Goal: Task Accomplishment & Management: Manage account settings

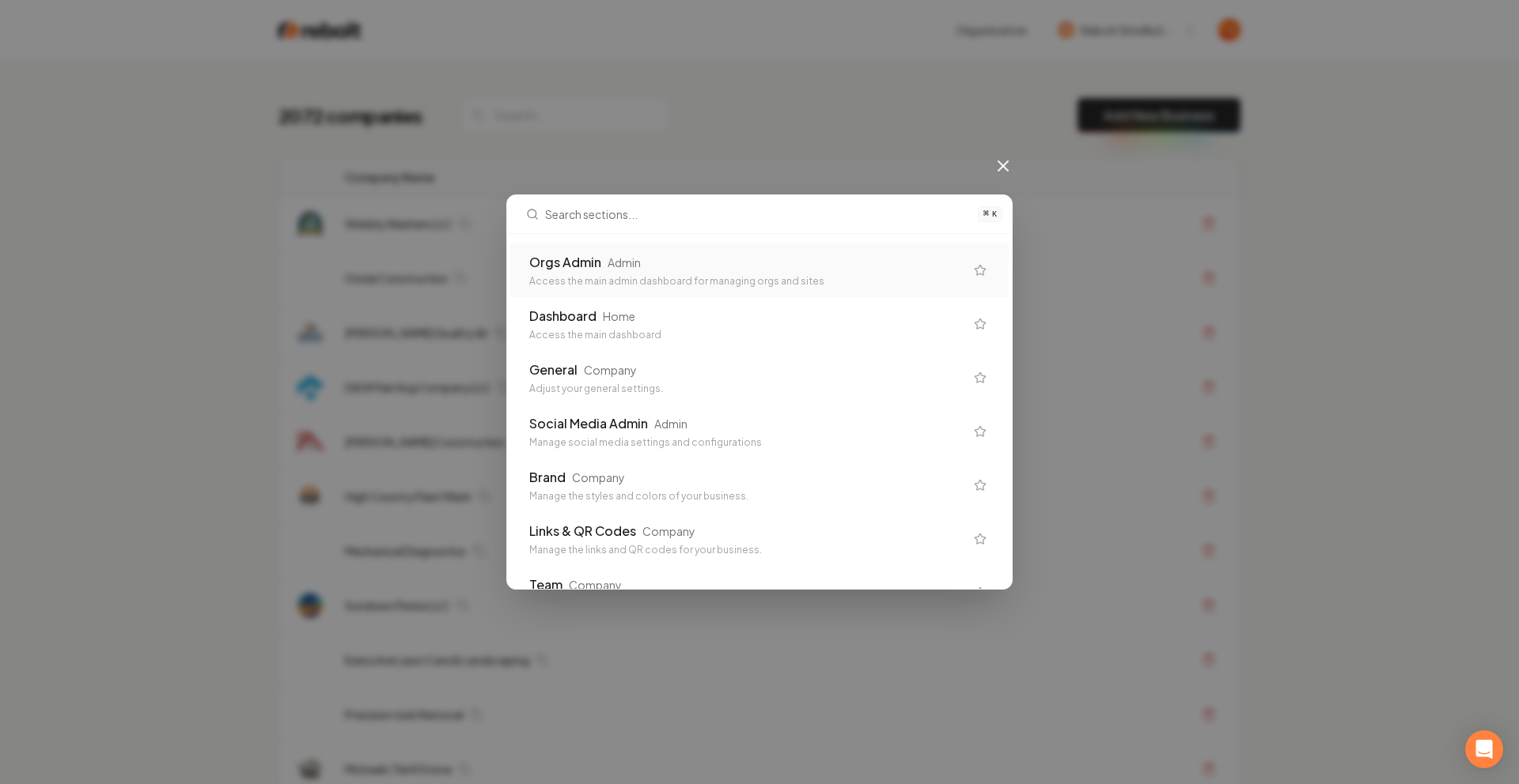
click at [915, 226] on input "text" at bounding box center [757, 214] width 423 height 38
click at [880, 253] on div "Orgs Admin Admin" at bounding box center [746, 262] width 435 height 19
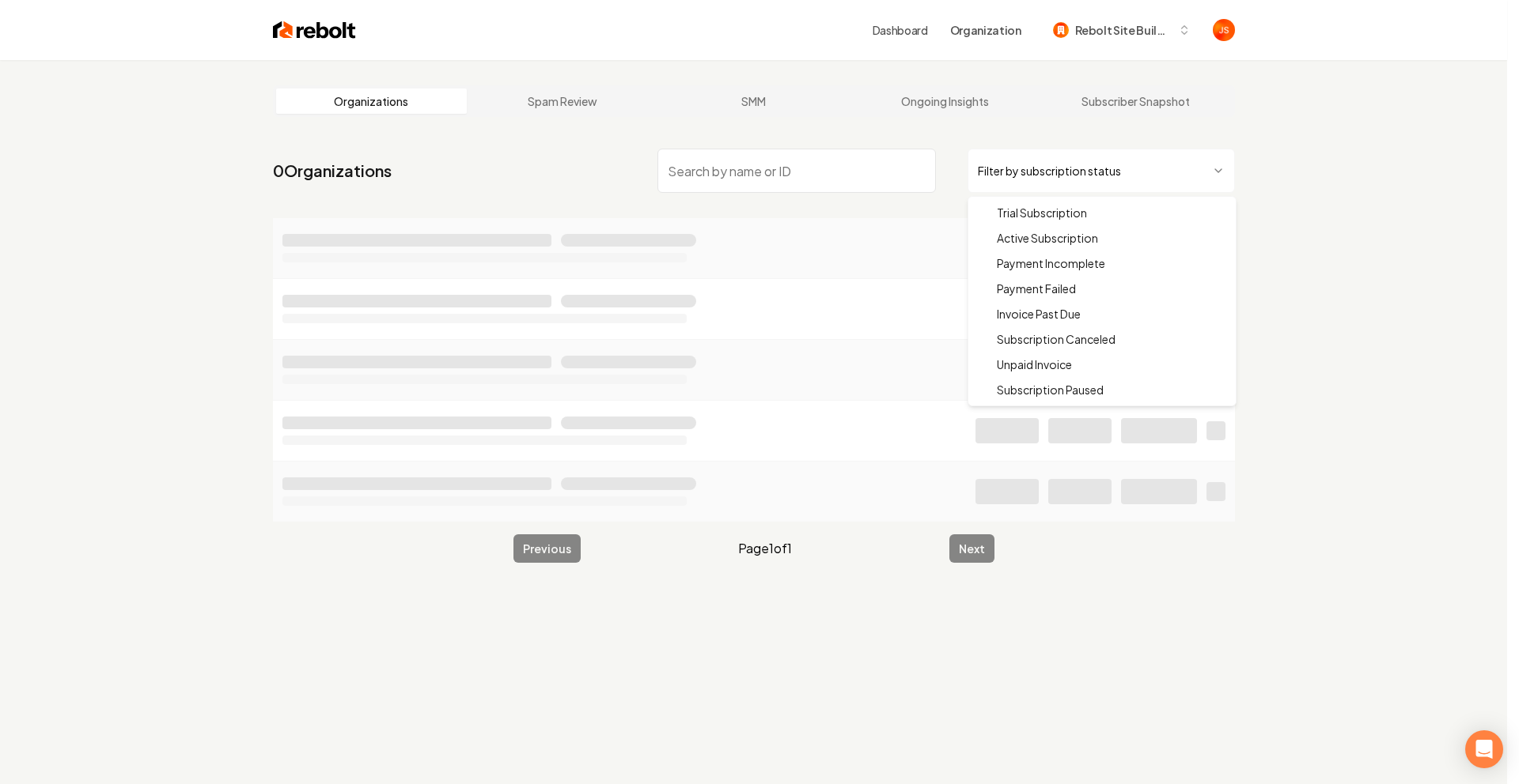
click at [1042, 174] on html "Dashboard Organization Rebolt Site Builder Organizations Spam Review SMM Ongoin…" at bounding box center [760, 392] width 1519 height 784
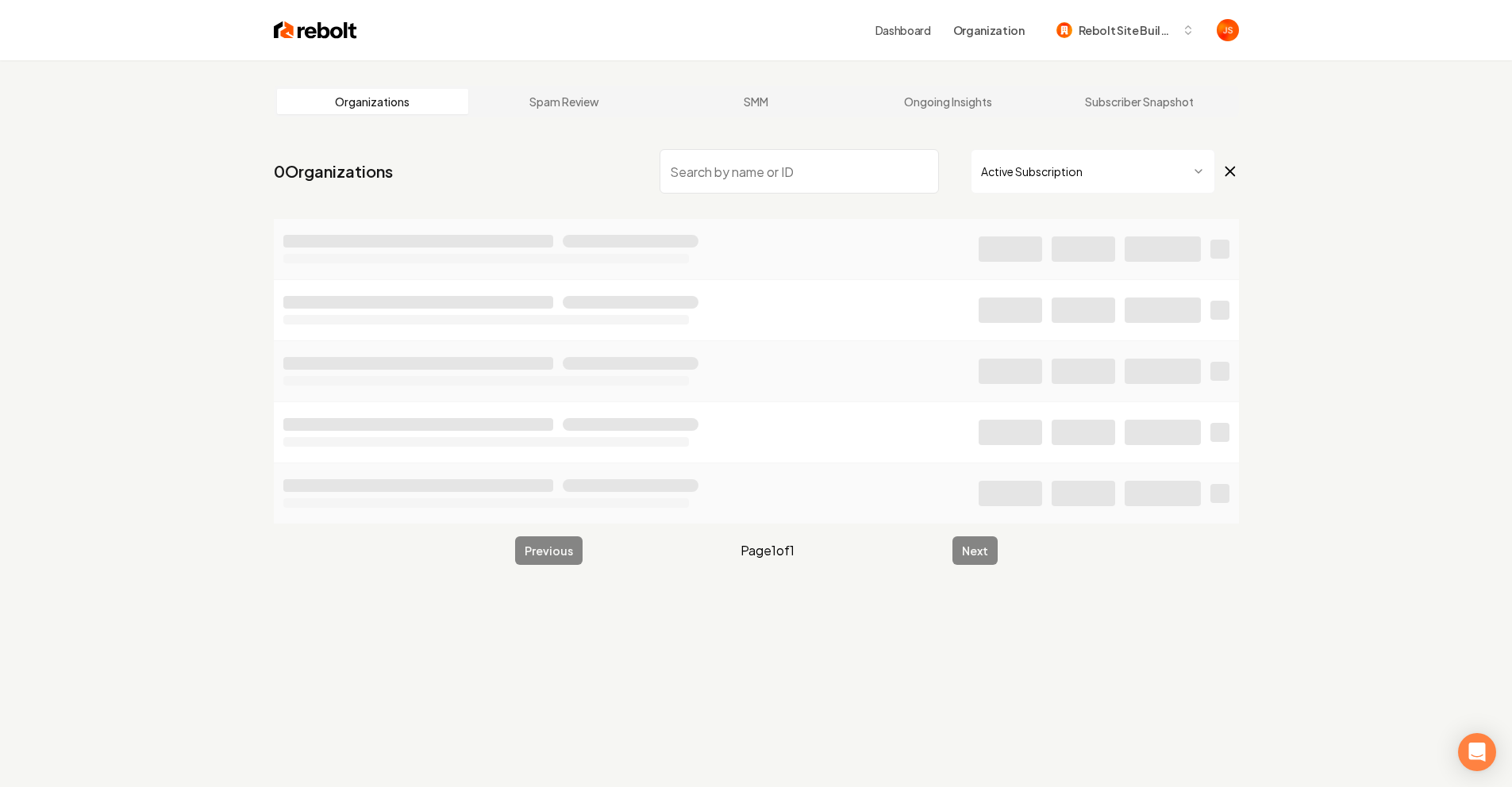
click at [834, 184] on input "search" at bounding box center [799, 172] width 279 height 45
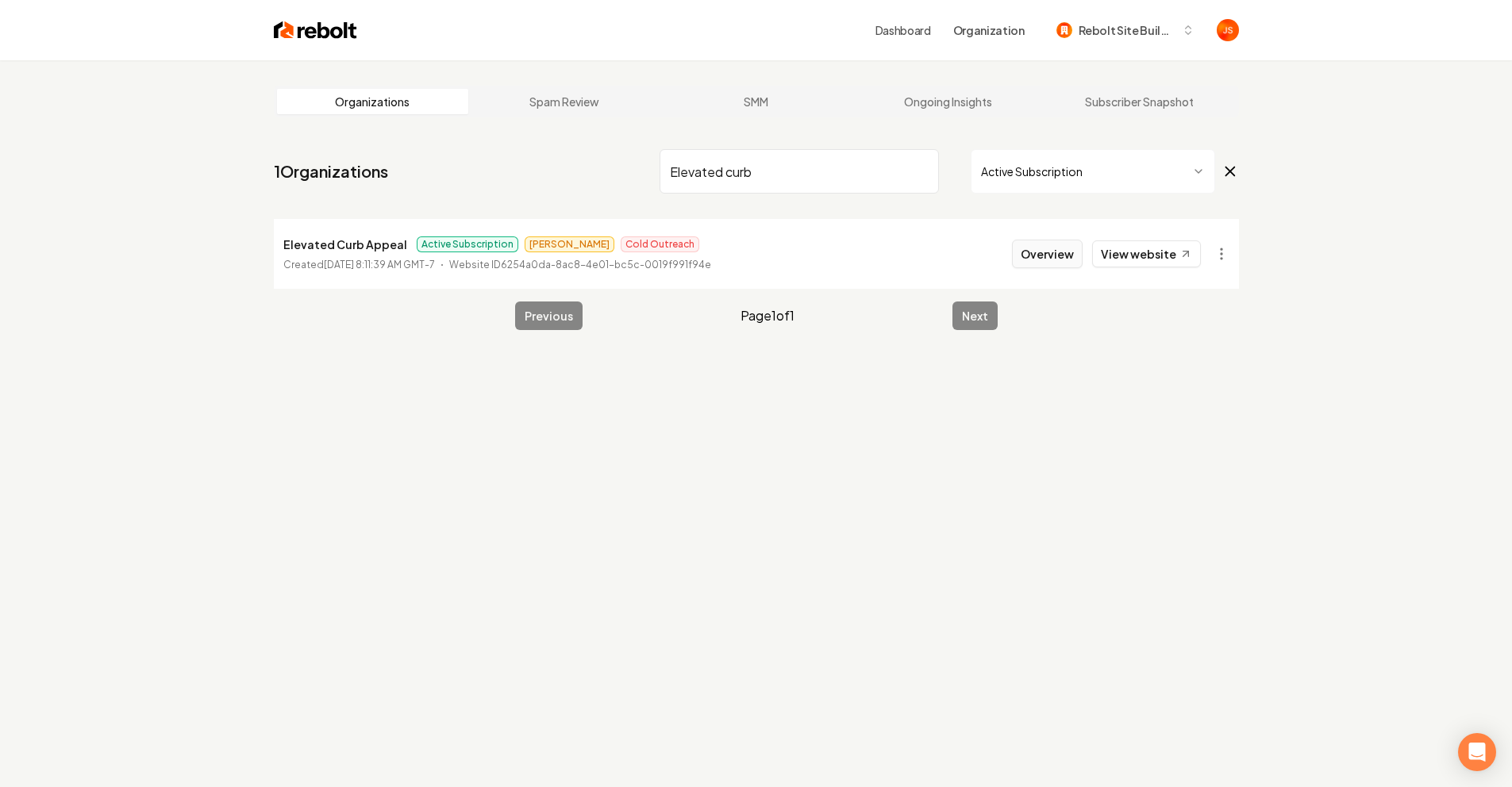
type input "Elevated curb"
click at [1028, 244] on button "Overview" at bounding box center [1047, 254] width 71 height 29
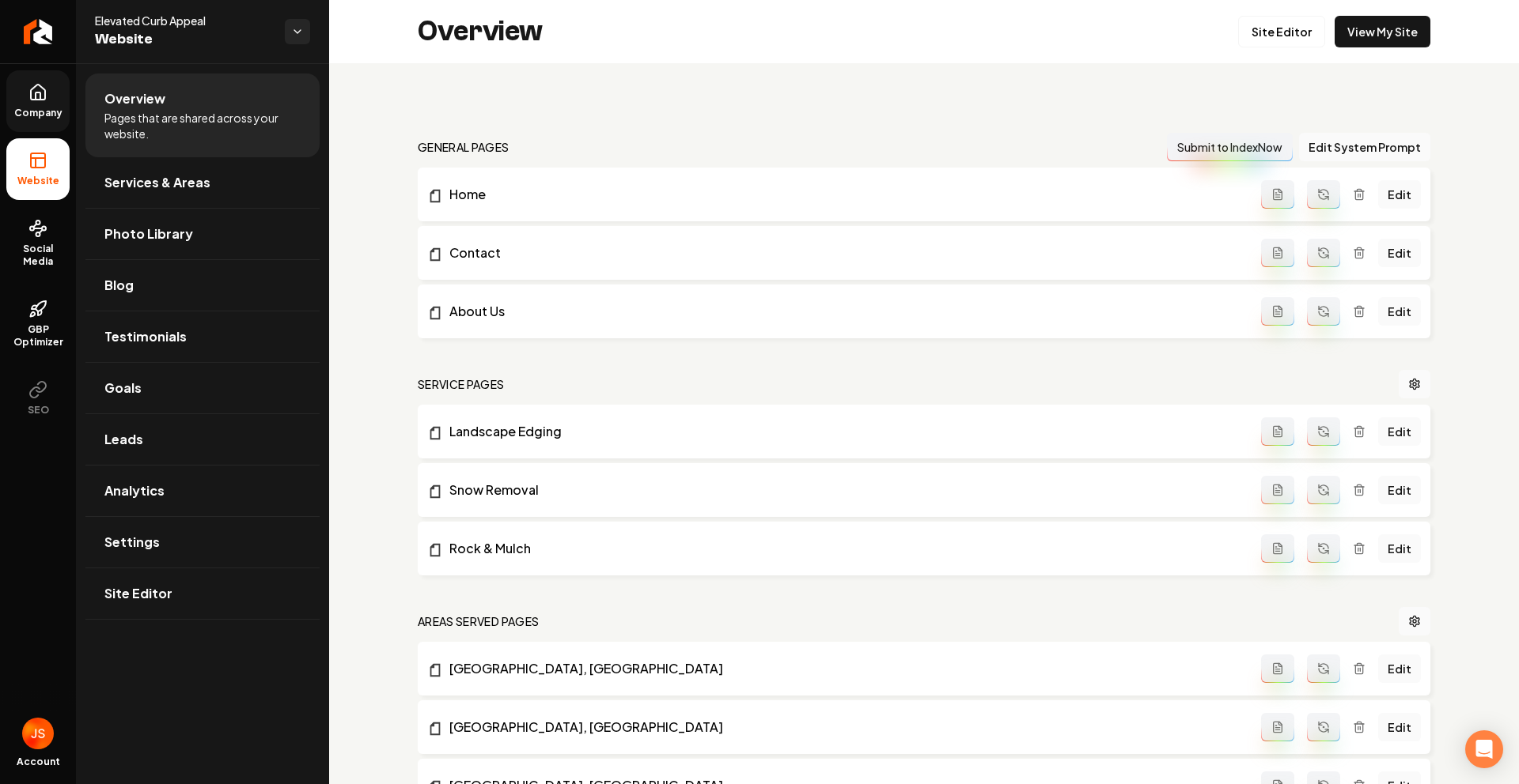
click at [32, 104] on link "Company" at bounding box center [37, 101] width 63 height 62
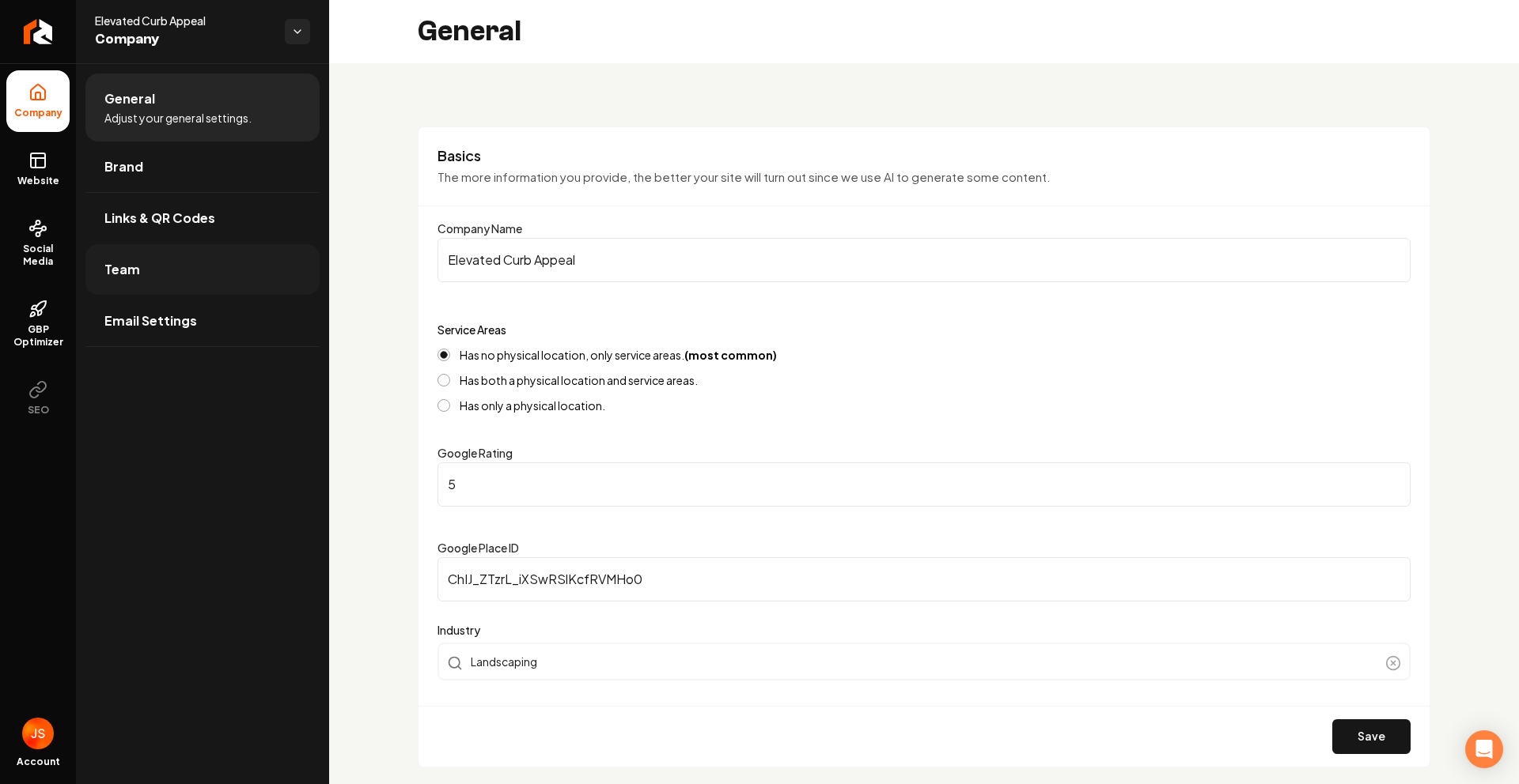
click at [151, 268] on link "Team" at bounding box center [203, 269] width 234 height 51
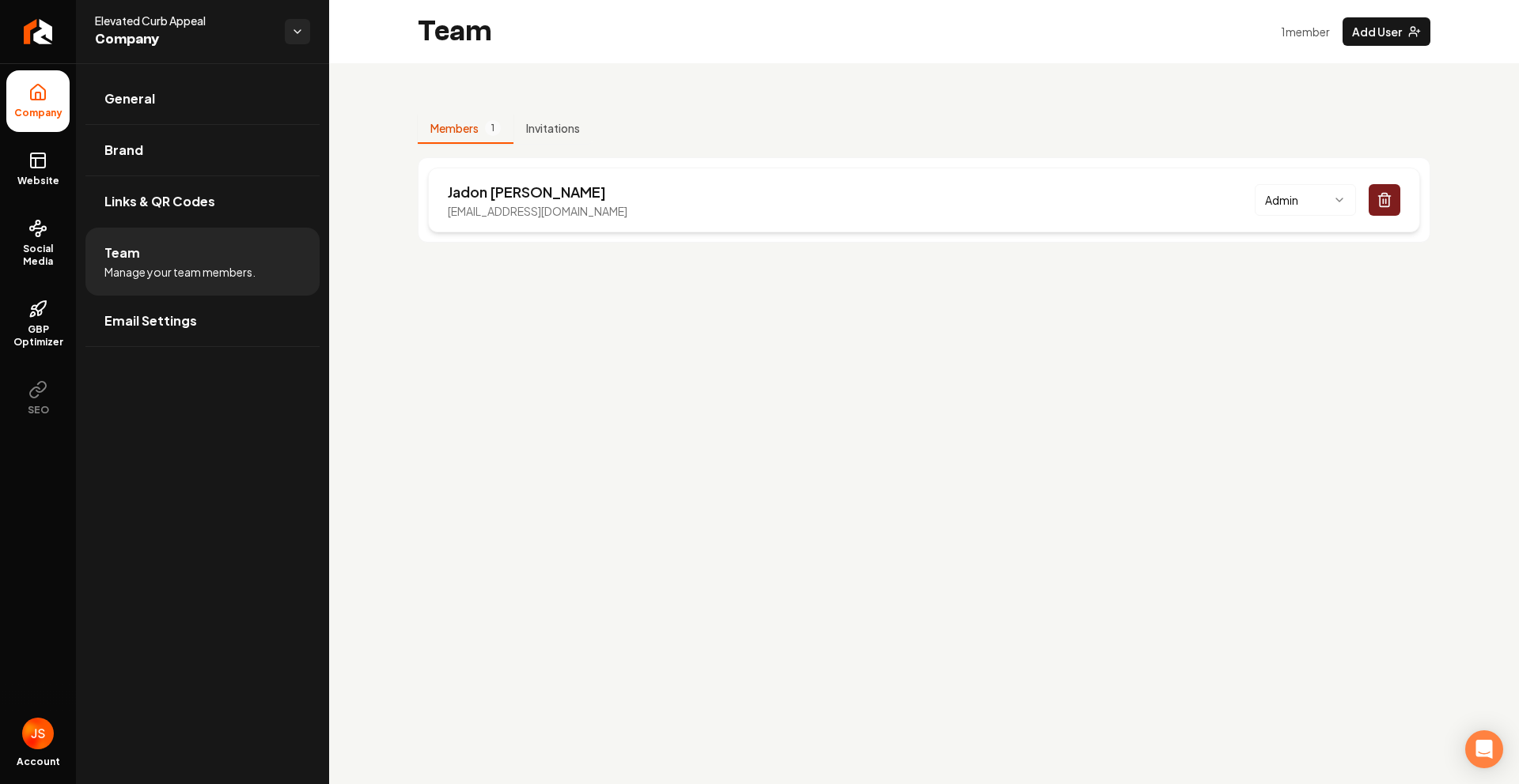
click at [561, 212] on p "[EMAIL_ADDRESS][DOMAIN_NAME]" at bounding box center [537, 211] width 179 height 16
copy p "[EMAIL_ADDRESS][DOMAIN_NAME]"
click at [1293, 565] on main "Team 1 member Add User Members 1 Invitations [PERSON_NAME] [EMAIL_ADDRESS][DOMA…" at bounding box center [924, 392] width 1190 height 784
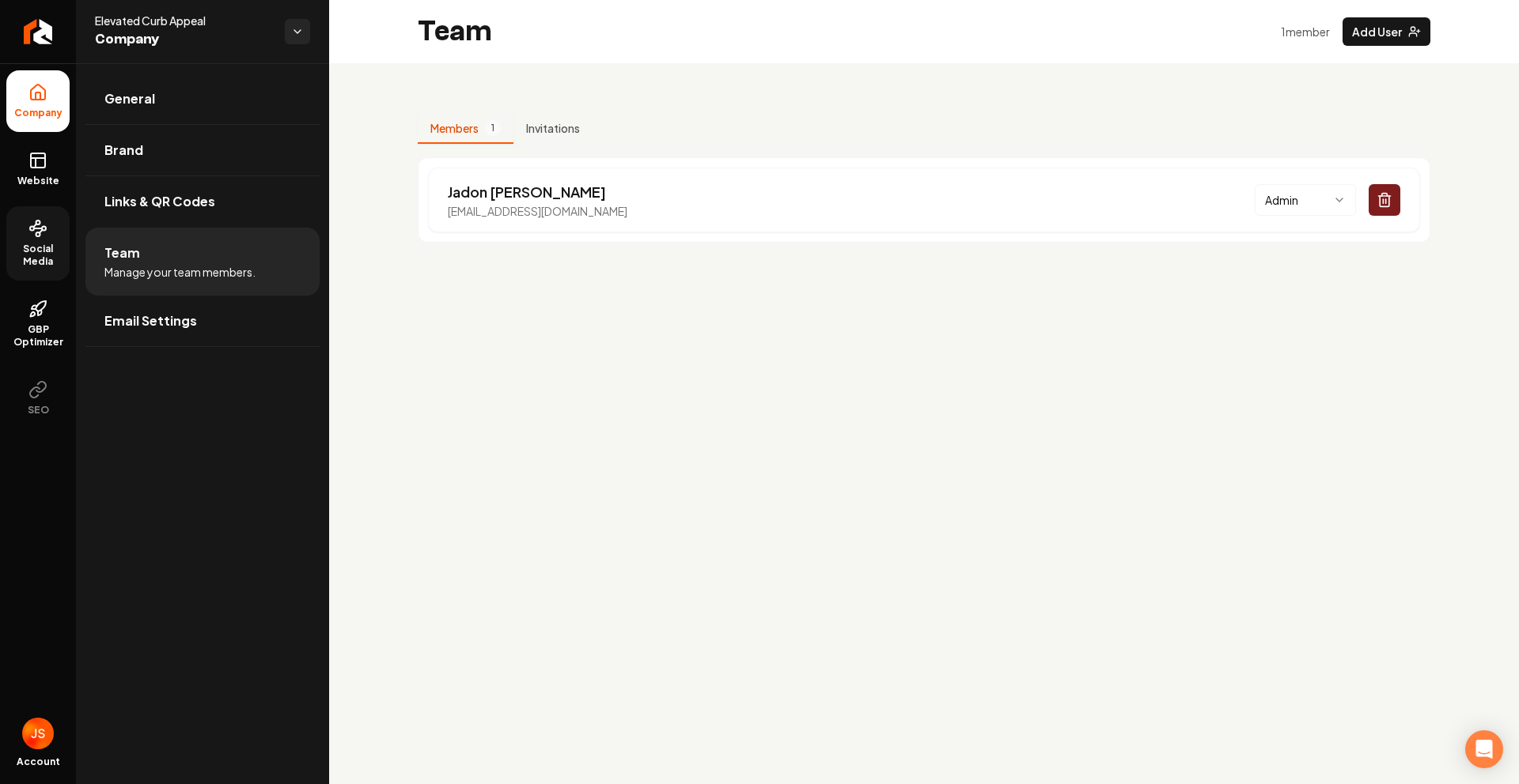
click at [41, 253] on span "Social Media" at bounding box center [37, 255] width 63 height 25
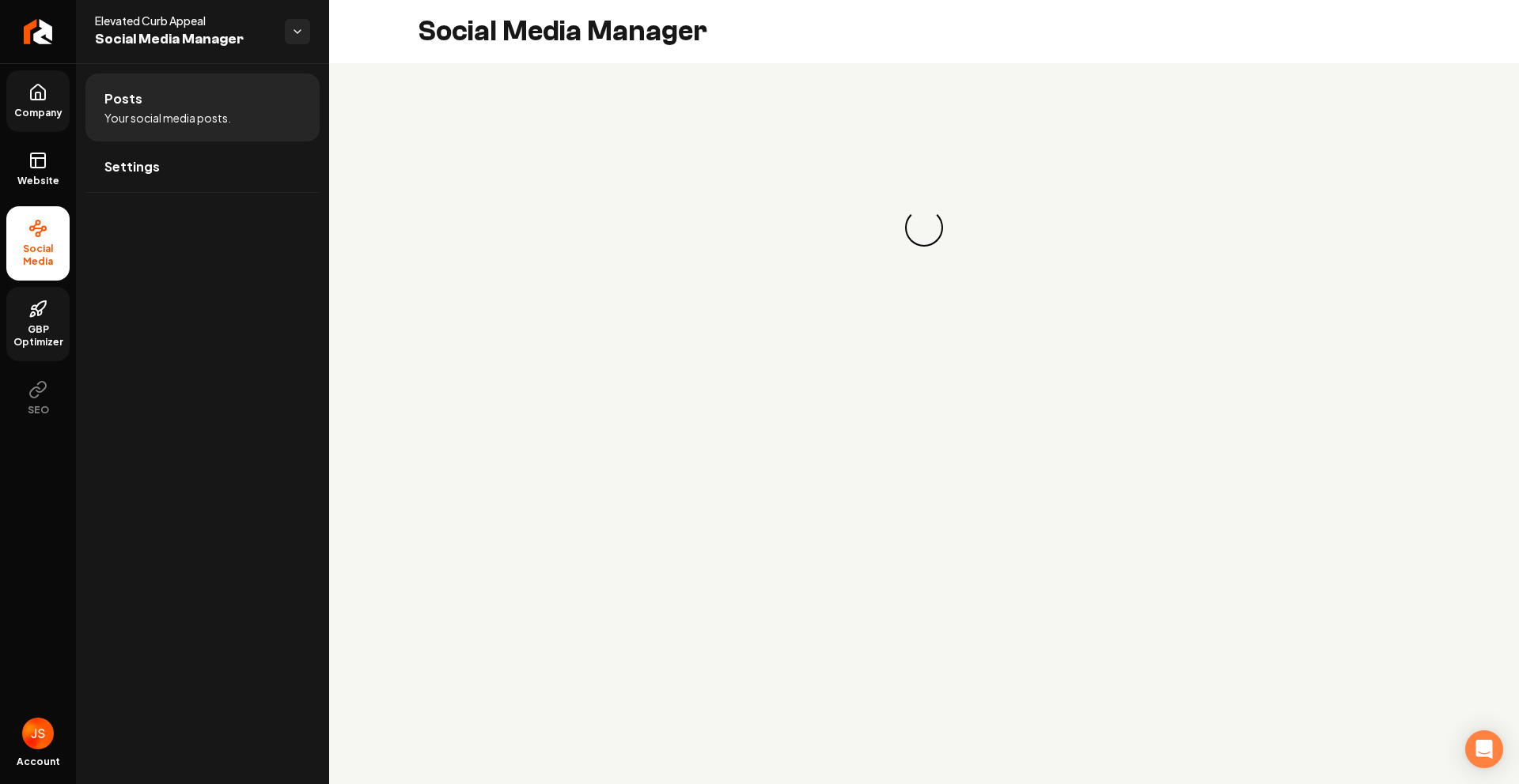
click at [35, 301] on icon at bounding box center [37, 309] width 19 height 19
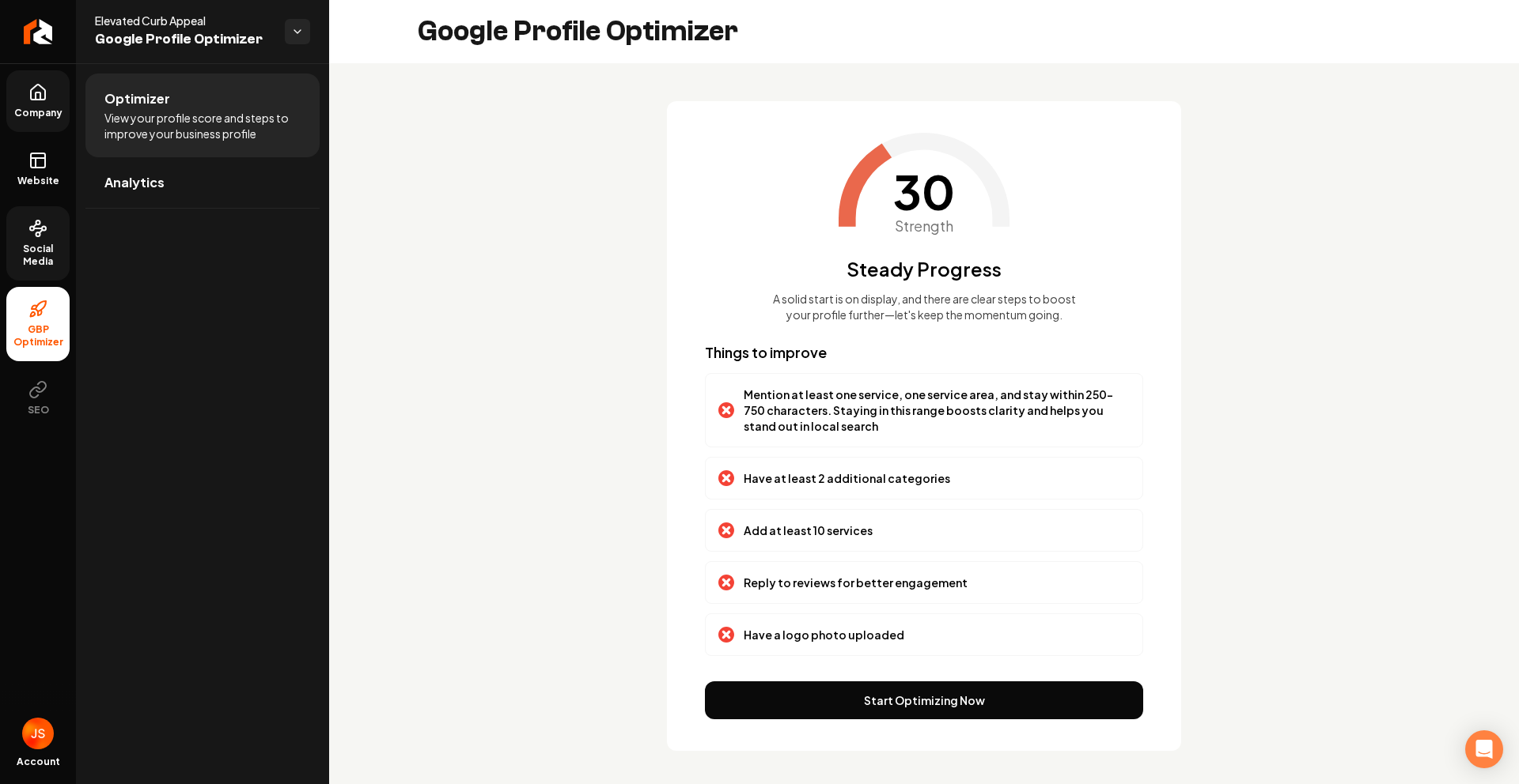
click at [87, 36] on div "Elevated Curb Appeal Google Profile Optimizer" at bounding box center [203, 31] width 253 height 63
click at [57, 34] on link "Return to dashboard" at bounding box center [37, 31] width 76 height 63
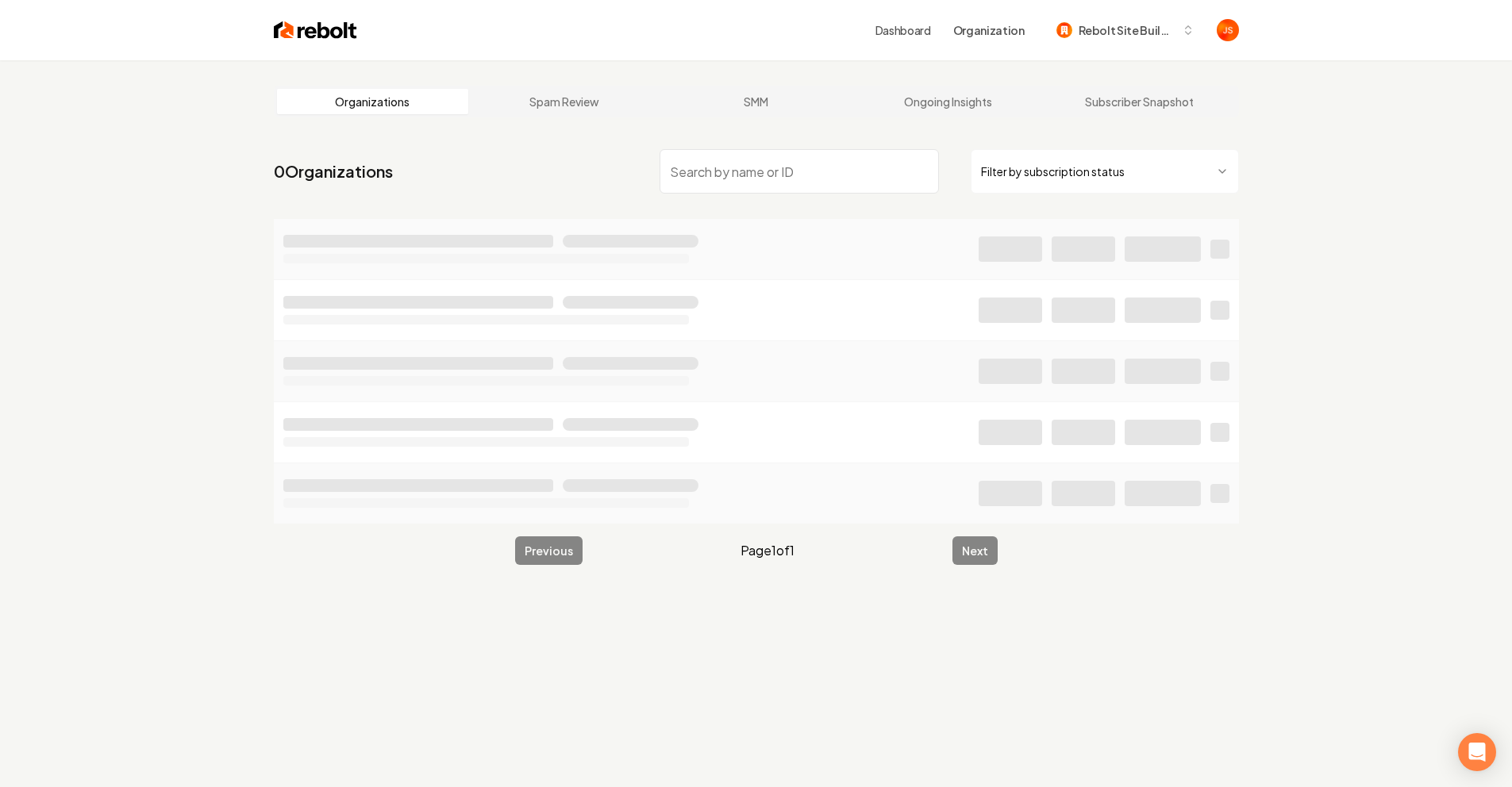
click at [1089, 189] on html "Dashboard Organization Rebolt Site Builder Organizations Spam Review SMM Ongoin…" at bounding box center [756, 393] width 1512 height 787
click at [807, 171] on input "search" at bounding box center [799, 172] width 279 height 45
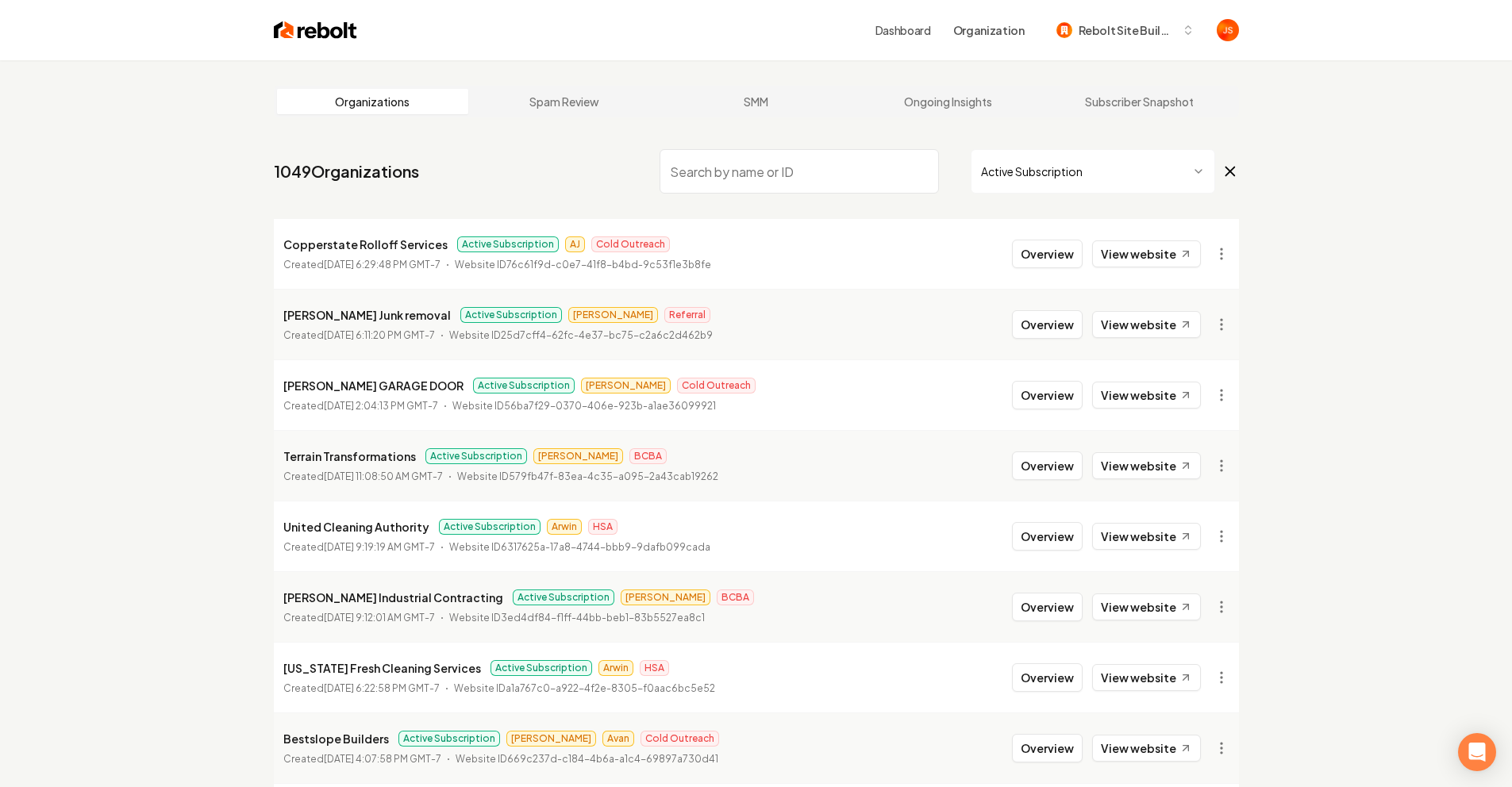
click at [736, 185] on input "search" at bounding box center [799, 172] width 279 height 45
click at [736, 181] on input "search" at bounding box center [799, 172] width 279 height 45
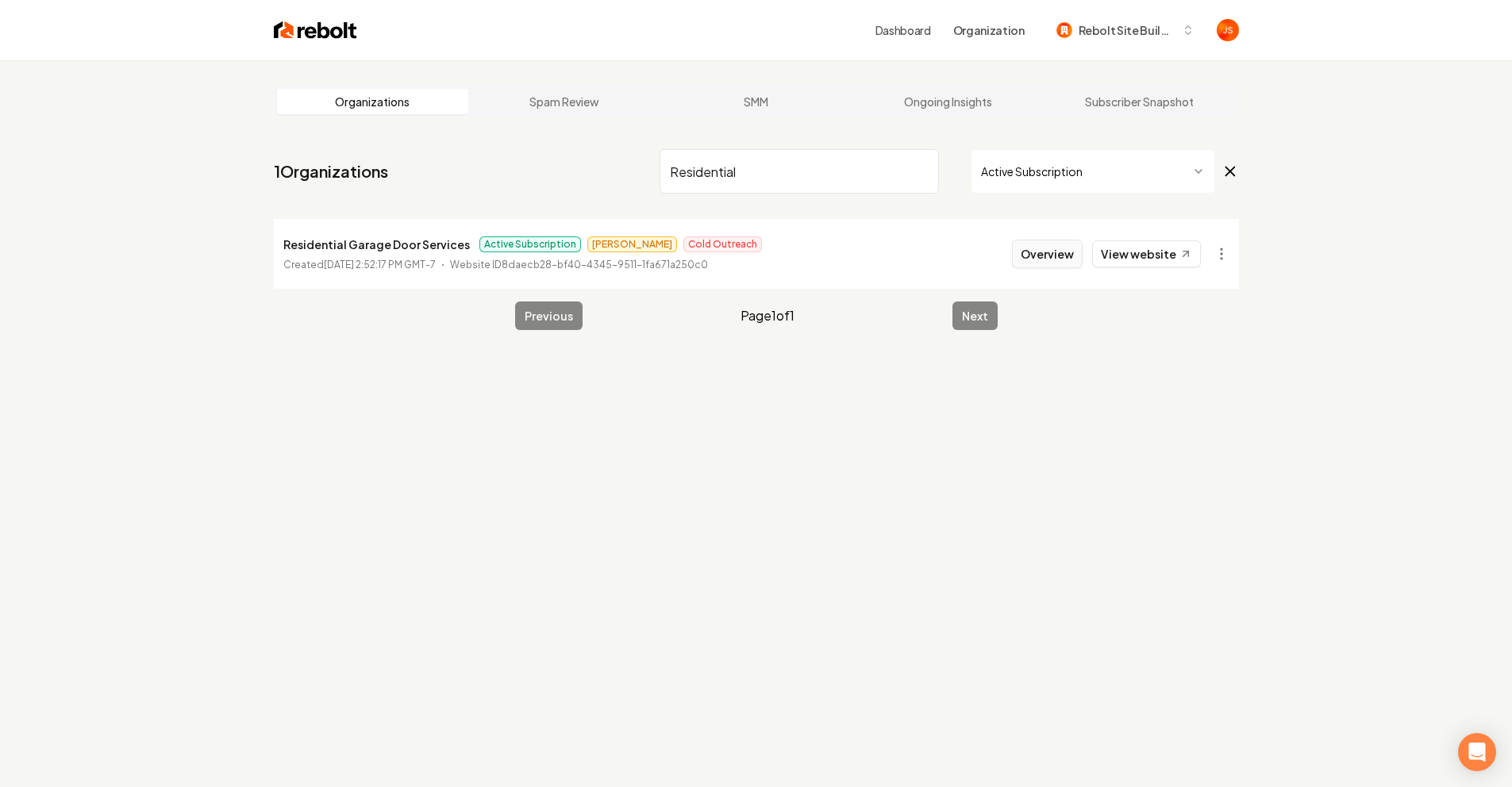
type input "Residential"
click at [1054, 263] on button "Overview" at bounding box center [1047, 254] width 71 height 29
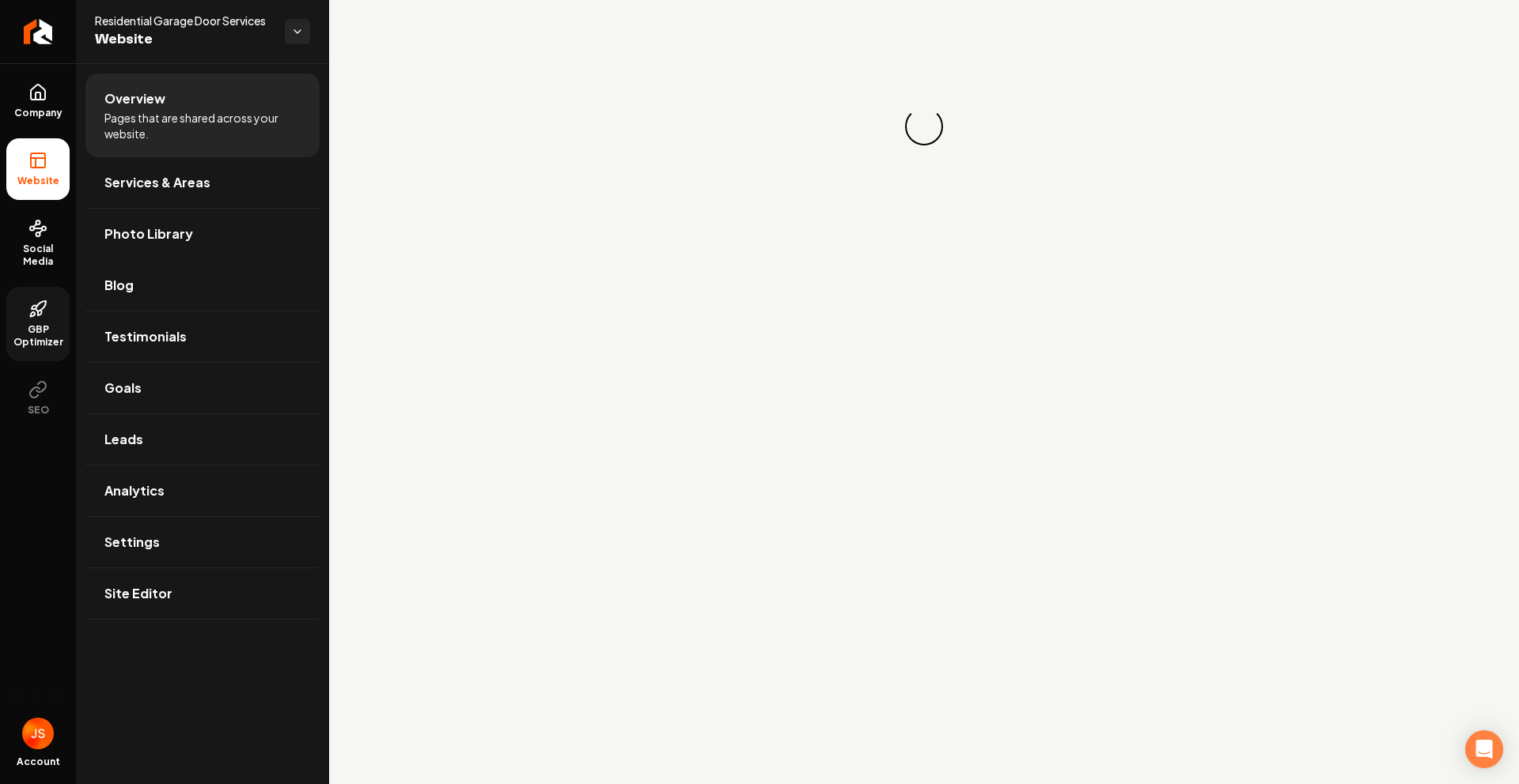
click at [70, 325] on ul "Company Website Social Media GBP Optimizer SEO" at bounding box center [37, 249] width 76 height 372
click at [44, 330] on span "GBP Optimizer" at bounding box center [37, 335] width 63 height 25
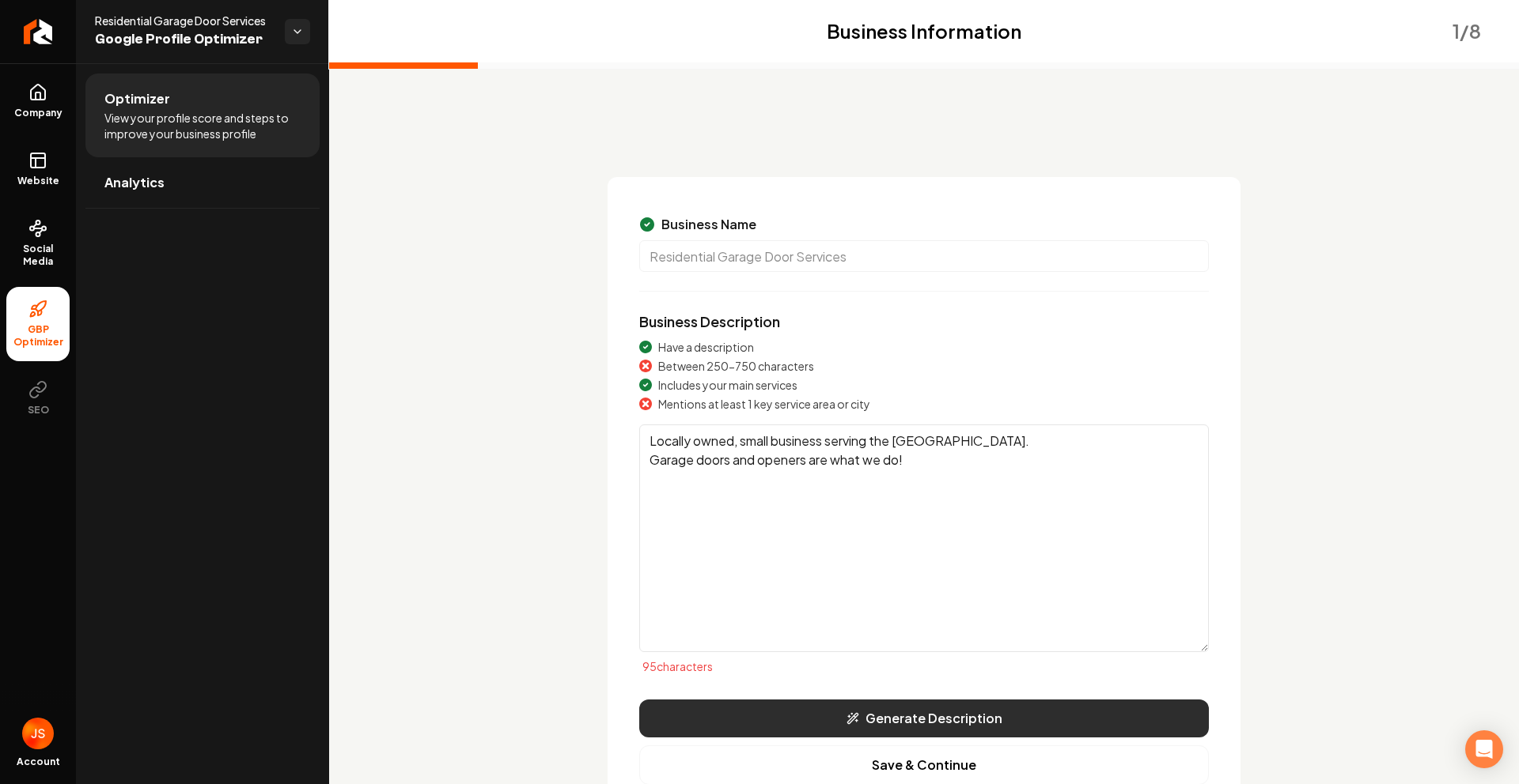
click at [849, 722] on icon "Main content area" at bounding box center [852, 719] width 12 height 12
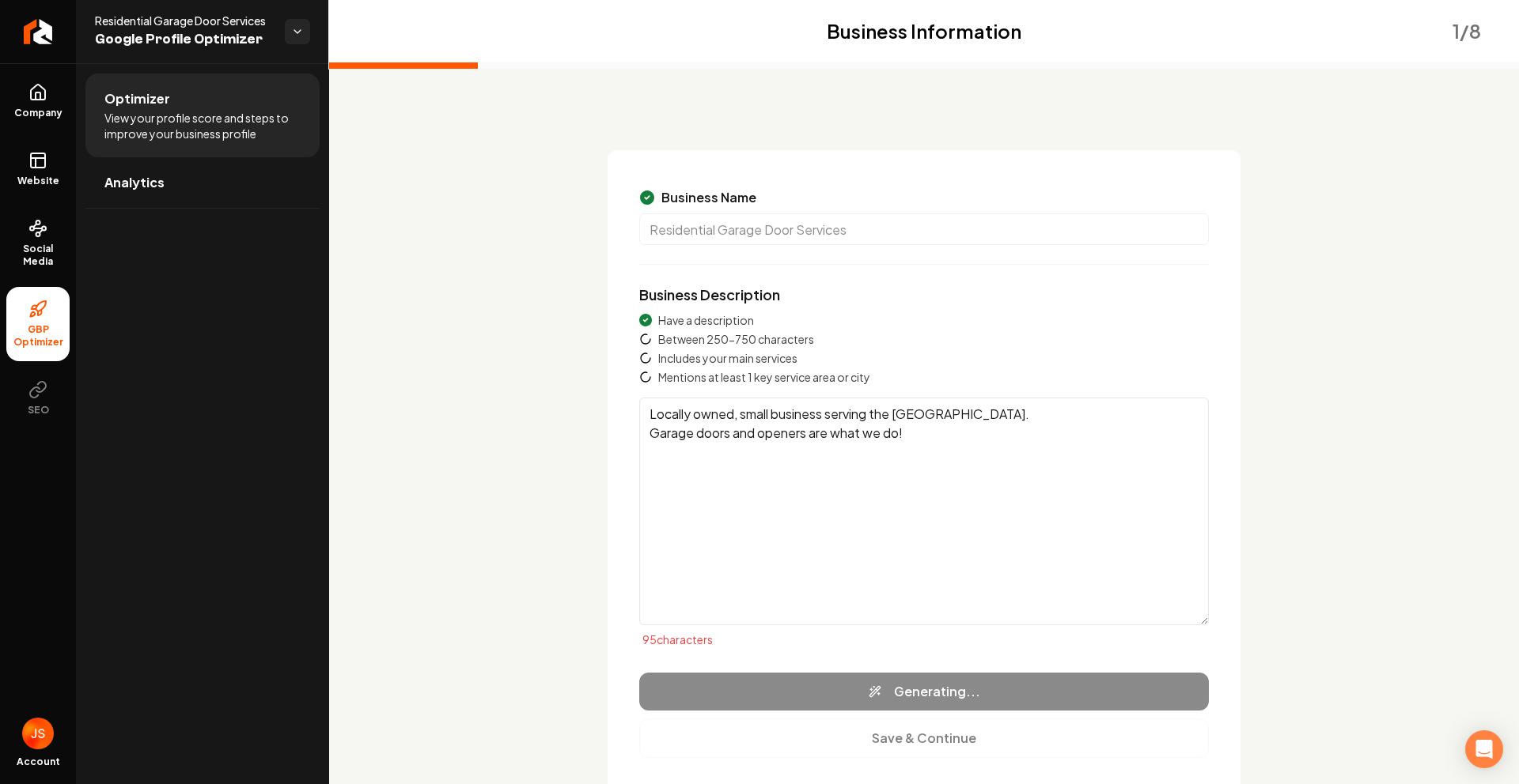
scroll to position [29, 0]
type textarea "Residential Garage Door Services is a trusted contractor specializing in compre…"
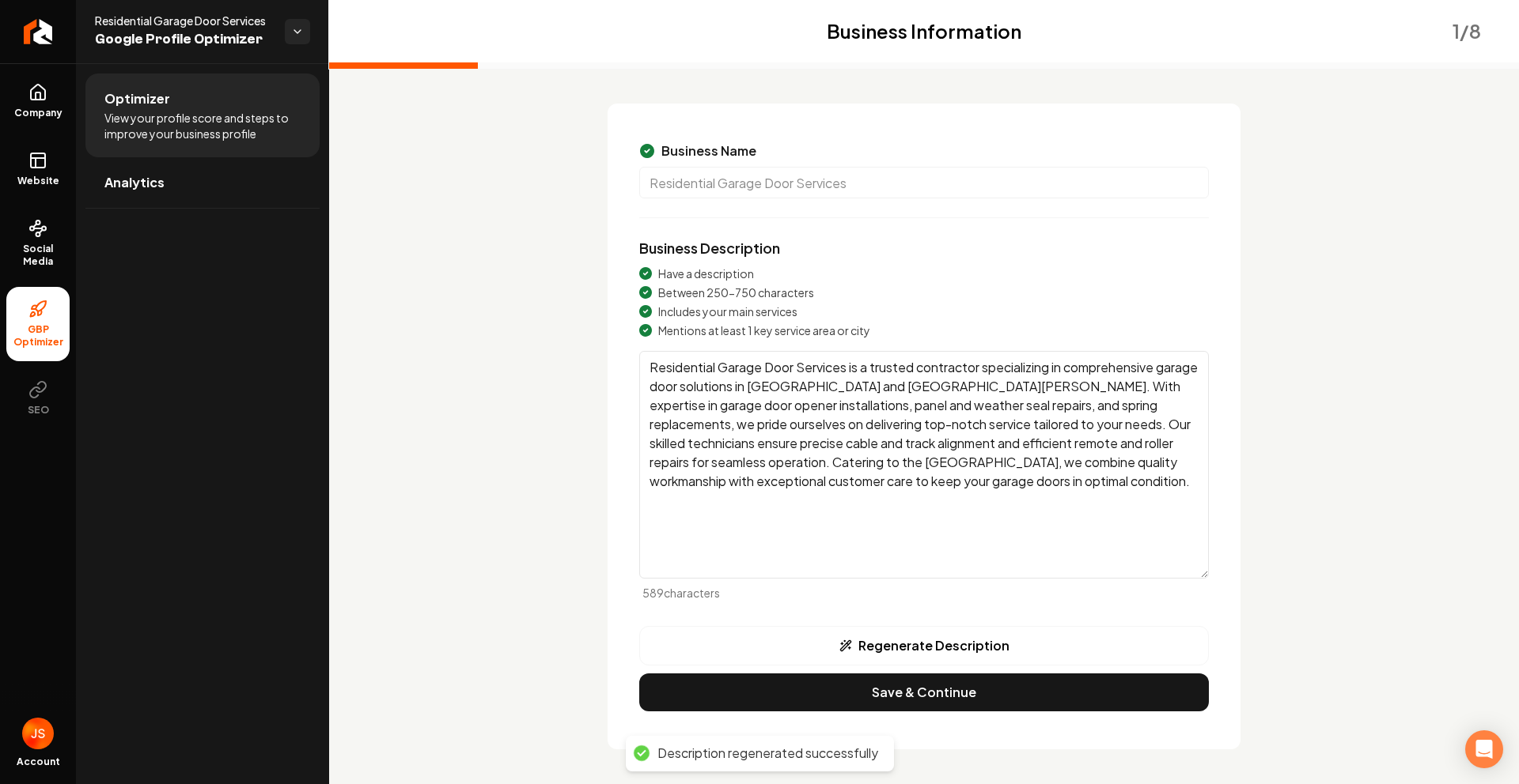
scroll to position [77, 0]
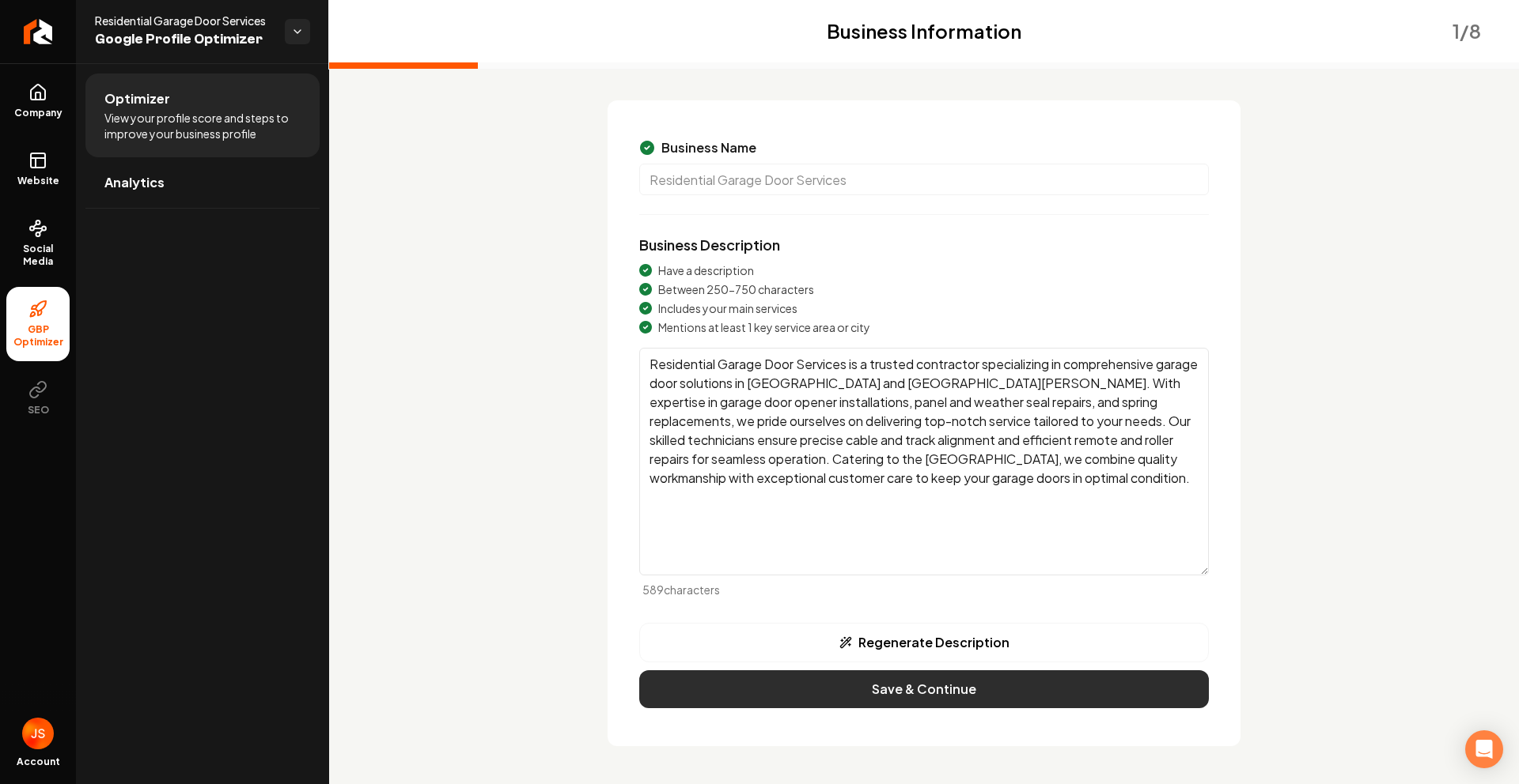
click at [901, 687] on button "Save & Continue" at bounding box center [924, 689] width 569 height 38
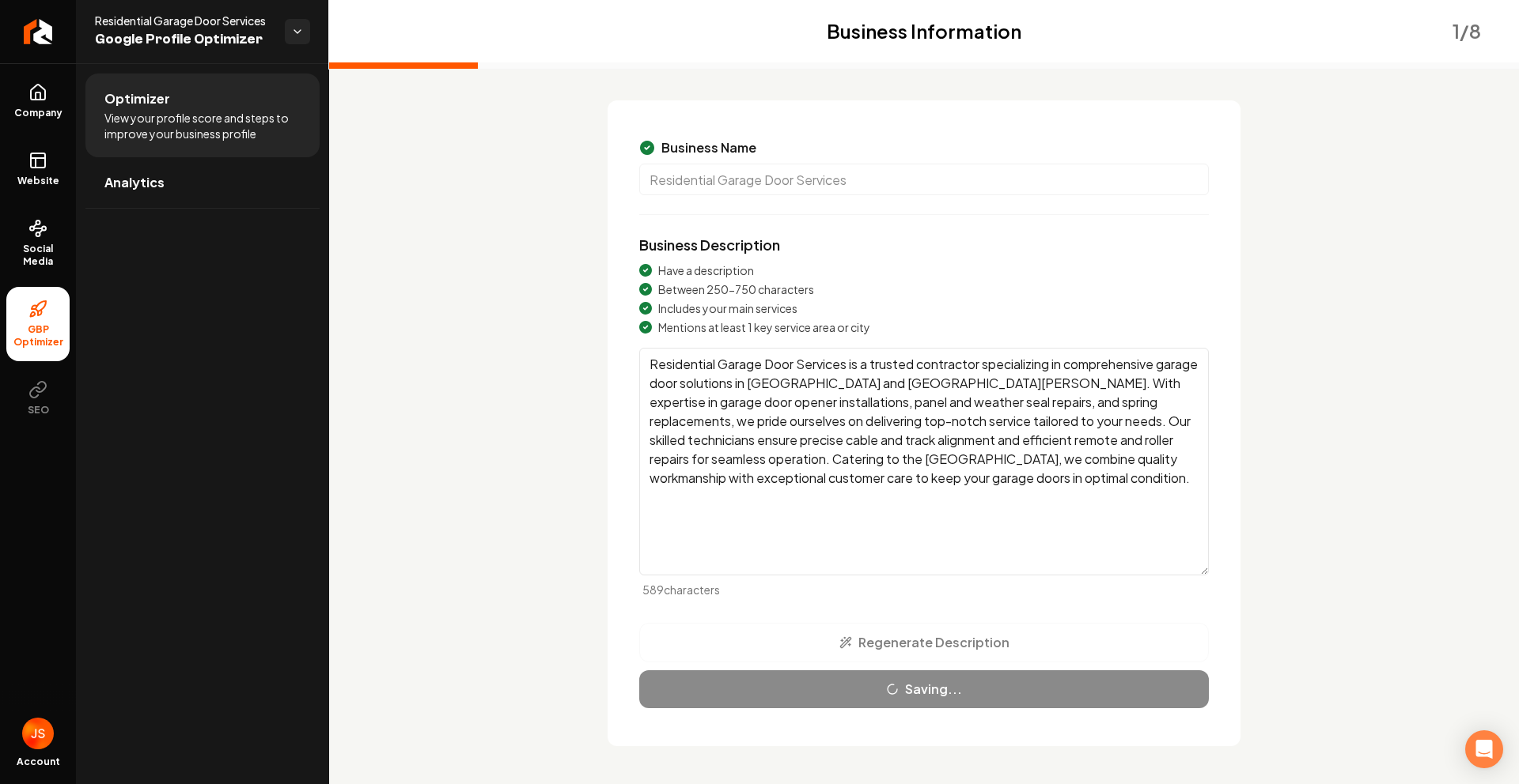
scroll to position [0, 0]
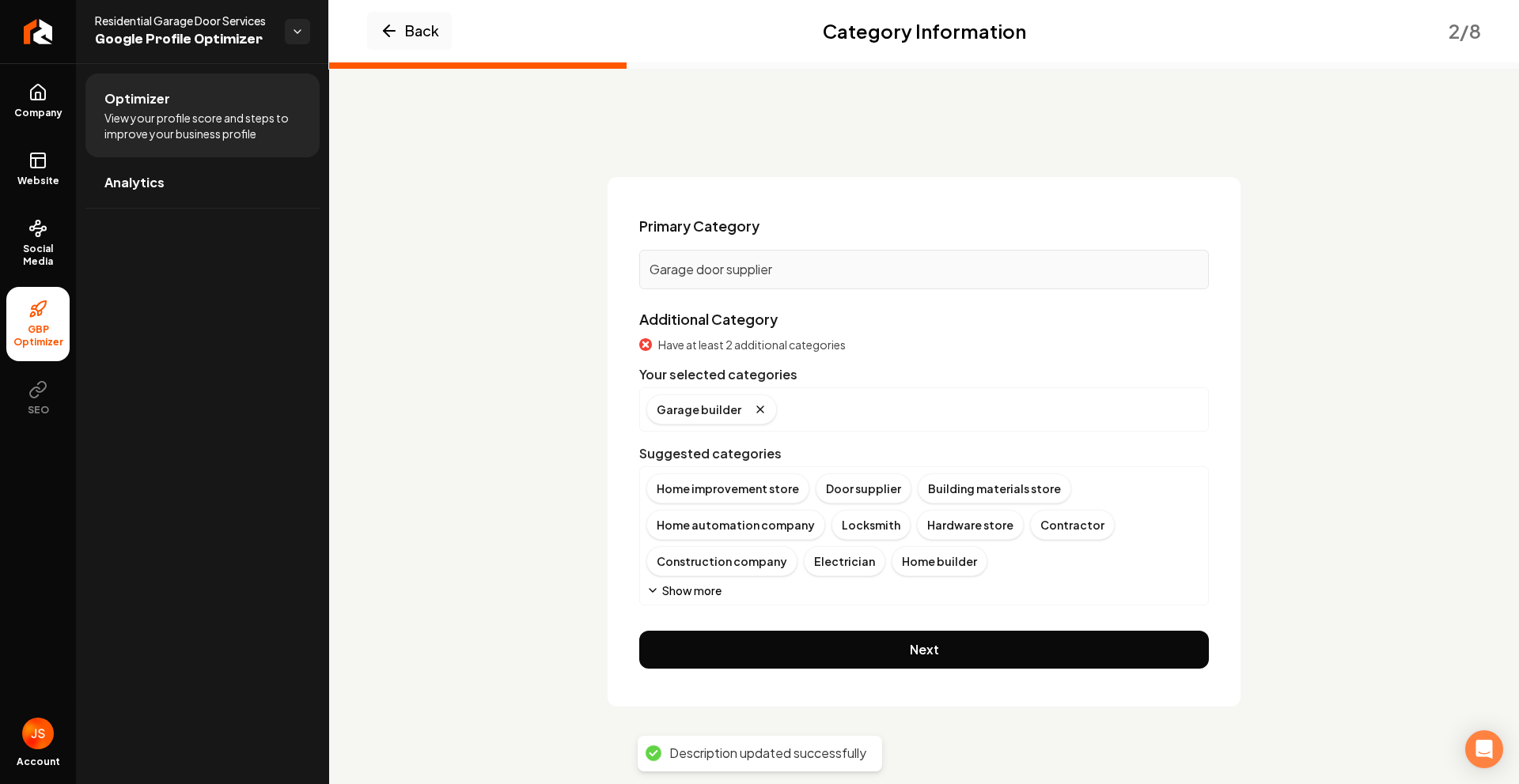
click at [678, 589] on button "Show more" at bounding box center [684, 590] width 75 height 16
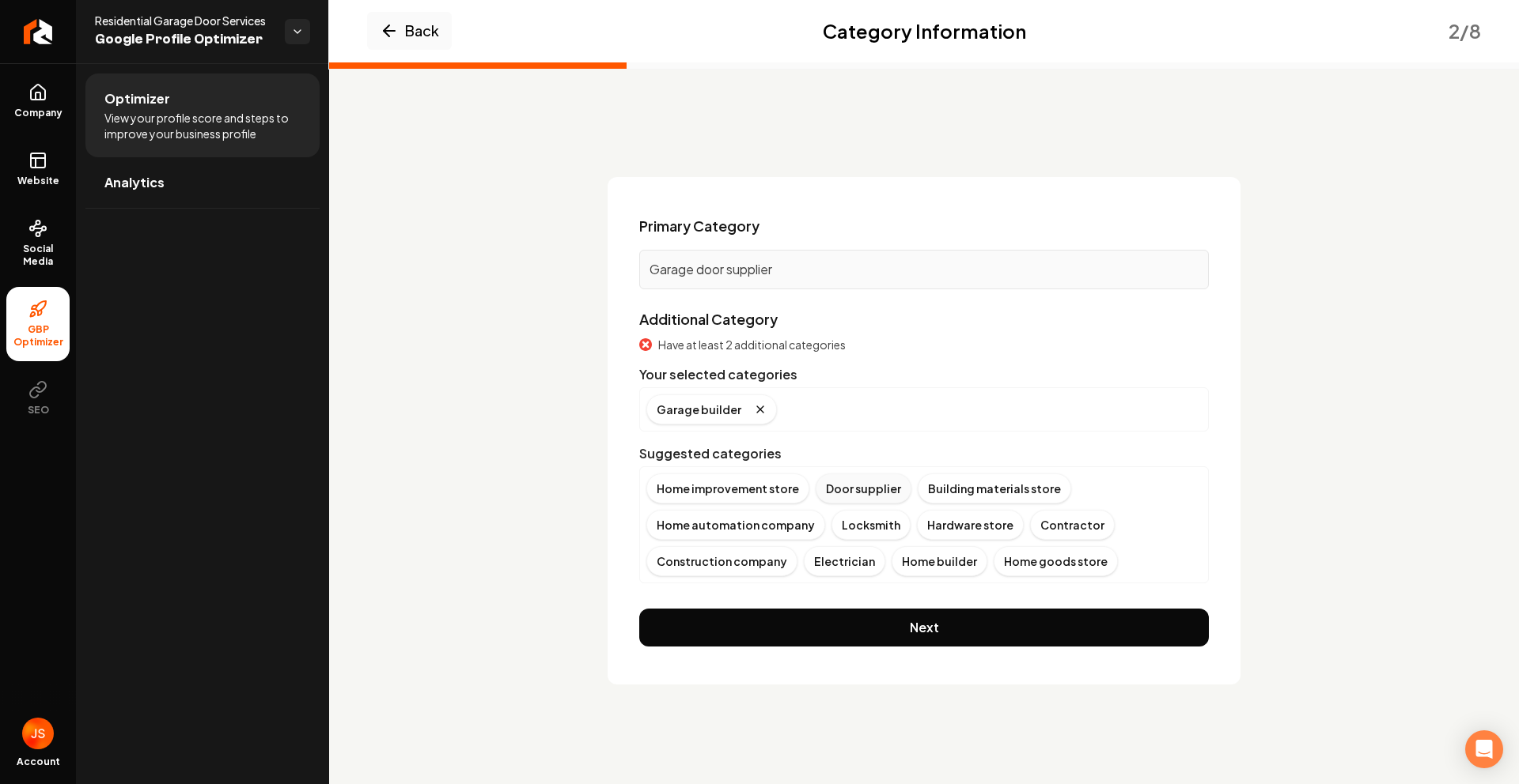
click at [845, 499] on div "Door supplier" at bounding box center [863, 489] width 95 height 30
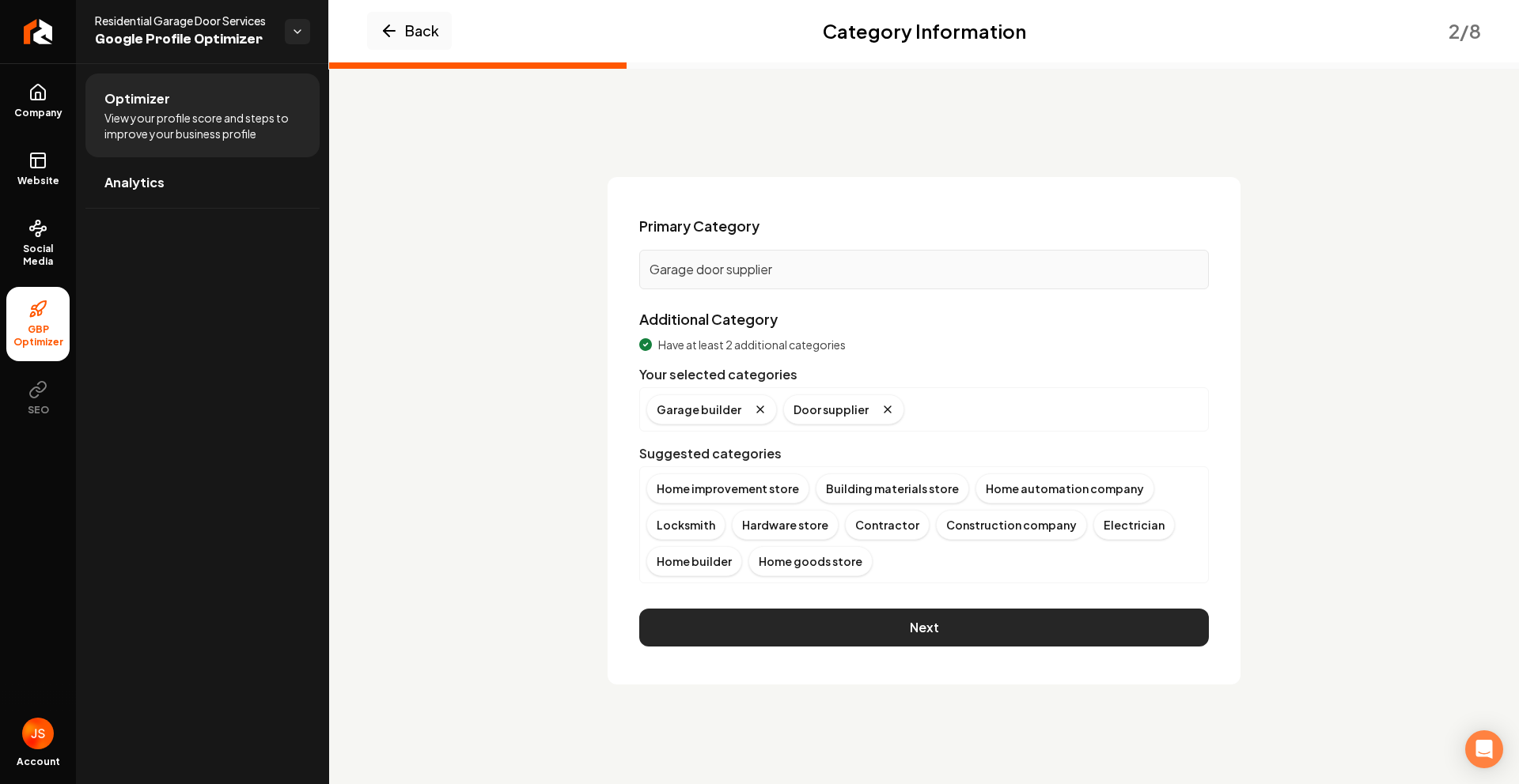
click at [818, 630] on button "Next" at bounding box center [924, 627] width 569 height 38
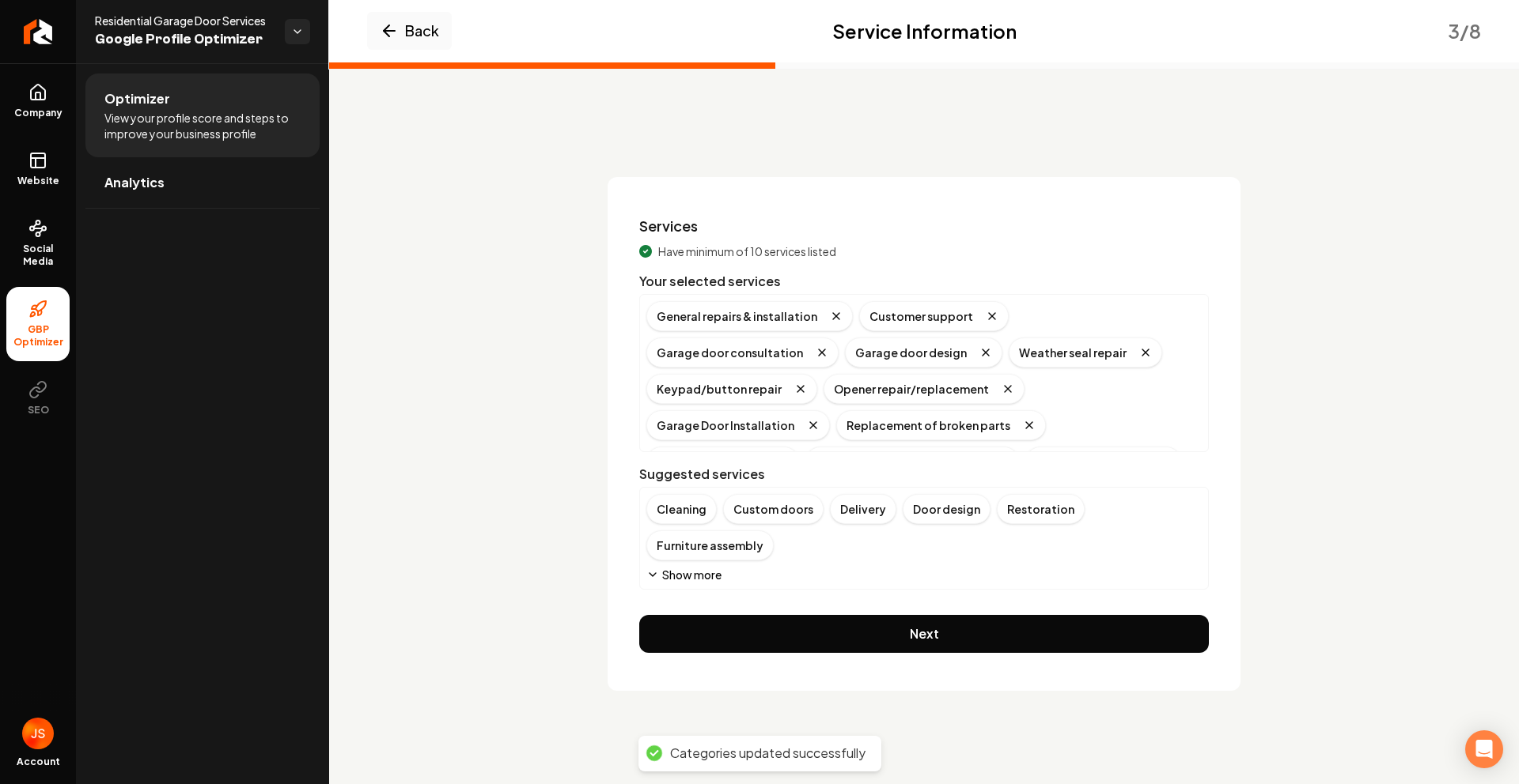
click at [687, 566] on button "Show more" at bounding box center [684, 574] width 75 height 16
click at [680, 575] on button "Show more" at bounding box center [684, 574] width 75 height 16
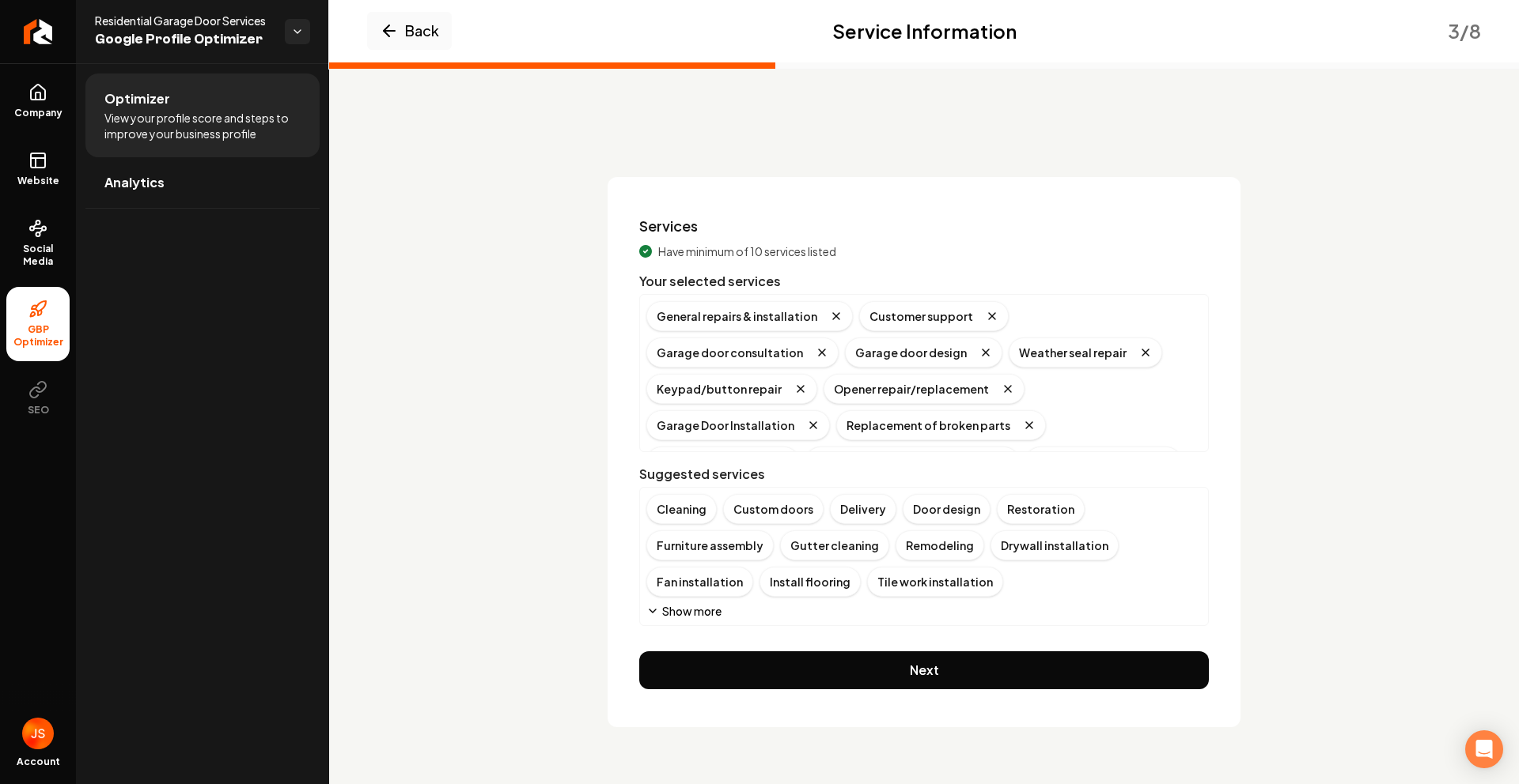
click at [682, 614] on button "Show more" at bounding box center [684, 611] width 75 height 16
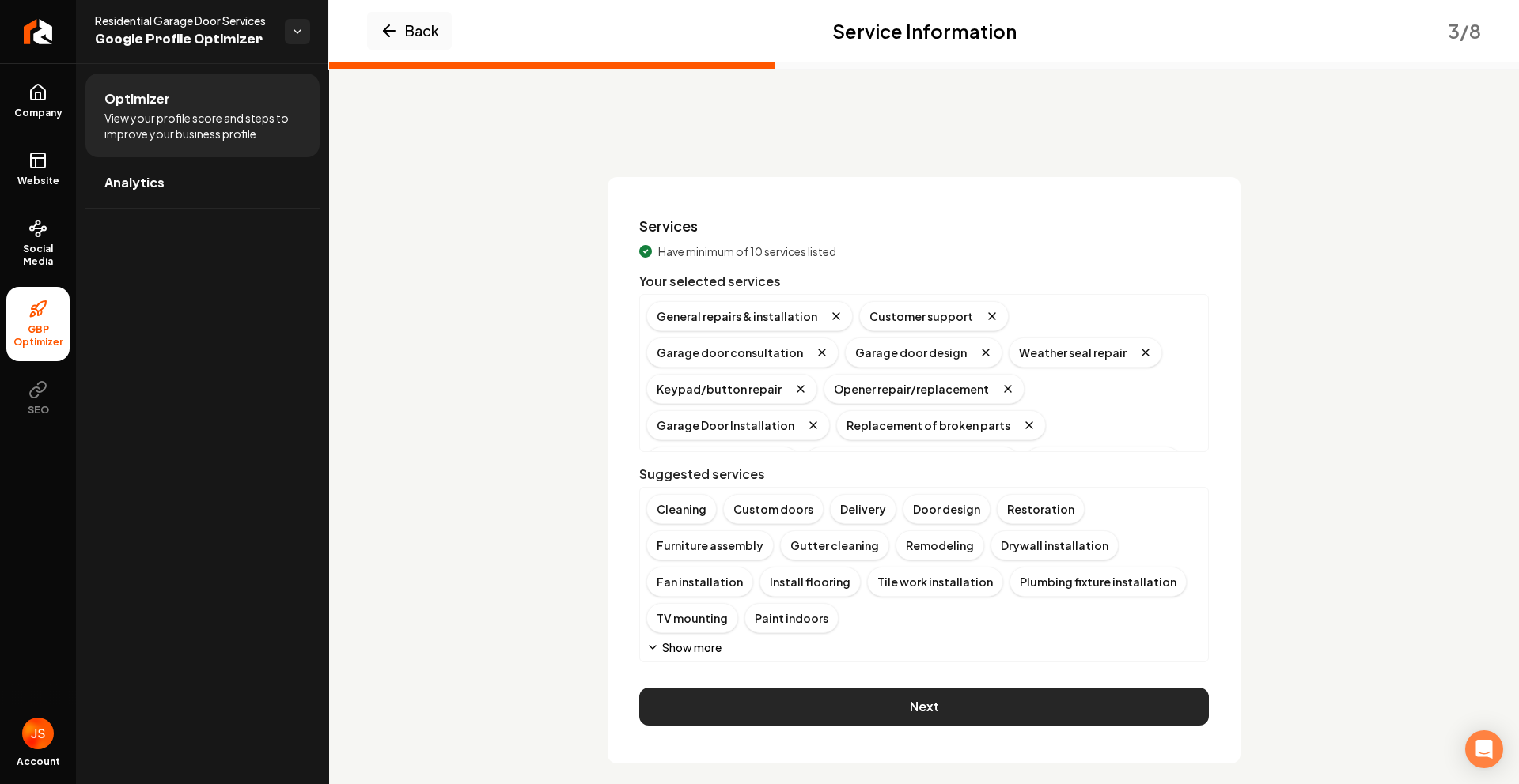
click at [873, 688] on button "Next" at bounding box center [924, 706] width 569 height 38
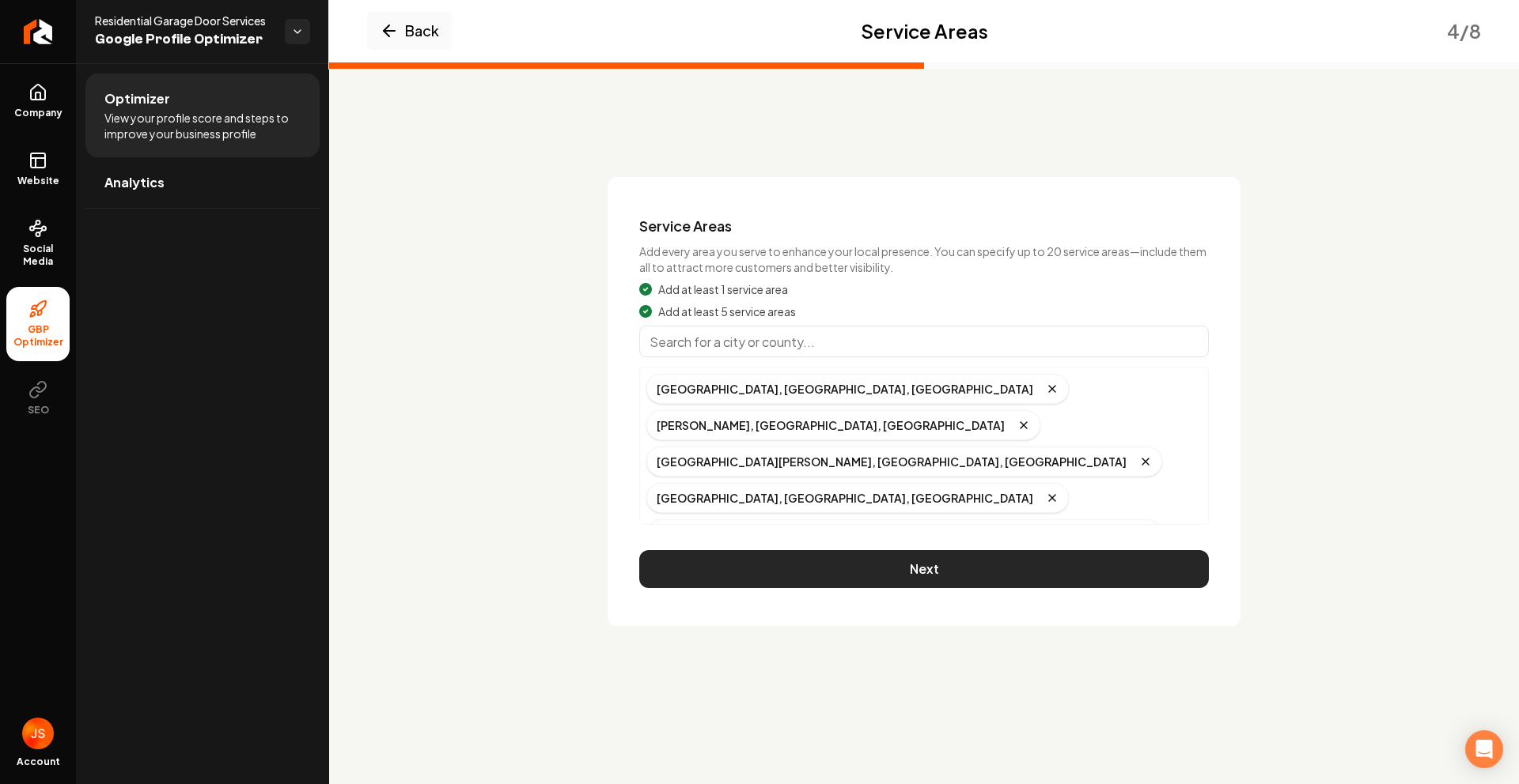
click at [809, 569] on button "Next" at bounding box center [924, 569] width 569 height 38
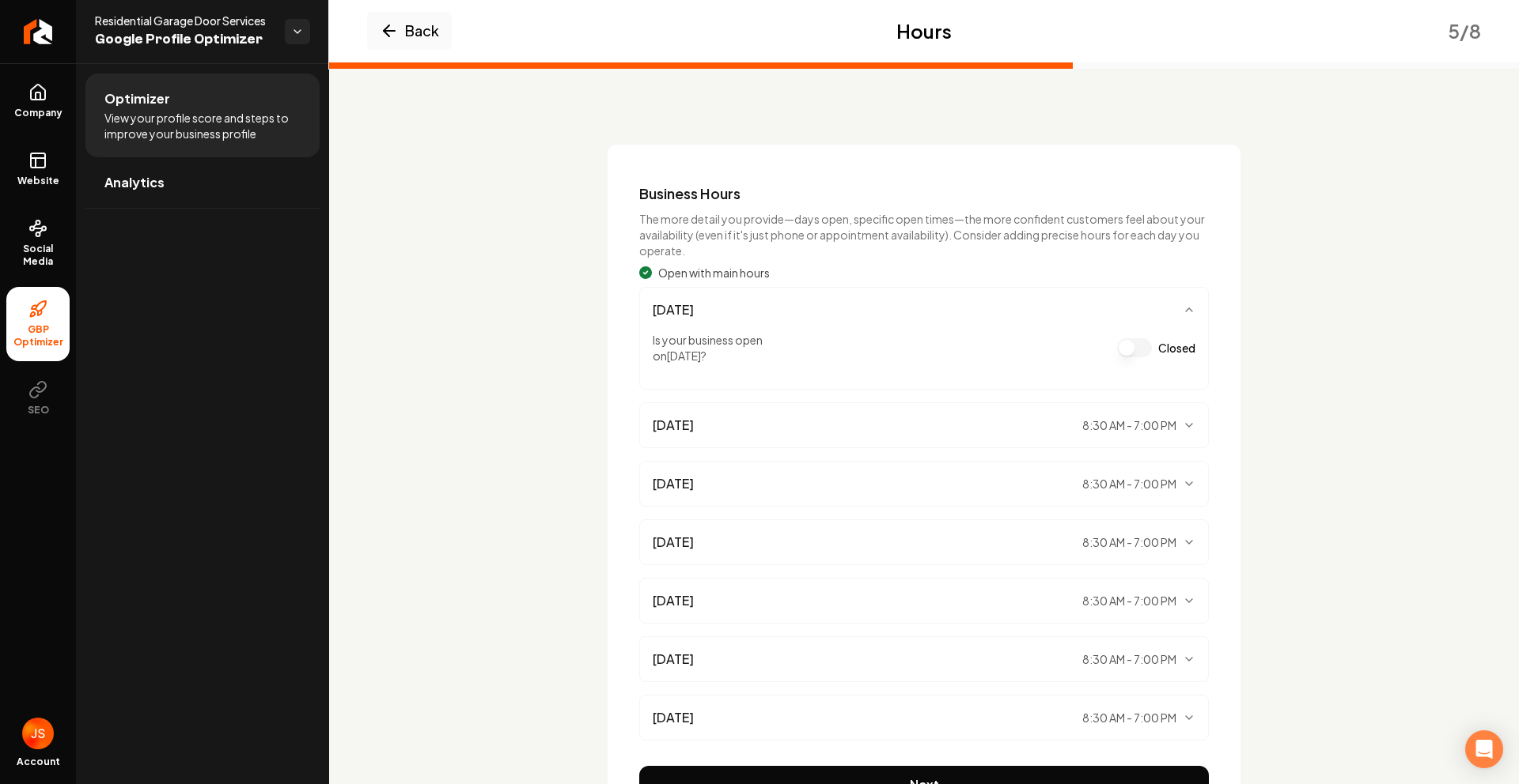
scroll to position [128, 0]
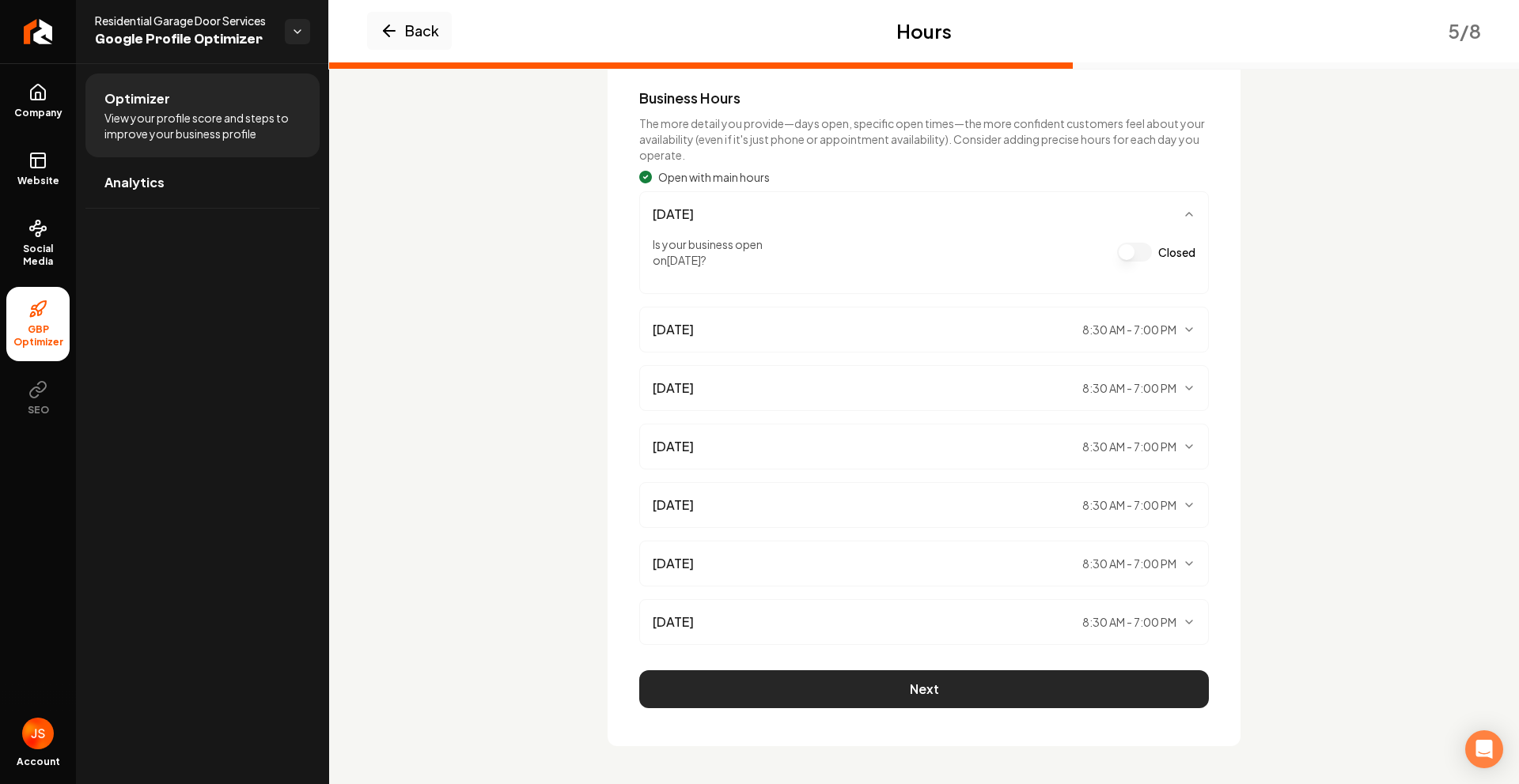
click at [861, 682] on button "Next" at bounding box center [924, 689] width 569 height 38
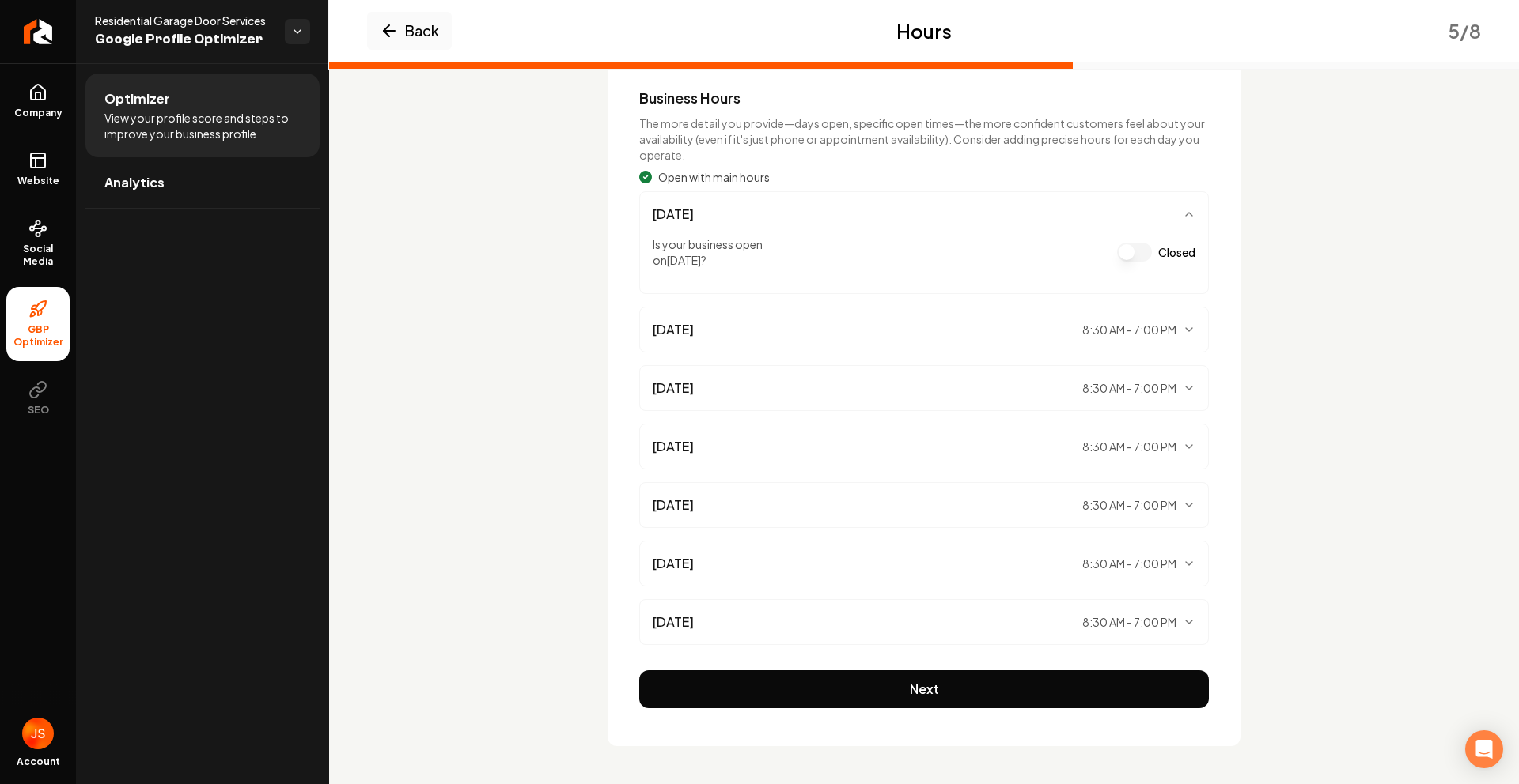
scroll to position [0, 0]
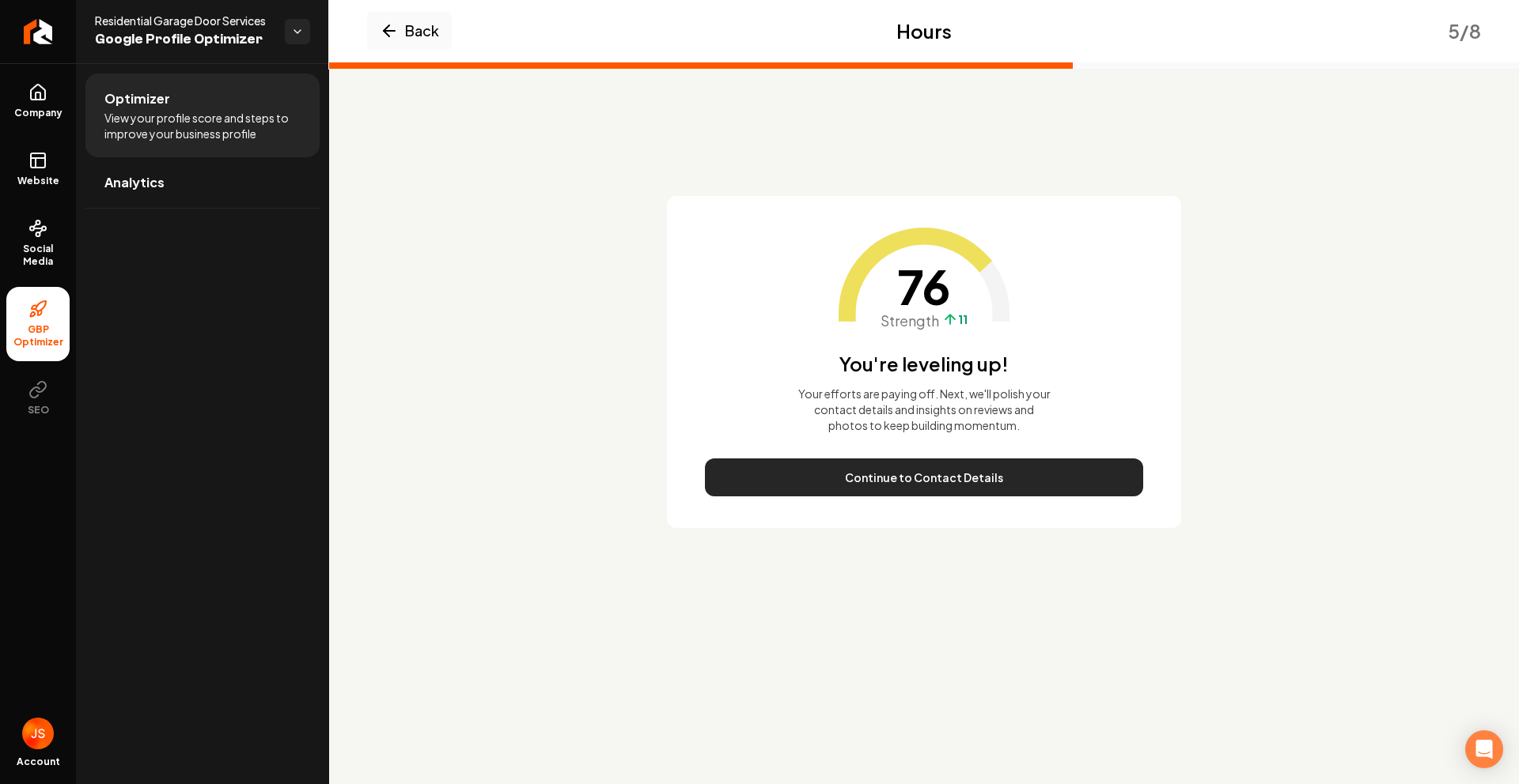
click at [902, 471] on button "Continue to Contact Details" at bounding box center [924, 477] width 438 height 38
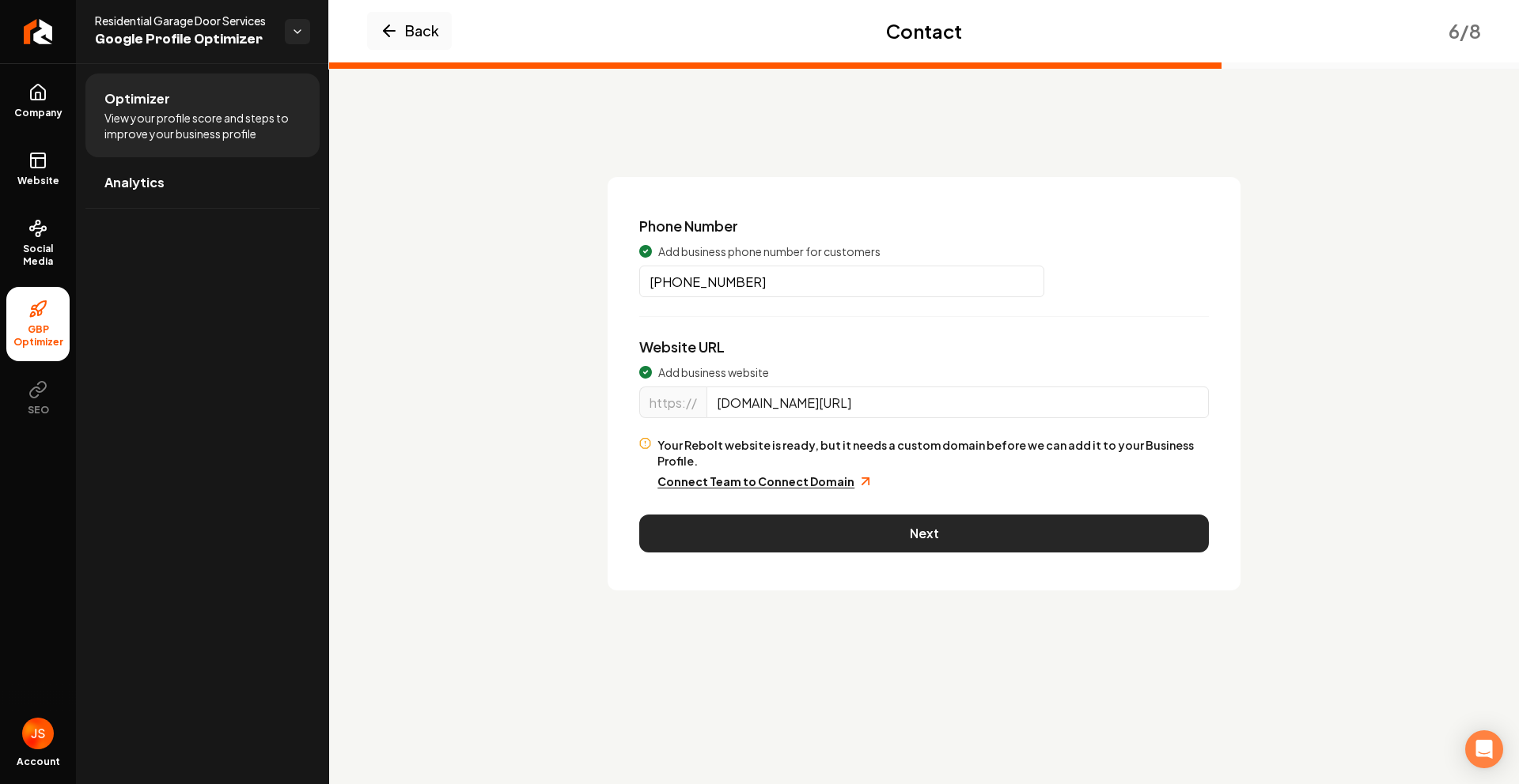
click at [821, 522] on button "Next" at bounding box center [924, 533] width 569 height 38
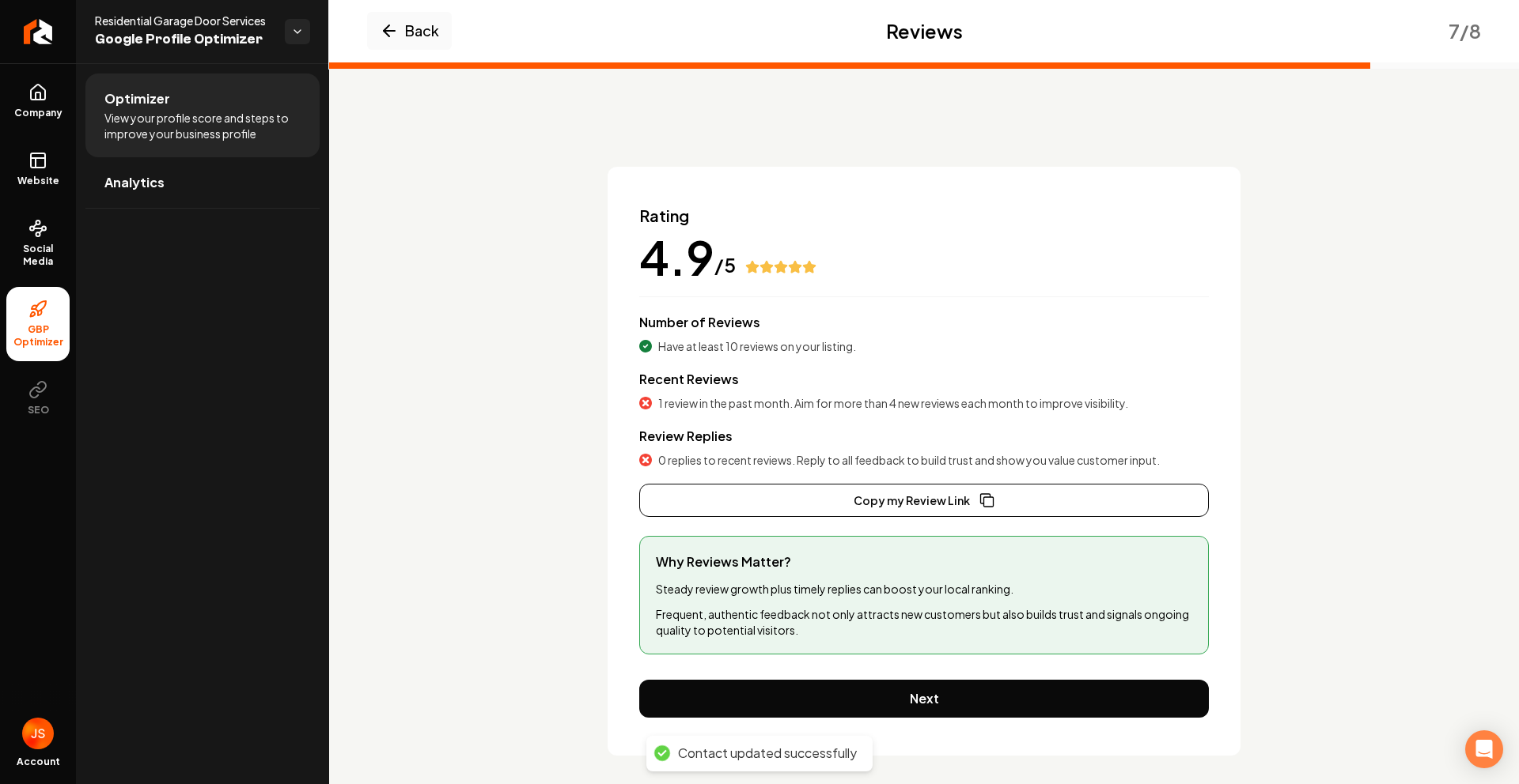
scroll to position [20, 0]
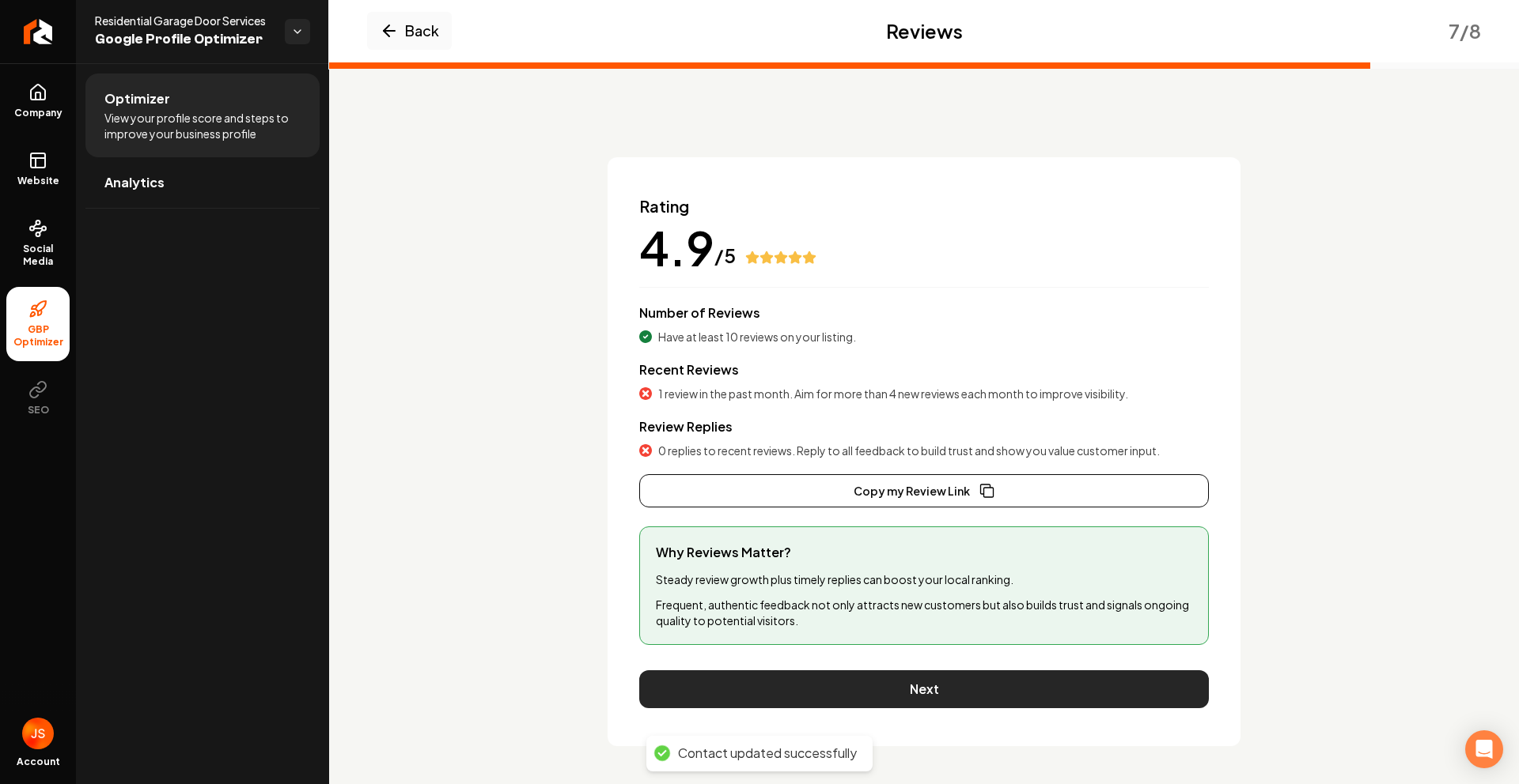
click at [866, 698] on button "Next" at bounding box center [924, 689] width 569 height 38
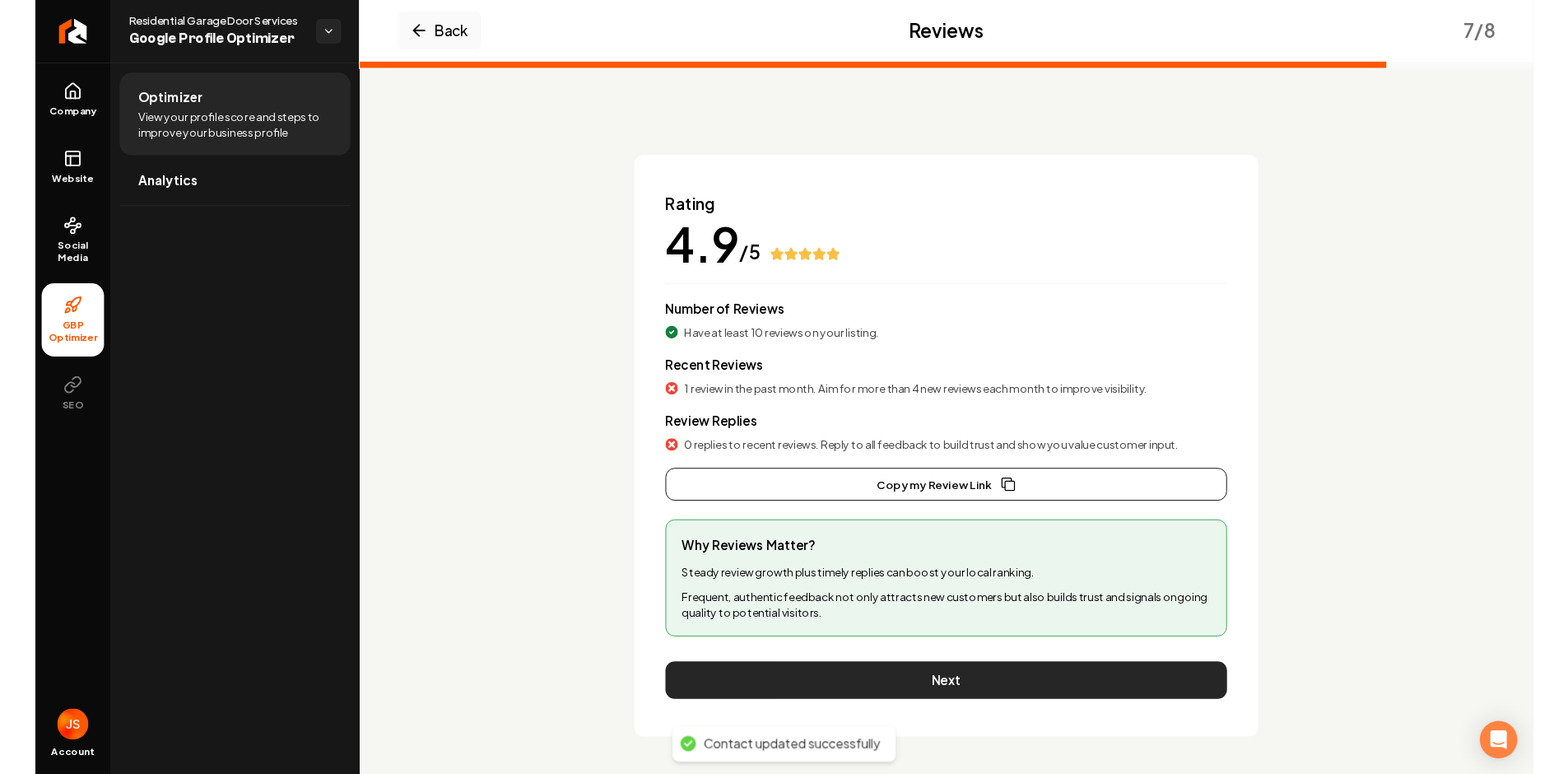
scroll to position [0, 0]
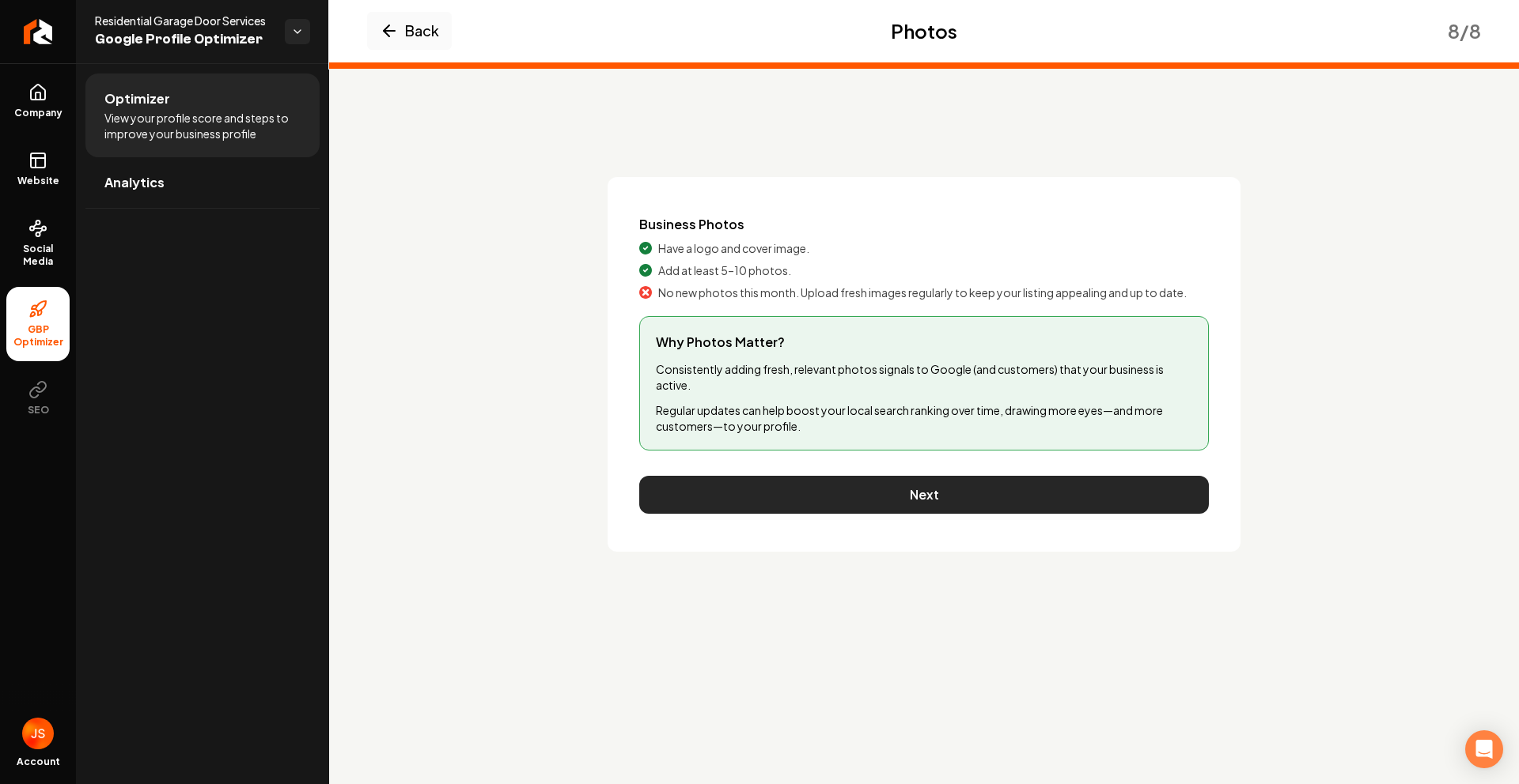
click at [906, 497] on button "Next" at bounding box center [924, 495] width 569 height 38
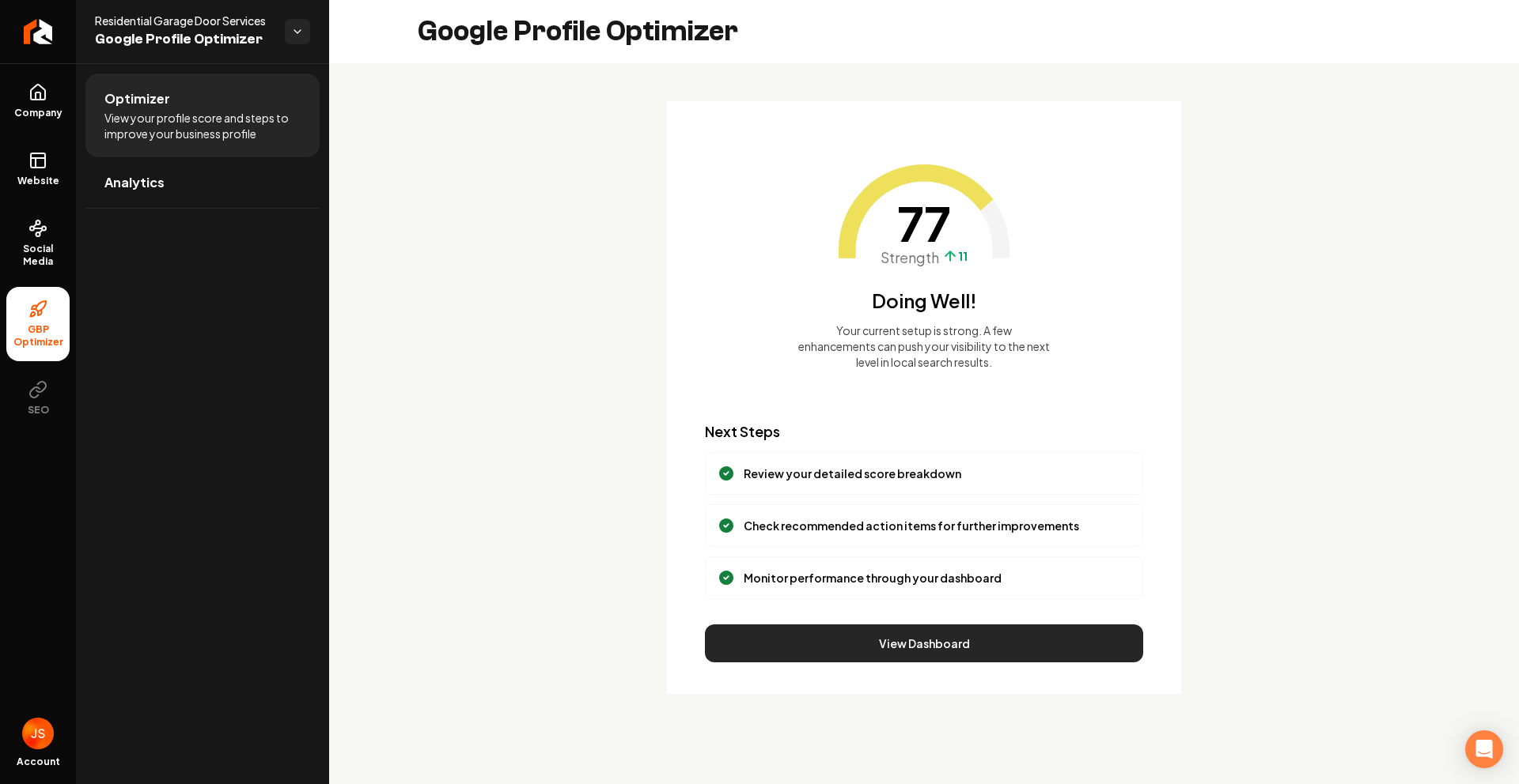
click at [909, 657] on button "View Dashboard" at bounding box center [924, 643] width 438 height 38
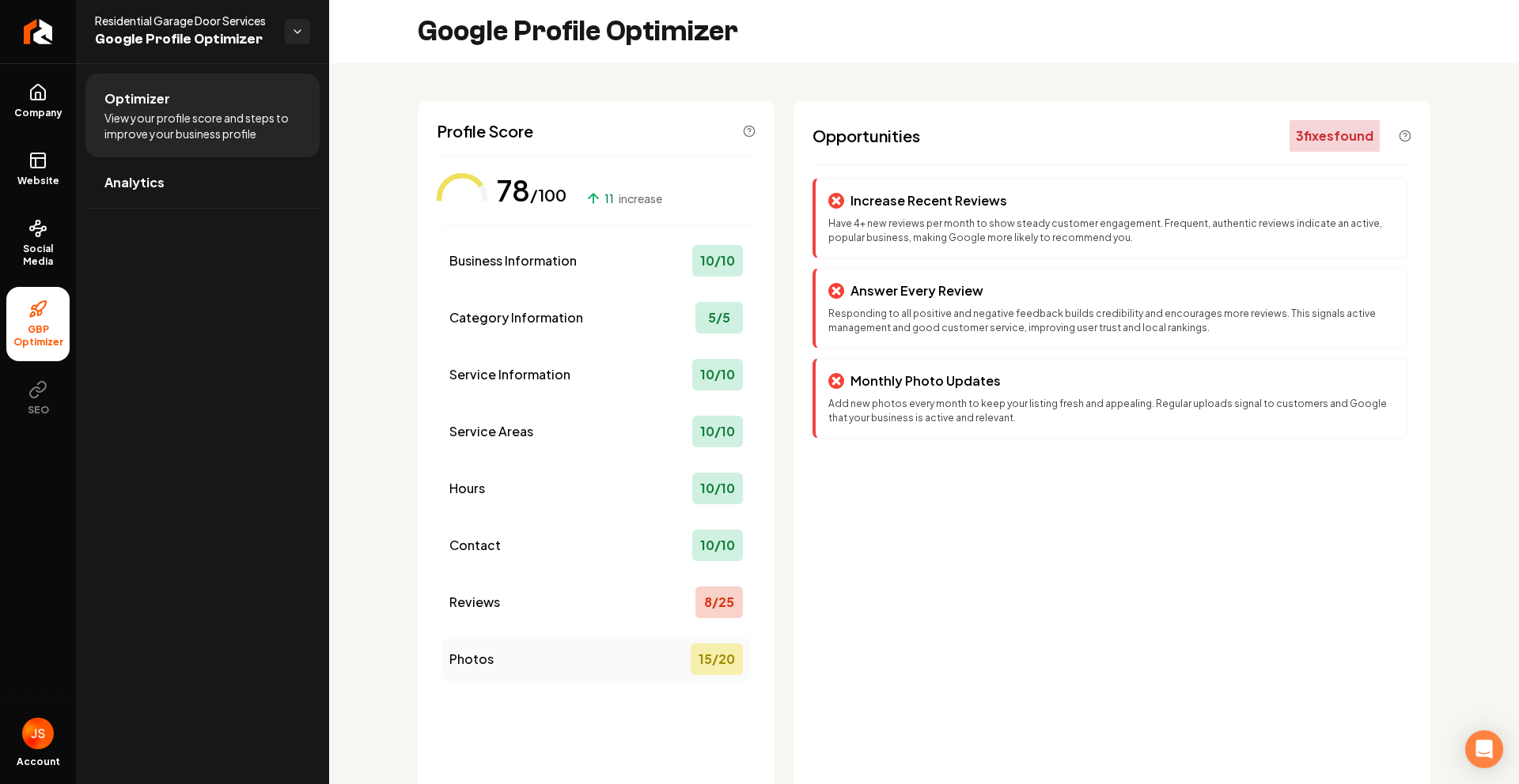
click at [656, 648] on div "Photos 15 / 20" at bounding box center [595, 659] width 306 height 45
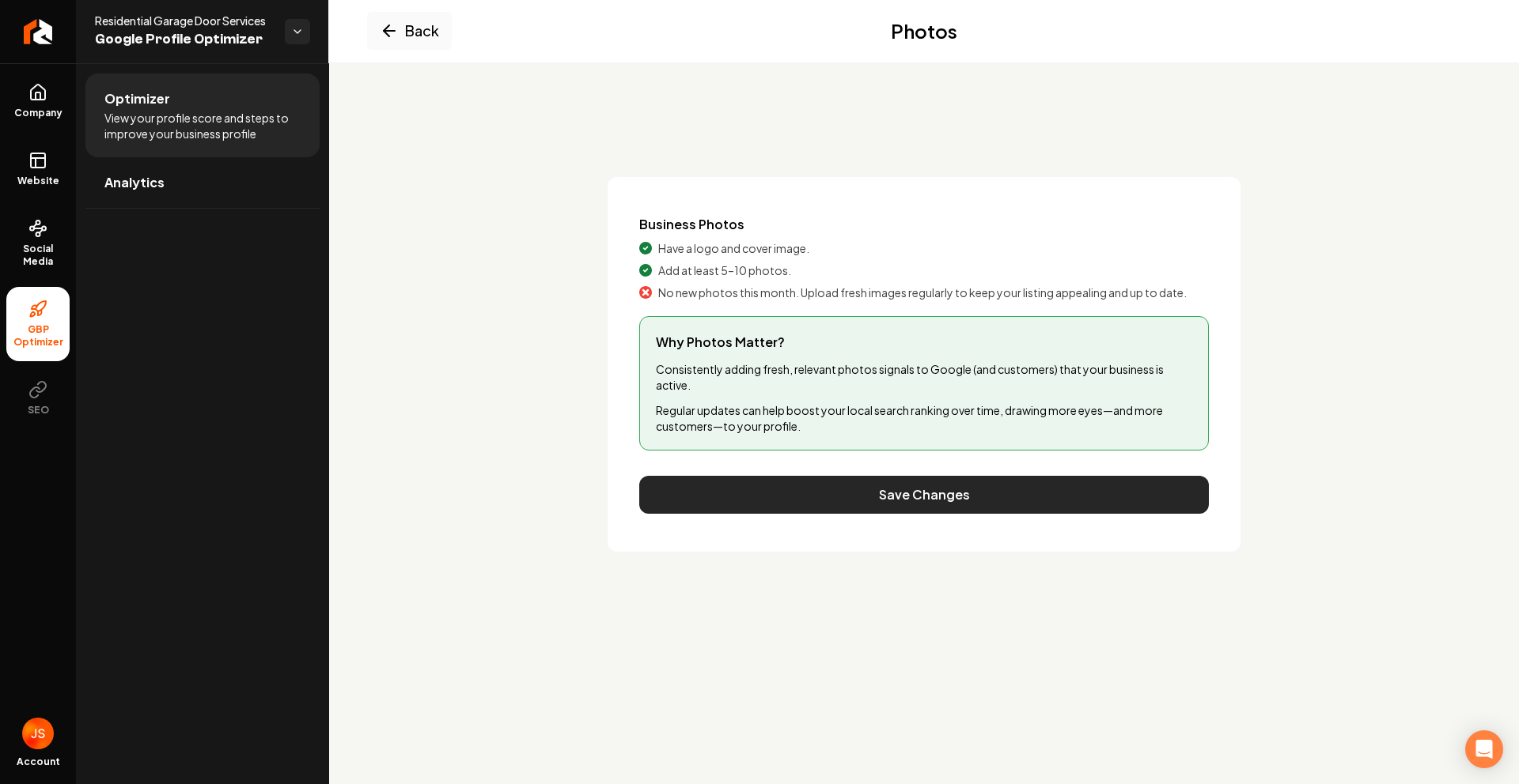
click at [755, 497] on button "Save Changes" at bounding box center [924, 495] width 569 height 38
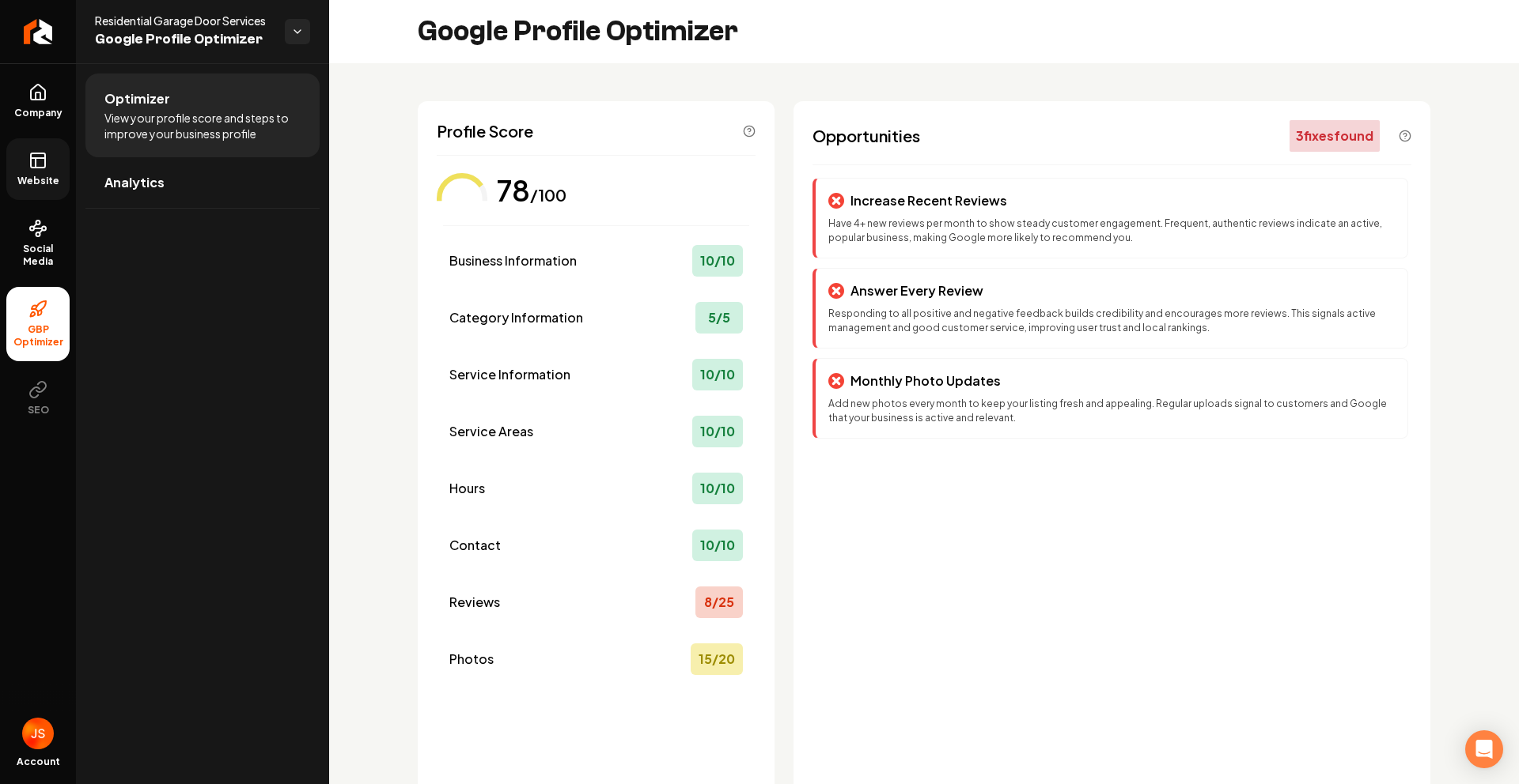
click at [50, 169] on link "Website" at bounding box center [37, 169] width 63 height 62
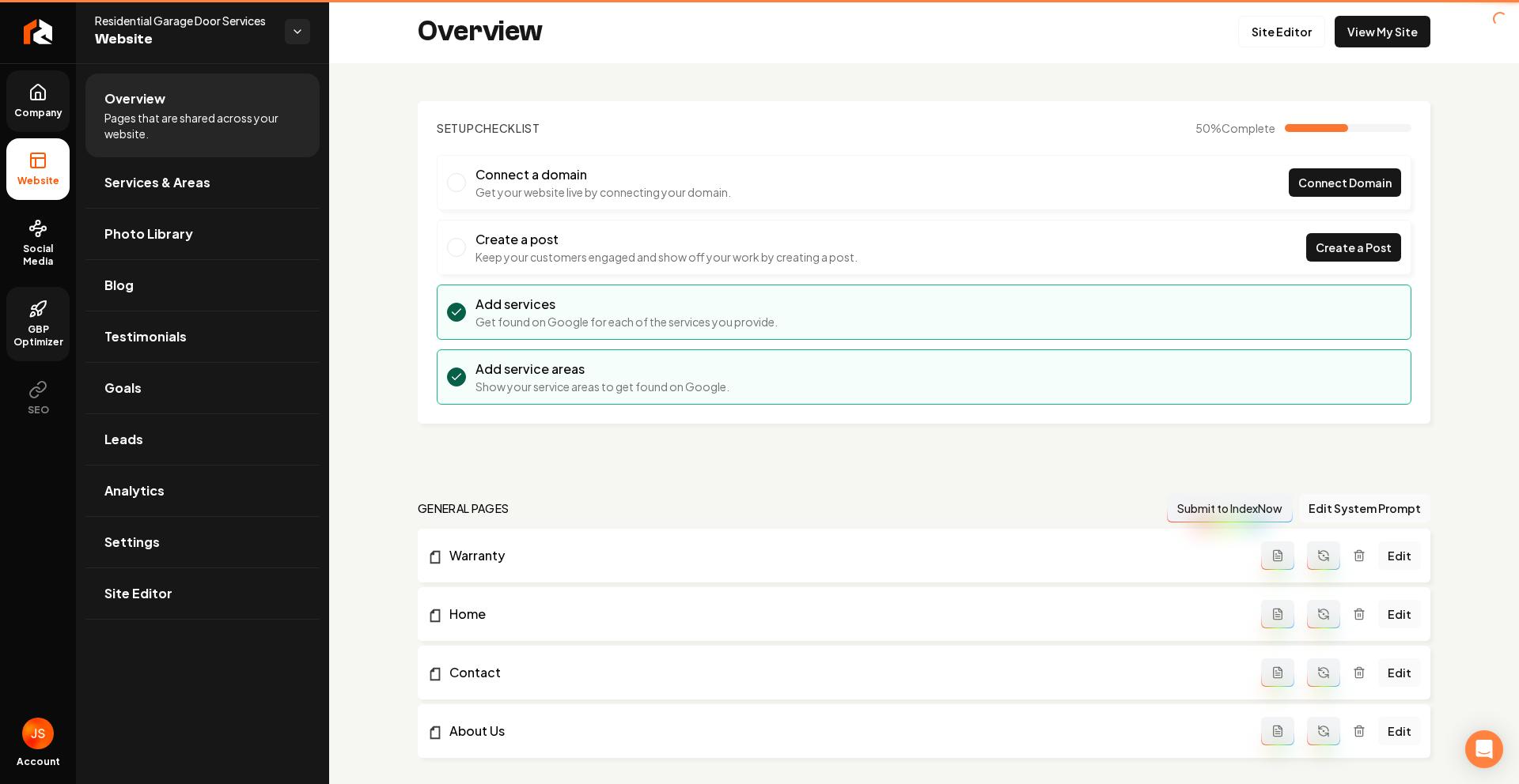
click at [45, 104] on link "Company" at bounding box center [37, 101] width 63 height 62
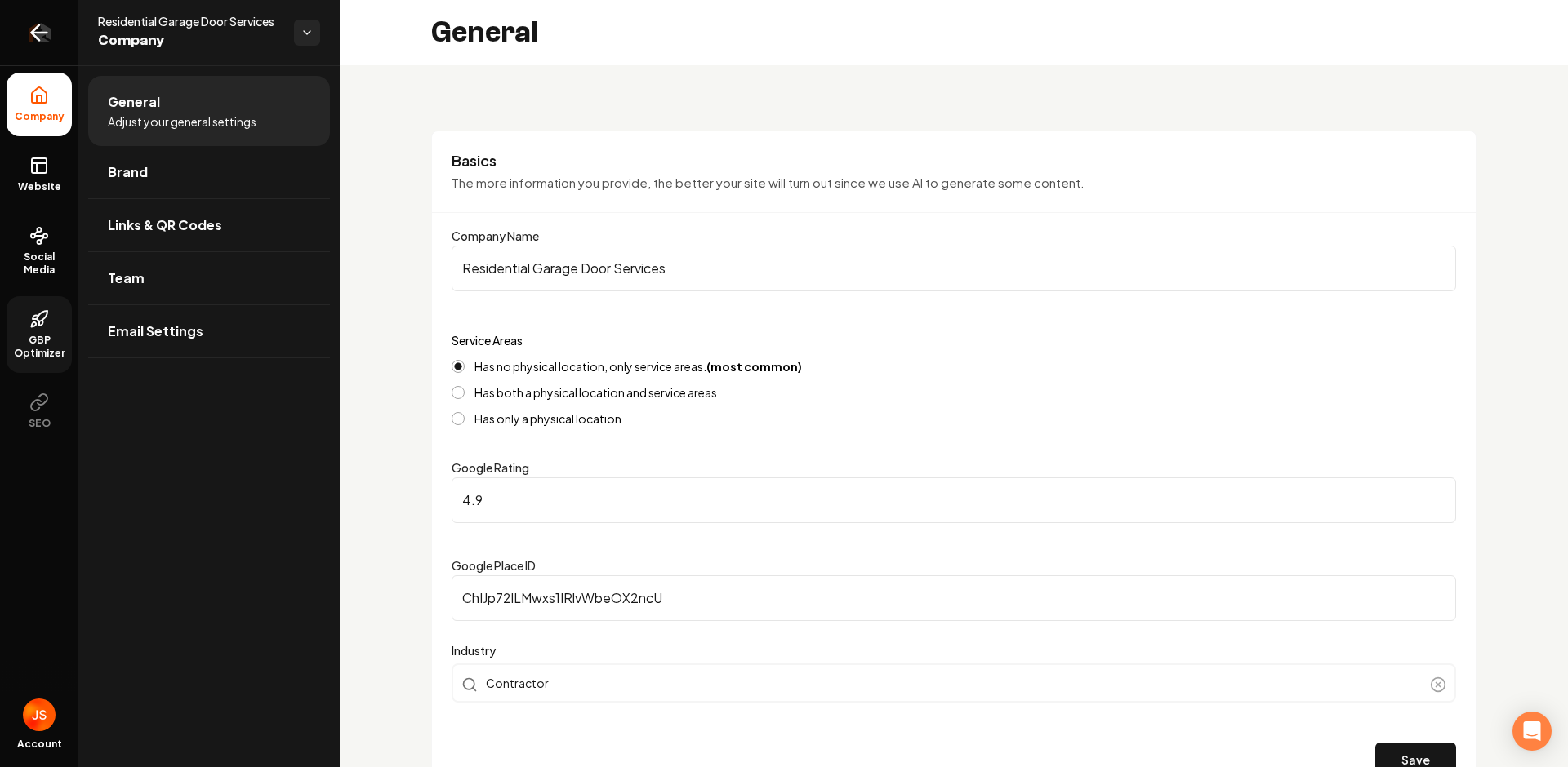
click at [61, 30] on link "Return to dashboard" at bounding box center [39, 32] width 78 height 65
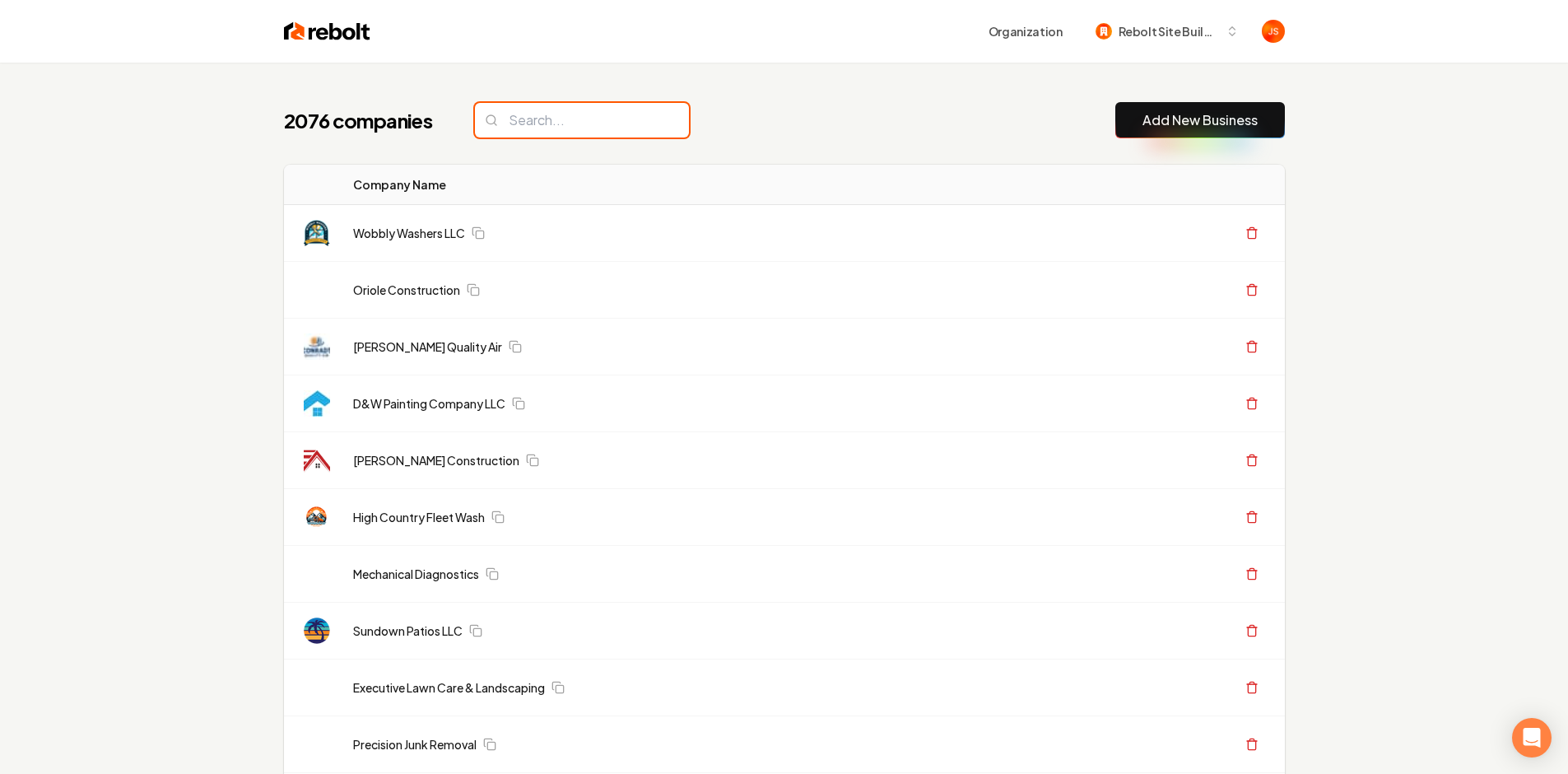
click at [514, 117] on input "search" at bounding box center [581, 120] width 214 height 34
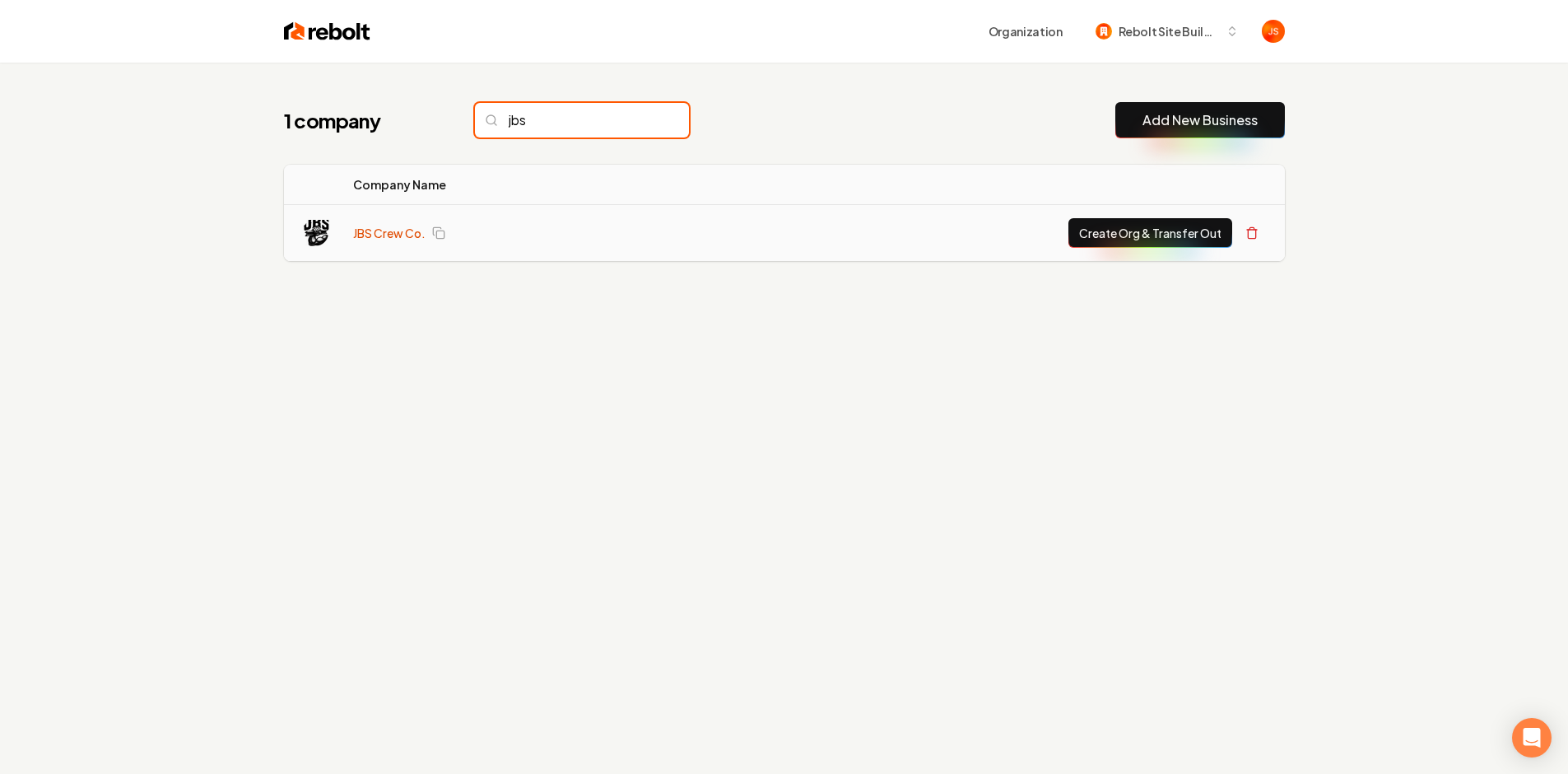
type input "jbs"
click at [398, 230] on link "JBS Crew Co." at bounding box center [389, 233] width 72 height 17
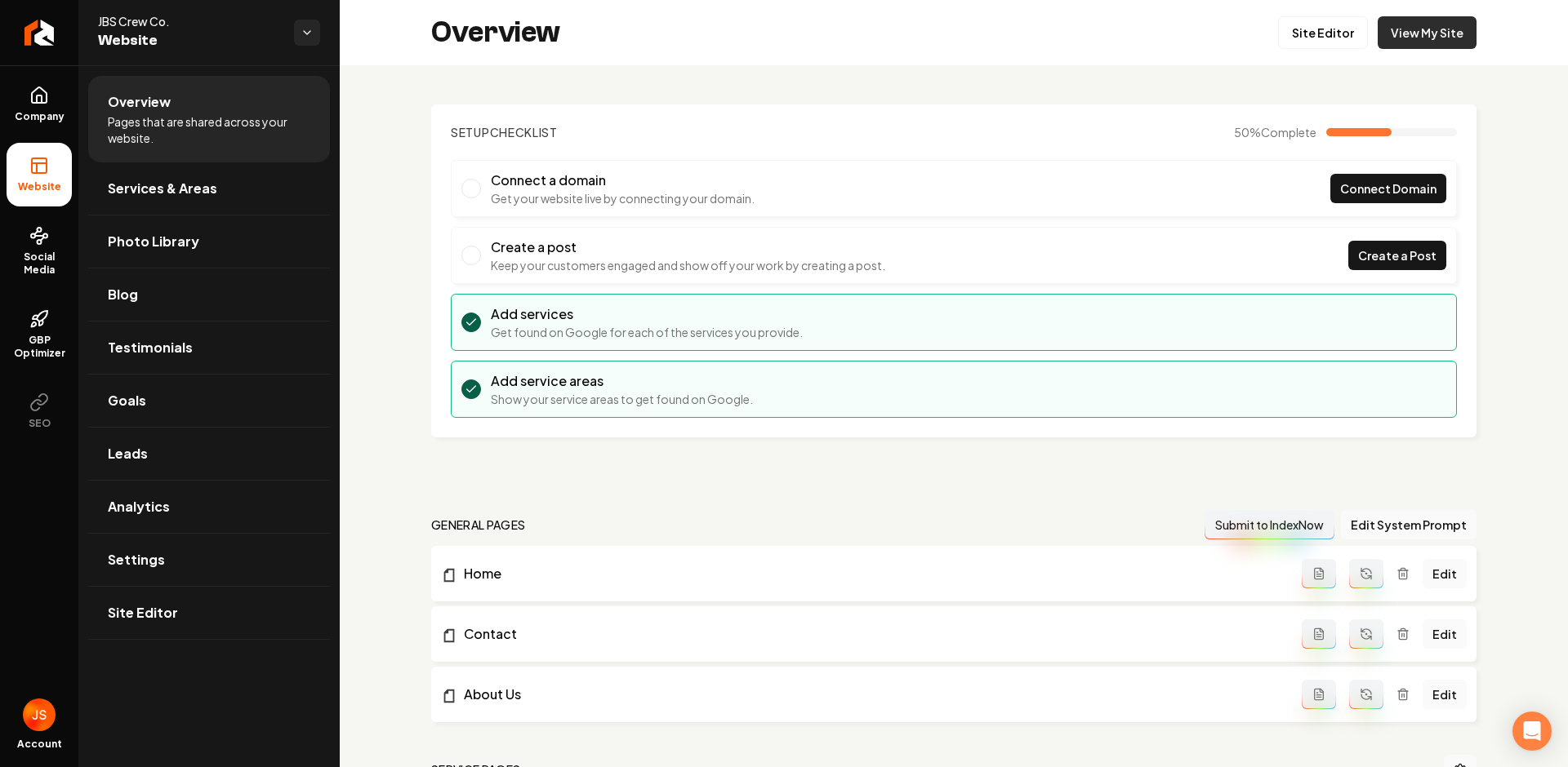
click at [1429, 28] on link "View My Site" at bounding box center [1426, 32] width 99 height 32
click at [27, 31] on icon "Return to dashboard" at bounding box center [39, 32] width 26 height 26
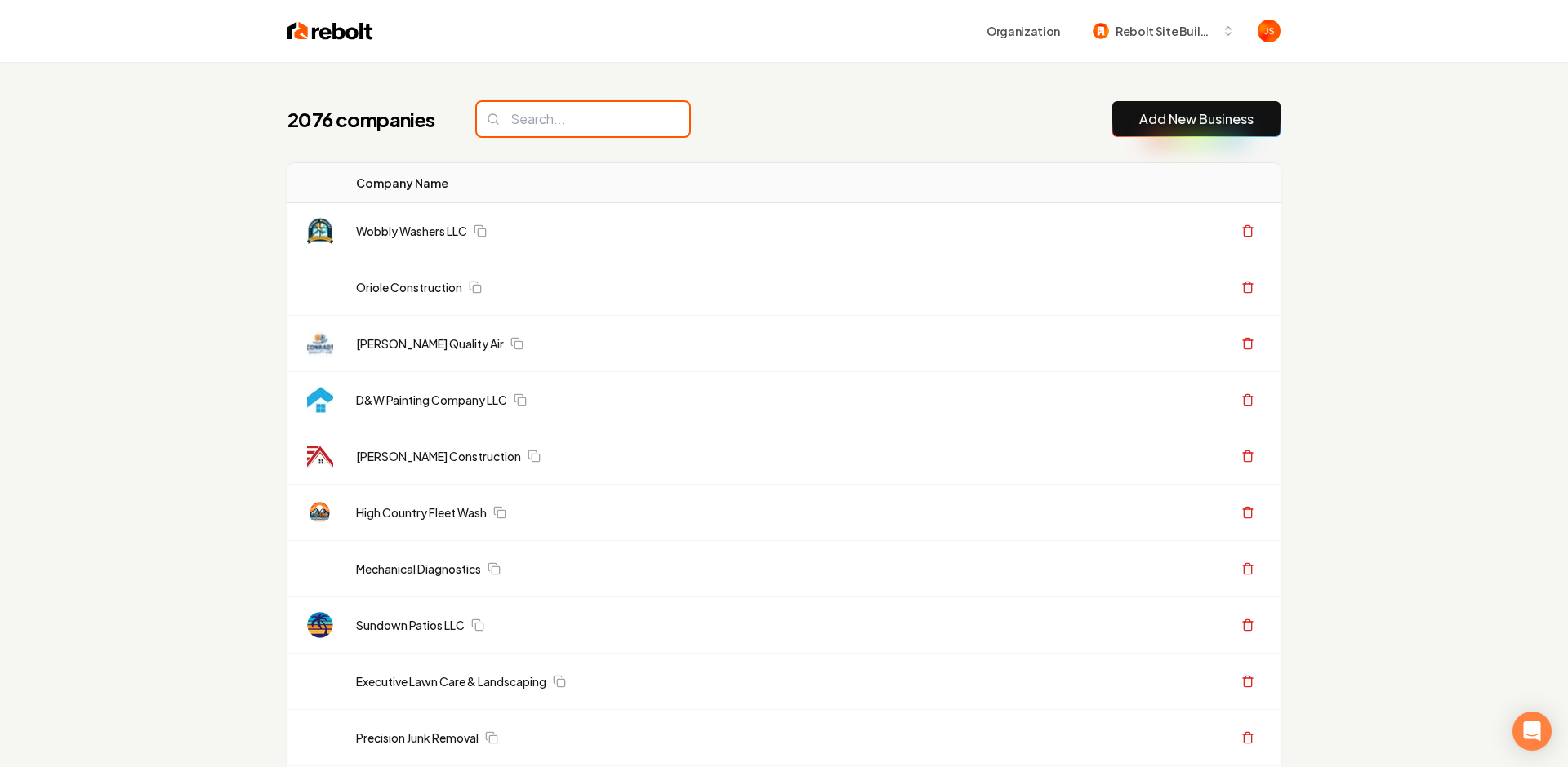
click at [645, 116] on input "search" at bounding box center [583, 119] width 212 height 34
click at [619, 111] on input "search" at bounding box center [583, 119] width 212 height 34
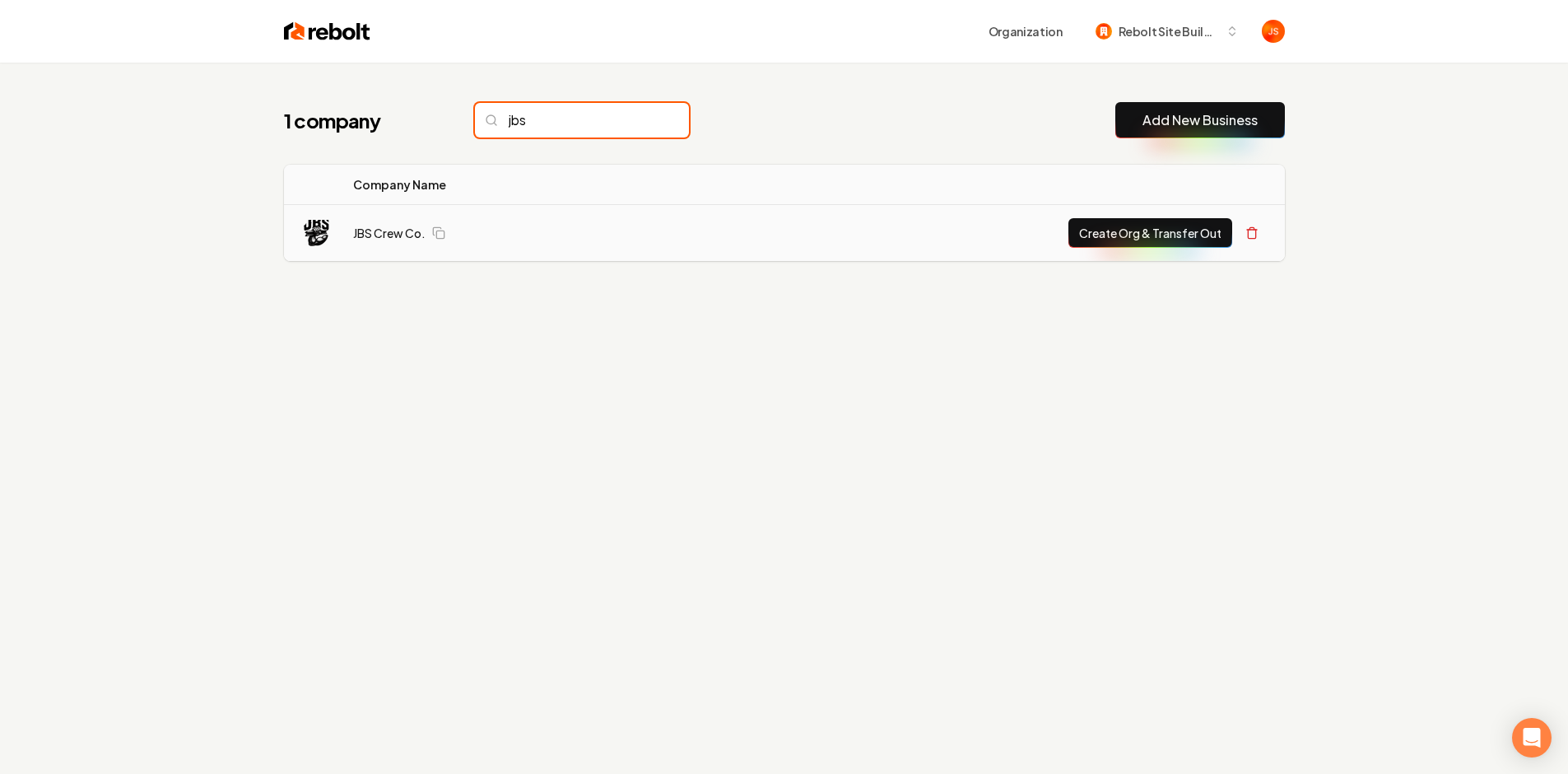
type input "jbs"
click at [1149, 236] on button "Create Org & Transfer Out" at bounding box center [1150, 233] width 163 height 30
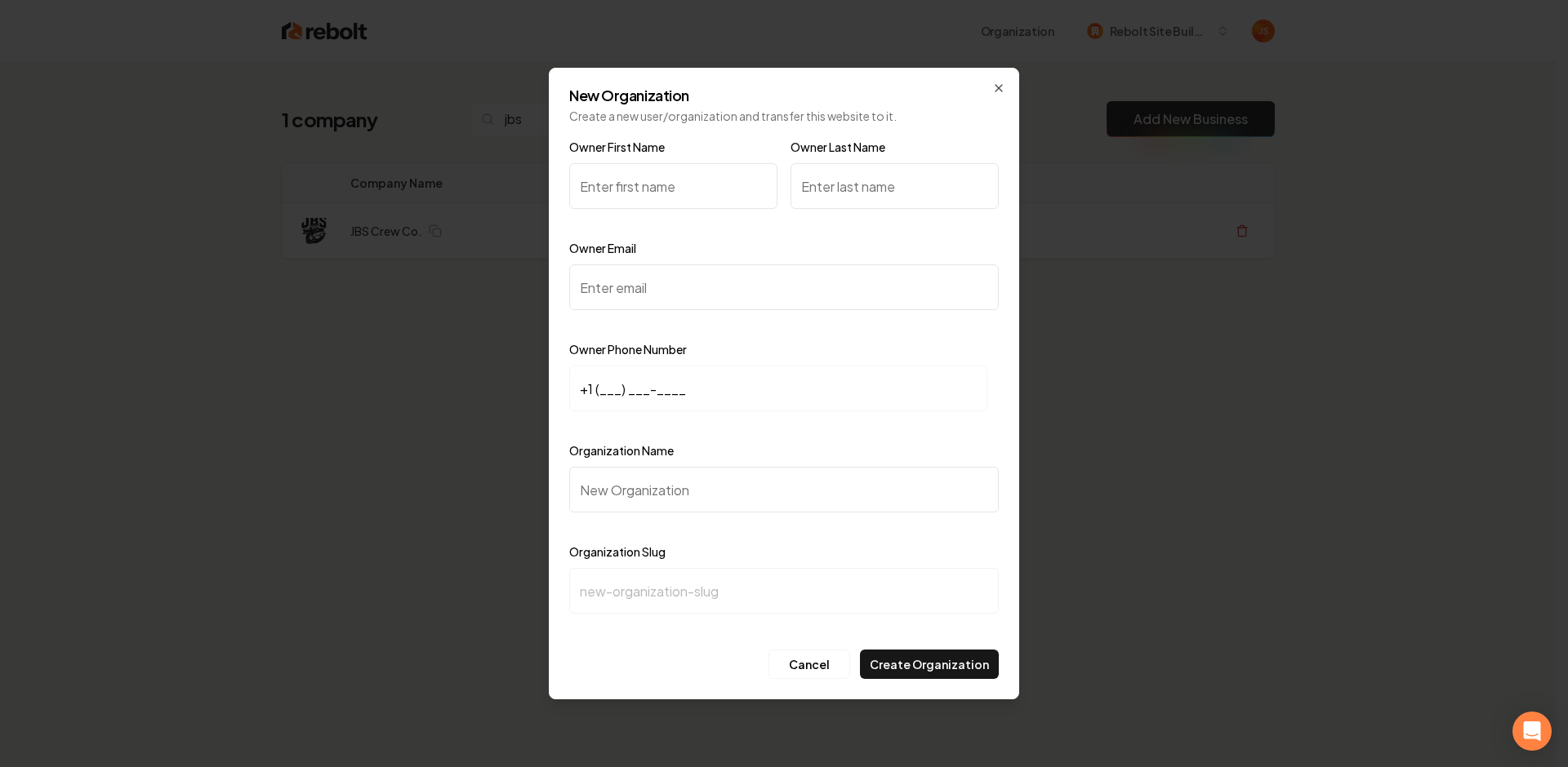
paste input "JBS Crew co"
type input "JBS Crew co"
click at [662, 506] on input "Organization Name" at bounding box center [784, 490] width 429 height 46
paste input "JBS Crew co"
type input "JBS Crew co"
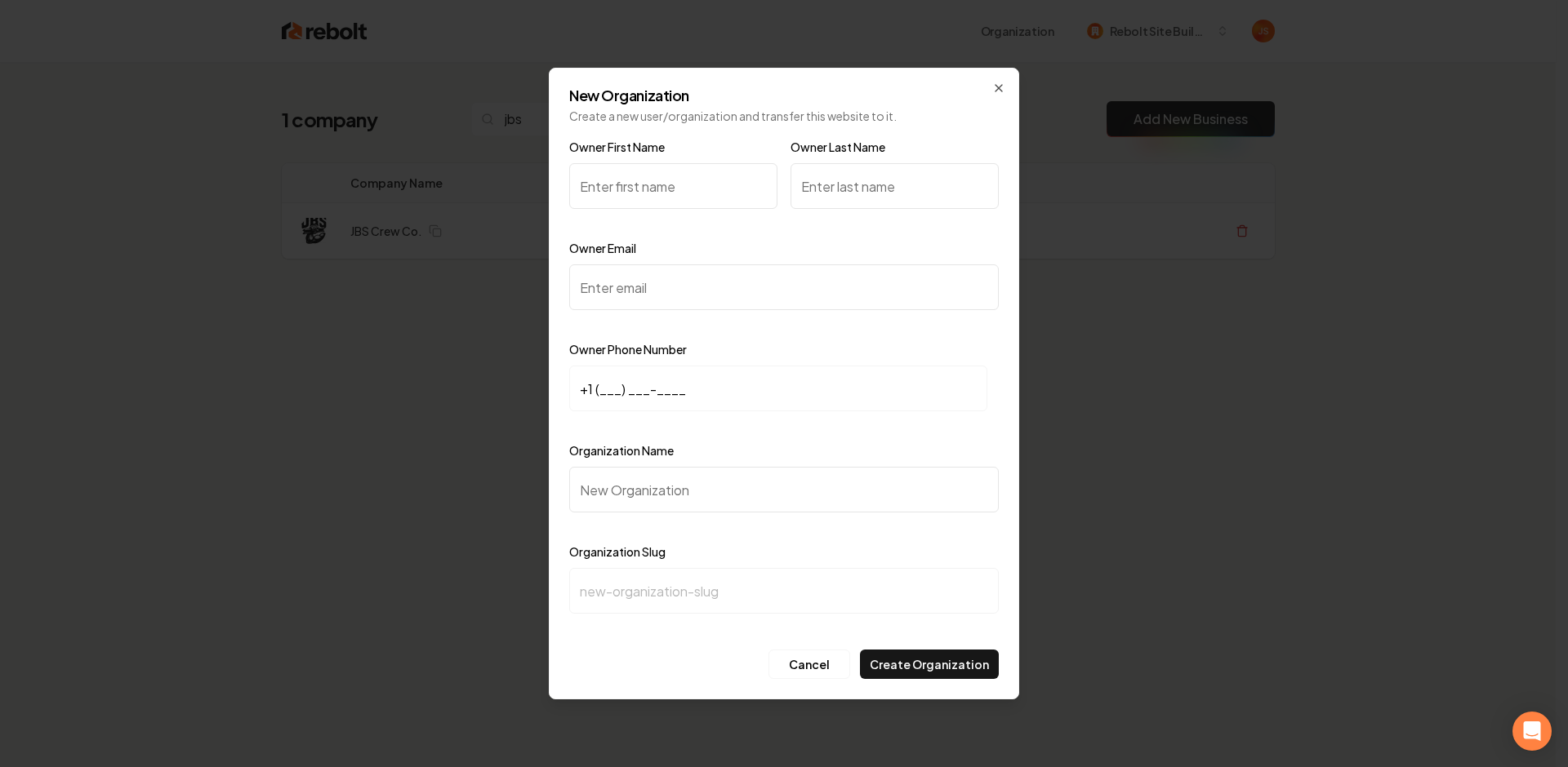
type input "jbs-crew-co"
type input "JBS Crew co"
click at [636, 176] on input "Owner First Name" at bounding box center [673, 186] width 208 height 46
click at [626, 307] on input "Owner Email" at bounding box center [784, 287] width 429 height 46
paste input "jettman3434@gmail.com"
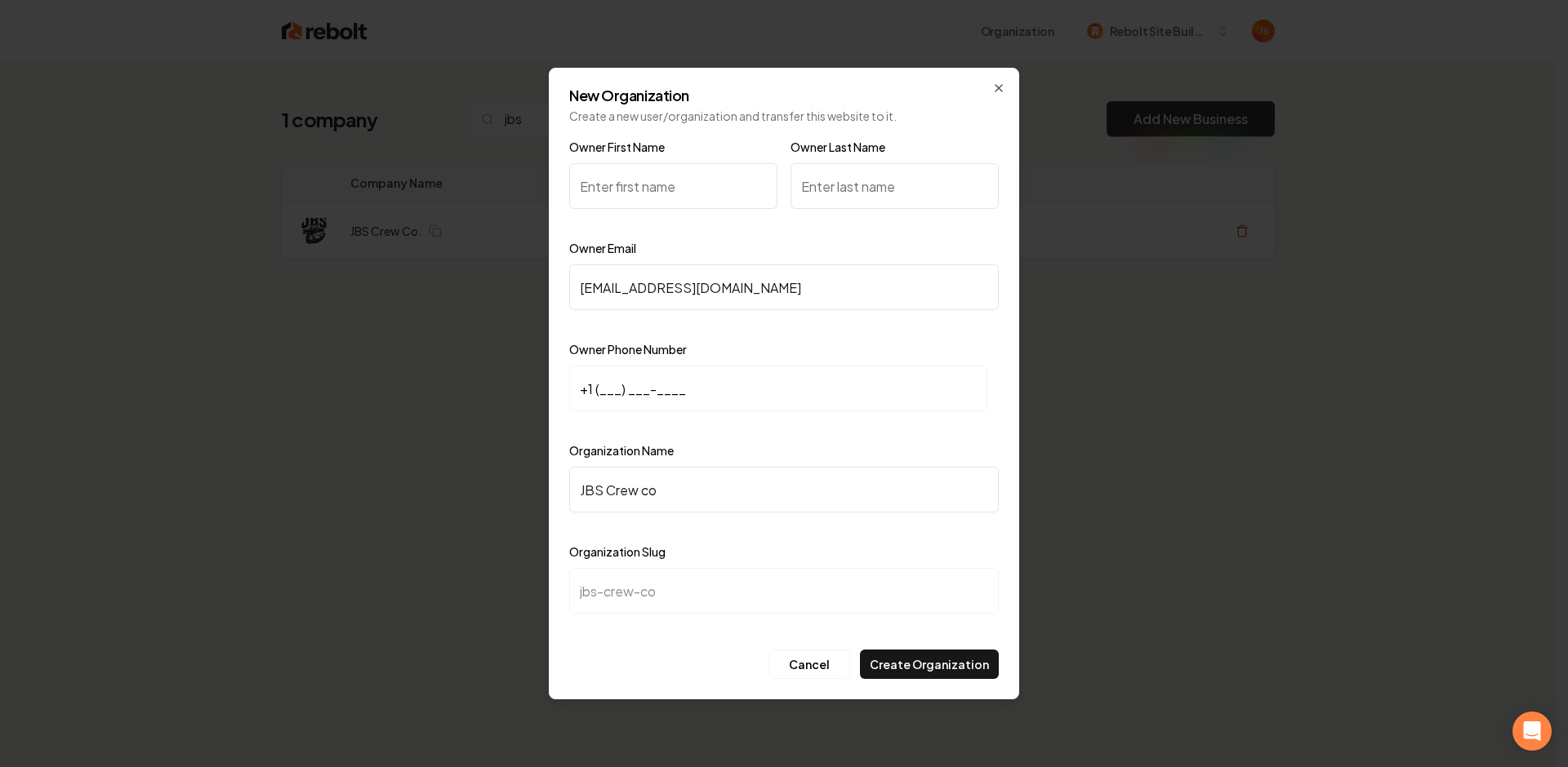
type input "jettman3434@gmail.com"
click at [602, 376] on input "+1 (___) ___-____" at bounding box center [778, 389] width 418 height 46
paste input "316) 217-5199"
type input "+1 (316) 217-5199"
click at [680, 193] on input "Owner First Name" at bounding box center [673, 186] width 208 height 46
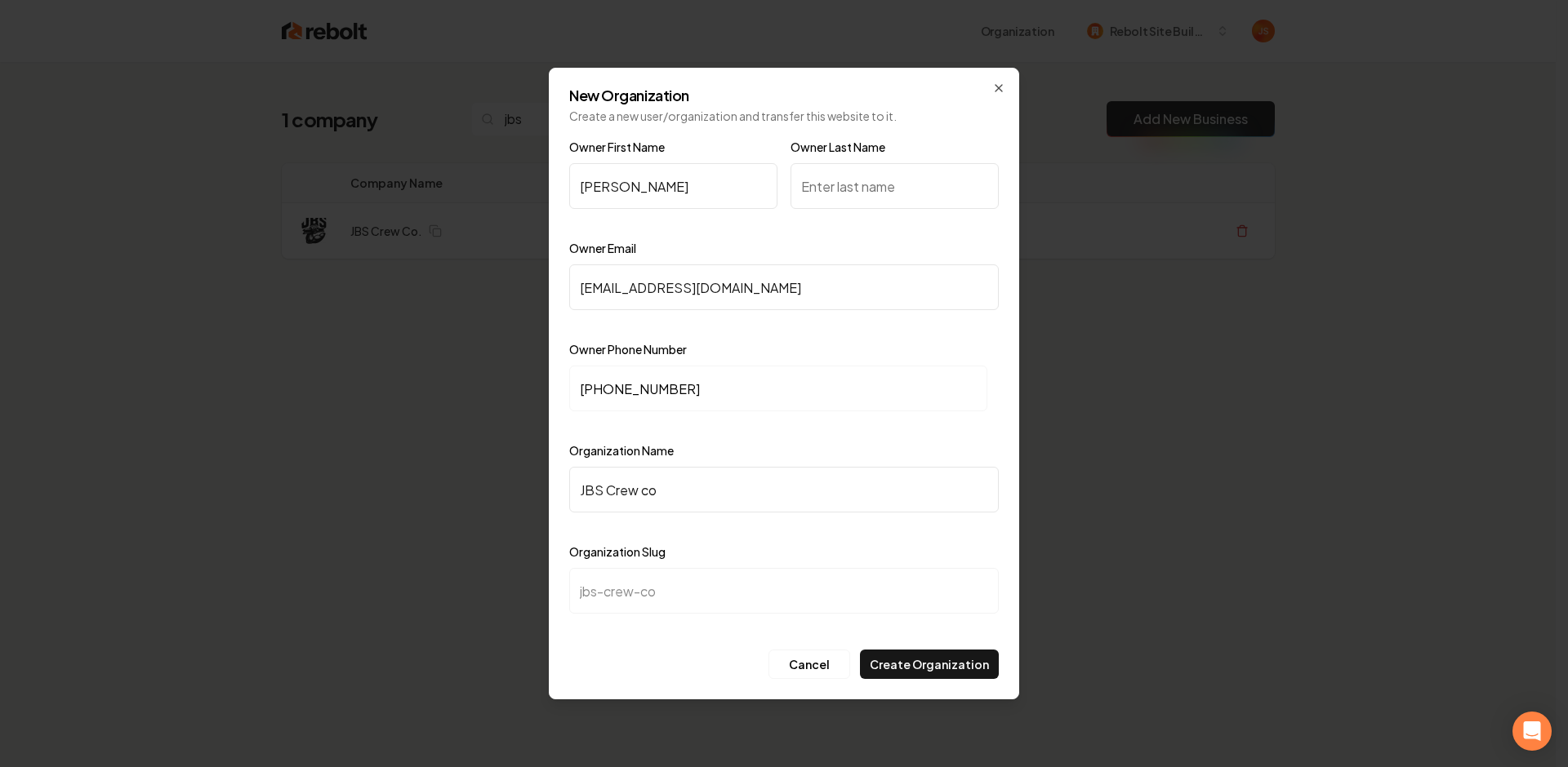
type input "Jett"
click at [851, 168] on input "Owner Last Name" at bounding box center [895, 186] width 208 height 46
type input "Brackeen"
click at [945, 652] on button "Create Organization" at bounding box center [929, 664] width 139 height 29
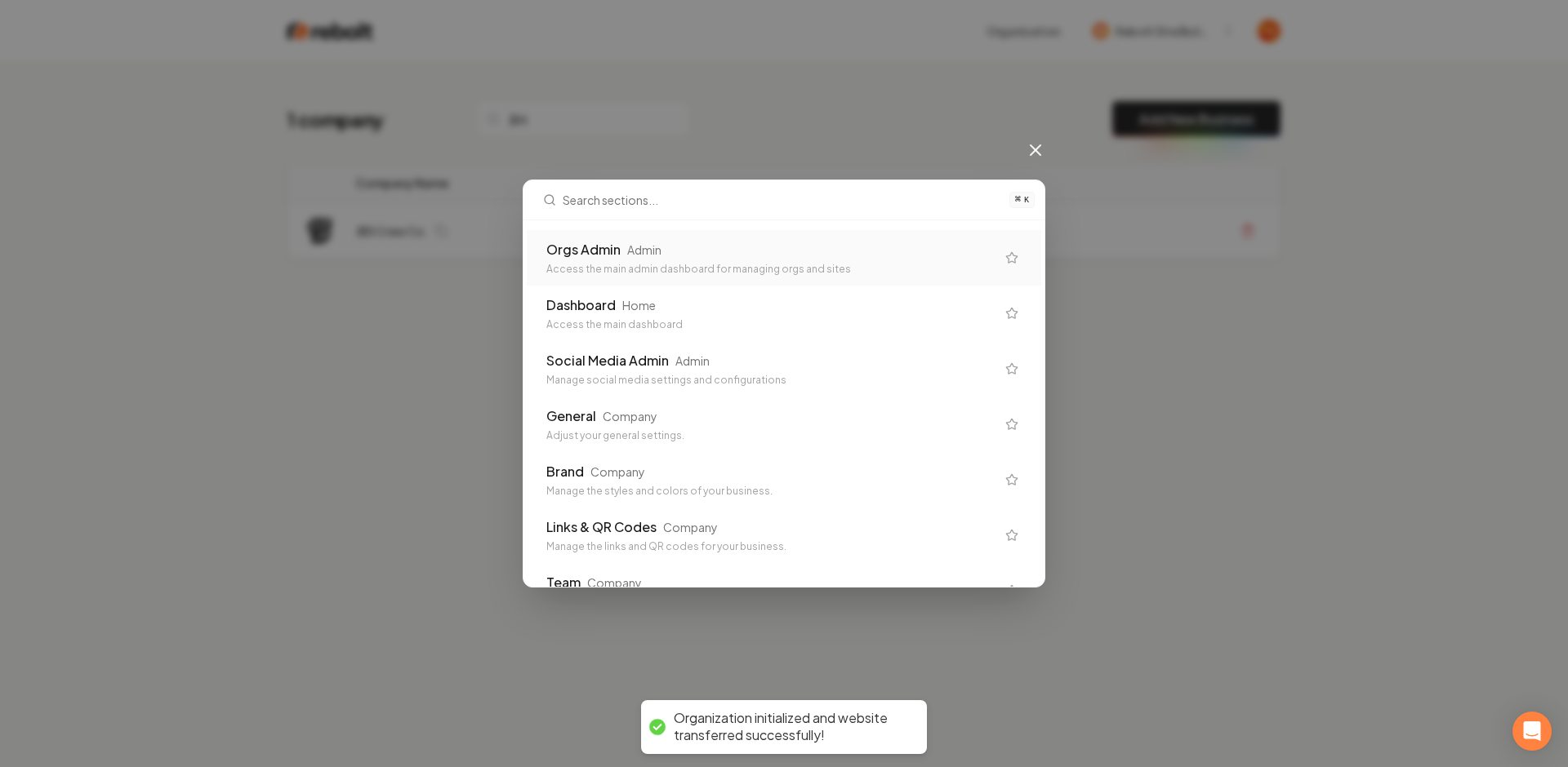
click at [751, 260] on div "Orgs Admin Admin Access the main admin dashboard for managing orgs and sites" at bounding box center [770, 258] width 449 height 36
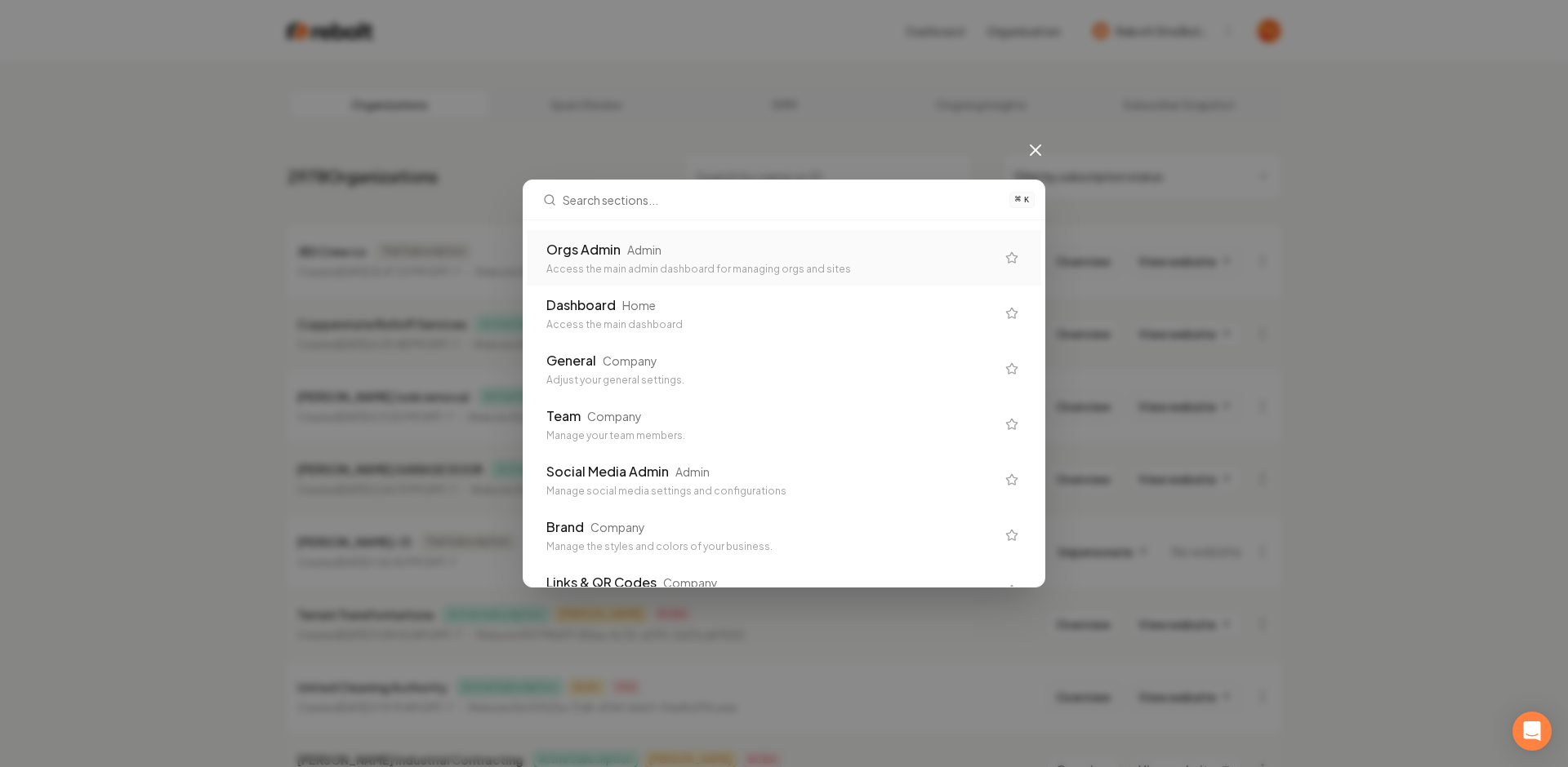
click at [948, 238] on div "Orgs Admin Admin Access the main admin dashboard for managing orgs and sites" at bounding box center [784, 258] width 514 height 55
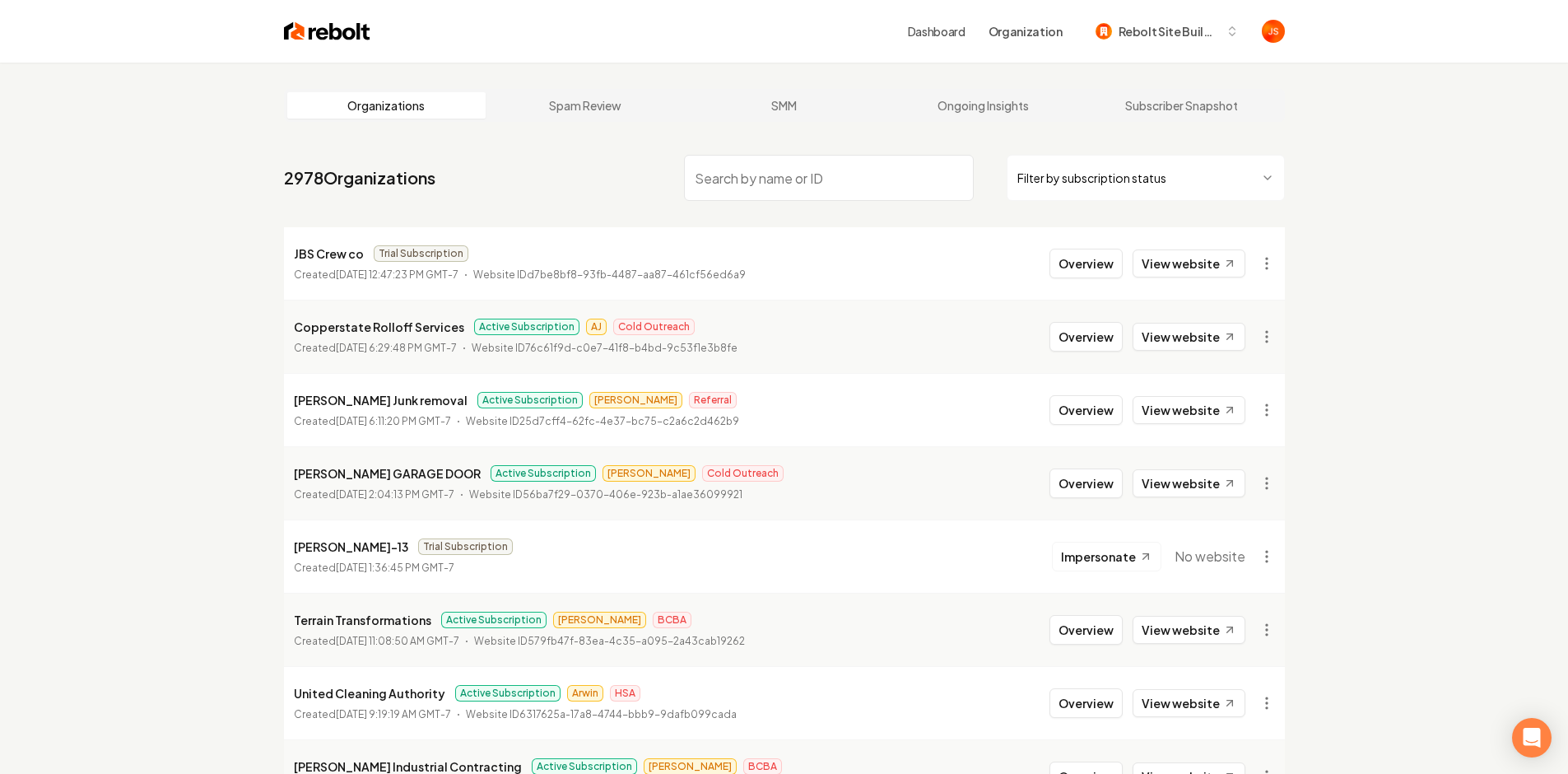
click at [1274, 262] on html "Dashboard Organization Rebolt Site Builder Organizations Spam Review SMM Ongoin…" at bounding box center [784, 387] width 1568 height 774
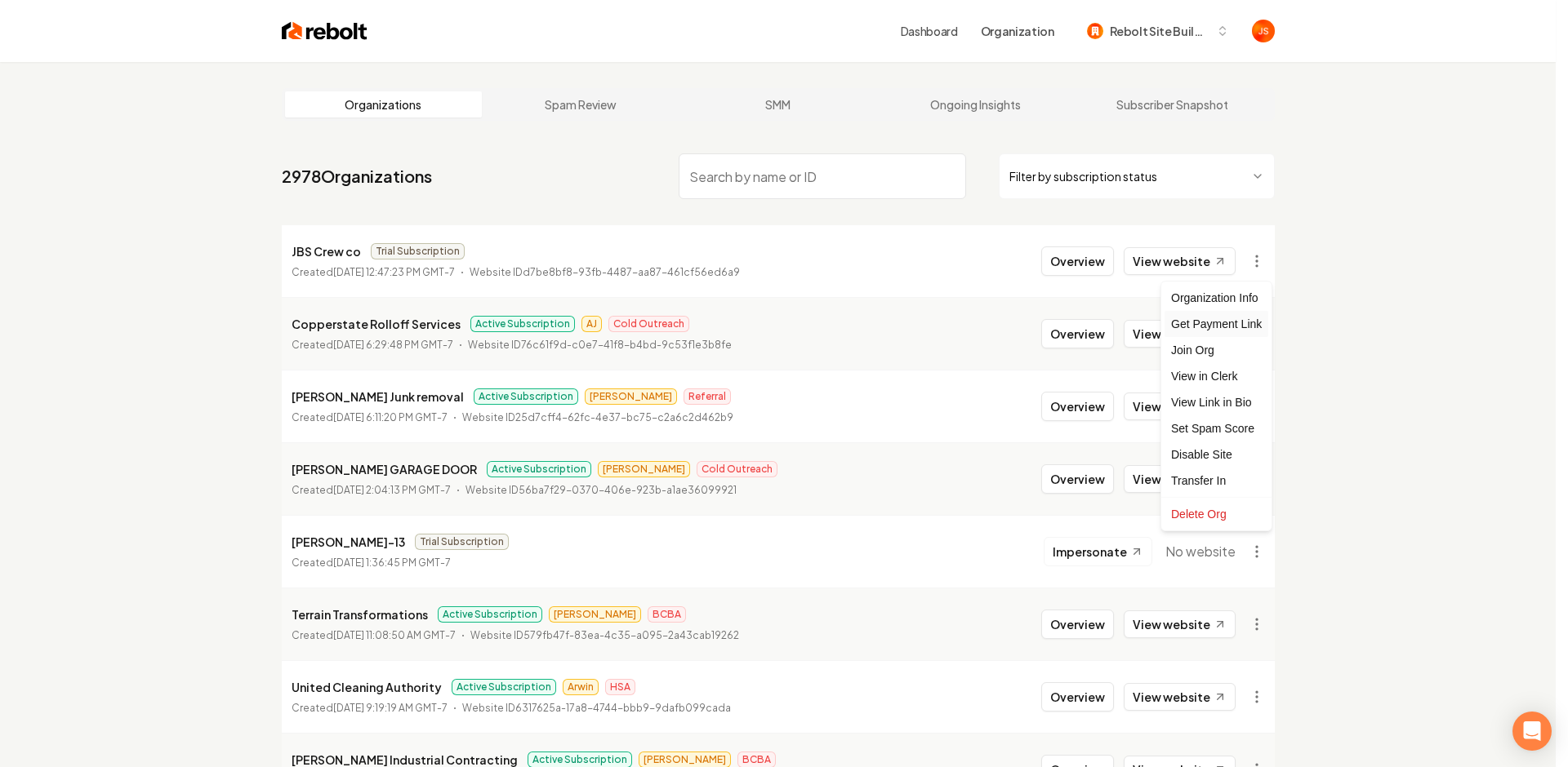
click at [1220, 313] on div "Get Payment Link" at bounding box center [1216, 324] width 104 height 26
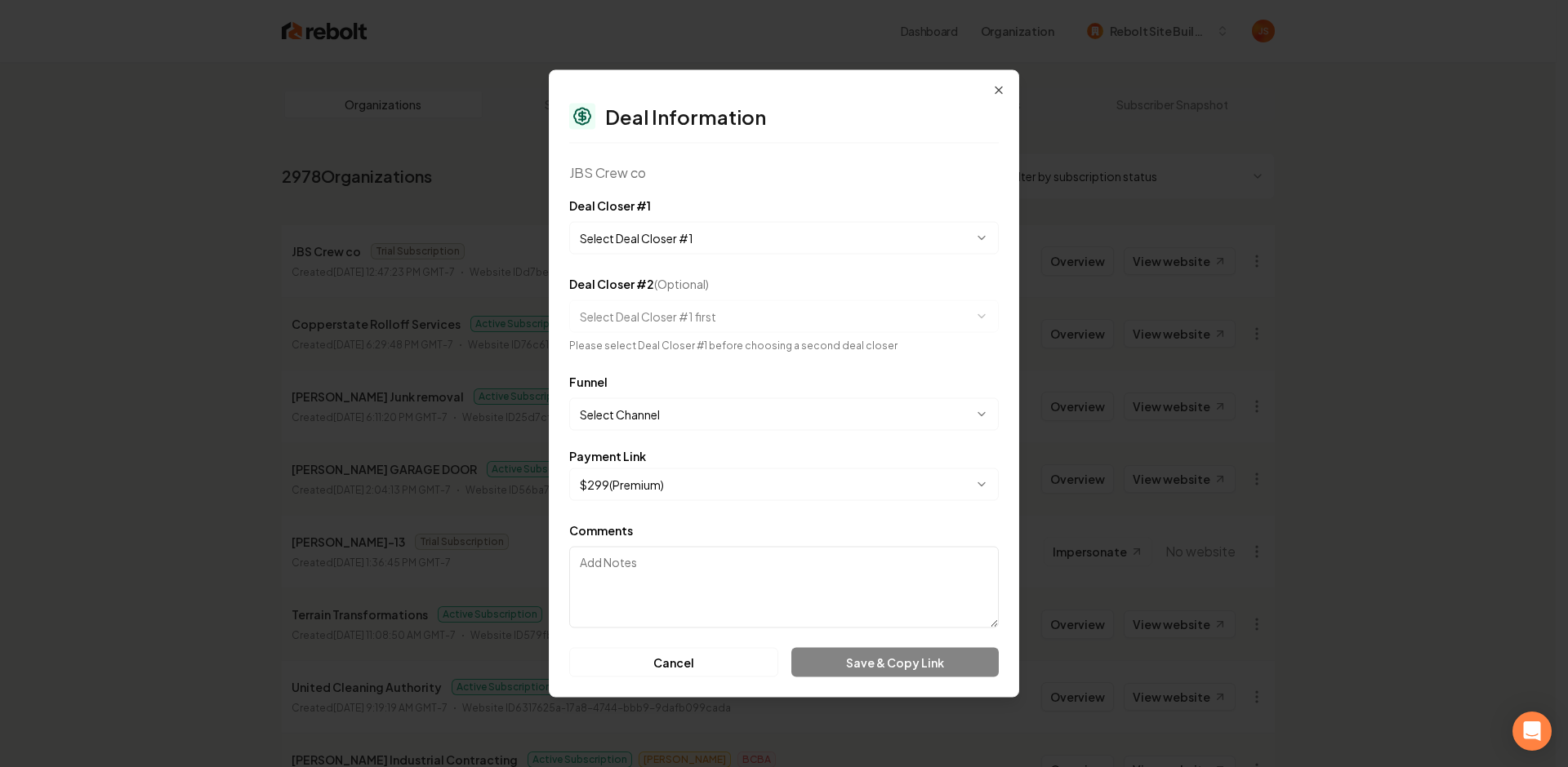
click at [676, 259] on form "**********" at bounding box center [784, 436] width 429 height 482
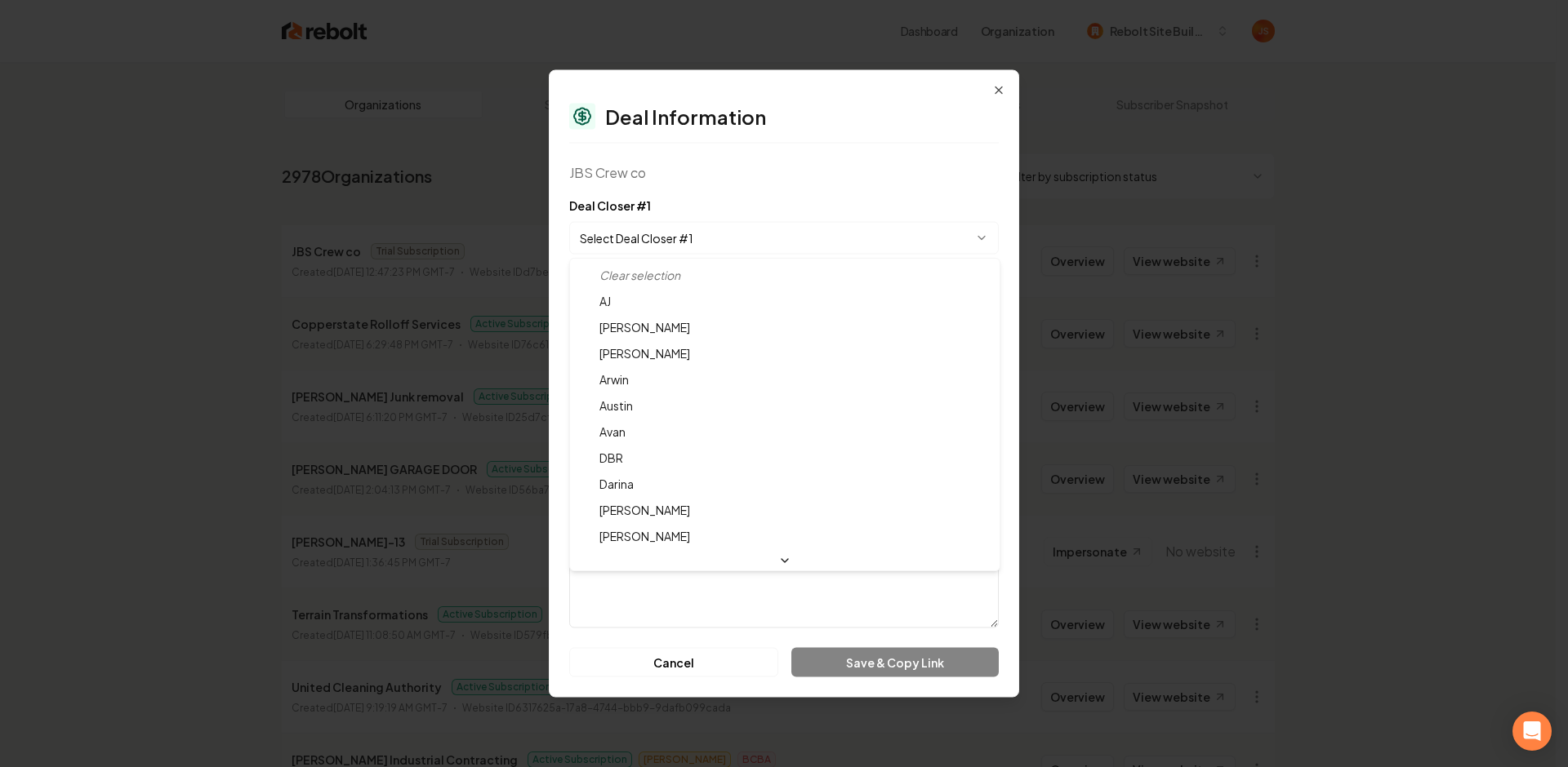
click at [675, 239] on body "Dashboard Organization Rebolt Site Builder Organizations Spam Review SMM Ongoin…" at bounding box center [778, 383] width 1555 height 767
select select "**********"
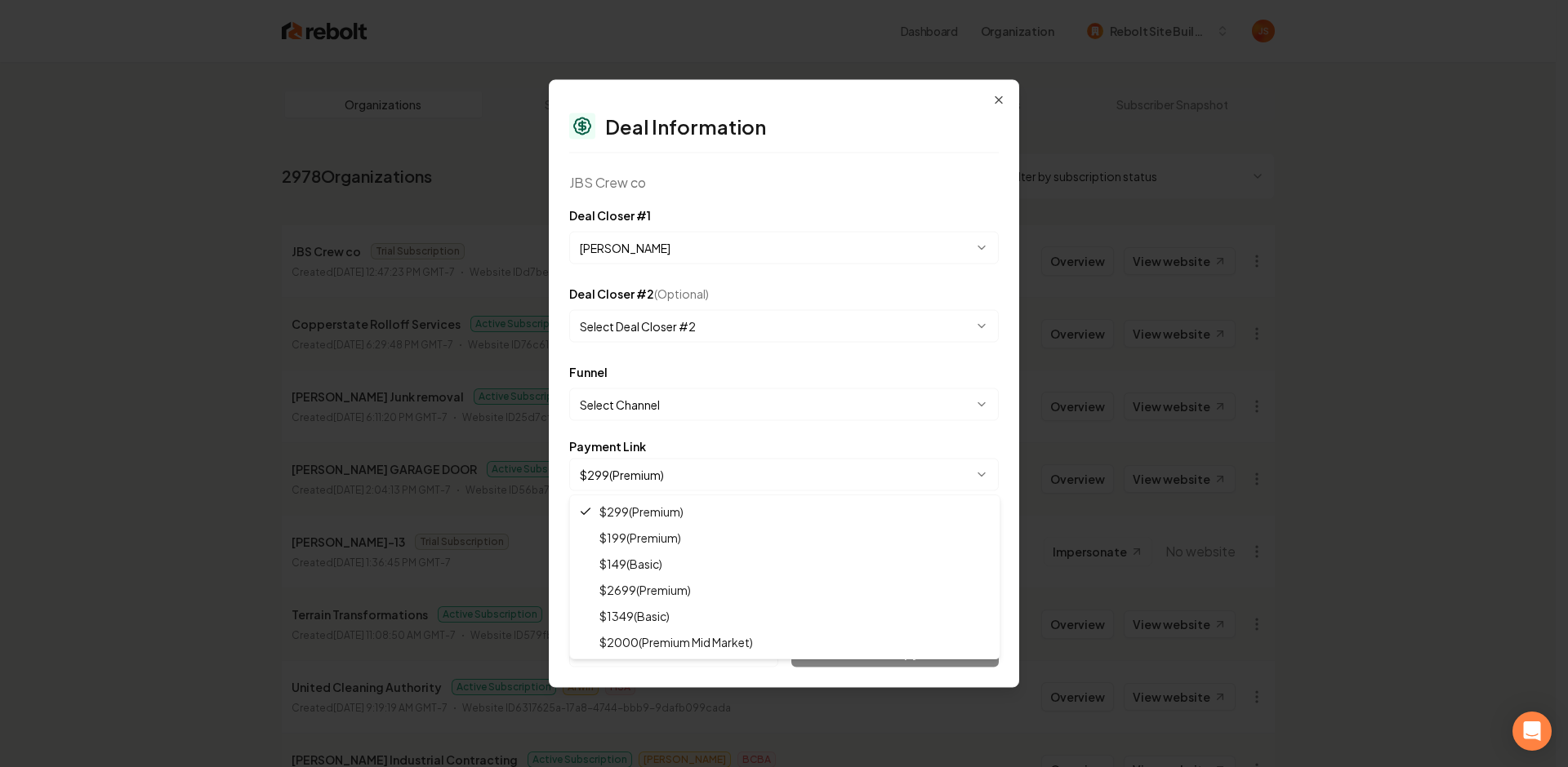
click at [649, 470] on body "Dashboard Organization Rebolt Site Builder Organizations Spam Review SMM Ongoin…" at bounding box center [778, 383] width 1555 height 767
select select "**********"
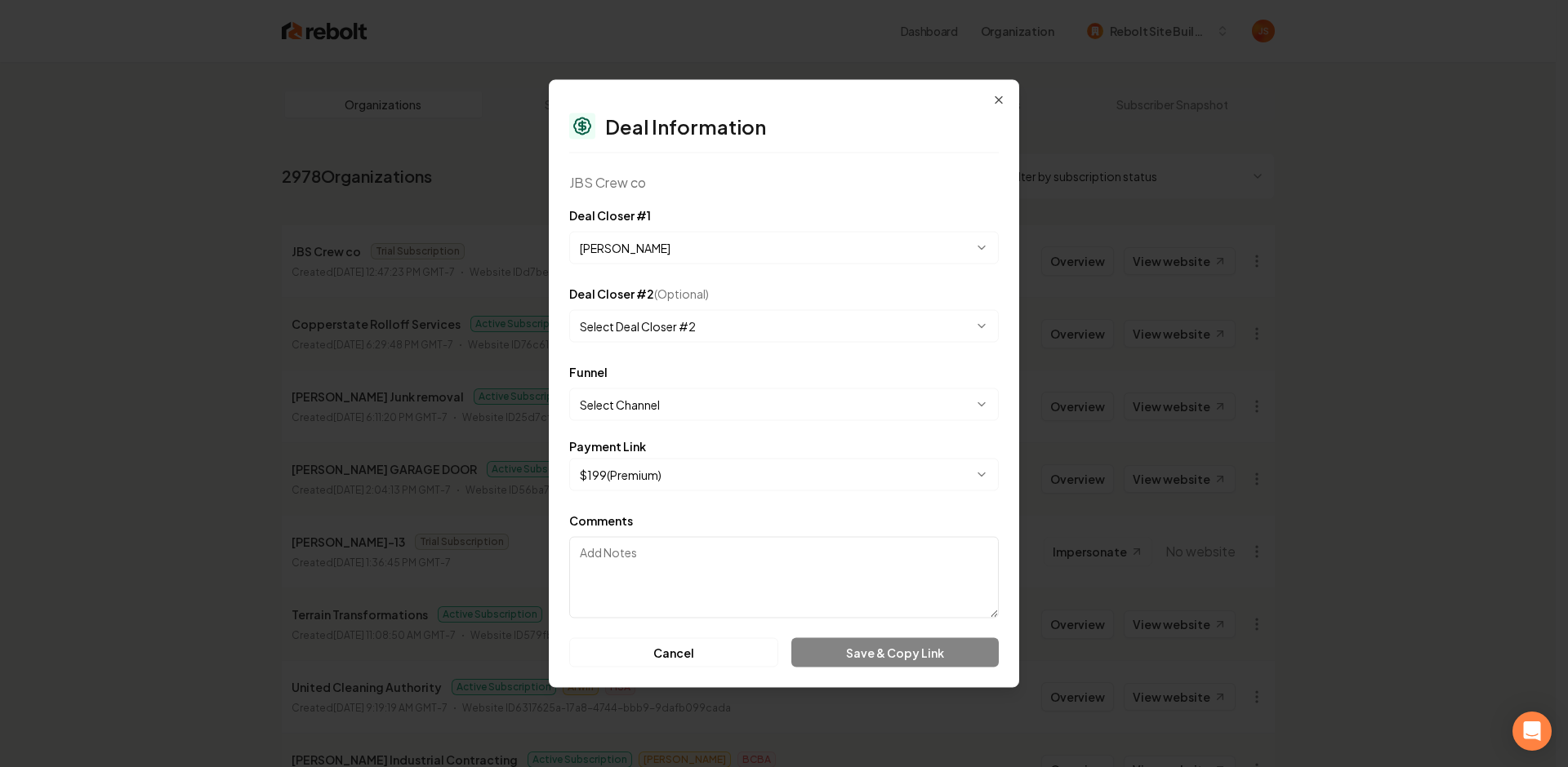
click at [682, 419] on body "Dashboard Organization Rebolt Site Builder Organizations Spam Review SMM Ongoin…" at bounding box center [778, 383] width 1555 height 767
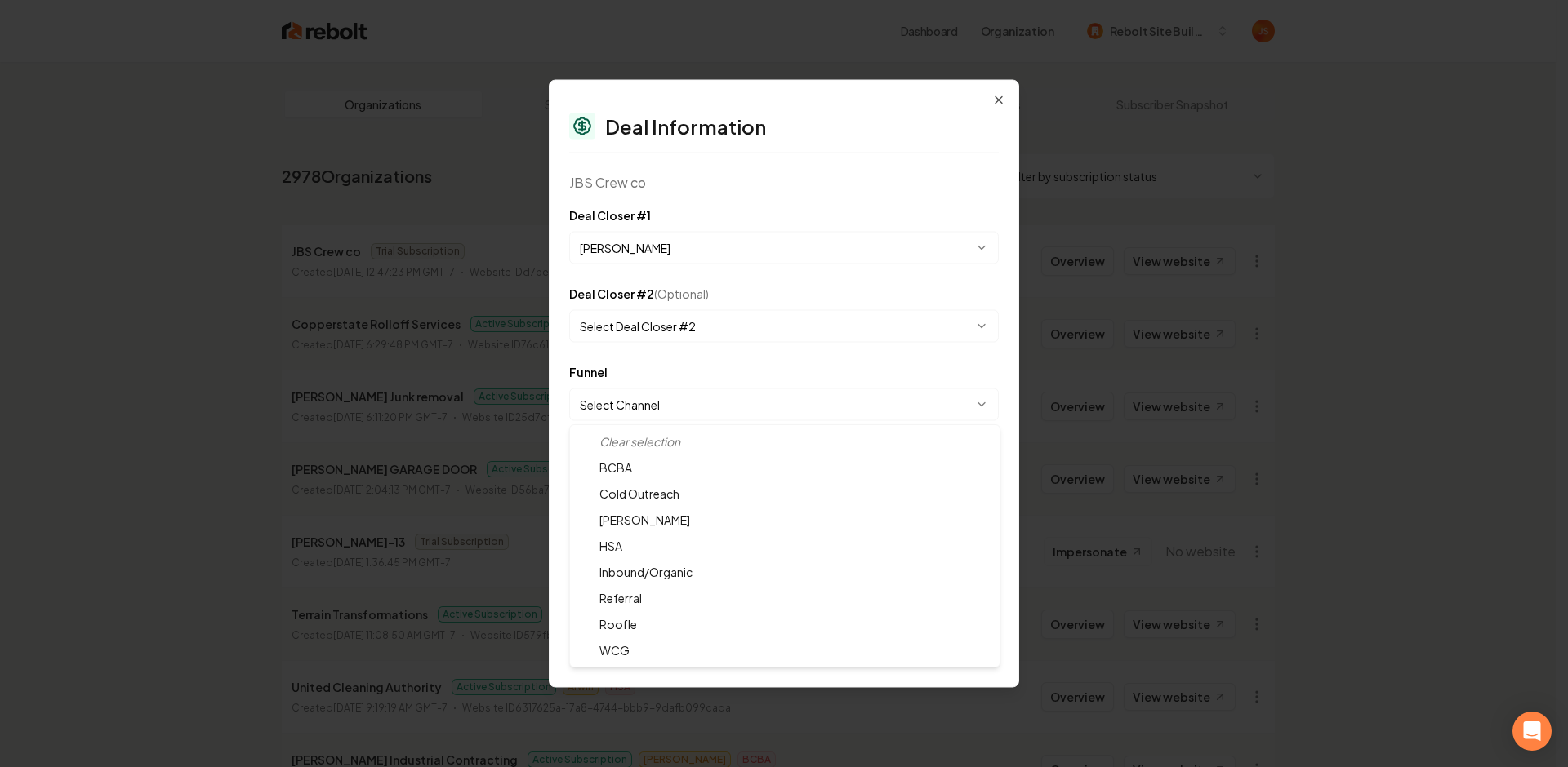
select select "**********"
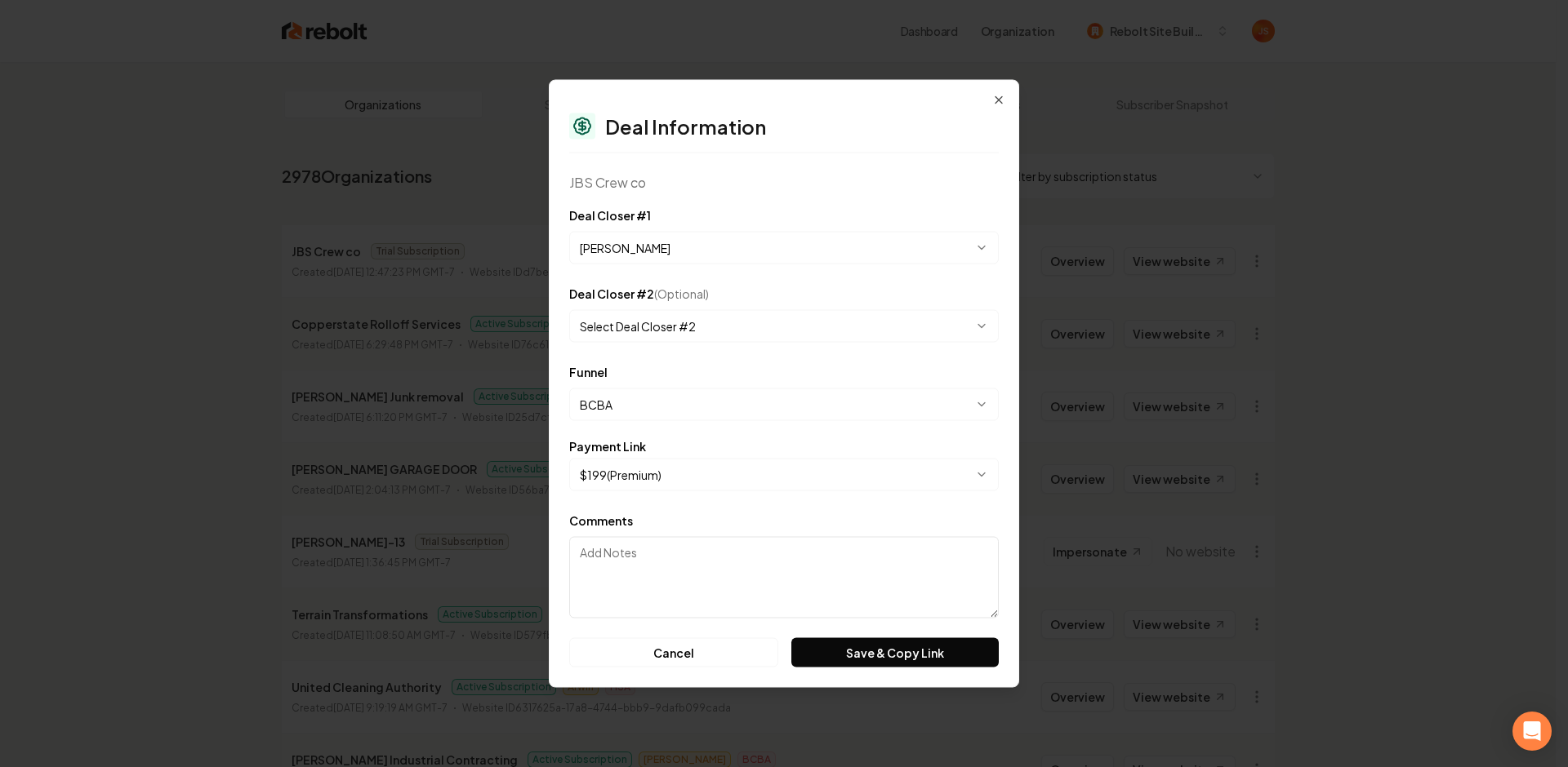
click at [890, 668] on div "**********" at bounding box center [784, 384] width 470 height 608
click at [881, 657] on button "Save & Copy Link" at bounding box center [895, 653] width 207 height 29
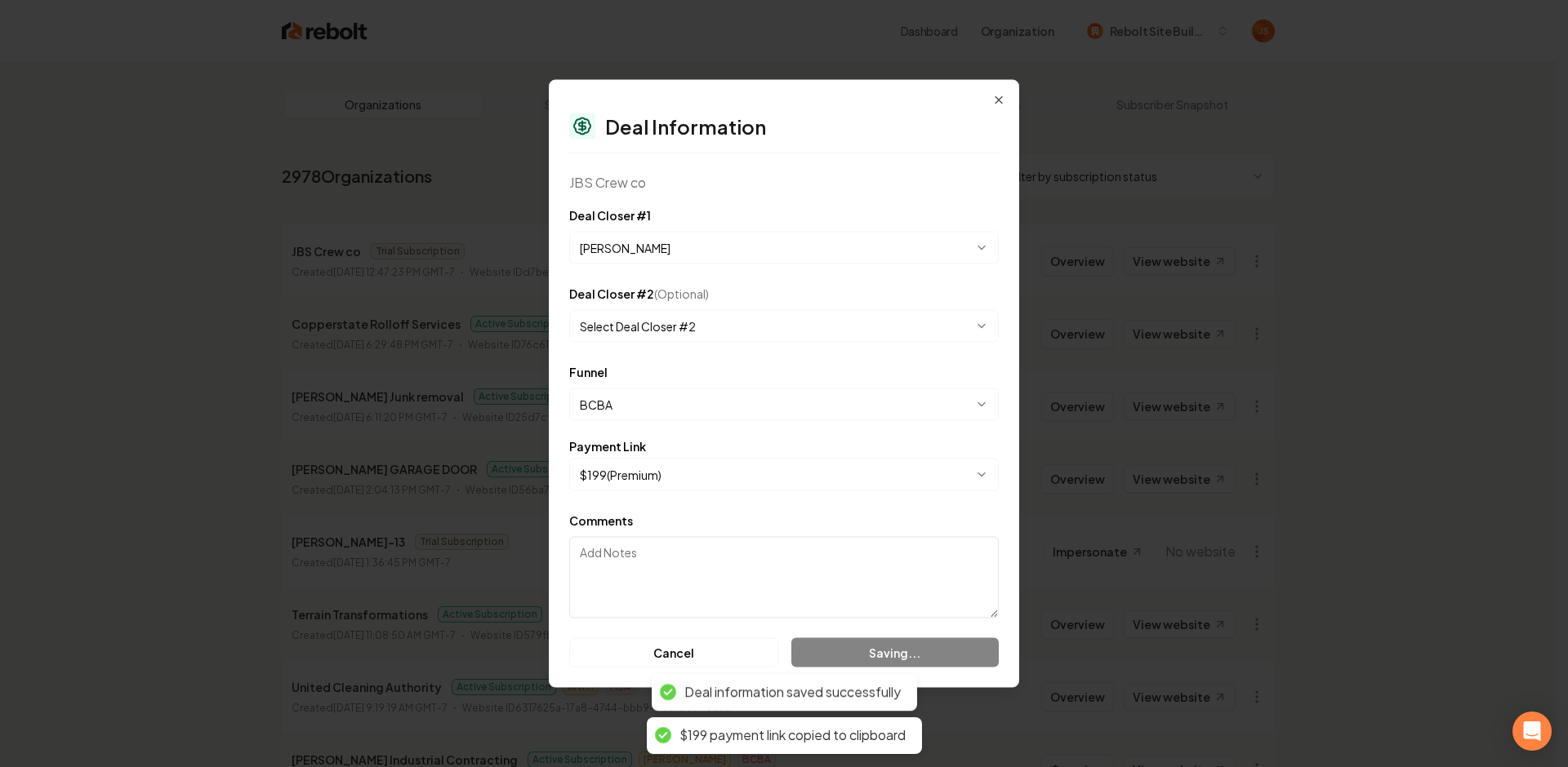
select select "**********"
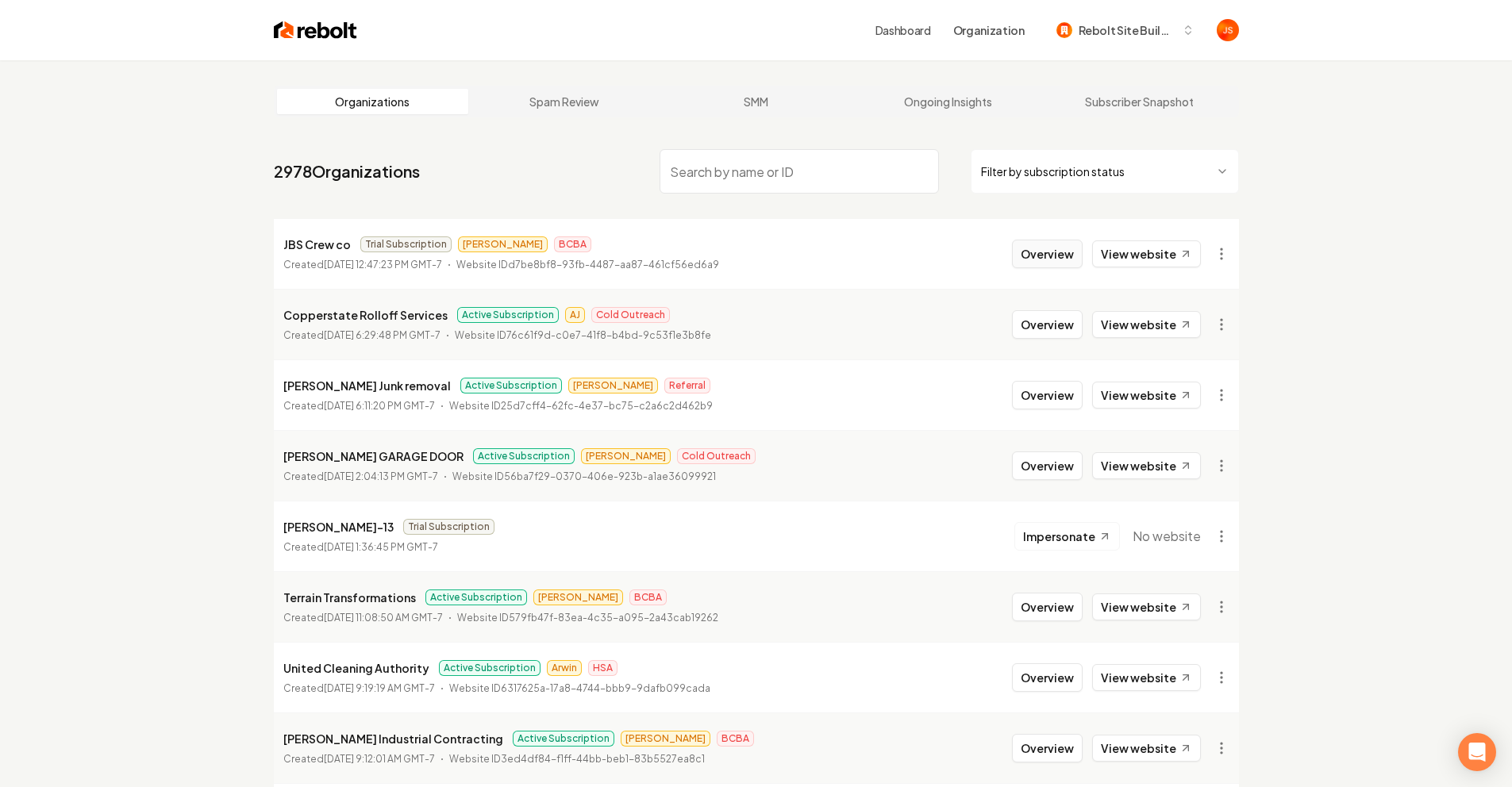
click at [1061, 253] on button "Overview" at bounding box center [1047, 254] width 71 height 29
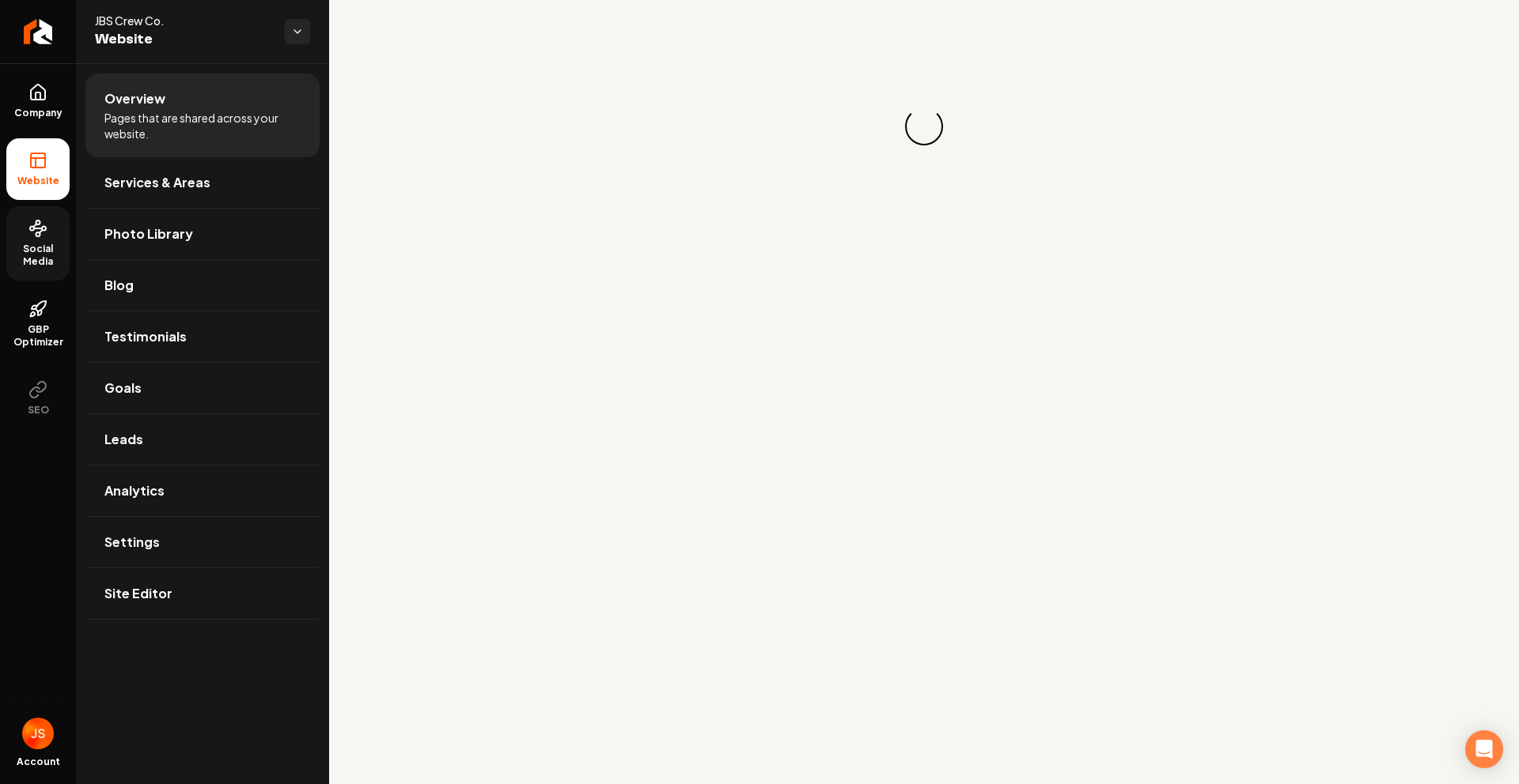
click at [13, 248] on span "Social Media" at bounding box center [37, 255] width 63 height 25
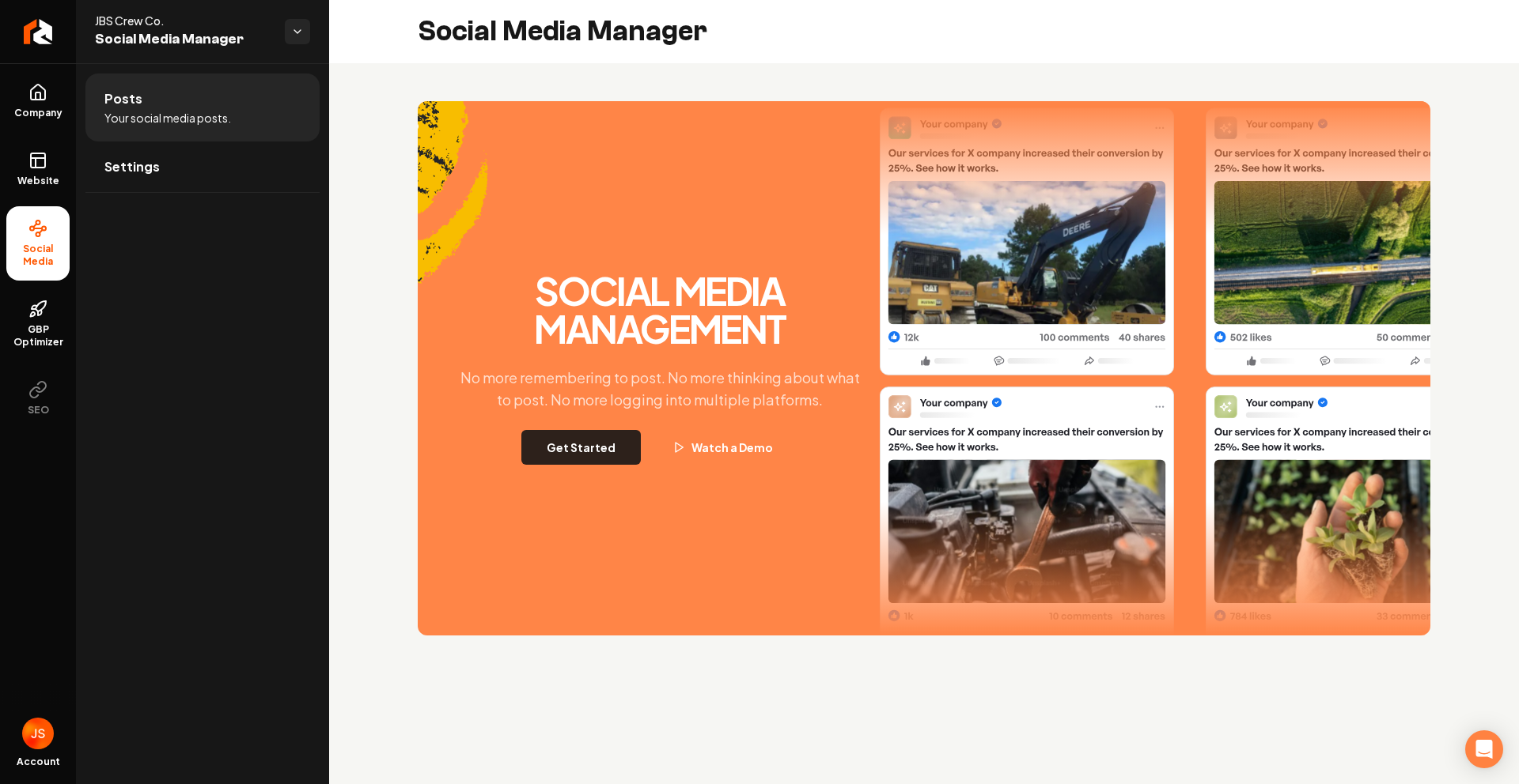
click at [535, 450] on button "Get Started" at bounding box center [581, 447] width 120 height 35
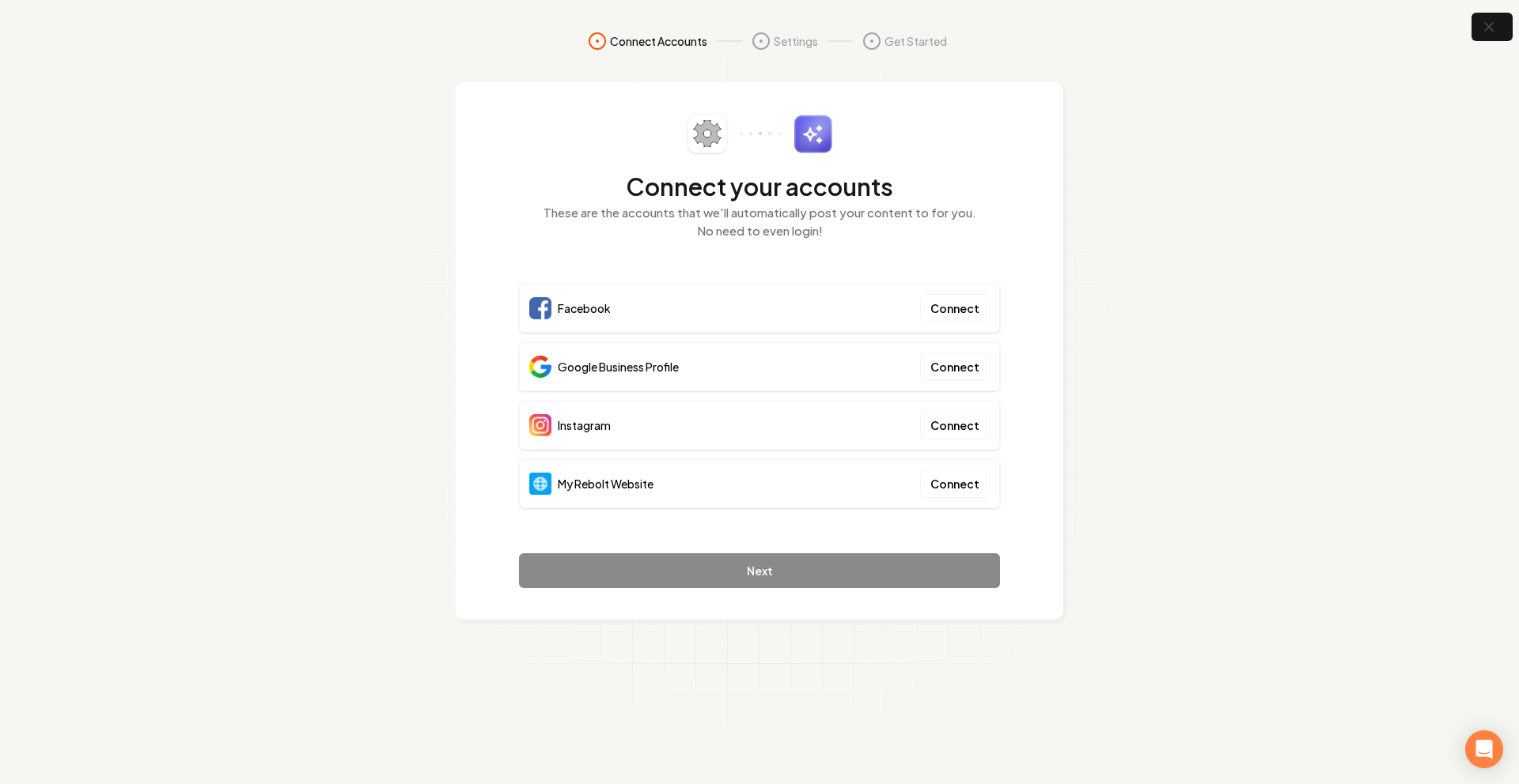
click at [995, 486] on div "My Rebolt Website Connect" at bounding box center [759, 483] width 481 height 49
click at [970, 485] on button "Connect" at bounding box center [955, 483] width 70 height 29
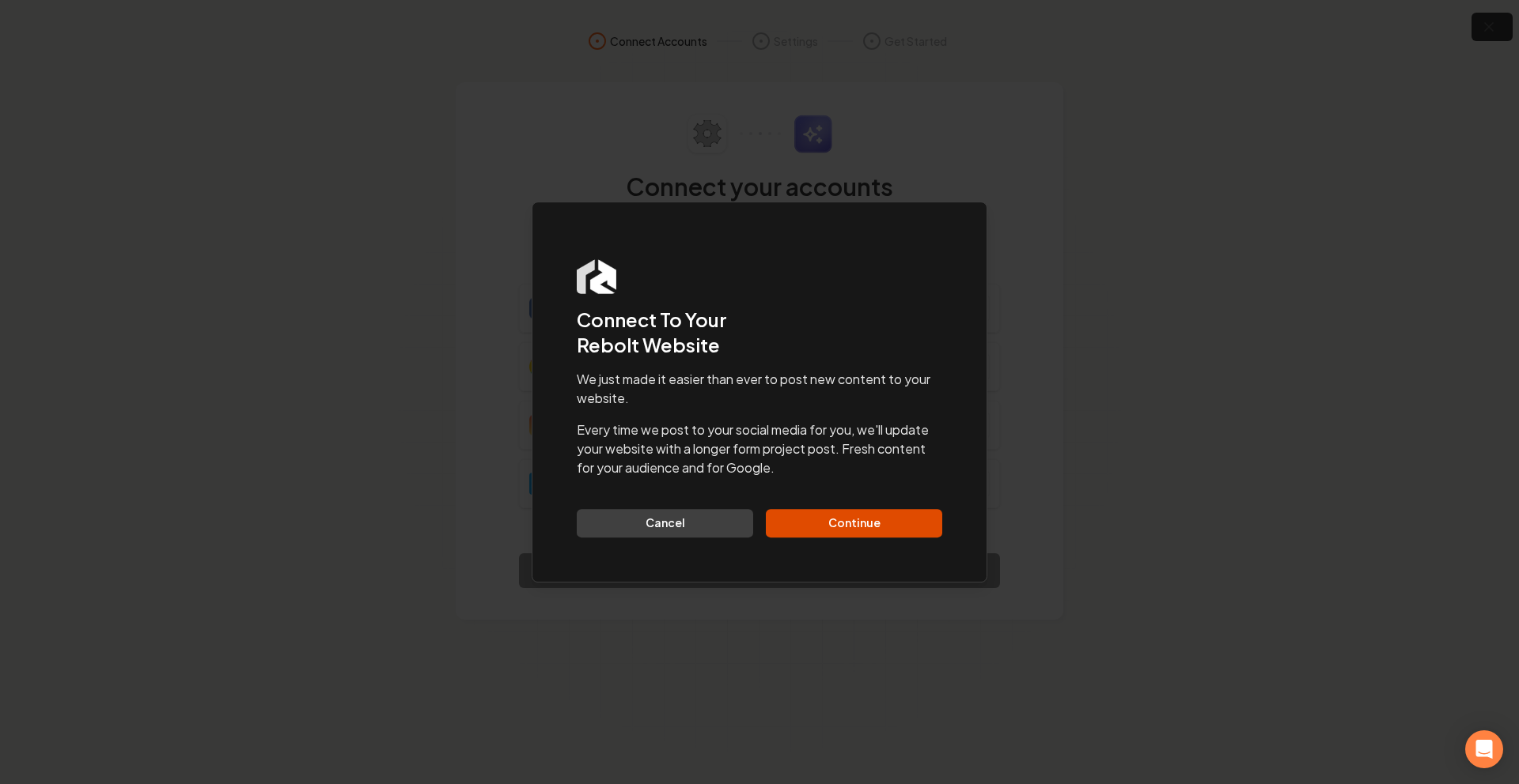
drag, startPoint x: 851, startPoint y: 508, endPoint x: 941, endPoint y: 445, distance: 109.9
click at [851, 506] on div "We just made it easier than ever to post new content to your website. Every tim…" at bounding box center [759, 454] width 365 height 168
click at [851, 525] on button "Continue" at bounding box center [854, 524] width 177 height 29
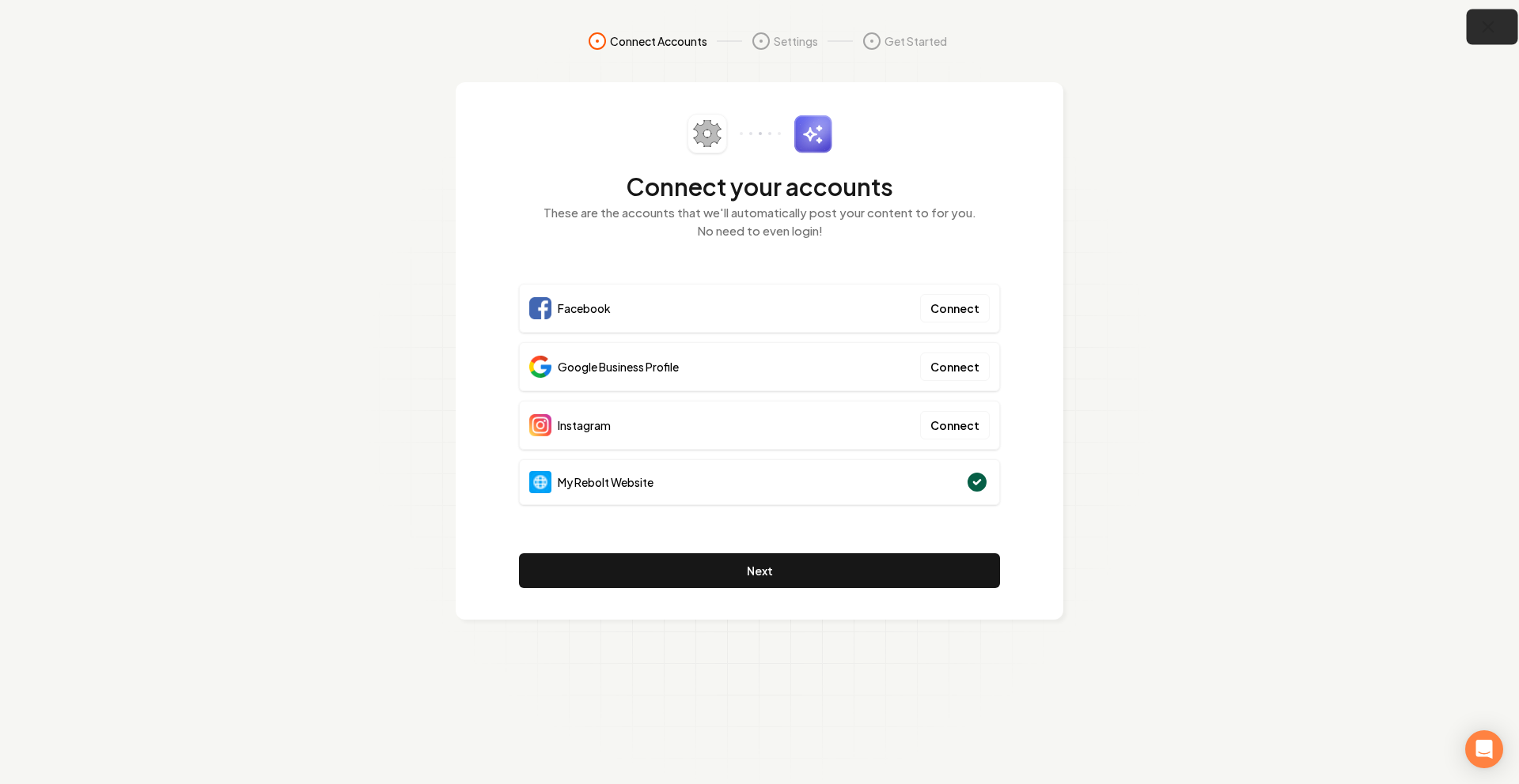
click at [1492, 26] on icon "button" at bounding box center [1488, 27] width 20 height 20
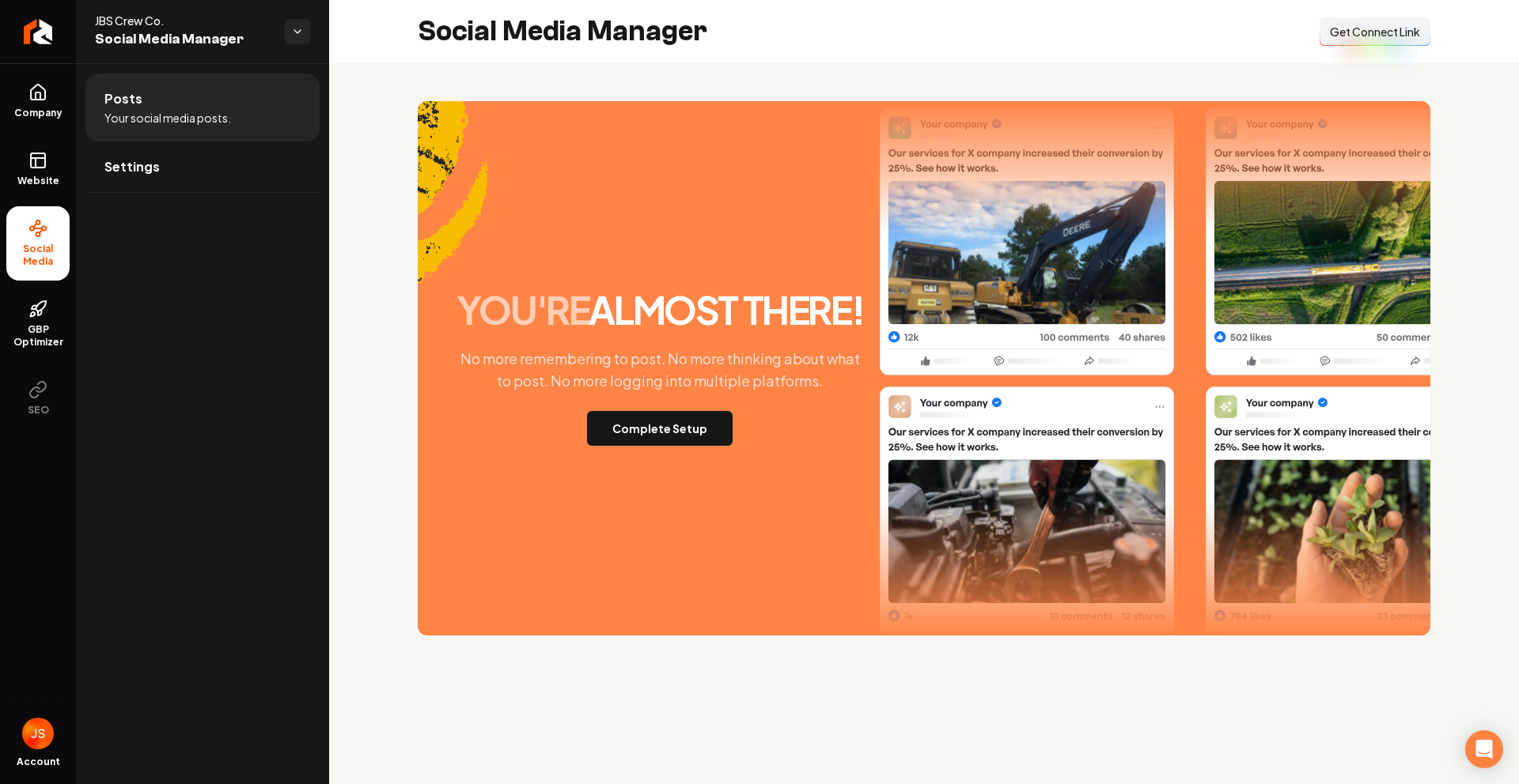
click at [1338, 22] on button "Connect Link Get Connect Link" at bounding box center [1374, 31] width 111 height 29
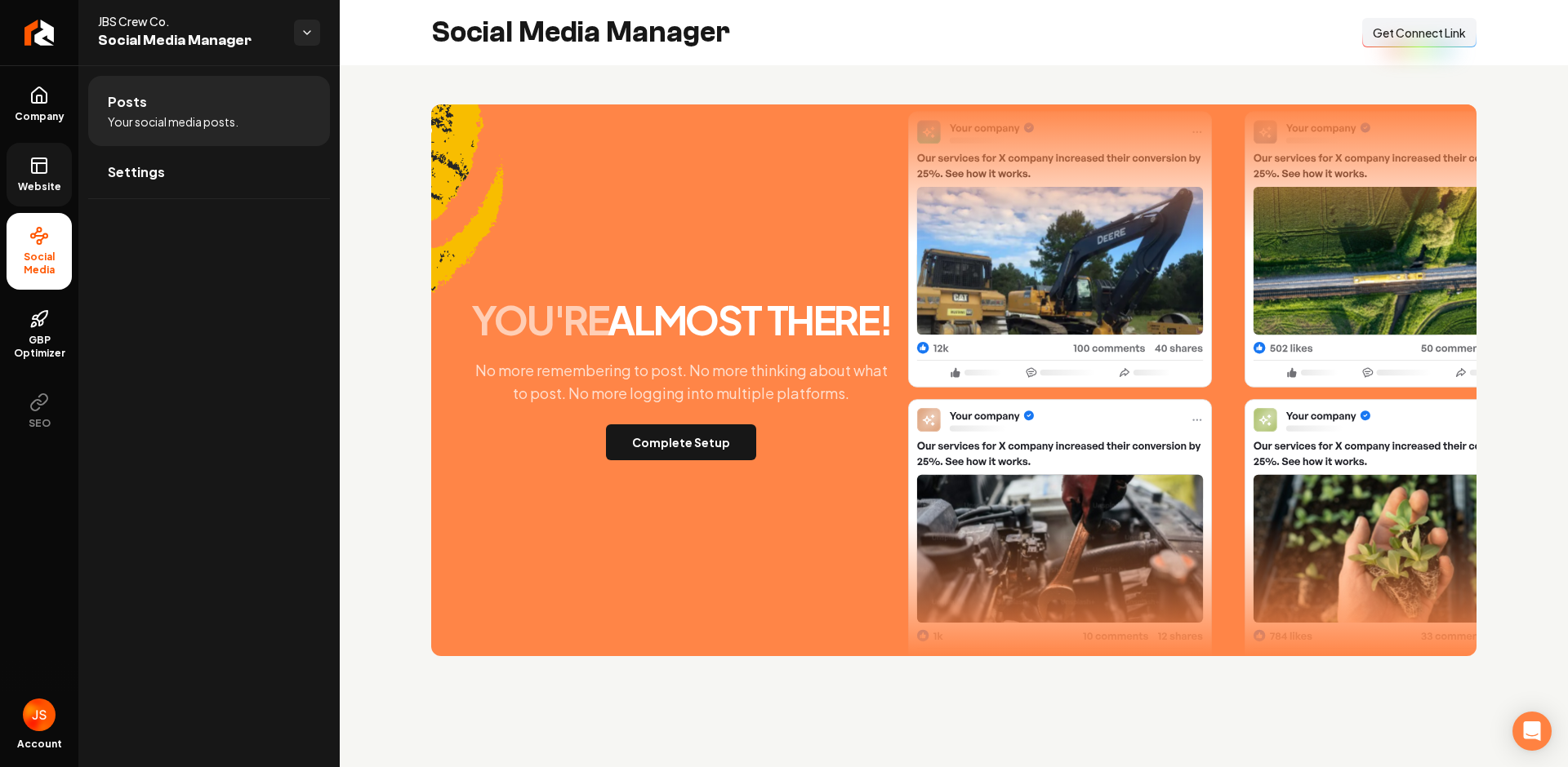
click at [25, 184] on span "Website" at bounding box center [39, 187] width 56 height 13
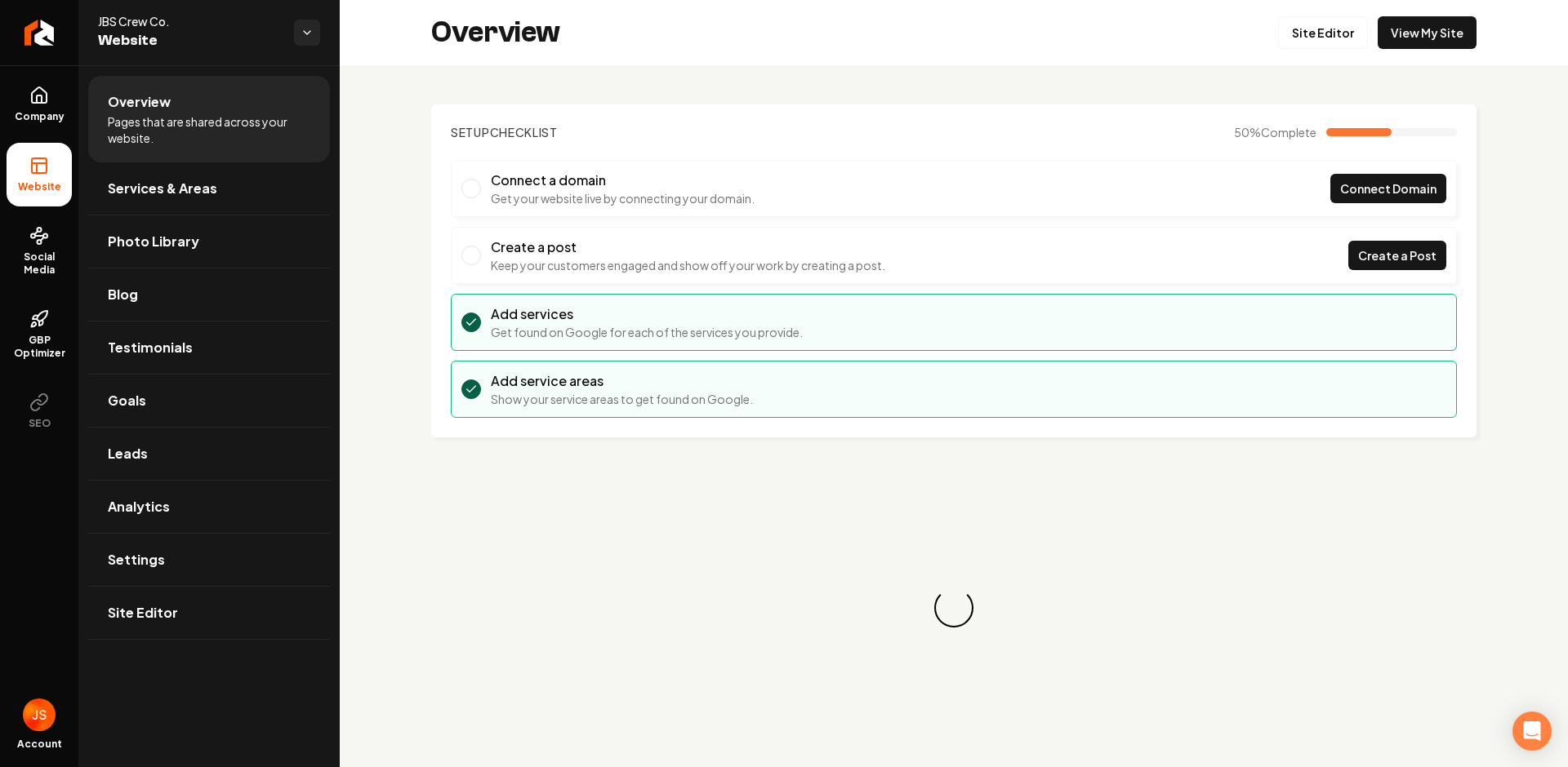
click at [1248, 36] on div "Overview Site Editor View My Site" at bounding box center [954, 32] width 1228 height 65
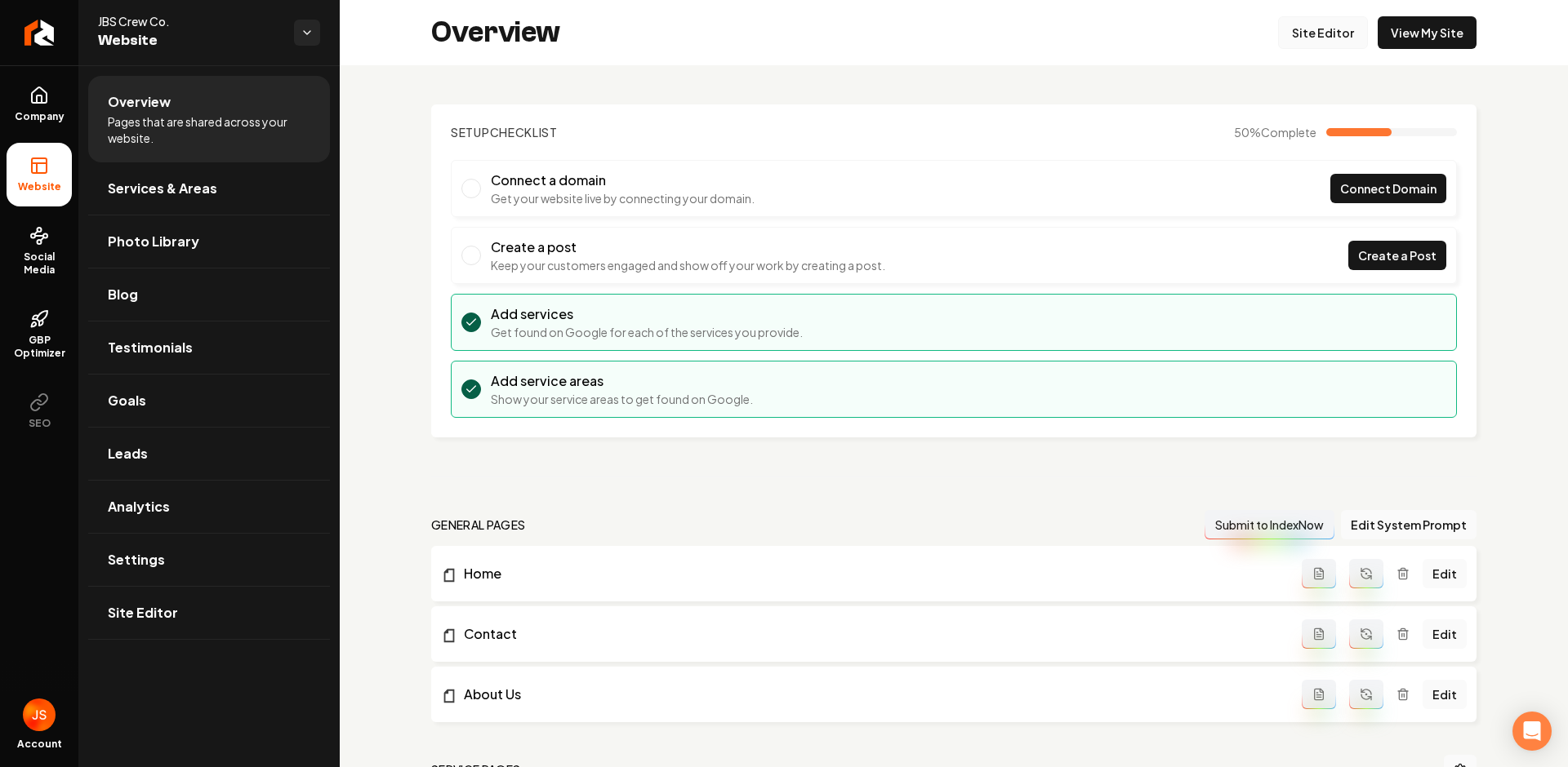
click at [1278, 30] on link "Site Editor" at bounding box center [1322, 32] width 89 height 32
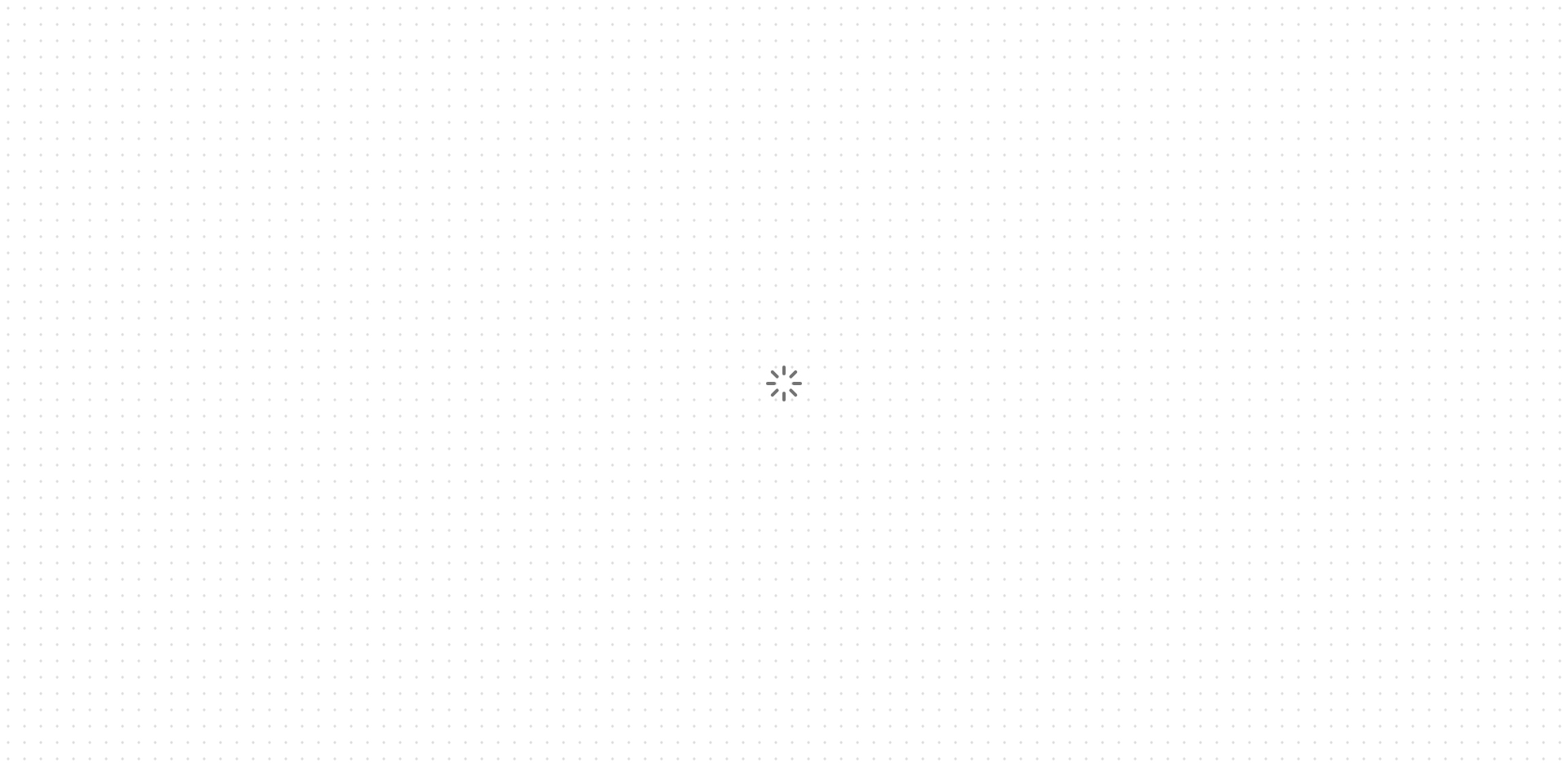
click at [1295, 26] on div at bounding box center [784, 383] width 1568 height 767
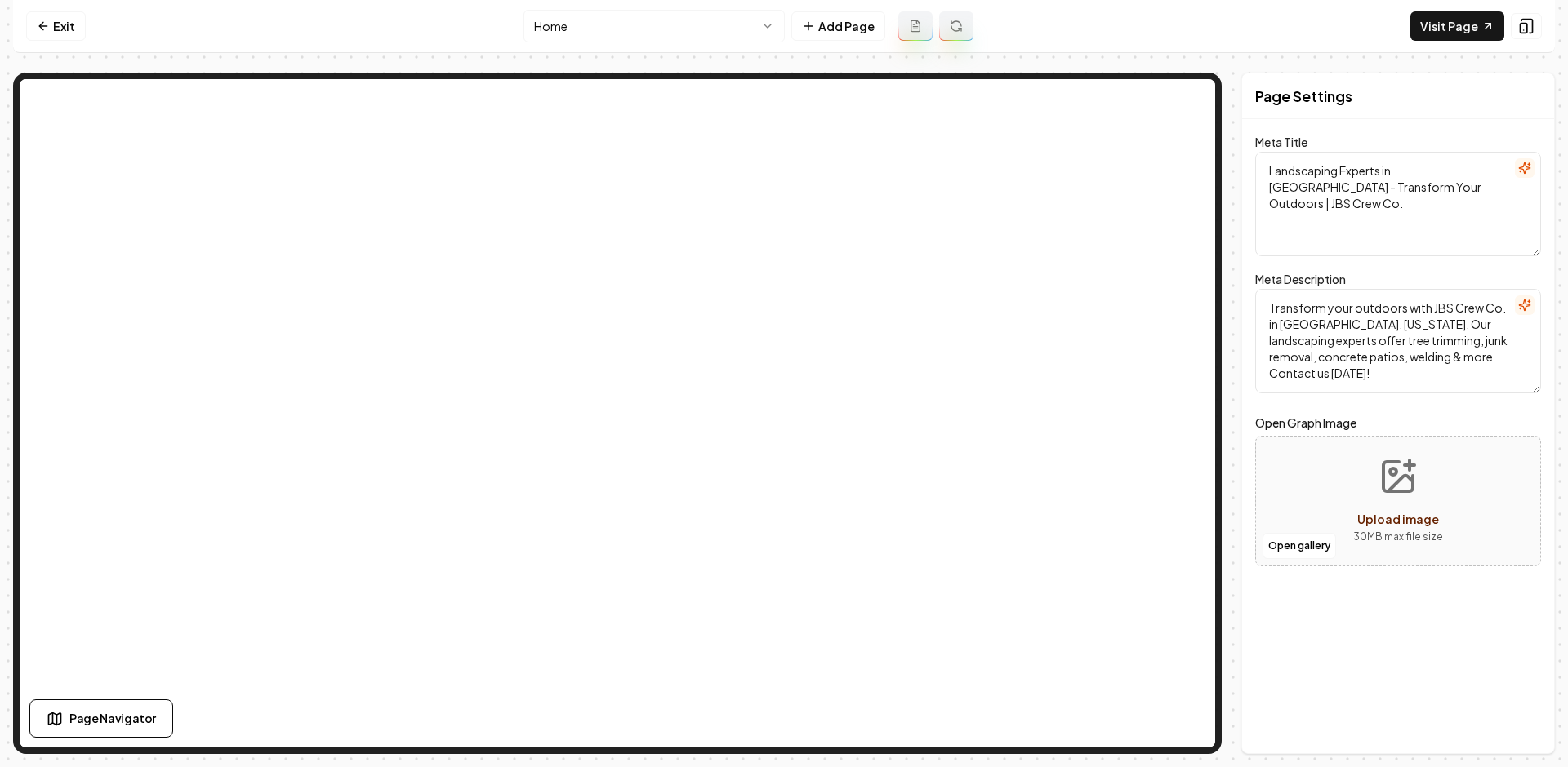
click at [69, 8] on nav "Exit Home Add Page Visit Page" at bounding box center [783, 27] width 1541 height 53
click at [26, 14] on link "Exit" at bounding box center [55, 26] width 60 height 29
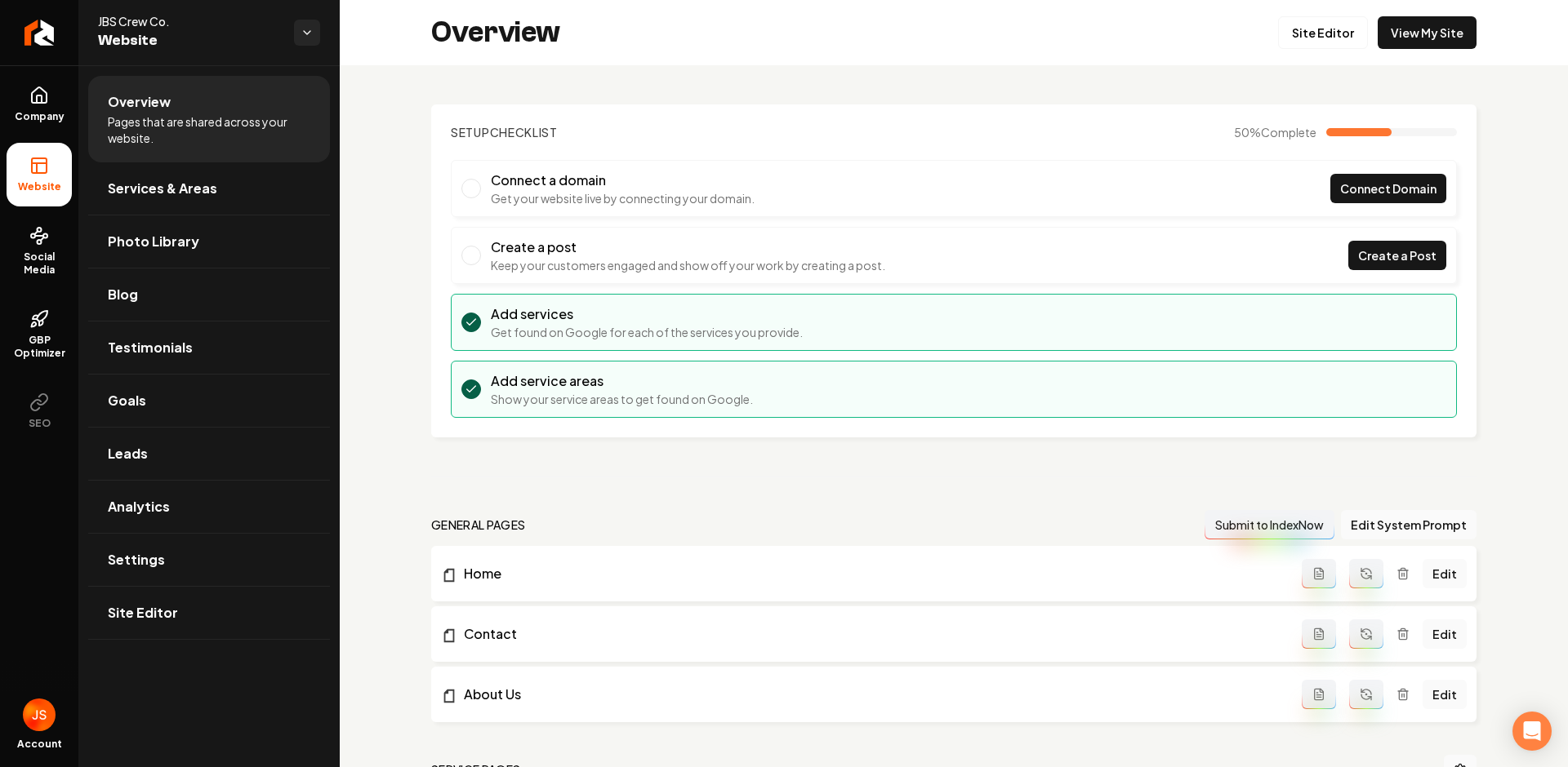
drag, startPoint x: 47, startPoint y: 24, endPoint x: 315, endPoint y: 2, distance: 268.9
click at [29, 77] on link "Company" at bounding box center [39, 104] width 65 height 64
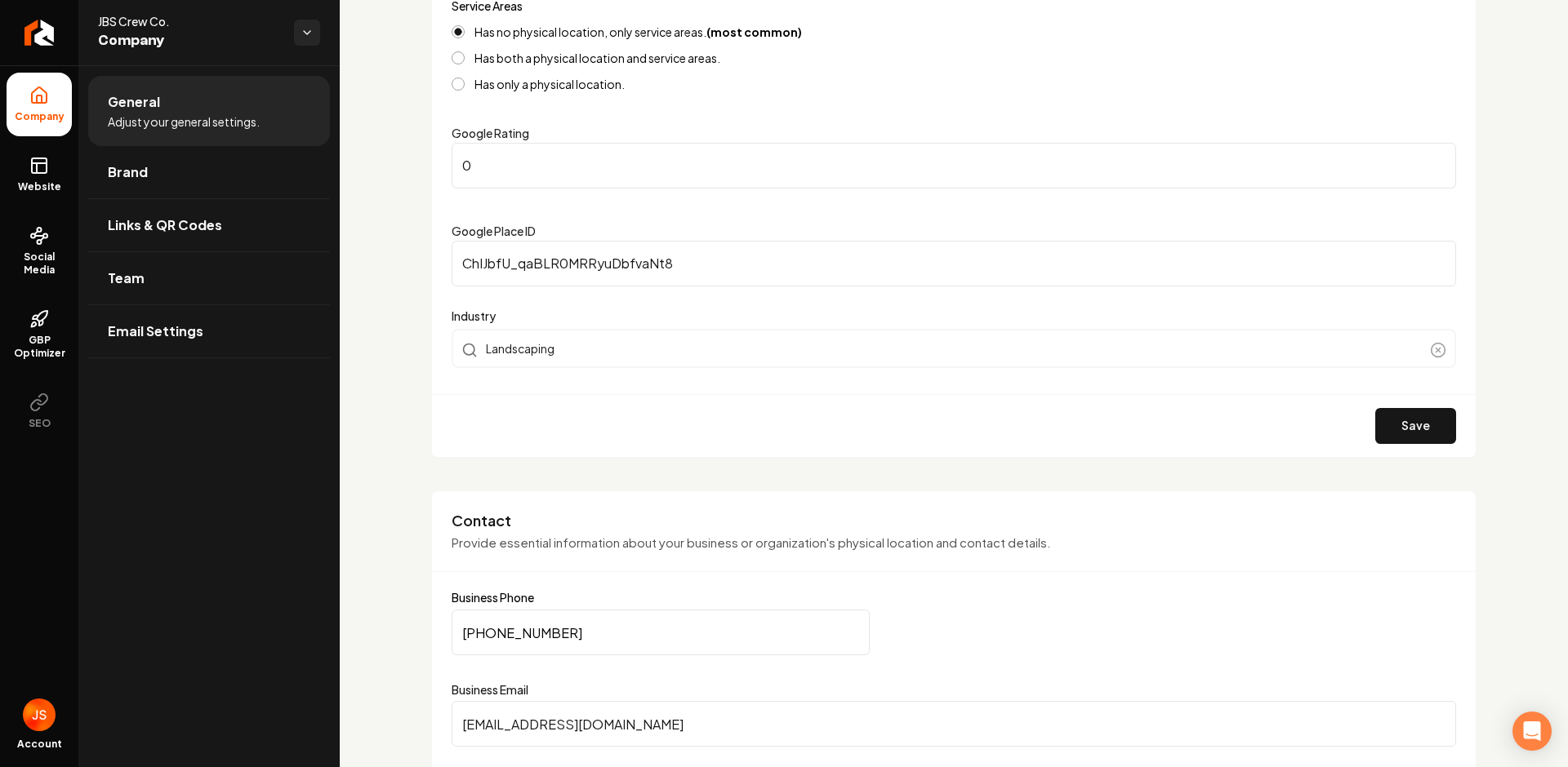
scroll to position [688, 0]
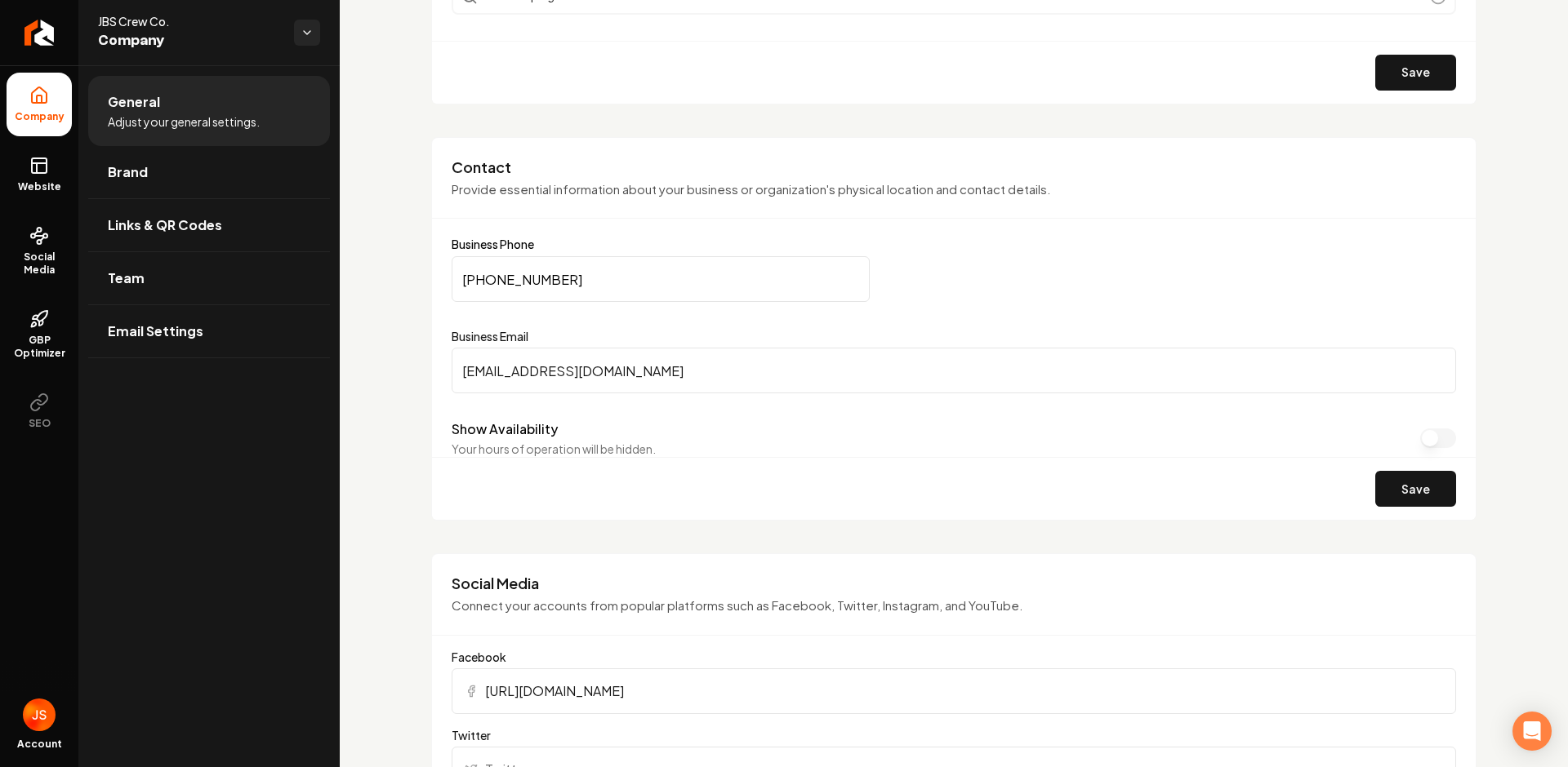
click at [615, 375] on input "JBScrewCo@gmail.com" at bounding box center [954, 371] width 1004 height 46
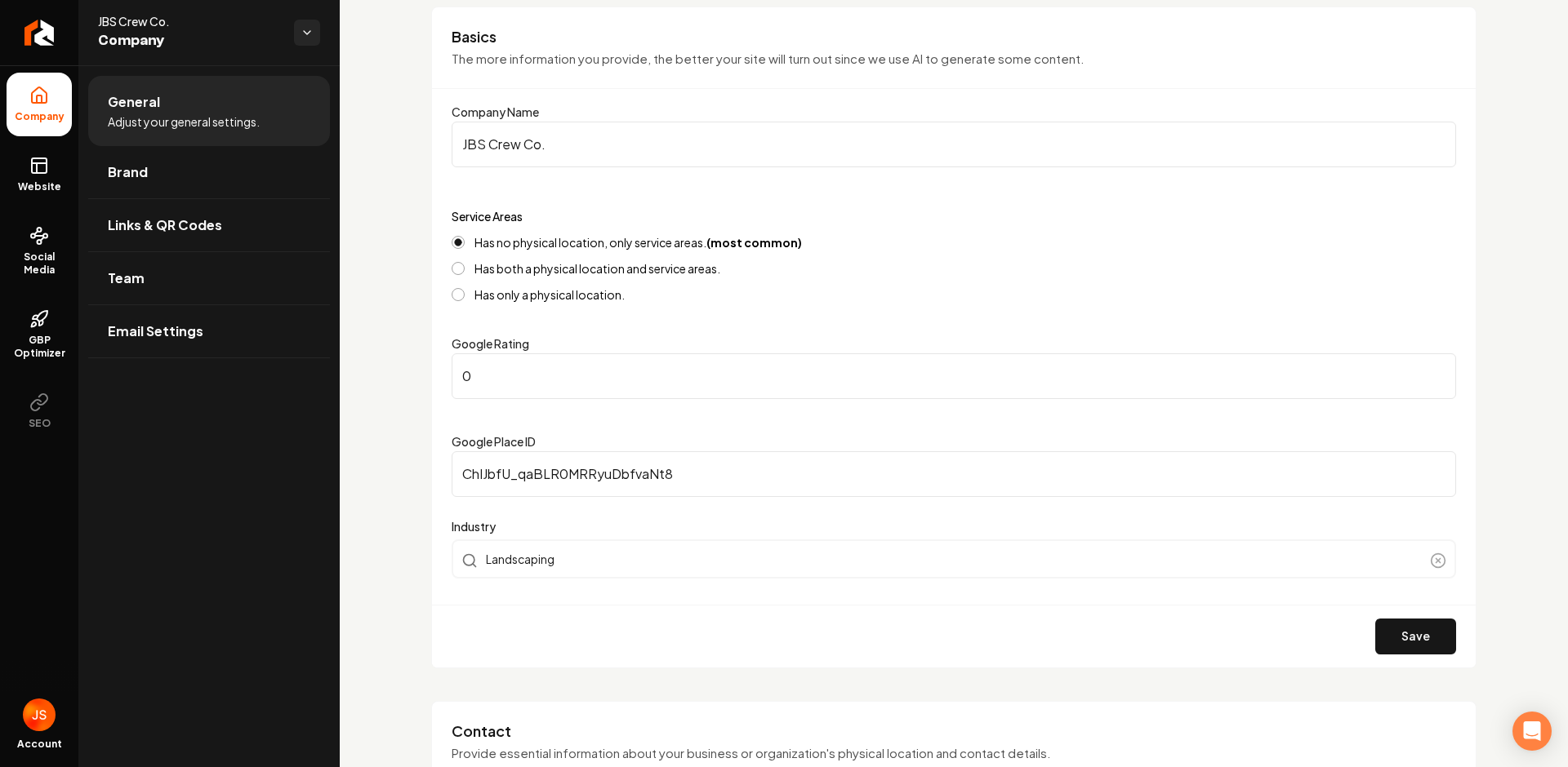
scroll to position [136, 0]
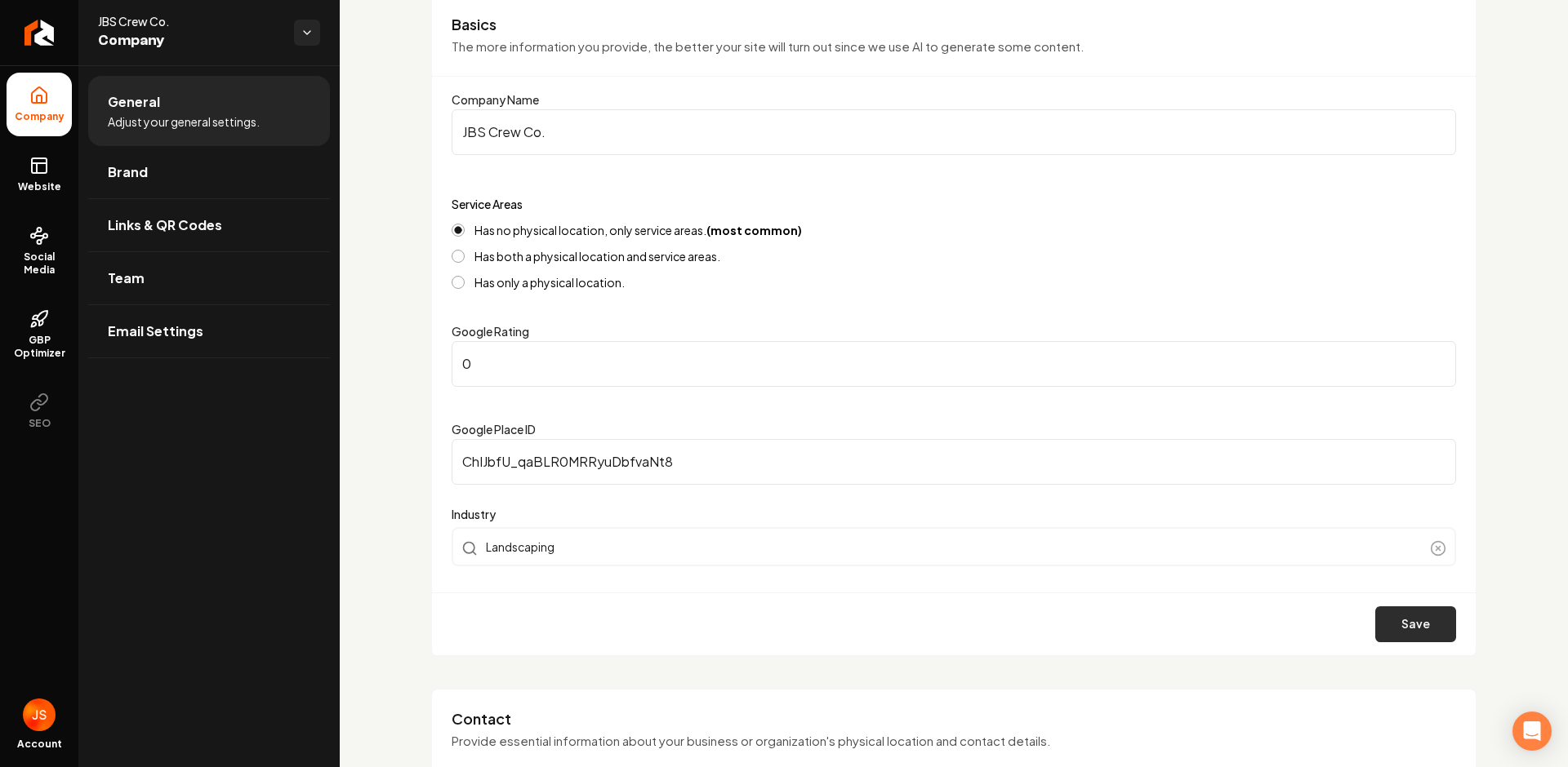
click at [1410, 622] on button "Save" at bounding box center [1415, 623] width 81 height 36
click at [45, 192] on span "Website" at bounding box center [39, 187] width 56 height 13
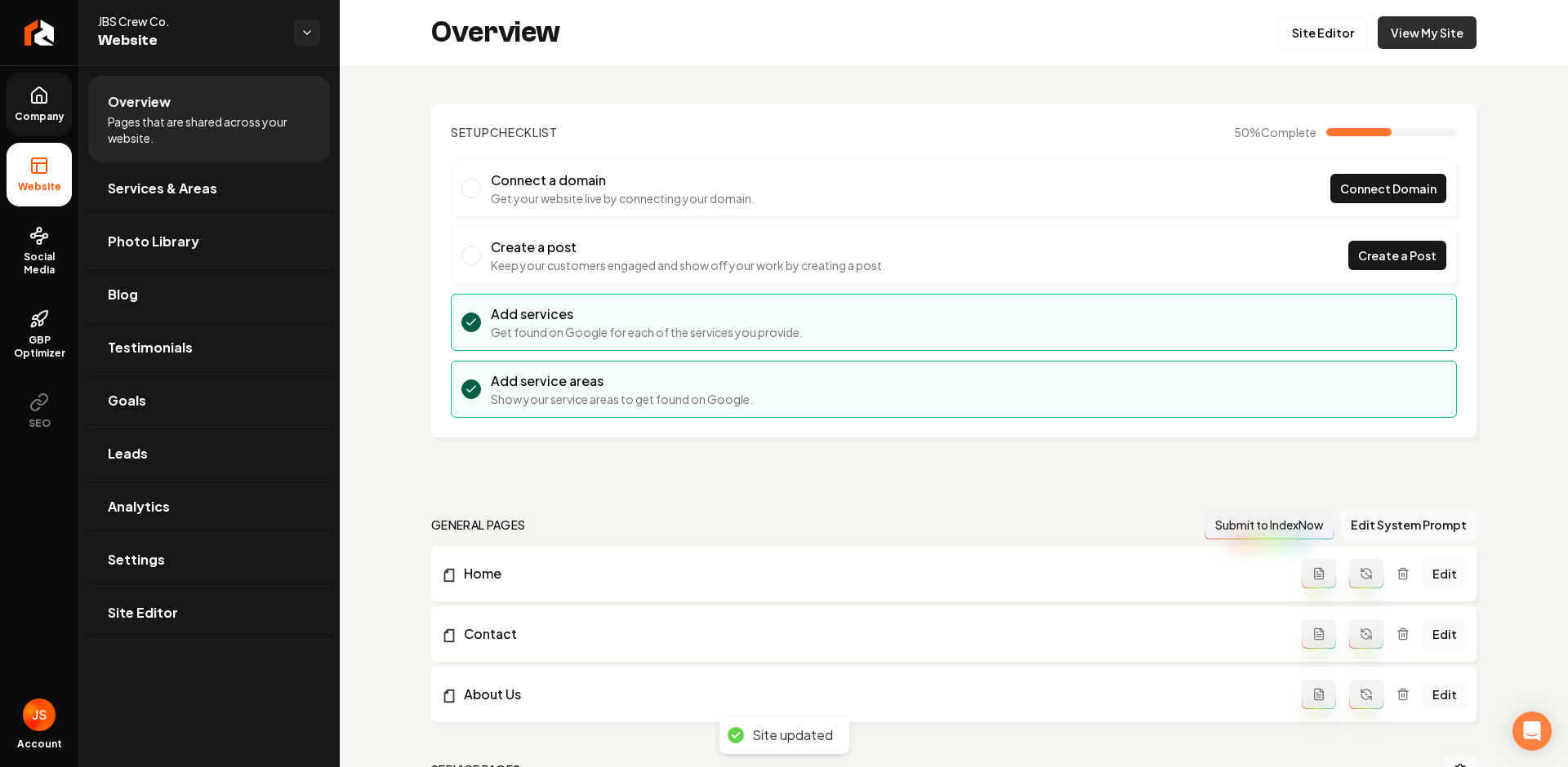
click at [1380, 37] on link "View My Site" at bounding box center [1426, 32] width 99 height 32
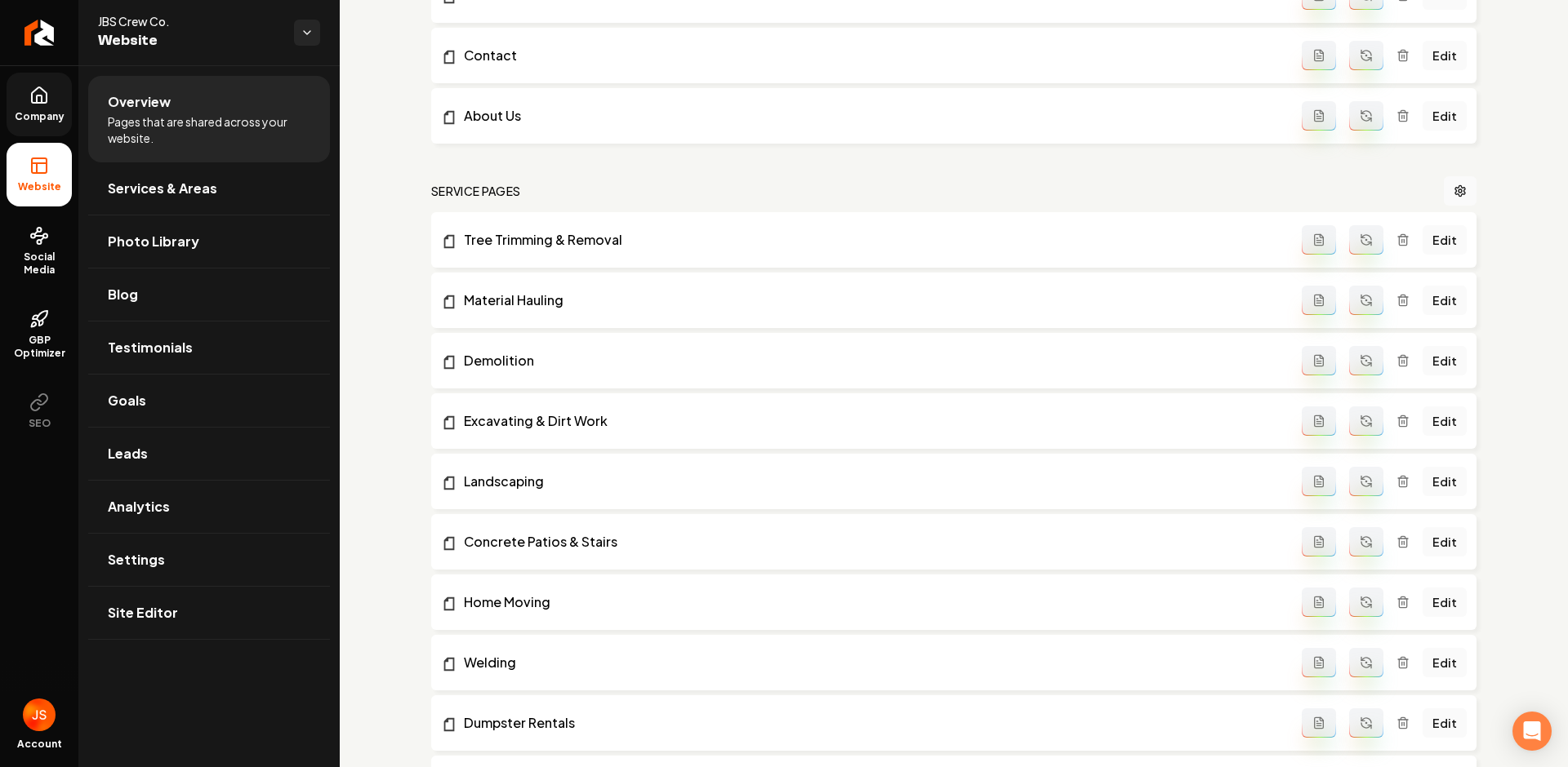
click at [11, 97] on link "Company" at bounding box center [39, 104] width 65 height 64
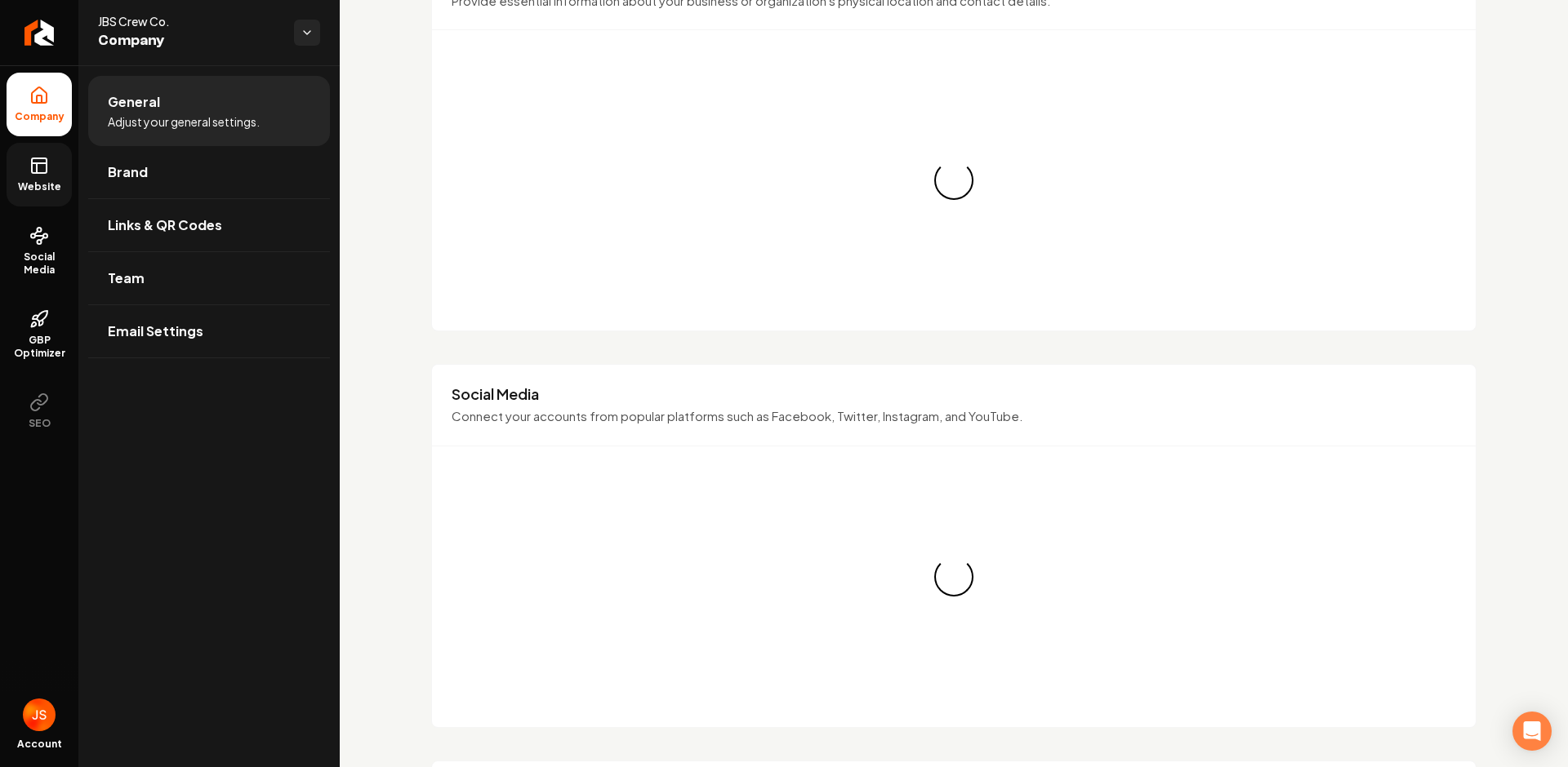
click at [25, 102] on li "Company" at bounding box center [39, 104] width 65 height 64
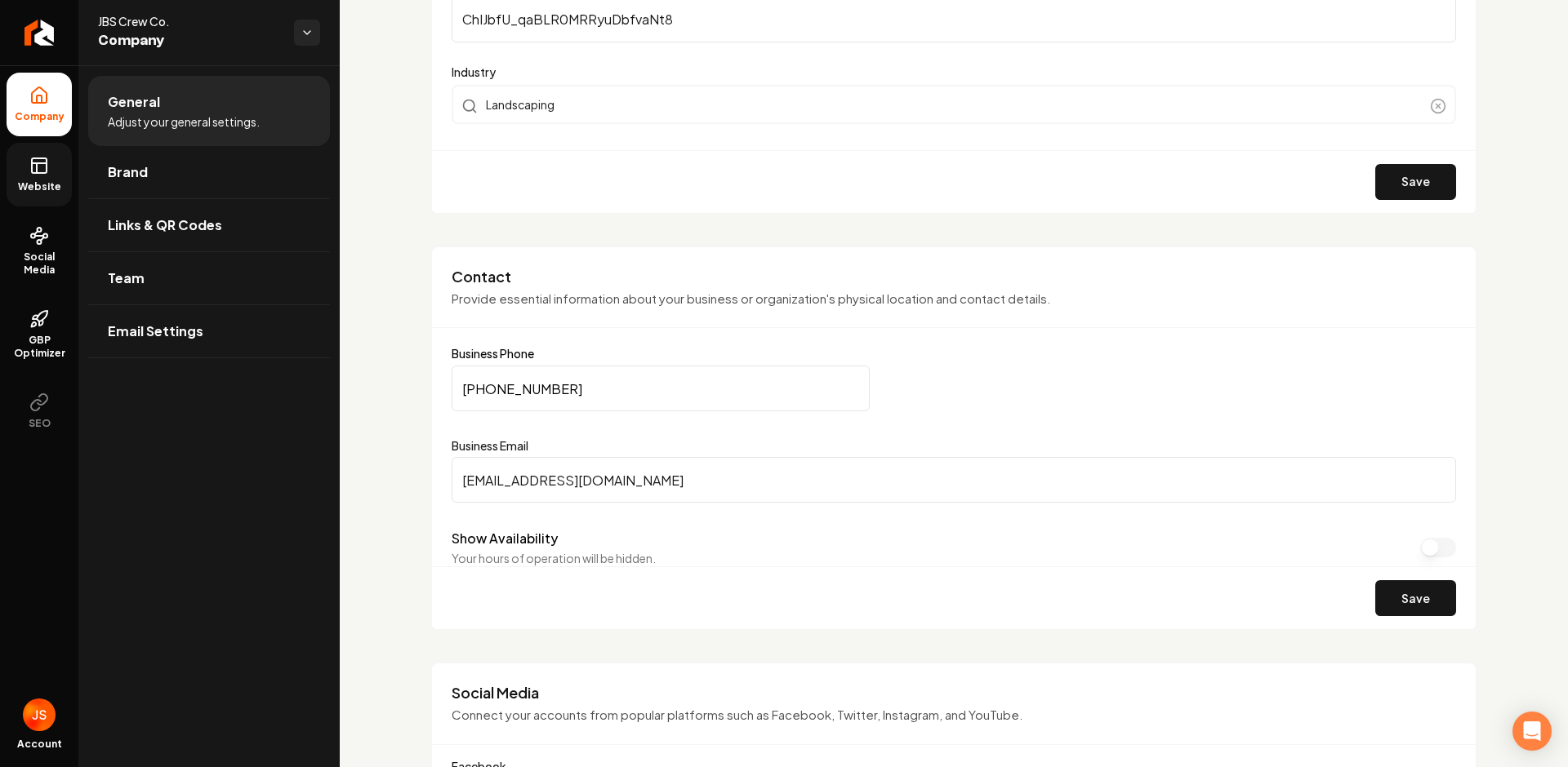
click at [14, 155] on link "Website" at bounding box center [39, 174] width 65 height 64
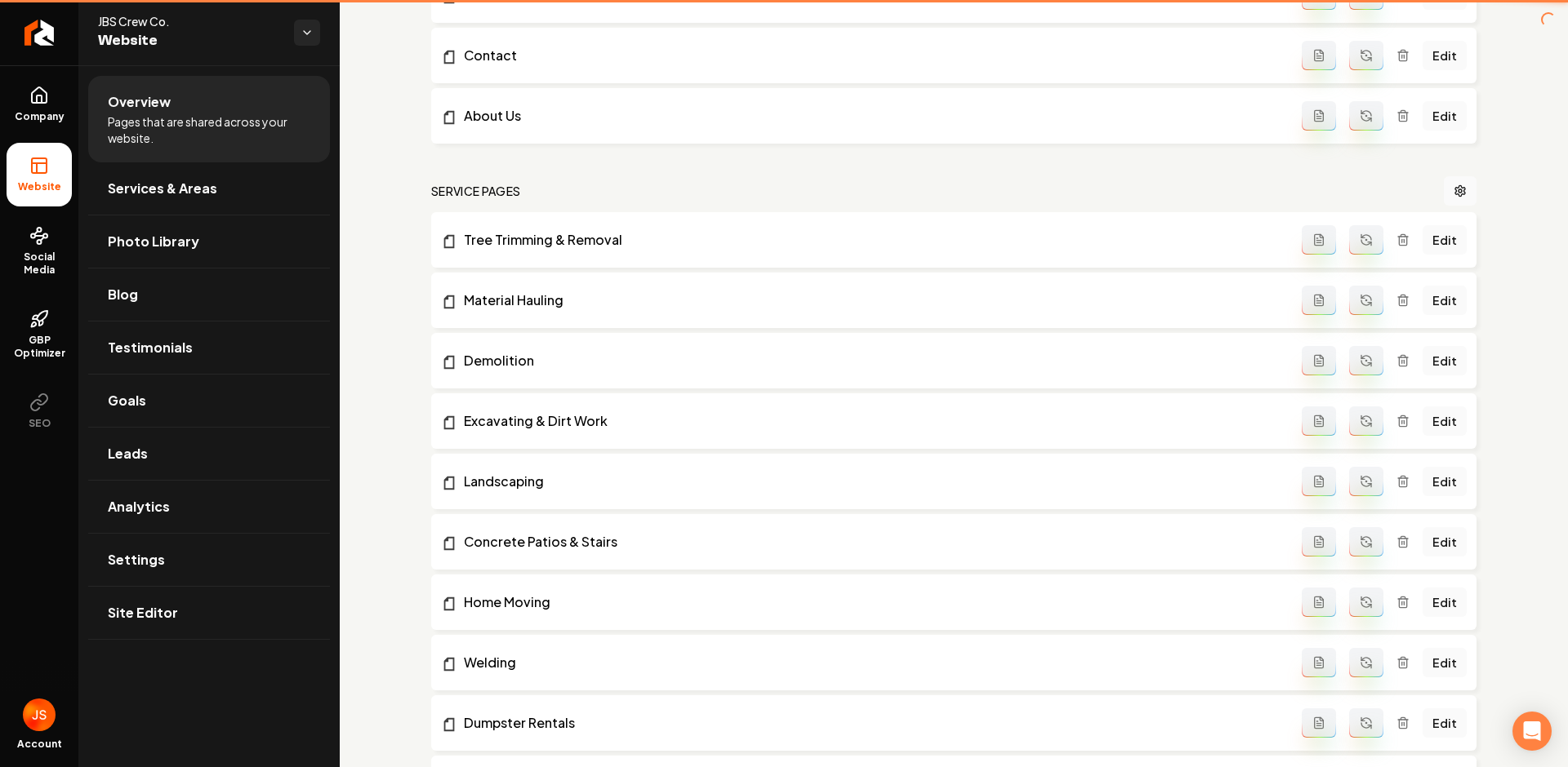
click at [22, 172] on li "Website" at bounding box center [39, 174] width 65 height 64
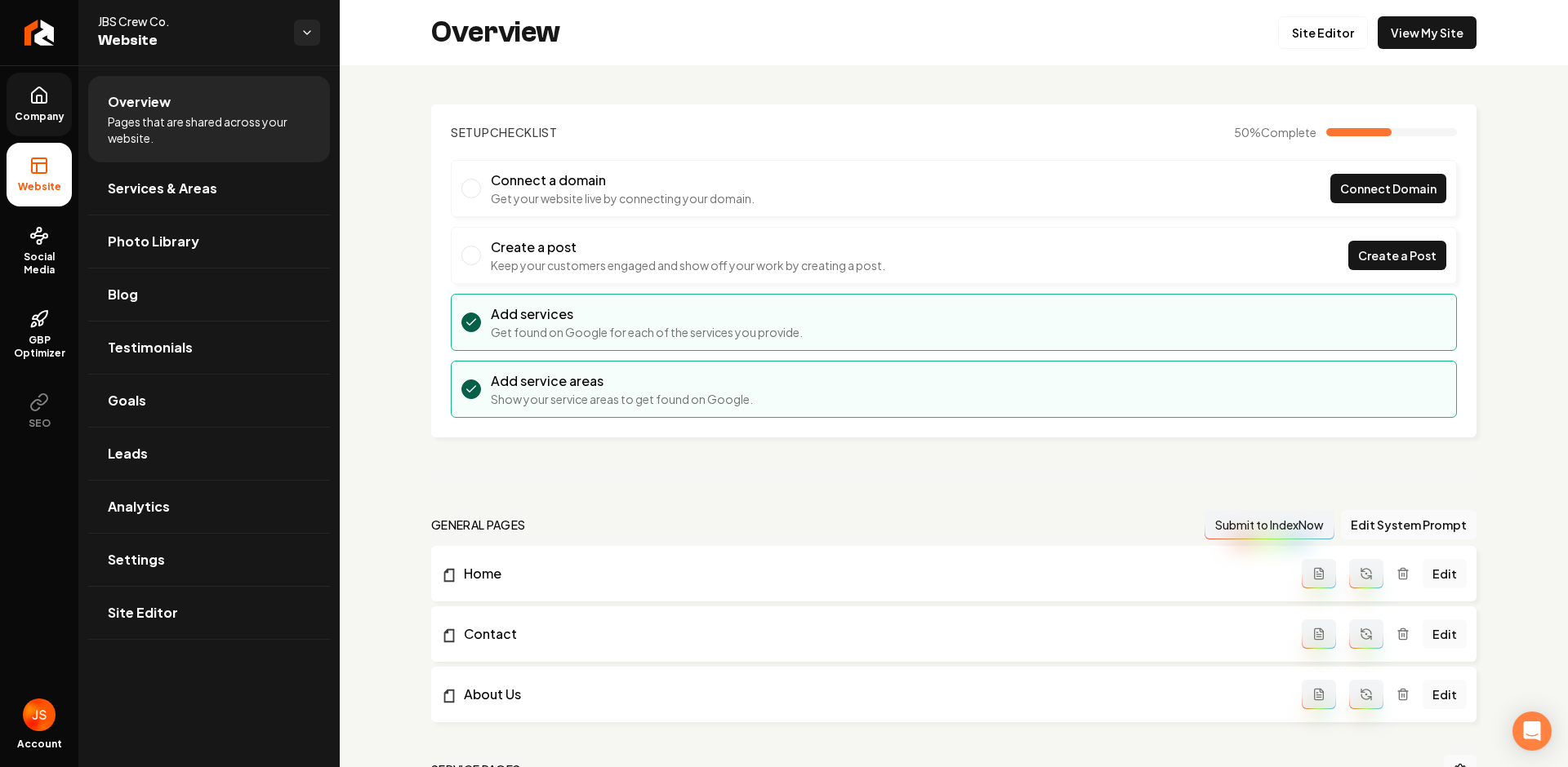
click at [29, 118] on span "Company" at bounding box center [40, 117] width 63 height 13
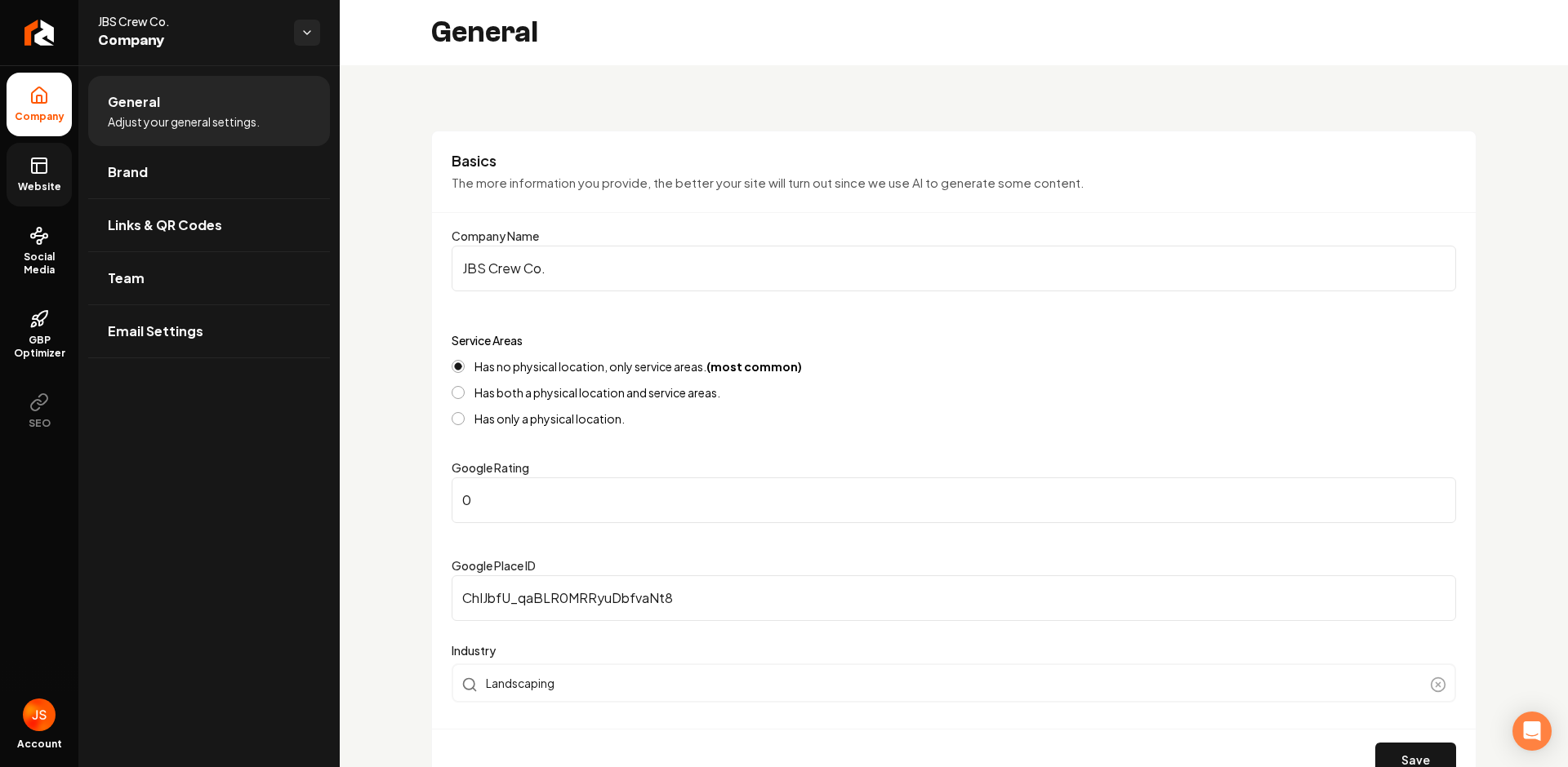
click at [47, 185] on span "Website" at bounding box center [39, 187] width 56 height 13
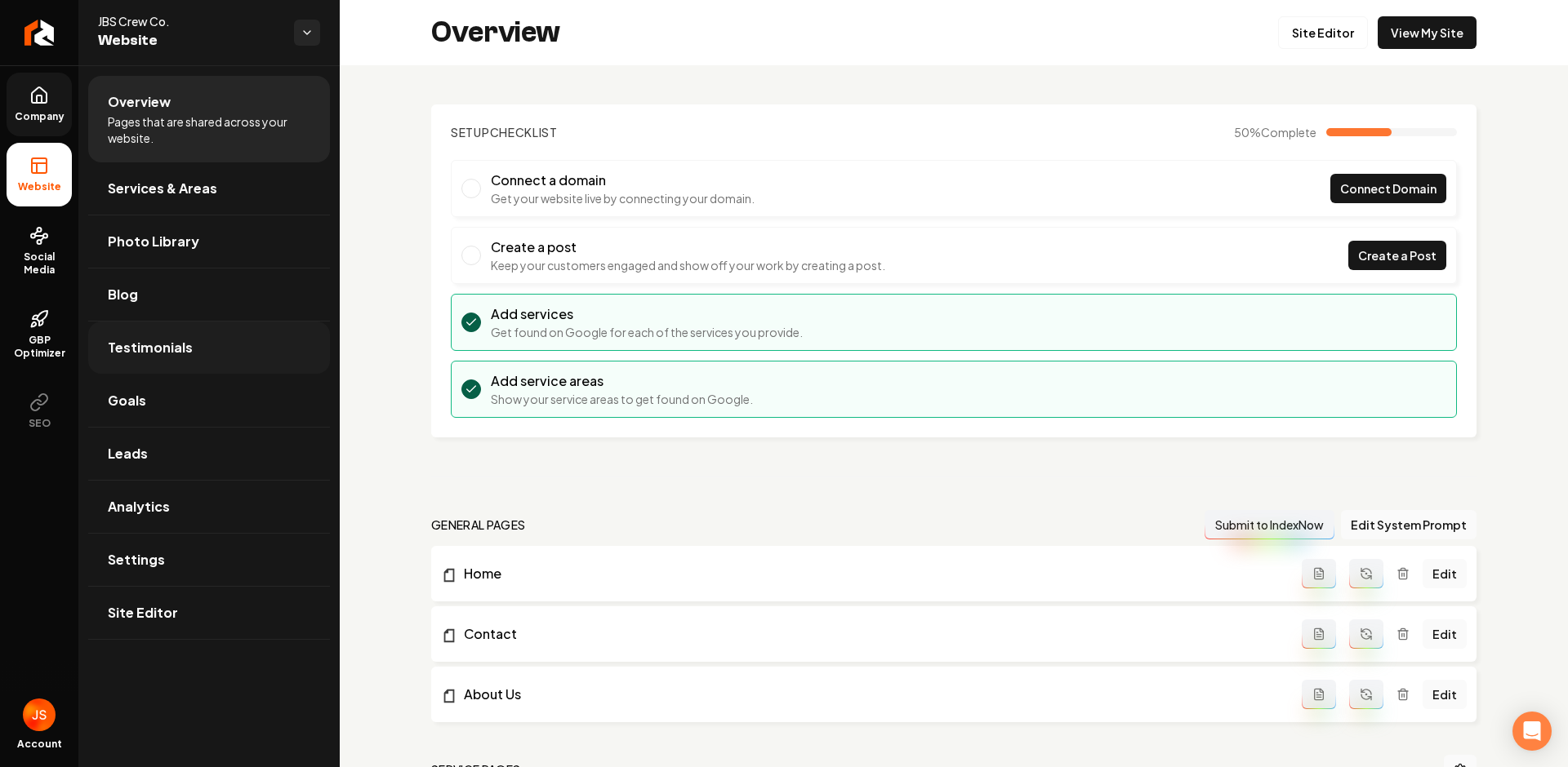
click at [151, 341] on span "Testimonials" at bounding box center [150, 347] width 85 height 19
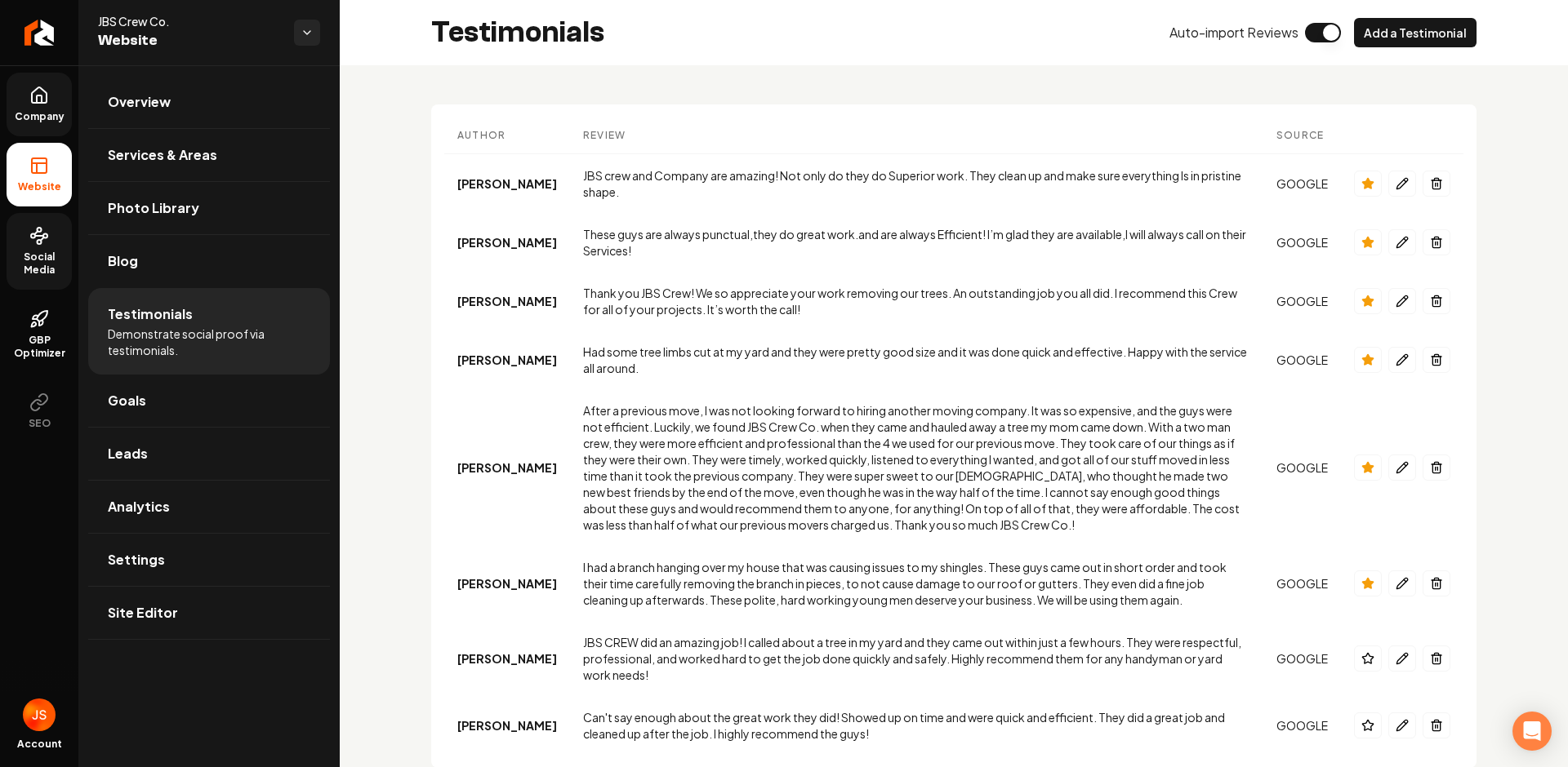
click at [44, 256] on span "Social Media" at bounding box center [39, 263] width 65 height 26
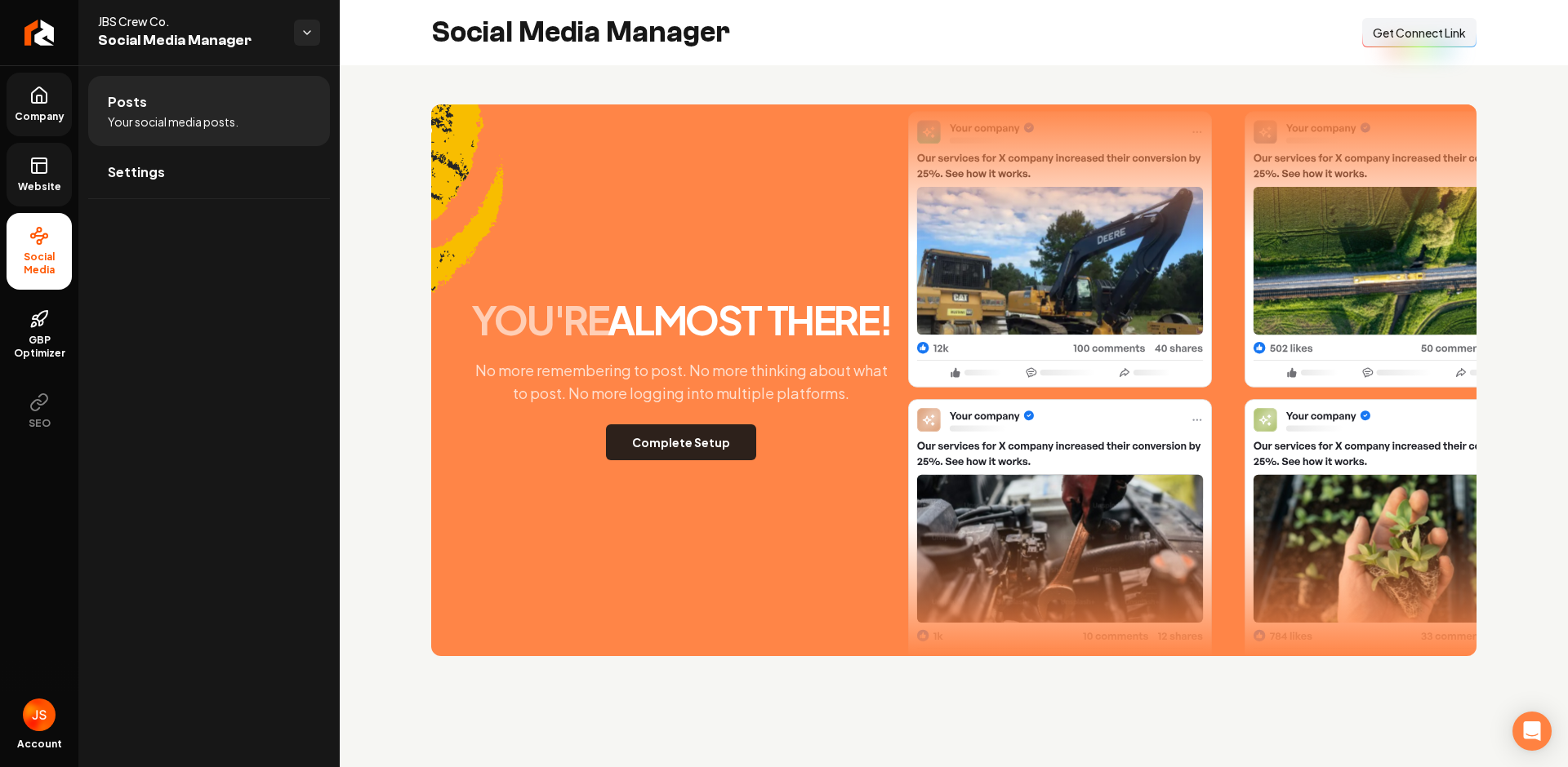
click at [685, 437] on button "Complete Setup" at bounding box center [681, 442] width 150 height 36
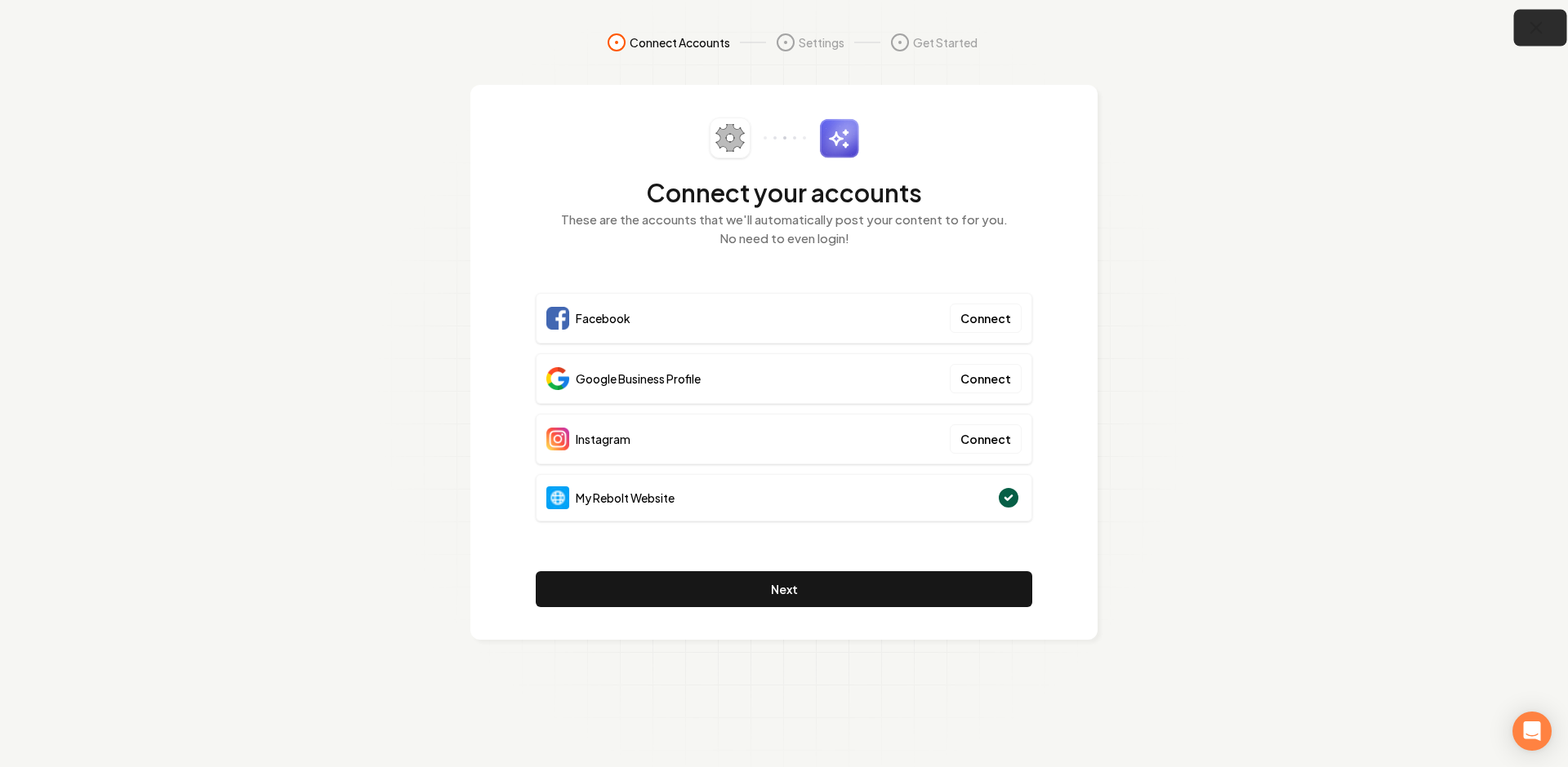
click at [1528, 25] on icon "button" at bounding box center [1536, 28] width 20 height 20
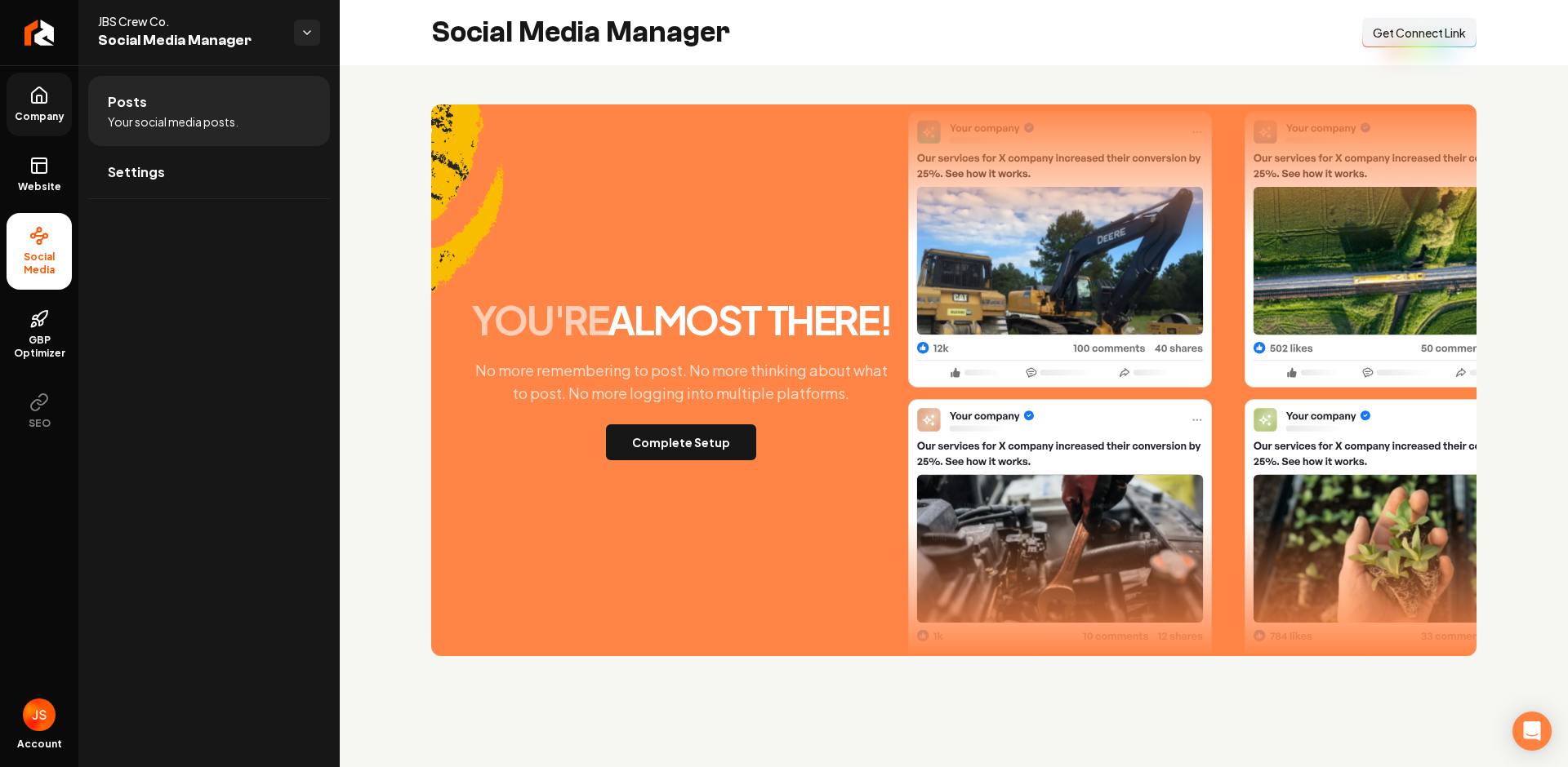
click at [39, 111] on span "Company" at bounding box center [40, 117] width 63 height 13
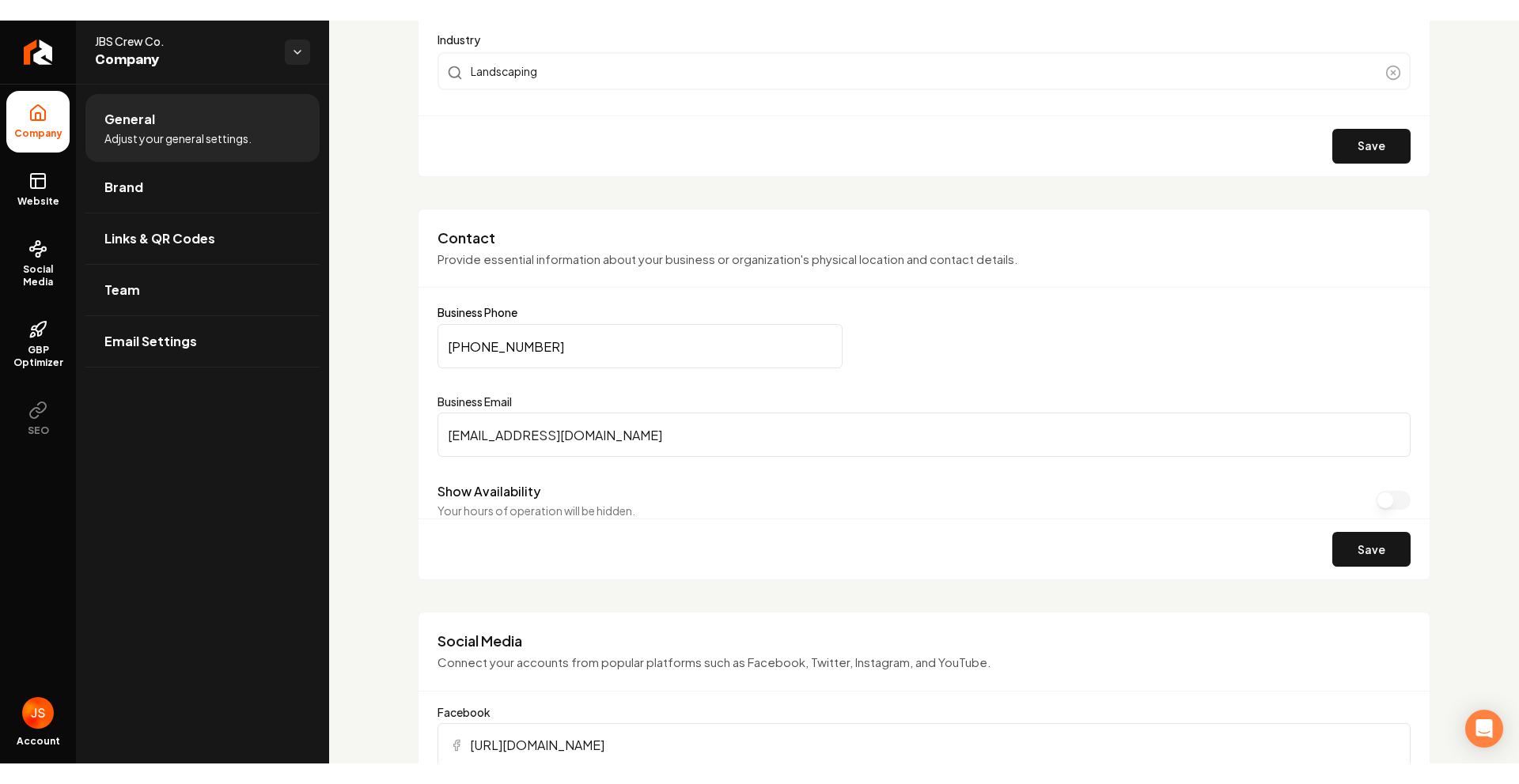
scroll to position [615, 0]
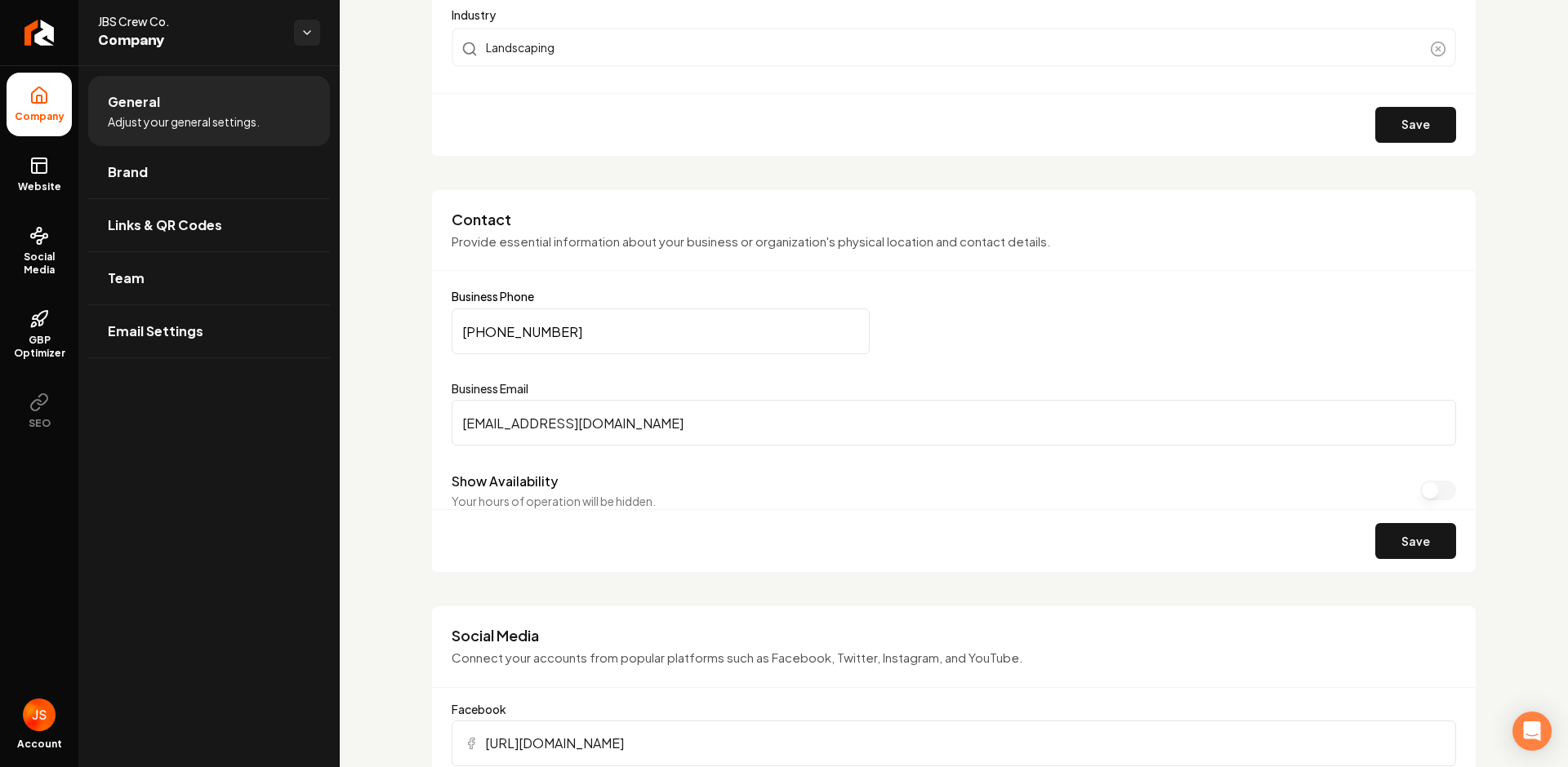
click at [582, 423] on input "JBScrewCo@gmail.com" at bounding box center [954, 423] width 1004 height 46
paste input "[EMAIL_ADDRESS][DOMAIN_NAME]"
type input "[EMAIL_ADDRESS][DOMAIN_NAME]"
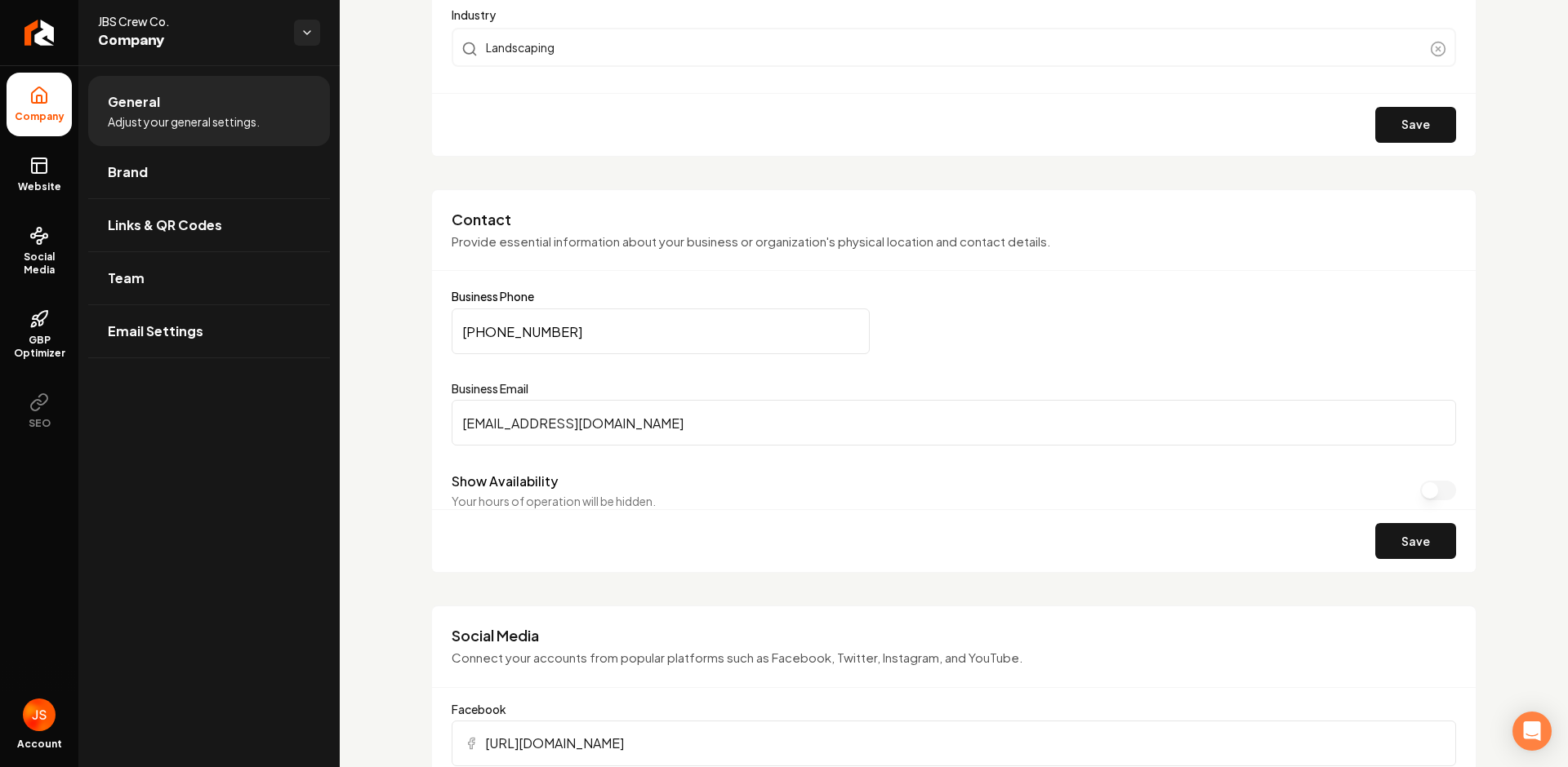
click at [730, 497] on div "Show Availability Your hours of operation will be hidden." at bounding box center [954, 490] width 1004 height 38
click at [663, 427] on input "[EMAIL_ADDRESS][DOMAIN_NAME]" at bounding box center [954, 423] width 1004 height 46
click at [675, 473] on div "Show Availability Your hours of operation will be hidden." at bounding box center [954, 490] width 1004 height 38
click at [583, 420] on input "[EMAIL_ADDRESS][DOMAIN_NAME]" at bounding box center [954, 423] width 1004 height 46
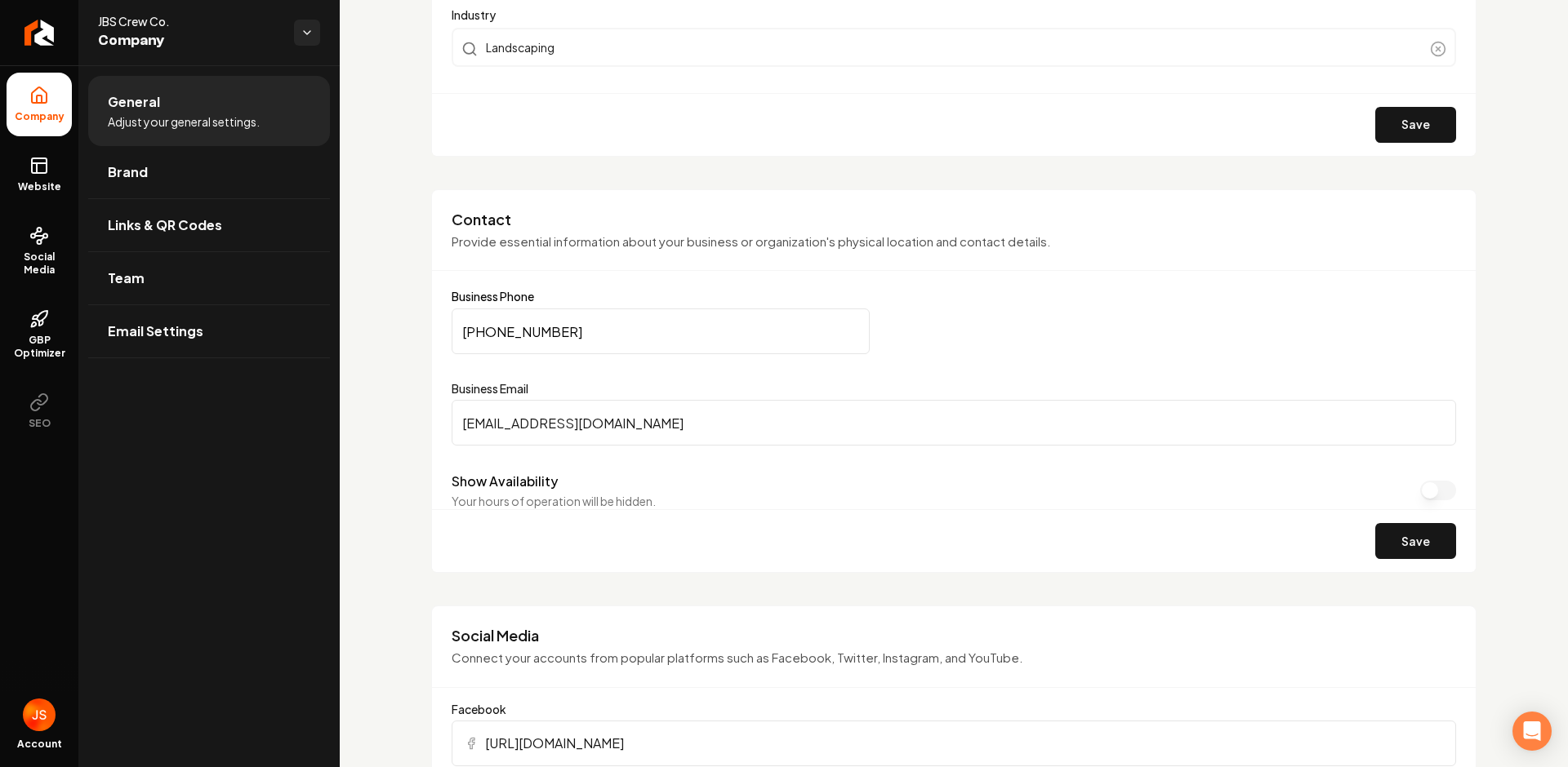
click at [583, 420] on input "[EMAIL_ADDRESS][DOMAIN_NAME]" at bounding box center [954, 423] width 1004 height 46
click at [852, 490] on div "Show Availability Your hours of operation will be hidden." at bounding box center [954, 490] width 1004 height 38
click at [1375, 538] on button "Save" at bounding box center [1415, 540] width 81 height 36
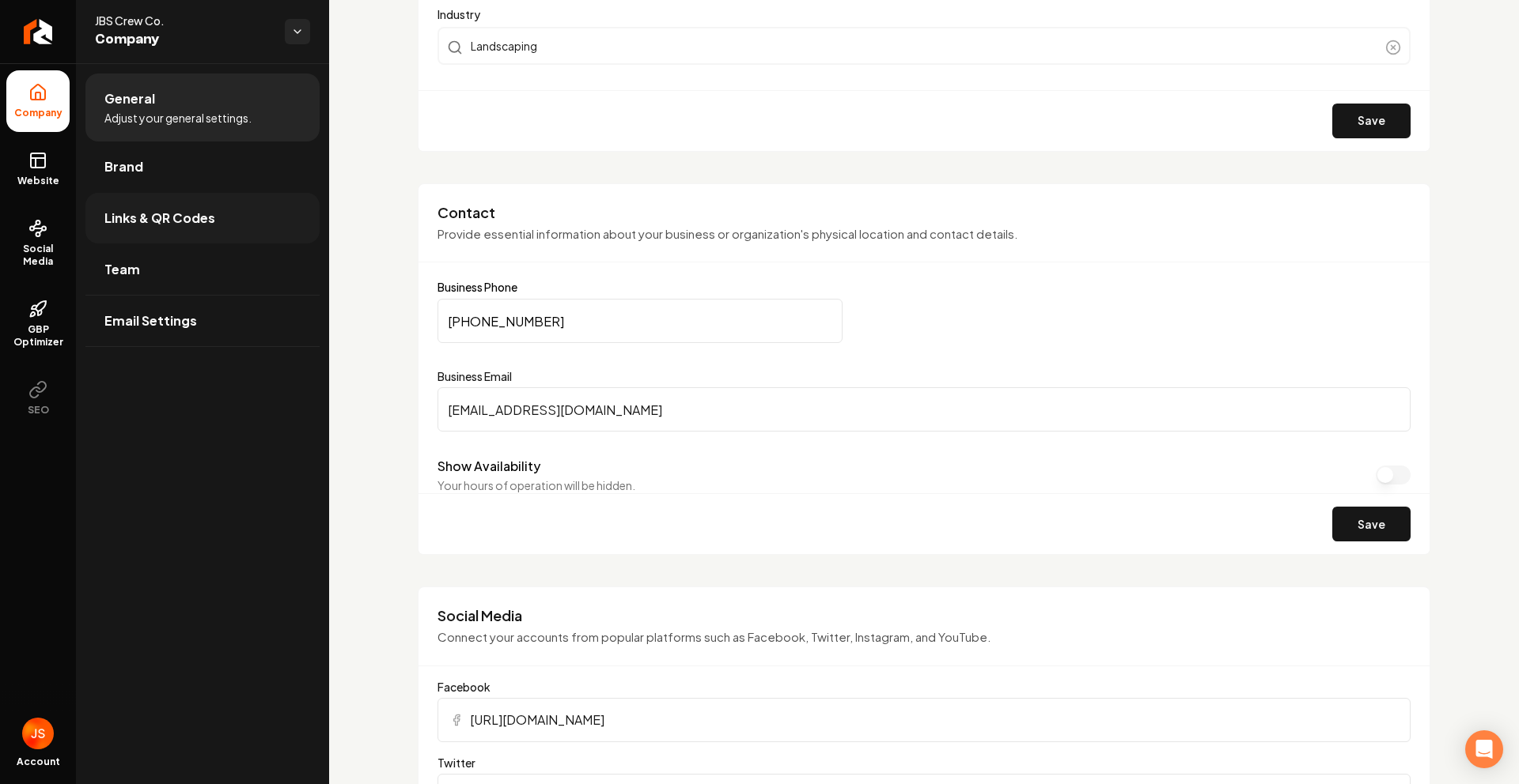
click at [117, 212] on span "Links & QR Codes" at bounding box center [160, 218] width 111 height 19
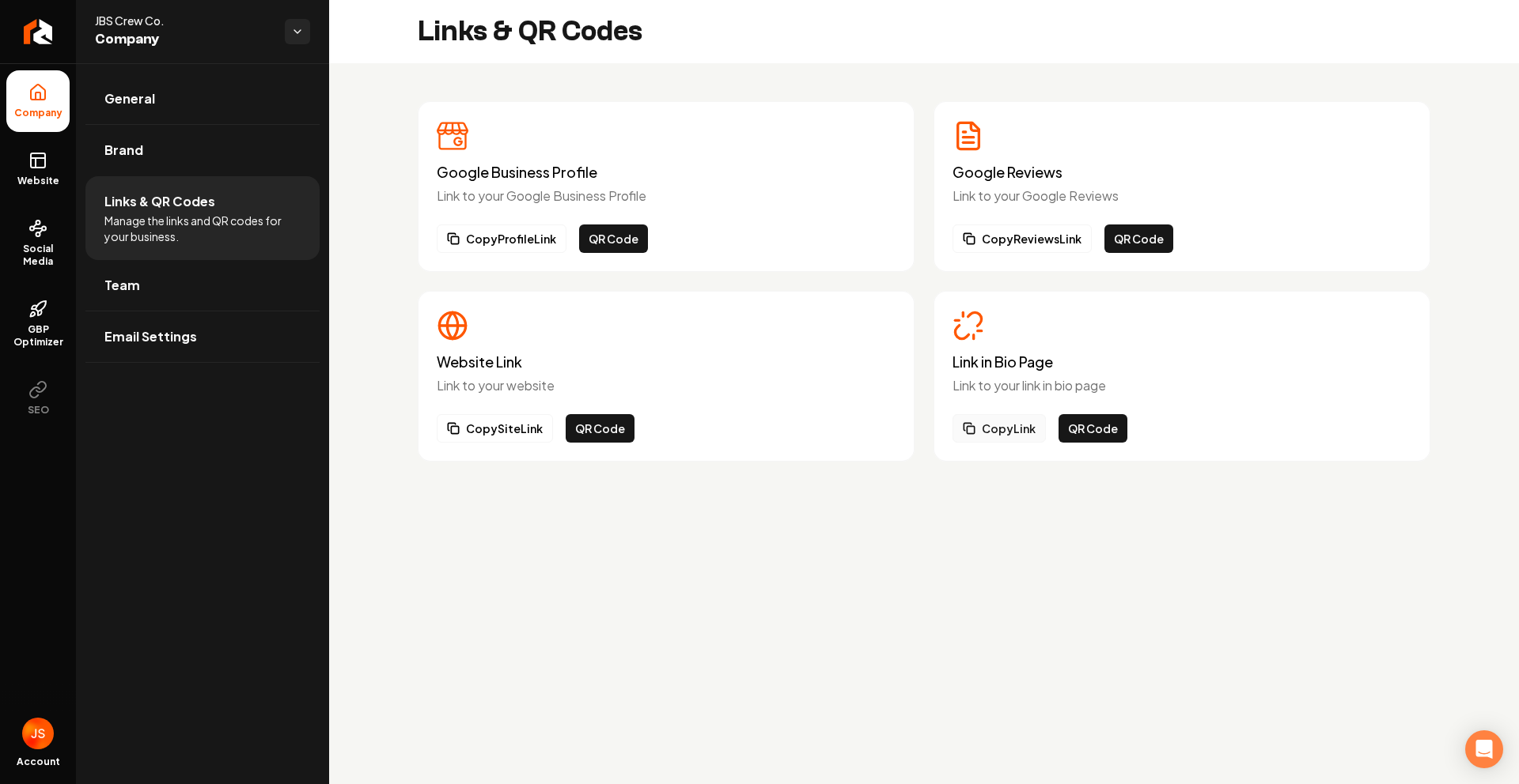
click at [1017, 422] on button "Copy Link" at bounding box center [999, 428] width 94 height 29
click at [37, 240] on link "Social Media" at bounding box center [37, 243] width 63 height 74
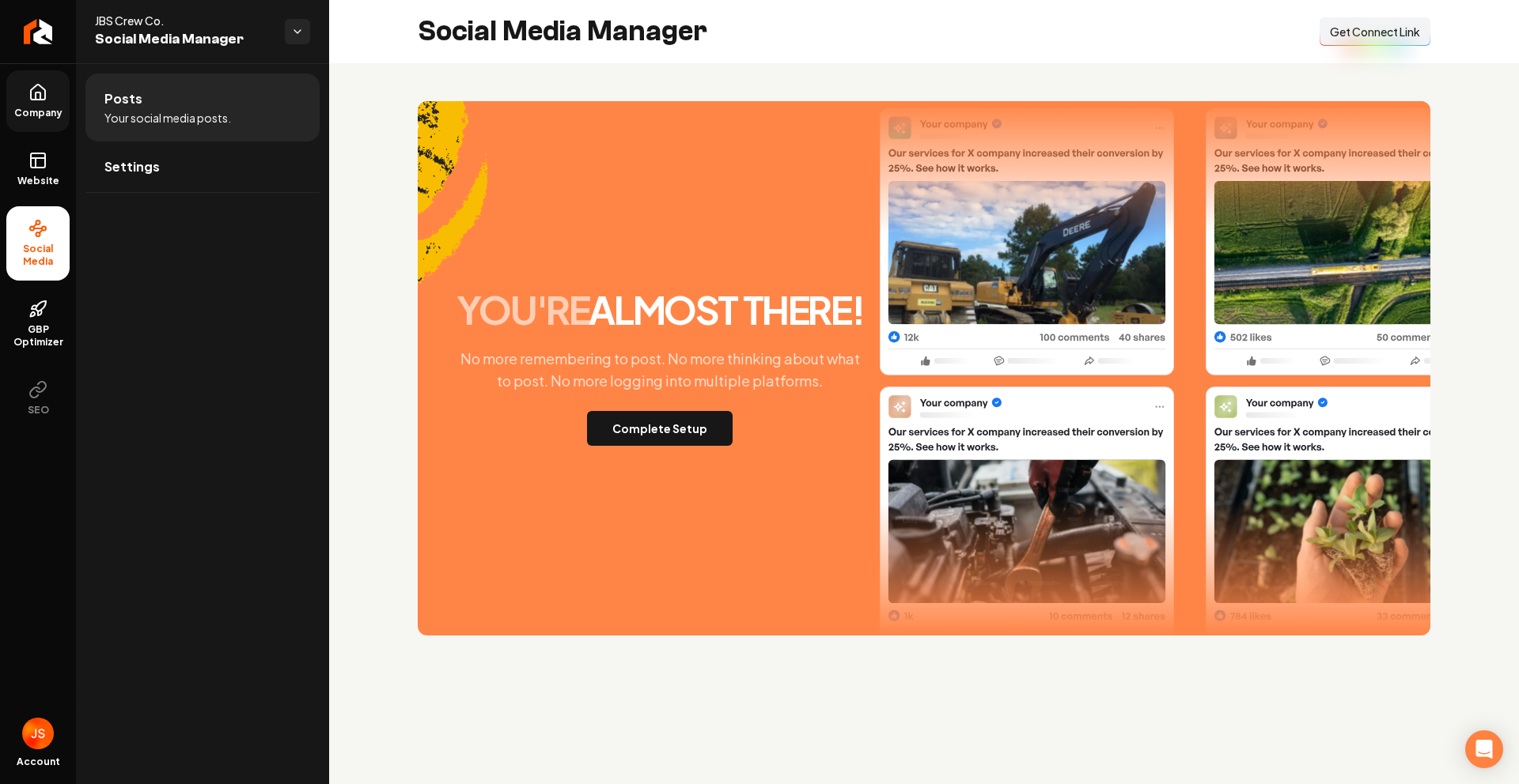
click at [1410, 31] on span "Get Connect Link" at bounding box center [1374, 32] width 90 height 16
click at [40, 169] on icon at bounding box center [37, 160] width 19 height 19
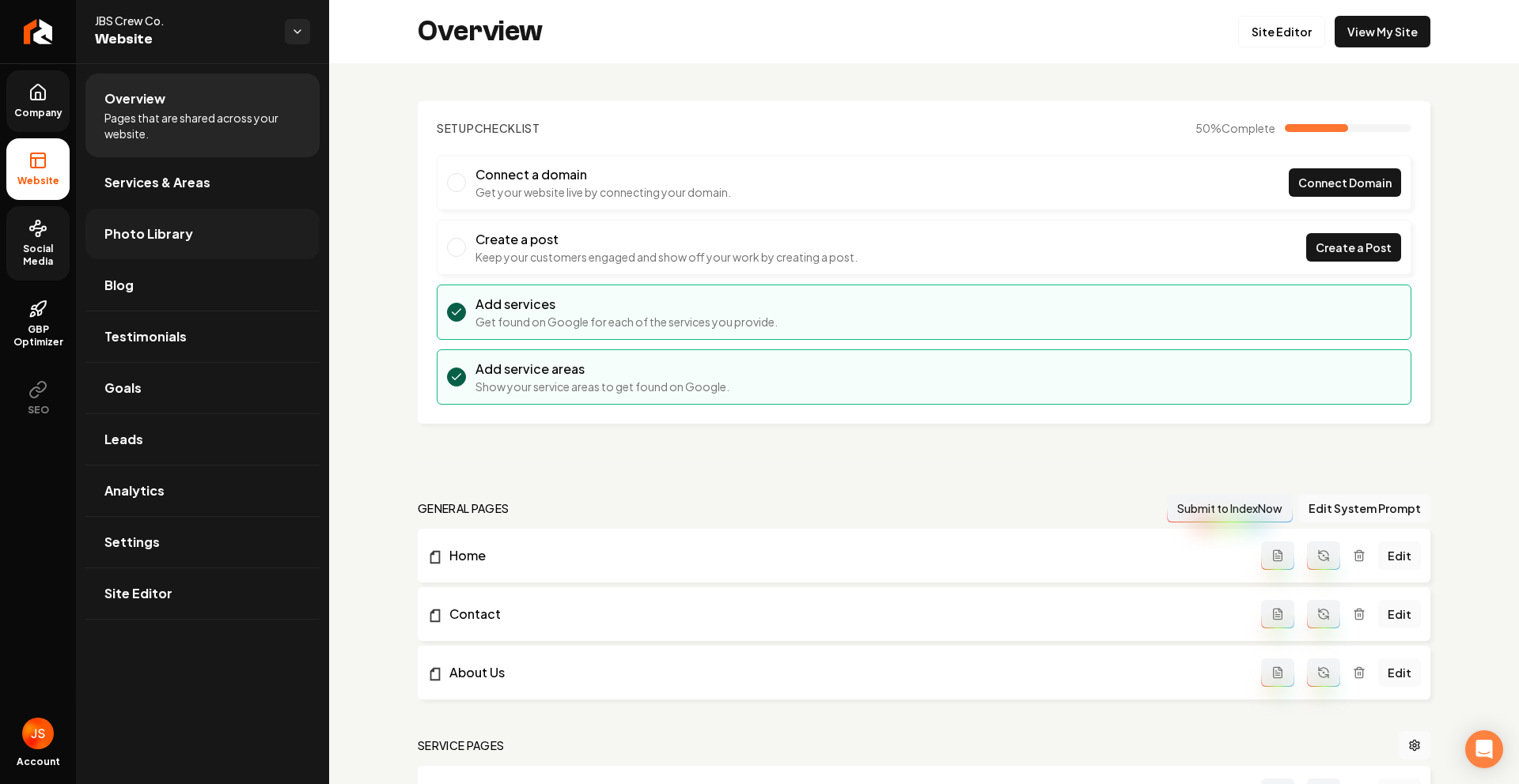
click at [118, 237] on span "Photo Library" at bounding box center [148, 234] width 88 height 19
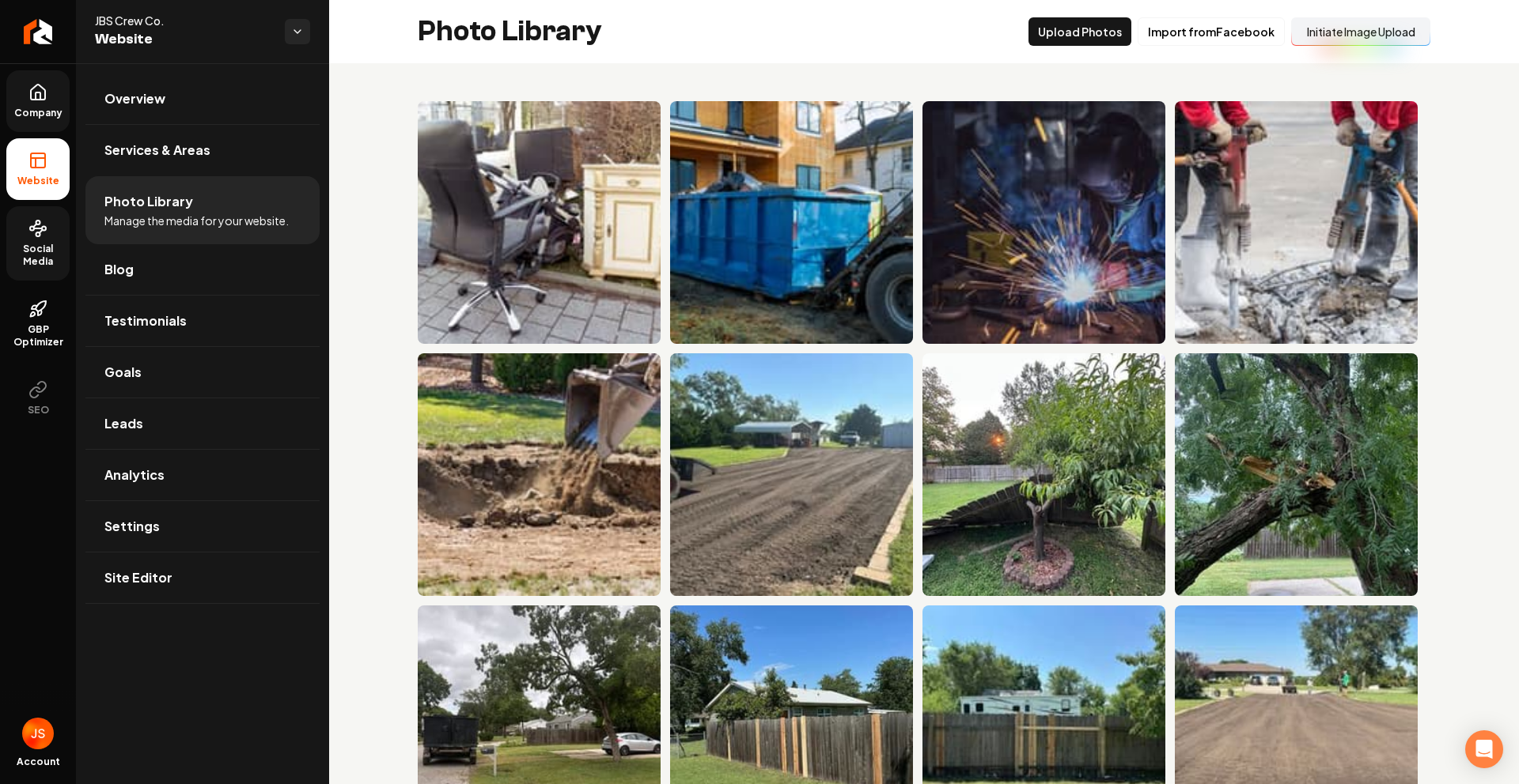
click at [1332, 41] on button "Initiate Image Upload" at bounding box center [1360, 31] width 139 height 29
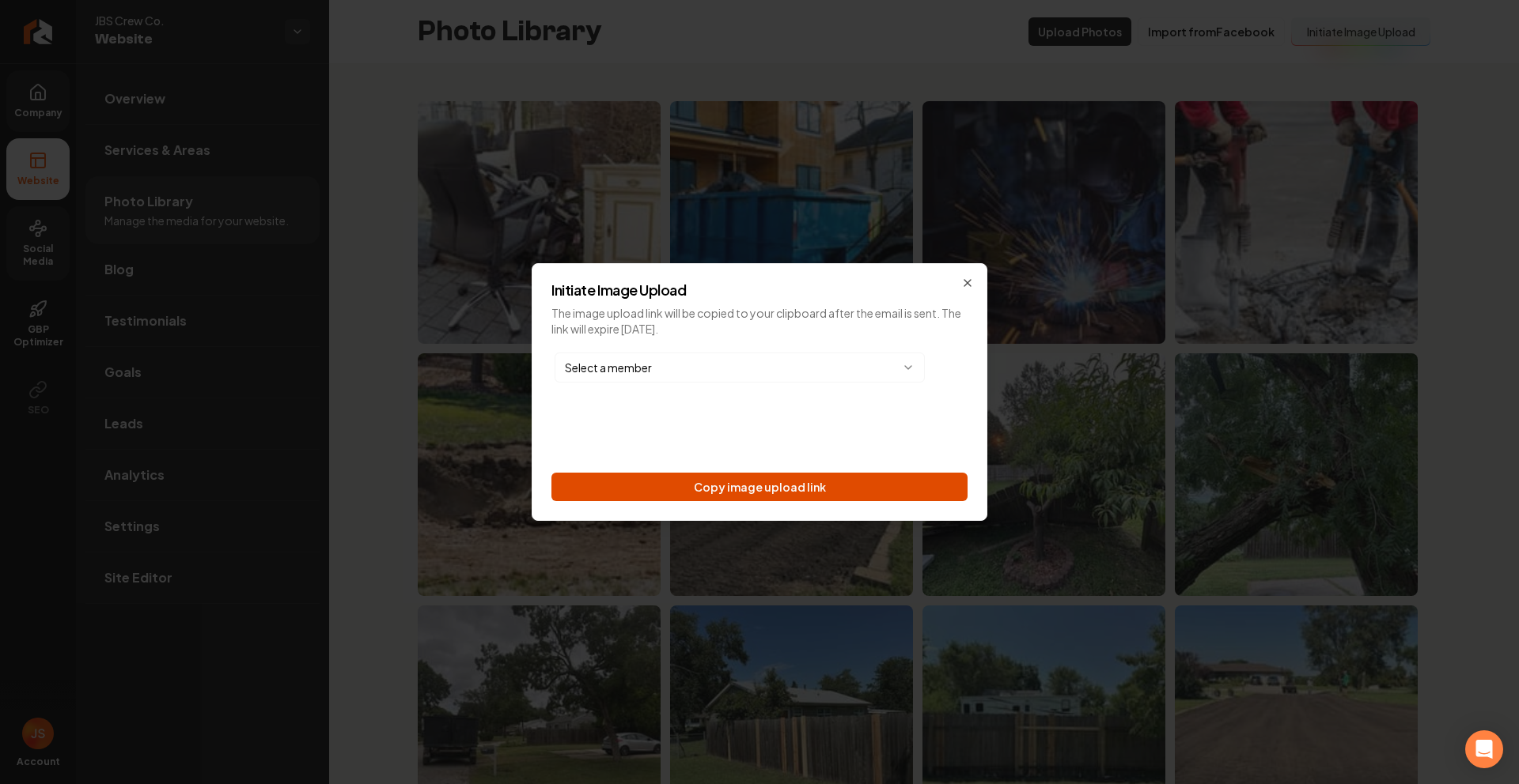
click at [775, 497] on button "Copy image upload link" at bounding box center [760, 487] width 416 height 29
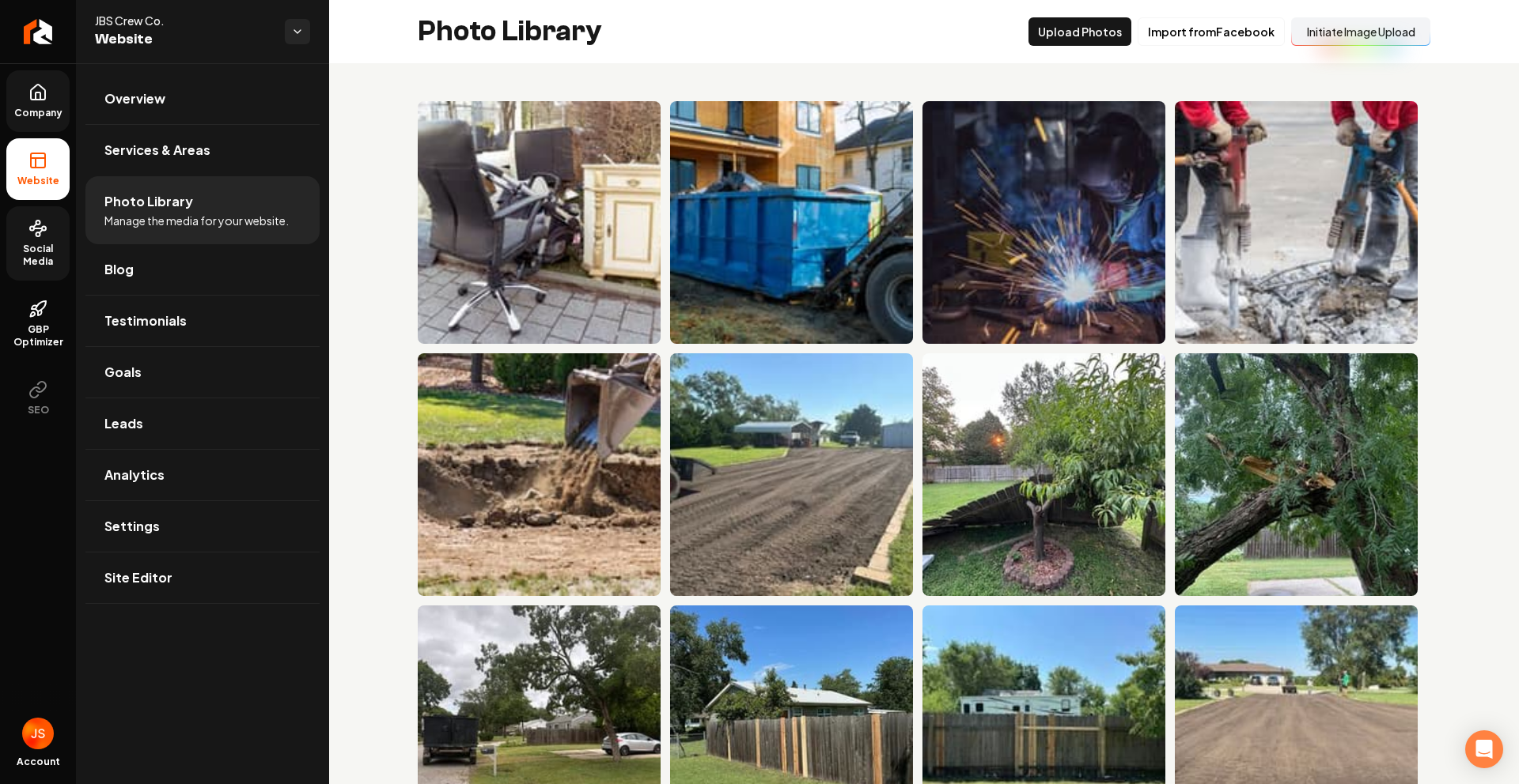
click at [12, 110] on span "Company" at bounding box center [38, 113] width 61 height 12
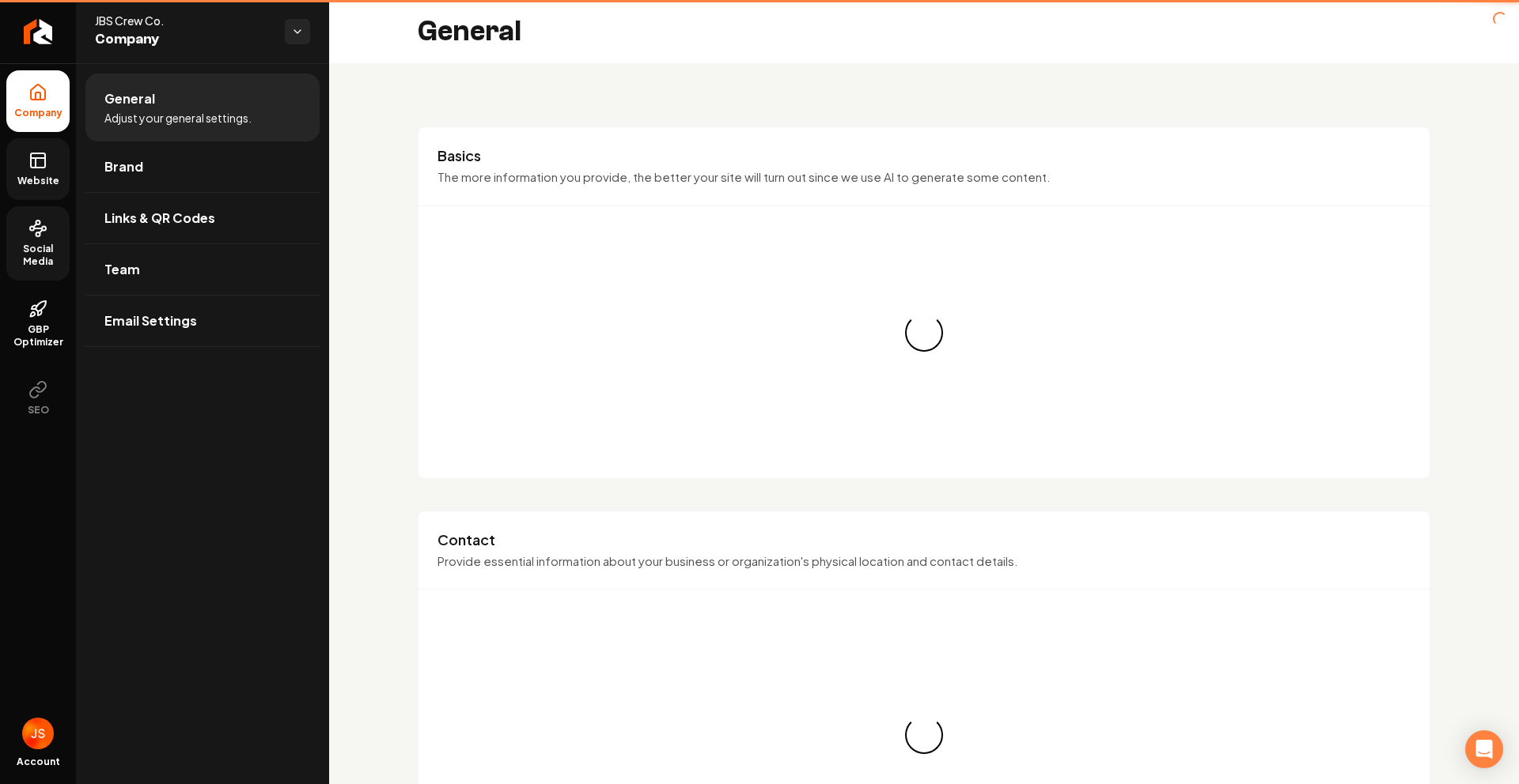
click at [29, 156] on icon at bounding box center [37, 160] width 19 height 19
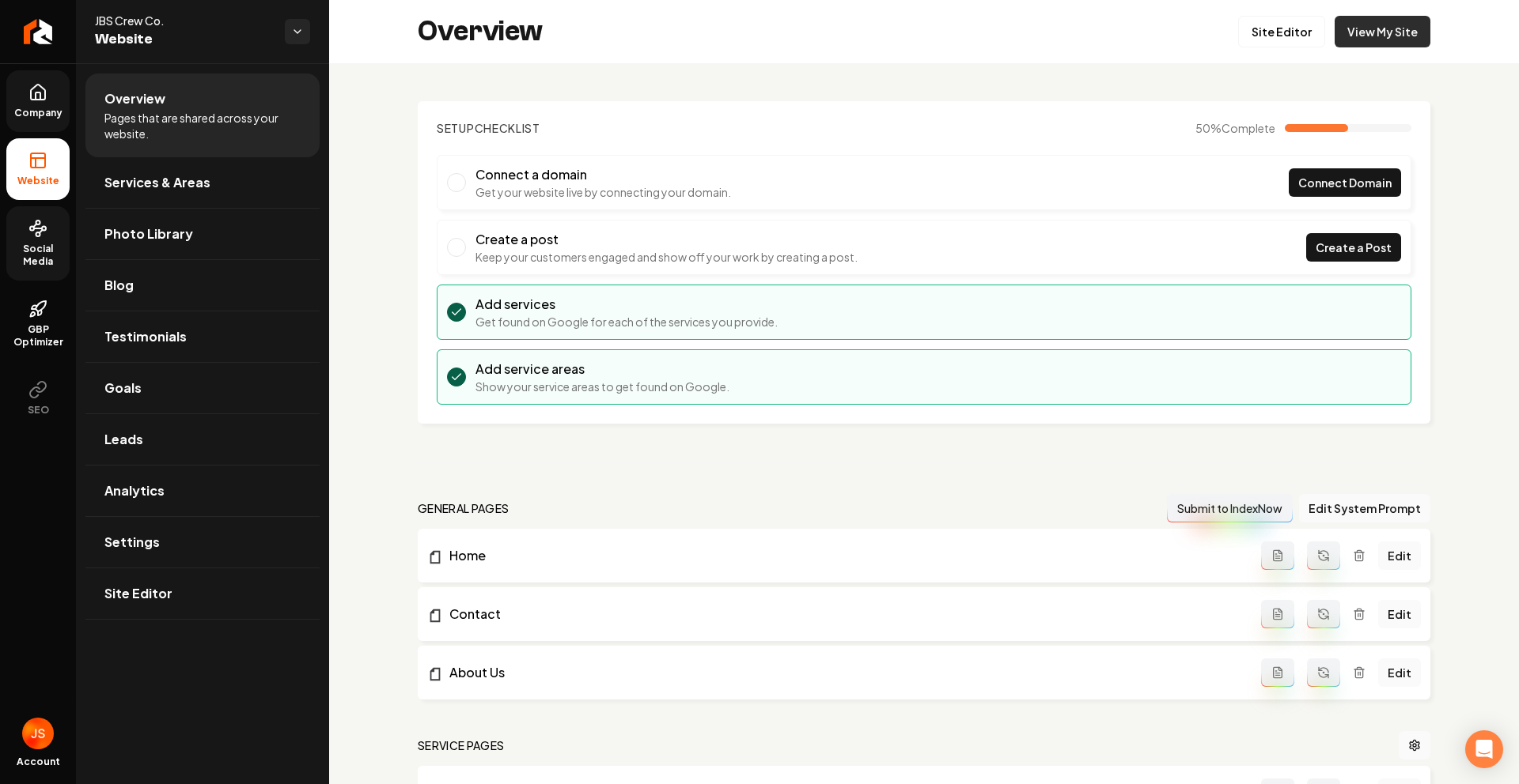
click at [1407, 27] on link "View My Site" at bounding box center [1382, 31] width 95 height 31
click at [14, 68] on ul "Company Website Social Media GBP Optimizer SEO" at bounding box center [37, 249] width 76 height 372
click at [36, 80] on link "Company" at bounding box center [37, 101] width 63 height 62
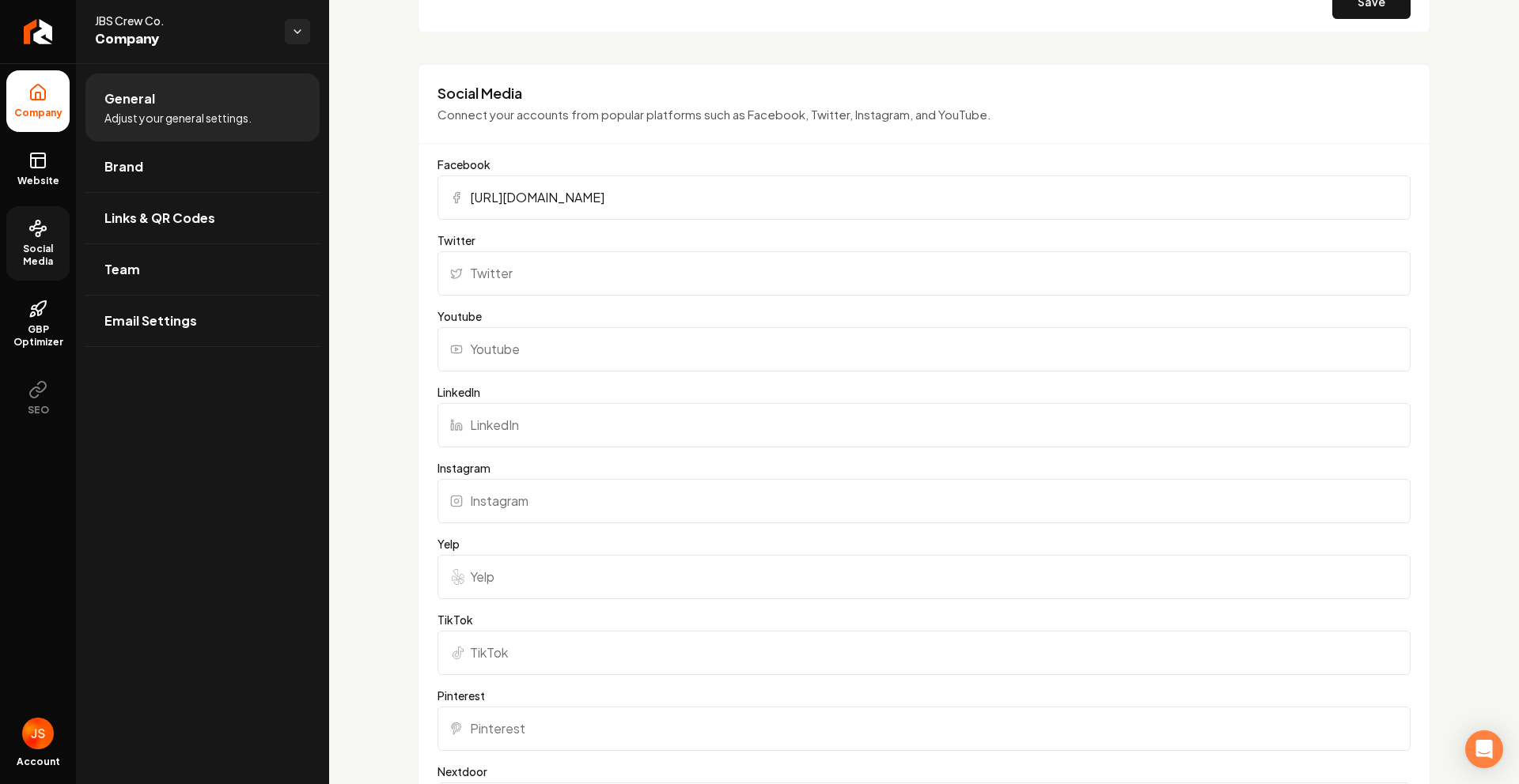
scroll to position [1294, 0]
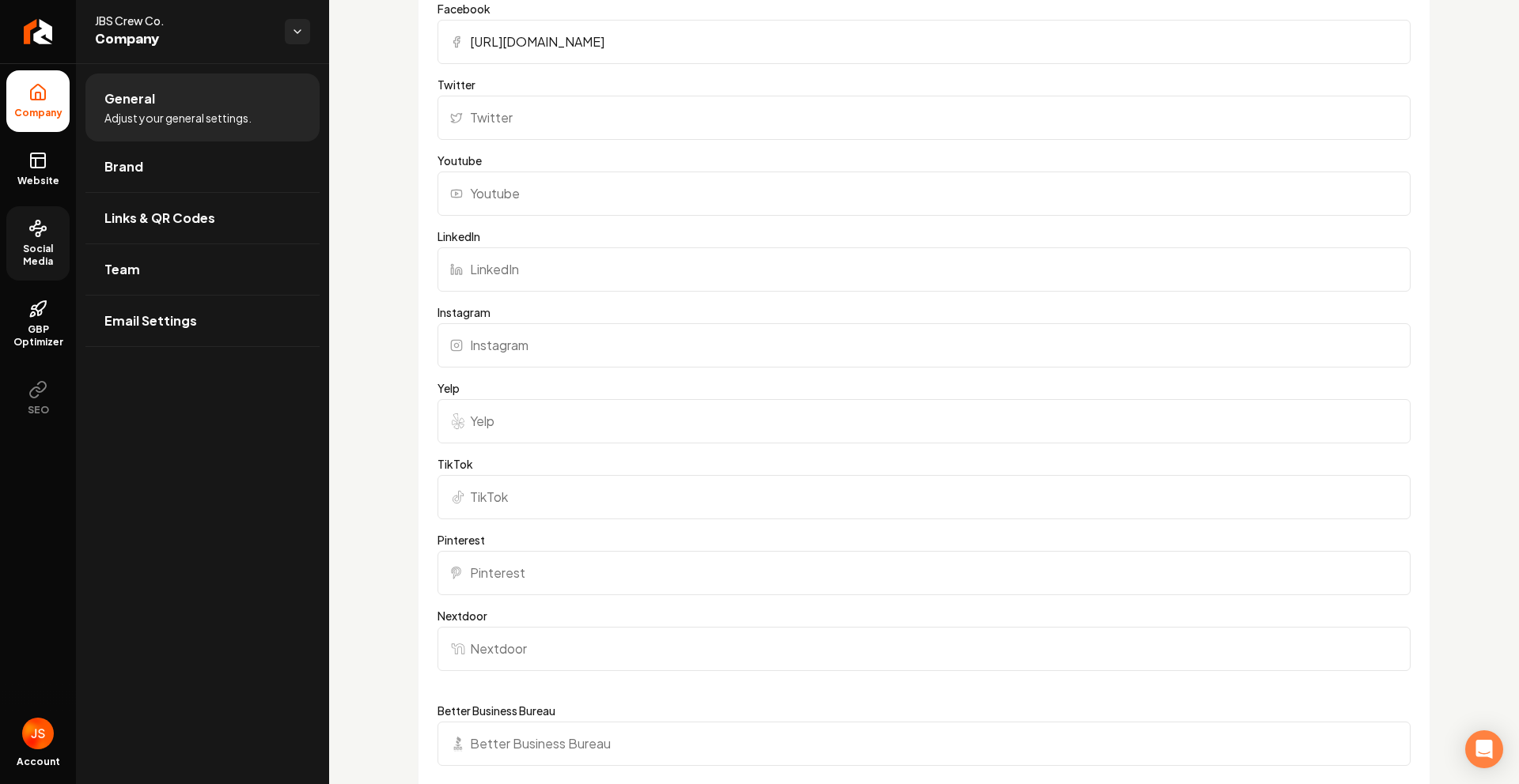
click at [524, 652] on input "Nextdoor" at bounding box center [924, 649] width 973 height 45
paste input "https://nextdoor.com/pages/jbs-crew-co-newton-ks/"
type input "https://nextdoor.com/pages/jbs-crew-co-newton-ks/"
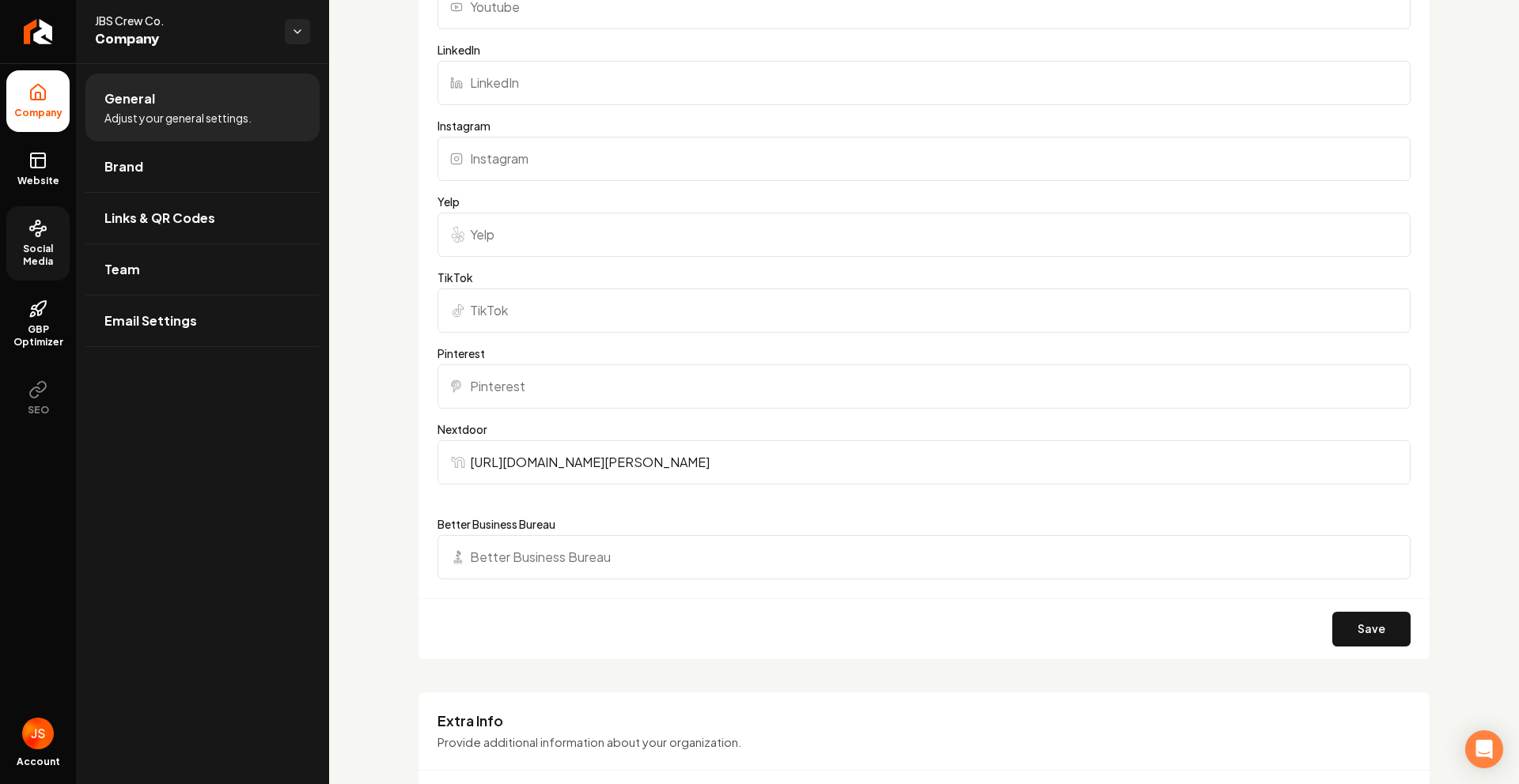
scroll to position [1630, 0]
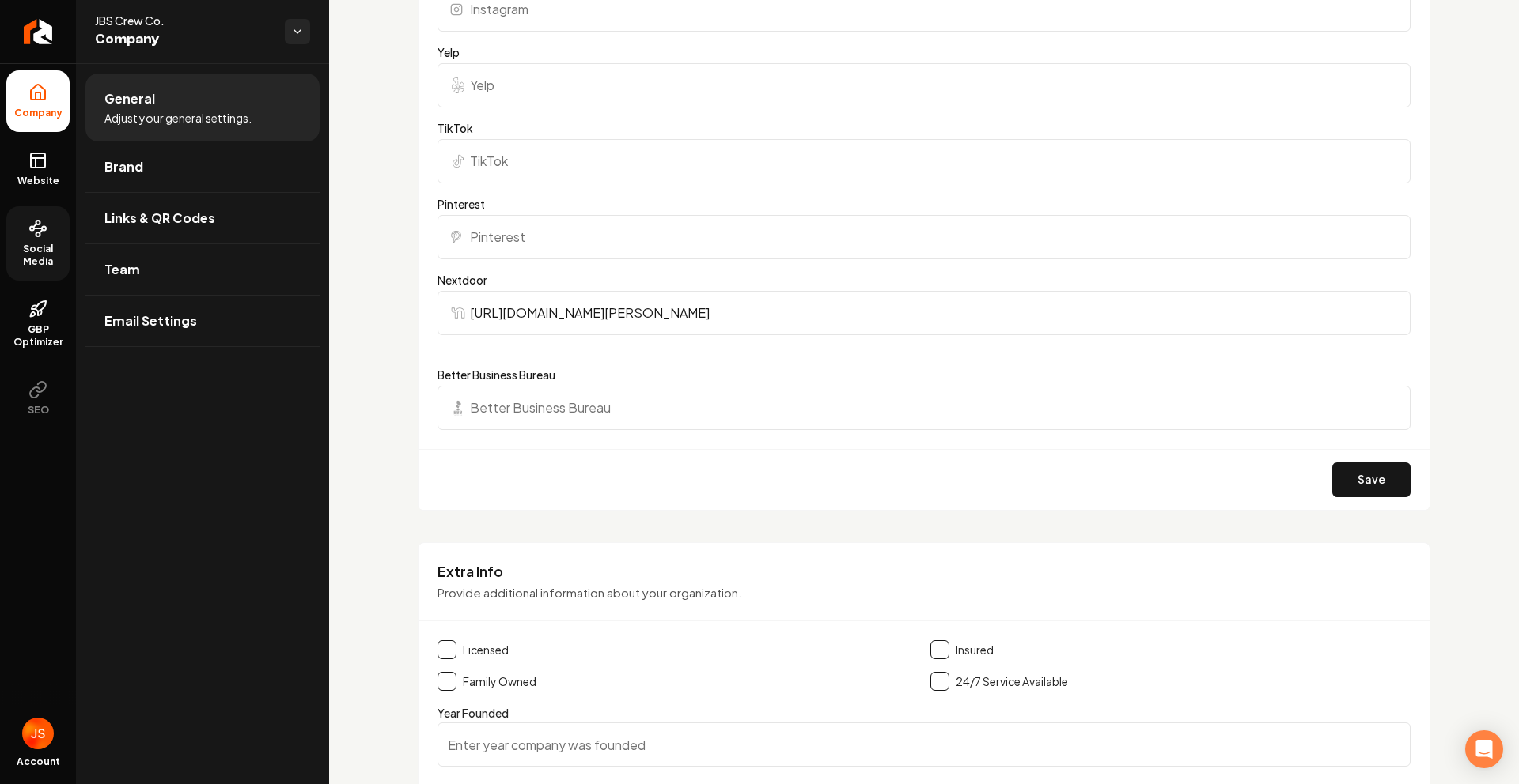
click at [1359, 499] on div "Save" at bounding box center [924, 479] width 1011 height 61
click at [1360, 483] on button "Save" at bounding box center [1371, 479] width 79 height 35
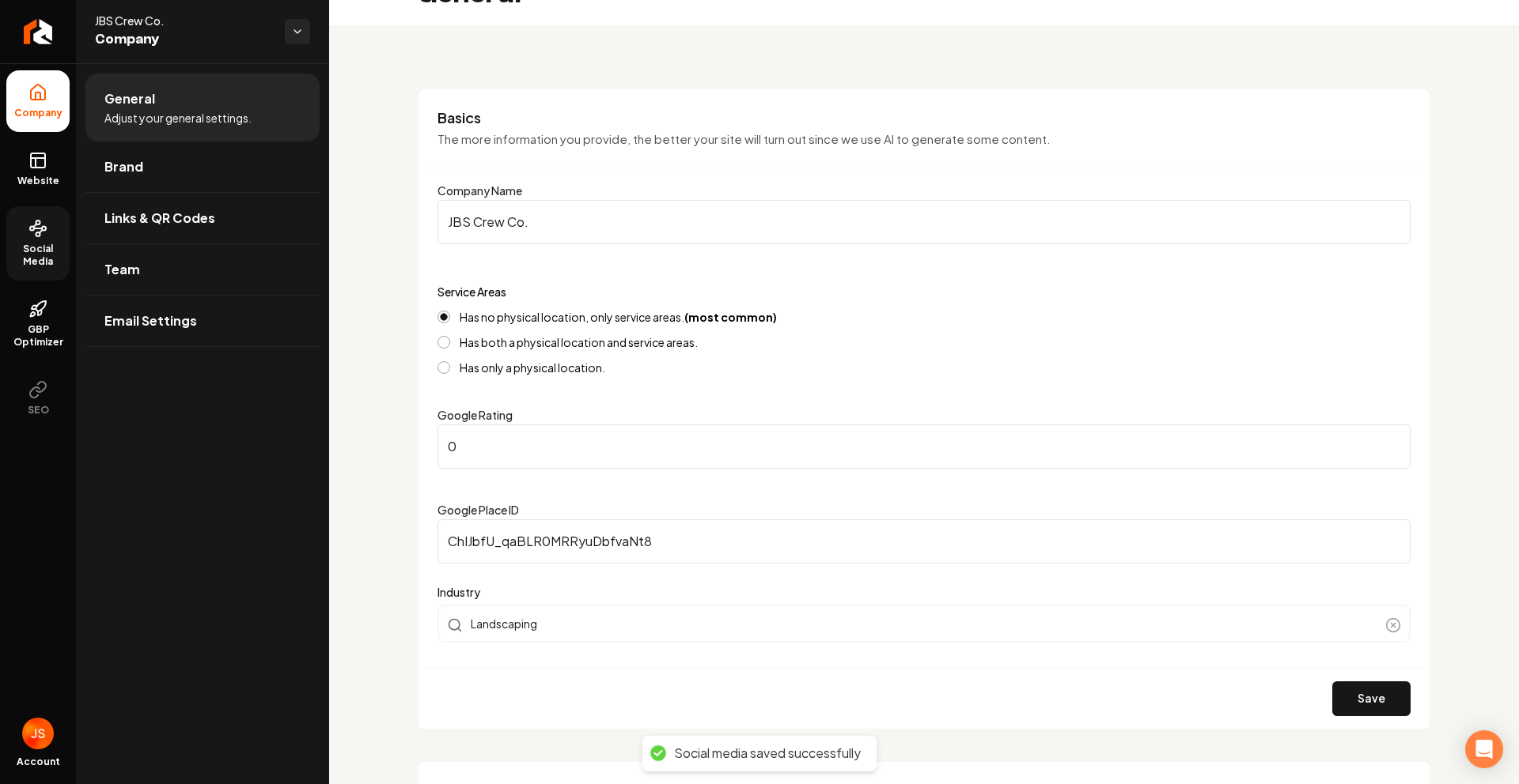
scroll to position [0, 0]
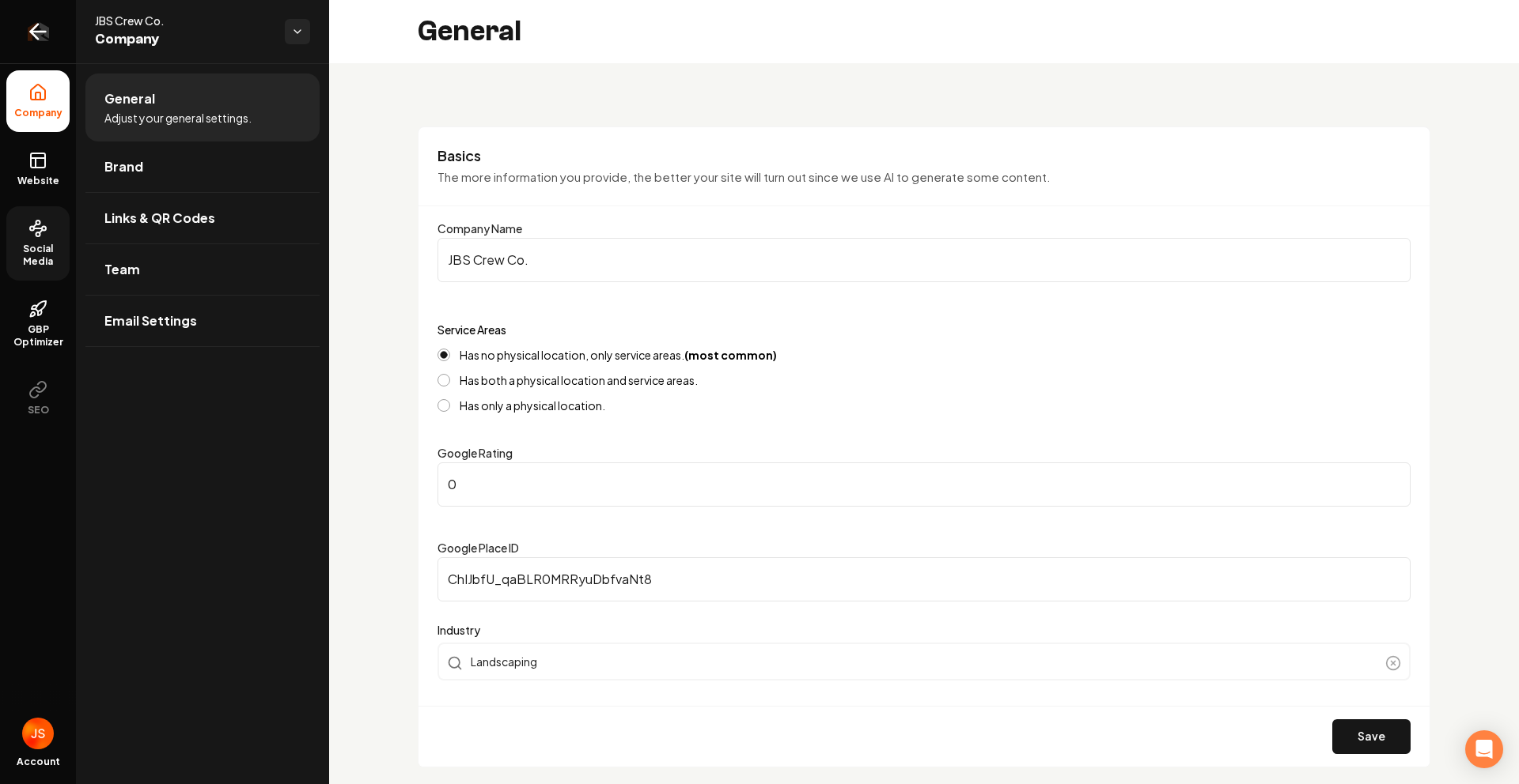
click at [13, 33] on link "Return to dashboard" at bounding box center [37, 31] width 76 height 63
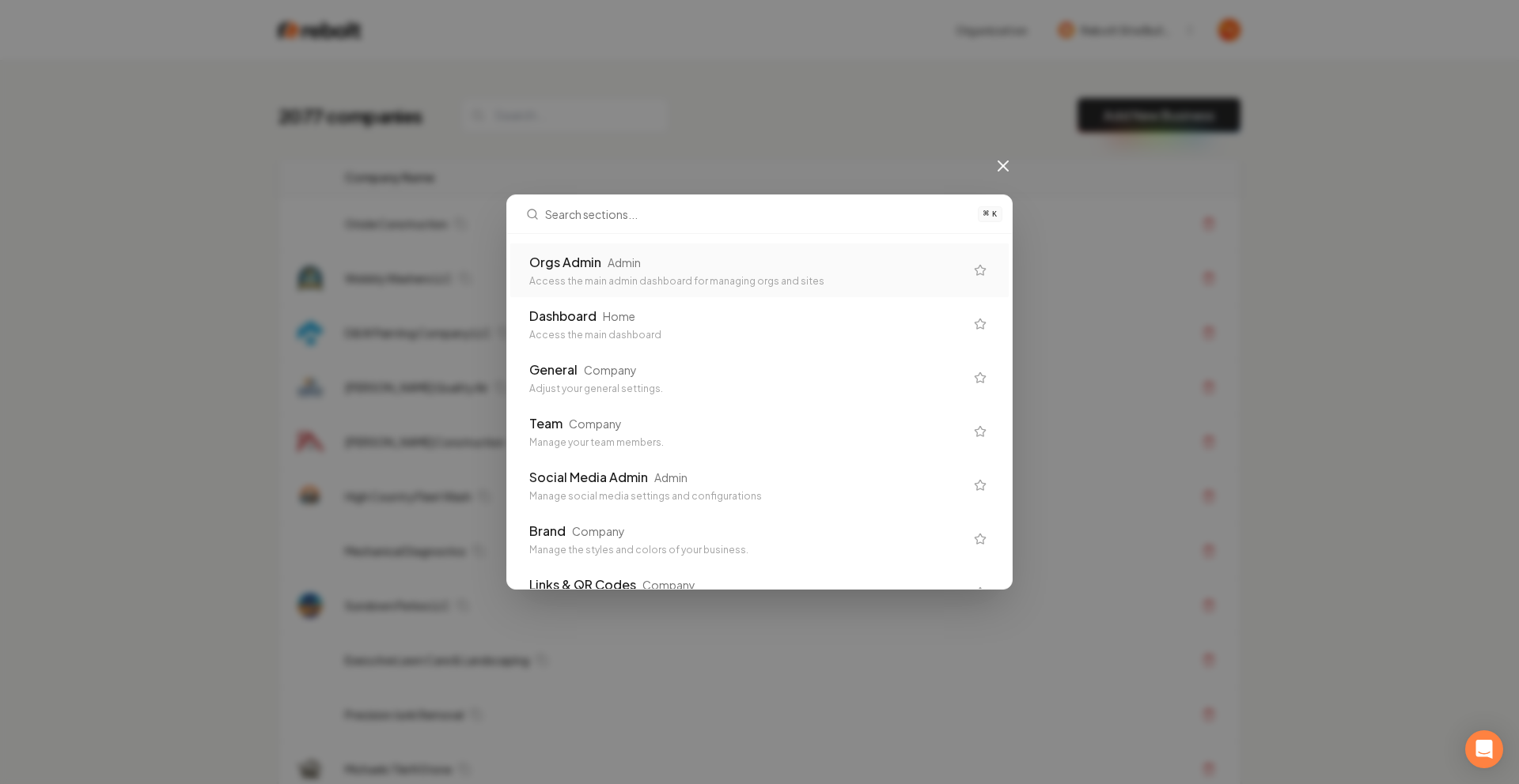
click at [572, 265] on div "Orgs Admin" at bounding box center [565, 262] width 72 height 19
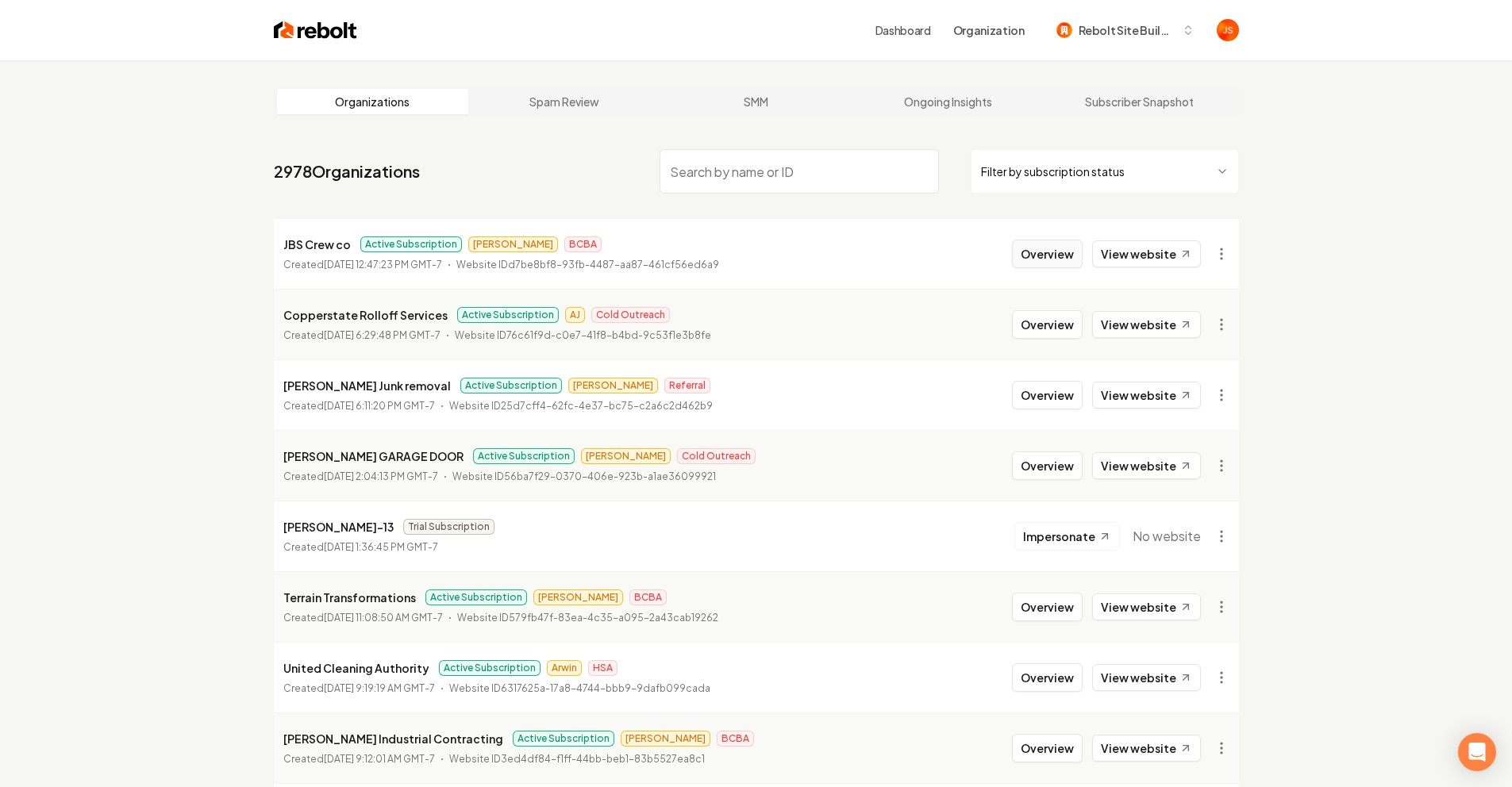
click at [1063, 255] on button "Overview" at bounding box center [1047, 254] width 71 height 29
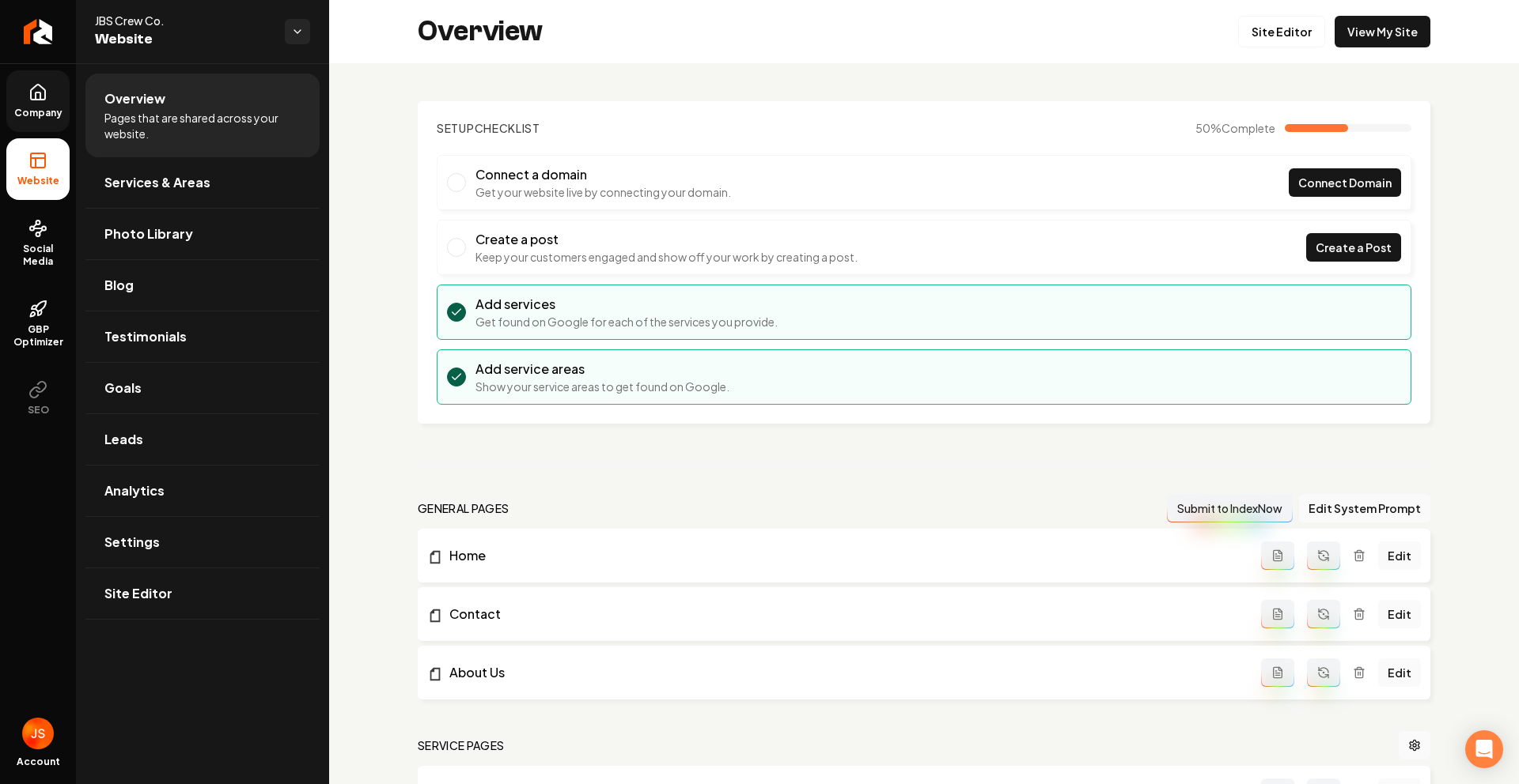
click at [24, 122] on link "Company" at bounding box center [37, 101] width 63 height 62
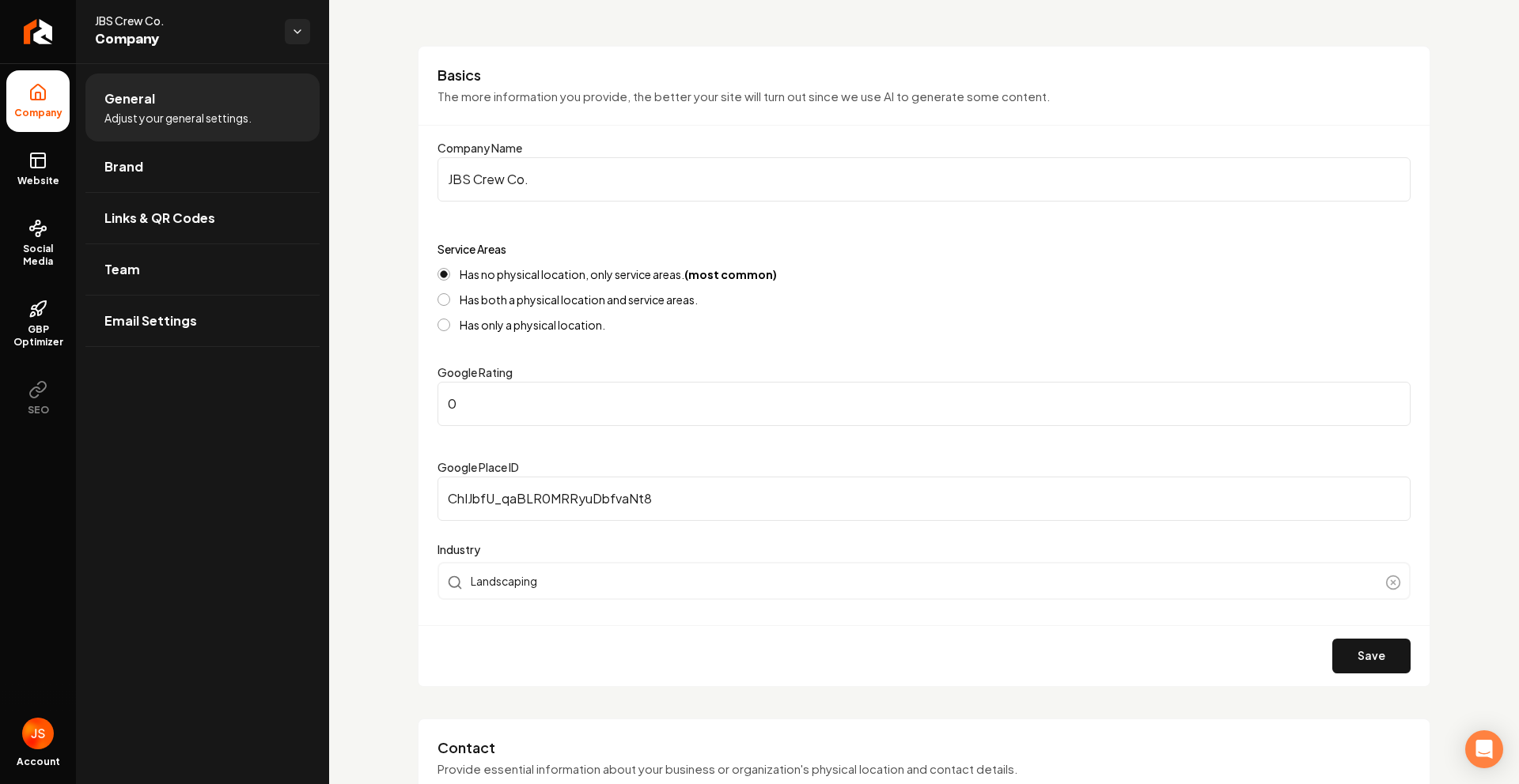
scroll to position [108, 0]
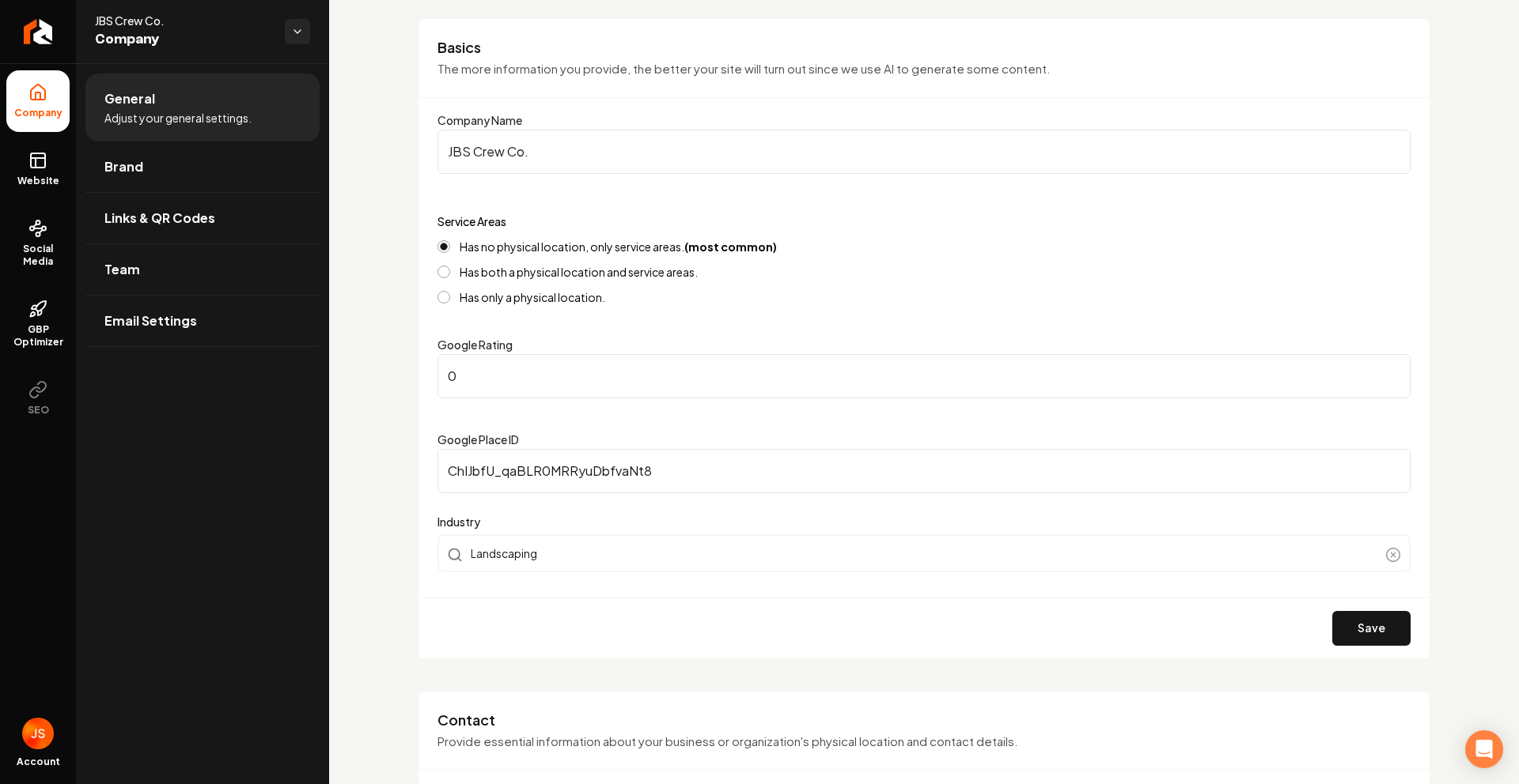
click at [526, 392] on input "0" at bounding box center [924, 376] width 973 height 45
type input "5"
click at [1339, 612] on button "Save" at bounding box center [1371, 628] width 79 height 35
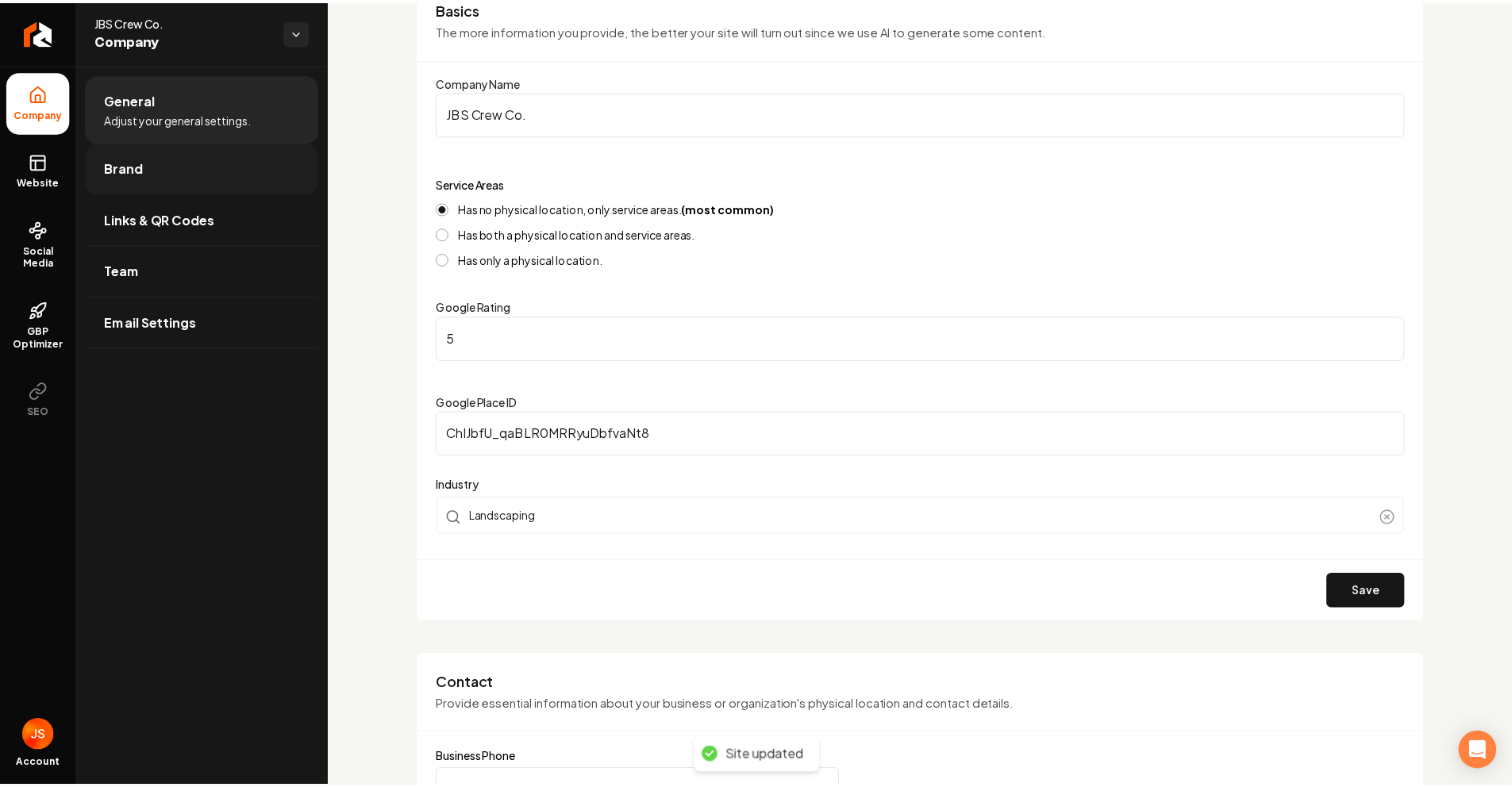
scroll to position [0, 0]
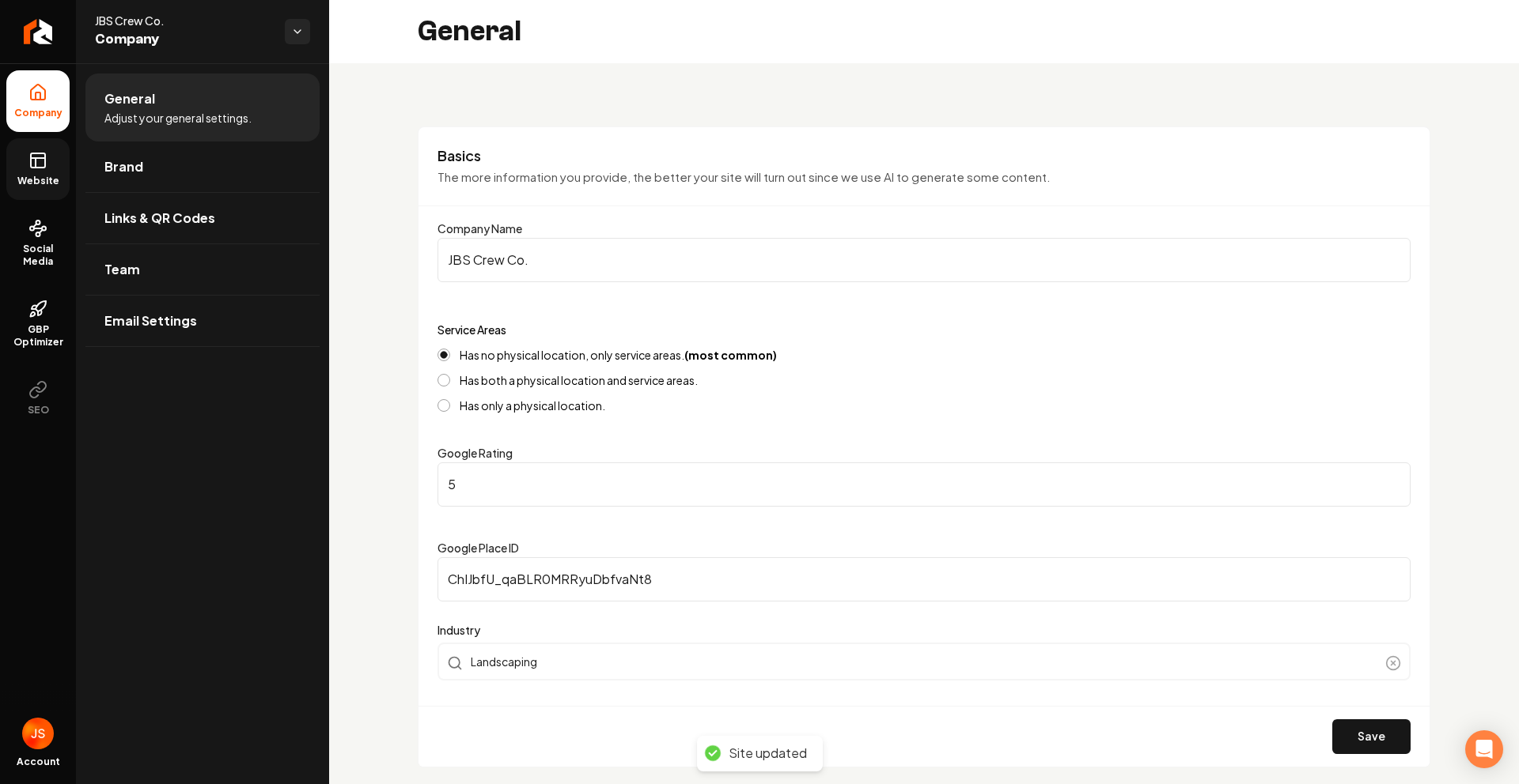
click at [25, 171] on link "Website" at bounding box center [37, 169] width 63 height 62
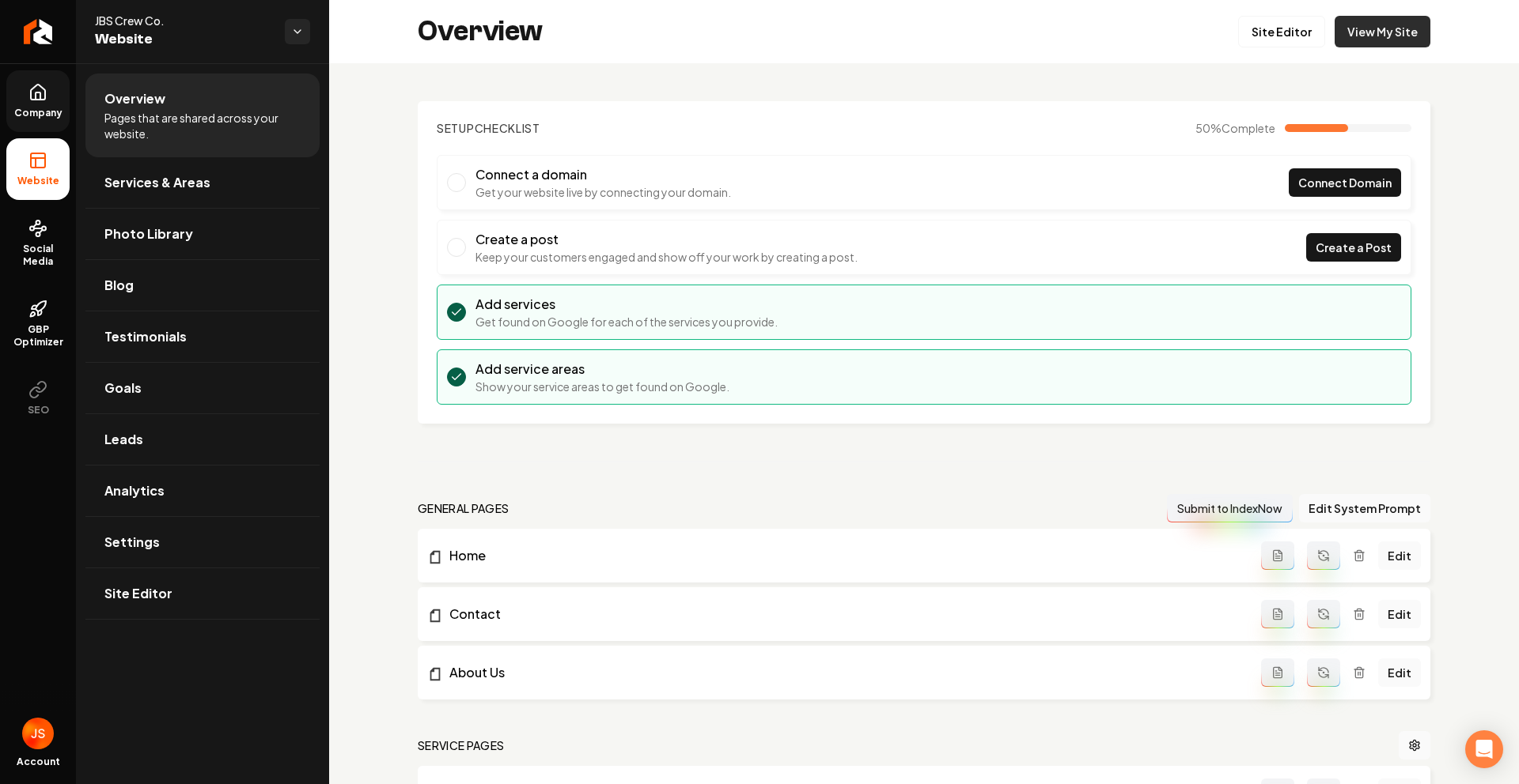
click at [1388, 41] on link "View My Site" at bounding box center [1382, 31] width 95 height 31
click at [0, 29] on link "Return to dashboard" at bounding box center [37, 31] width 76 height 63
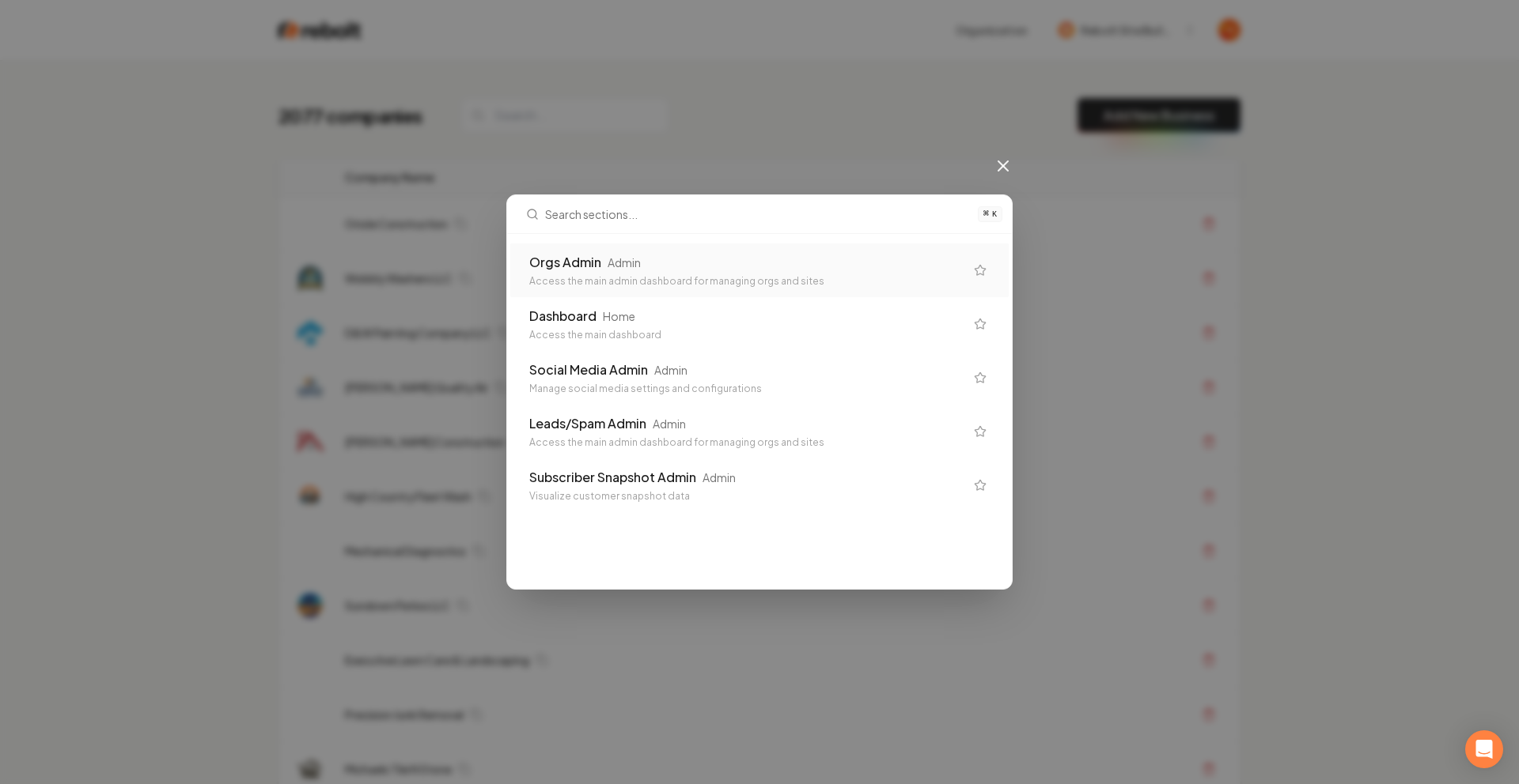
click at [551, 246] on div "Orgs Admin Admin Access the main admin dashboard for managing orgs and sites" at bounding box center [760, 270] width 498 height 54
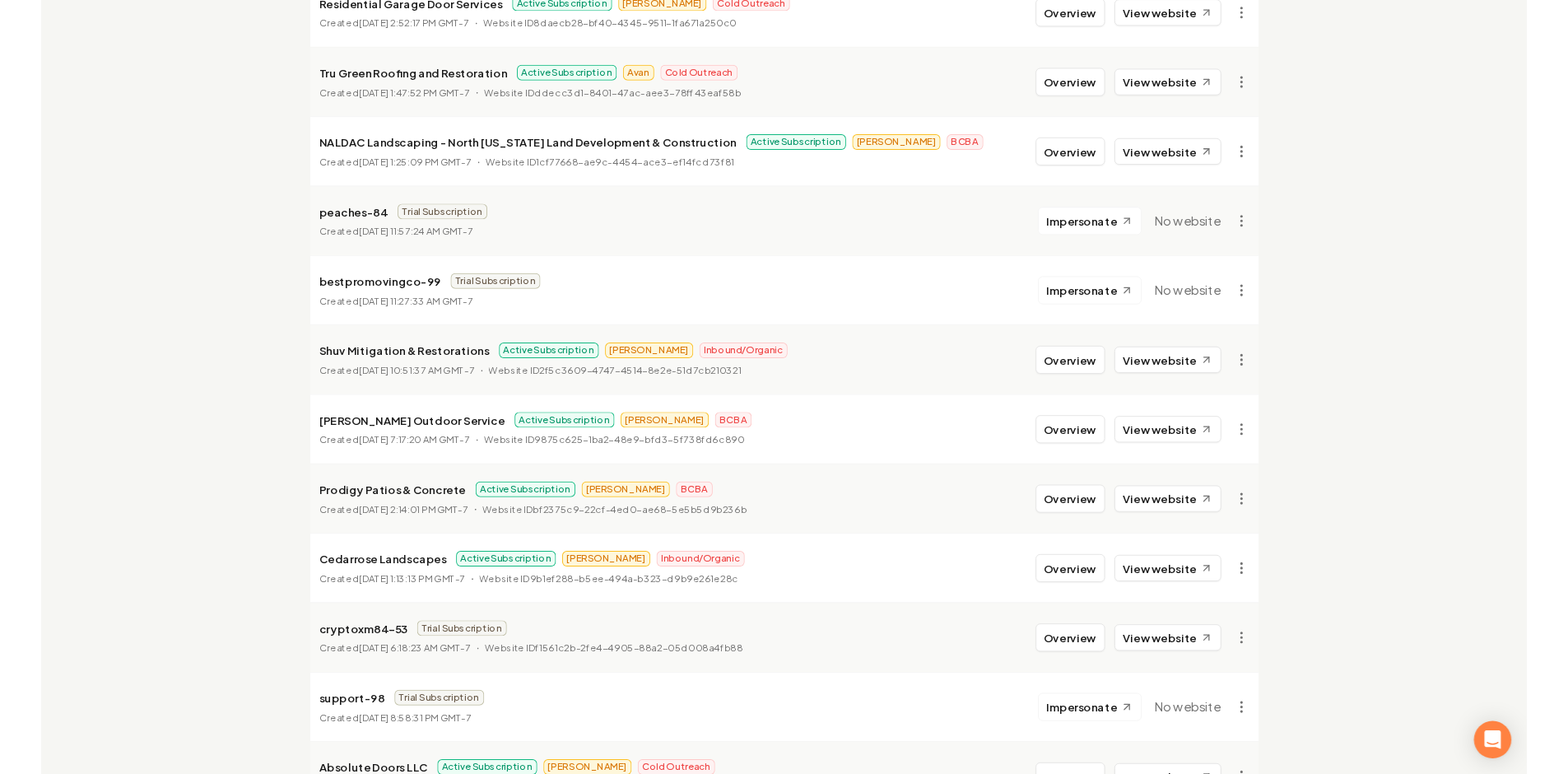
scroll to position [1158, 0]
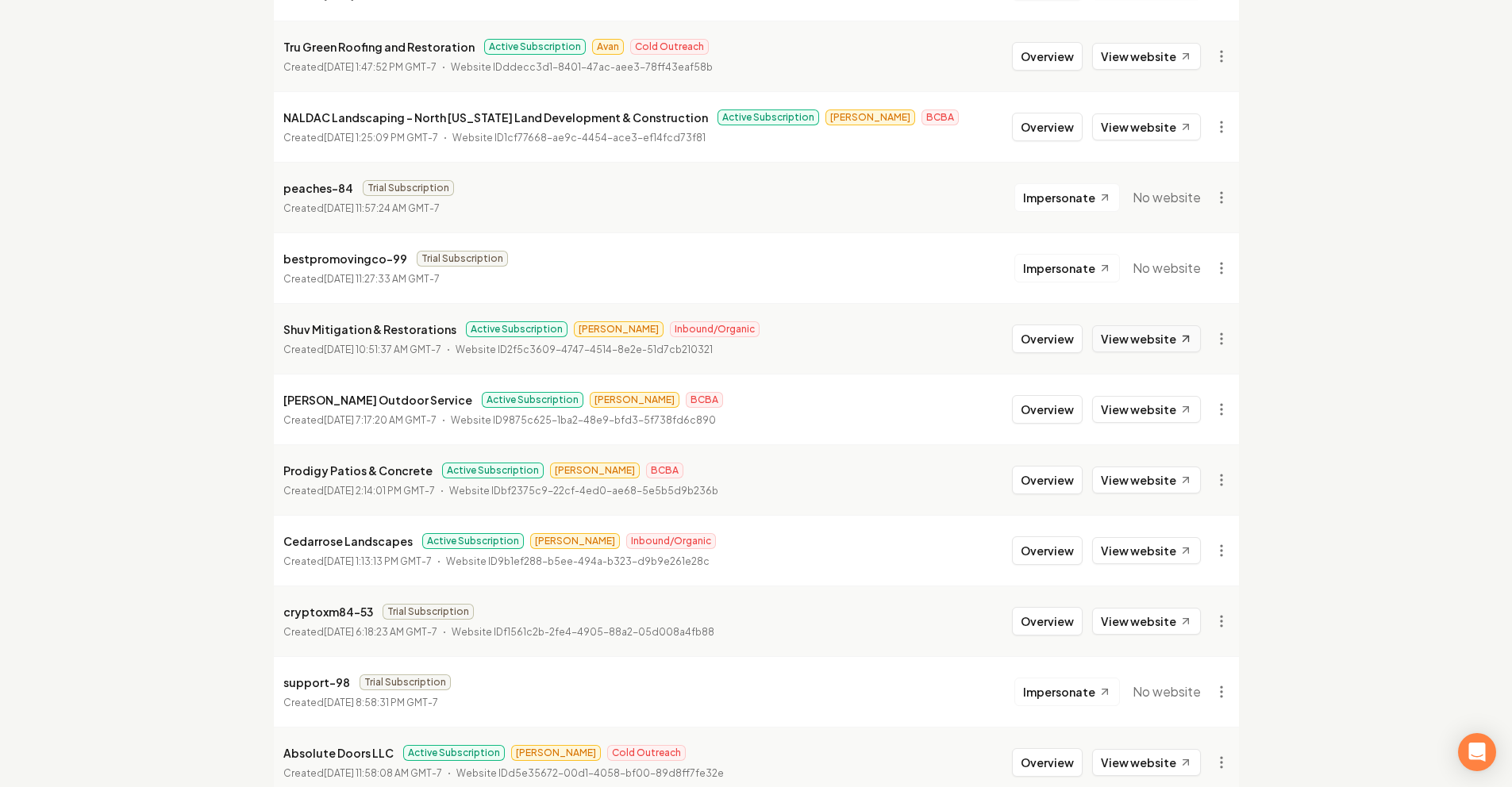
click at [1135, 334] on link "View website" at bounding box center [1146, 338] width 108 height 27
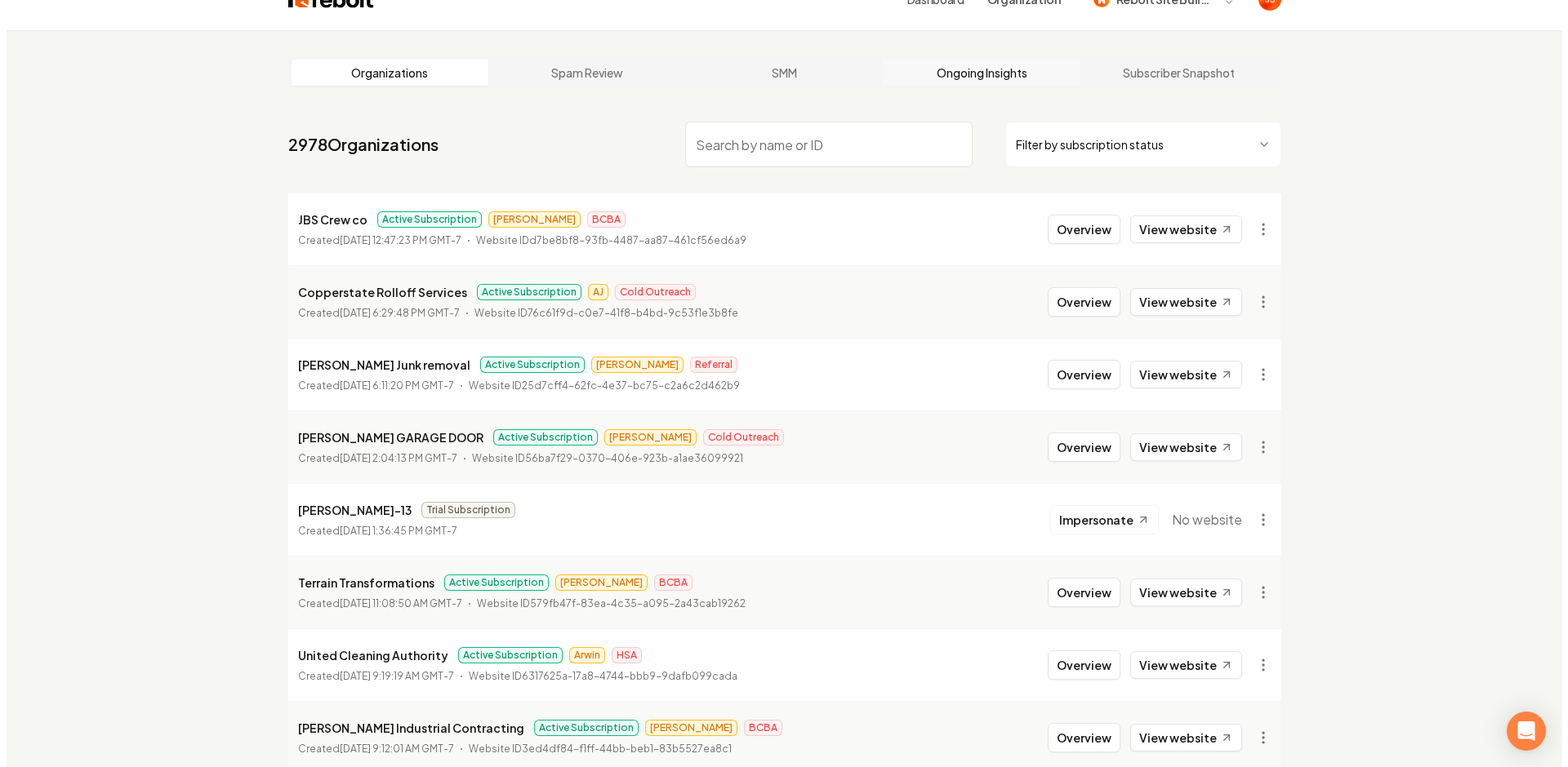
scroll to position [0, 0]
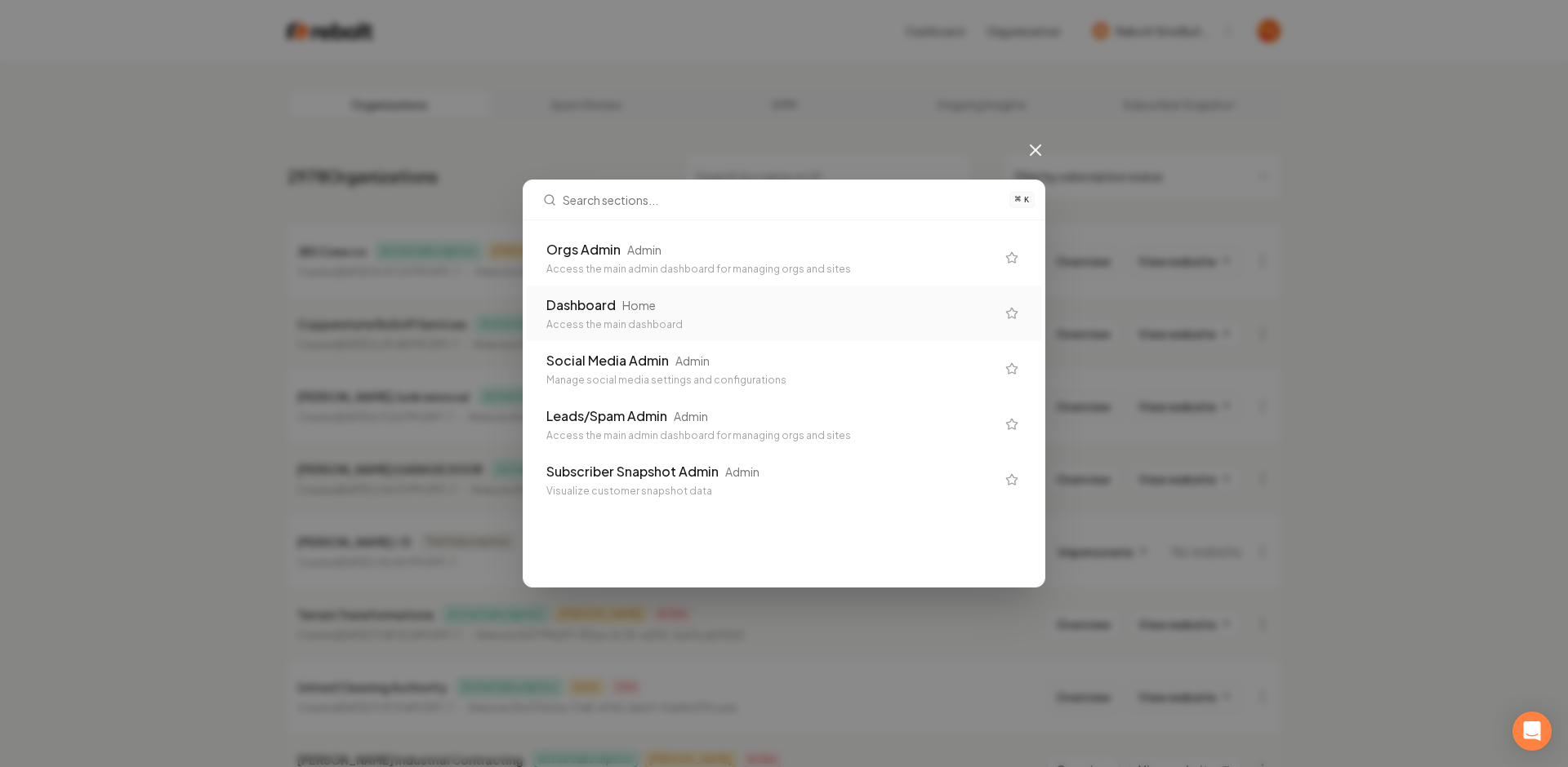
click at [660, 327] on div "Access the main dashboard" at bounding box center [770, 325] width 449 height 13
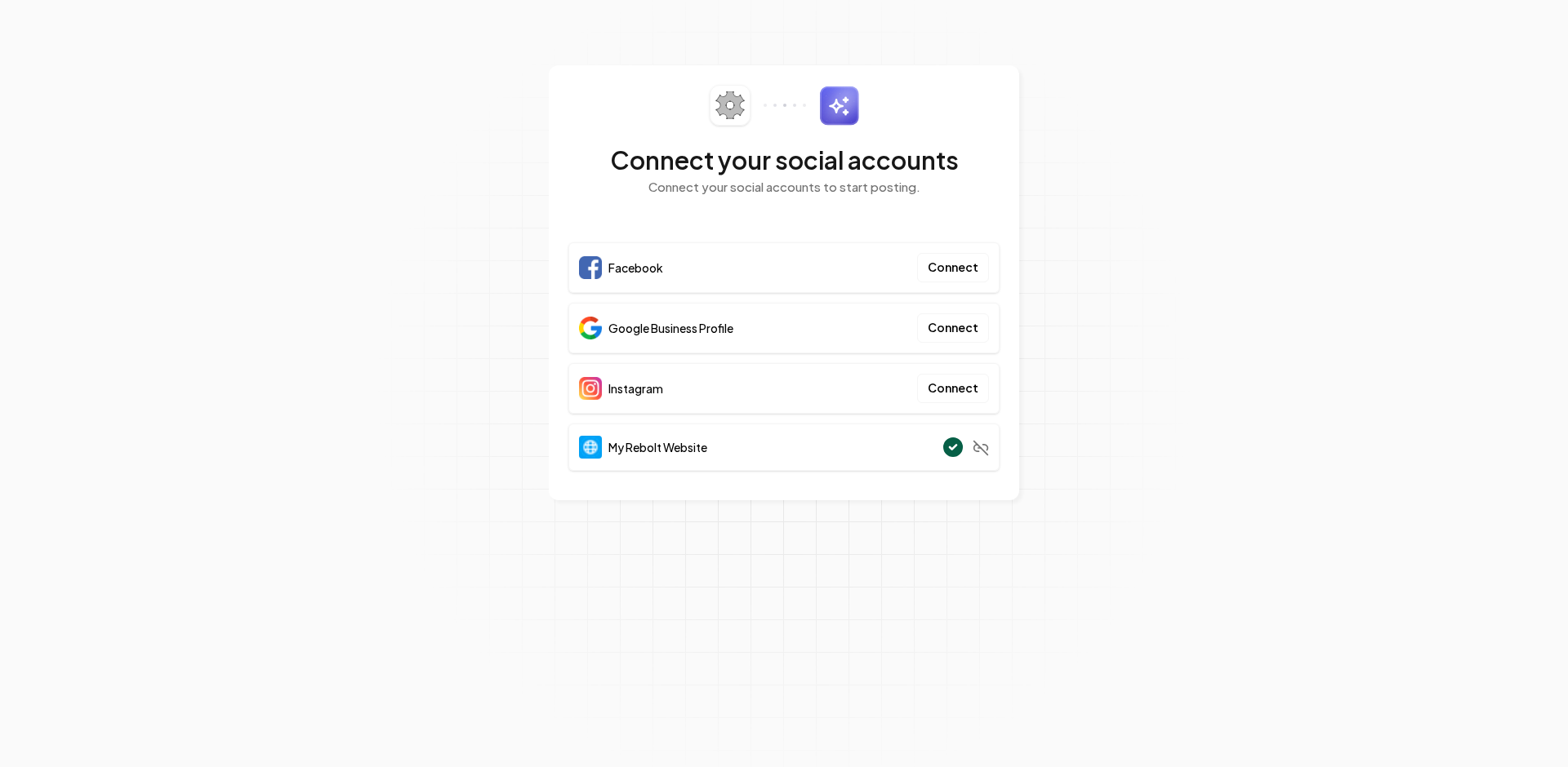
click at [1398, 250] on section "Connect your social accounts Connect your social accounts to start posting. Fac…" at bounding box center [784, 383] width 1568 height 767
click at [1101, 268] on section "Connect your social accounts Connect your social accounts to start posting. Fac…" at bounding box center [784, 383] width 1568 height 767
click at [1220, 236] on section "Connect your social accounts Connect your social accounts to start posting. Fac…" at bounding box center [784, 383] width 1568 height 767
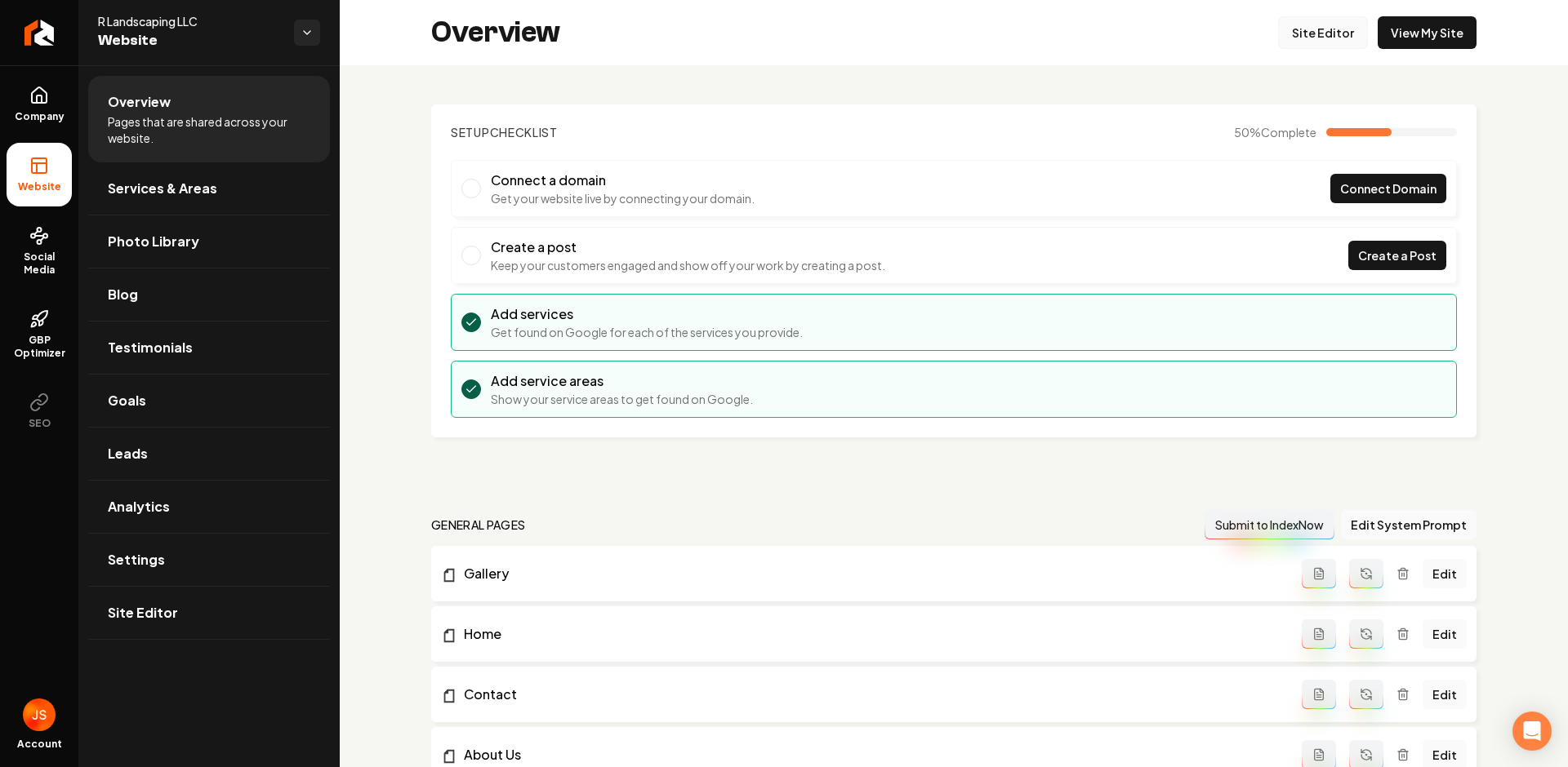
click at [1291, 38] on link "Site Editor" at bounding box center [1322, 32] width 89 height 32
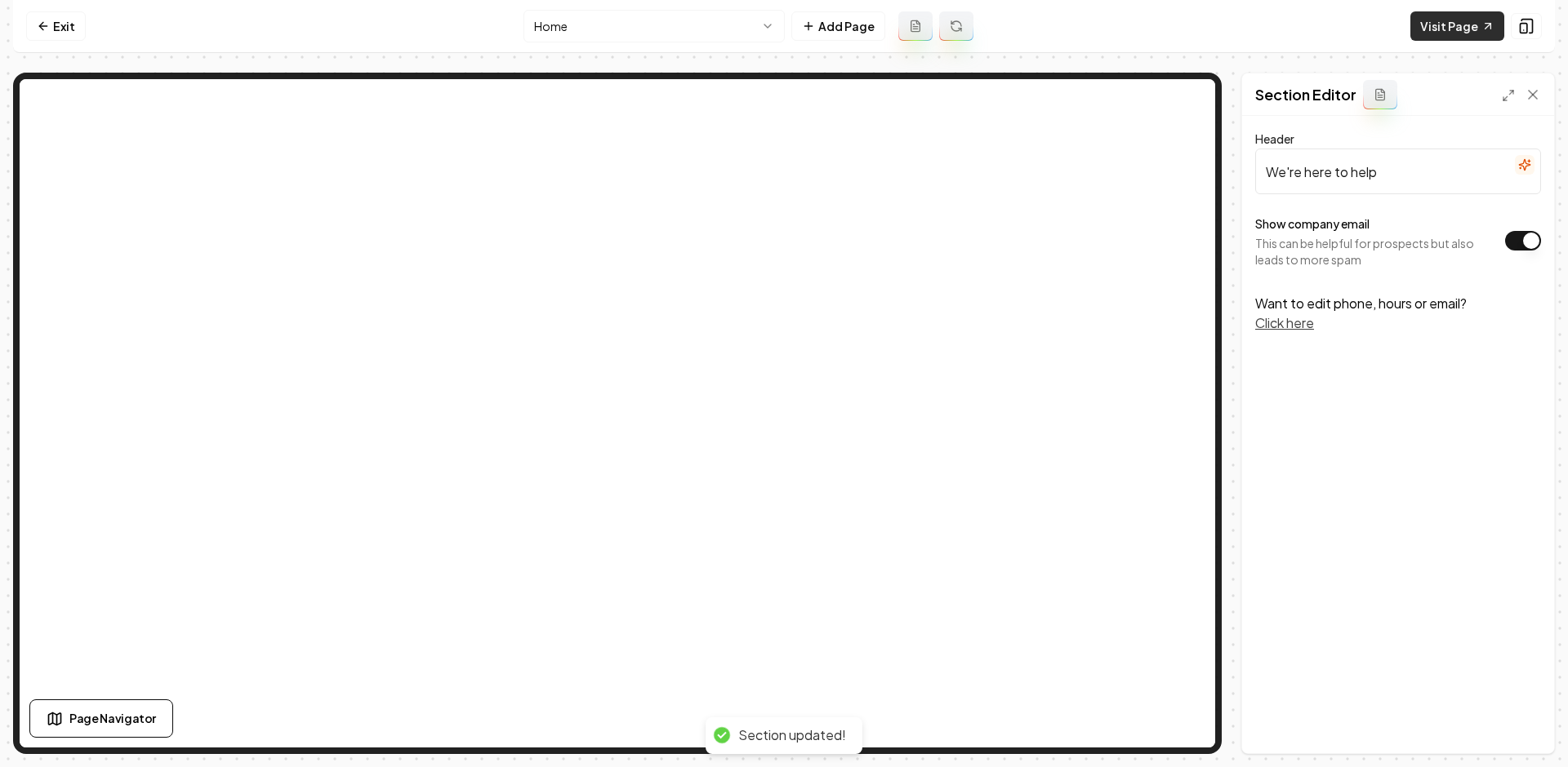
click at [1461, 18] on link "Visit Page" at bounding box center [1457, 26] width 94 height 29
click at [44, 13] on link "Exit" at bounding box center [55, 26] width 60 height 29
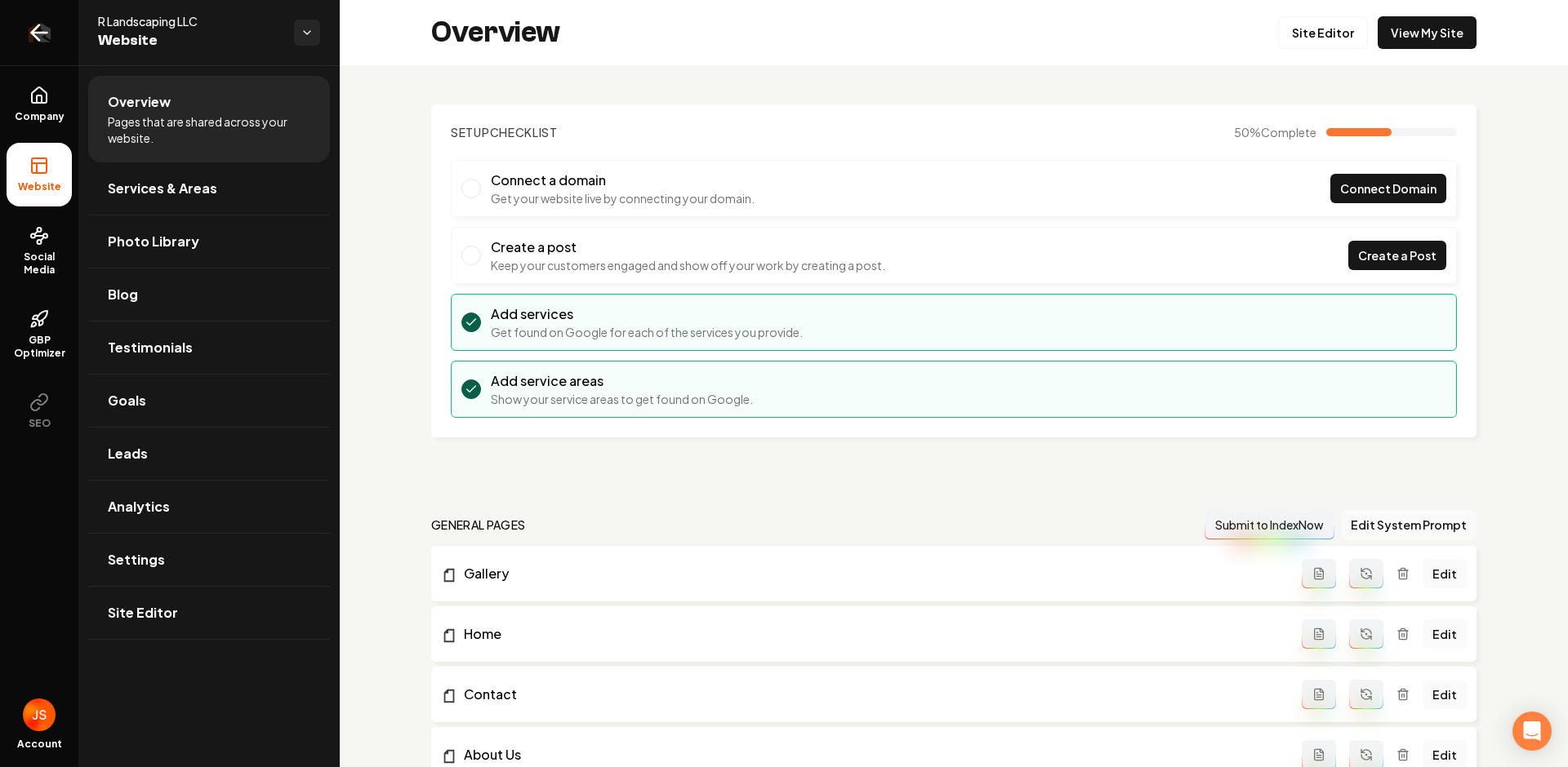
click at [75, 39] on link "Return to dashboard" at bounding box center [39, 32] width 78 height 65
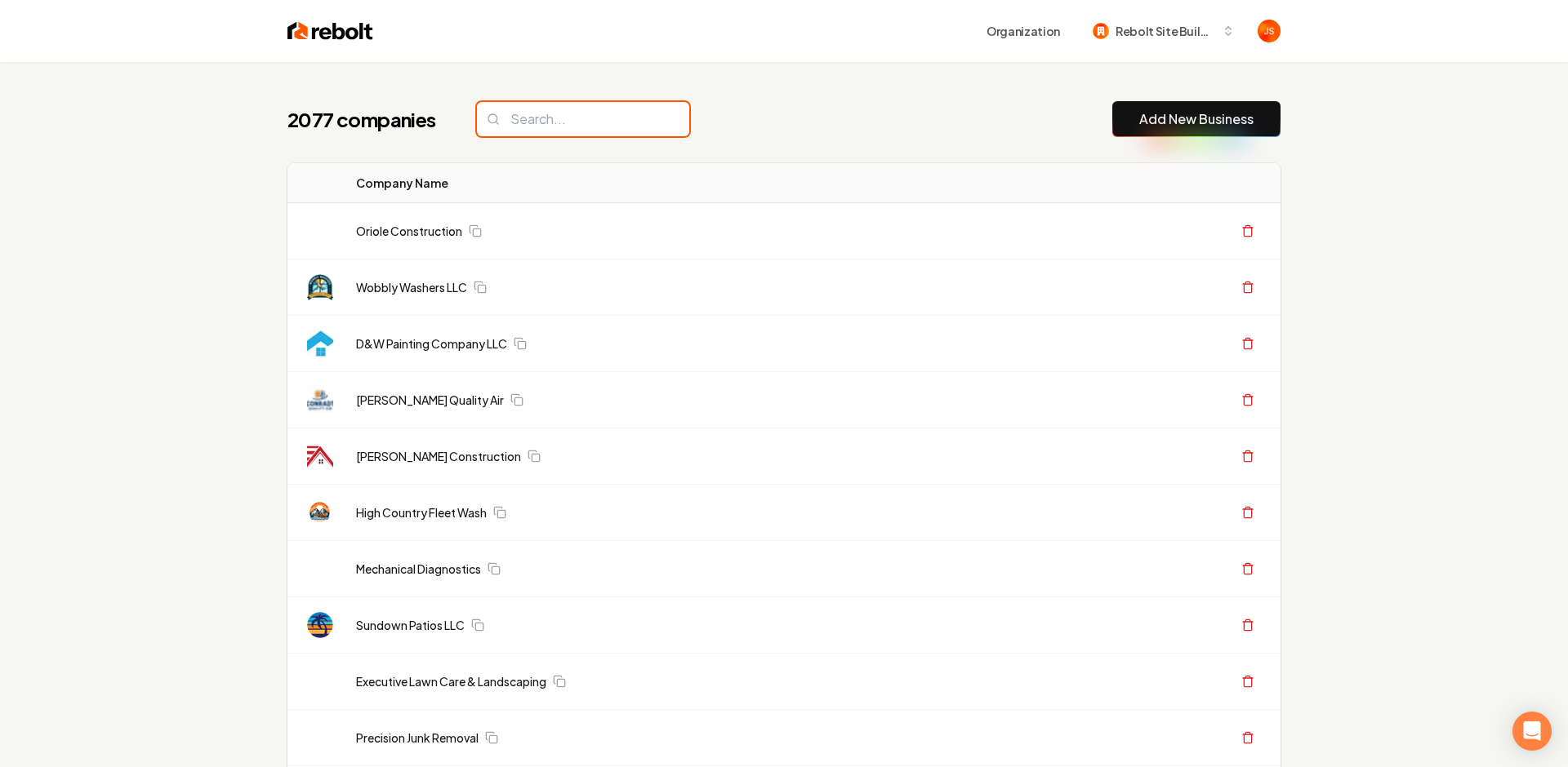
click at [576, 124] on input "search" at bounding box center [583, 119] width 212 height 34
type input "r"
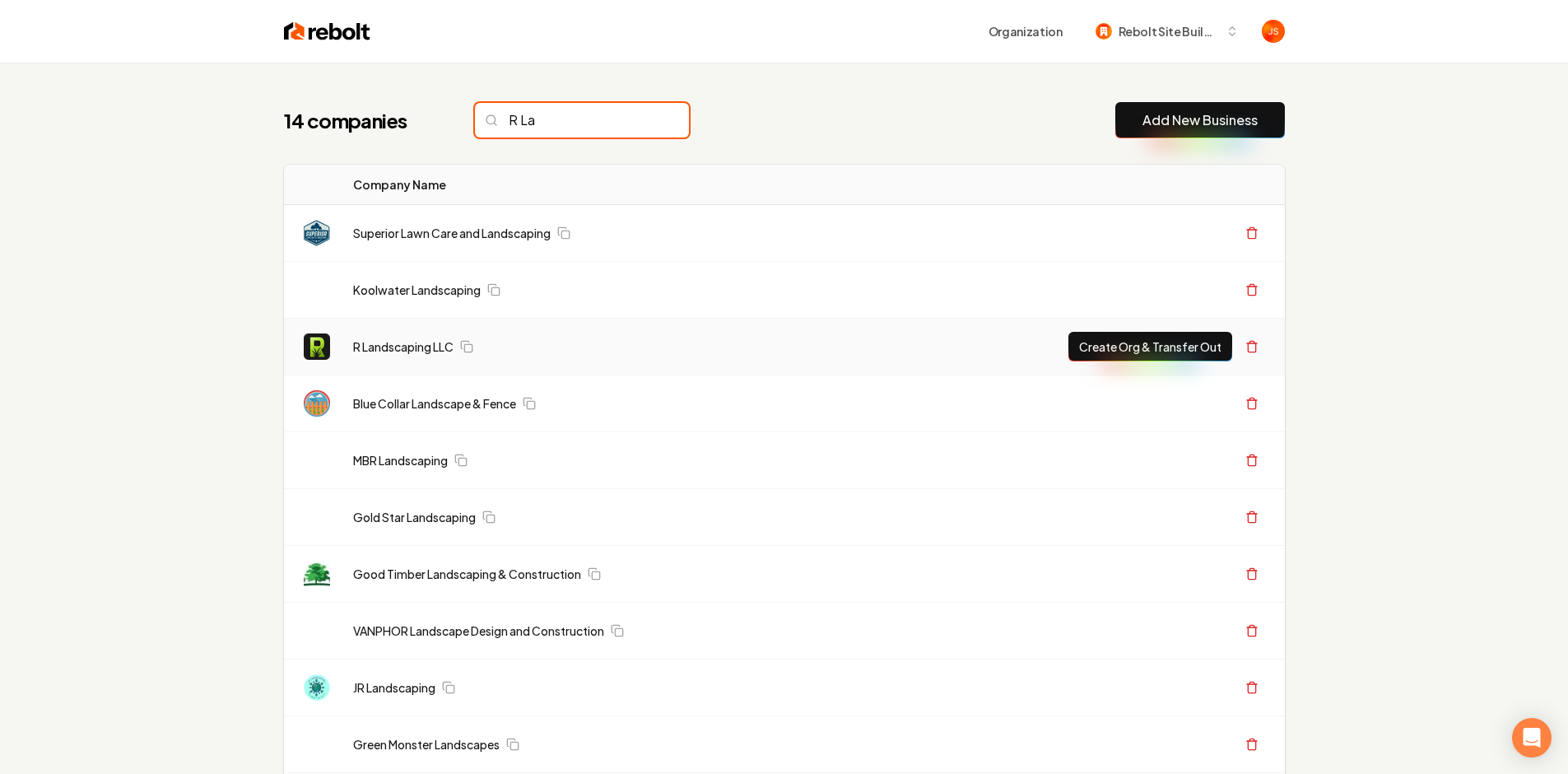
type input "R La"
click at [1208, 346] on button "Create Org & Transfer Out" at bounding box center [1150, 347] width 163 height 30
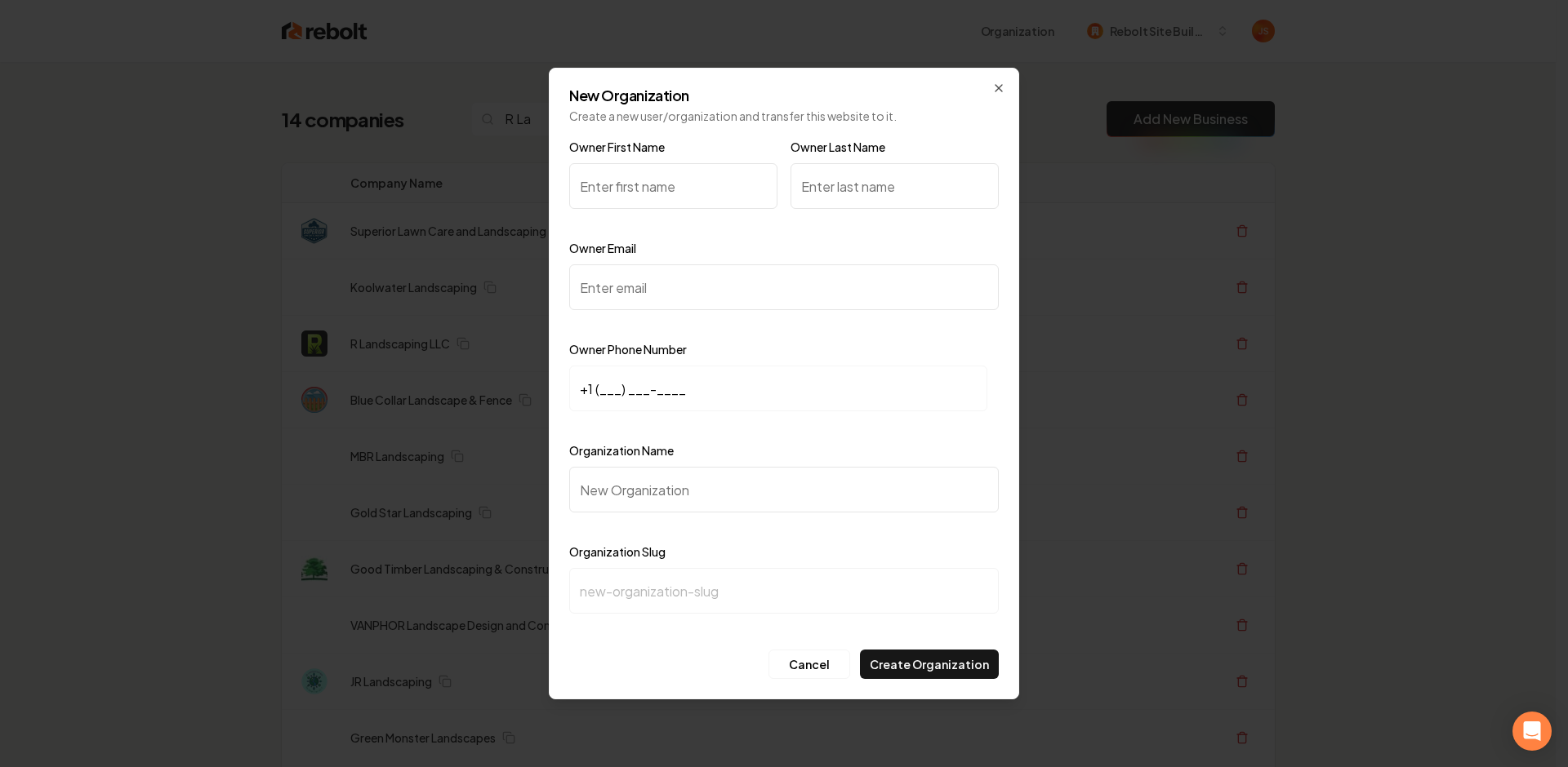
click at [635, 264] on input "Owner Email" at bounding box center [784, 287] width 429 height 46
paste input "rlandscapellc@gmail.com"
type input "rlandscapellc@gmail.com"
click at [633, 201] on input "Owner First Name" at bounding box center [673, 186] width 208 height 46
click at [662, 224] on div at bounding box center [673, 224] width 208 height 17
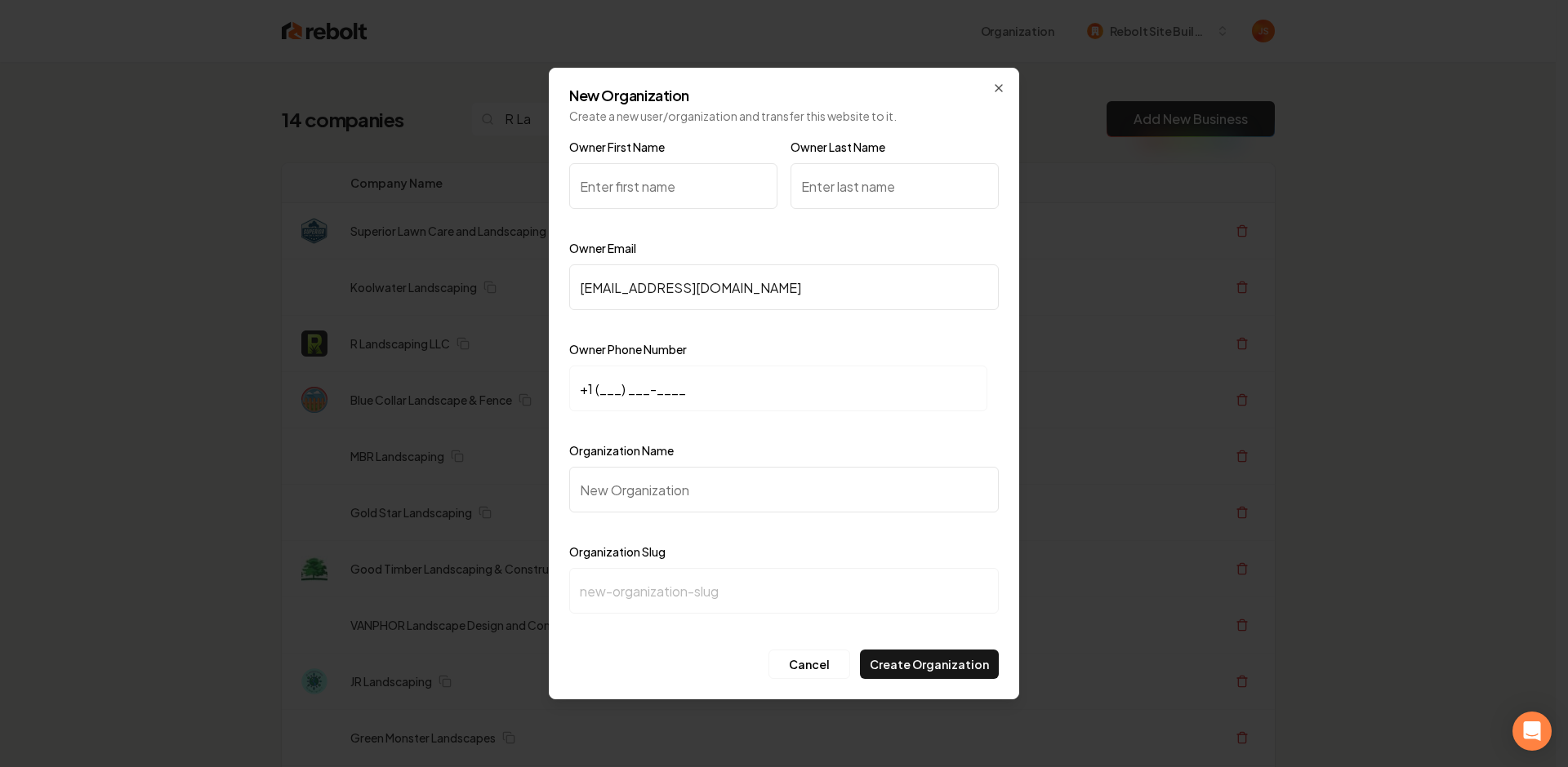
click at [653, 205] on input "Owner First Name" at bounding box center [673, 186] width 208 height 46
click at [616, 384] on input "+1 (___) ___-____" at bounding box center [778, 389] width 418 height 46
click at [604, 385] on input "+1 (___) ___-____" at bounding box center [778, 389] width 418 height 46
click at [599, 392] on input "+1 (___) ___-____" at bounding box center [778, 389] width 418 height 46
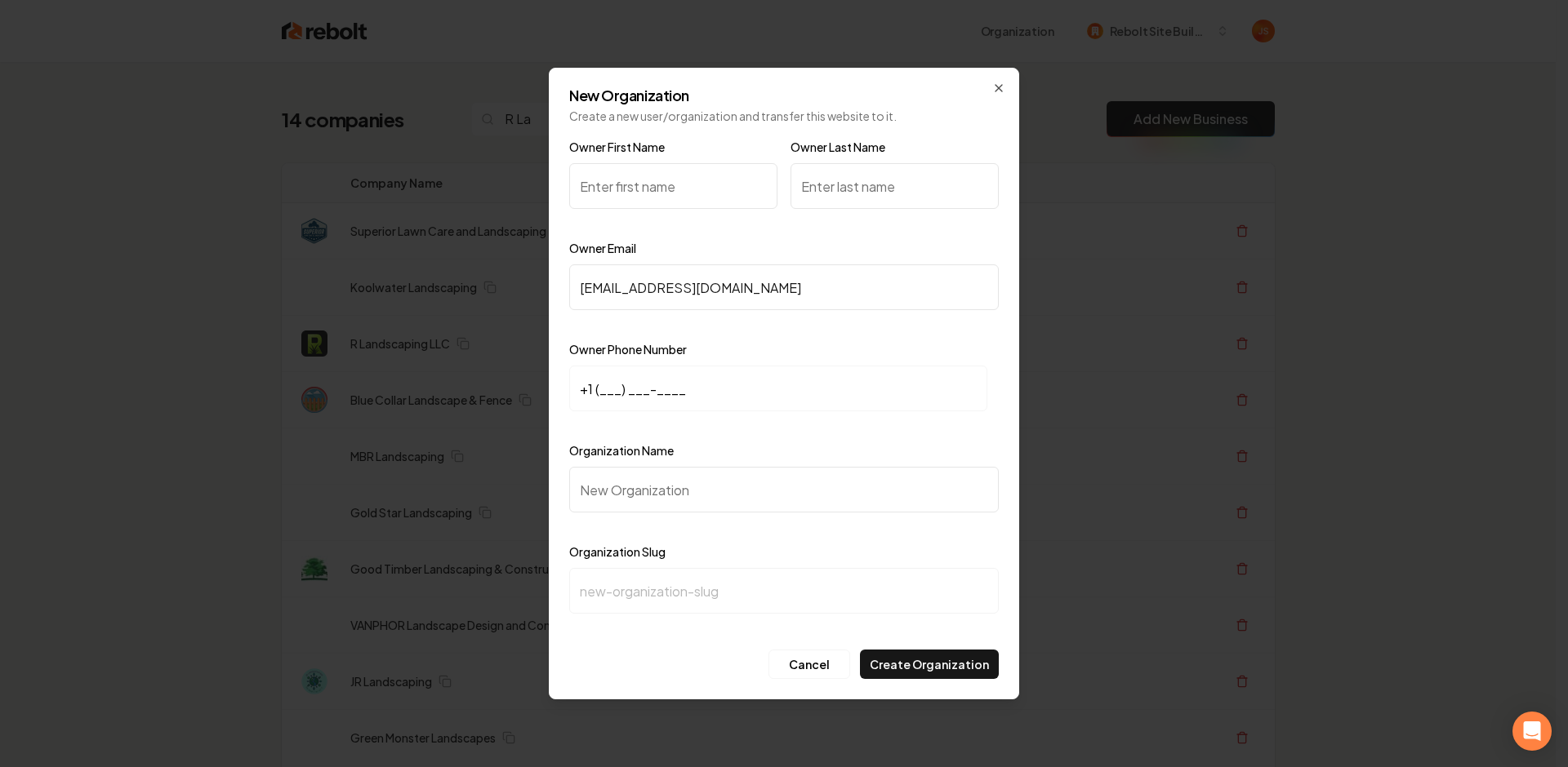
click at [603, 391] on input "+1 (___) ___-____" at bounding box center [778, 389] width 418 height 46
paste input "57) 453-8752"
type input "+1 (_57) 453-8752"
click at [682, 384] on input "+1 (_57) 453-8752" at bounding box center [778, 389] width 418 height 46
drag, startPoint x: 687, startPoint y: 385, endPoint x: 611, endPoint y: 395, distance: 76.7
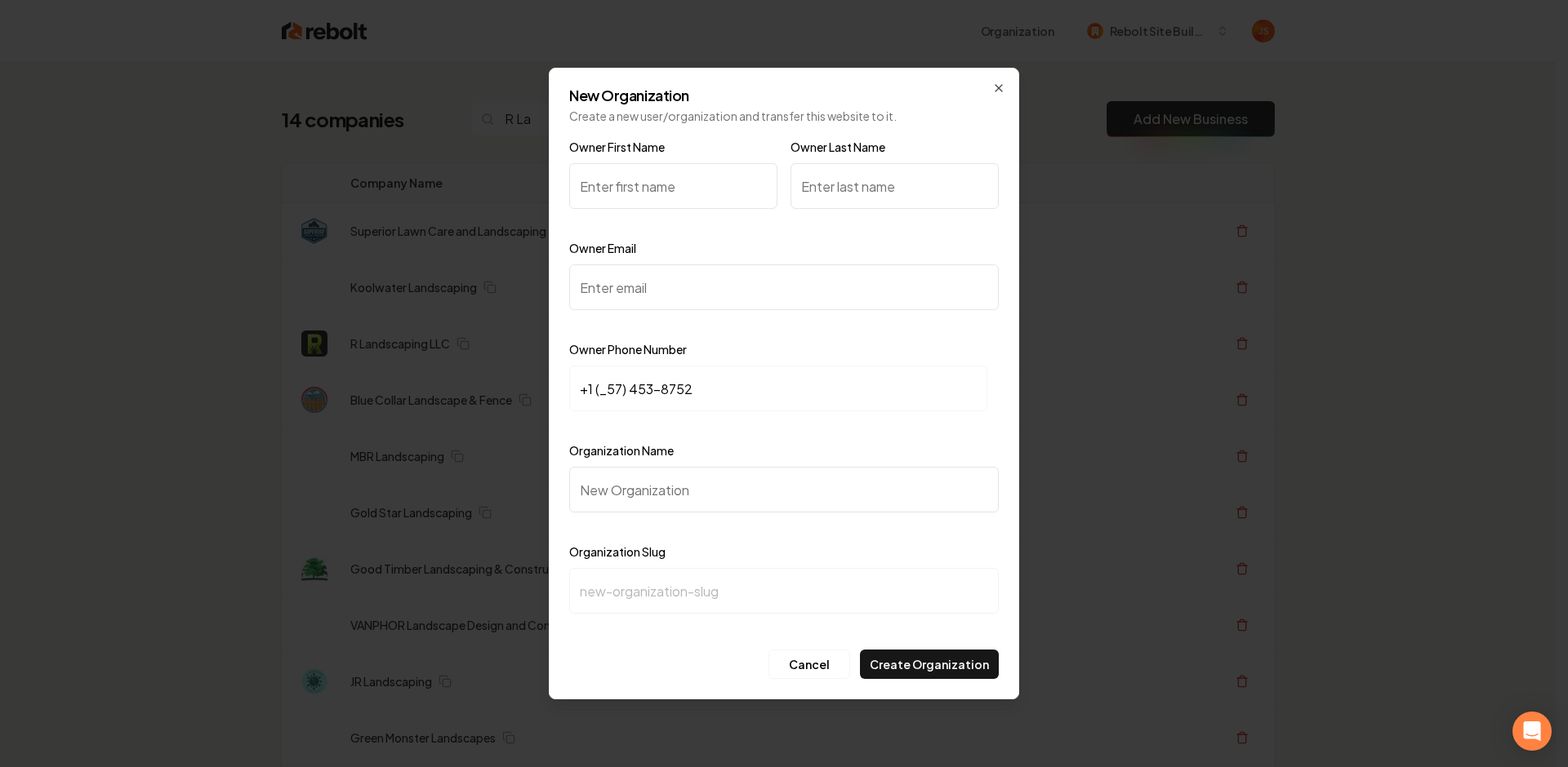
click at [611, 395] on input "+1 (_57) 453-8752" at bounding box center [778, 389] width 418 height 46
paste input "574) 538-7524"
type input "+1 (574) 538-7524"
click at [612, 475] on input "Organization Name" at bounding box center [784, 490] width 429 height 46
type input "R"
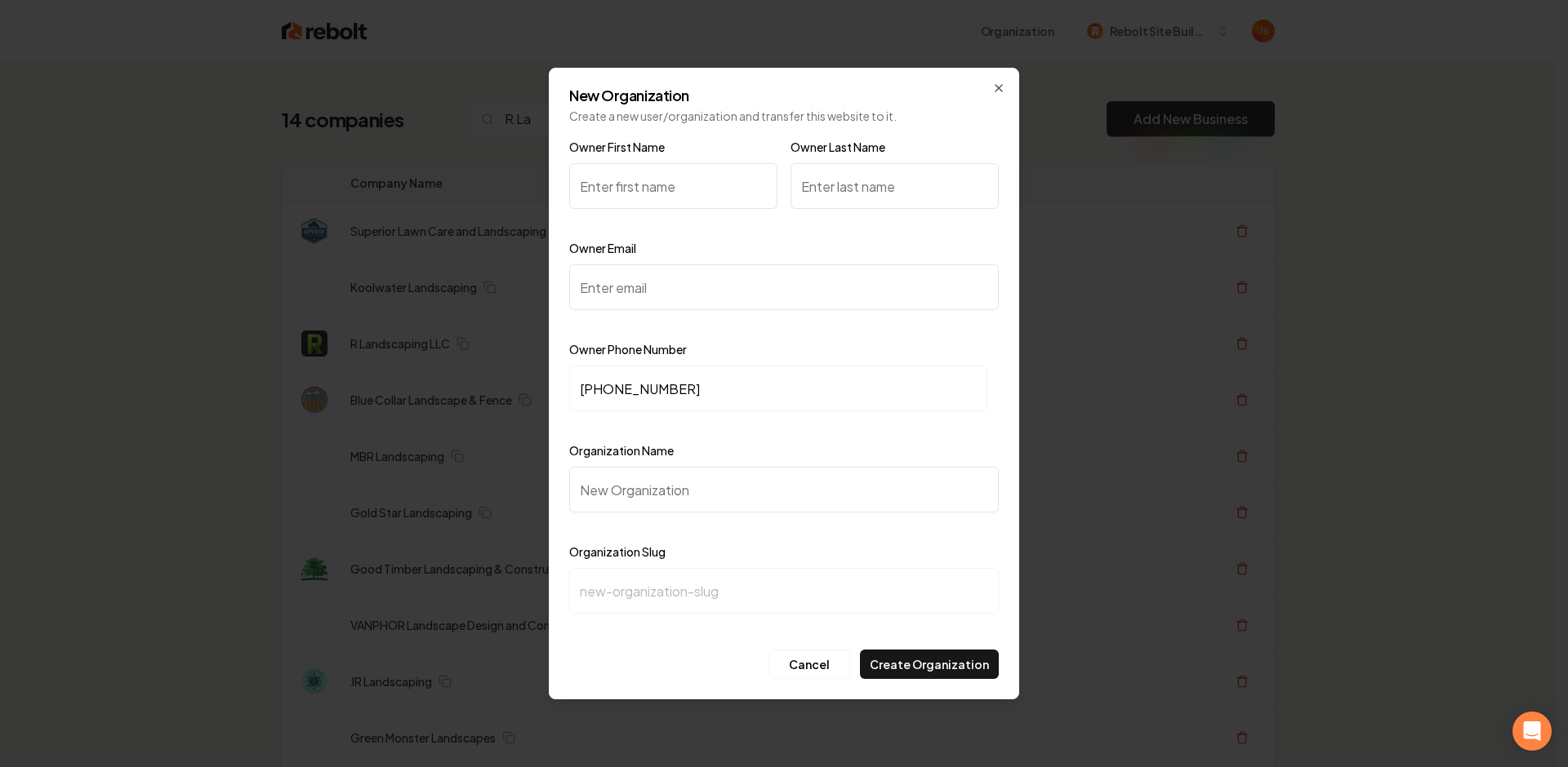
type input "r"
type input "R L"
type input "r-l"
type input "R La"
type input "r-la"
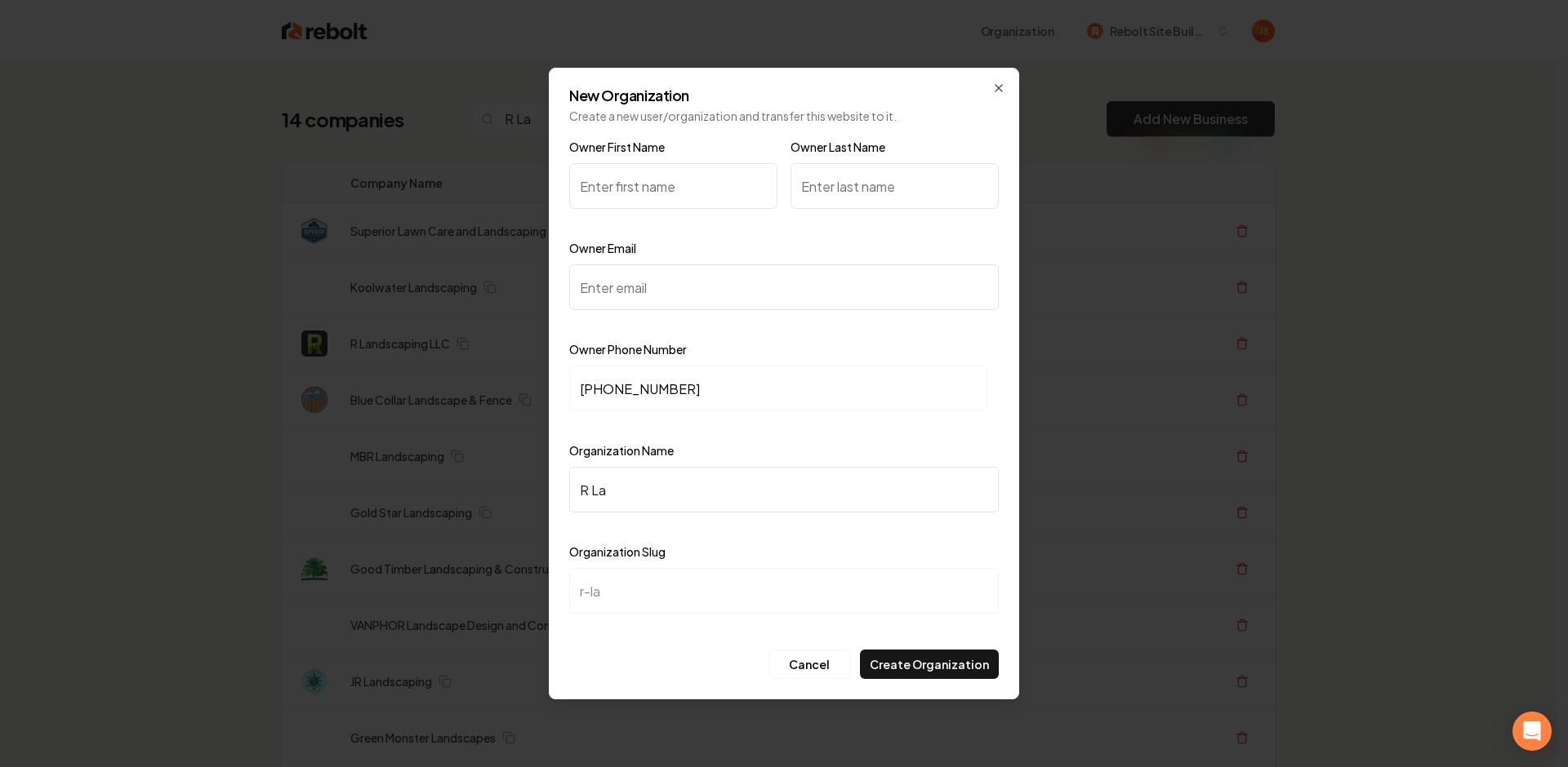
type input "R Lan"
type input "r-lan"
type input "R Land"
type input "r-land"
type input "R Lands"
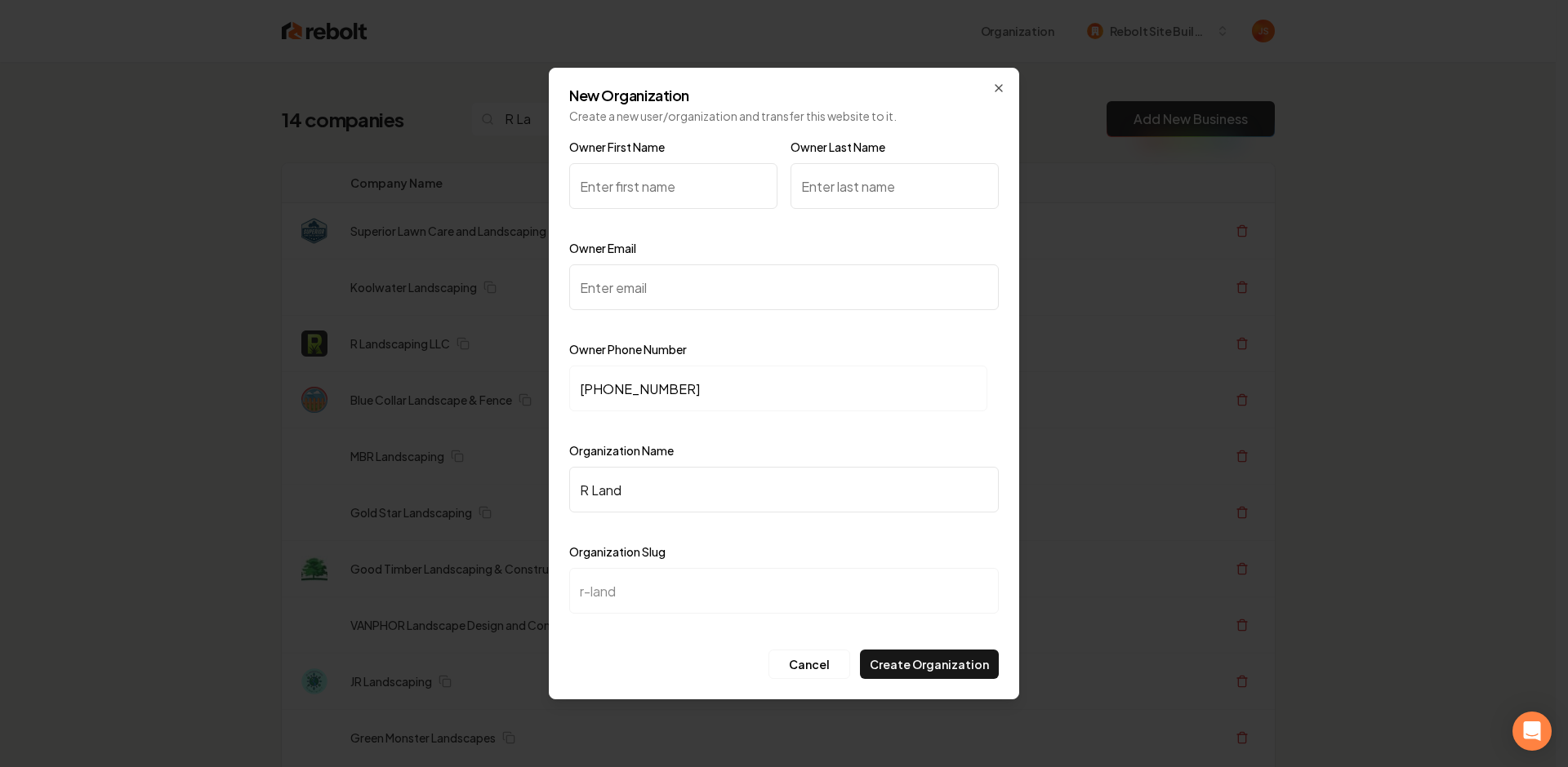
type input "r-lands"
type input "R Landsc"
type input "r-landsc"
type input "R Landsca"
type input "r-landsca"
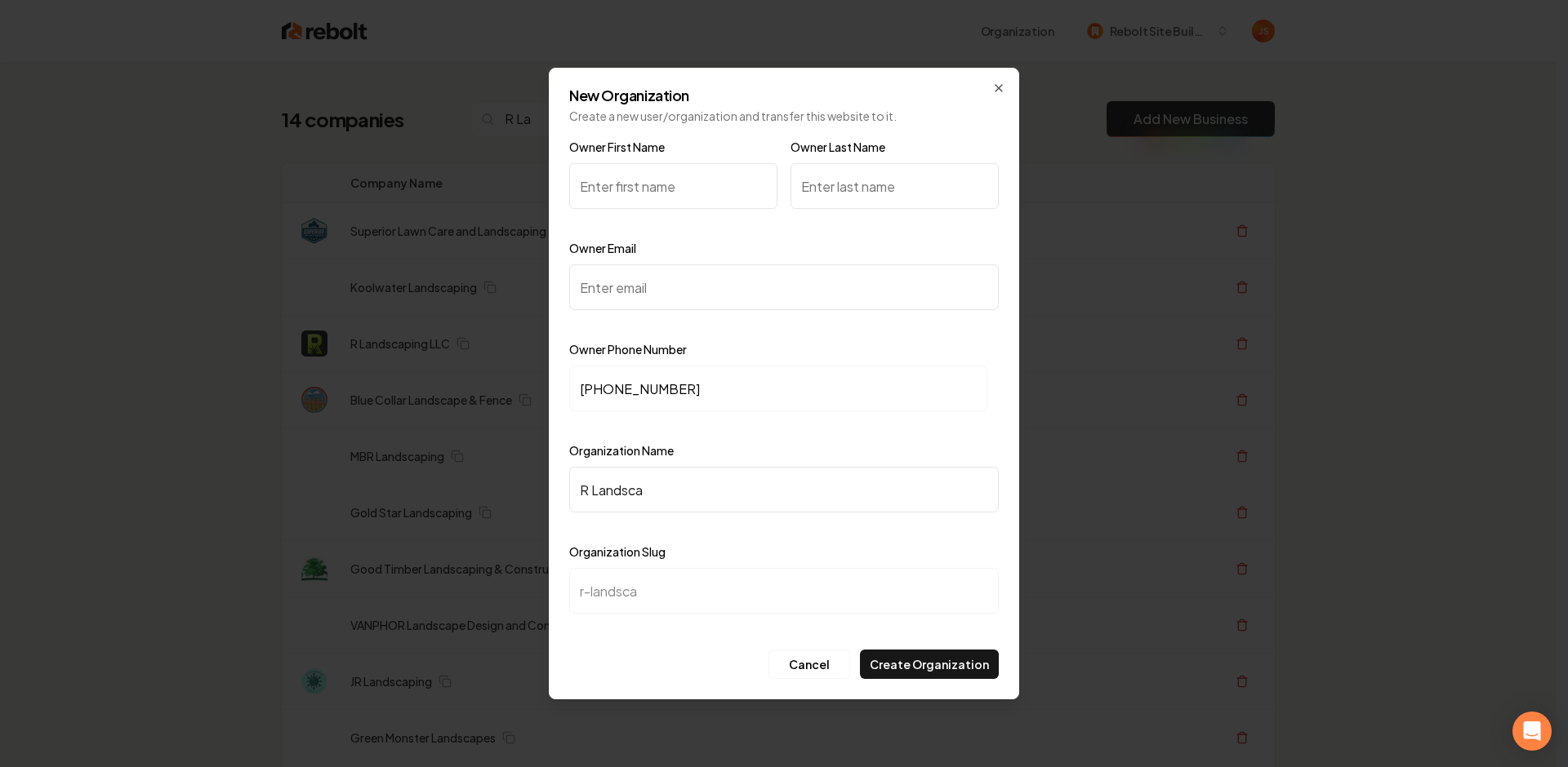
type input "R Landscap"
type input "r-landscap"
type input "R Landscapi"
type input "r-landscapi"
type input "R Landscapin"
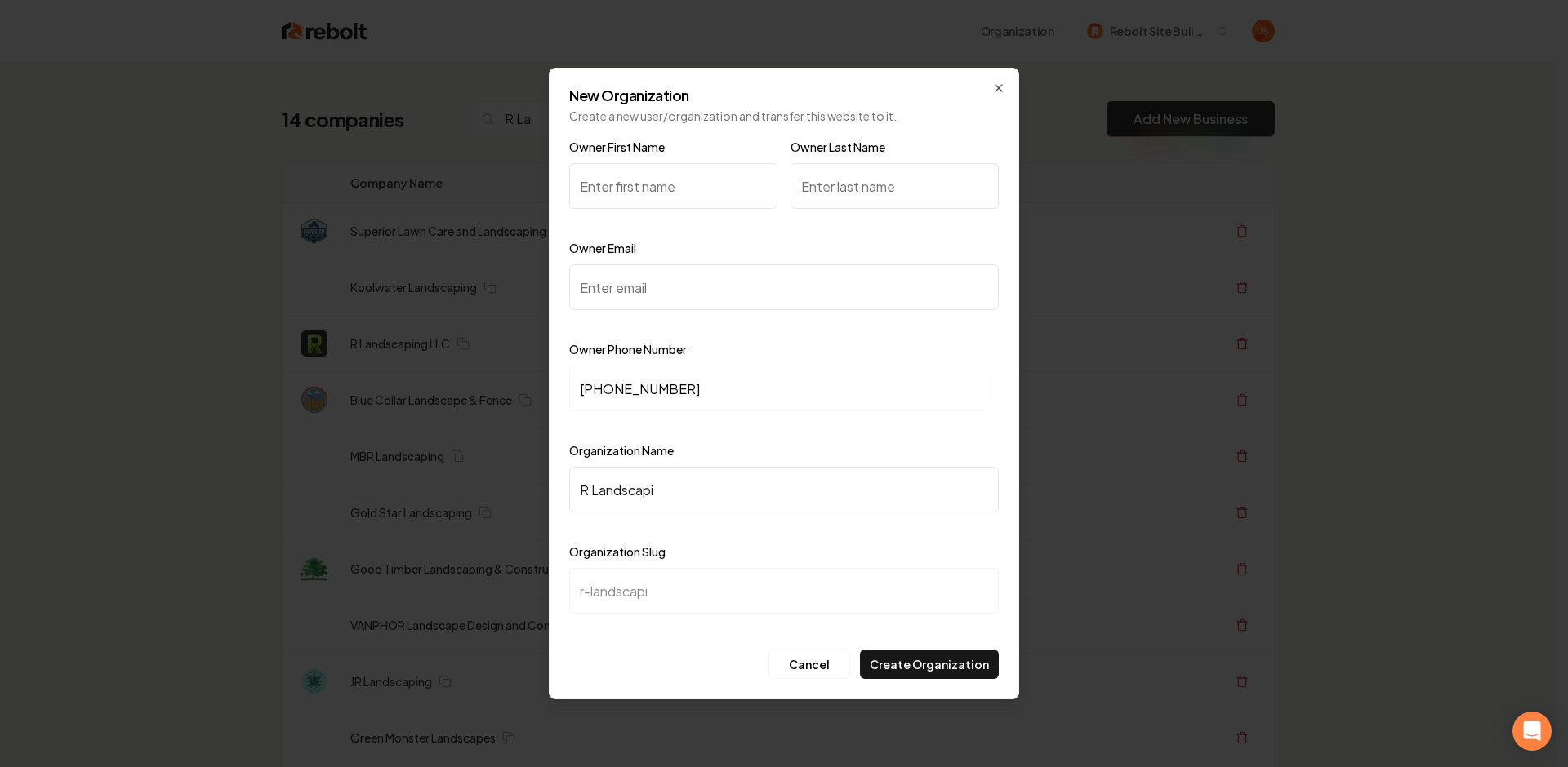
type input "r-landscapin"
type input "R Landscaping"
type input "r-landscaping"
type input "R Landscaping L"
type input "r-landscaping-l"
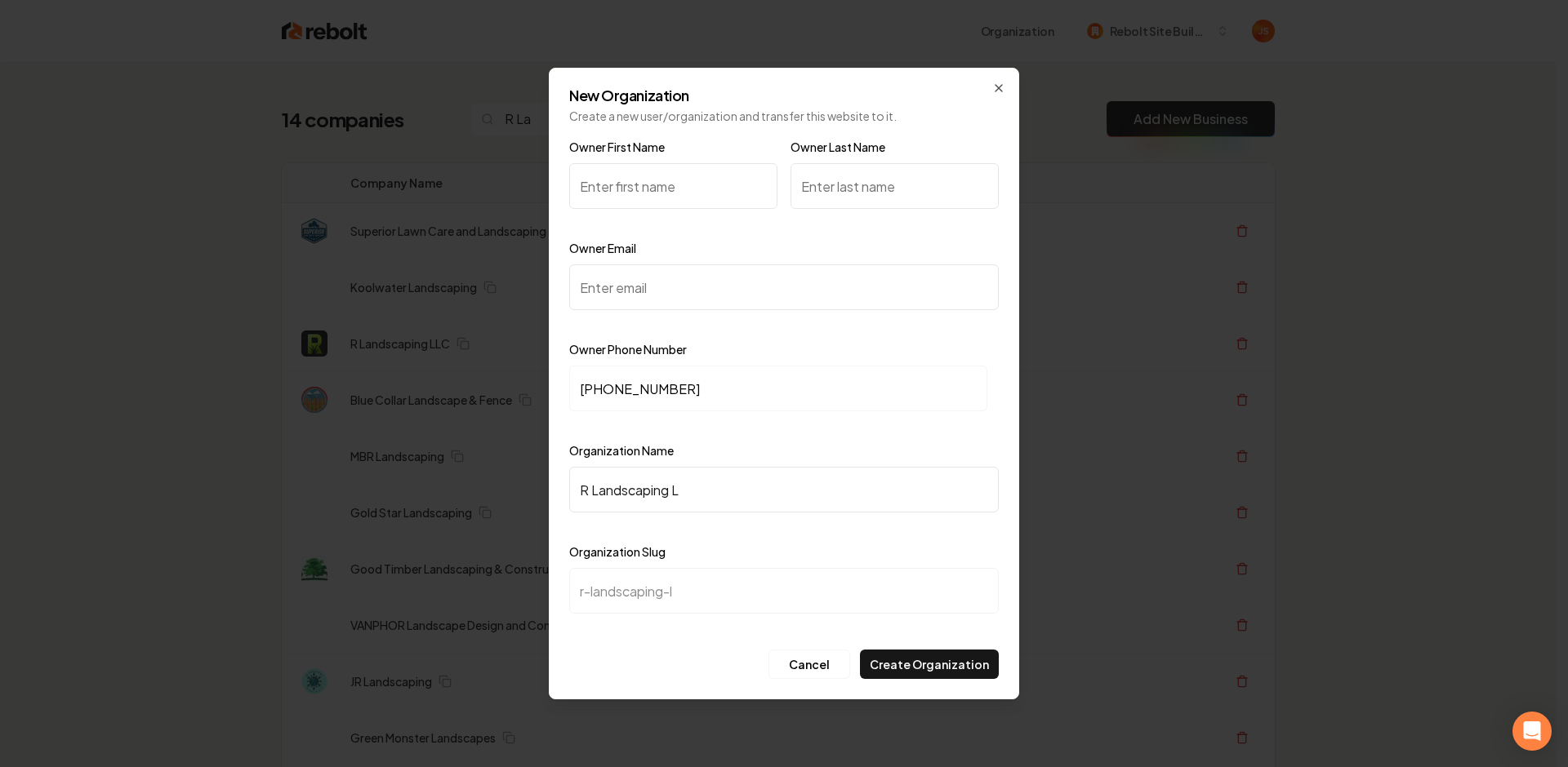
type input "R Landscaping LL"
type input "r-landscaping-ll"
type input "R Landscaping LLC"
type input "r-landscaping-llc"
type input "R Landscaping LLC"
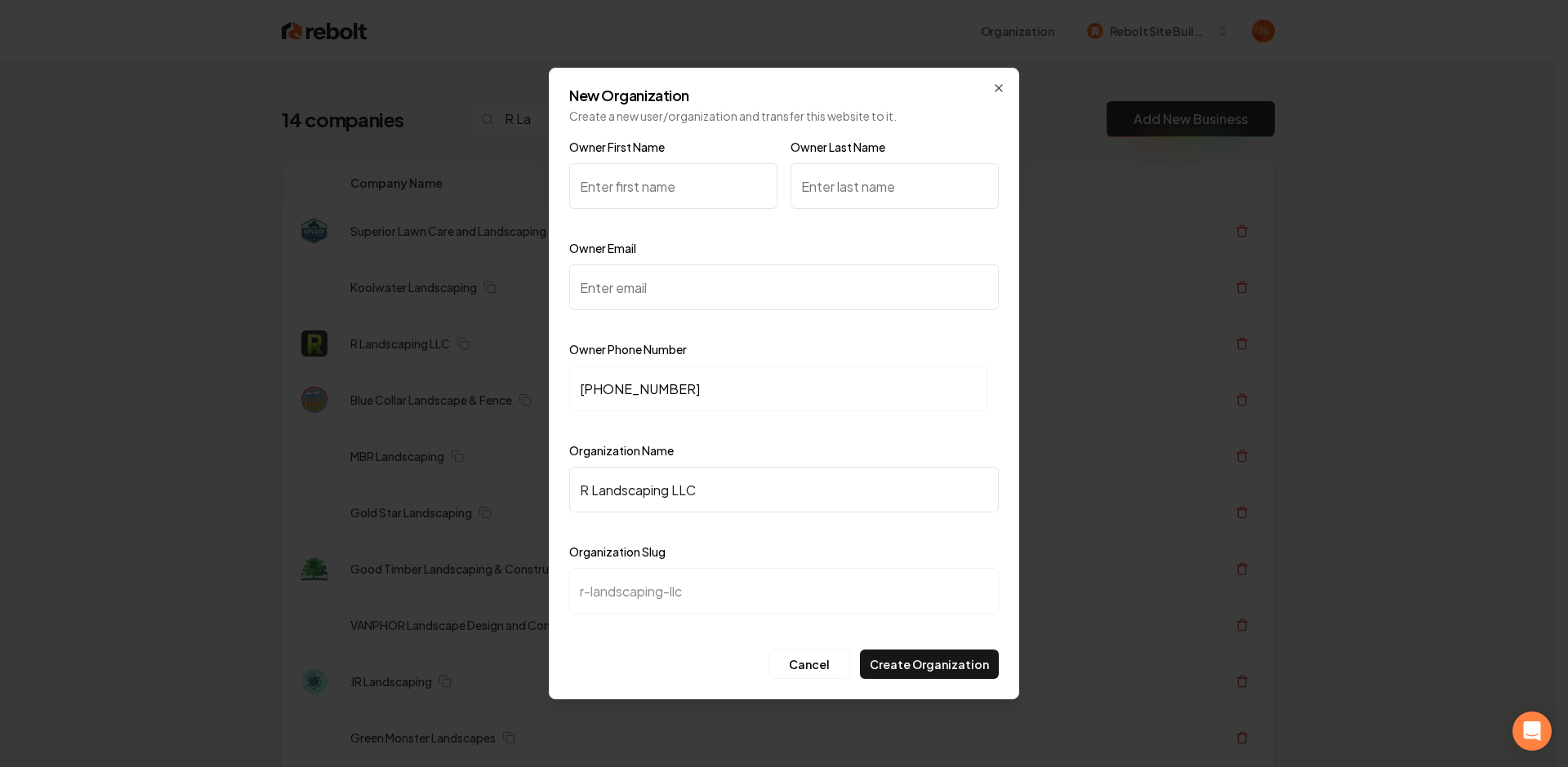
click at [626, 284] on input "Owner Email" at bounding box center [784, 287] width 429 height 46
paste input "rlandscapellc@gmail.com"
type input "rlandscapellc@gmail.com"
click at [678, 194] on input "Owner First Name" at bounding box center [673, 186] width 208 height 46
type input "R"
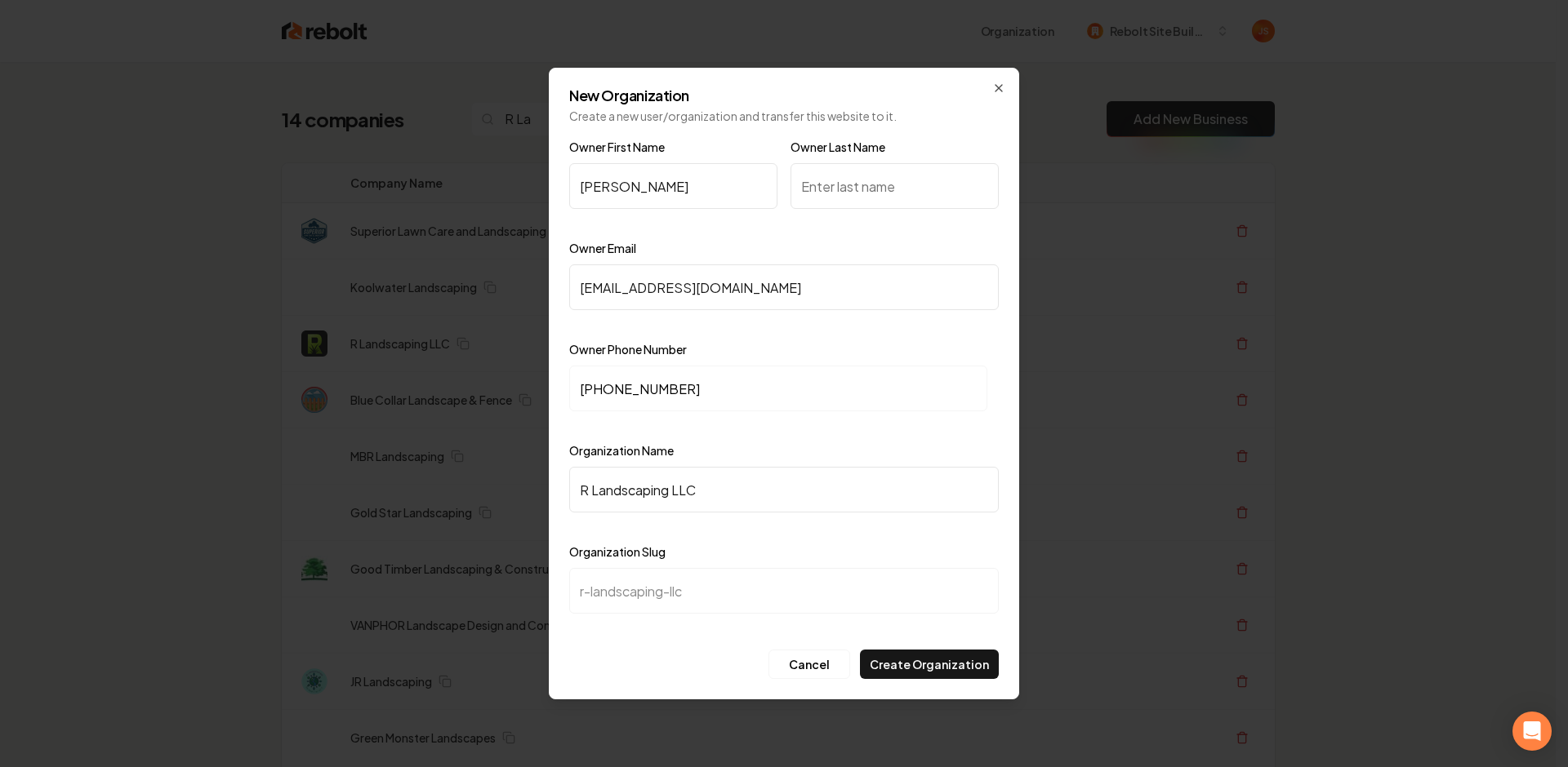
type input "Dylan"
click at [831, 175] on input "Owner Last Name" at bounding box center [895, 186] width 208 height 46
paste input "Risser"
type input "Risser"
click at [899, 663] on button "Create Organization" at bounding box center [929, 664] width 139 height 29
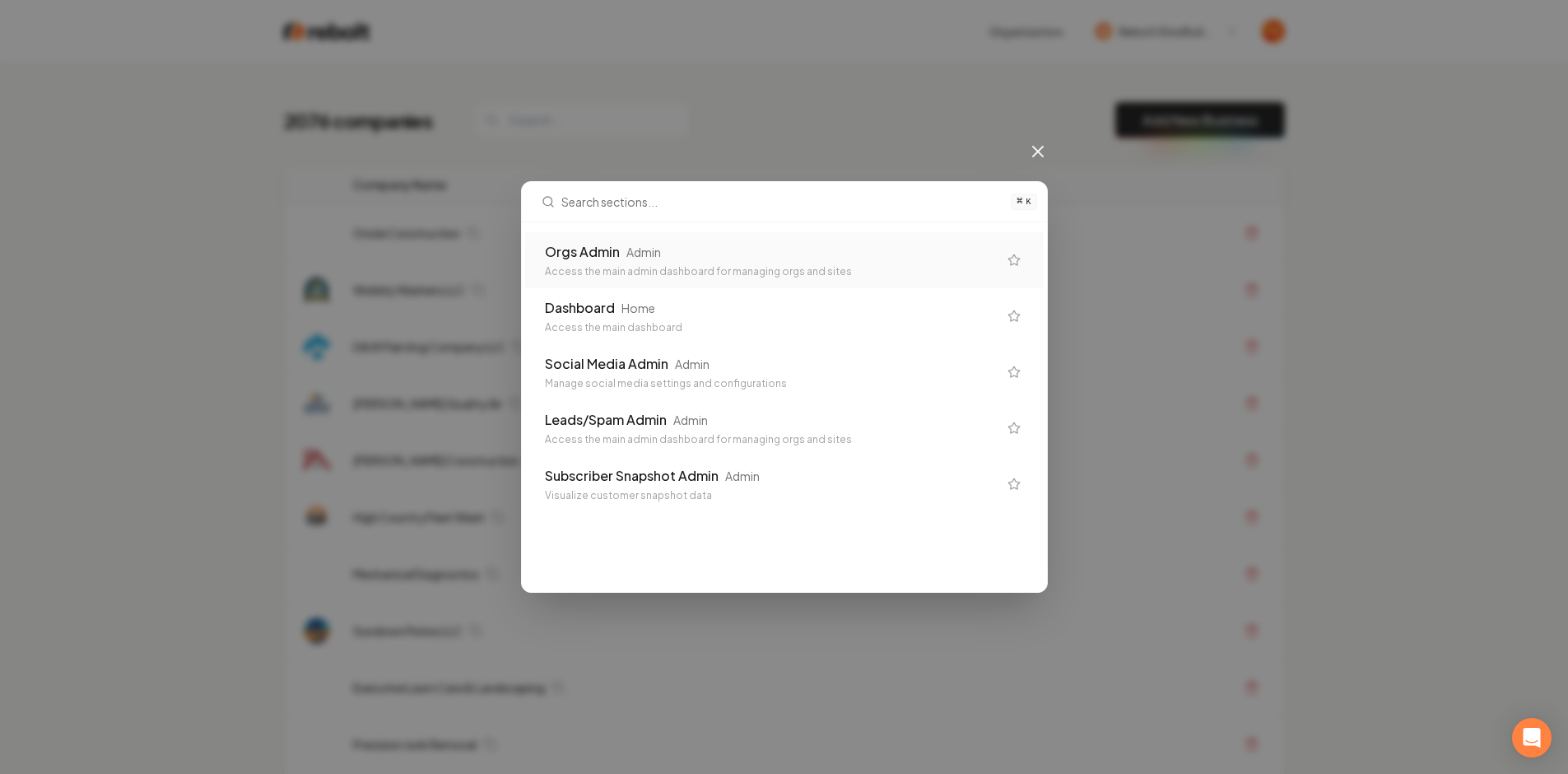
click at [791, 232] on div "Orgs Admin Admin Access the main admin dashboard for managing orgs and sites" at bounding box center [784, 260] width 518 height 56
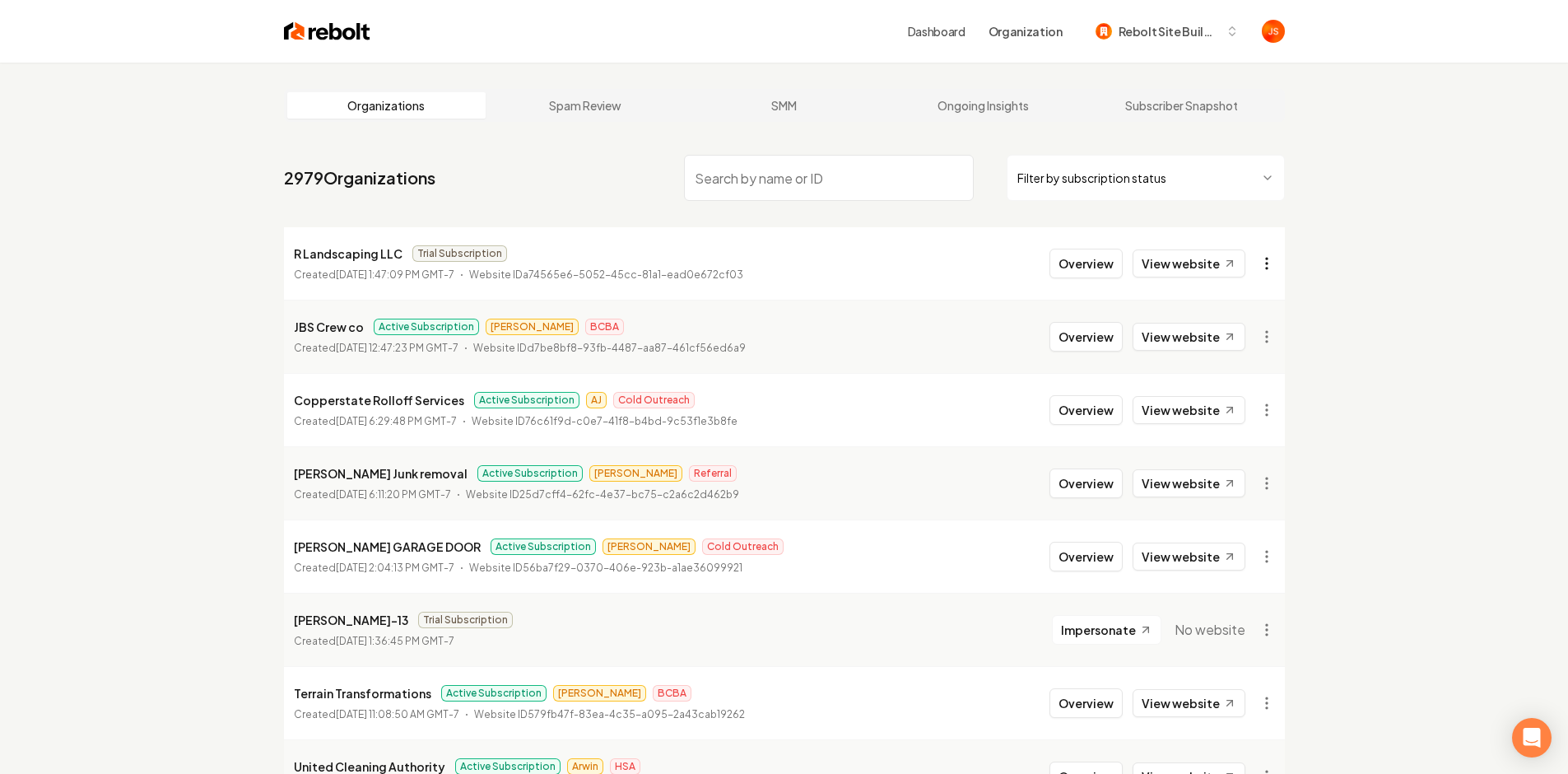
click at [1264, 257] on html "Dashboard Organization Rebolt Site Builder Organizations Spam Review SMM Ongoin…" at bounding box center [784, 387] width 1568 height 774
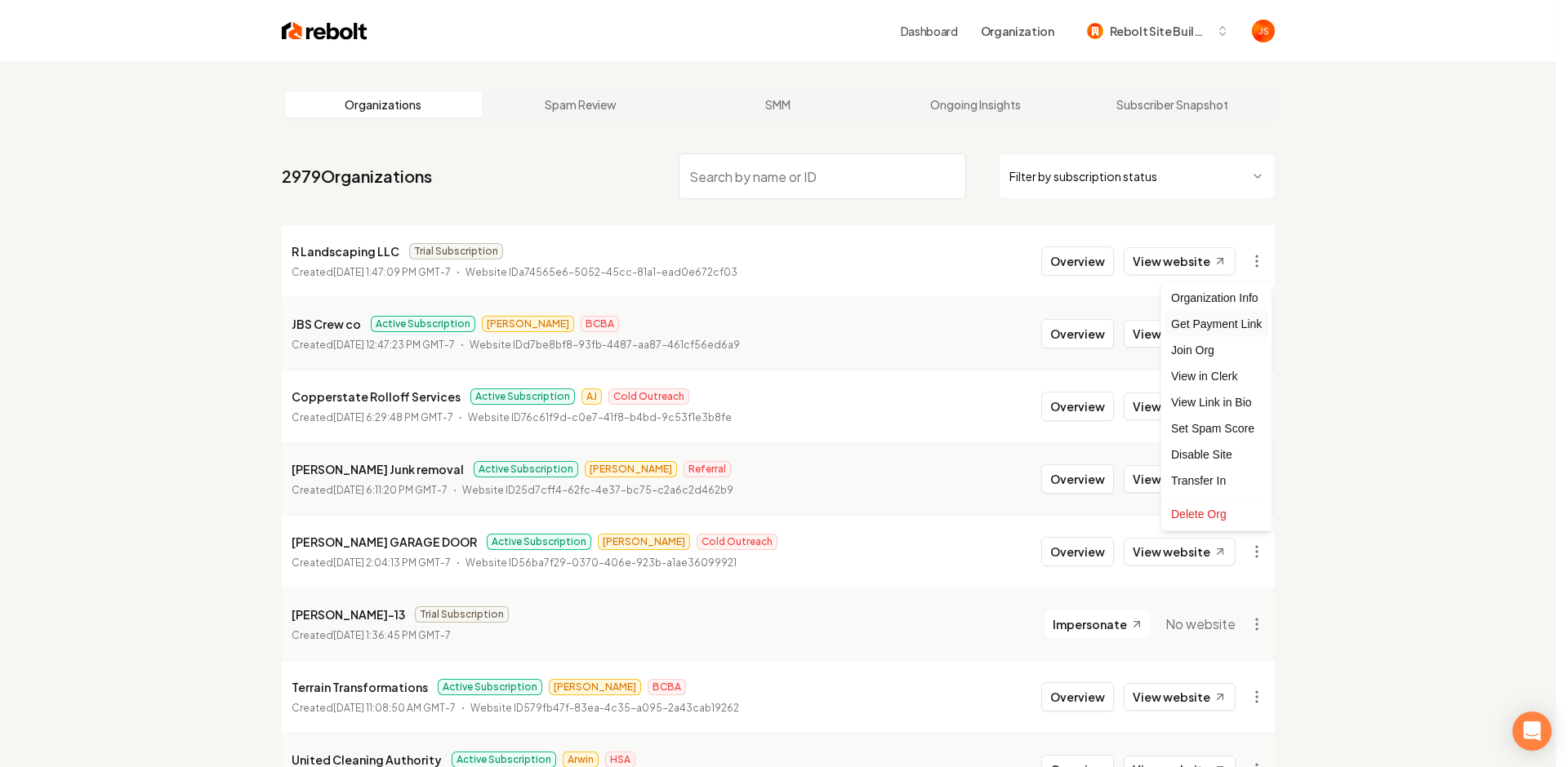
click at [1201, 324] on div "Get Payment Link" at bounding box center [1216, 324] width 104 height 26
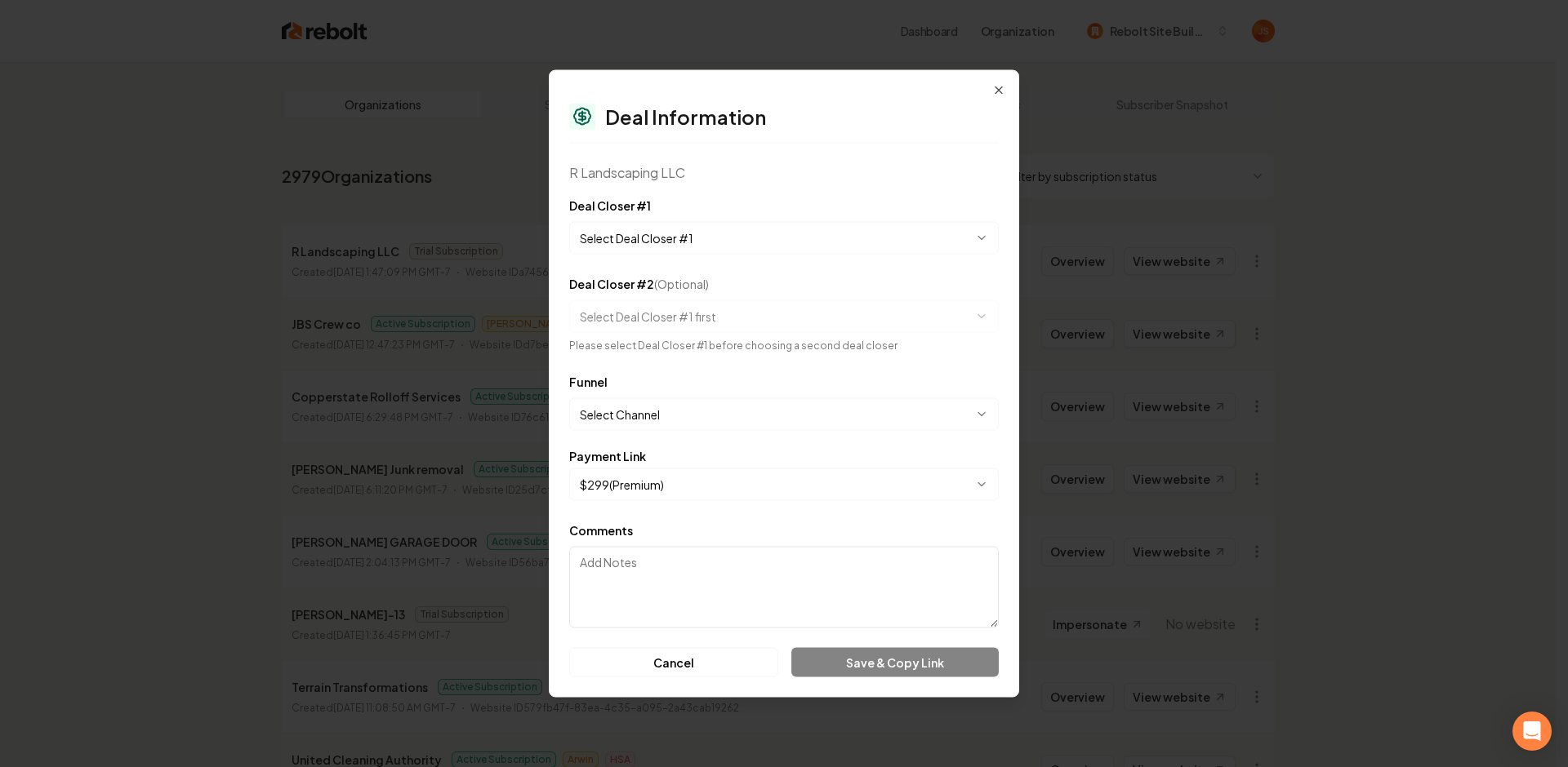
click at [648, 230] on body "Dashboard Organization Rebolt Site Builder Organizations Spam Review SMM Ongoin…" at bounding box center [778, 383] width 1555 height 767
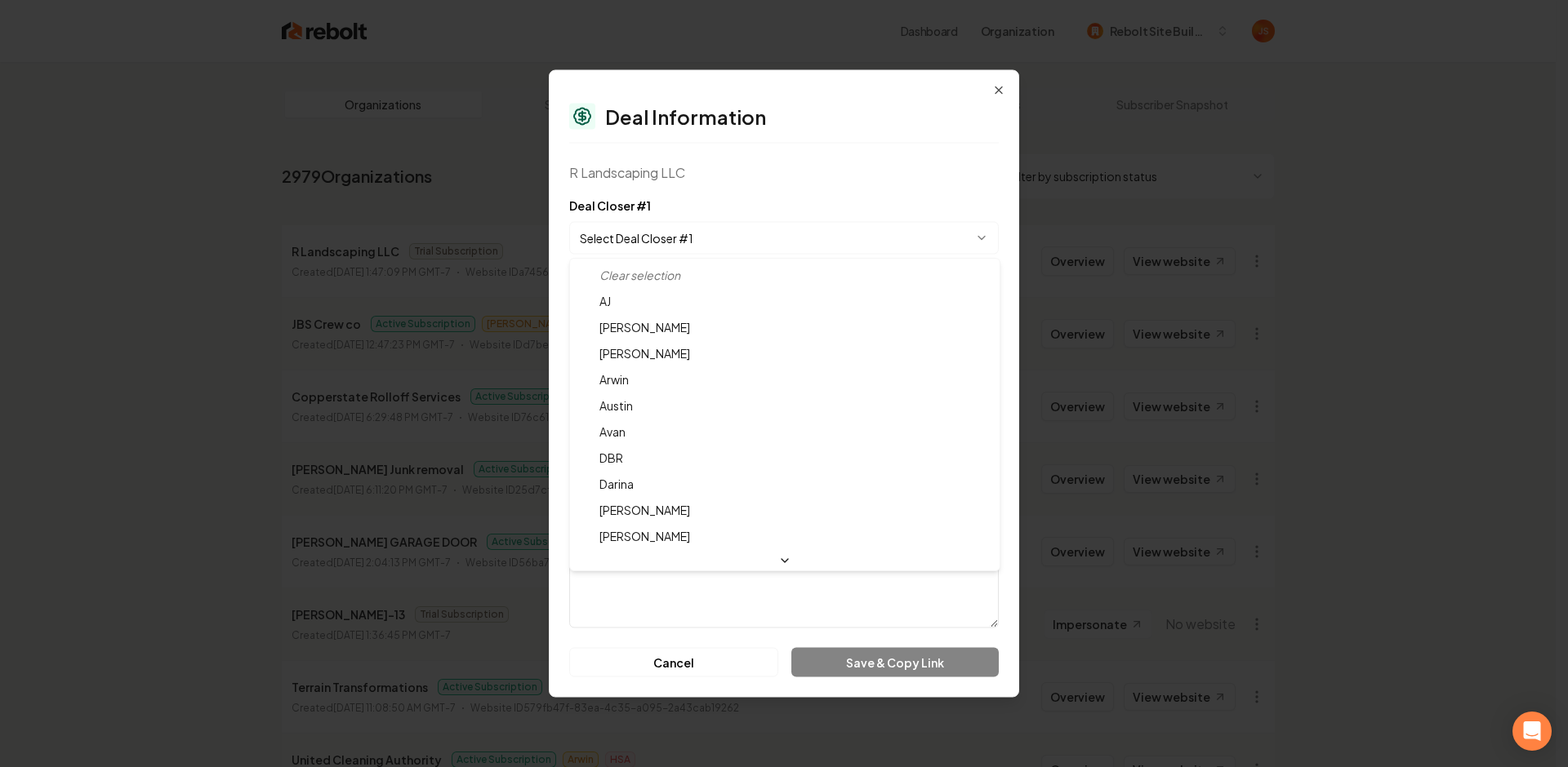
select select "**********"
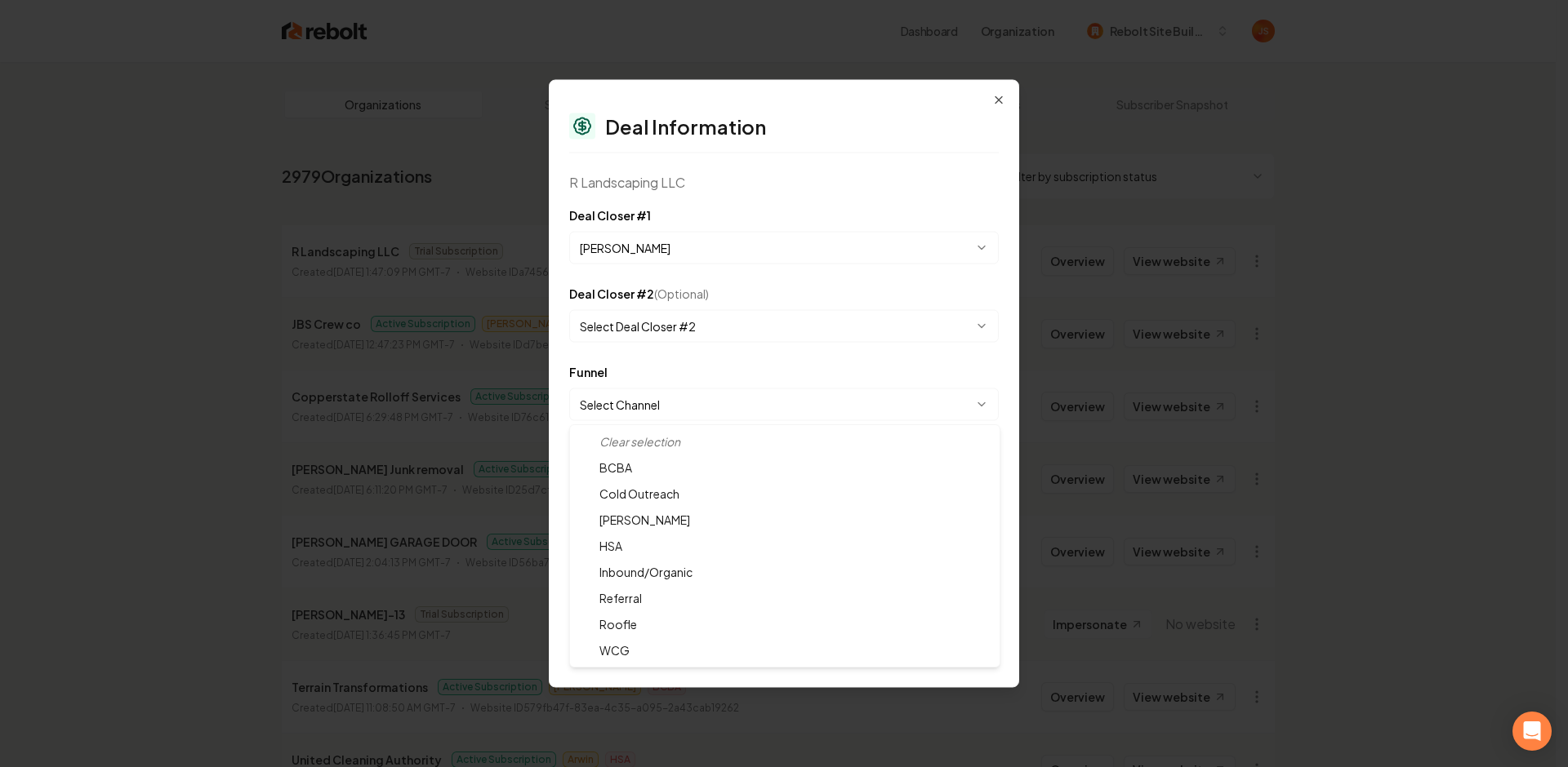
click at [665, 398] on body "Dashboard Organization Rebolt Site Builder Organizations Spam Review SMM Ongoin…" at bounding box center [778, 383] width 1555 height 767
select select "**********"
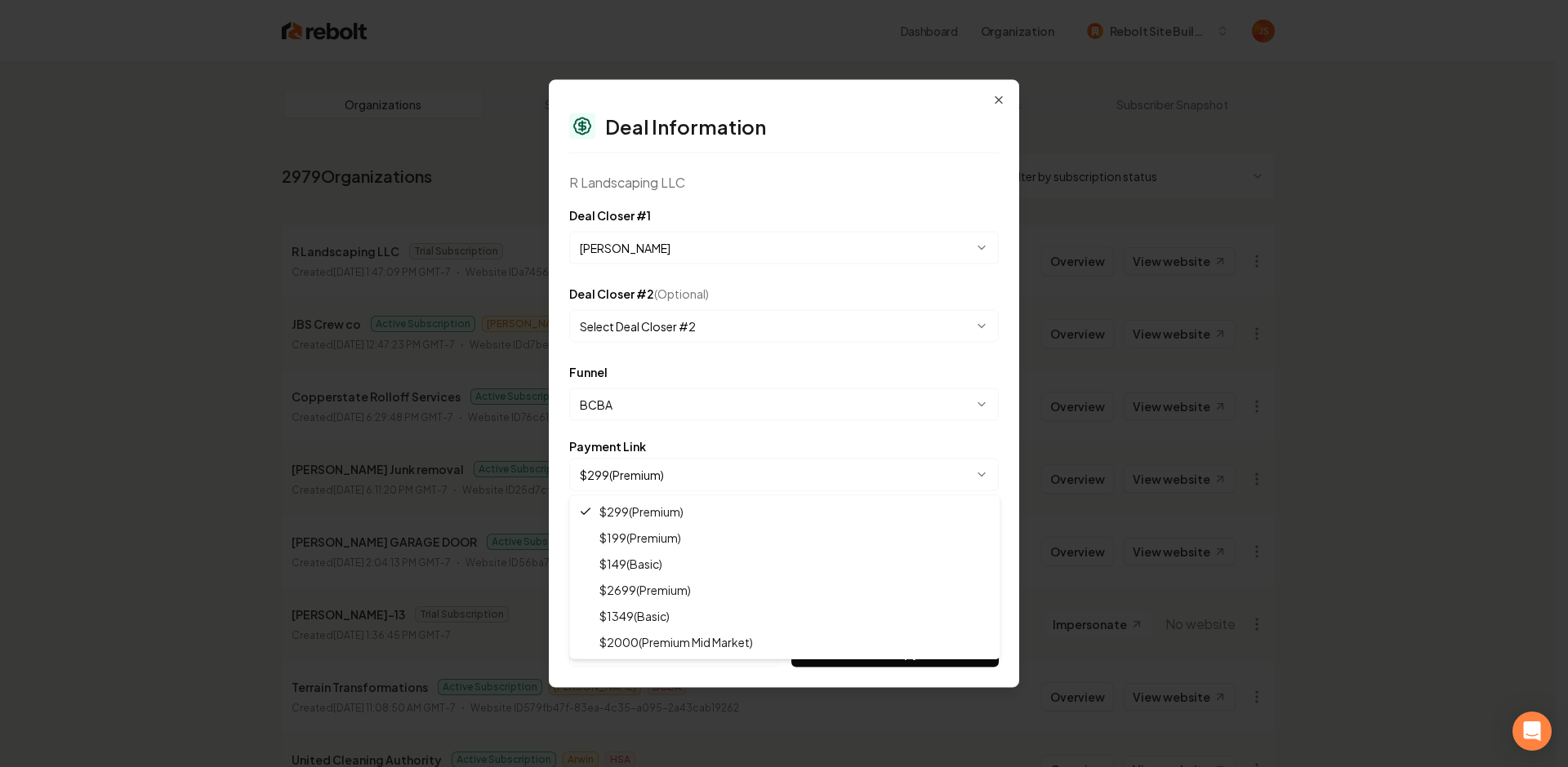
click at [635, 478] on body "Dashboard Organization Rebolt Site Builder Organizations Spam Review SMM Ongoin…" at bounding box center [778, 383] width 1555 height 767
drag, startPoint x: 636, startPoint y: 537, endPoint x: 649, endPoint y: 541, distance: 13.6
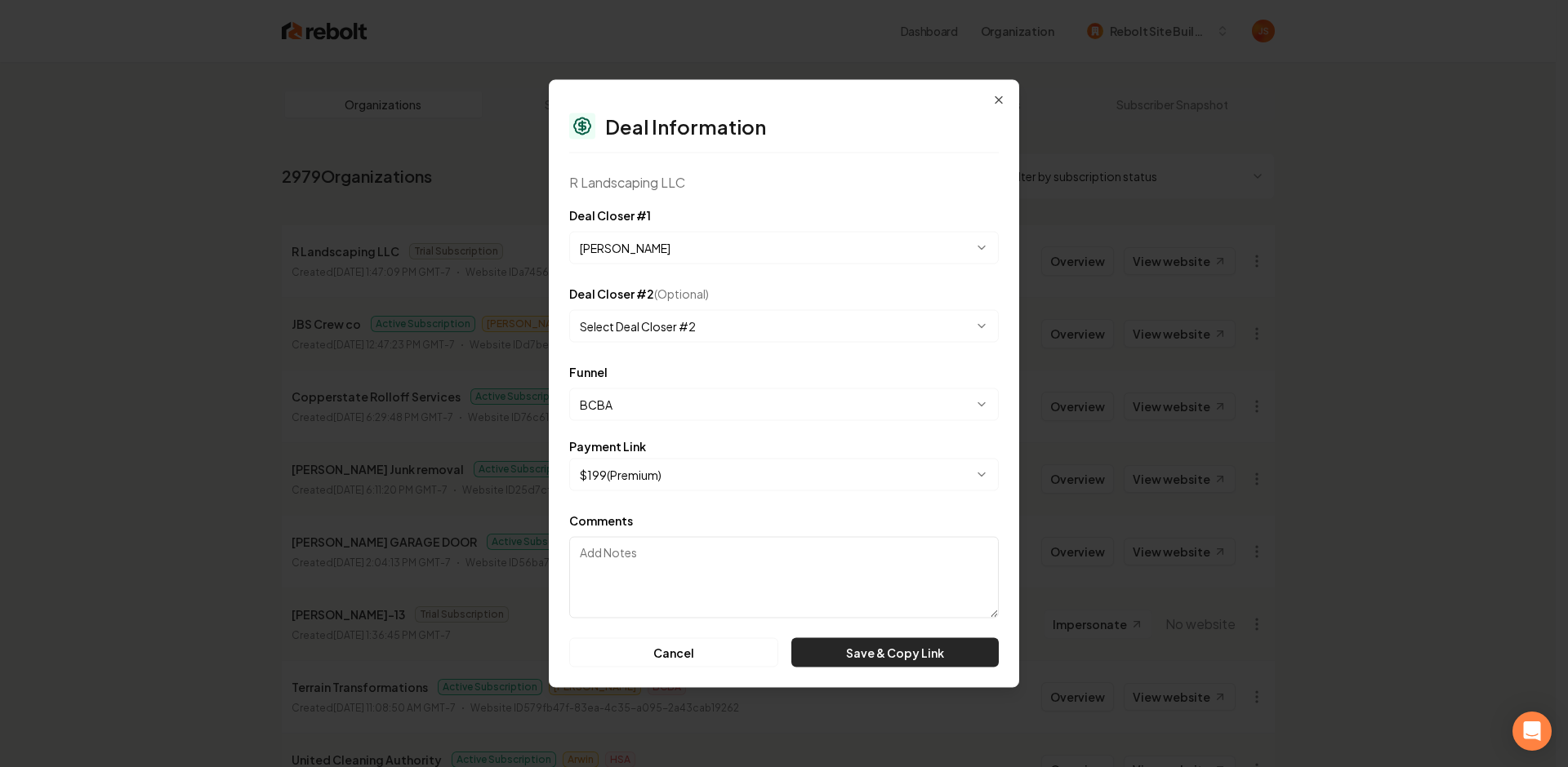
click at [844, 659] on button "Save & Copy Link" at bounding box center [895, 653] width 207 height 29
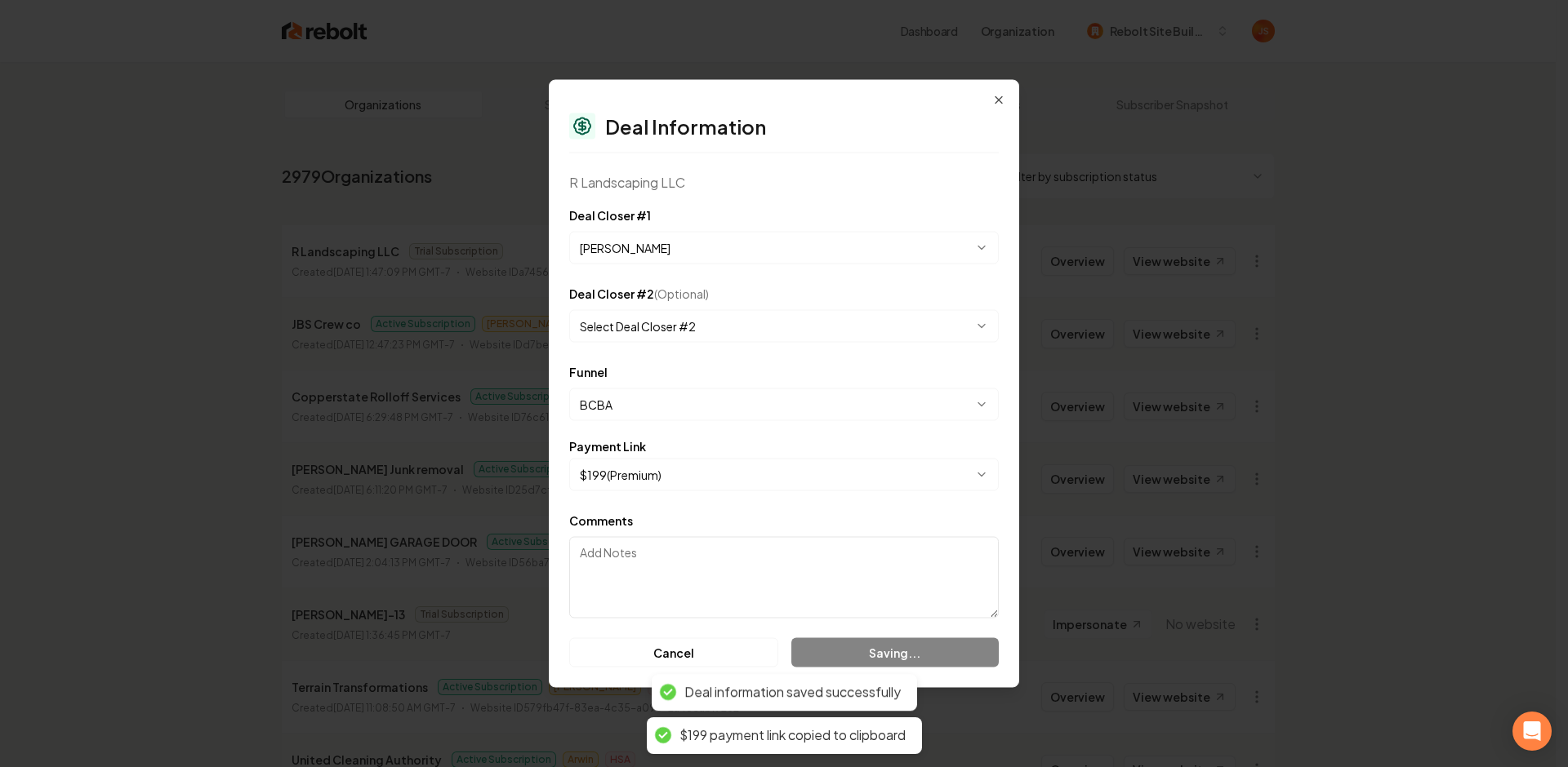
select select "**********"
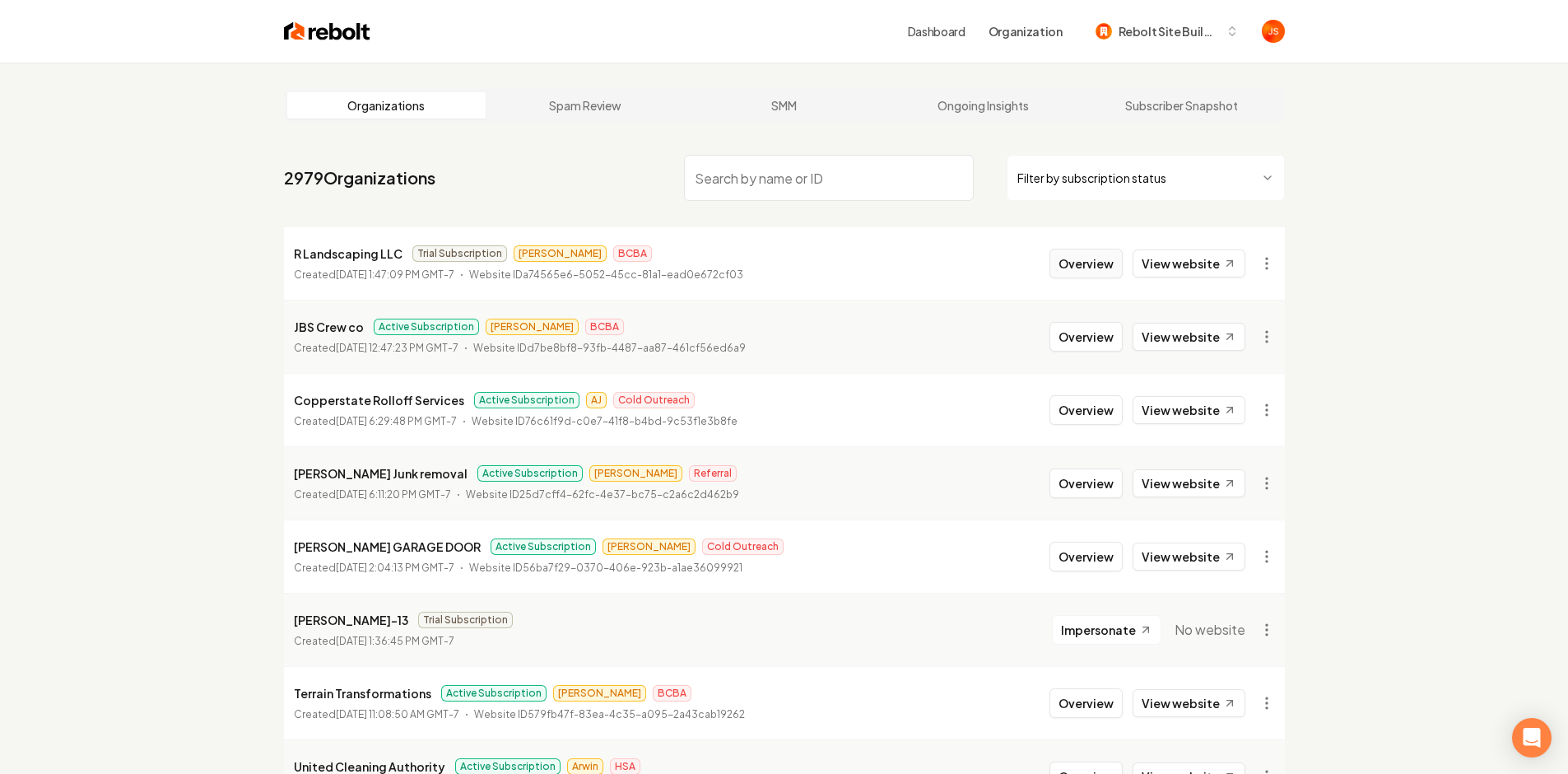
click at [1103, 271] on button "Overview" at bounding box center [1086, 264] width 73 height 30
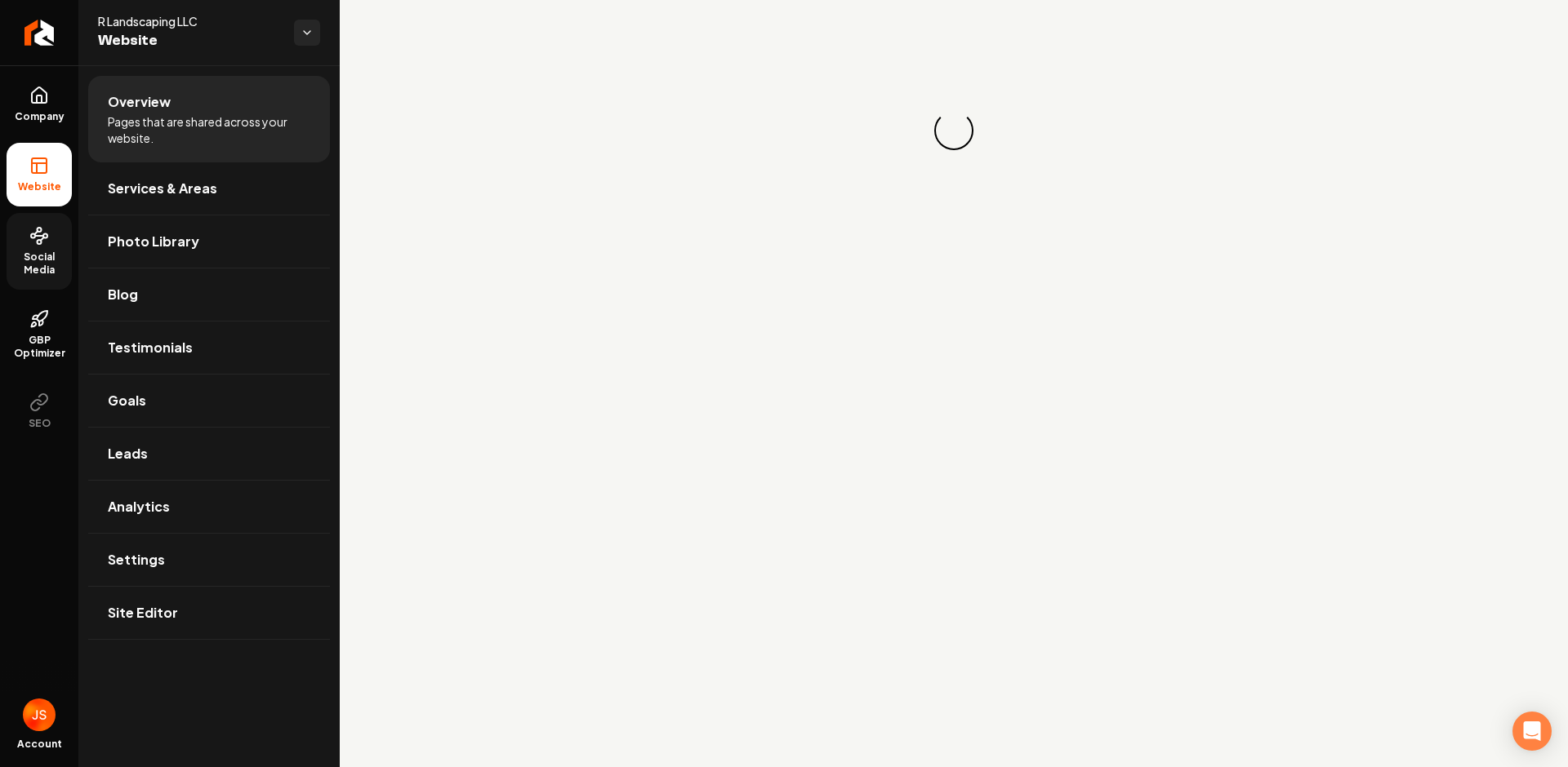
click at [13, 261] on span "Social Media" at bounding box center [39, 263] width 65 height 26
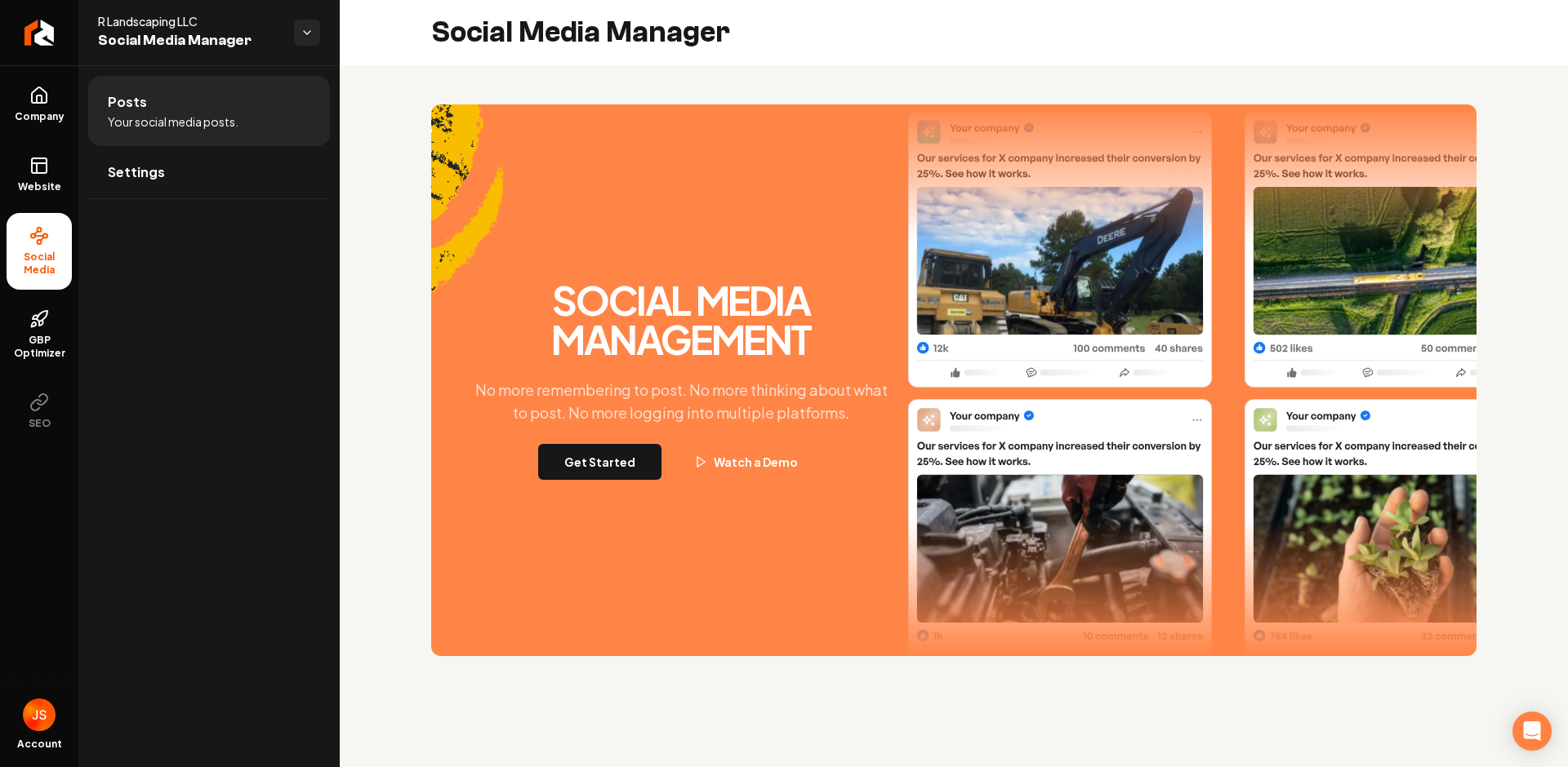
click at [593, 436] on div "Social Media Management No more remembering to post. No more thinking about wha…" at bounding box center [681, 380] width 441 height 199
click at [600, 452] on button "Get Started" at bounding box center [600, 461] width 123 height 36
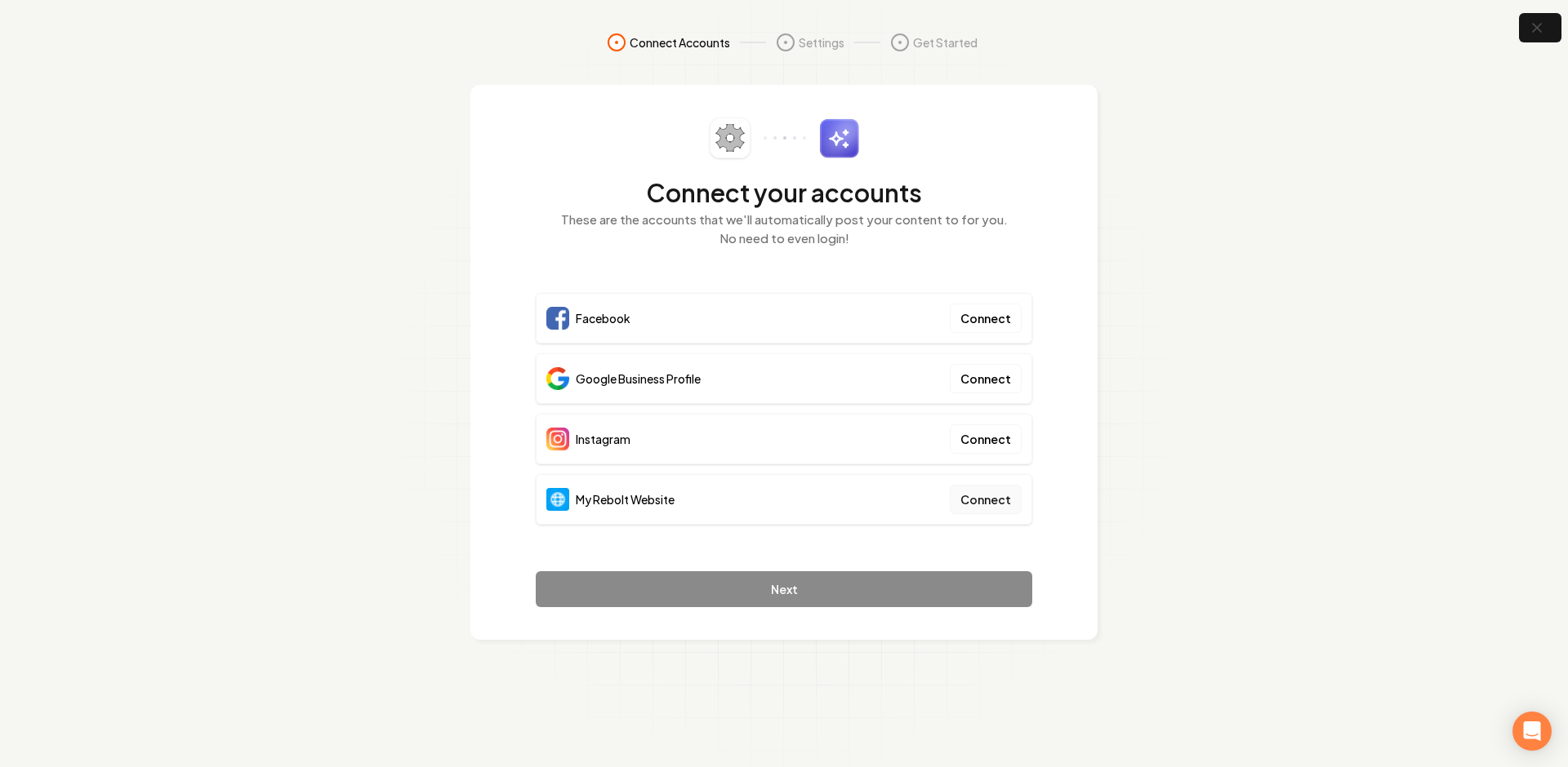
click at [1001, 497] on button "Connect" at bounding box center [986, 499] width 72 height 29
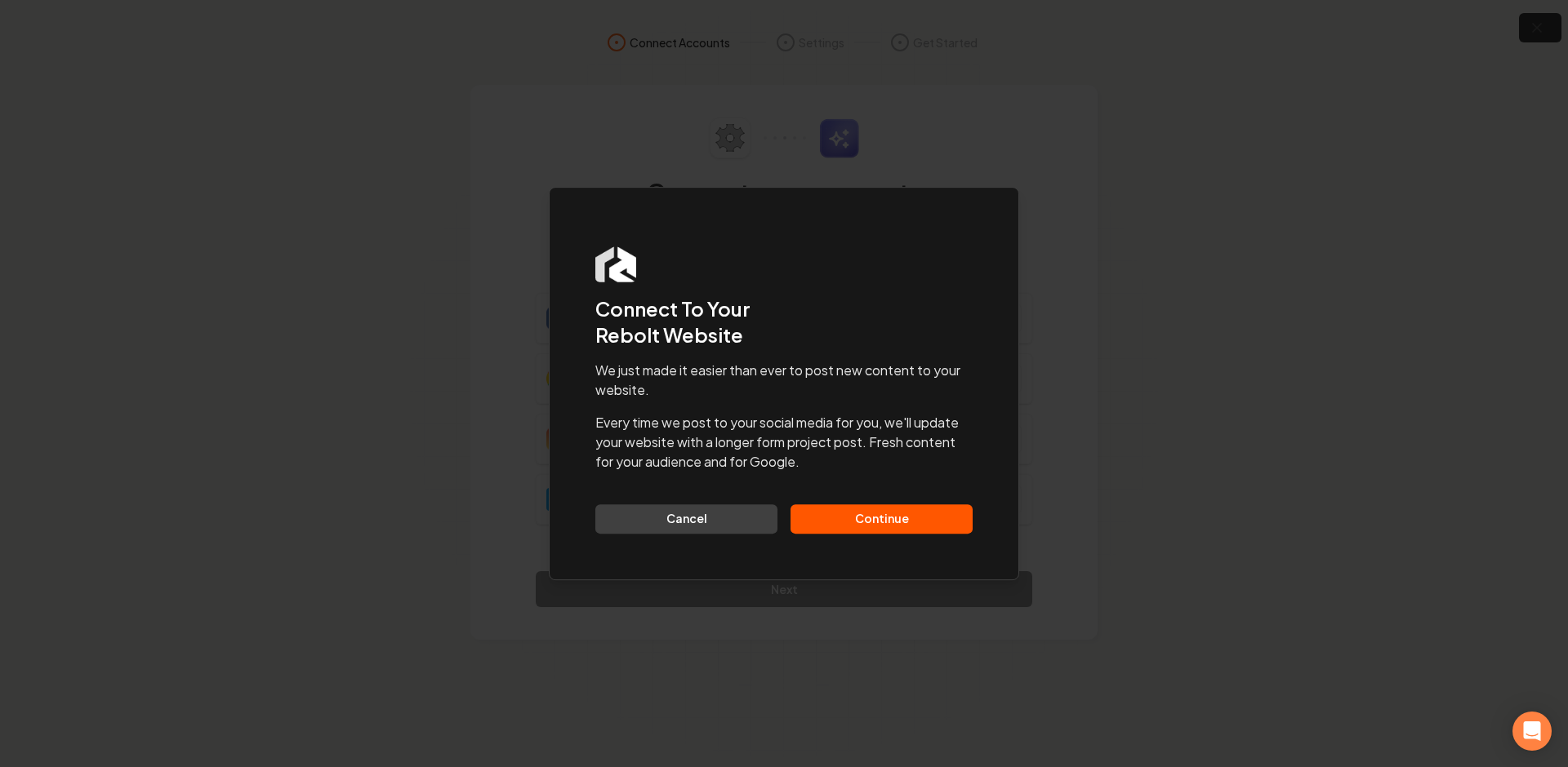
click at [856, 516] on button "Continue" at bounding box center [882, 519] width 182 height 29
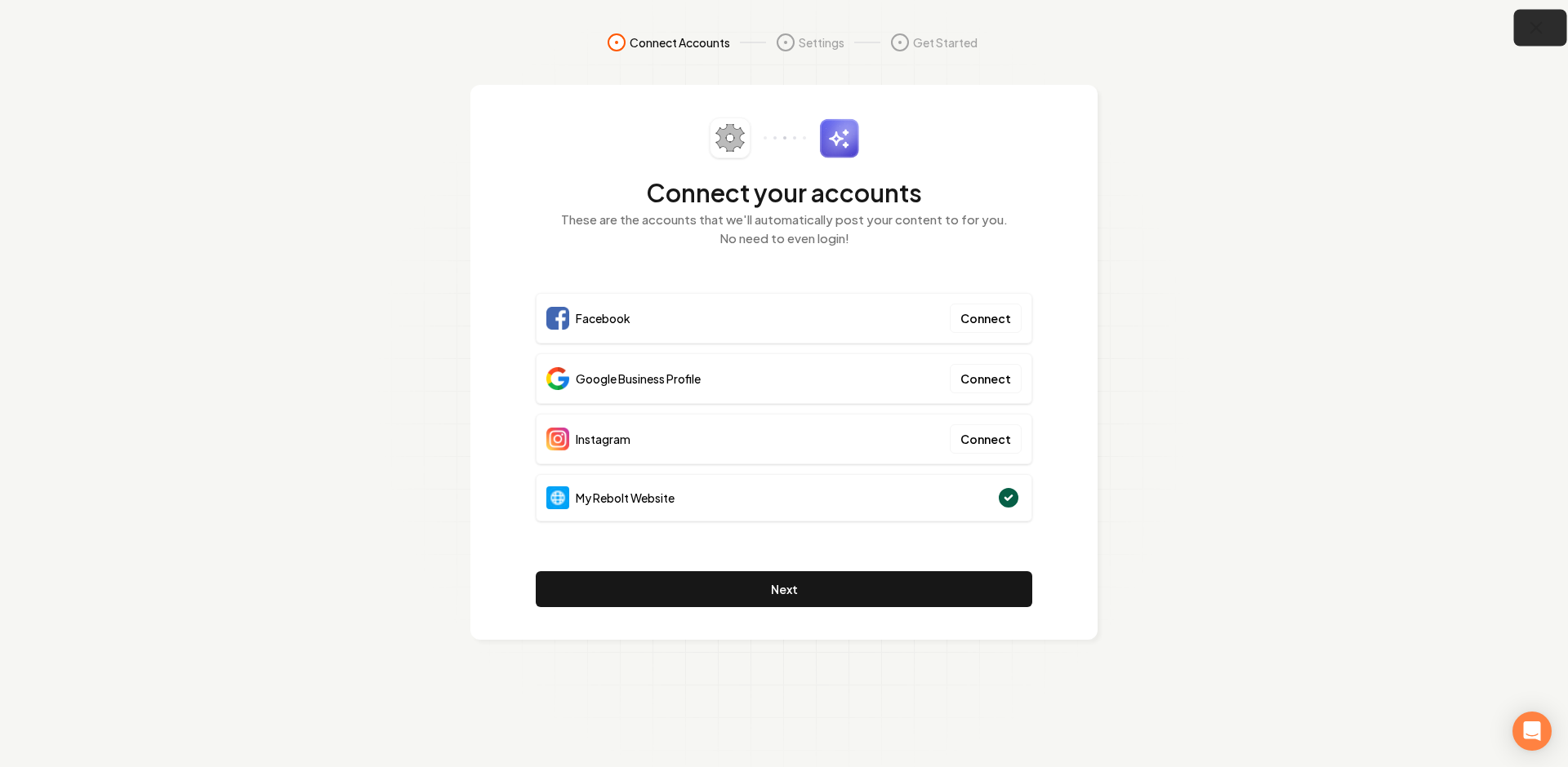
click at [1525, 32] on button "button" at bounding box center [1540, 29] width 53 height 37
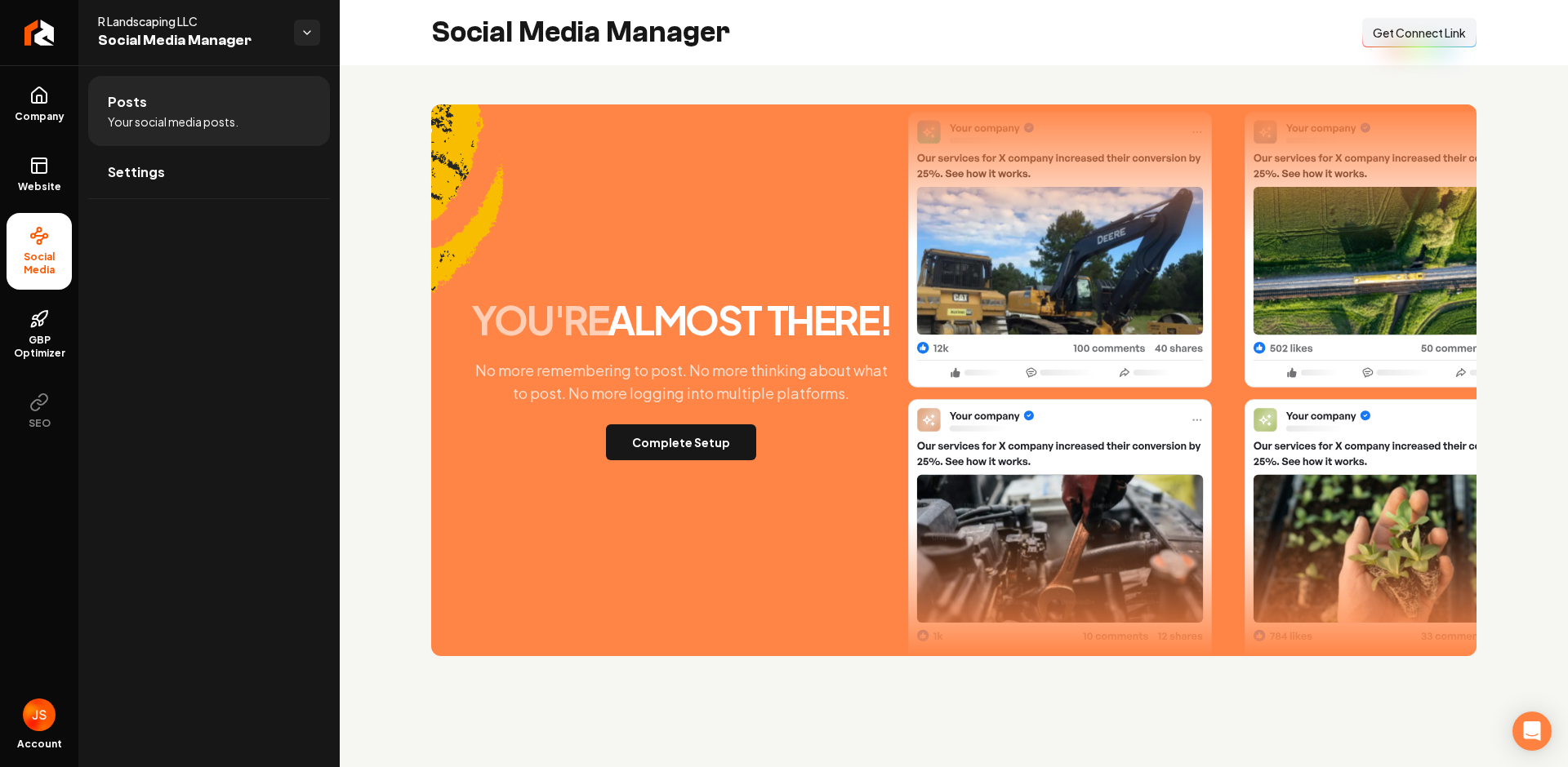
click at [1376, 53] on div "Social Media Manager Connect Link Get Connect Link" at bounding box center [954, 32] width 1228 height 65
click at [1385, 36] on span "Get Connect Link" at bounding box center [1419, 33] width 93 height 17
click at [647, 452] on button "Complete Setup" at bounding box center [681, 442] width 150 height 36
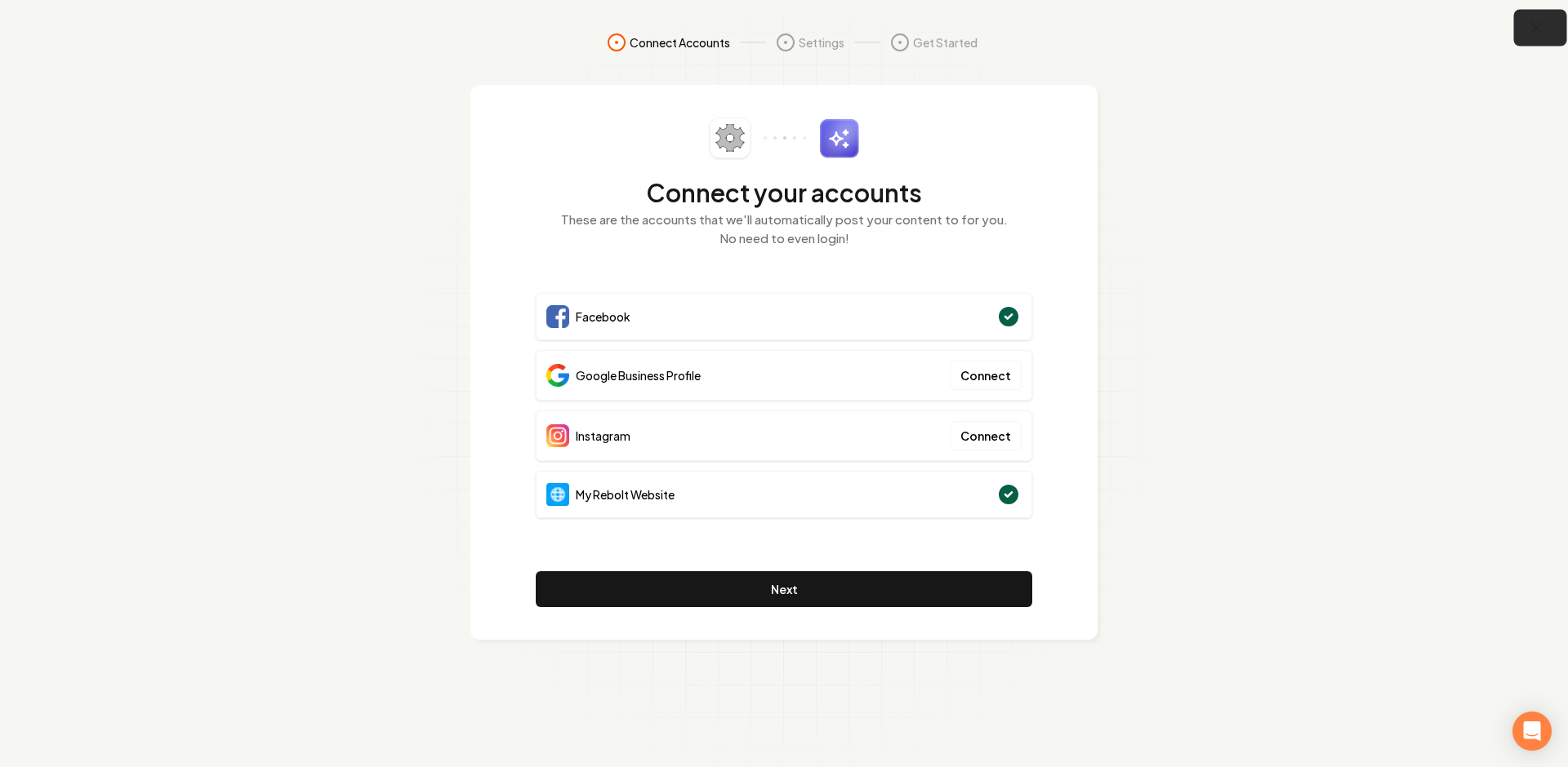
click at [1531, 32] on icon "button" at bounding box center [1537, 29] width 11 height 11
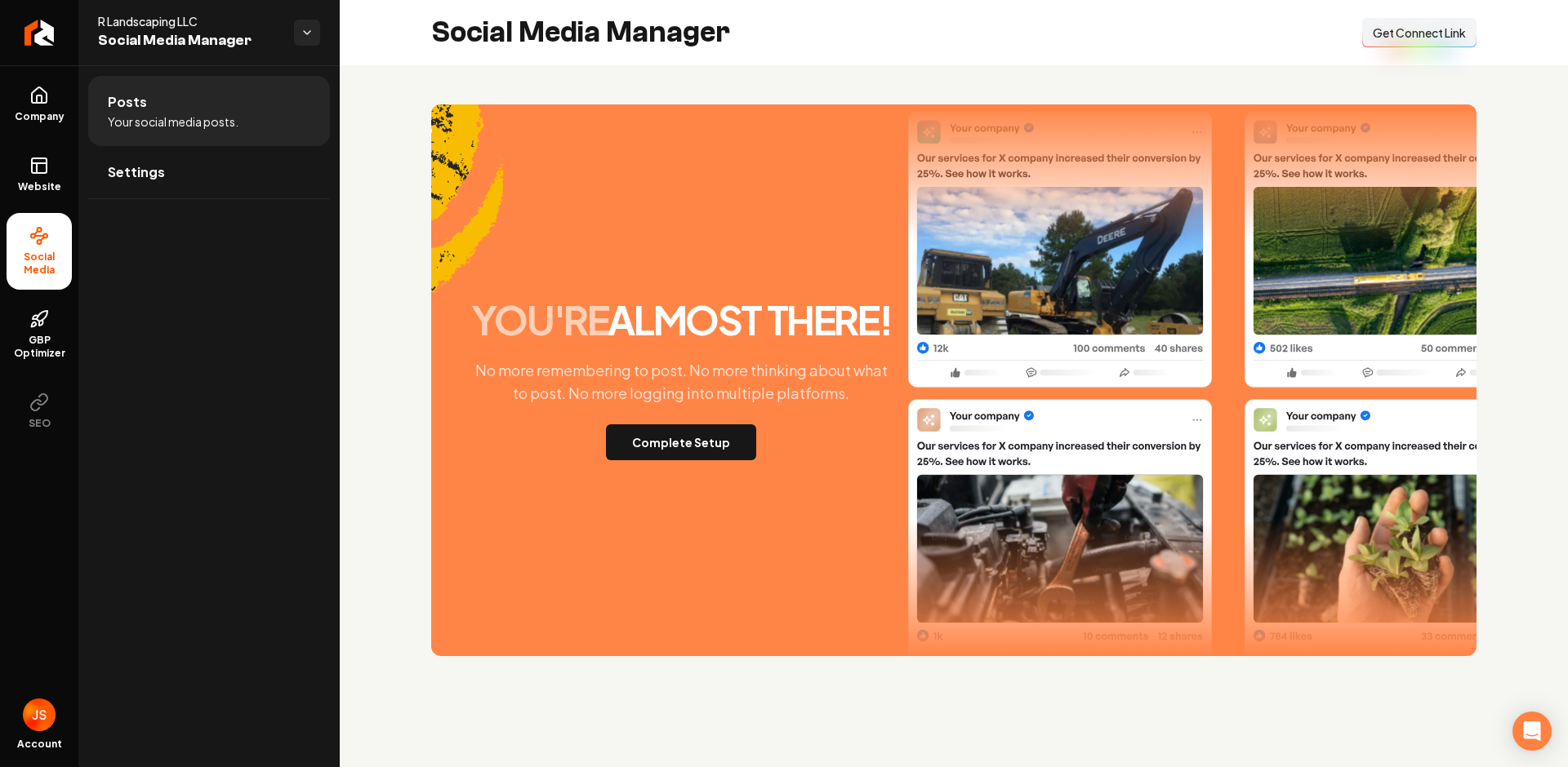
click at [1411, 17] on button "Connect Link Get Connect Link" at bounding box center [1419, 32] width 114 height 29
click at [1359, 39] on div "Social Media Manager Connect Link Get Connect Link" at bounding box center [954, 32] width 1228 height 65
click at [1393, 23] on button "Connect Link Get Connect Link" at bounding box center [1419, 32] width 114 height 29
click at [26, 147] on link "Website" at bounding box center [39, 174] width 65 height 64
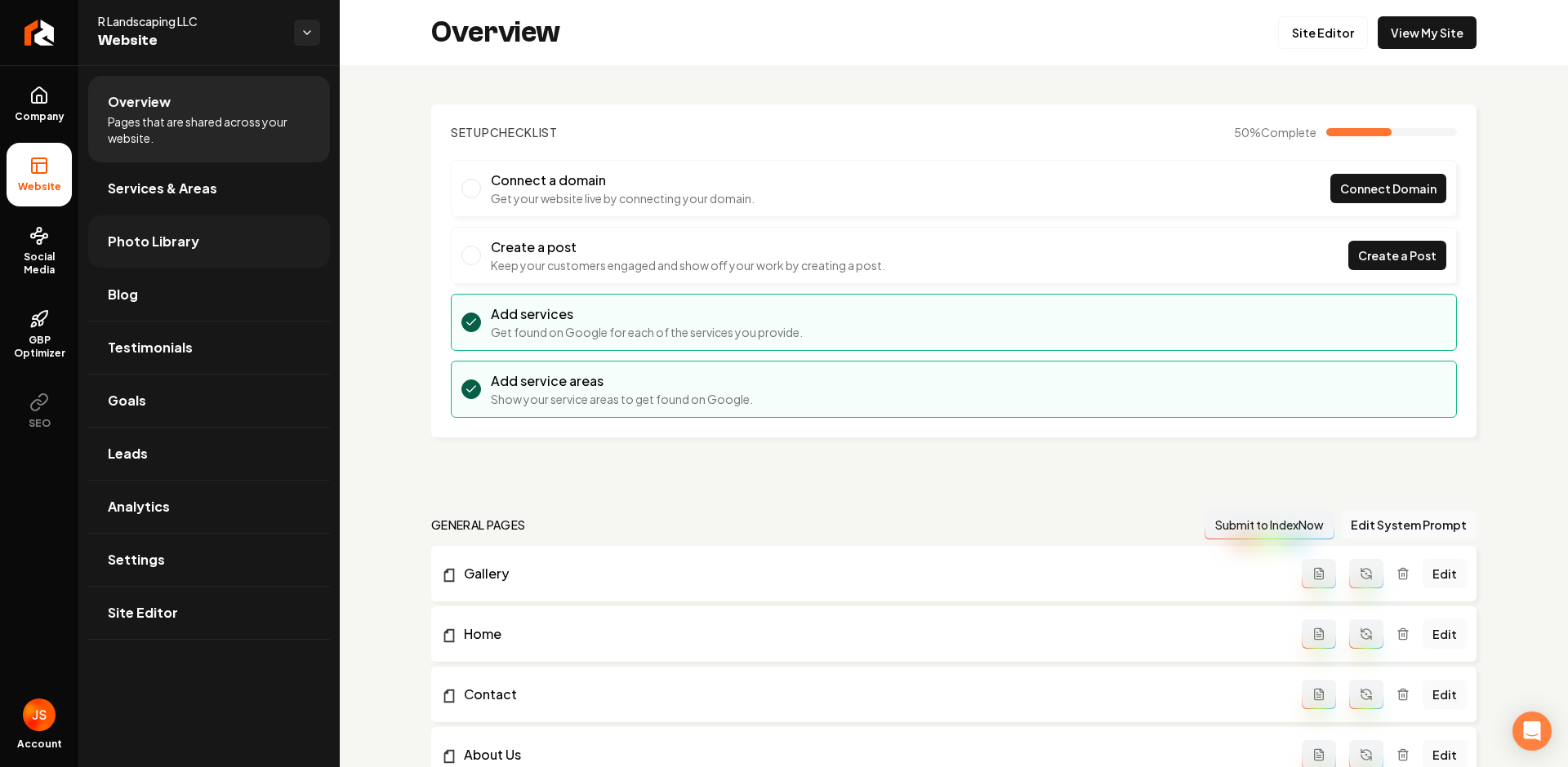
click at [189, 254] on link "Photo Library" at bounding box center [209, 241] width 241 height 52
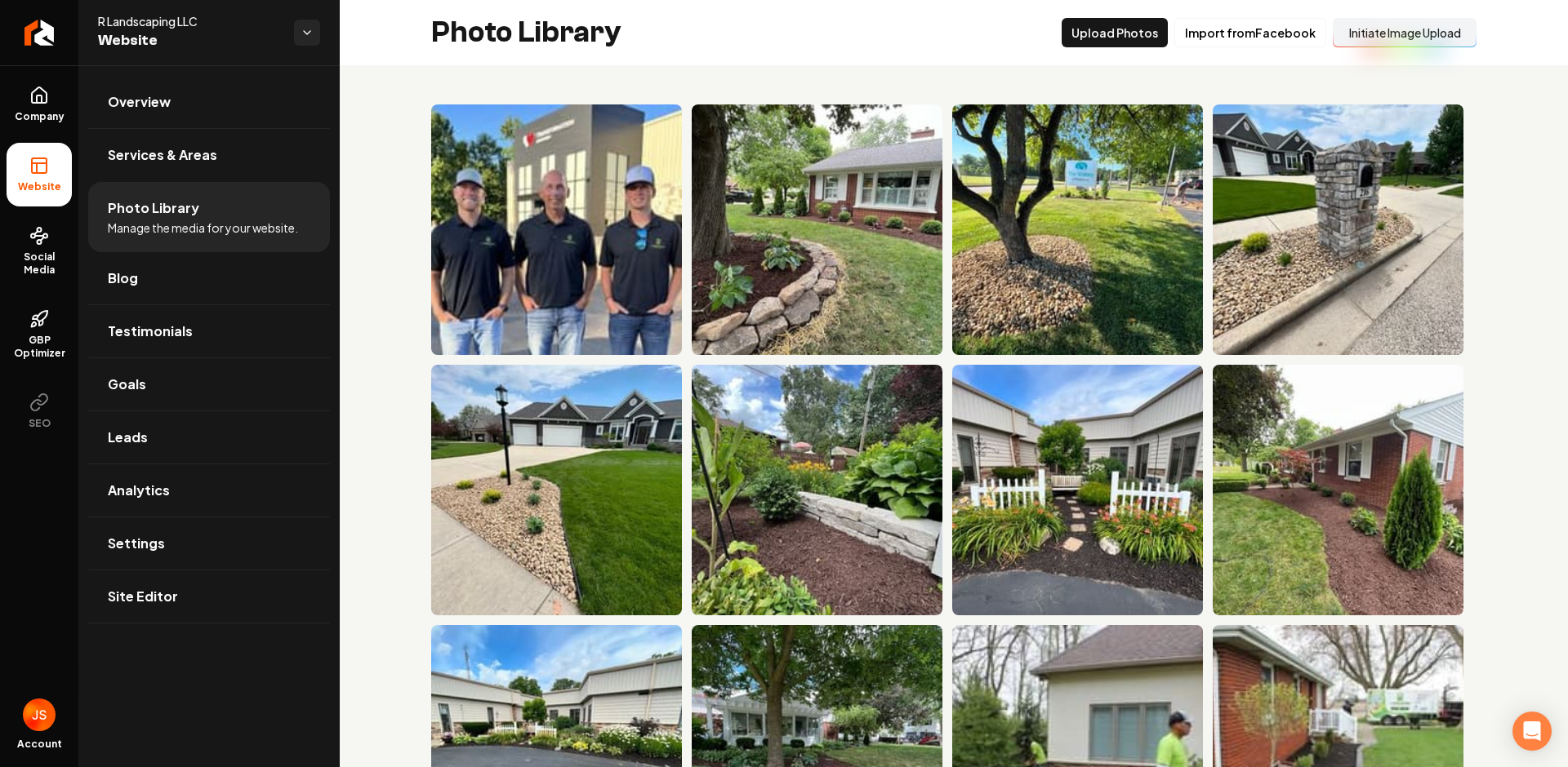
click at [1410, 20] on button "Initiate Image Upload" at bounding box center [1404, 32] width 144 height 29
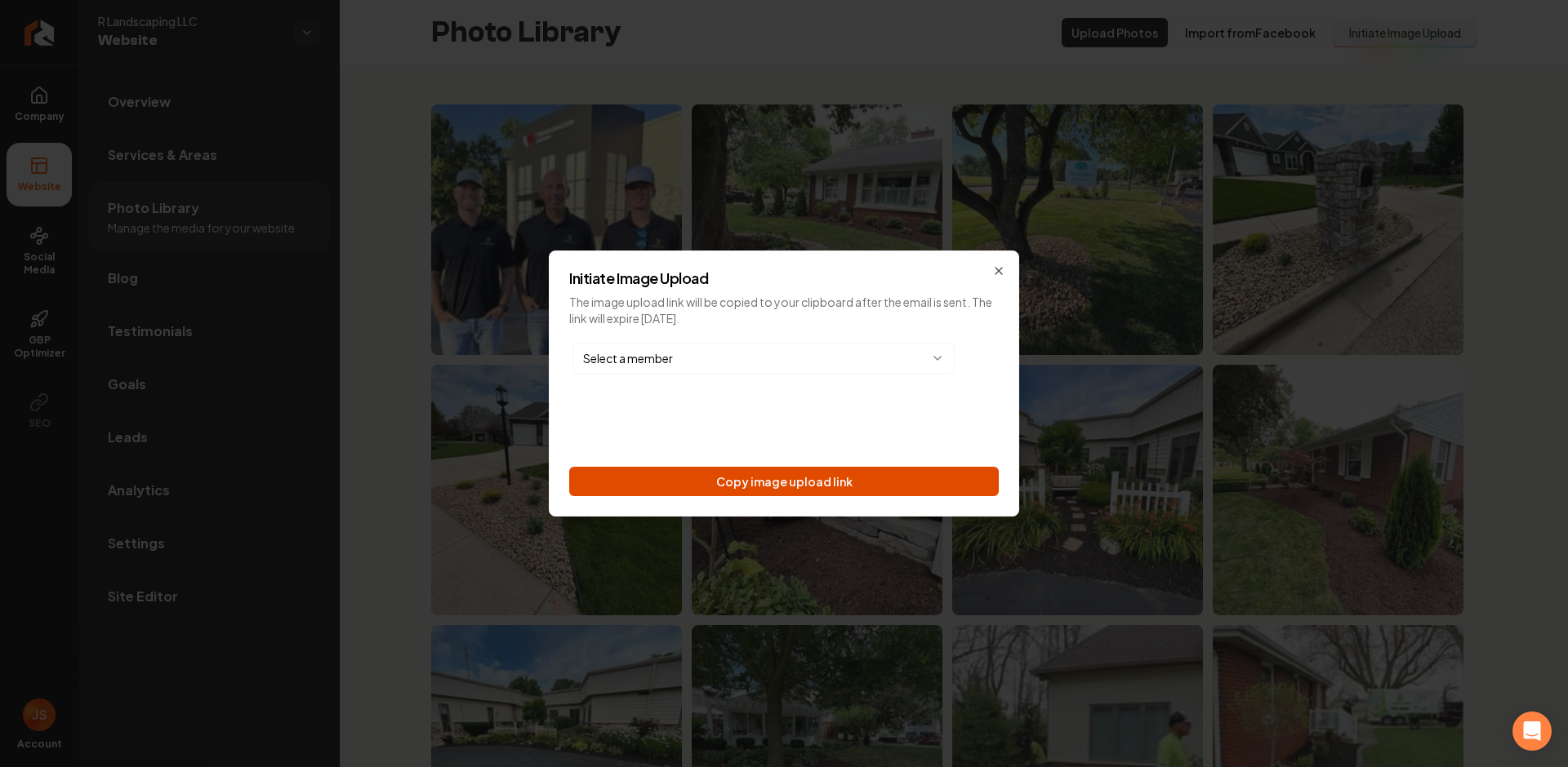
click at [865, 492] on button "Copy image upload link" at bounding box center [784, 482] width 429 height 29
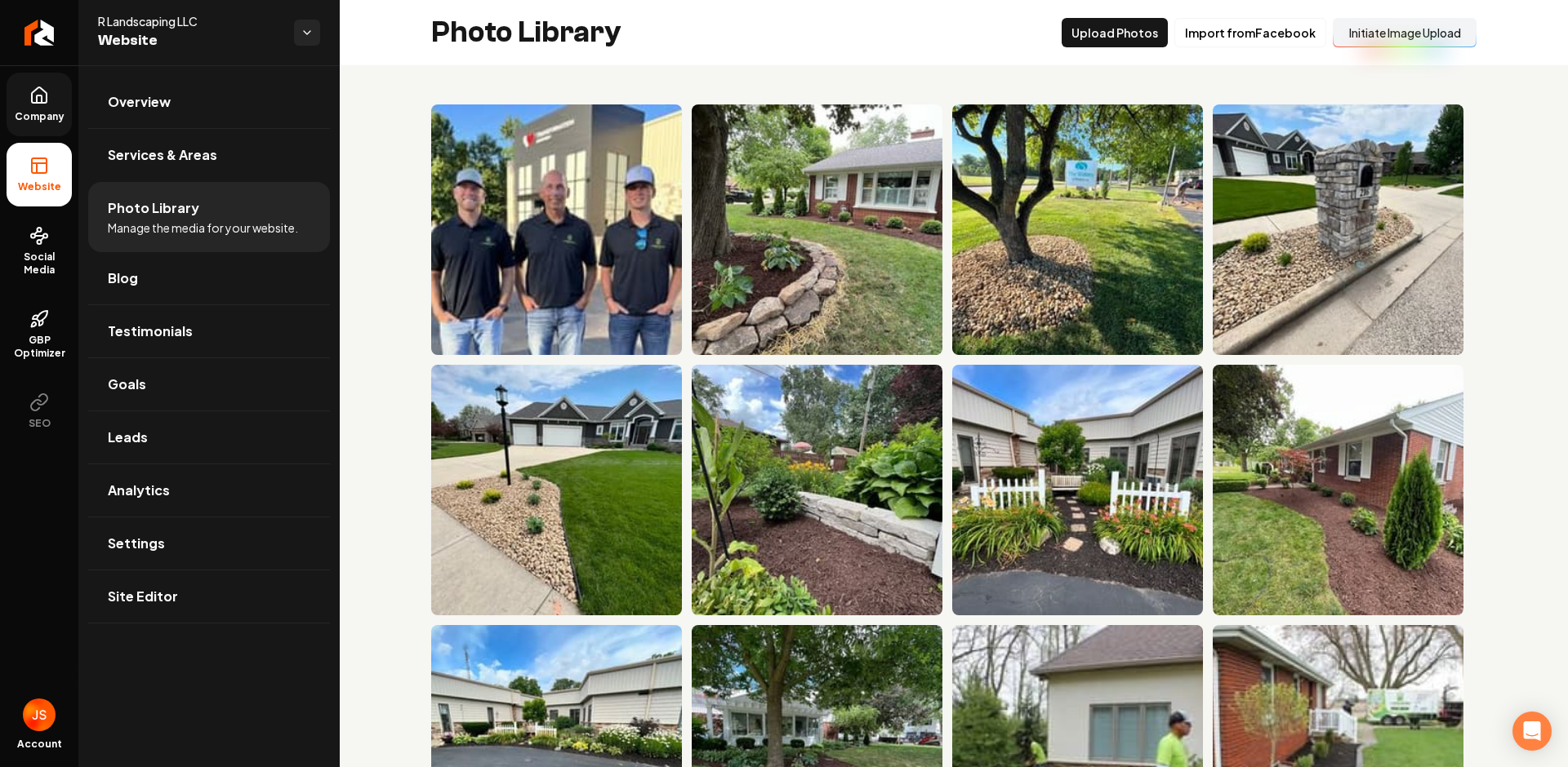
click at [44, 94] on icon at bounding box center [39, 95] width 19 height 19
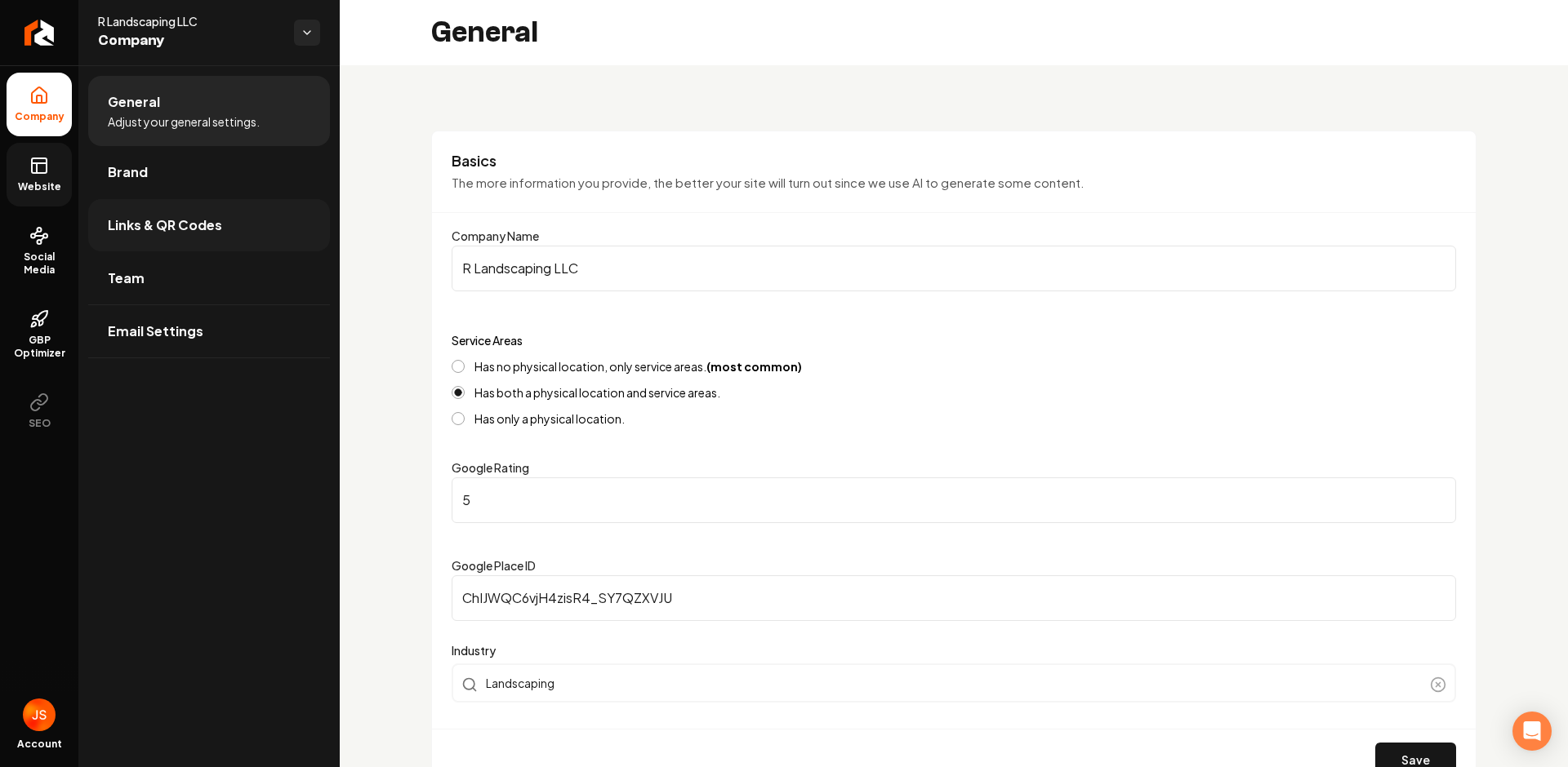
click at [125, 227] on span "Links & QR Codes" at bounding box center [165, 225] width 114 height 19
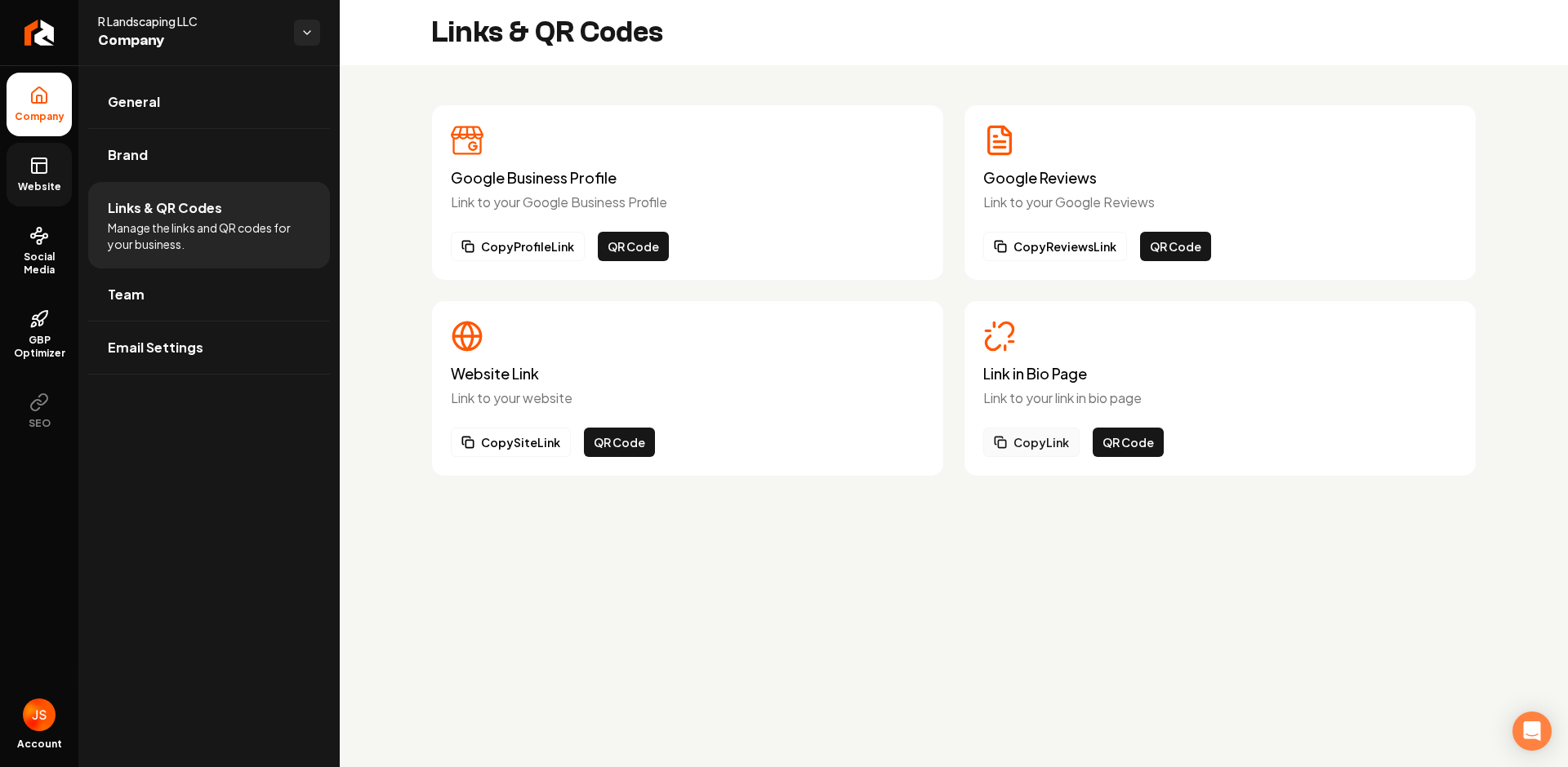
click at [1047, 434] on button "Copy Link" at bounding box center [1031, 442] width 97 height 29
click at [43, 163] on icon at bounding box center [40, 163] width 15 height 0
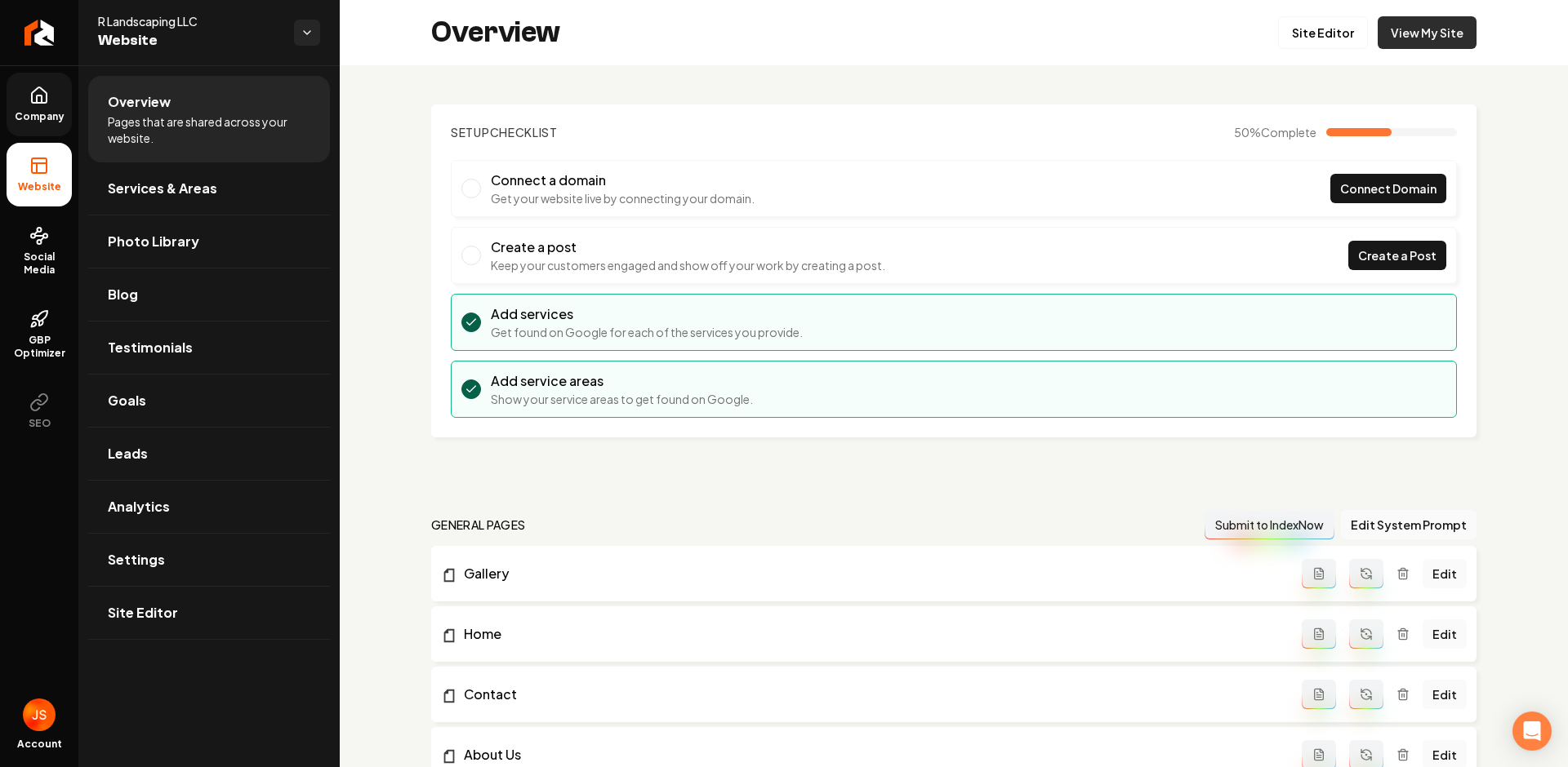
click at [1380, 25] on link "View My Site" at bounding box center [1426, 32] width 99 height 32
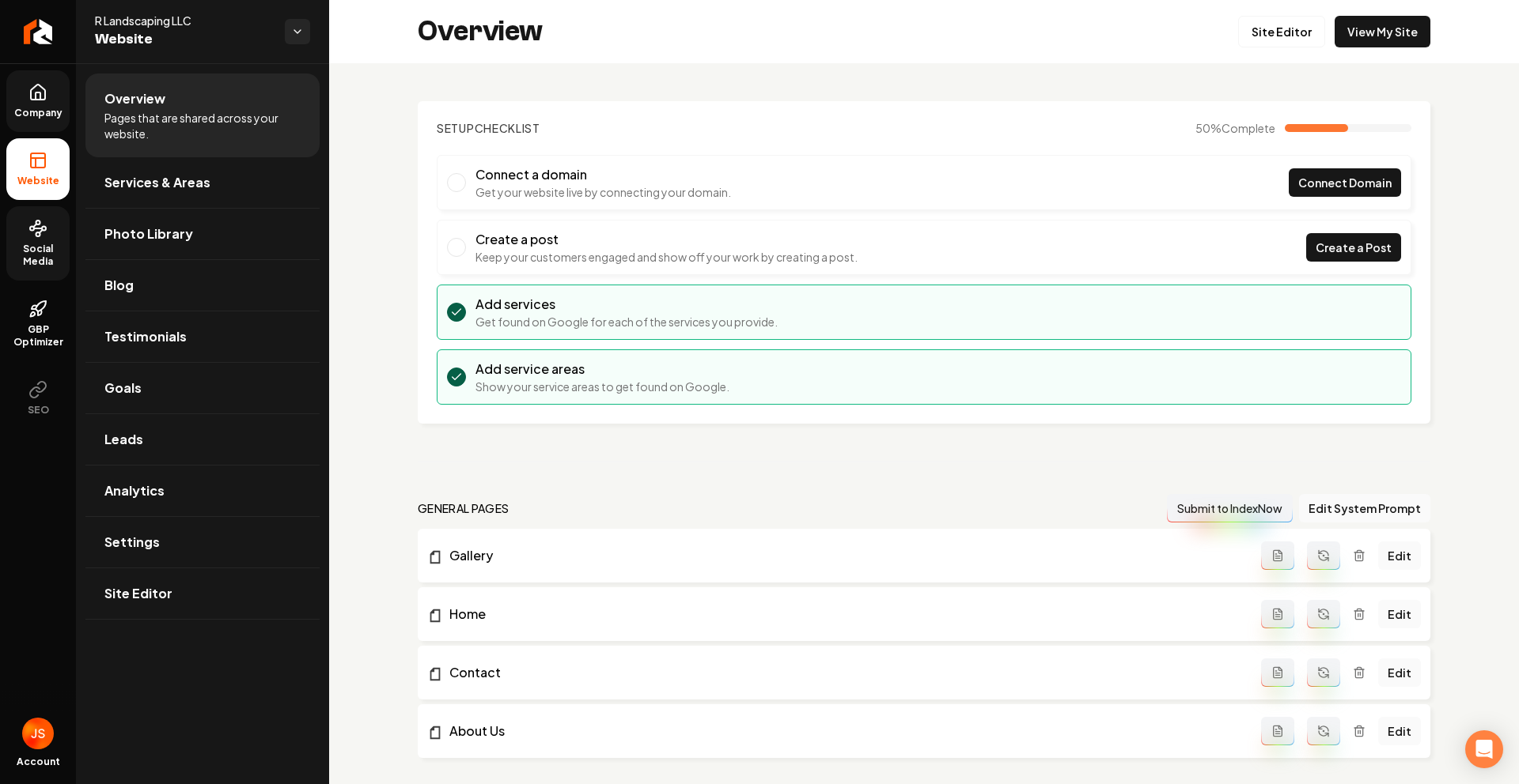
click at [49, 236] on link "Social Media" at bounding box center [37, 243] width 63 height 74
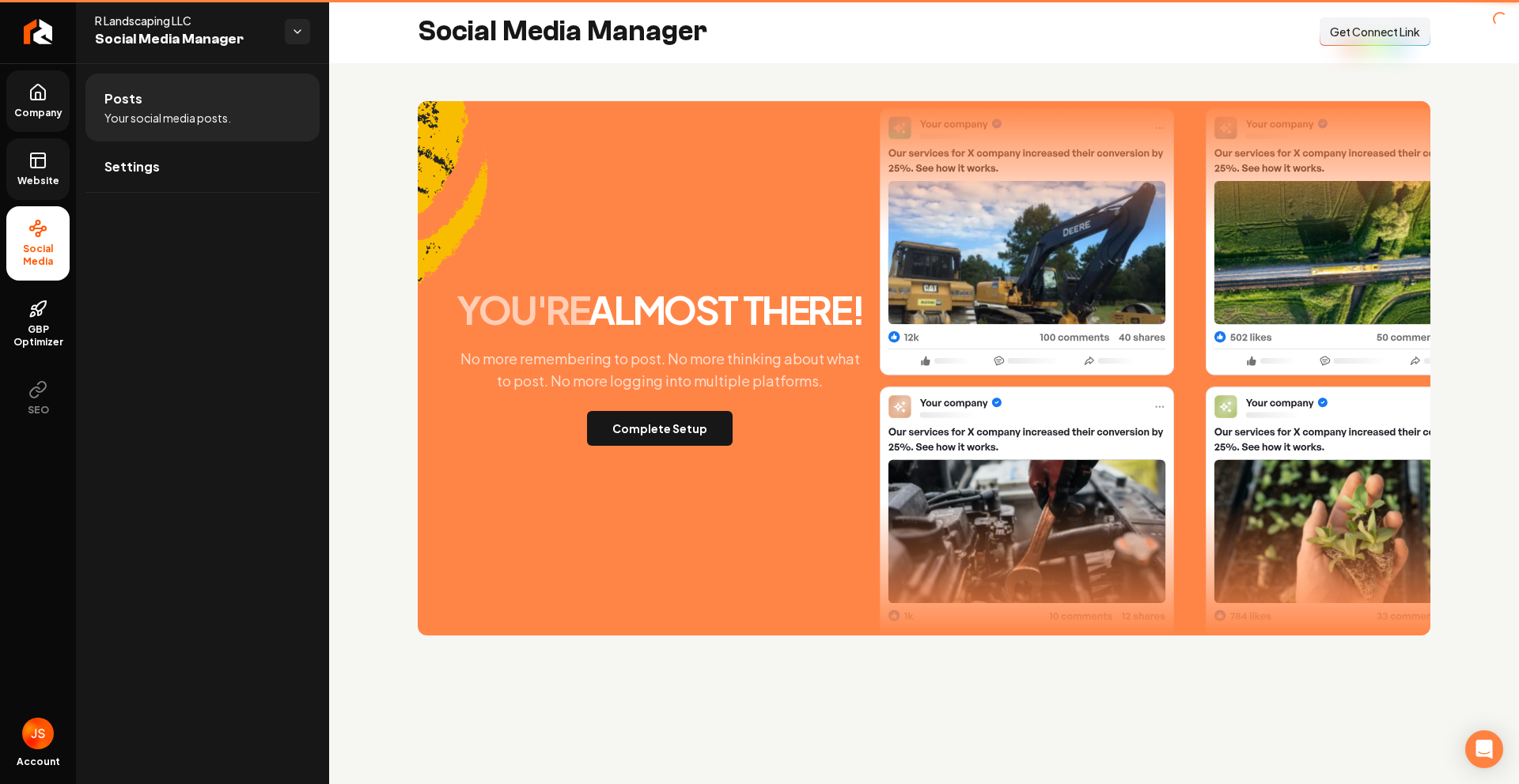
click at [58, 148] on link "Website" at bounding box center [37, 169] width 63 height 62
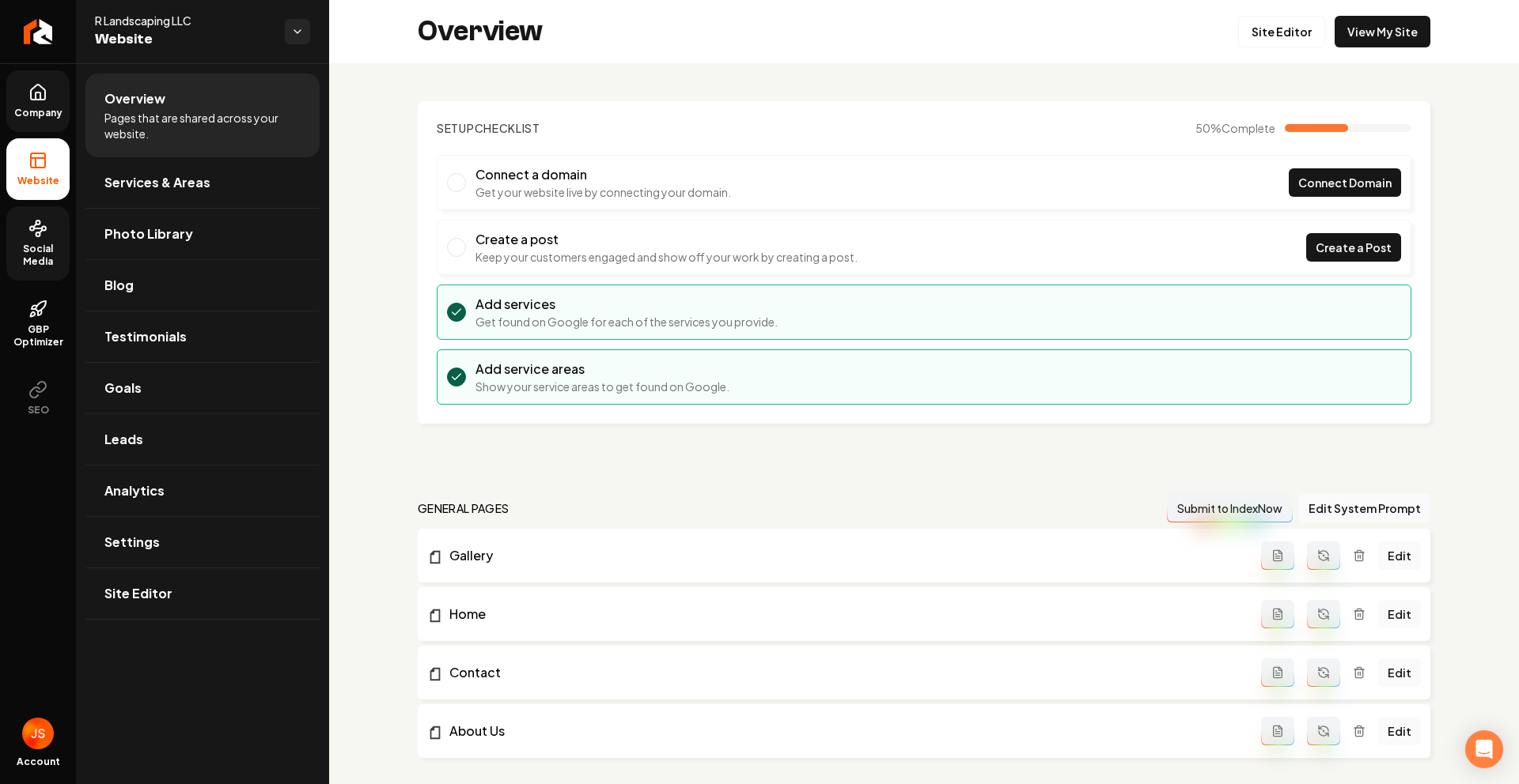
click at [52, 219] on link "Social Media" at bounding box center [37, 243] width 63 height 74
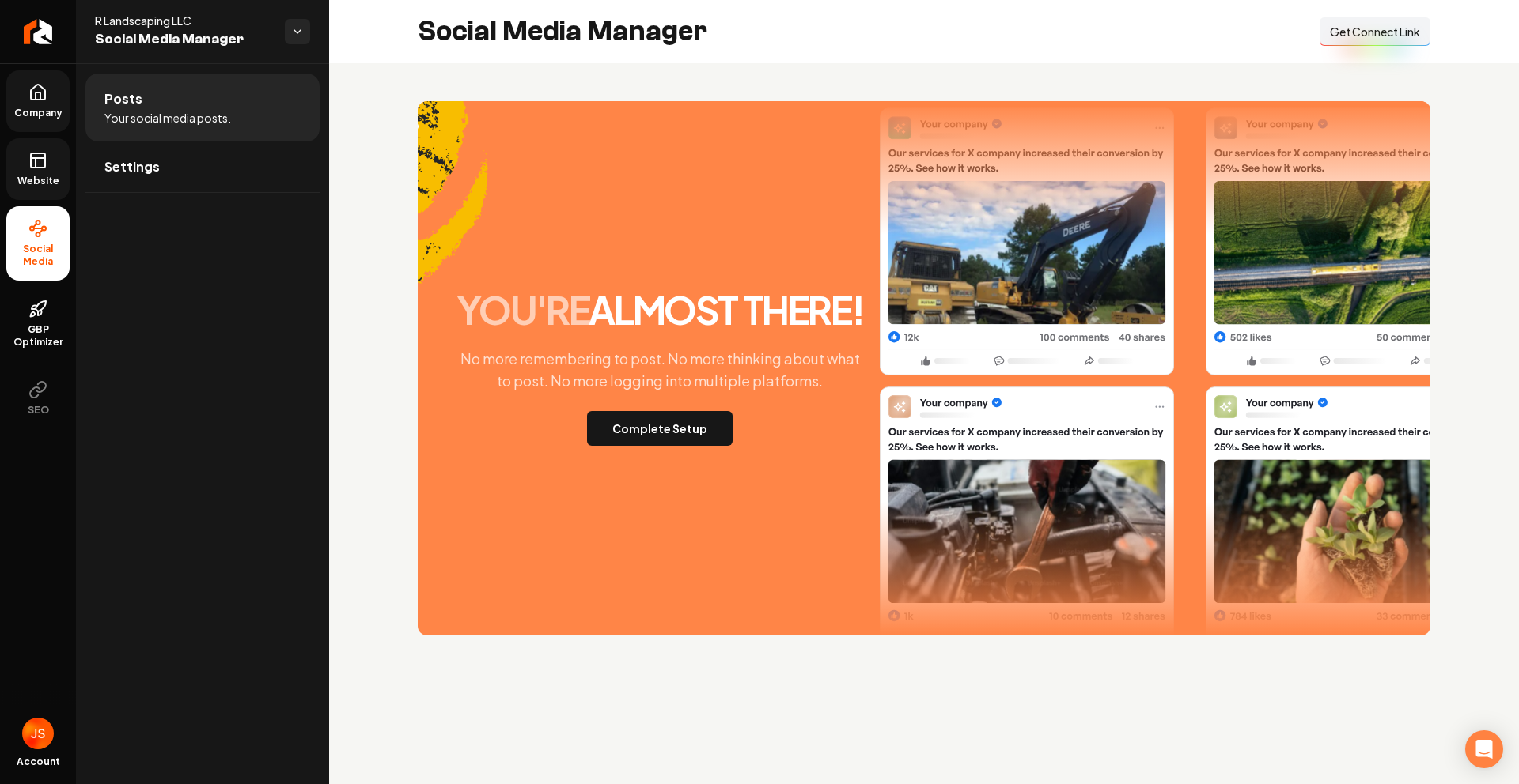
click at [42, 131] on link "Company" at bounding box center [37, 101] width 63 height 62
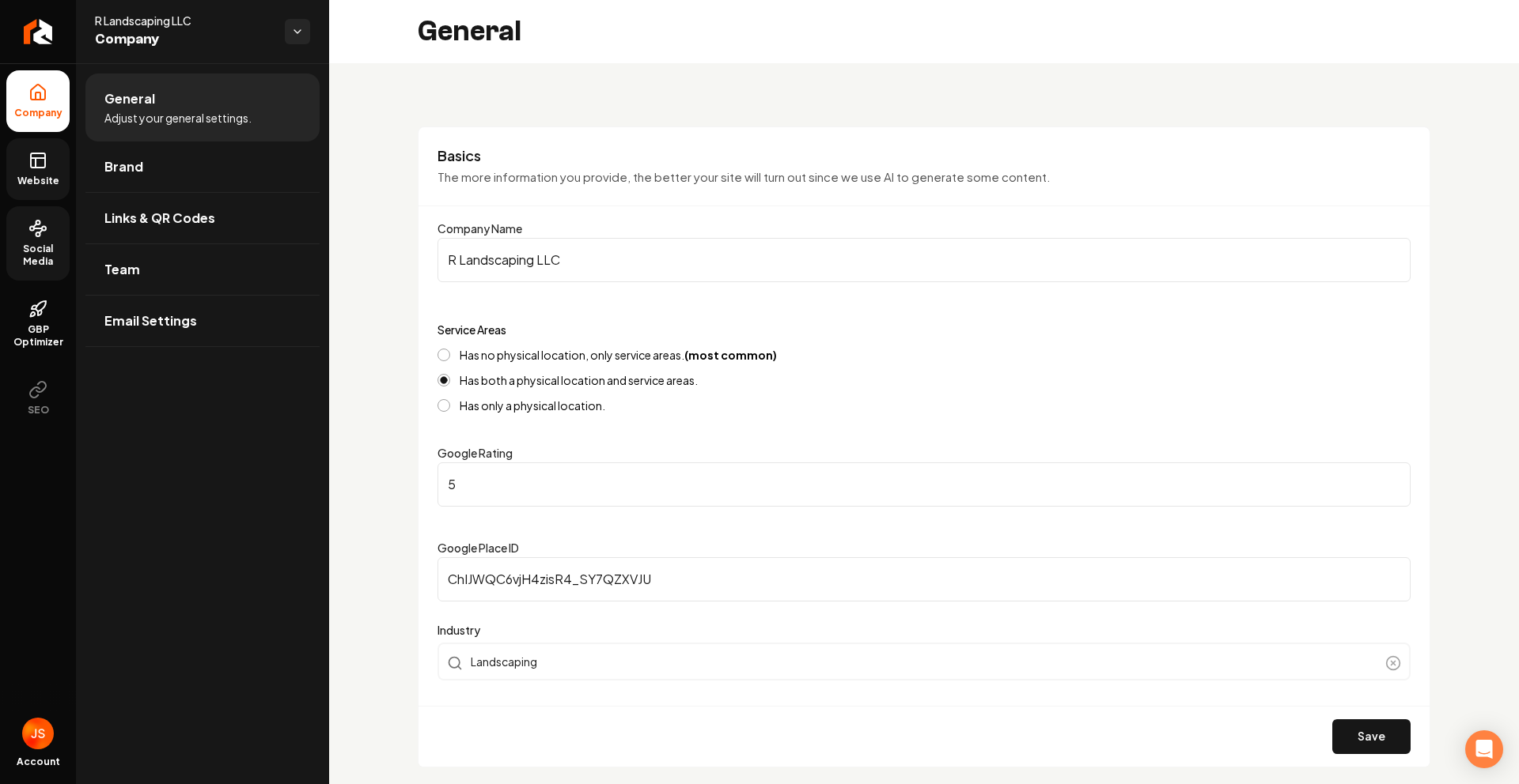
click at [40, 161] on icon at bounding box center [37, 160] width 19 height 19
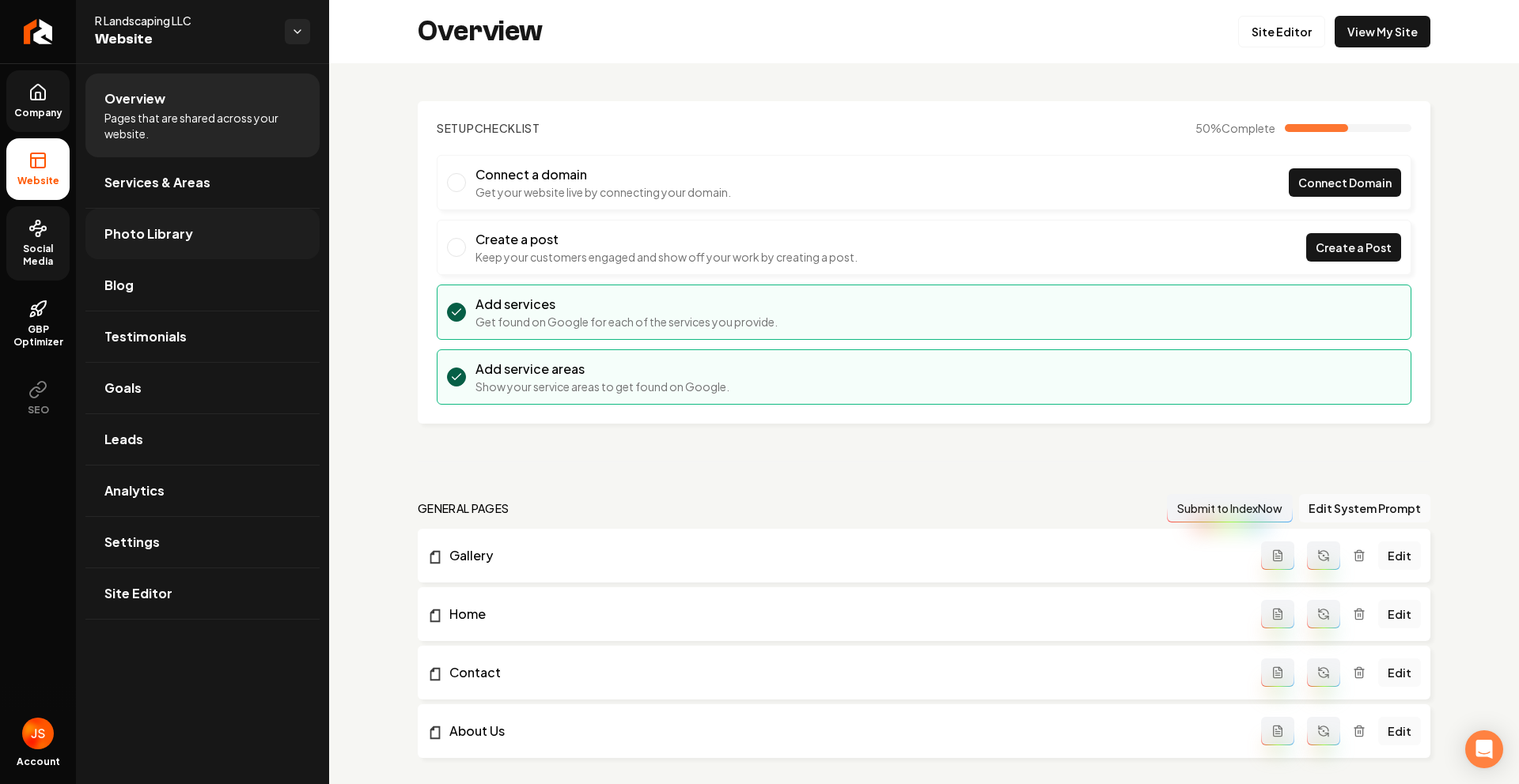
click at [139, 231] on span "Photo Library" at bounding box center [148, 234] width 88 height 19
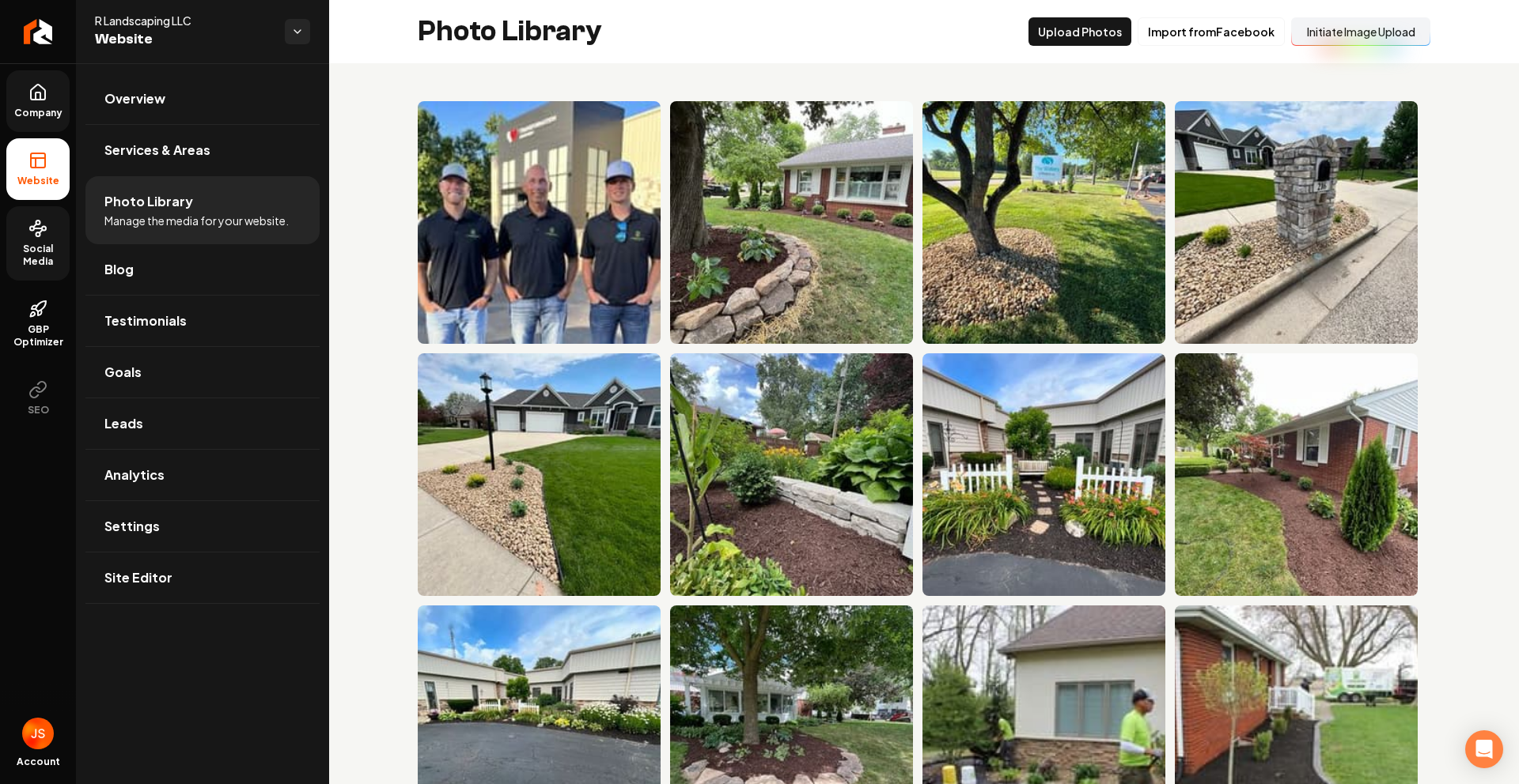
click at [1307, 26] on button "Initiate Image Upload" at bounding box center [1360, 31] width 139 height 29
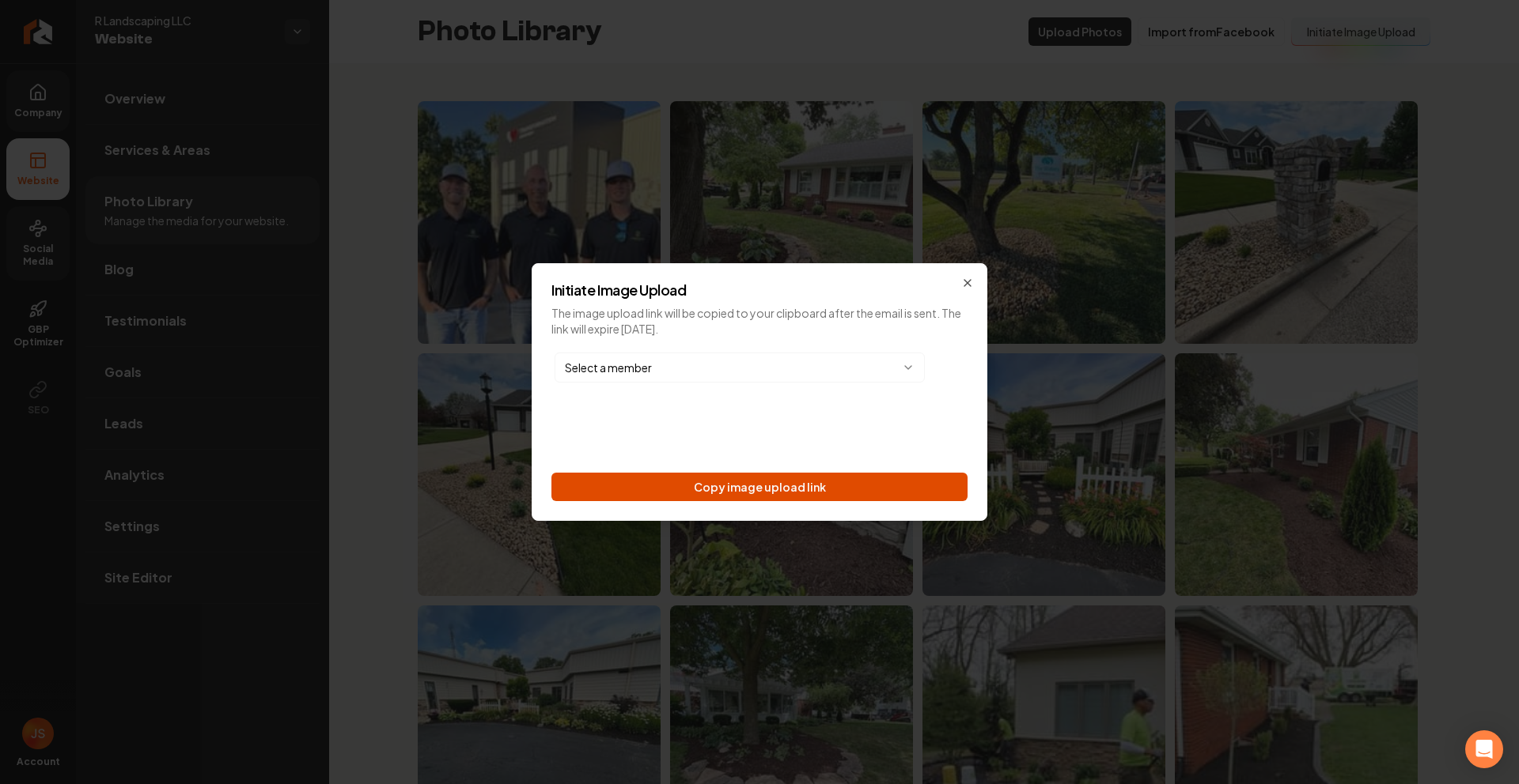
click at [777, 482] on button "Copy image upload link" at bounding box center [760, 487] width 416 height 29
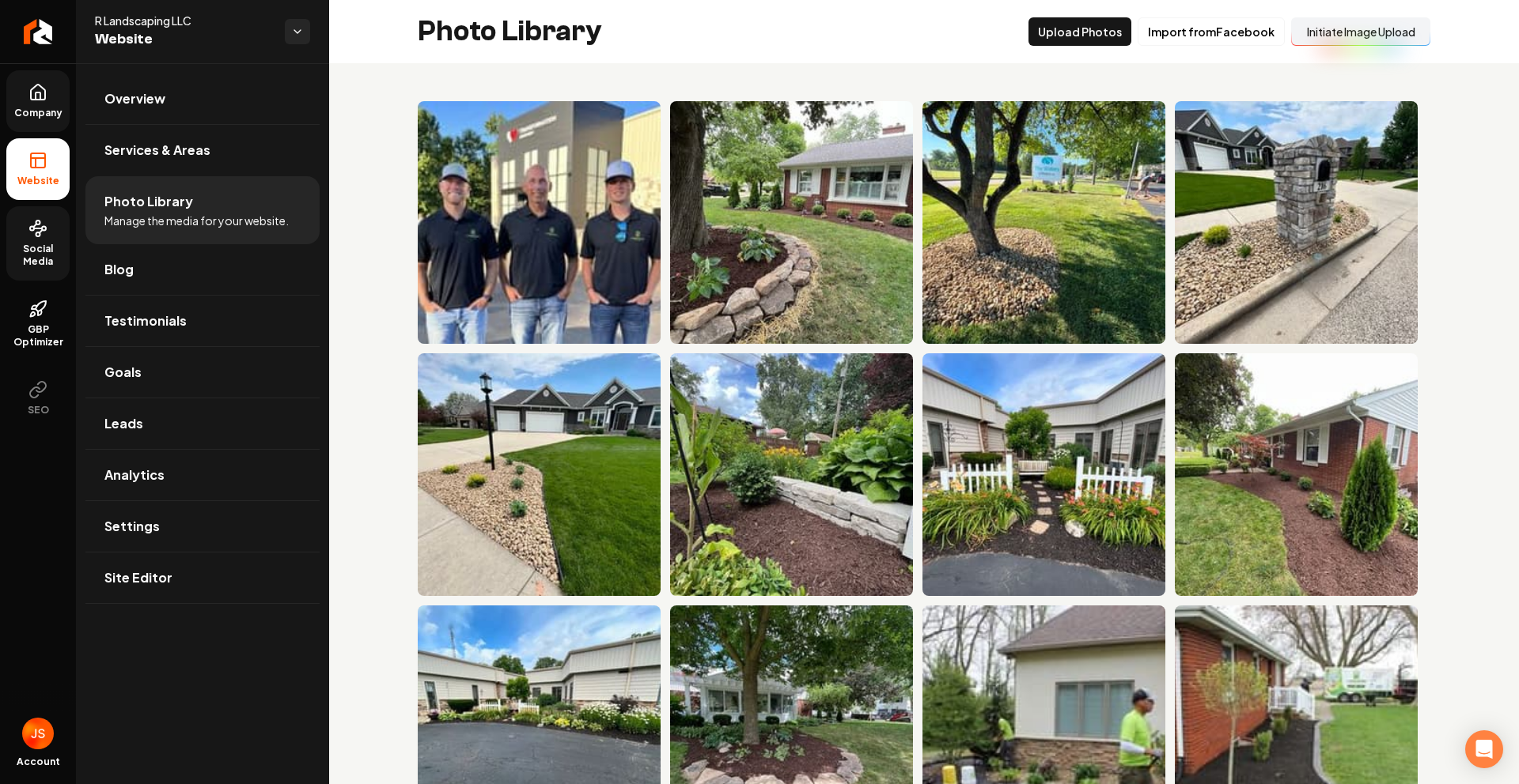
click at [29, 102] on link "Company" at bounding box center [37, 101] width 63 height 62
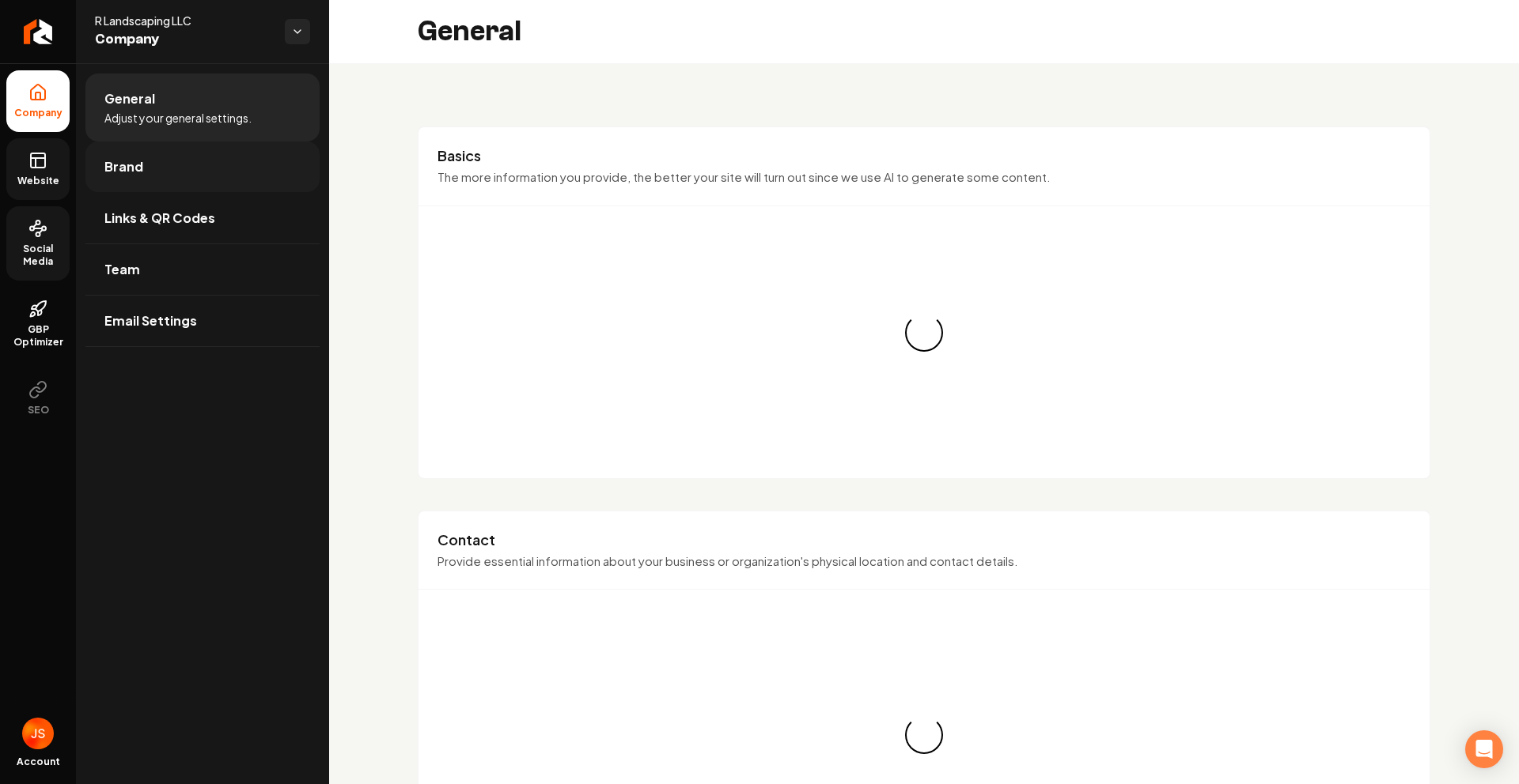
click at [111, 169] on span "Brand" at bounding box center [123, 166] width 38 height 19
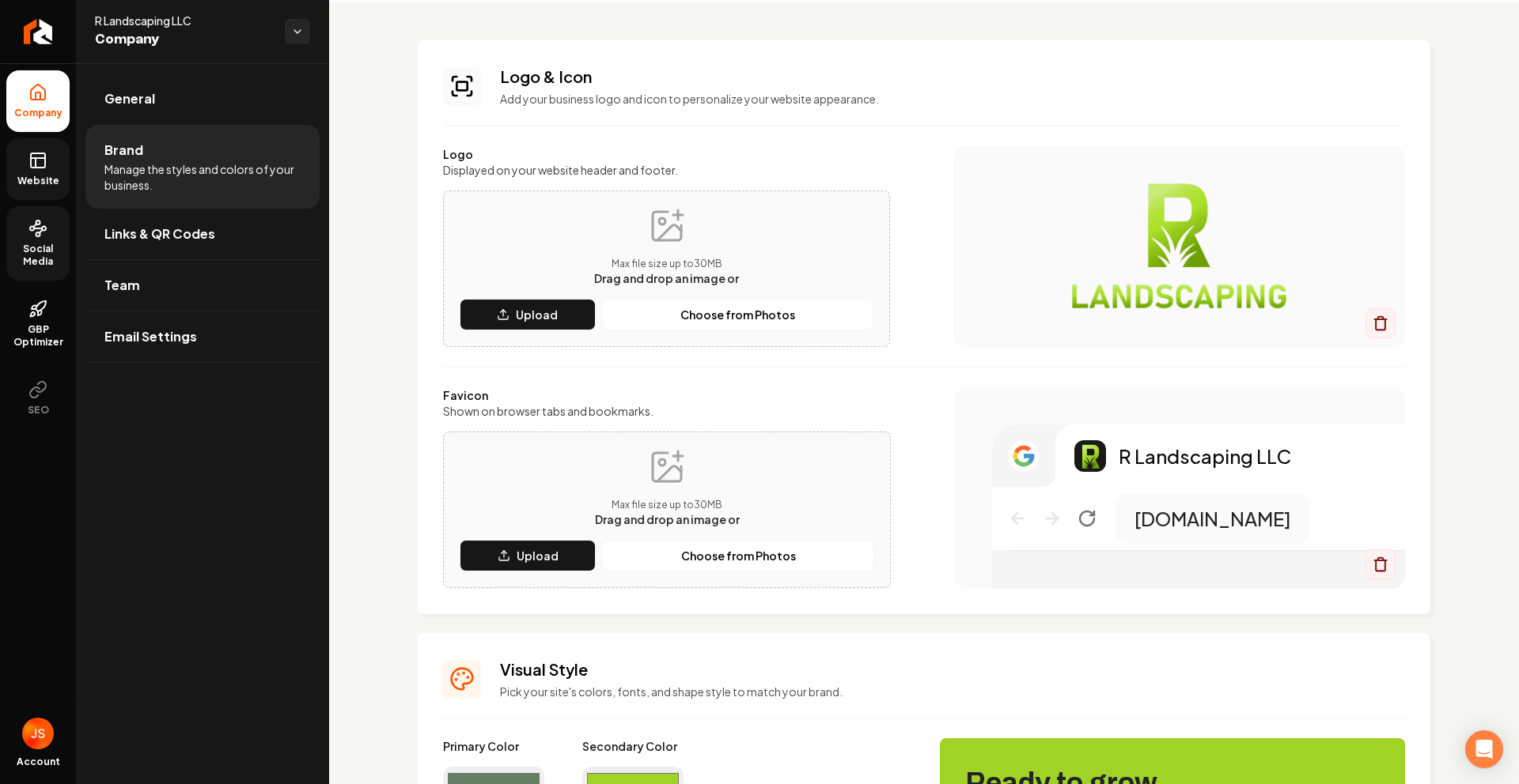
scroll to position [156, 0]
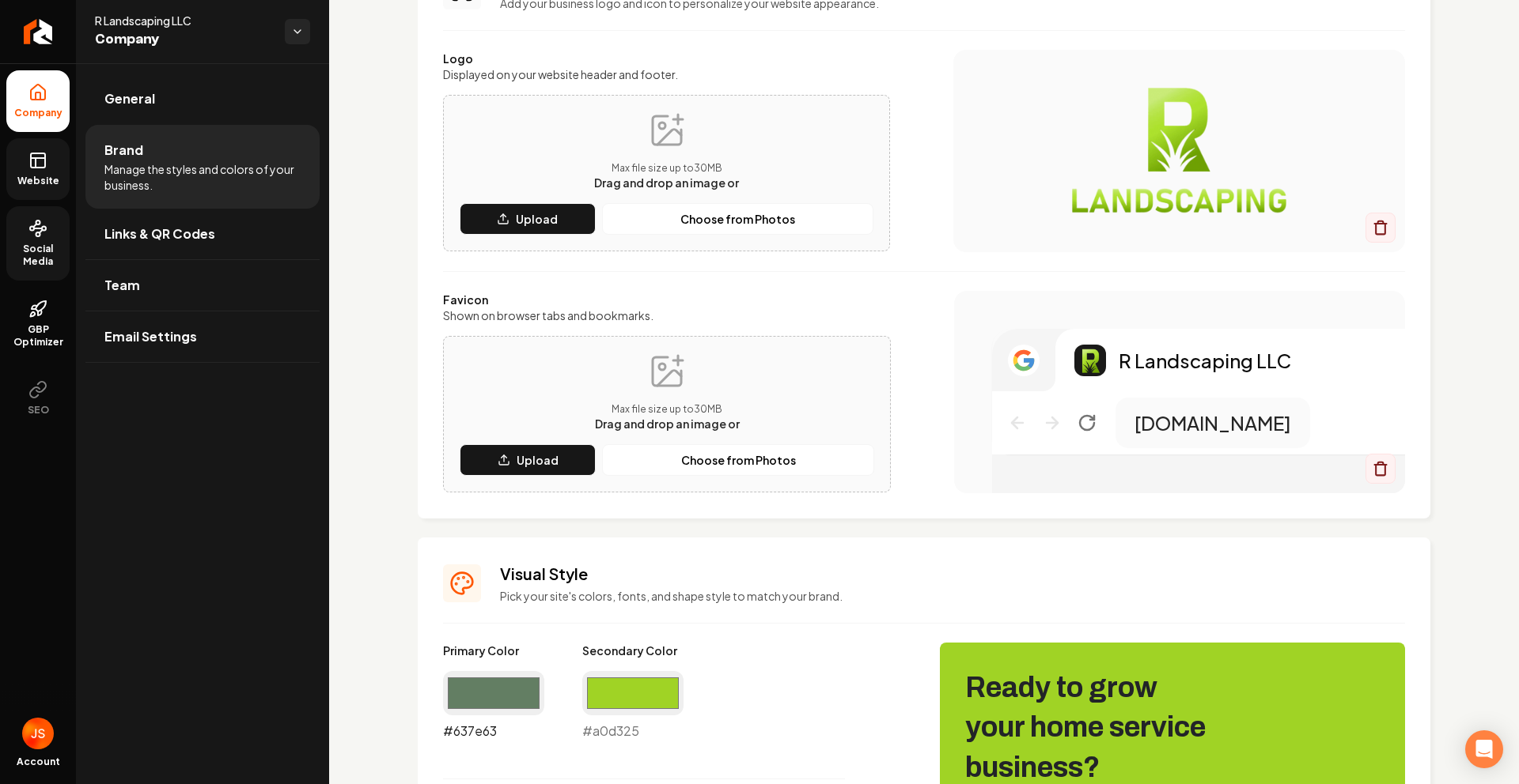
click at [511, 671] on input "#637e63" at bounding box center [493, 693] width 101 height 45
type input "#181818"
click at [810, 598] on p "Pick your site's colors, fonts, and shape style to match your brand." at bounding box center [952, 596] width 905 height 16
click at [655, 681] on input "#a0d325" at bounding box center [632, 693] width 101 height 45
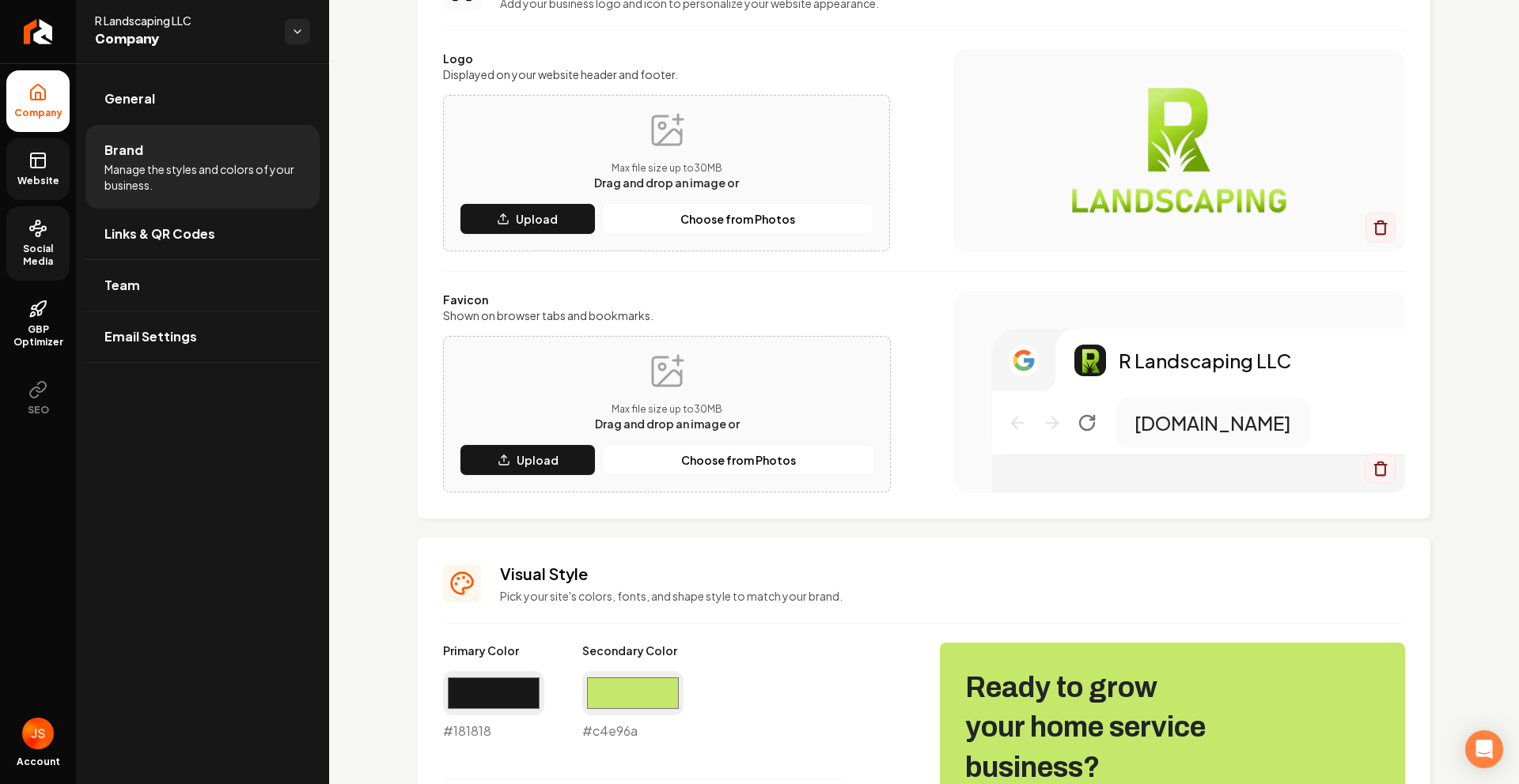
type input "#c4e96a"
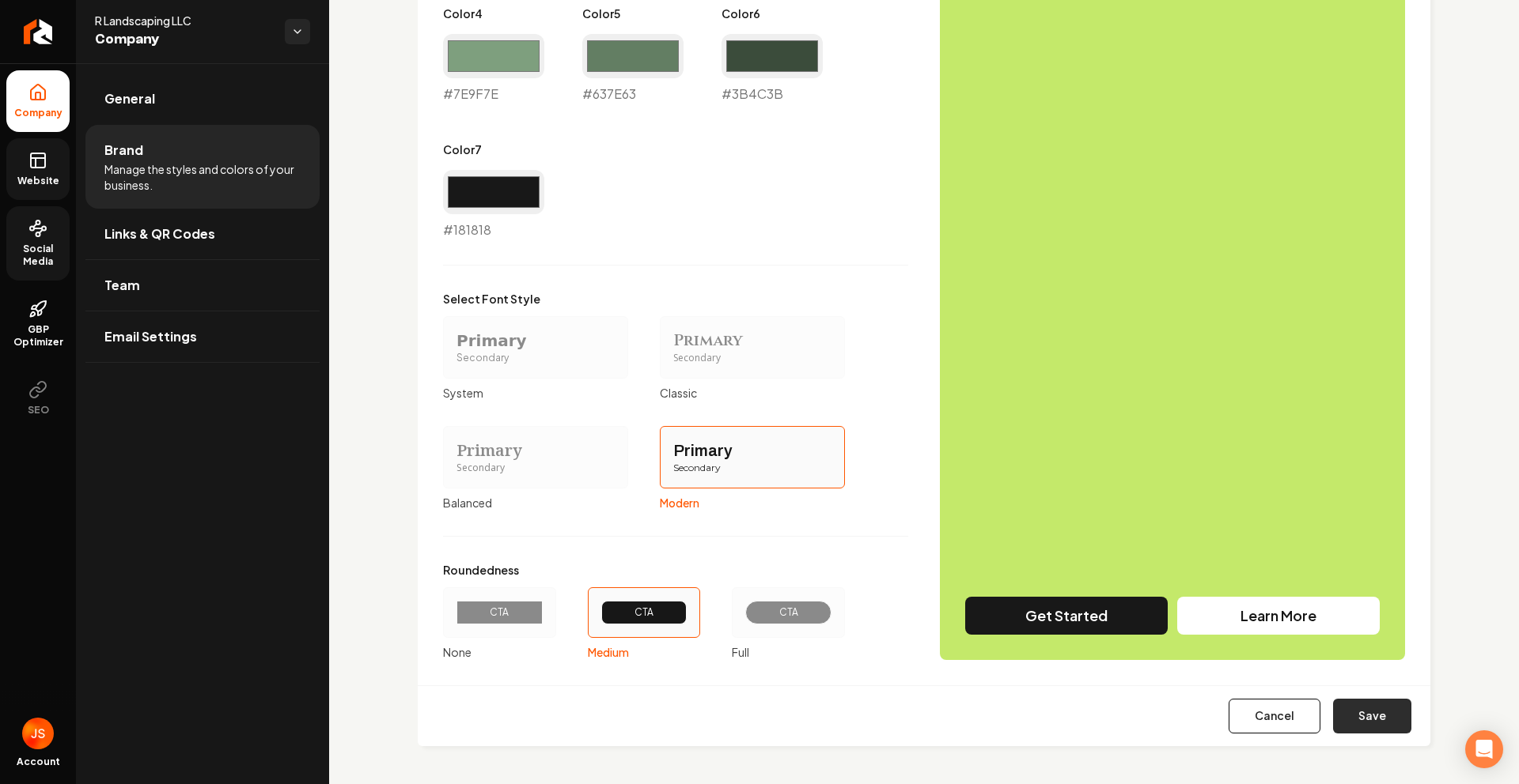
click at [1365, 715] on button "Save" at bounding box center [1372, 715] width 79 height 35
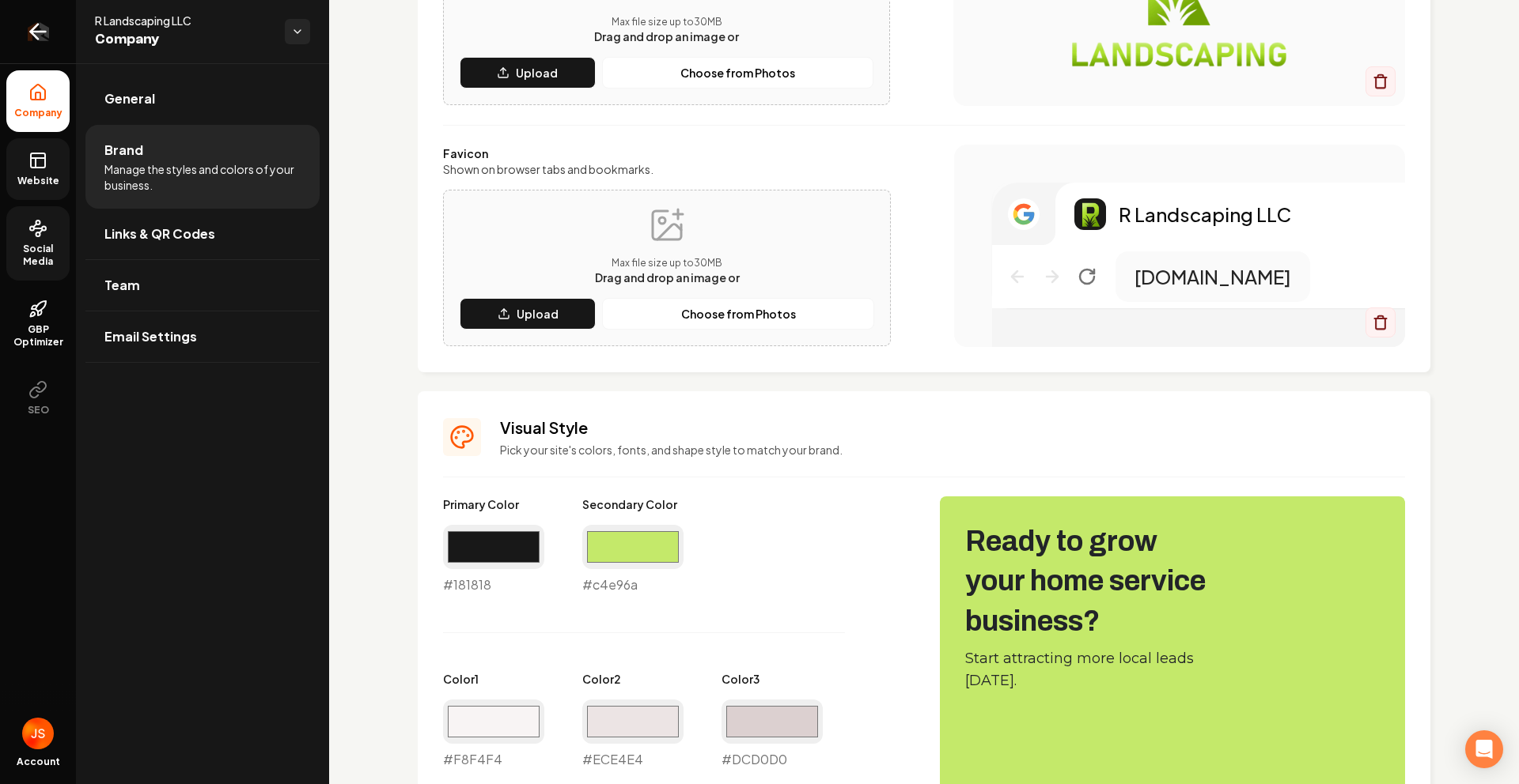
scroll to position [0, 0]
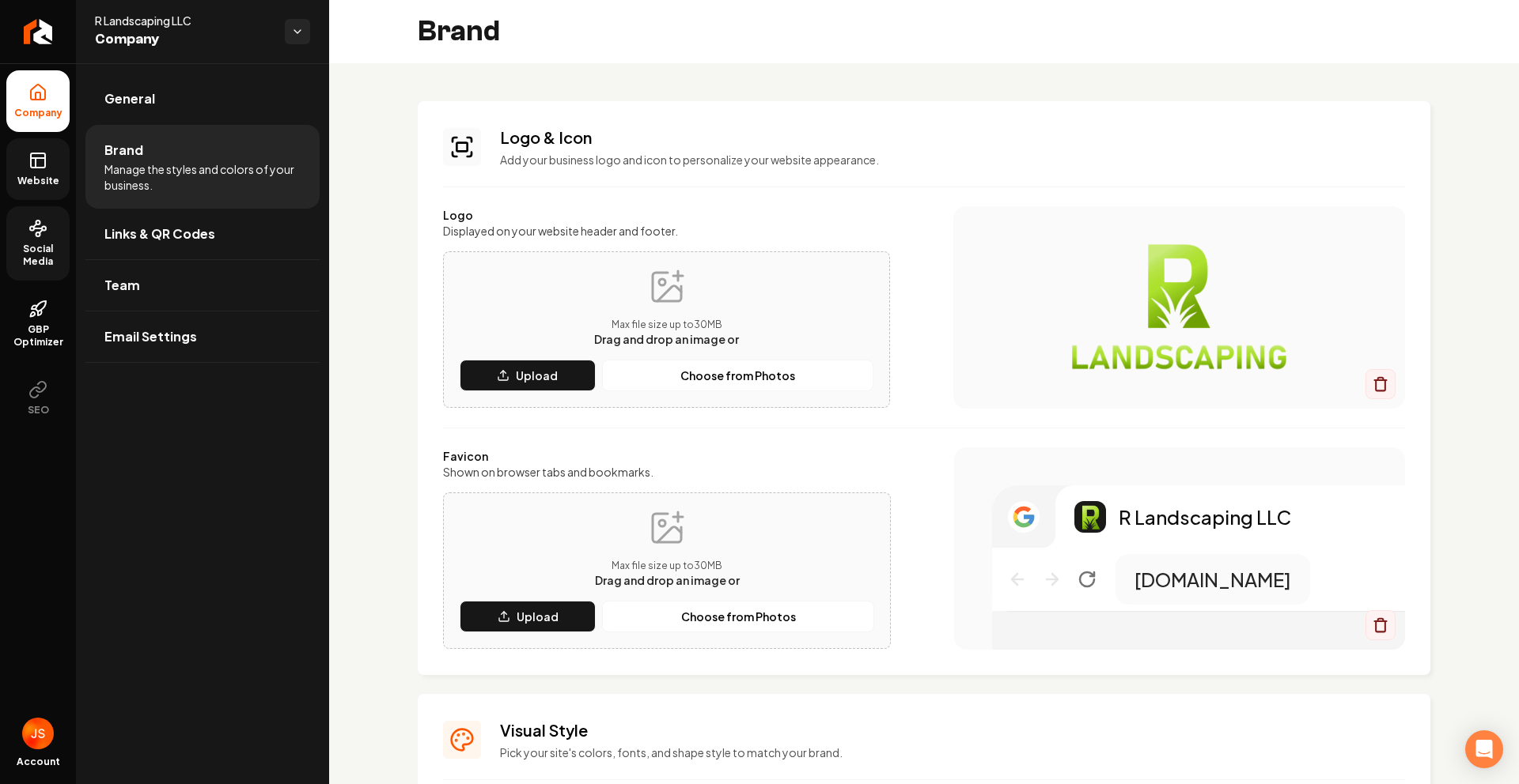
type input "#f8f4f4"
type input "#ece4e4"
type input "#dcd0d0"
type input "#7e9f7e"
type input "#637e63"
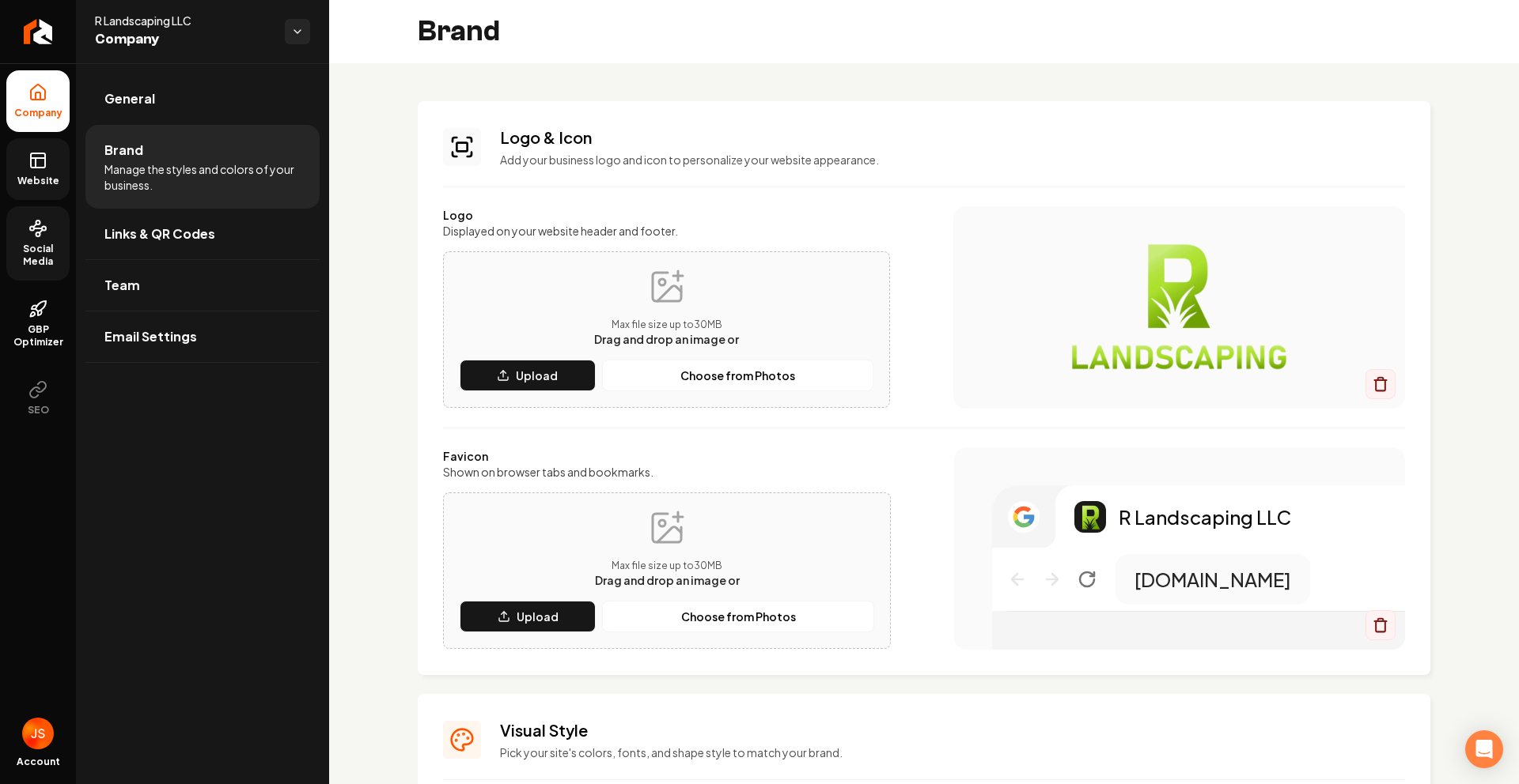
type input "#3b4c3b"
click at [29, 162] on icon at bounding box center [37, 160] width 19 height 19
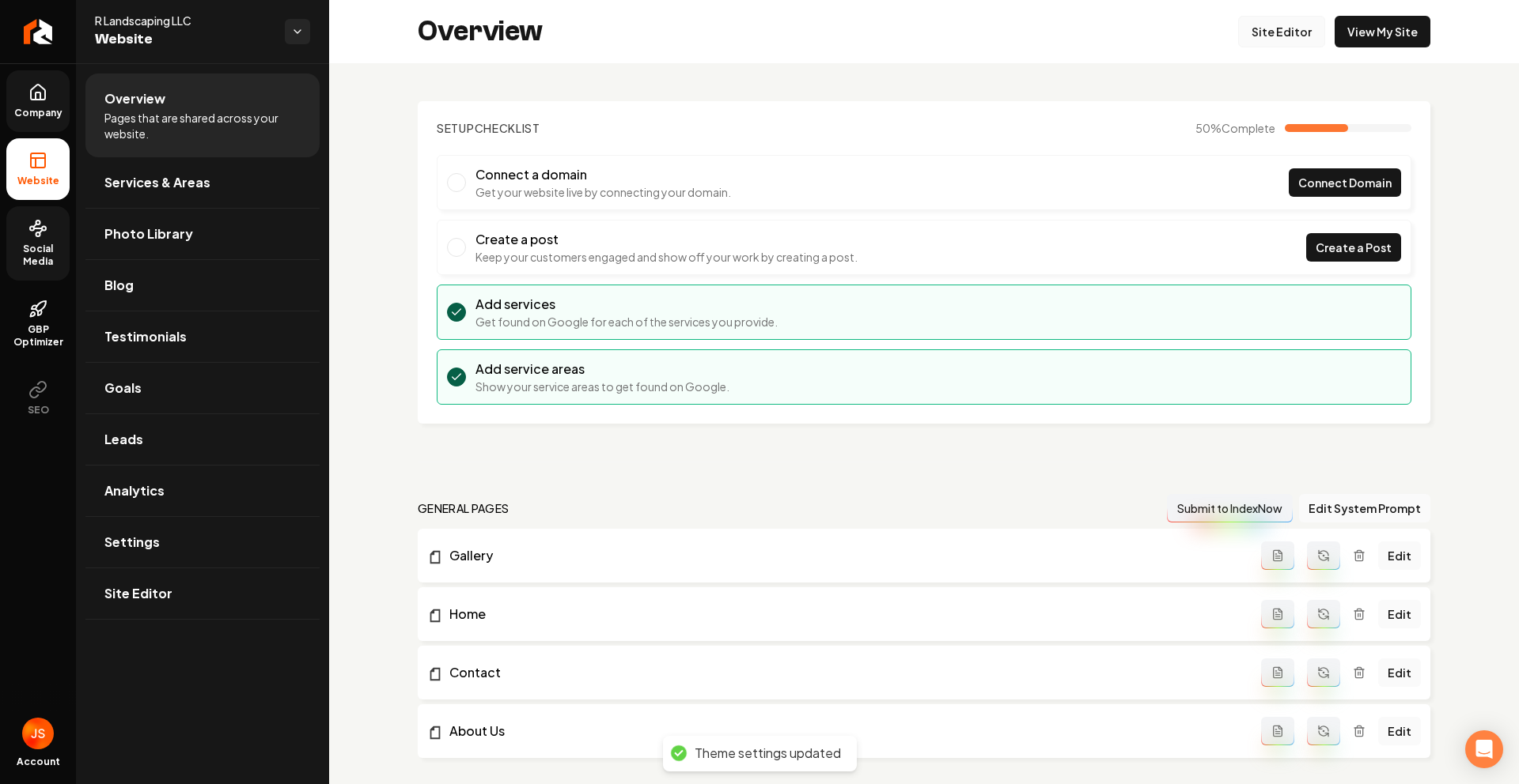
click at [1287, 38] on link "Site Editor" at bounding box center [1281, 31] width 87 height 31
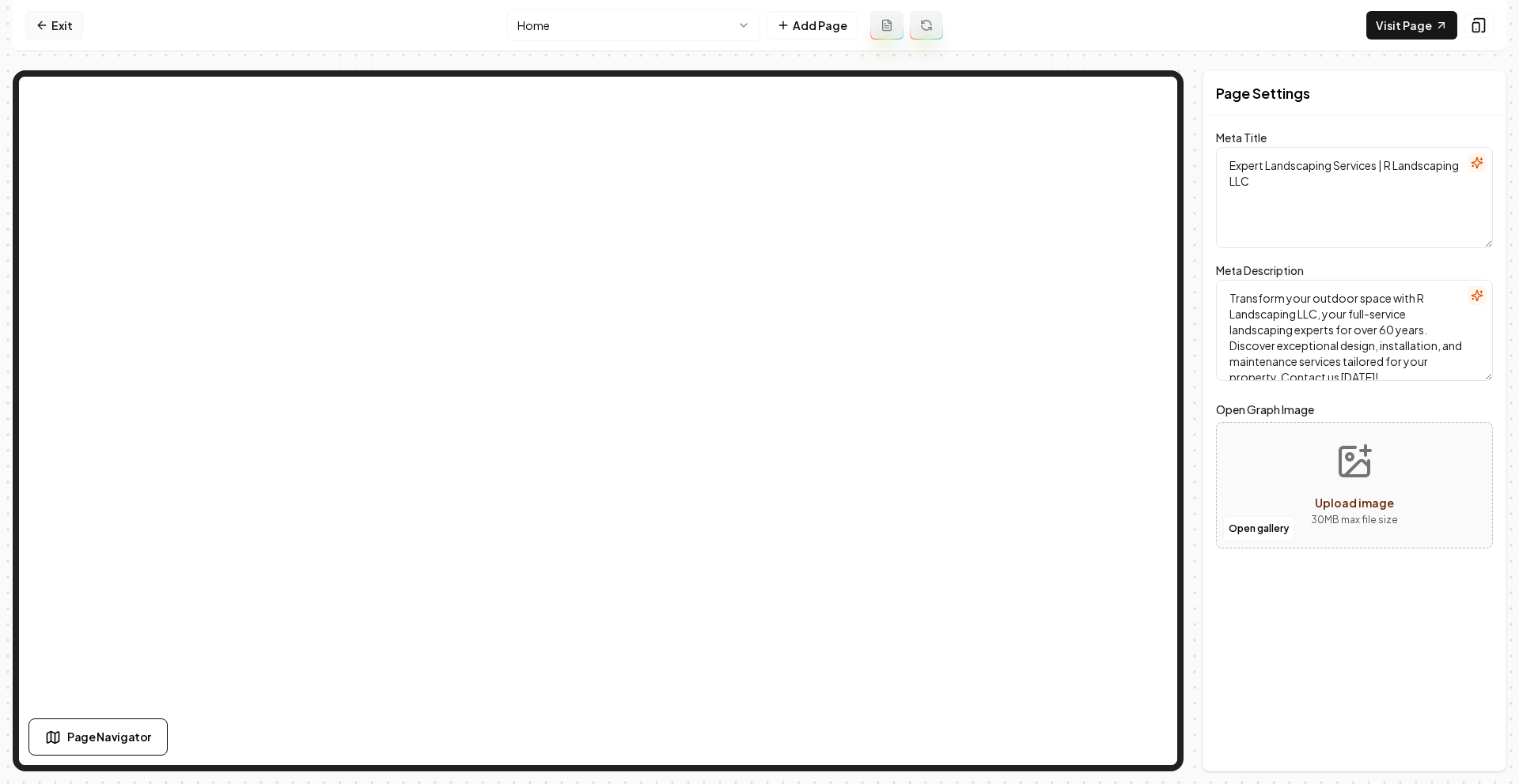
click at [46, 25] on icon at bounding box center [42, 25] width 7 height 0
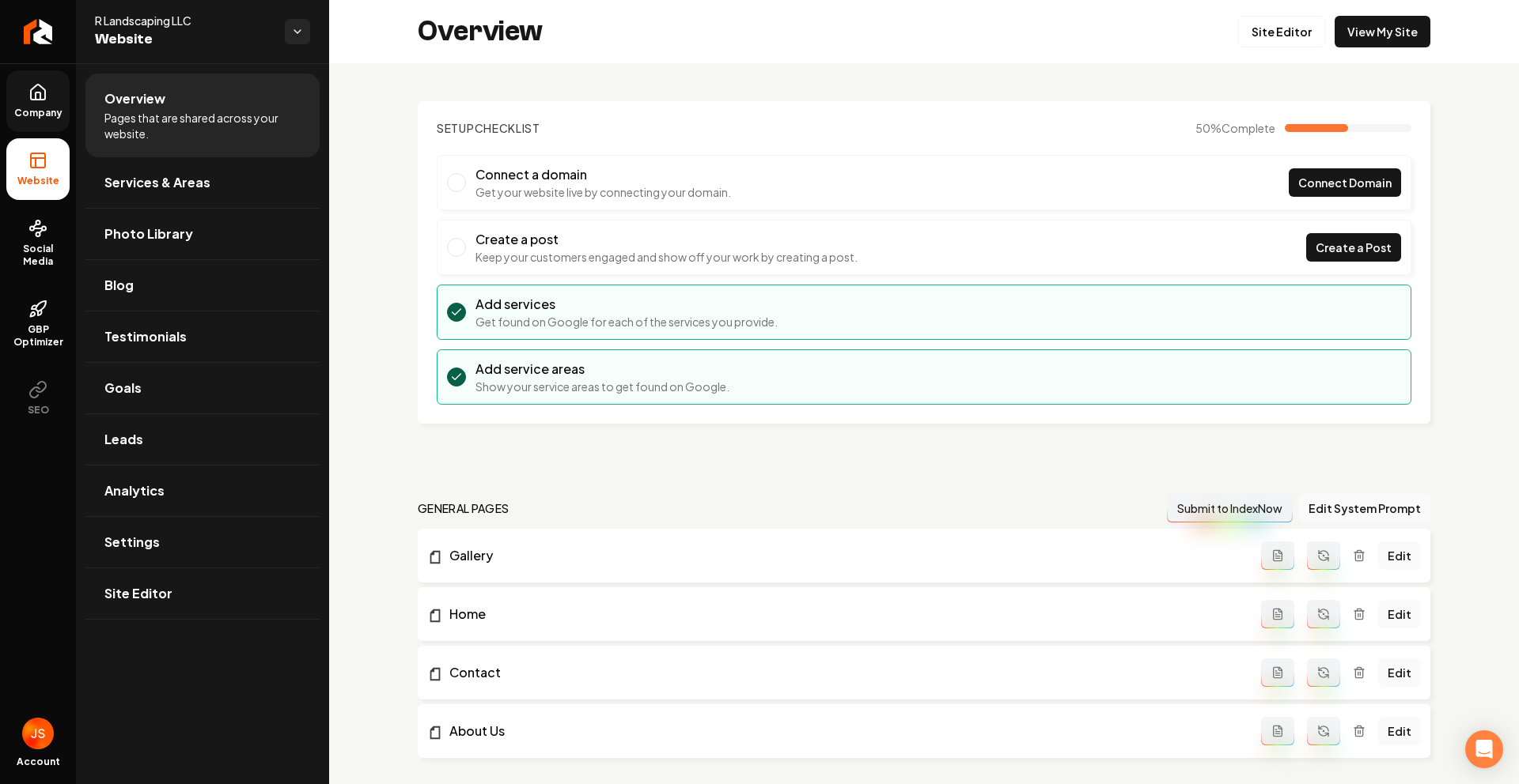
click at [31, 94] on icon at bounding box center [37, 92] width 19 height 19
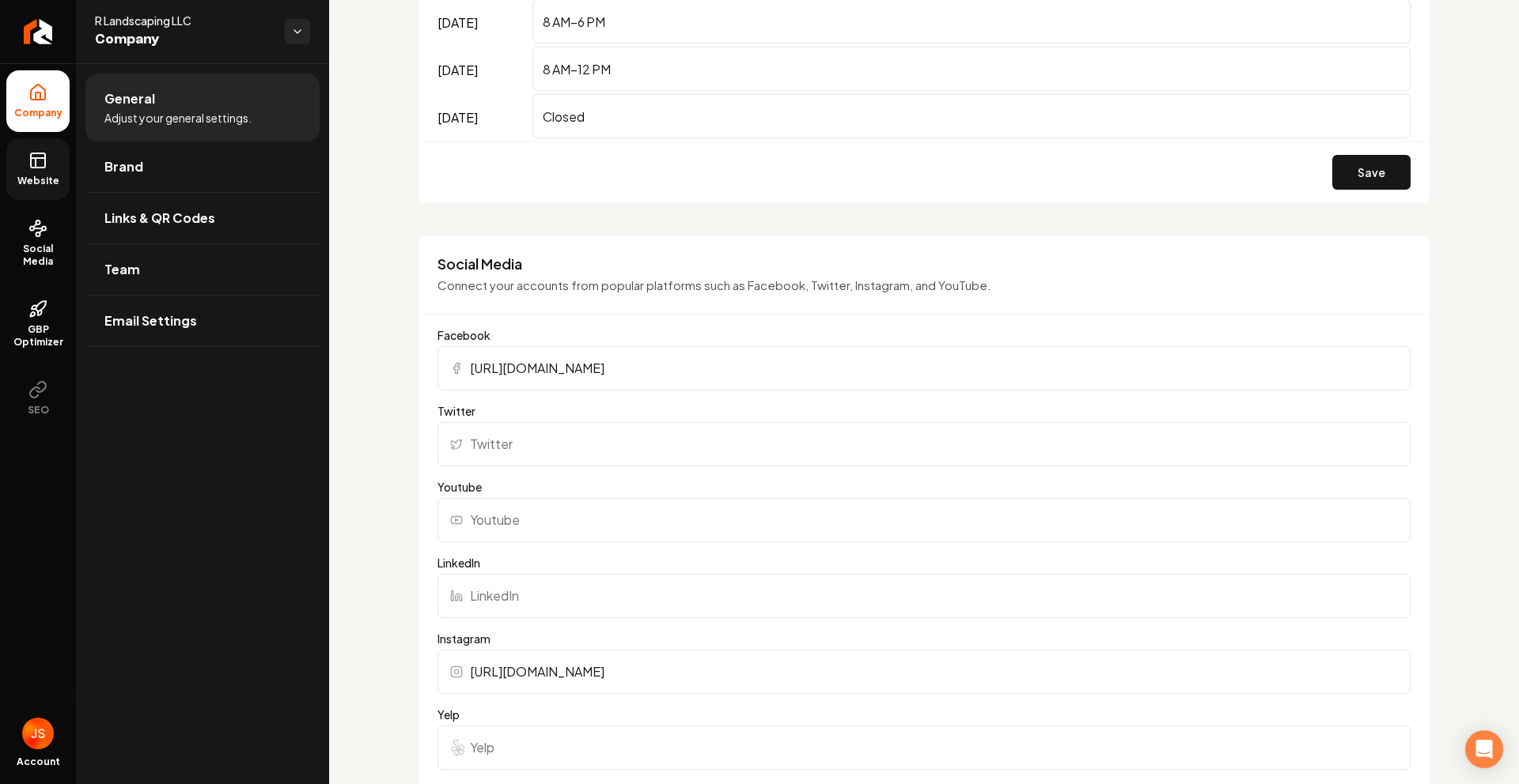
click at [23, 175] on span "Website" at bounding box center [37, 181] width 54 height 12
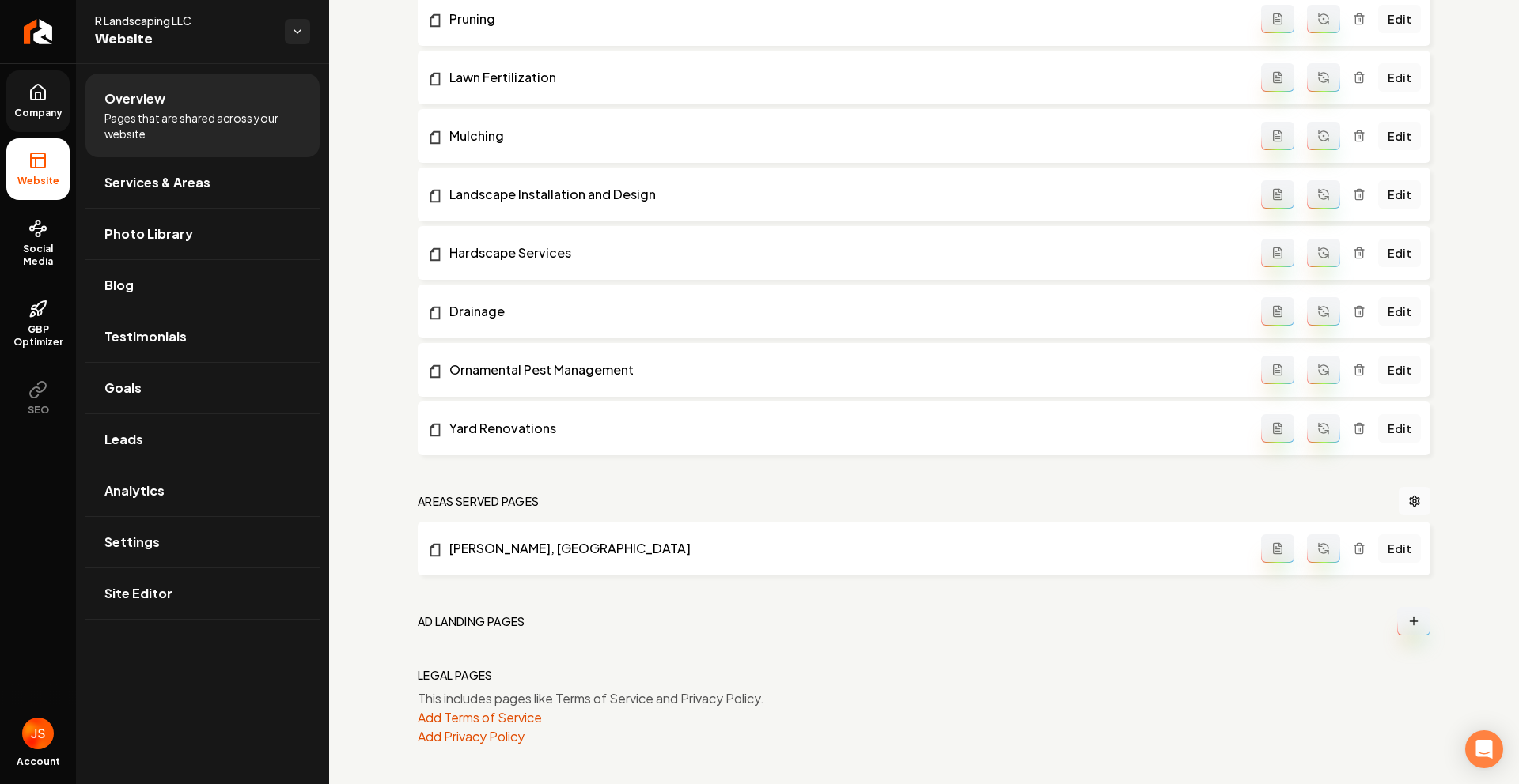
click at [12, 94] on link "Company" at bounding box center [37, 101] width 63 height 62
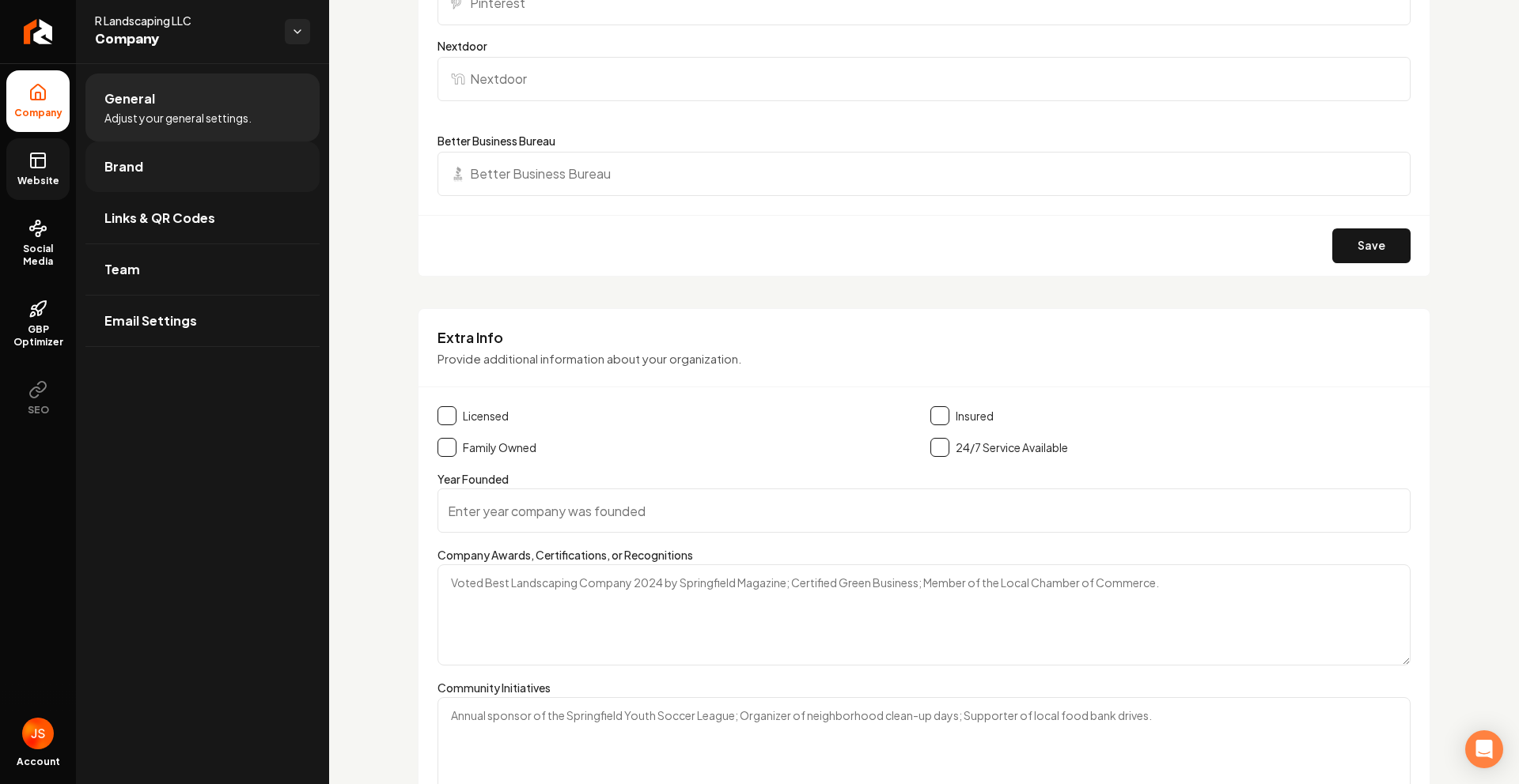
click at [126, 153] on link "Brand" at bounding box center [203, 167] width 234 height 51
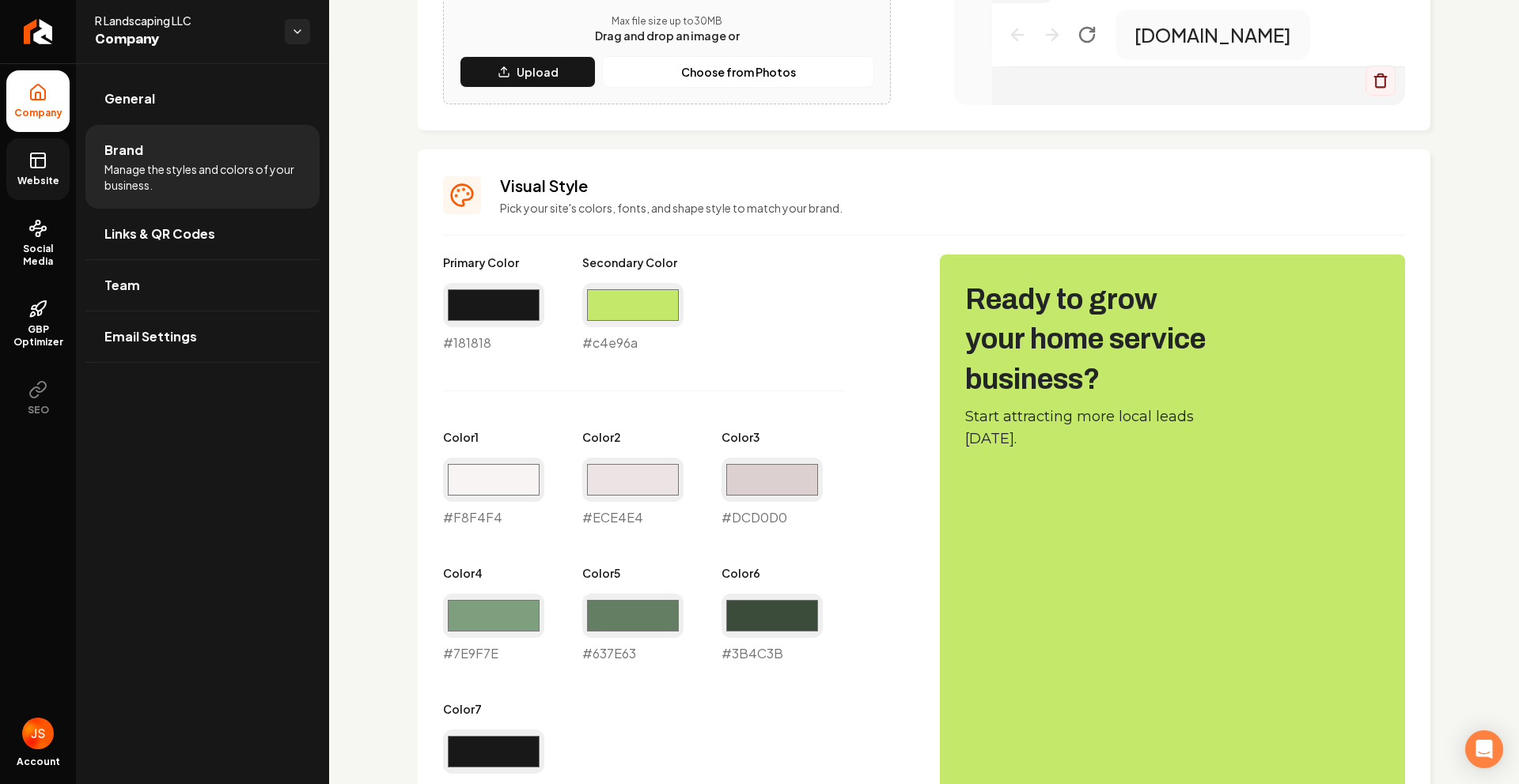
scroll to position [509, 0]
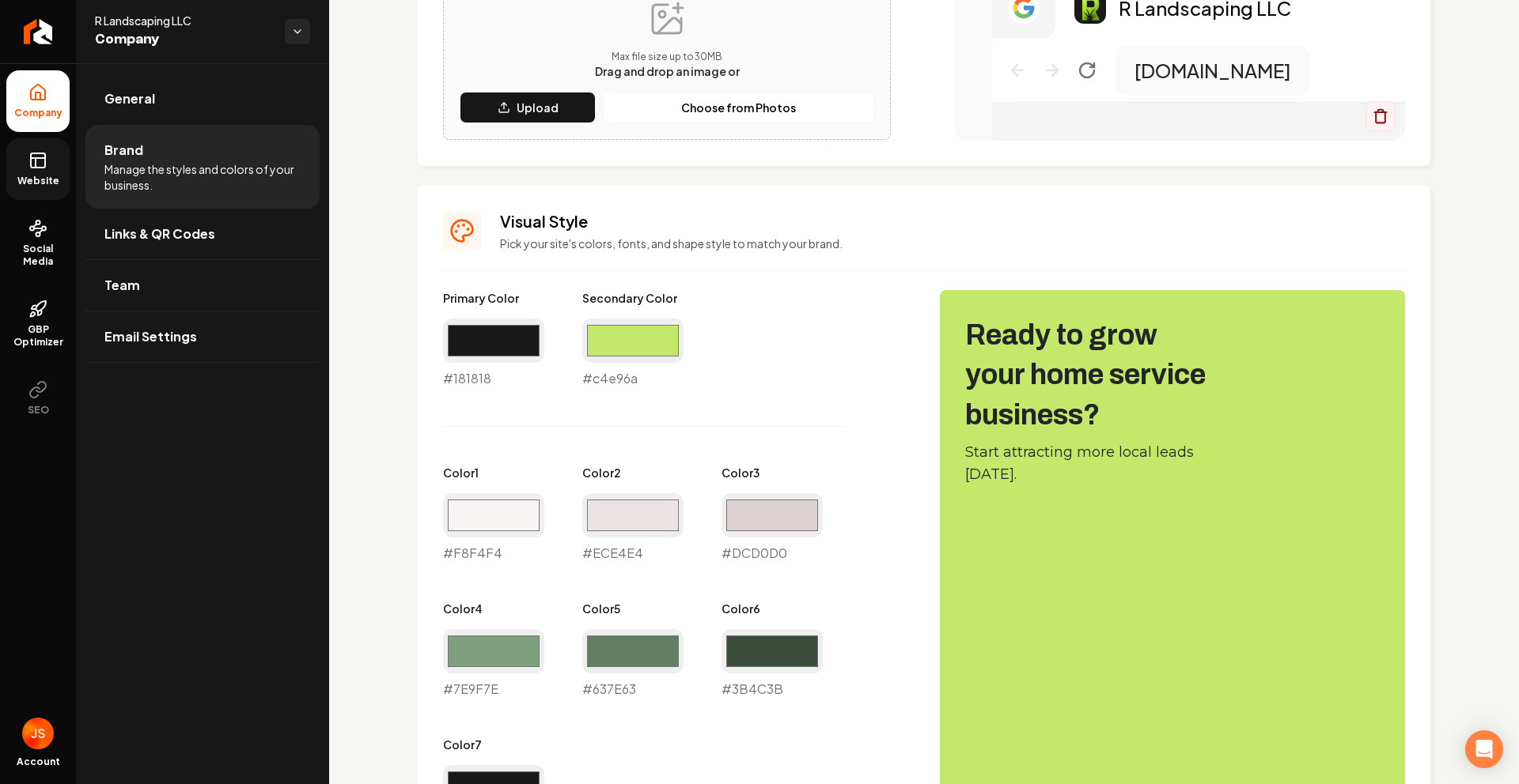
click at [626, 375] on div "#c4e96a #c4e96a" at bounding box center [632, 353] width 101 height 70
copy div "#c4e96a"
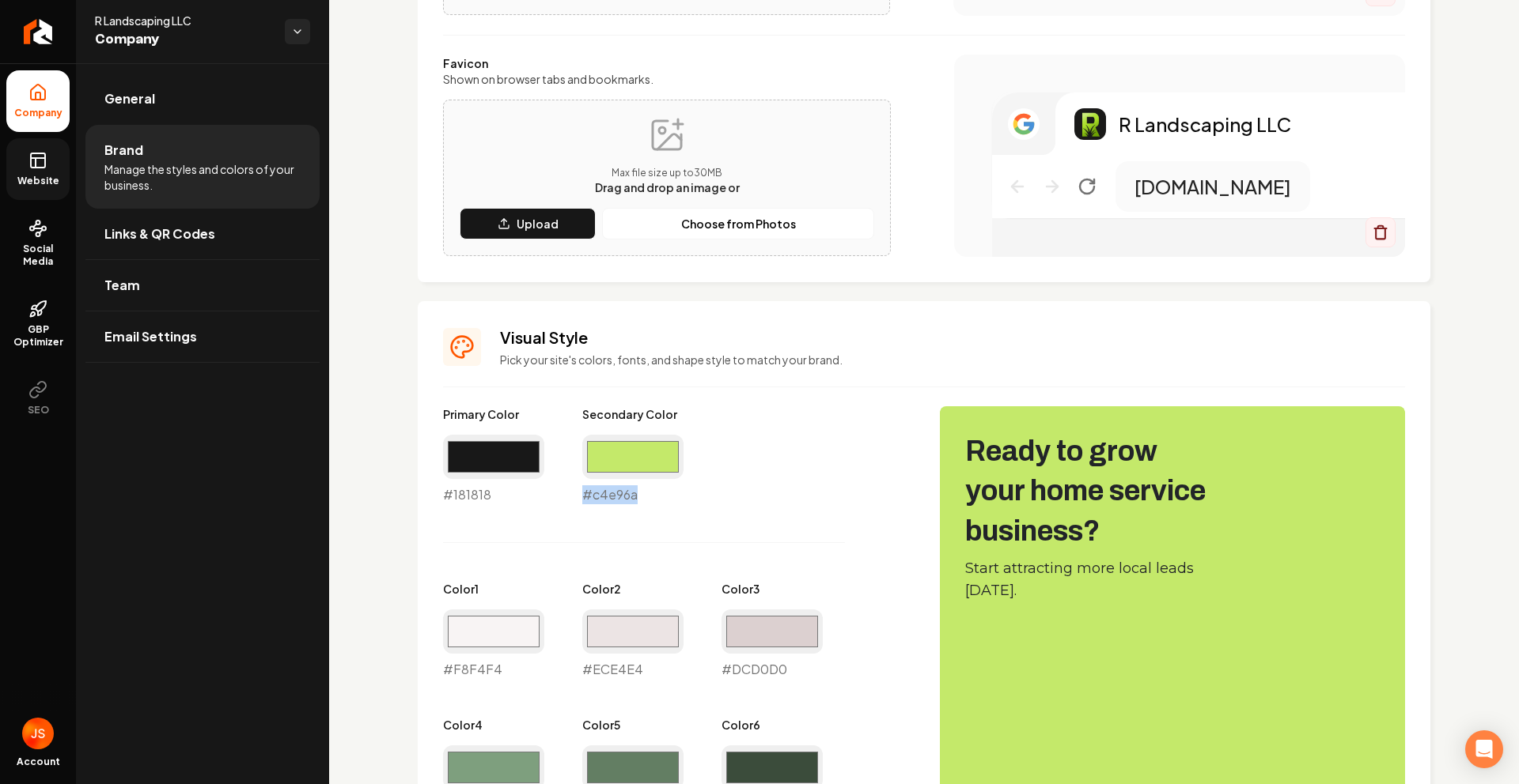
scroll to position [470, 0]
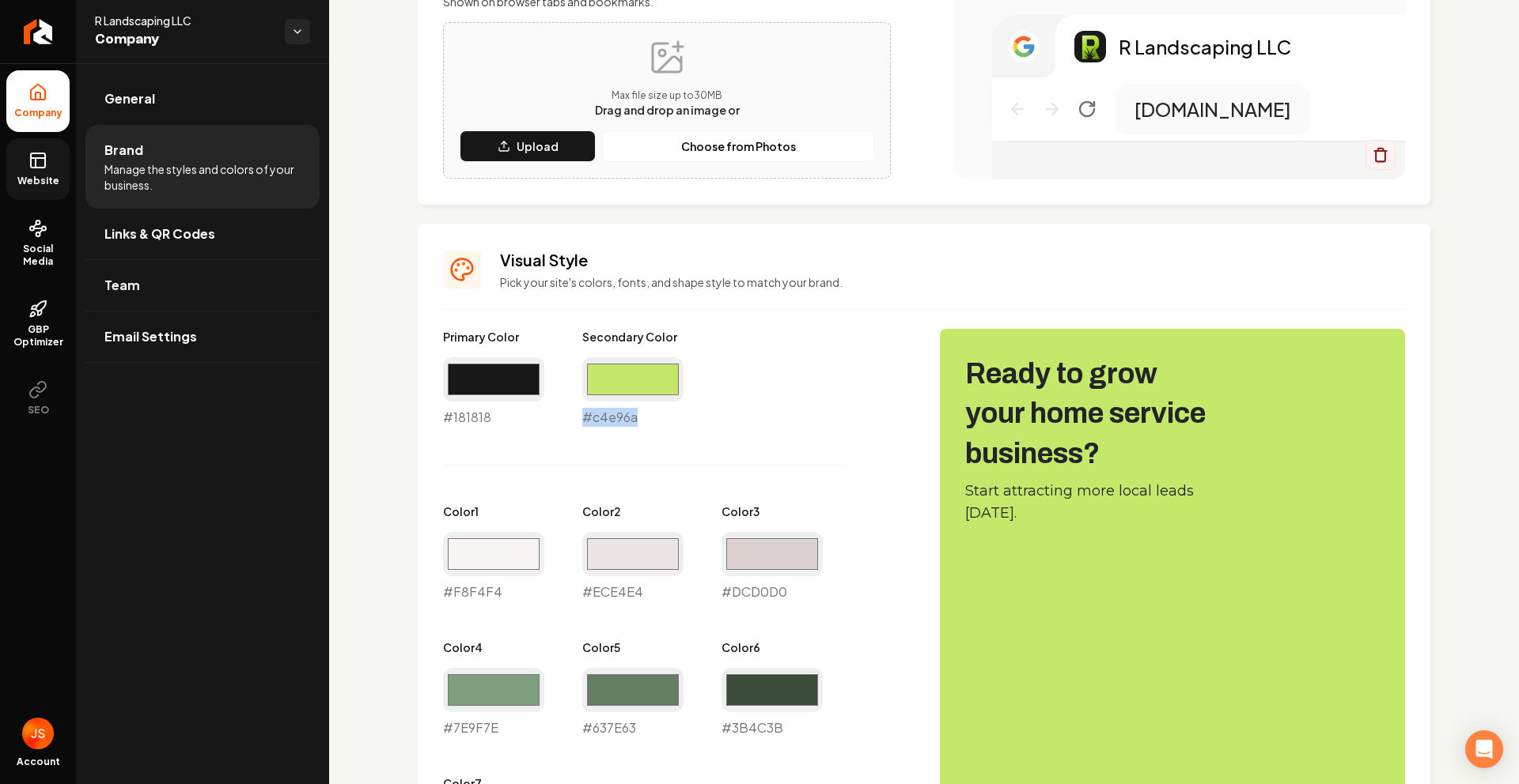
click at [37, 158] on icon at bounding box center [38, 158] width 14 height 0
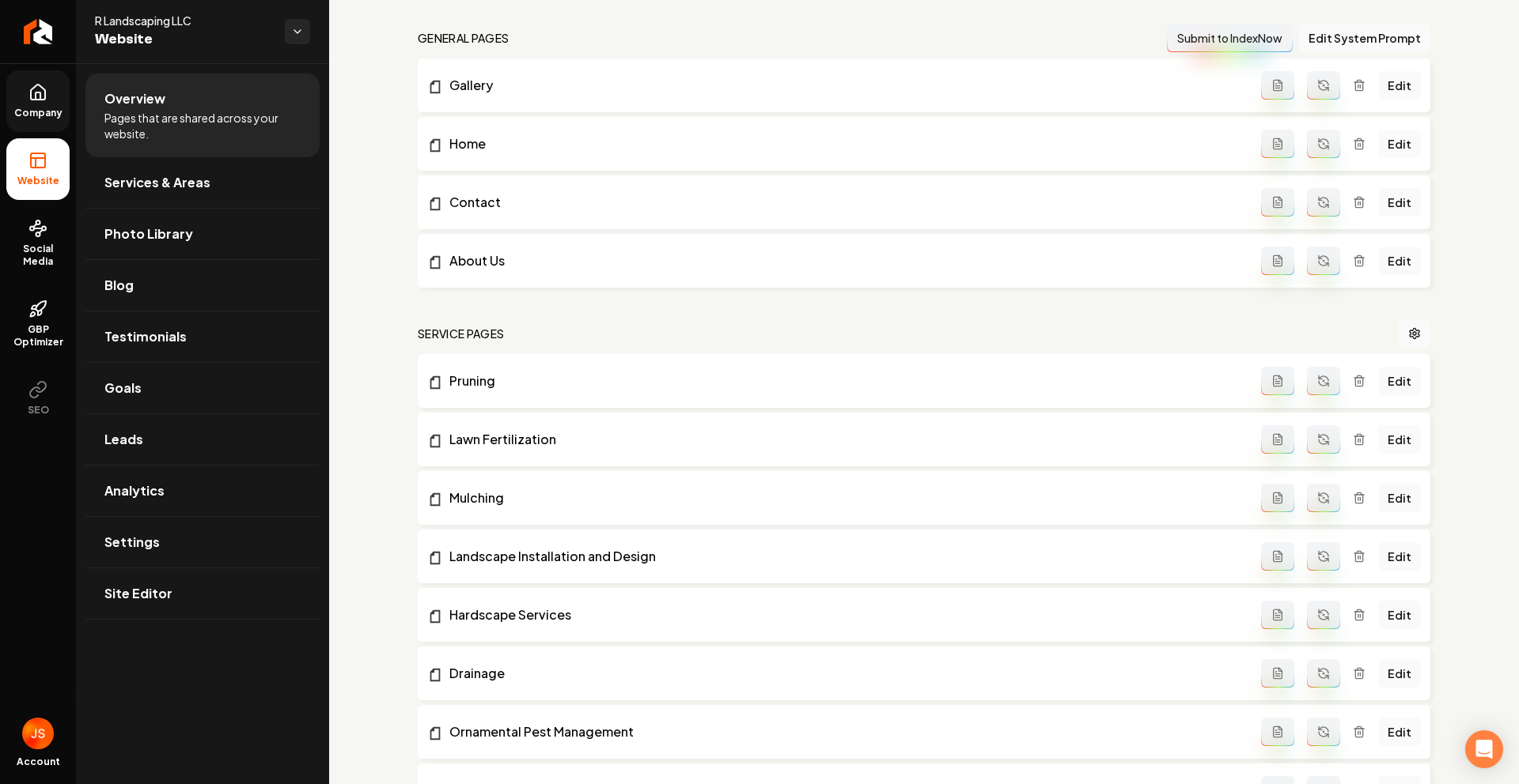
click at [37, 118] on span "Company" at bounding box center [38, 113] width 61 height 12
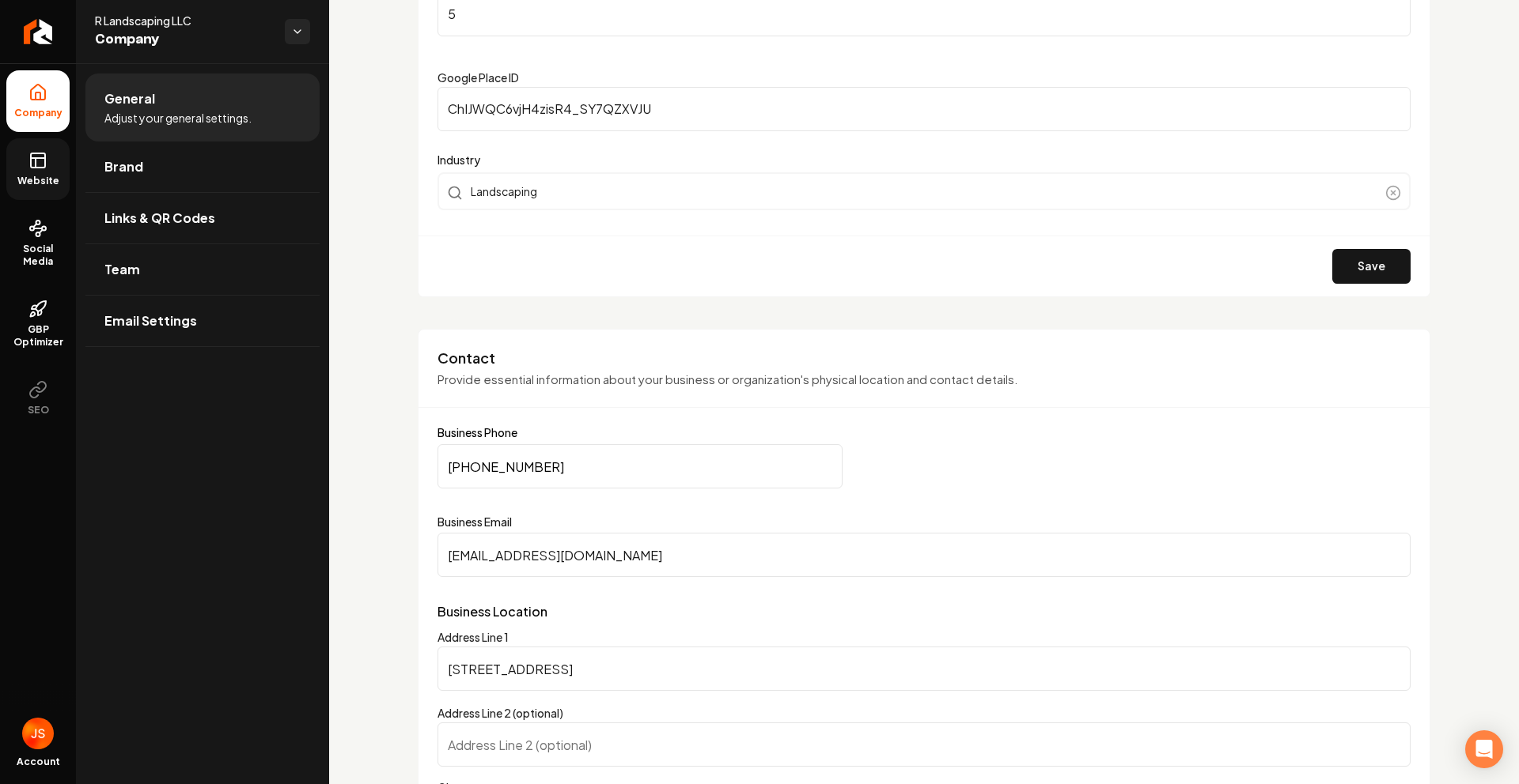
click at [45, 161] on rect at bounding box center [38, 161] width 14 height 14
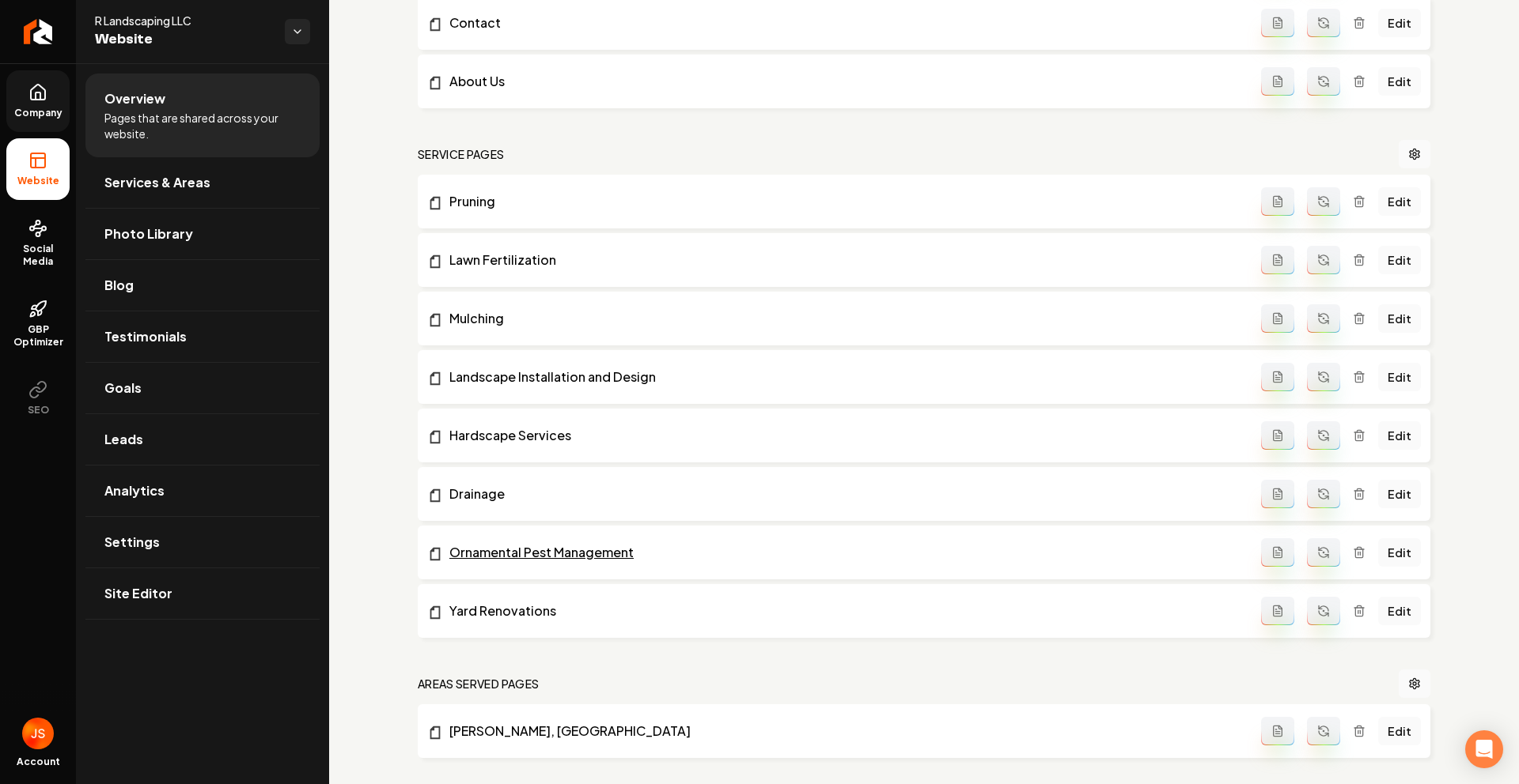
scroll to position [832, 0]
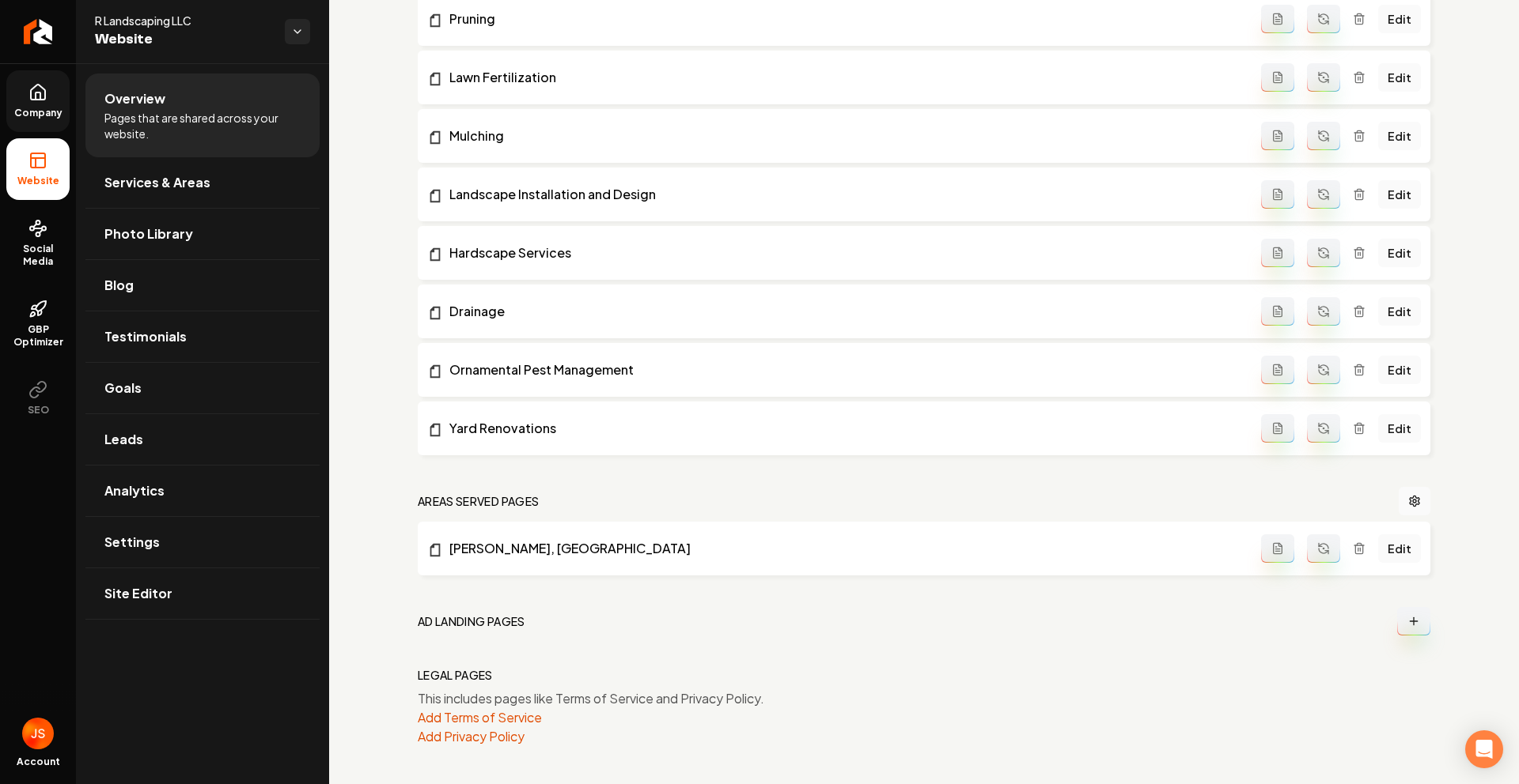
click at [10, 94] on link "Company" at bounding box center [37, 101] width 63 height 62
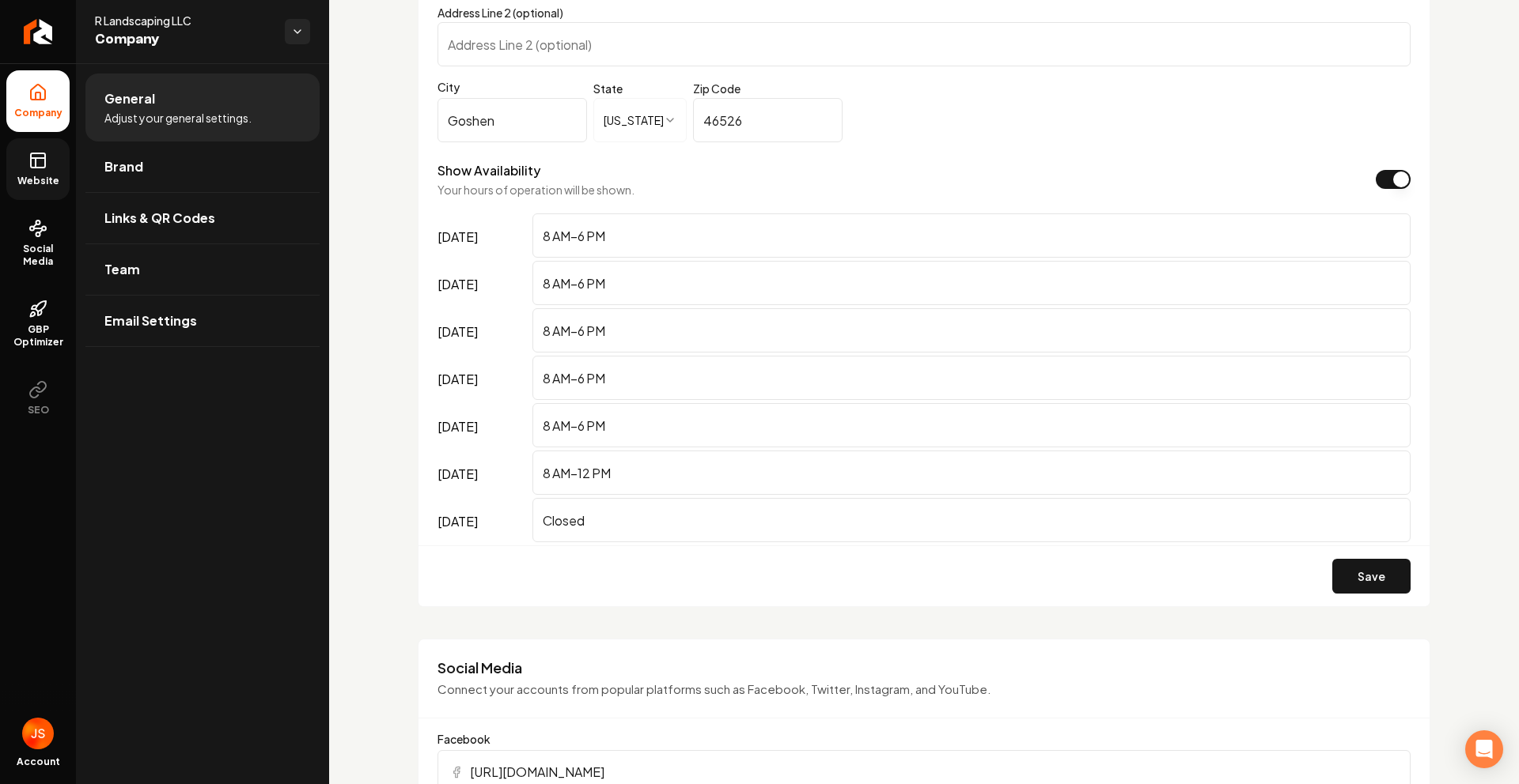
scroll to position [623, 0]
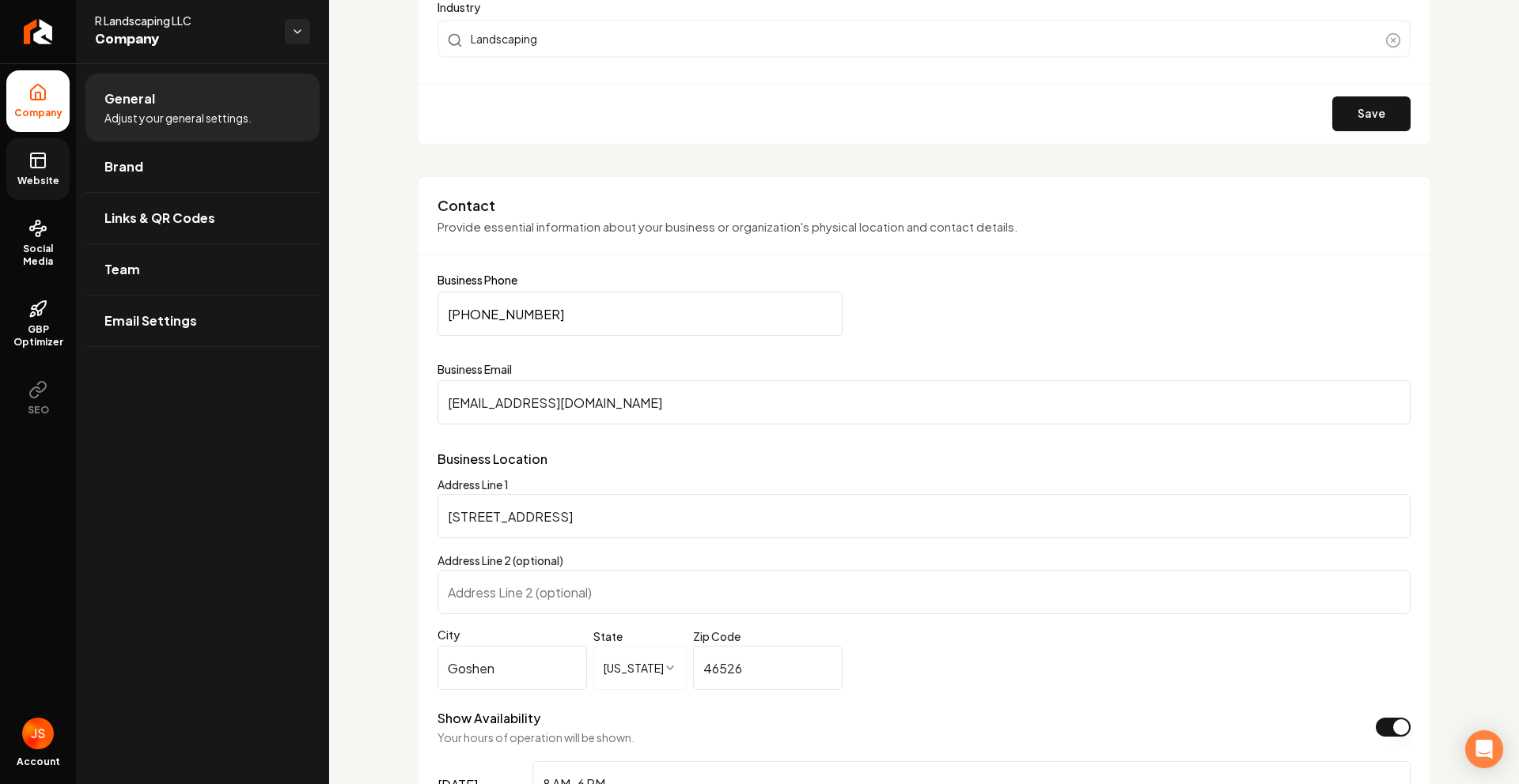
click at [42, 160] on icon at bounding box center [37, 160] width 19 height 19
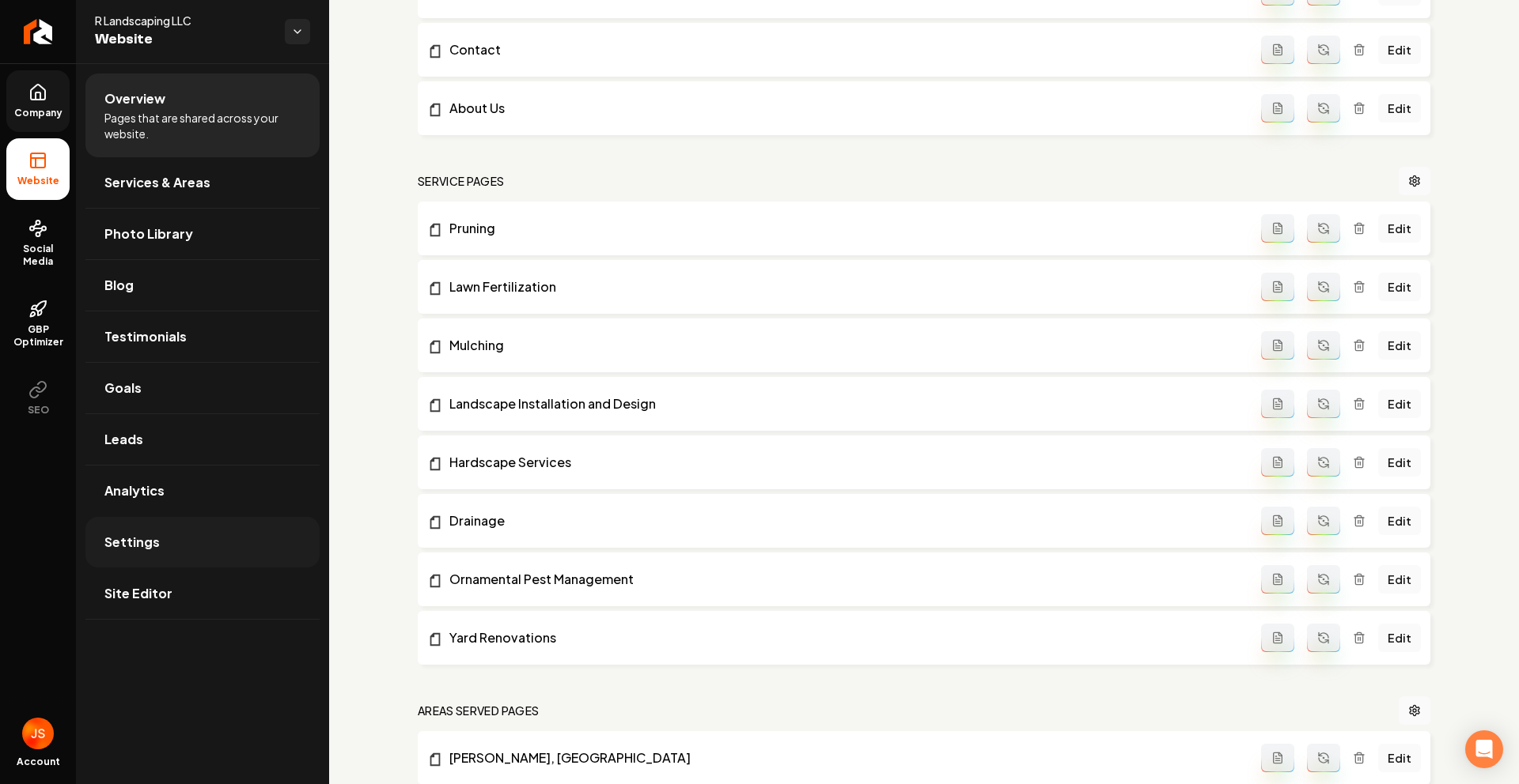
click at [141, 559] on link "Settings" at bounding box center [203, 542] width 234 height 51
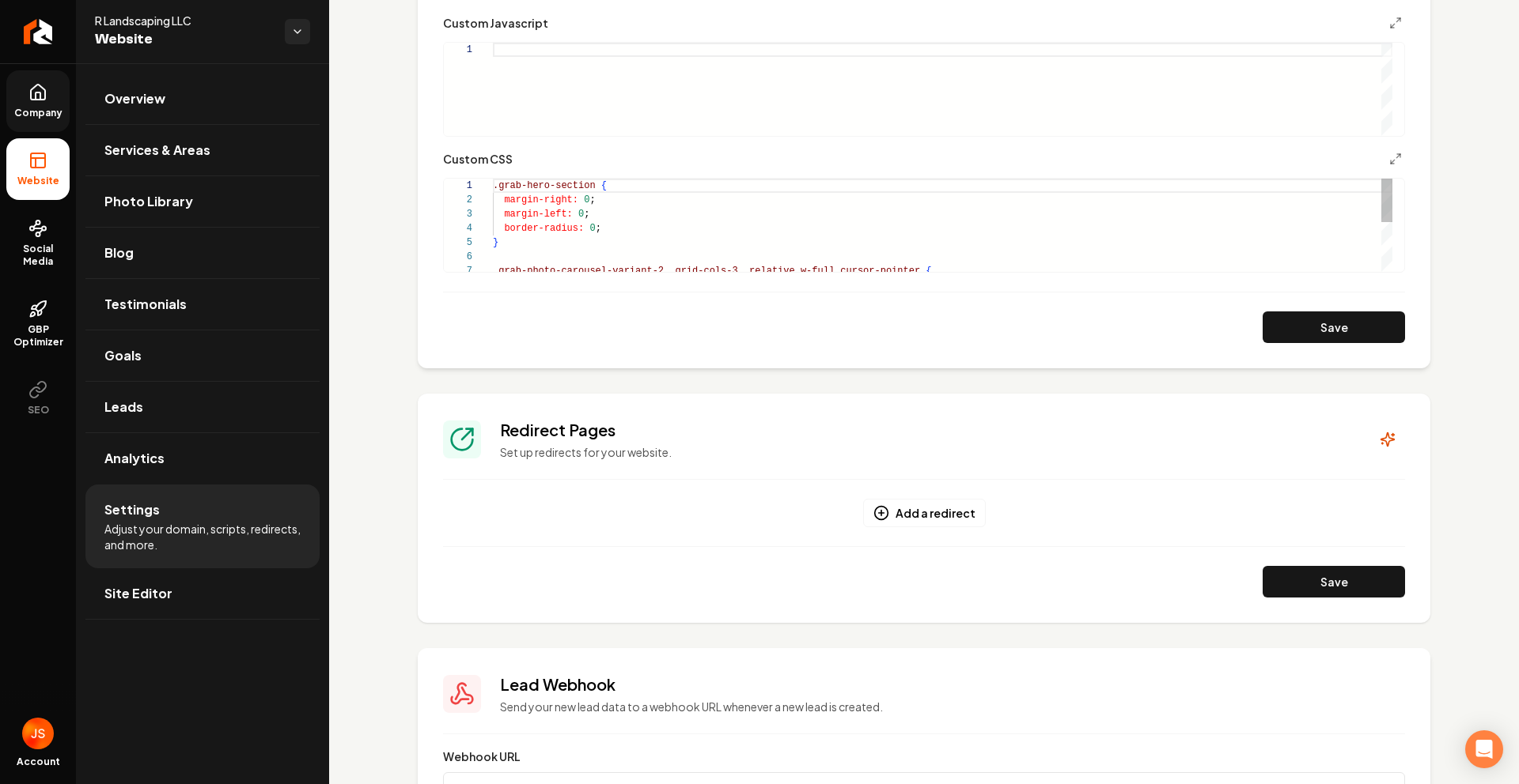
scroll to position [57, 5]
click at [692, 236] on div ".grab-hero-section { margin-right: 0 ; margin-left: 0 ; border-radius: 0 ; } .g…" at bounding box center [942, 277] width 900 height 199
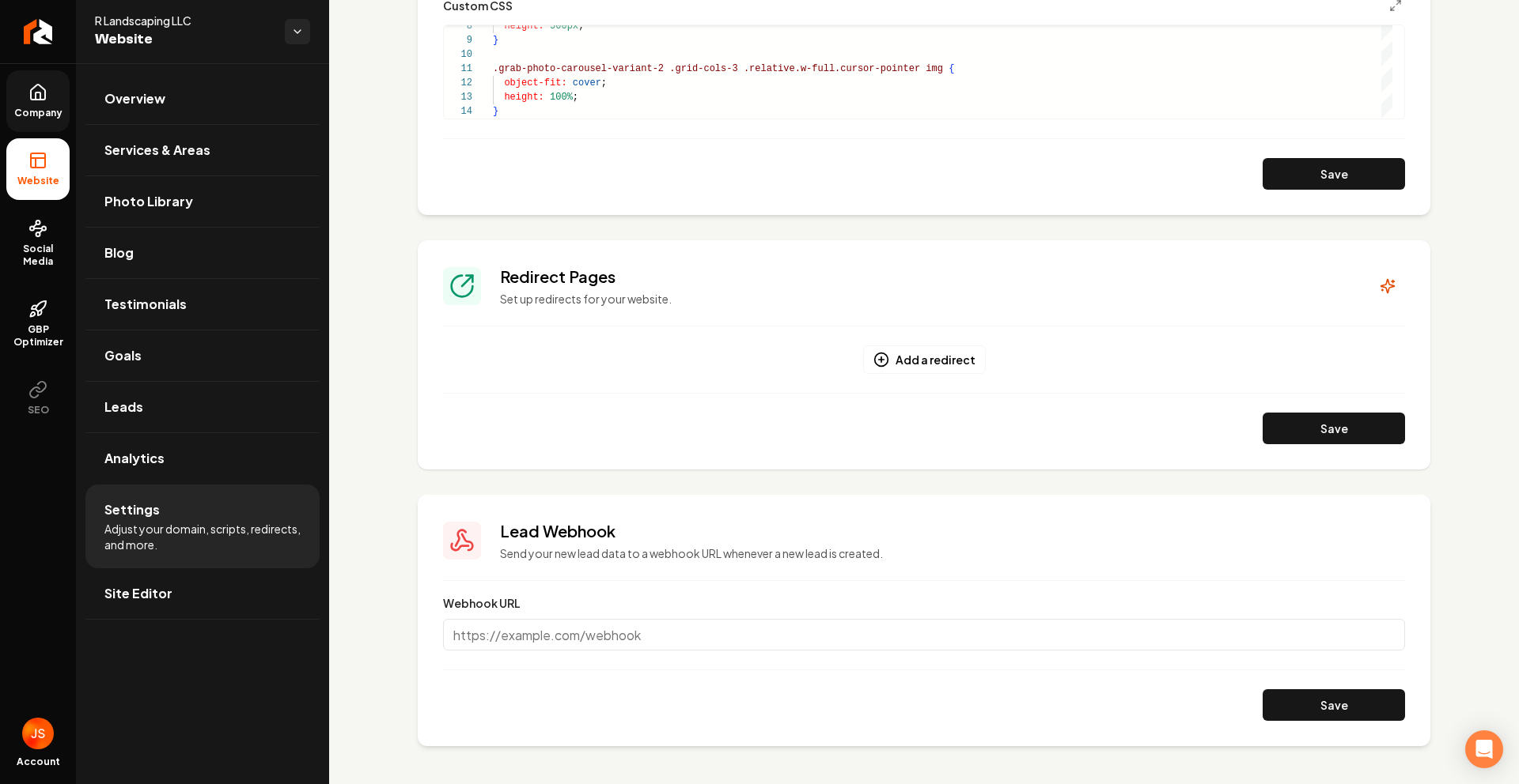
scroll to position [383, 0]
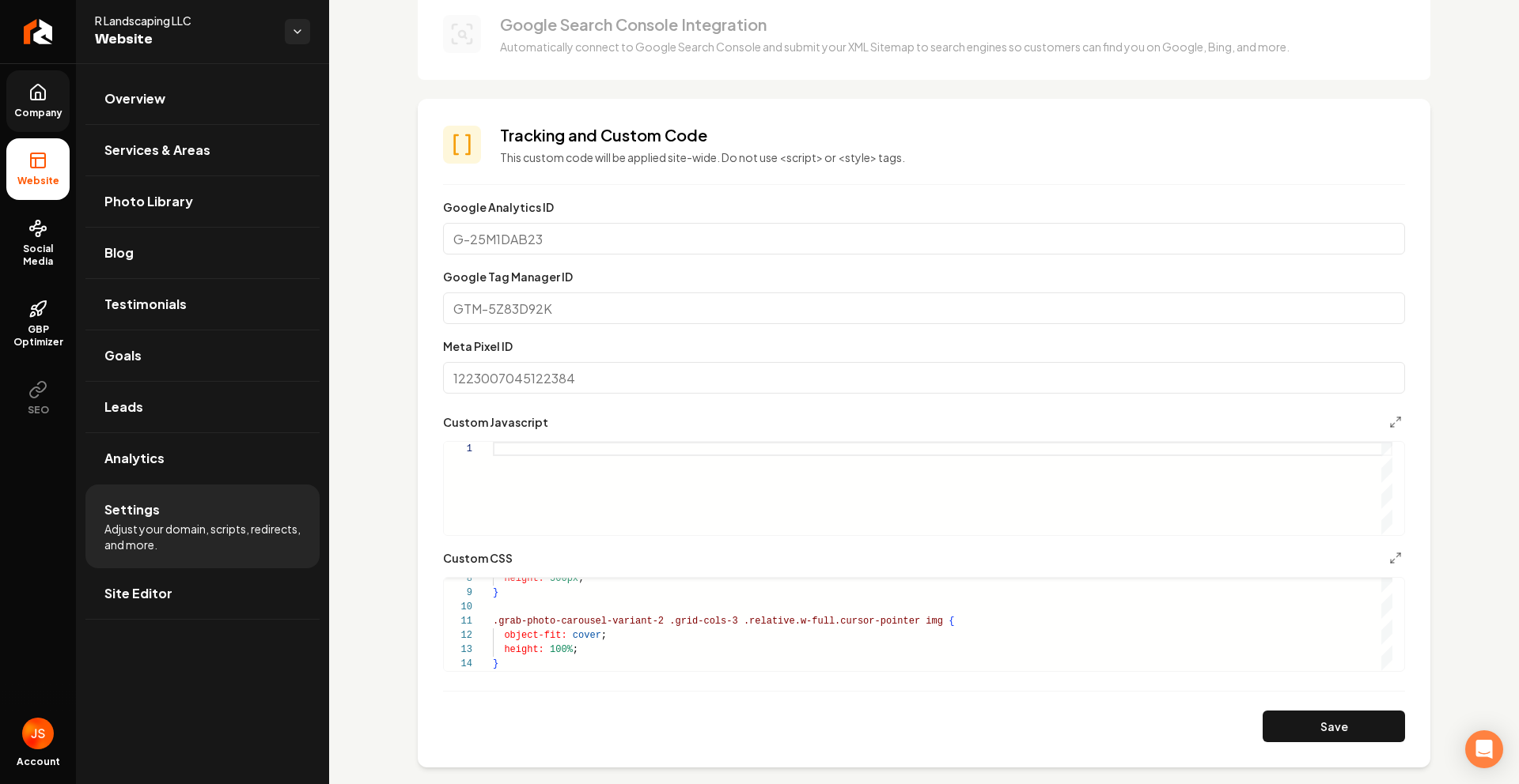
click at [43, 109] on span "Company" at bounding box center [38, 113] width 61 height 12
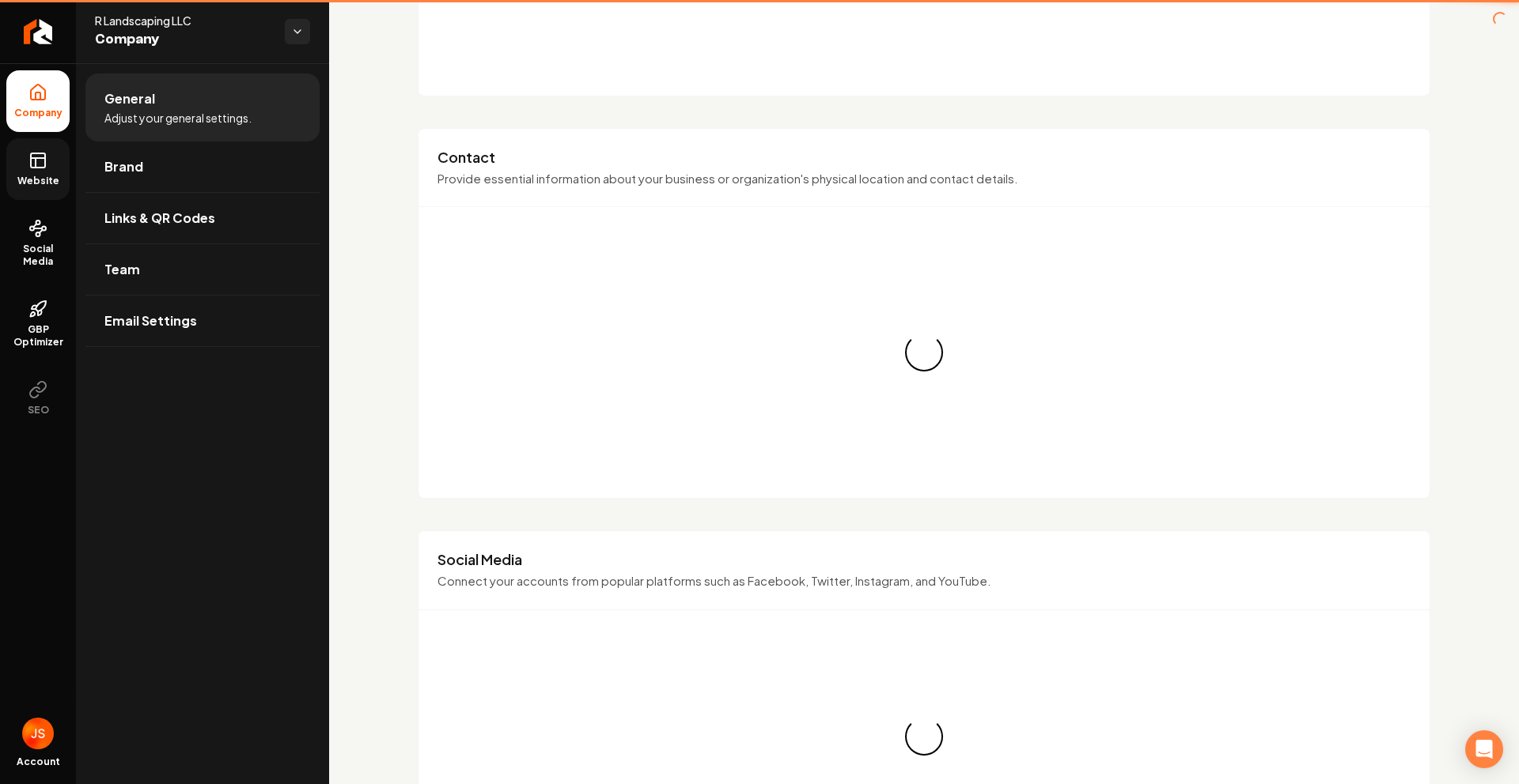
click at [43, 152] on icon at bounding box center [37, 160] width 19 height 19
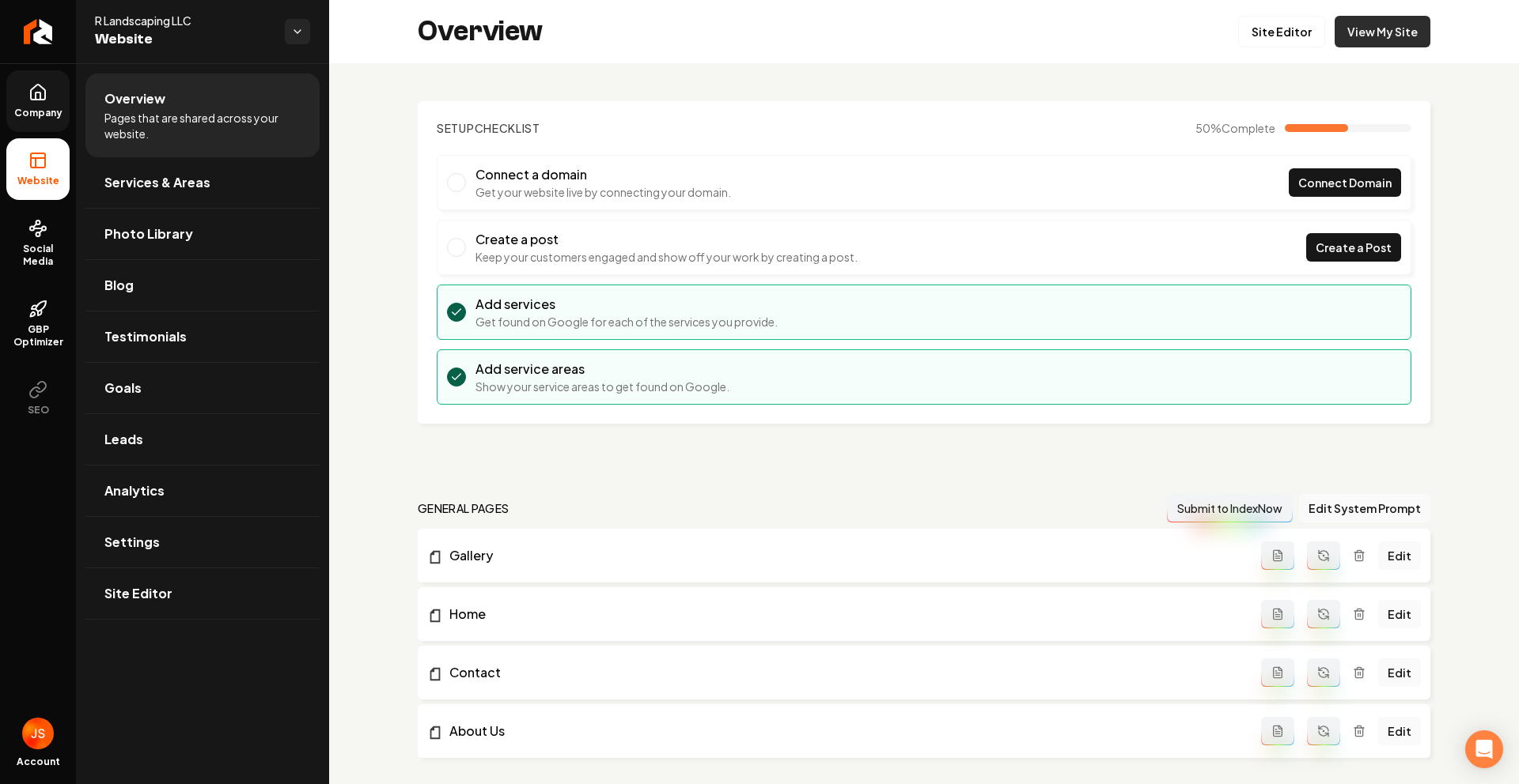
click at [1358, 45] on link "View My Site" at bounding box center [1382, 31] width 95 height 31
click at [127, 559] on link "Settings" at bounding box center [203, 542] width 234 height 51
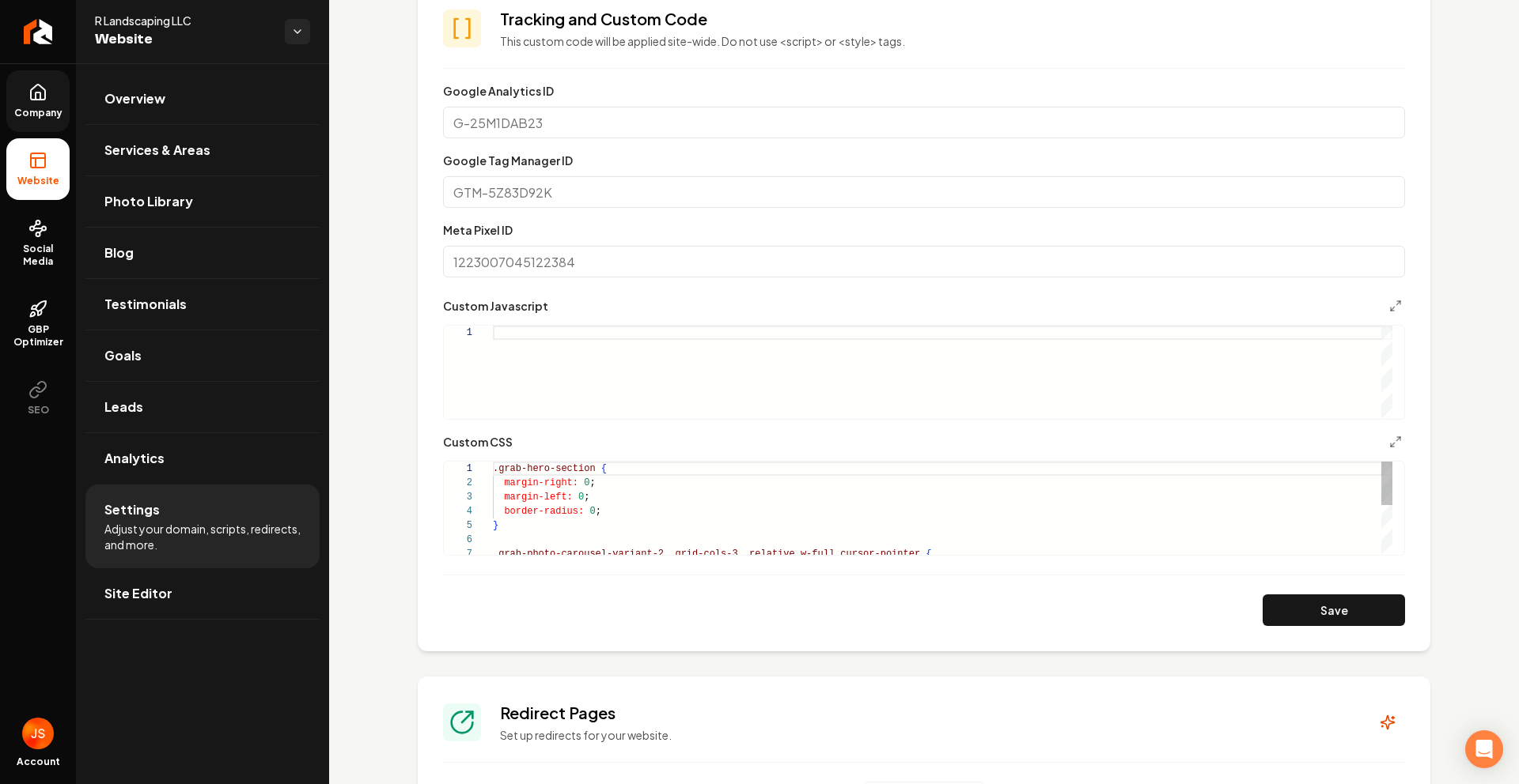
scroll to position [43, 40]
click at [533, 517] on div ".grab-hero-section { margin-right: 0 ; margin-left: 0 ; border-radius: 0 ; } .g…" at bounding box center [942, 561] width 900 height 199
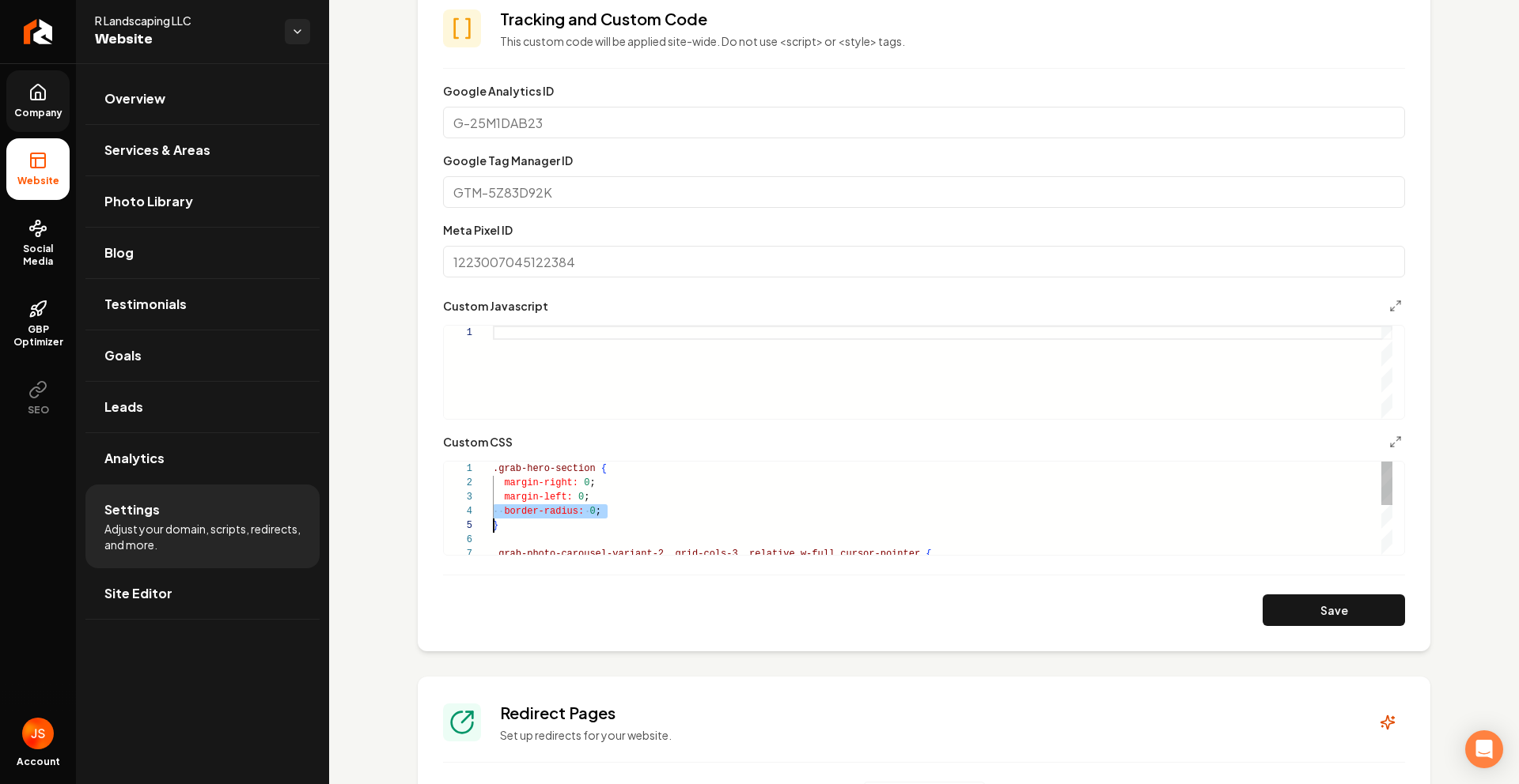
type textarea "**********"
click at [533, 517] on div ".grab-hero-section { margin-right: 0 ; margin-left: 0 ; border-radius: 0 ; } .g…" at bounding box center [942, 561] width 900 height 199
type textarea "**********"
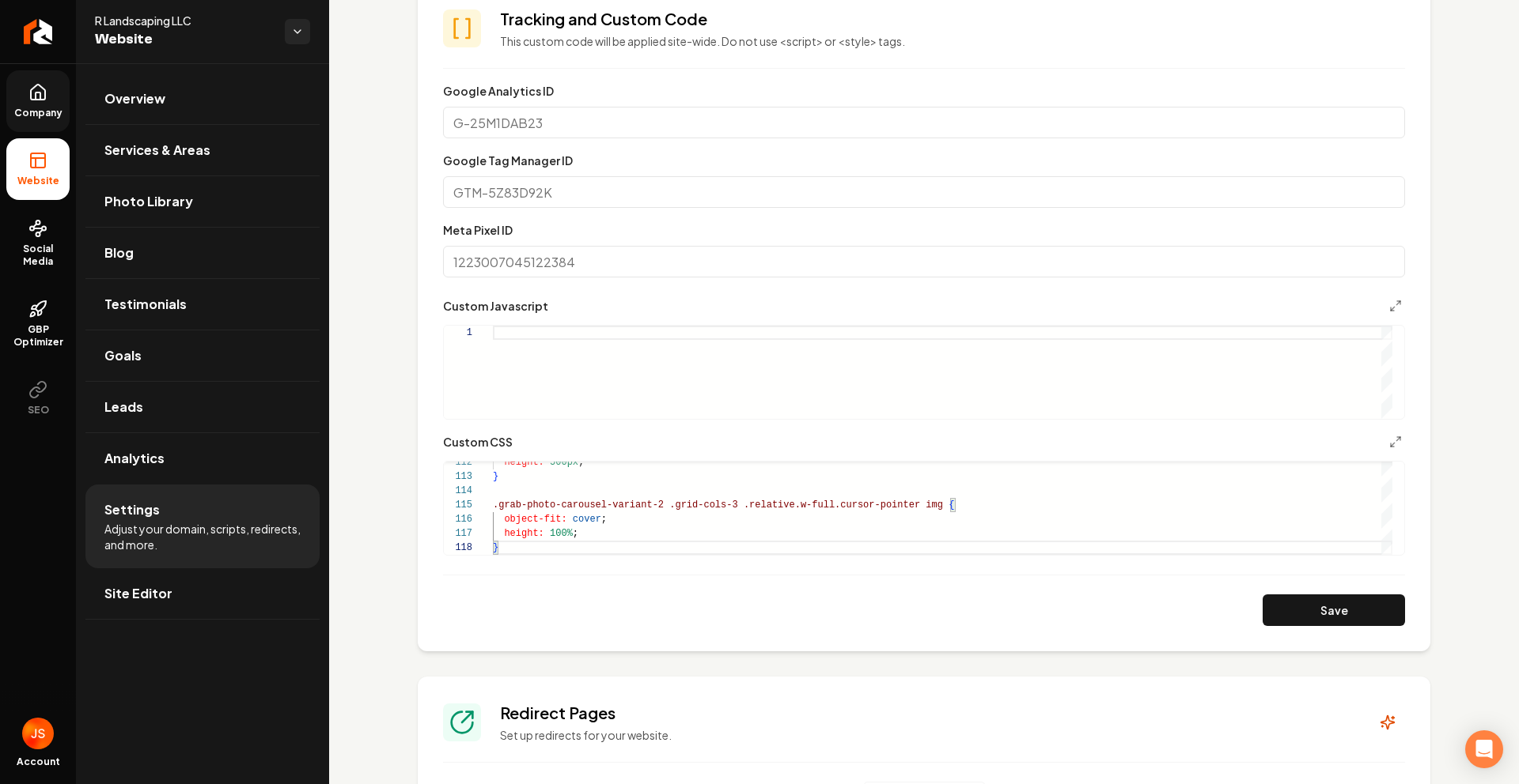
click at [1403, 606] on section "**********" at bounding box center [924, 318] width 1012 height 669
click at [1386, 611] on button "Save" at bounding box center [1333, 609] width 143 height 31
click at [48, 114] on span "Company" at bounding box center [38, 113] width 61 height 12
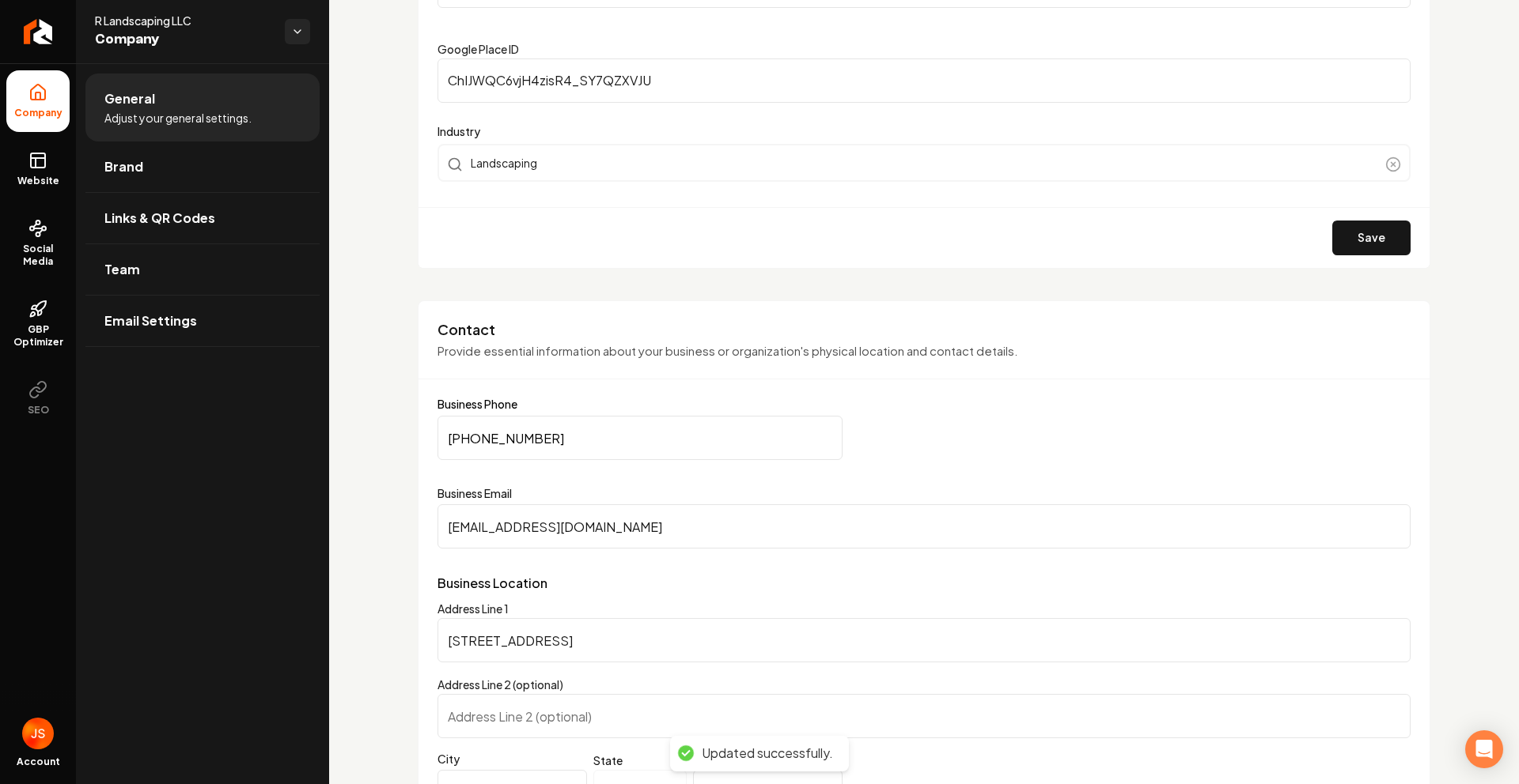
drag, startPoint x: 43, startPoint y: 179, endPoint x: 71, endPoint y: 175, distance: 28.3
click at [43, 179] on span "Website" at bounding box center [37, 181] width 54 height 12
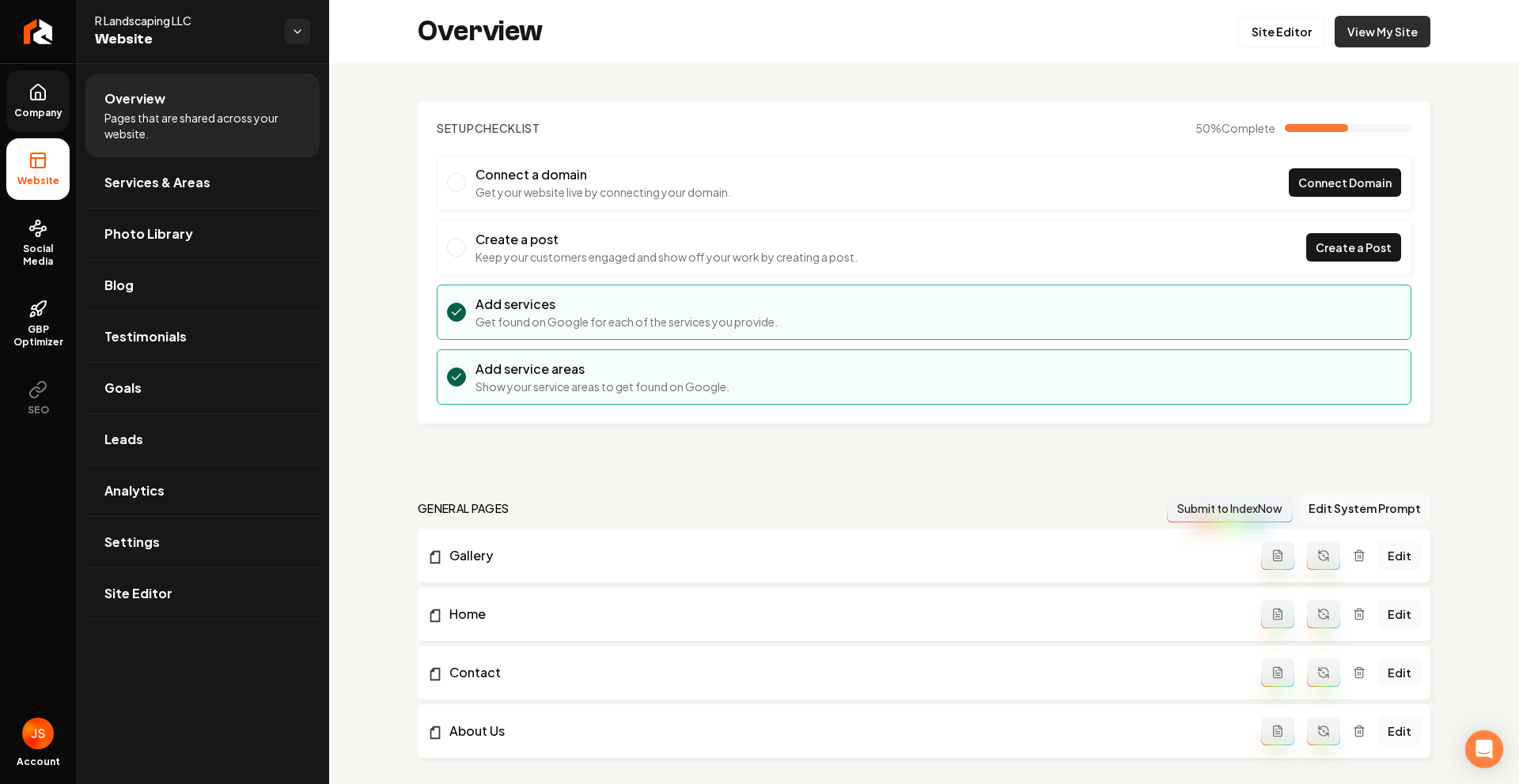
click at [1365, 24] on link "View My Site" at bounding box center [1382, 31] width 95 height 31
click at [68, 112] on link "Company" at bounding box center [37, 101] width 63 height 62
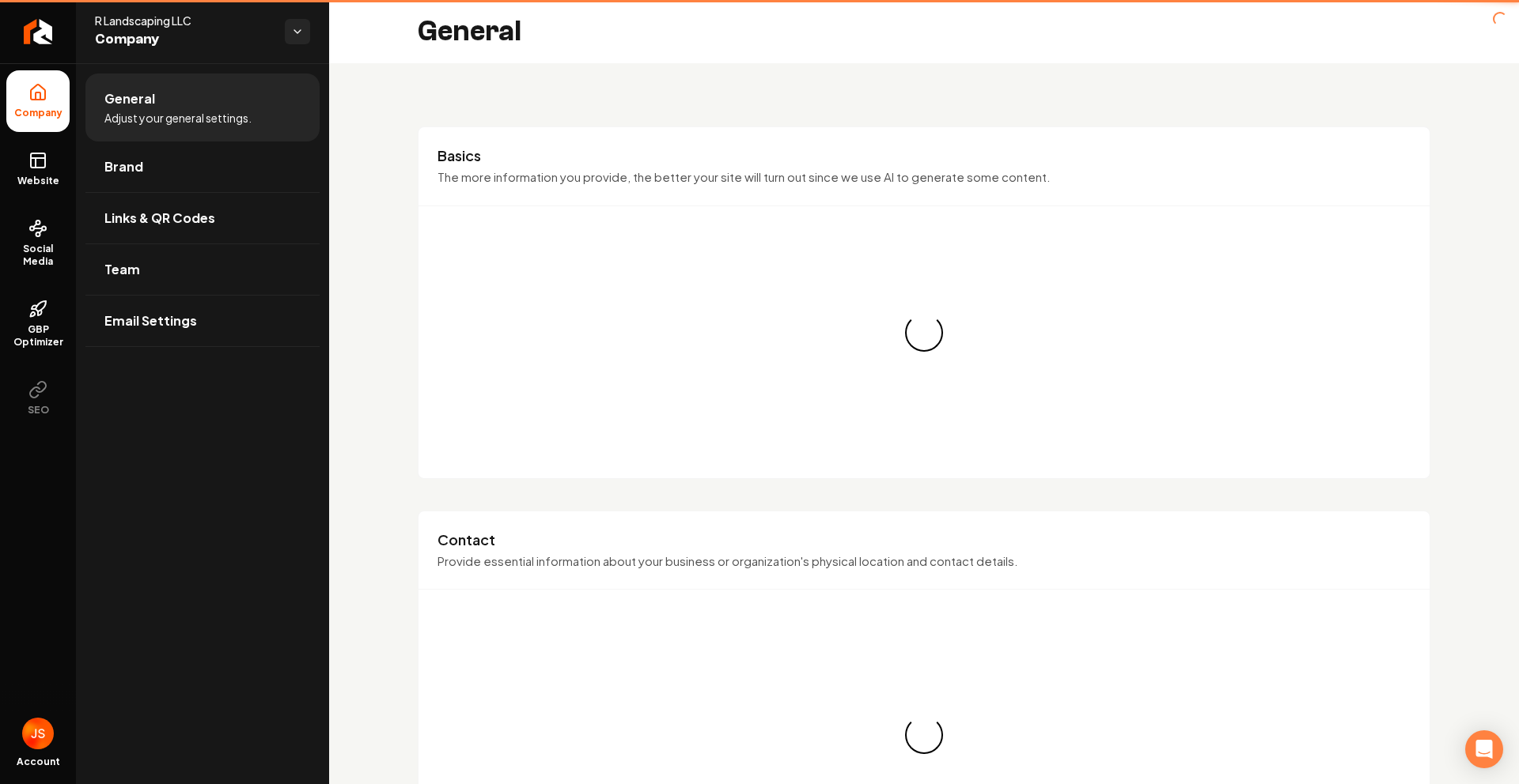
click at [48, 110] on span "Company" at bounding box center [38, 113] width 61 height 12
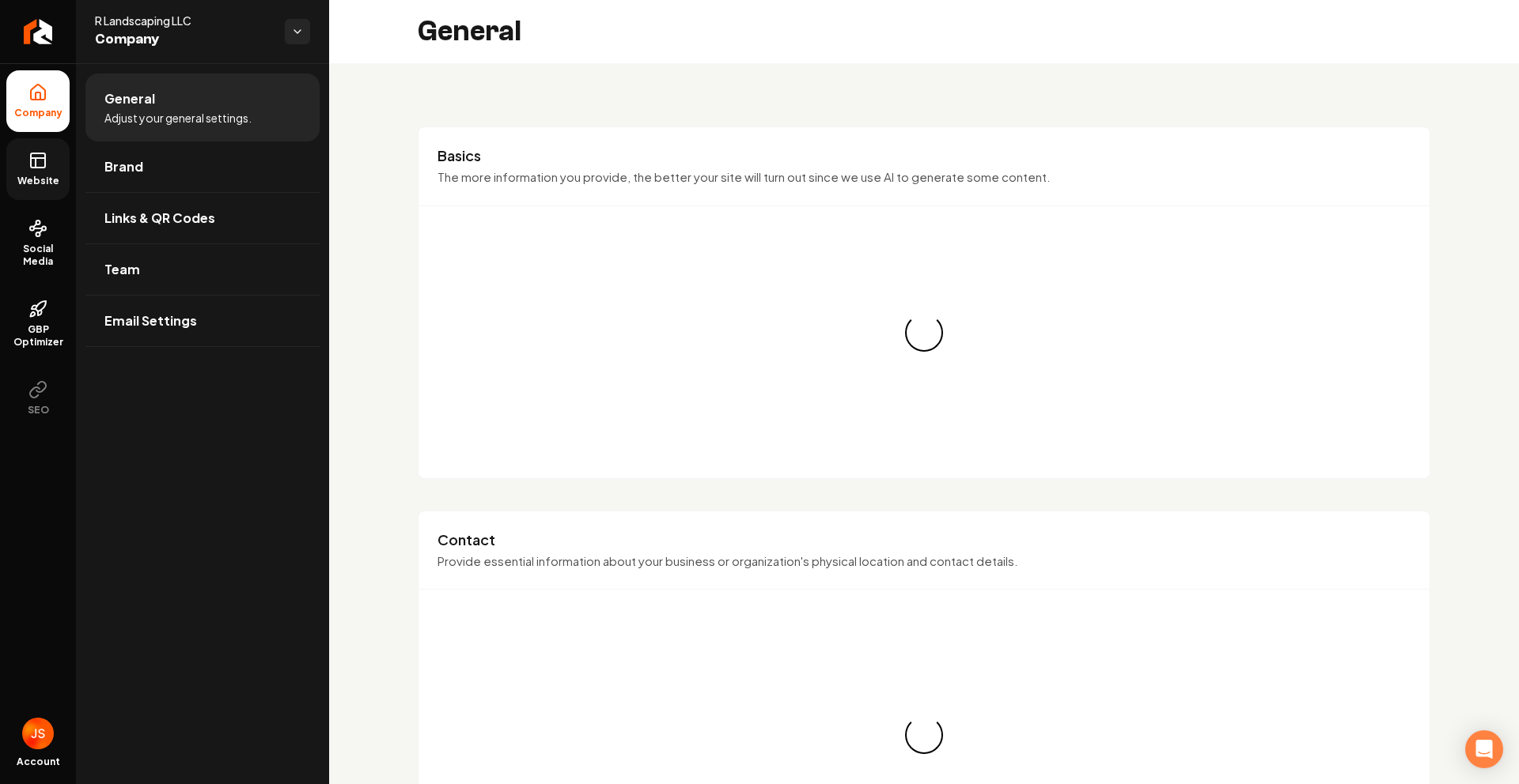
click at [14, 171] on link "Website" at bounding box center [37, 169] width 63 height 62
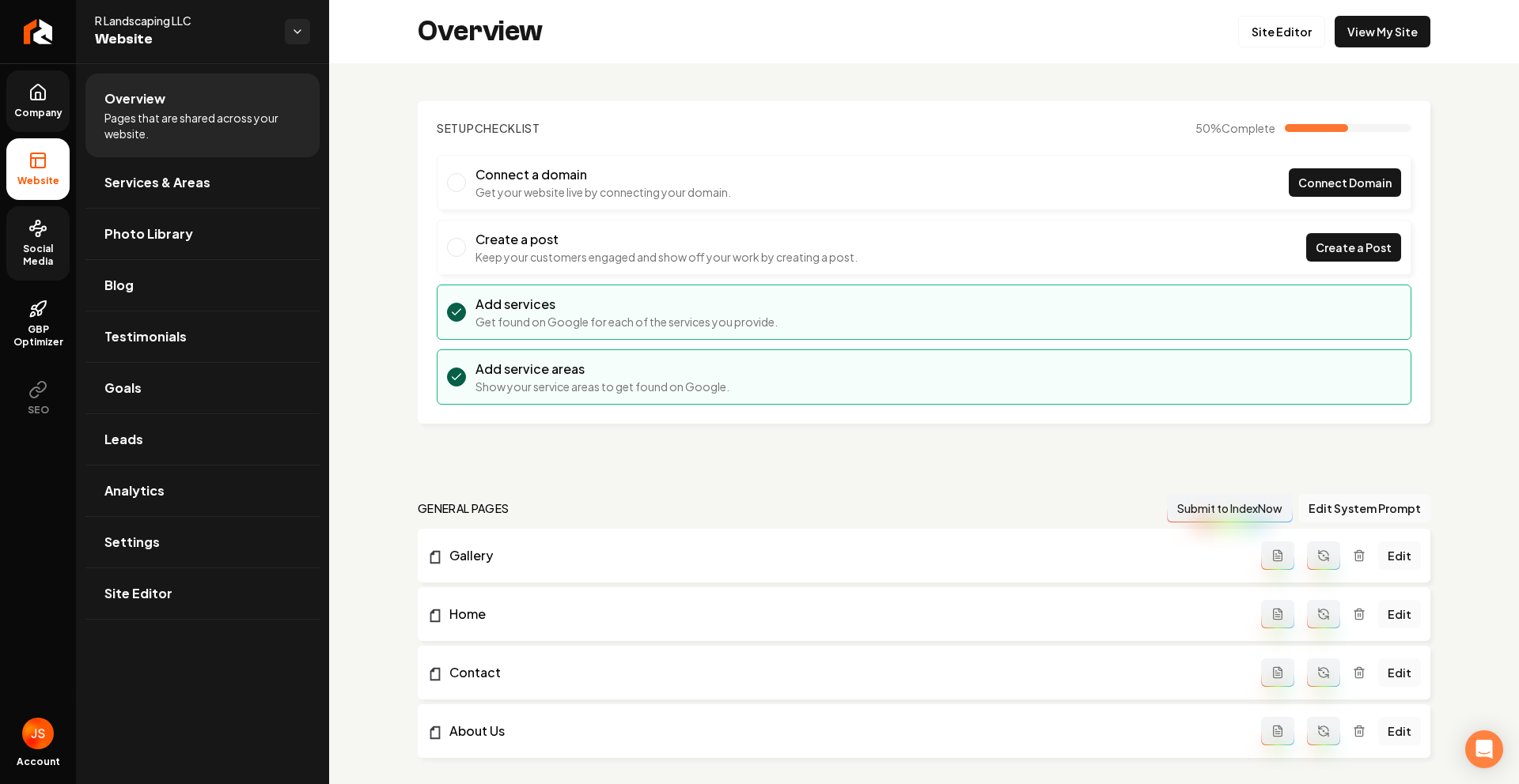
click at [52, 243] on span "Social Media" at bounding box center [37, 255] width 63 height 25
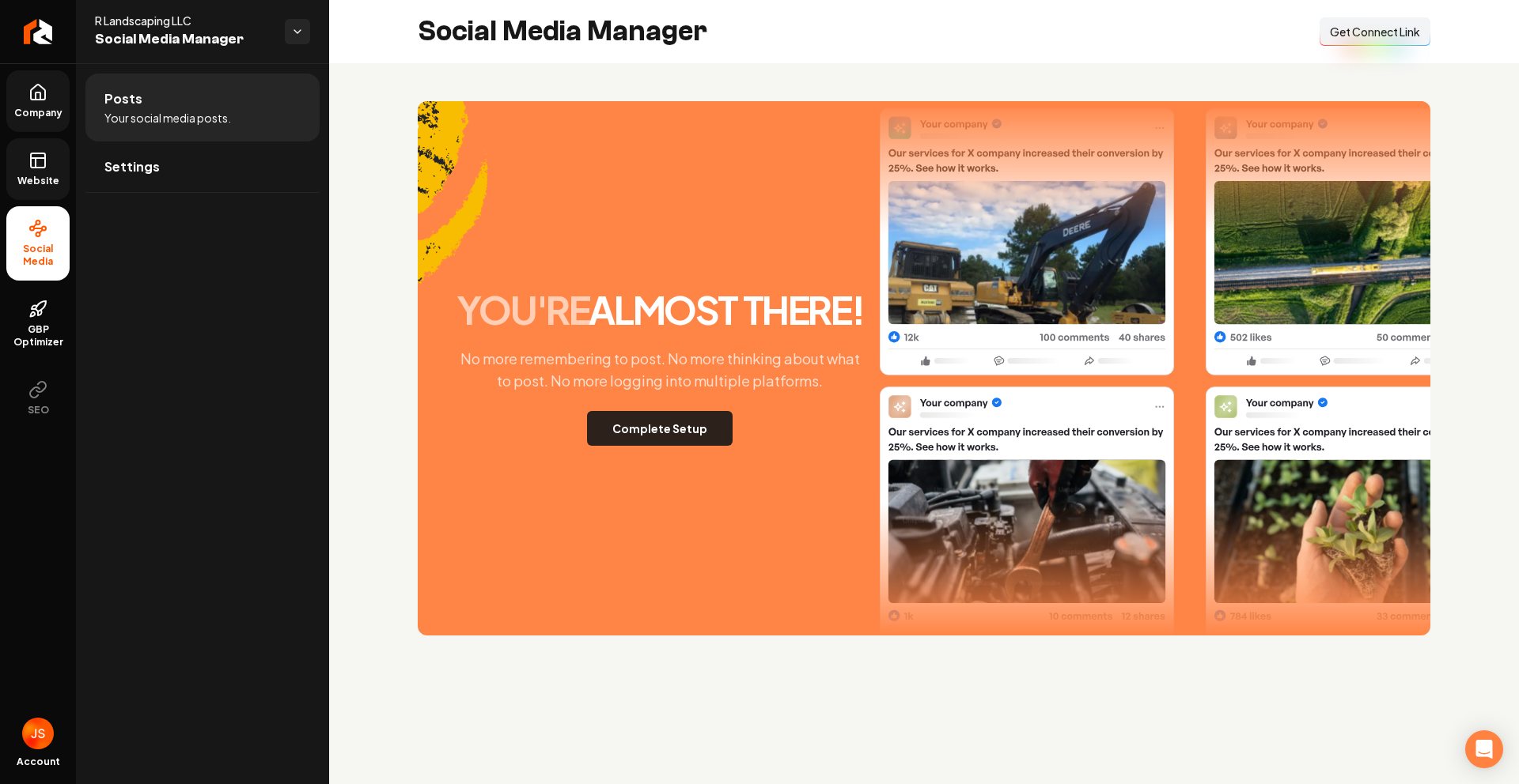
click at [709, 432] on button "Complete Setup" at bounding box center [660, 428] width 145 height 35
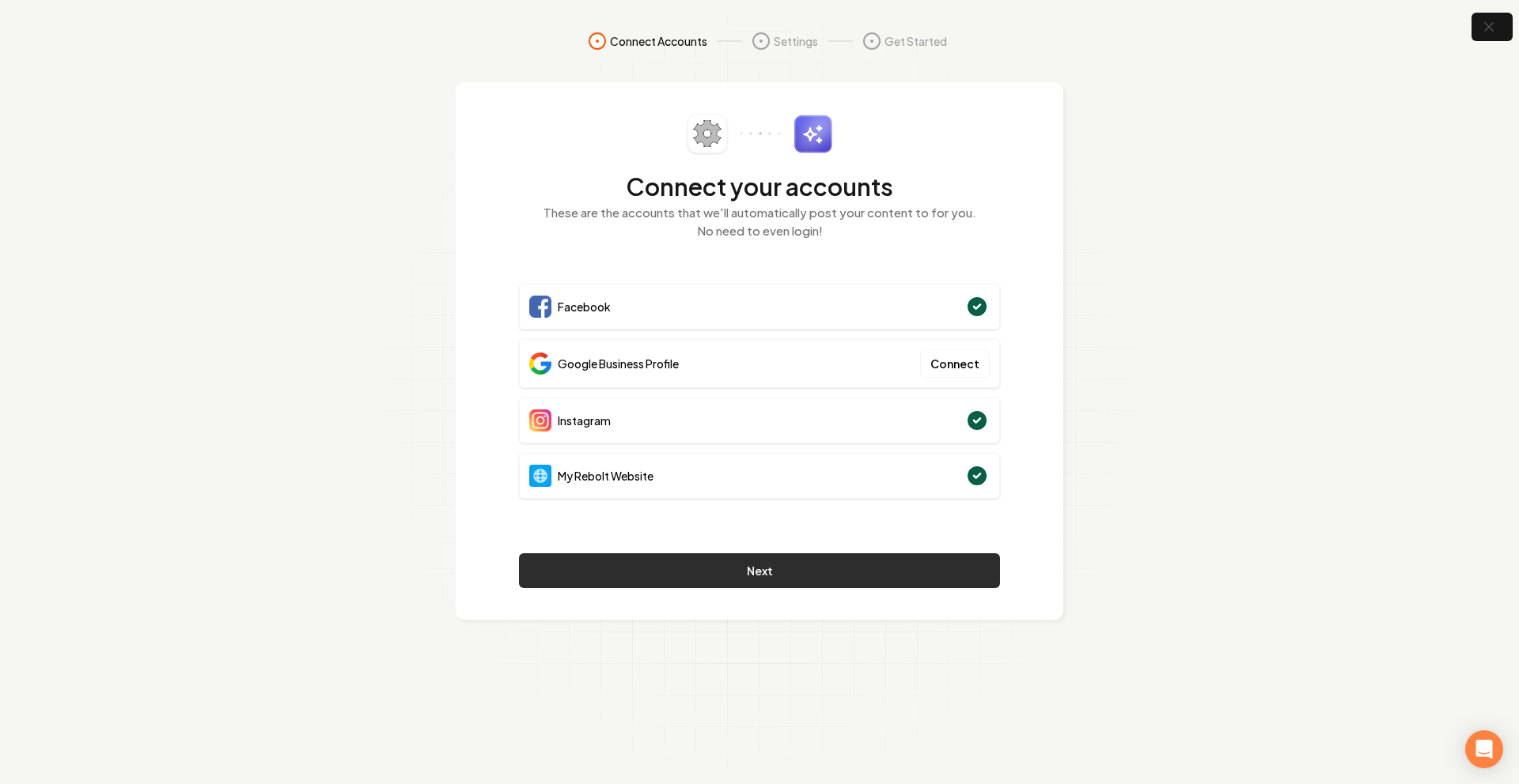
click at [848, 572] on button "Next" at bounding box center [759, 570] width 481 height 35
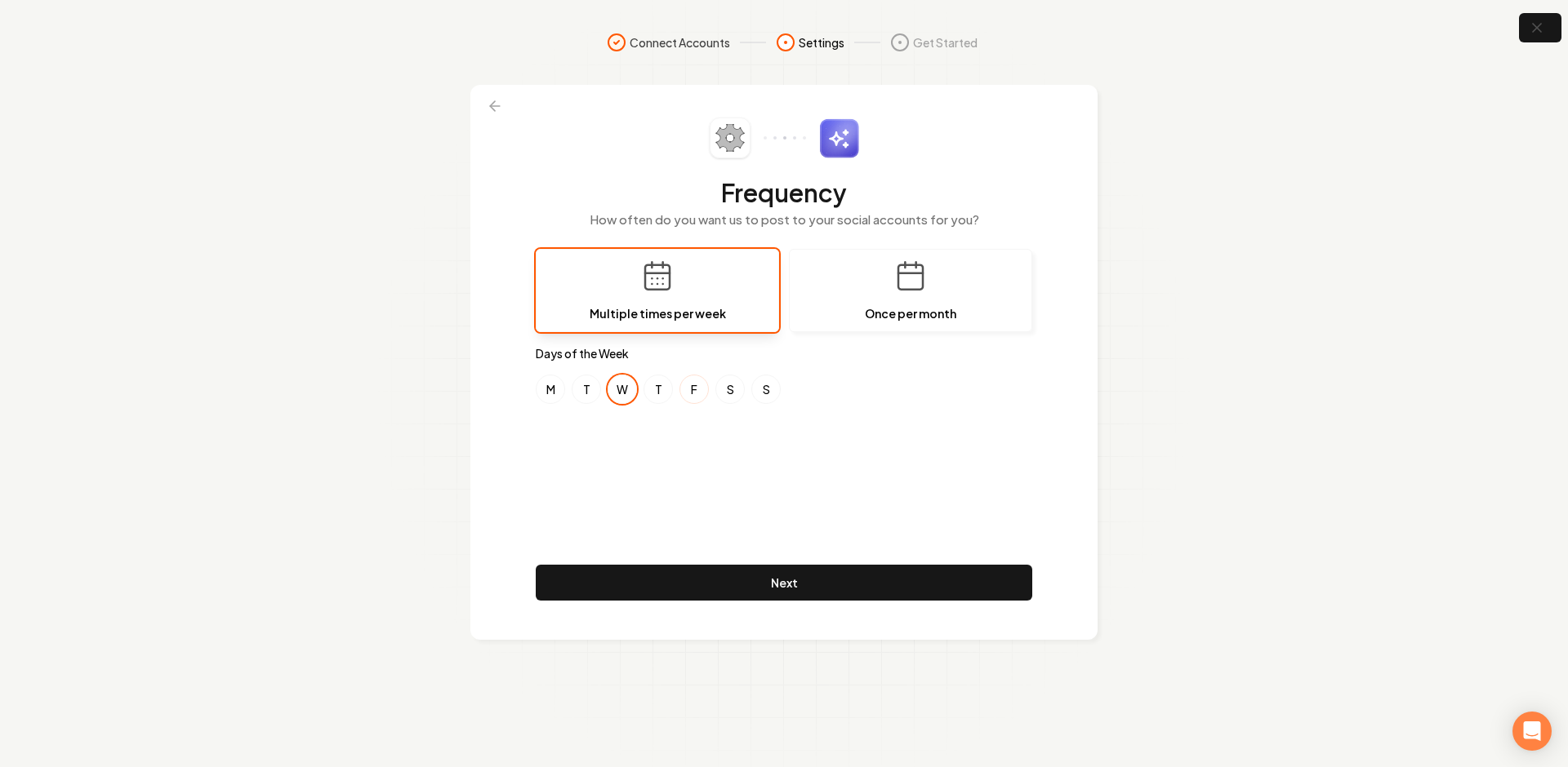
click at [706, 388] on button "F" at bounding box center [694, 389] width 29 height 29
click at [541, 391] on button "M" at bounding box center [550, 389] width 29 height 29
click at [617, 389] on button "W" at bounding box center [622, 389] width 29 height 29
click at [620, 397] on button "W" at bounding box center [622, 389] width 29 height 29
click at [609, 393] on button "W" at bounding box center [622, 389] width 29 height 29
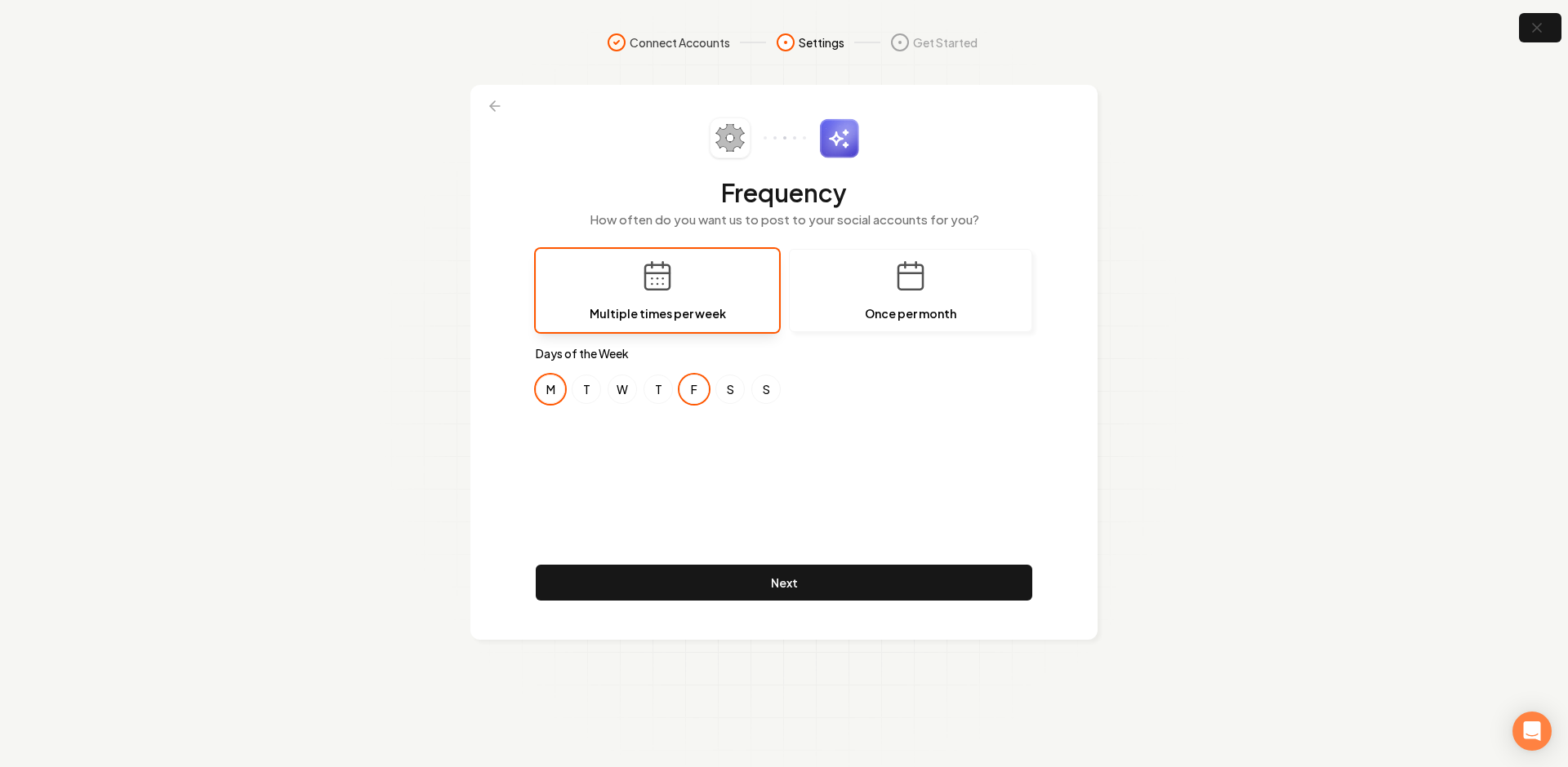
click at [550, 393] on button "M" at bounding box center [550, 389] width 29 height 29
click at [575, 400] on button "T" at bounding box center [586, 389] width 29 height 29
click at [662, 392] on button "T" at bounding box center [658, 389] width 29 height 29
drag, startPoint x: 689, startPoint y: 390, endPoint x: 741, endPoint y: 414, distance: 57.3
click at [690, 390] on button "F" at bounding box center [694, 389] width 29 height 29
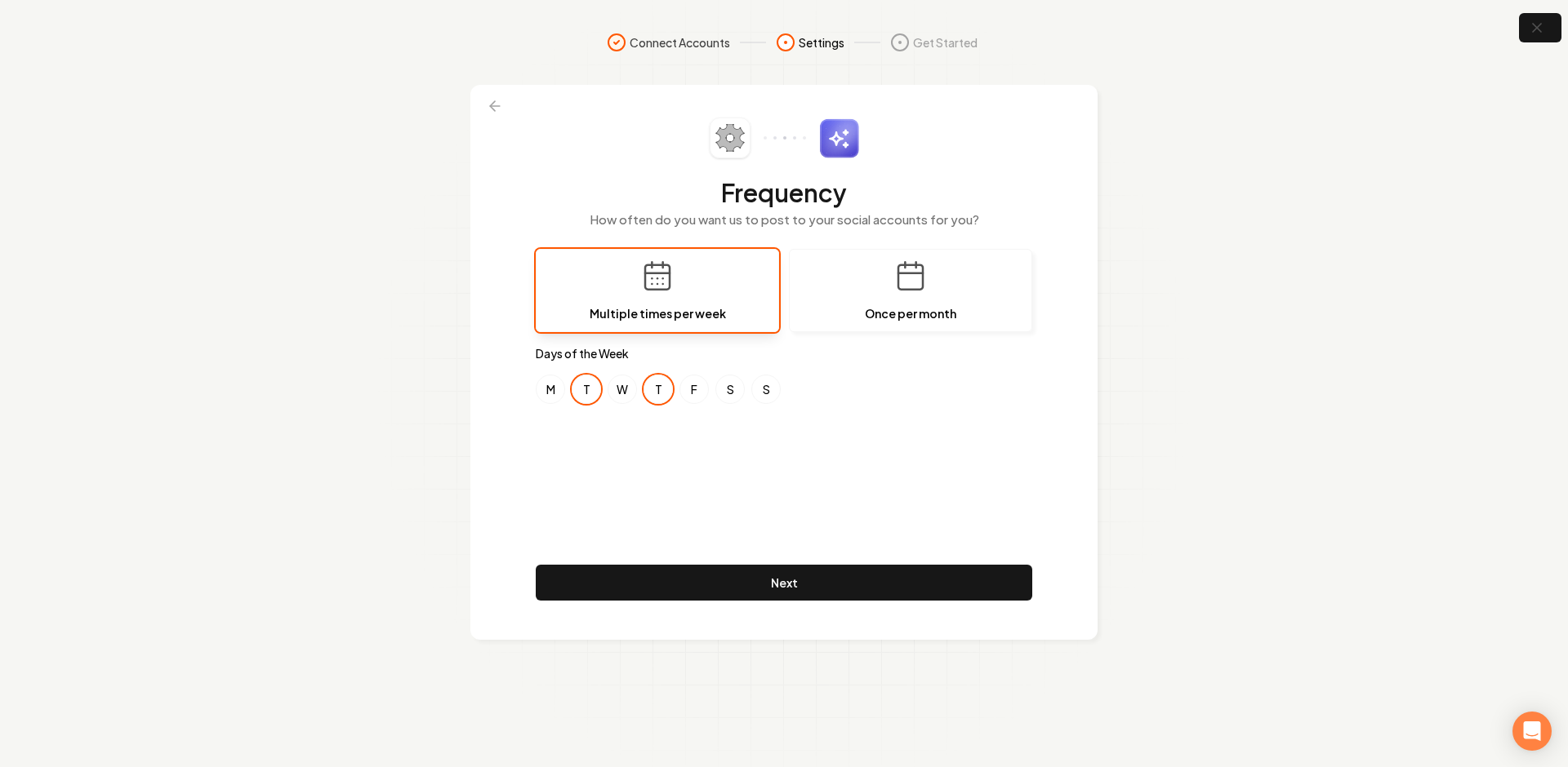
click at [744, 391] on div "M T W T F S S" at bounding box center [783, 389] width 497 height 29
click at [730, 399] on button "S" at bounding box center [730, 389] width 29 height 29
click at [664, 396] on button "T" at bounding box center [658, 389] width 29 height 29
click at [580, 401] on button "T" at bounding box center [586, 389] width 29 height 29
click at [569, 389] on div "M T W T F S S" at bounding box center [783, 389] width 497 height 29
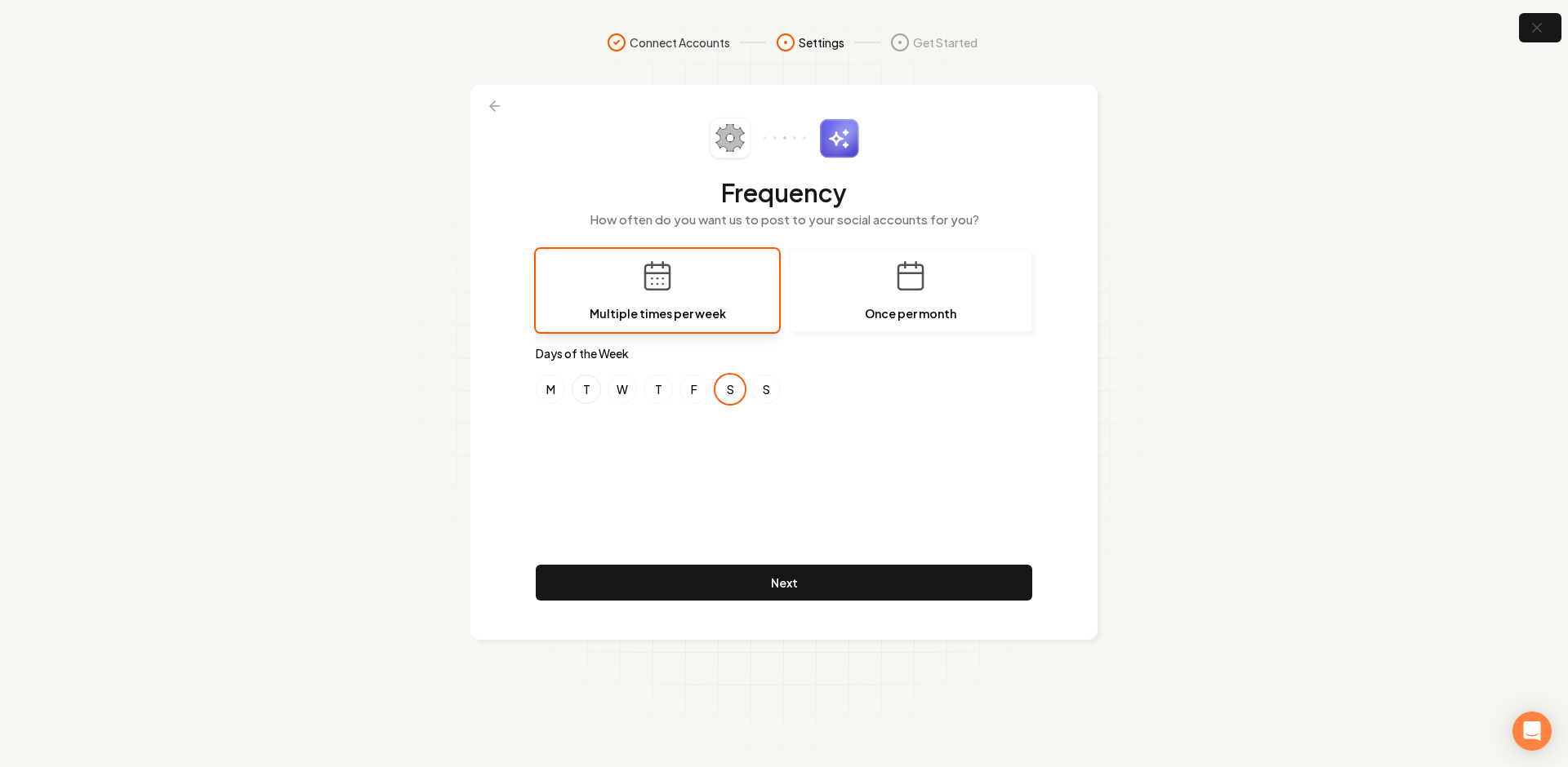
click at [624, 389] on button "W" at bounding box center [622, 389] width 29 height 29
click at [564, 389] on button "M" at bounding box center [550, 389] width 29 height 29
click at [698, 391] on button "F" at bounding box center [694, 389] width 29 height 29
click at [732, 385] on button "S" at bounding box center [730, 389] width 29 height 29
click at [629, 391] on button "W" at bounding box center [622, 389] width 29 height 29
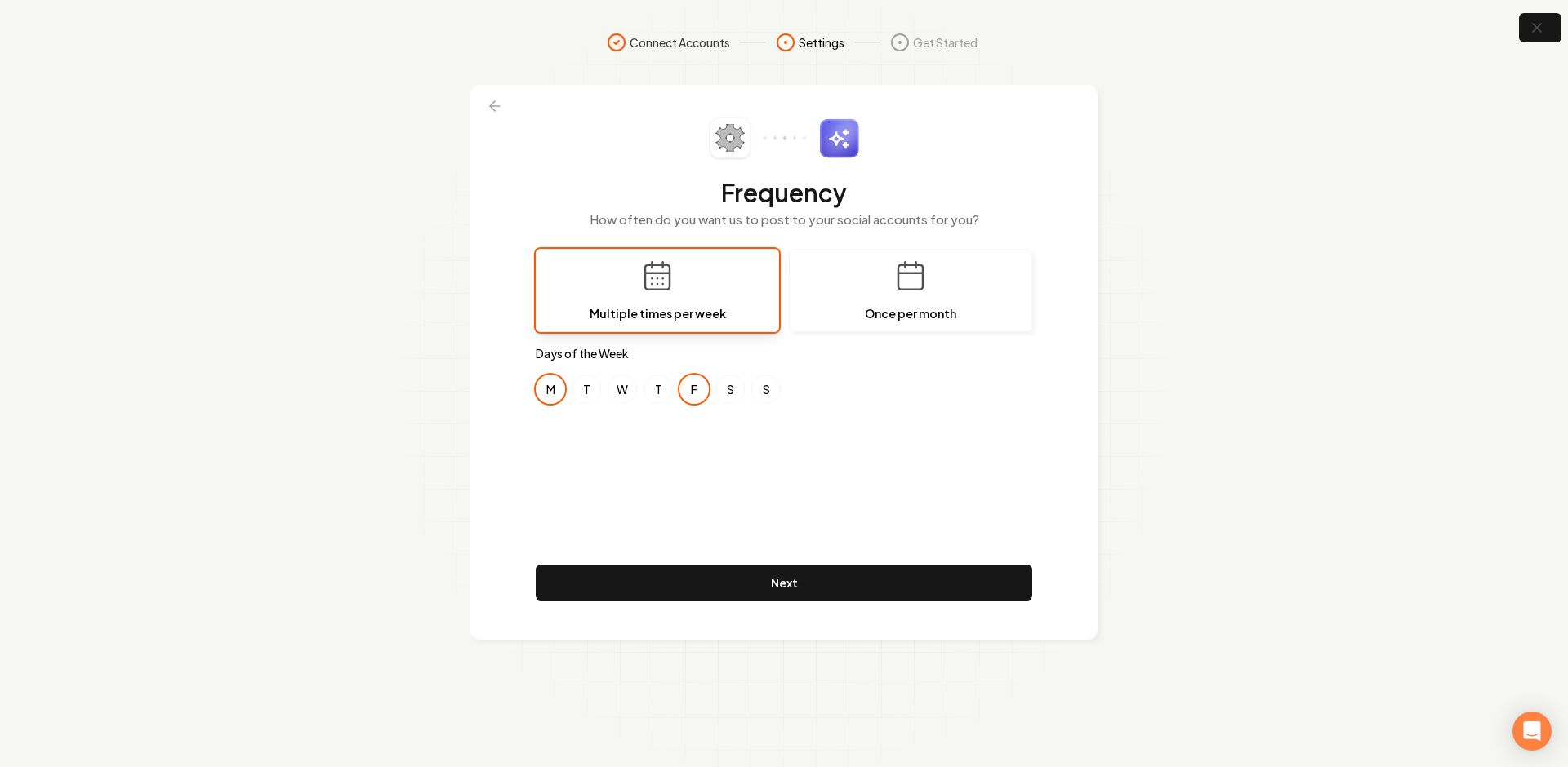
click at [679, 470] on div "Frequency How often do you want us to post to your social accounts for you? Mul…" at bounding box center [783, 363] width 497 height 490
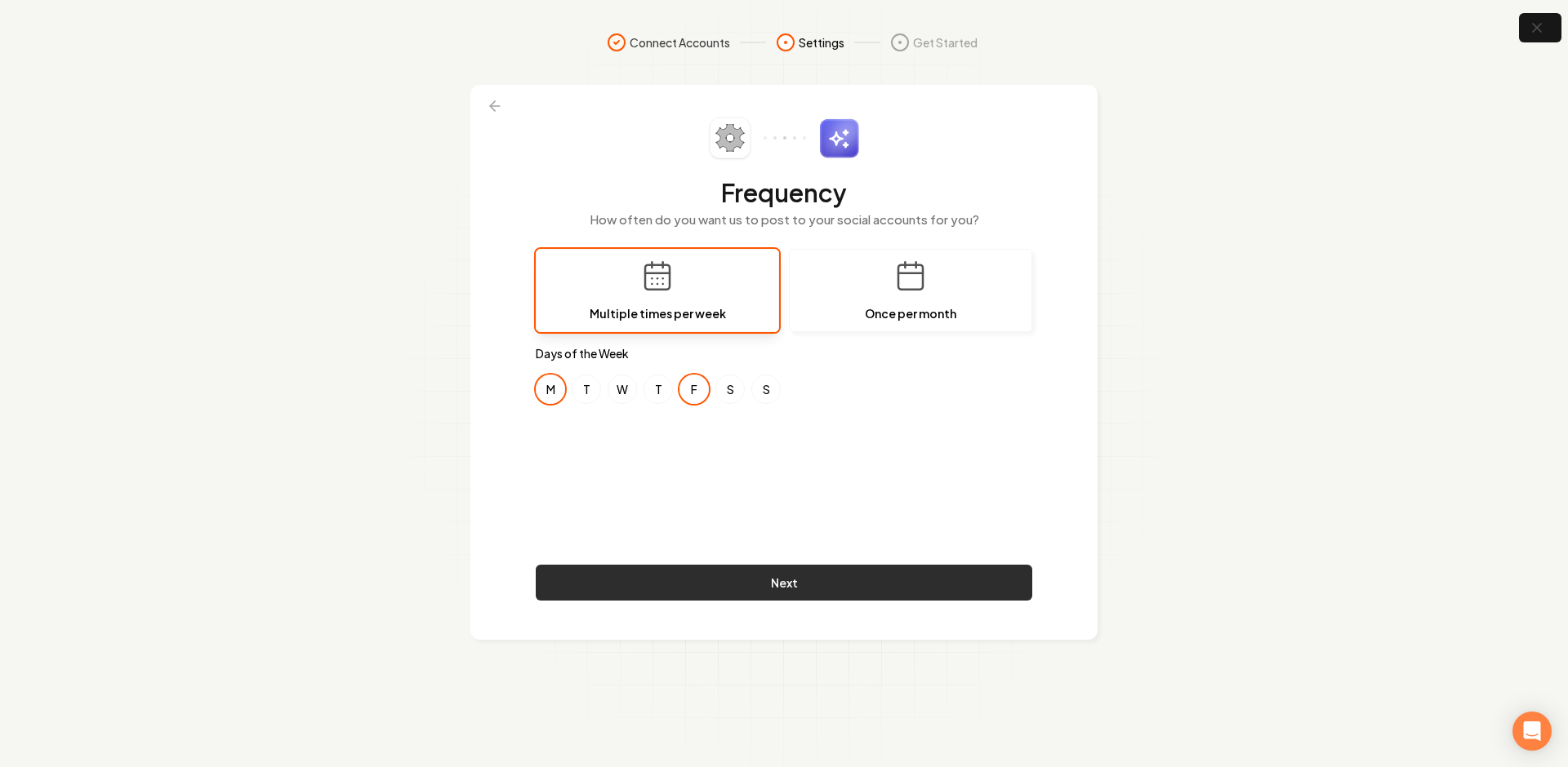
click at [691, 589] on button "Next" at bounding box center [783, 582] width 497 height 36
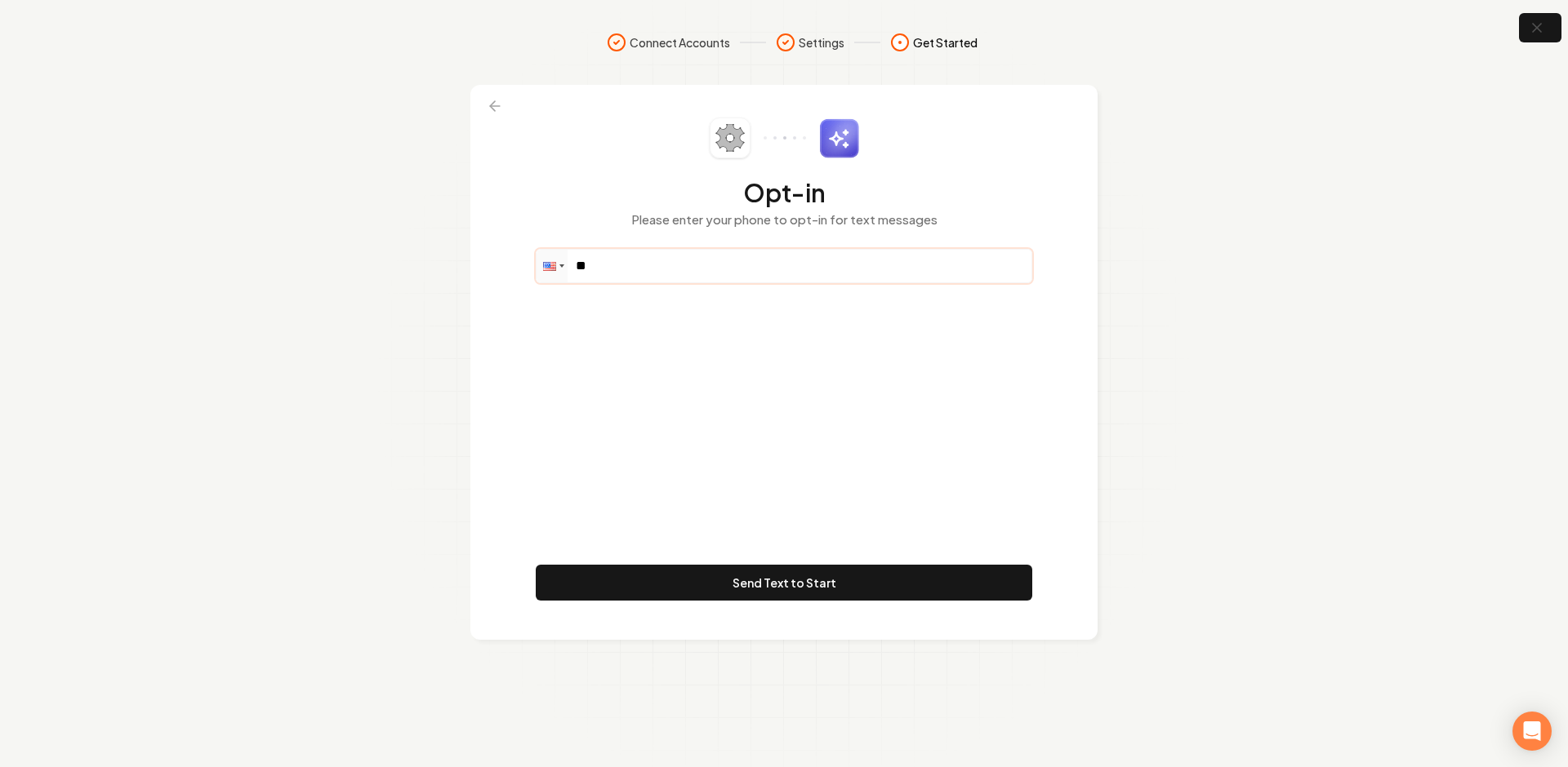
click at [634, 272] on input "**" at bounding box center [783, 265] width 495 height 32
paste input "**********"
type input "**********"
click at [744, 355] on div "**********" at bounding box center [783, 363] width 497 height 490
click at [757, 388] on div "**********" at bounding box center [783, 363] width 497 height 490
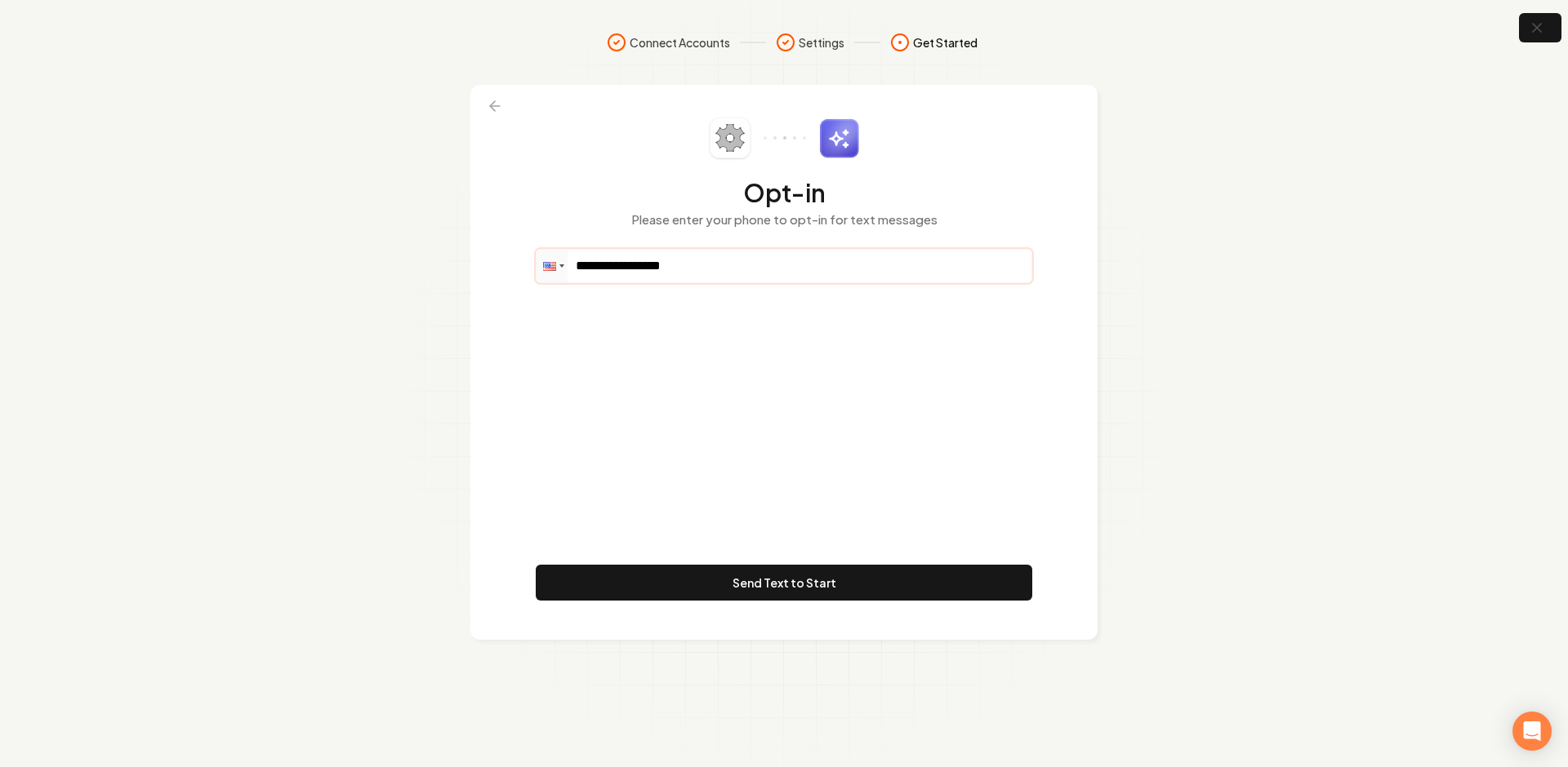
click at [716, 269] on input "**********" at bounding box center [783, 265] width 495 height 32
drag, startPoint x: 715, startPoint y: 269, endPoint x: 674, endPoint y: 269, distance: 41.0
click at [673, 267] on input "**********" at bounding box center [783, 265] width 495 height 32
click at [683, 319] on div "**********" at bounding box center [783, 363] width 497 height 490
drag, startPoint x: 655, startPoint y: 265, endPoint x: 709, endPoint y: 265, distance: 54.0
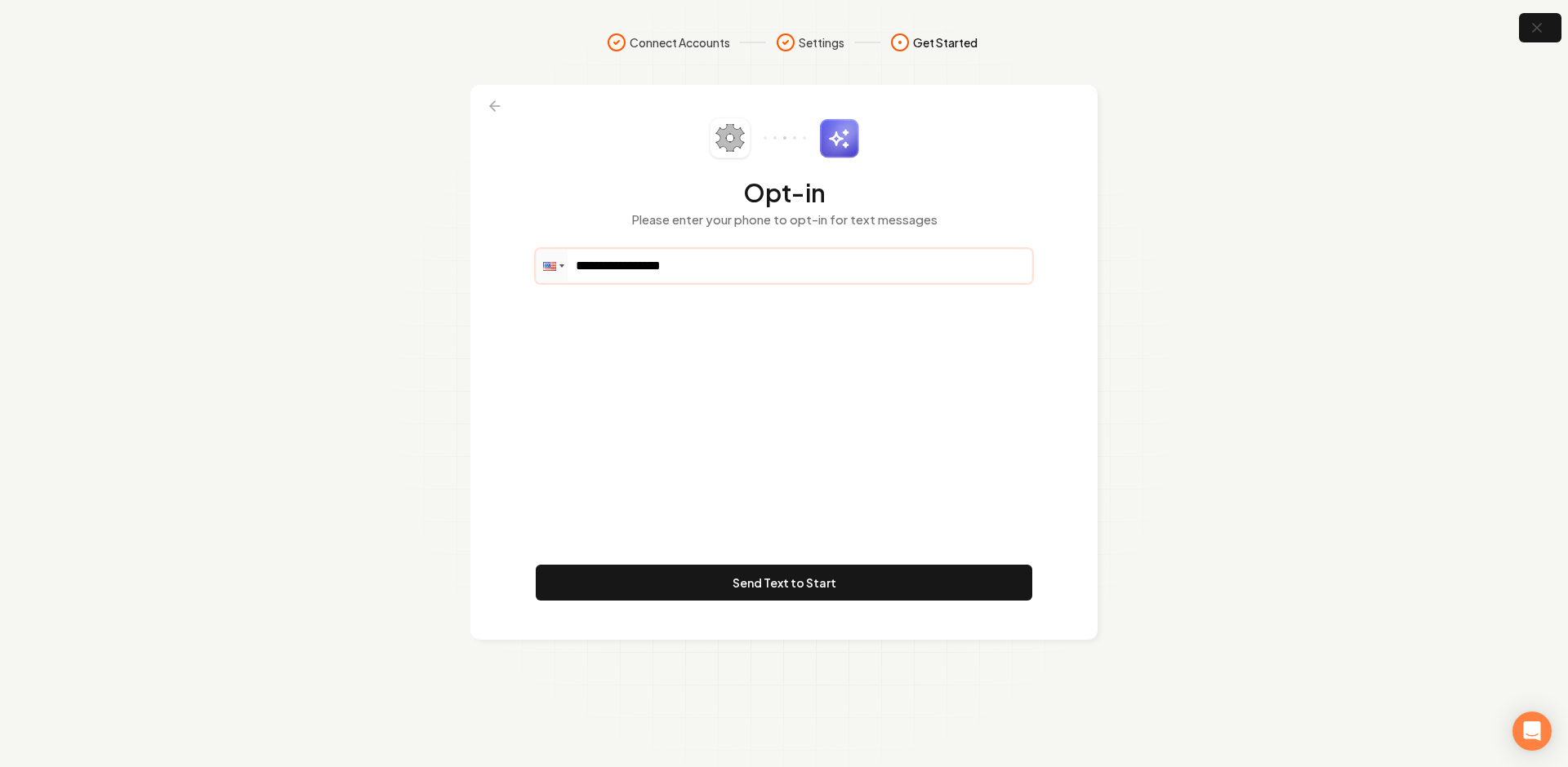
click at [706, 265] on input "**********" at bounding box center [783, 265] width 495 height 32
click at [710, 264] on input "**********" at bounding box center [783, 265] width 495 height 32
click at [786, 446] on div "**********" at bounding box center [783, 363] width 497 height 490
click at [766, 436] on div "**********" at bounding box center [783, 363] width 497 height 490
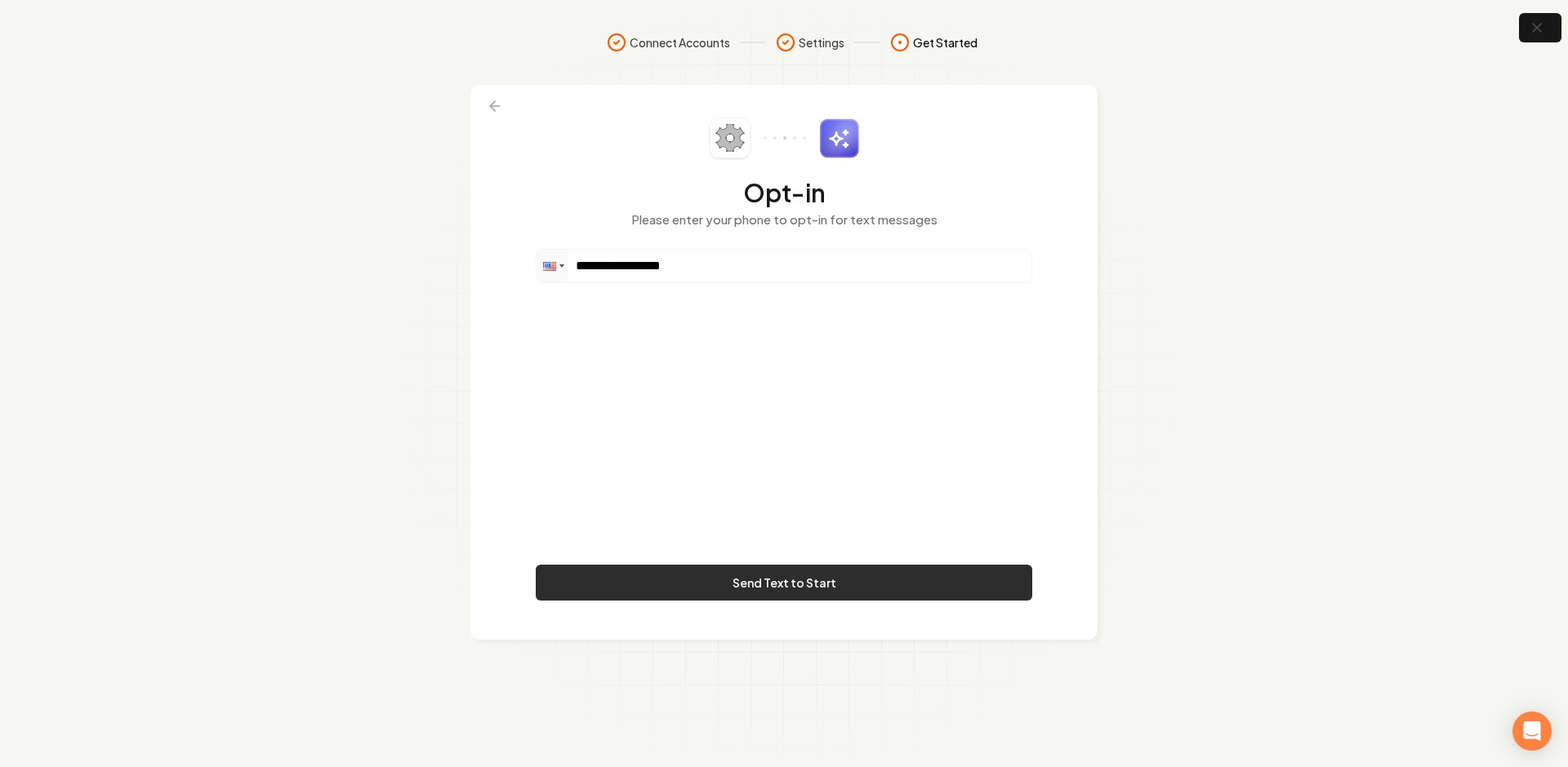
click at [751, 577] on button "Send Text to Start" at bounding box center [783, 582] width 497 height 36
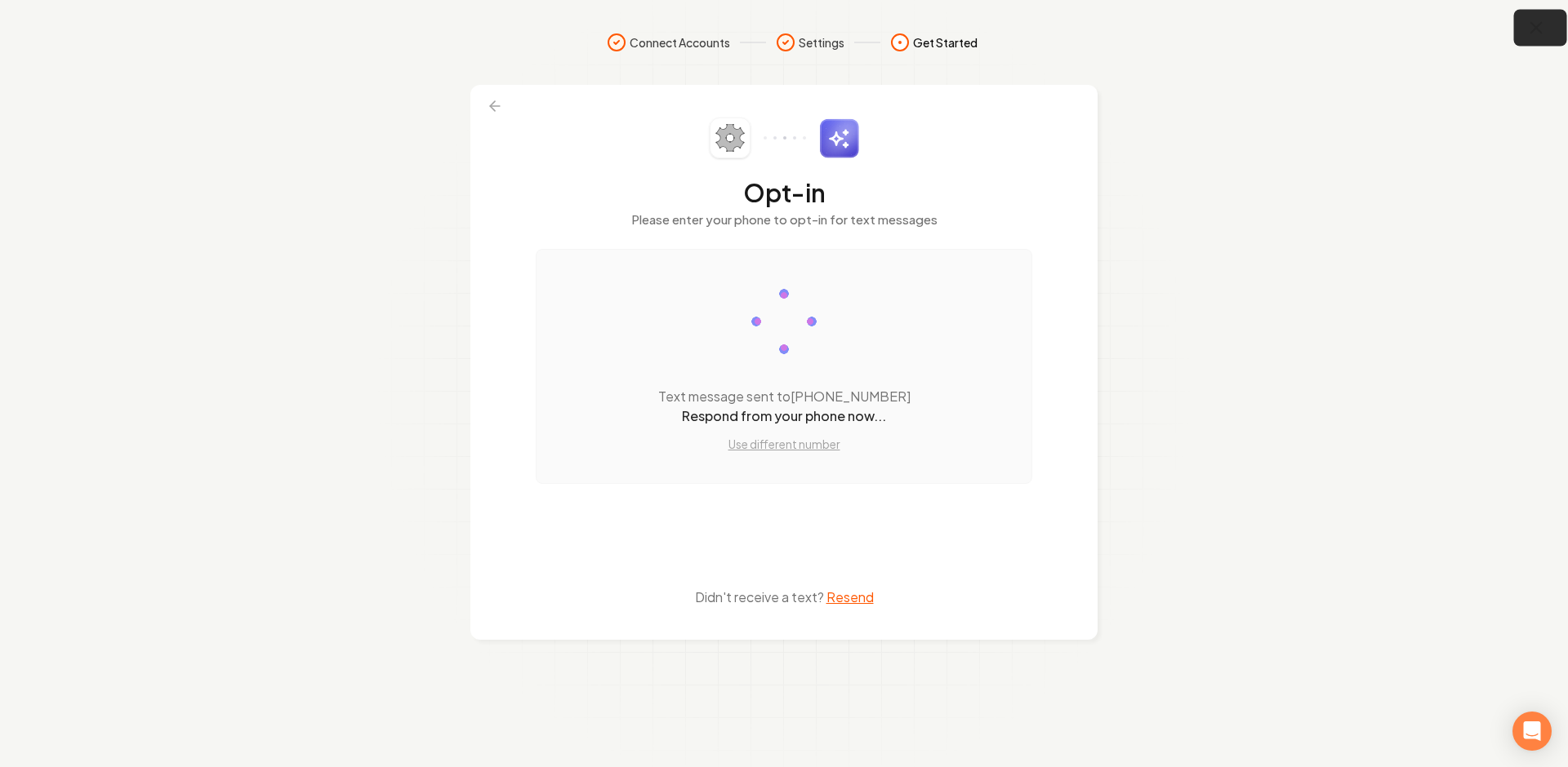
click at [1544, 30] on icon "button" at bounding box center [1536, 28] width 20 height 20
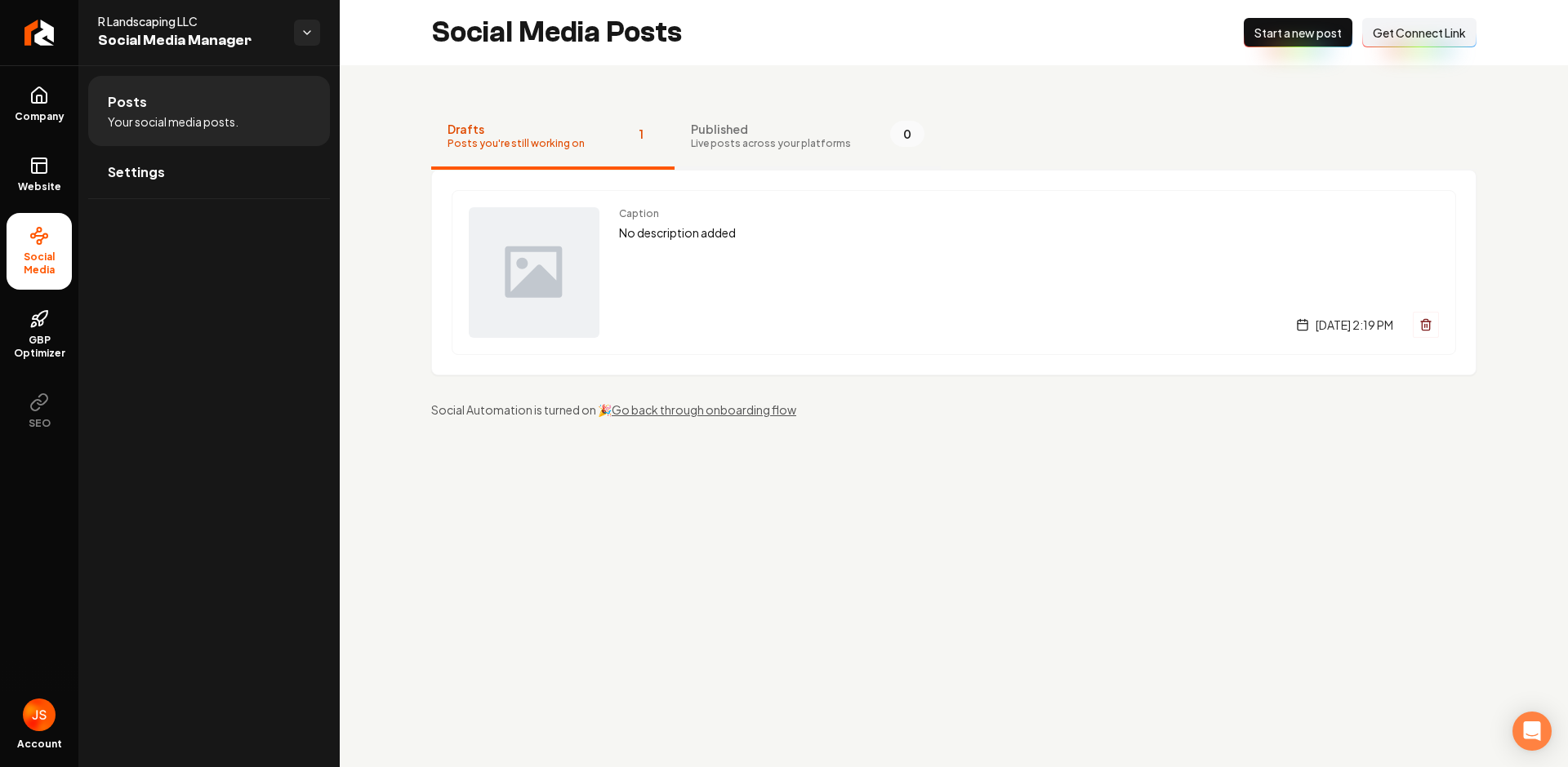
click at [715, 134] on span "Published" at bounding box center [771, 129] width 160 height 17
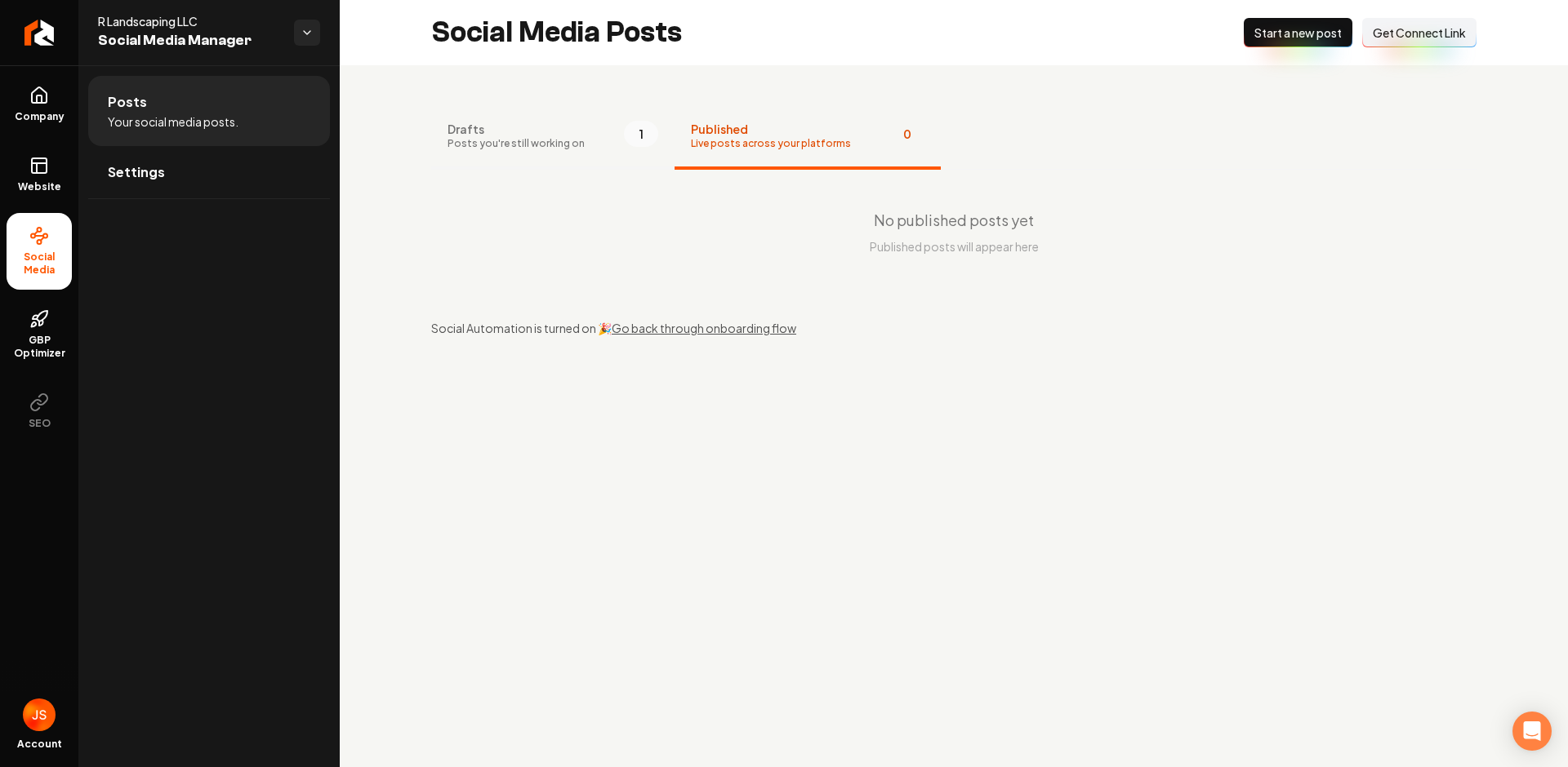
click at [551, 134] on span "Drafts" at bounding box center [516, 129] width 137 height 17
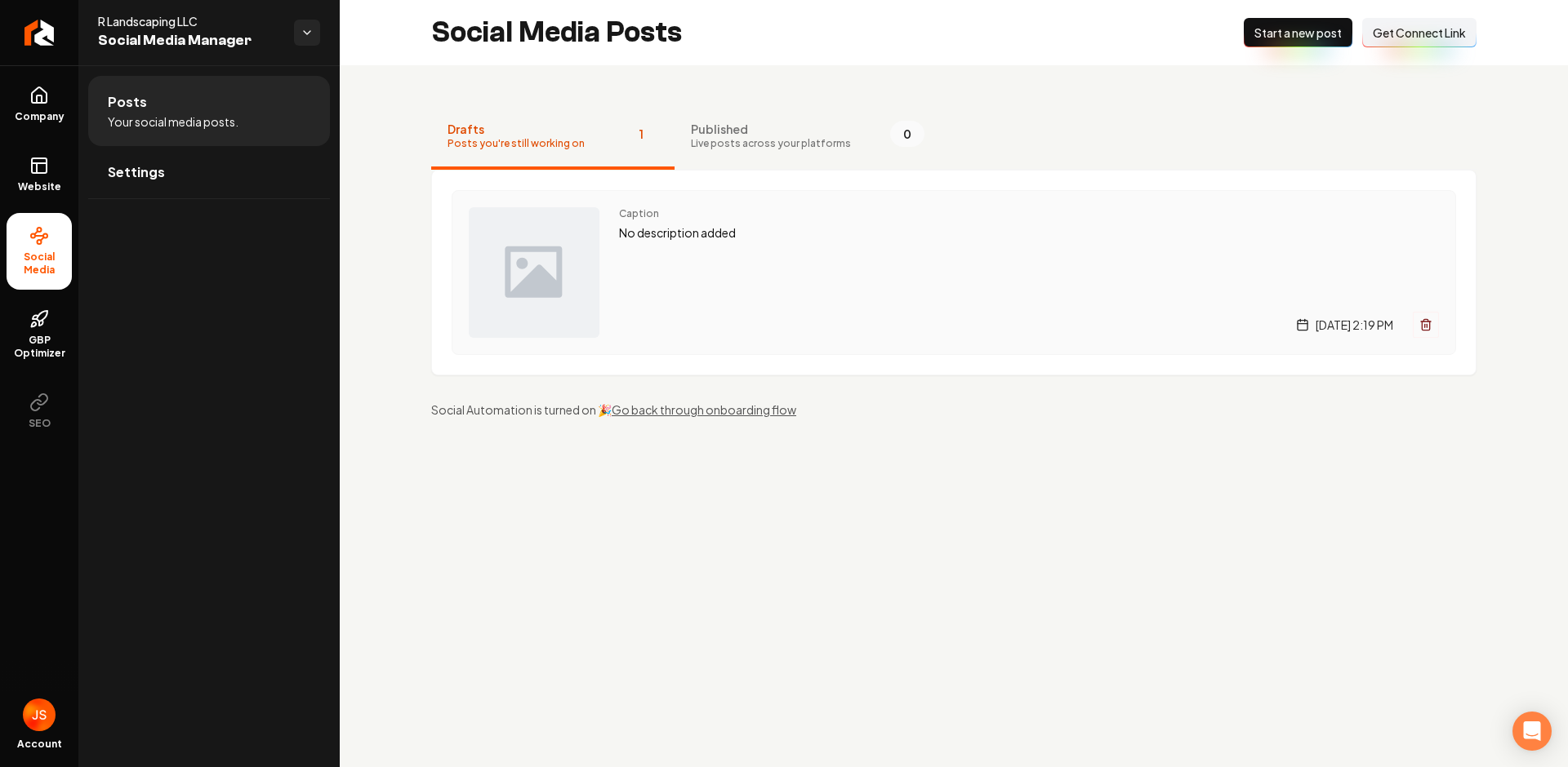
click at [642, 284] on div "Caption No description added Wednesday, August 20, 2025 | 2:19 PM" at bounding box center [1029, 273] width 820 height 131
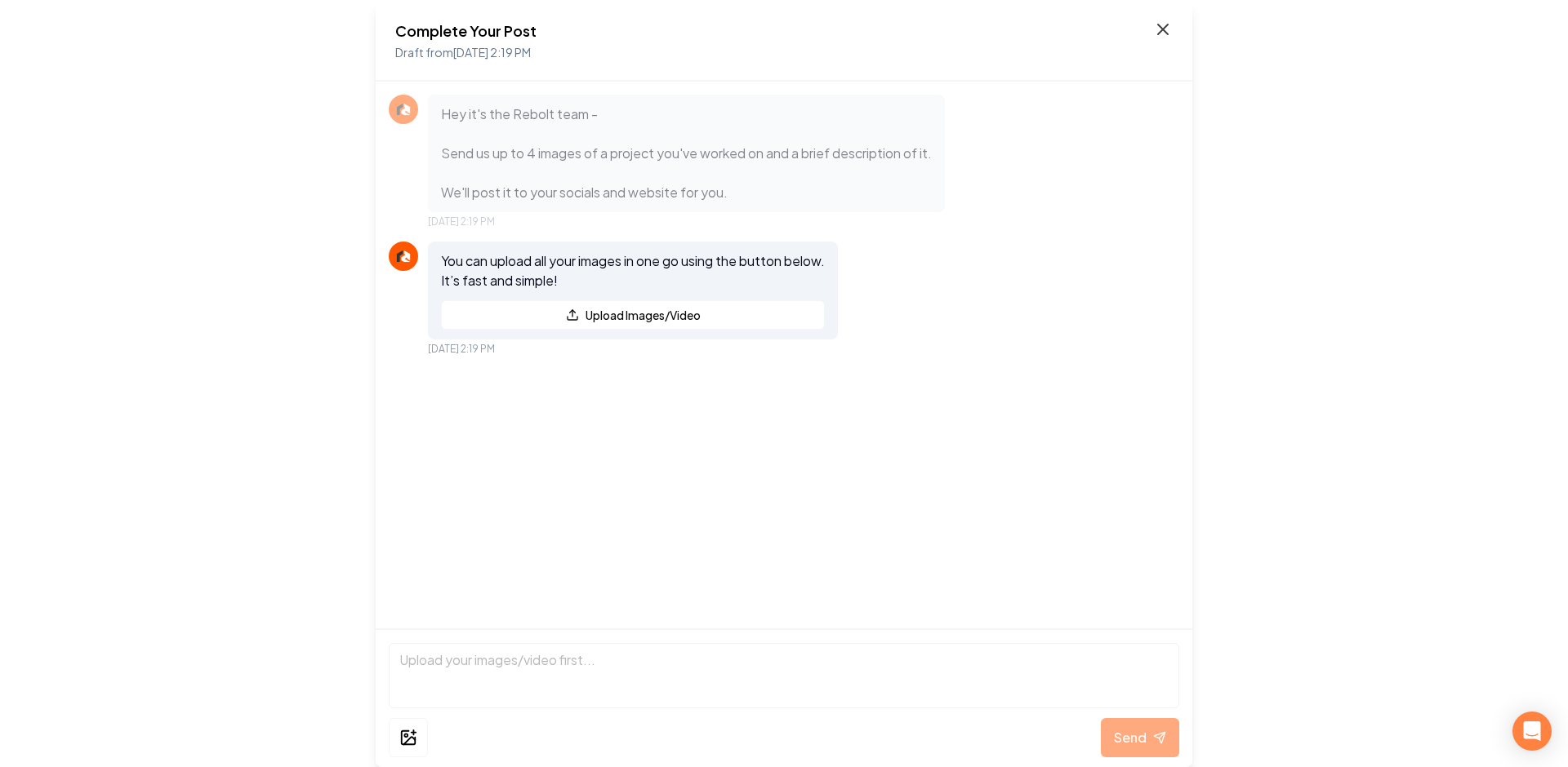
click at [1159, 35] on icon at bounding box center [1162, 29] width 19 height 19
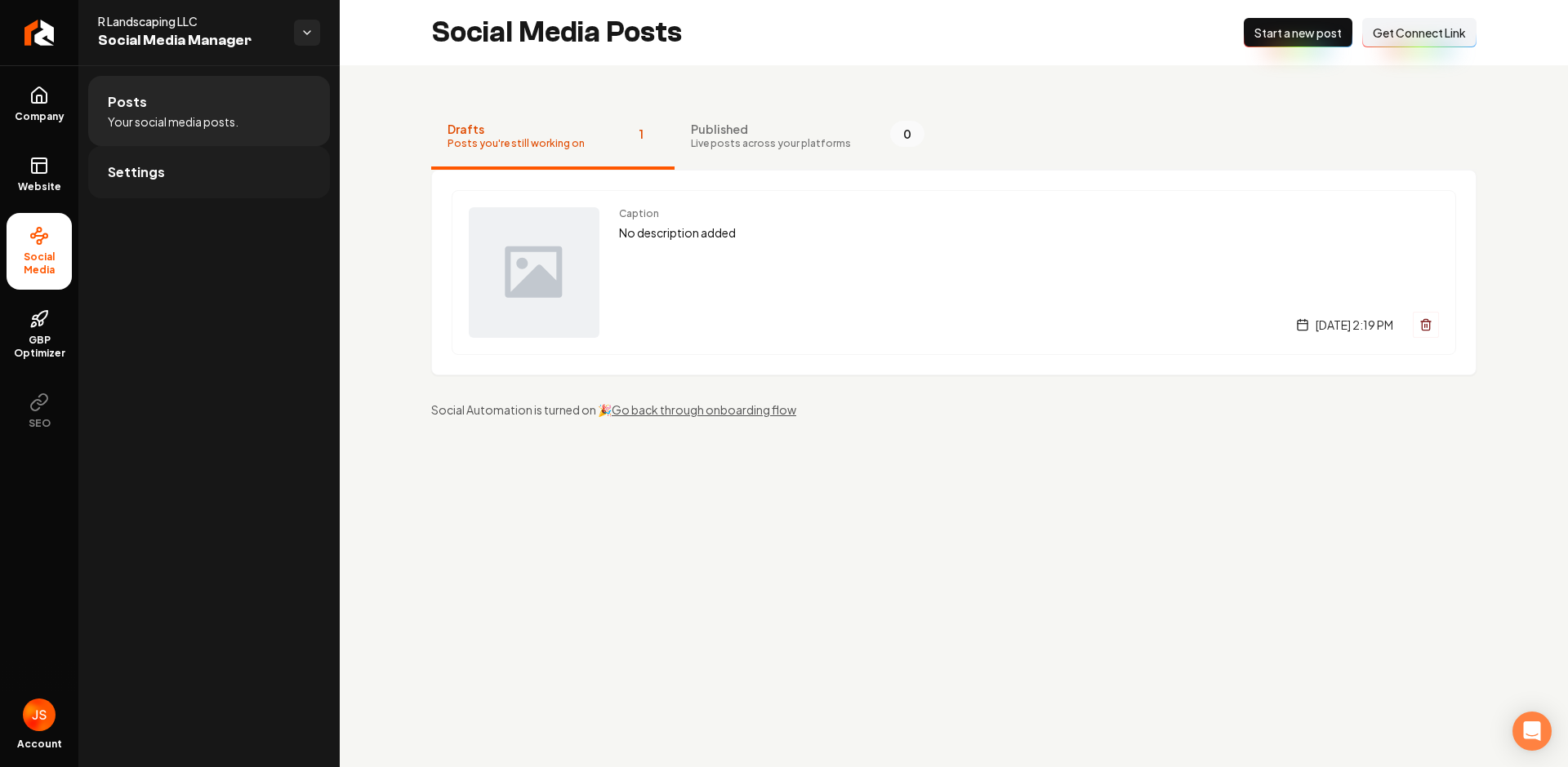
click at [122, 175] on span "Settings" at bounding box center [136, 171] width 57 height 19
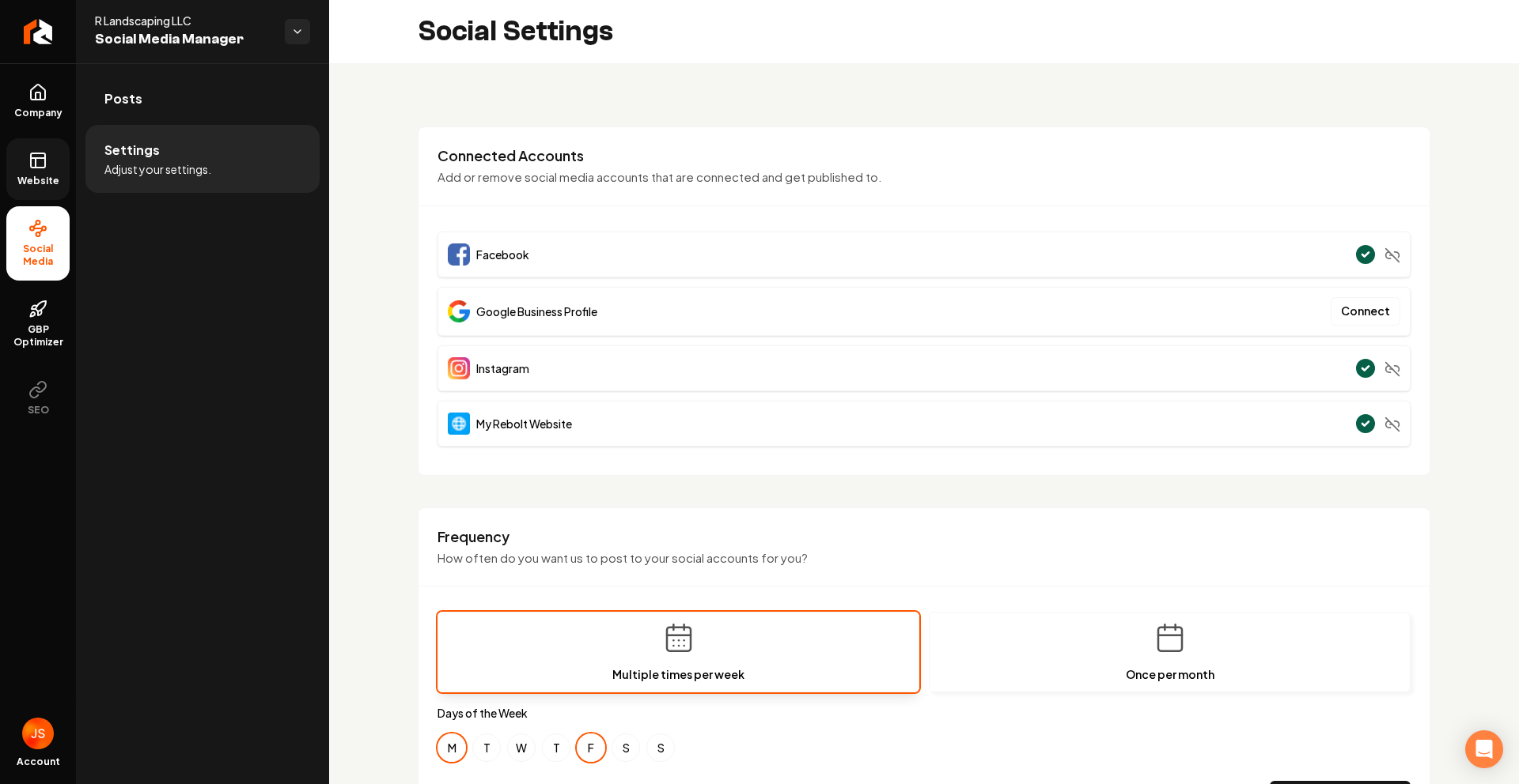
click at [55, 166] on link "Website" at bounding box center [37, 169] width 63 height 62
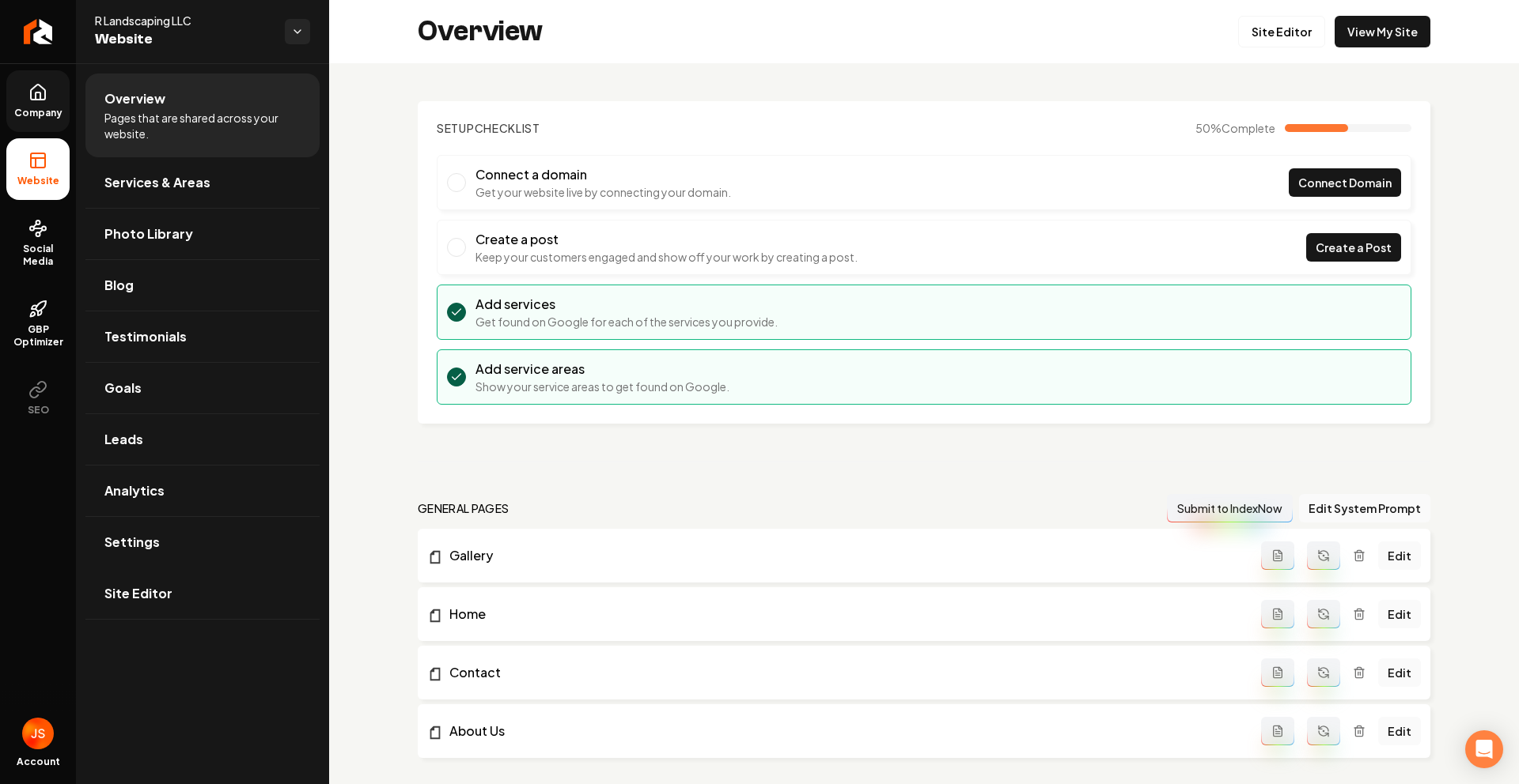
click at [38, 102] on link "Company" at bounding box center [37, 101] width 63 height 62
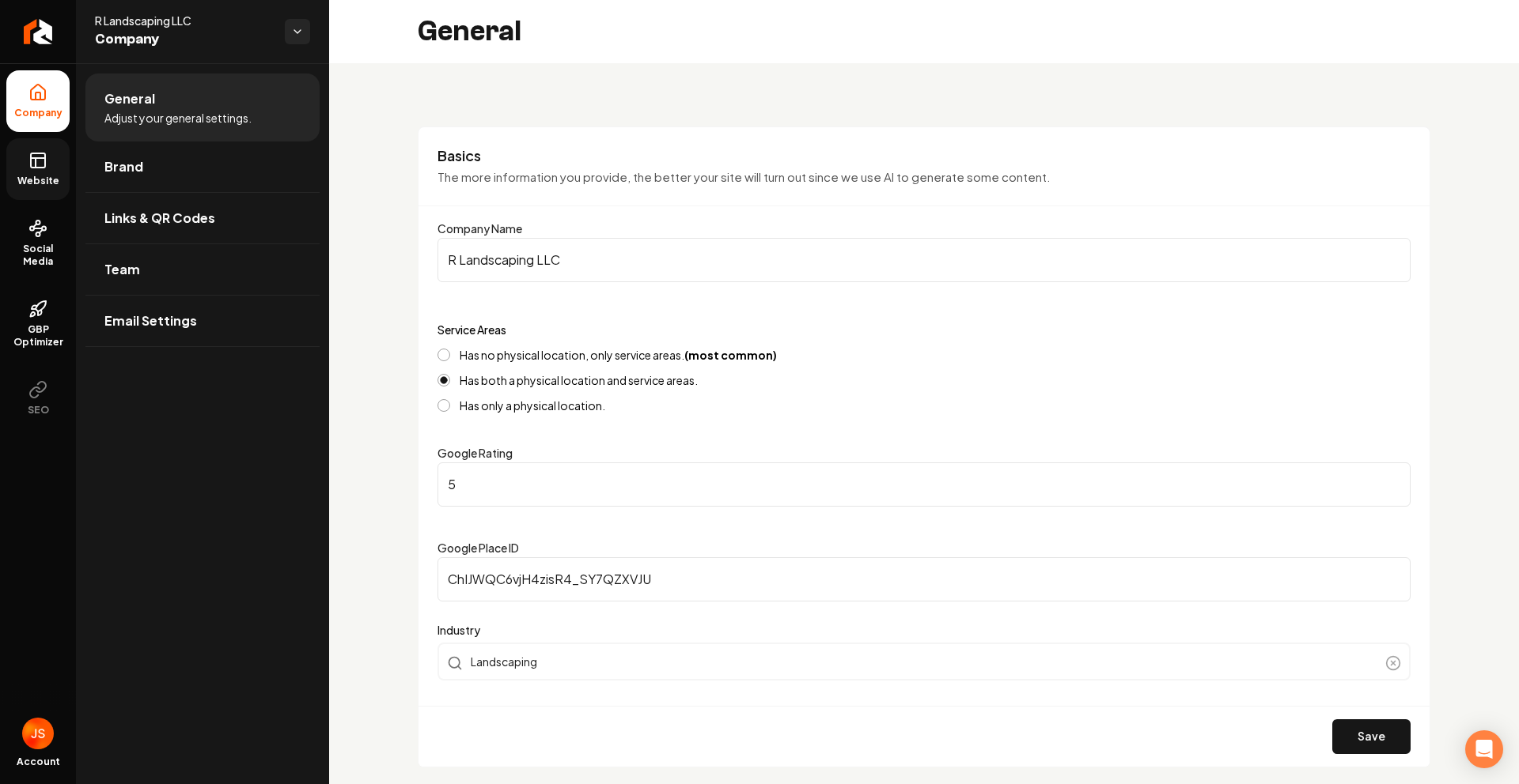
click at [38, 164] on icon at bounding box center [37, 160] width 19 height 19
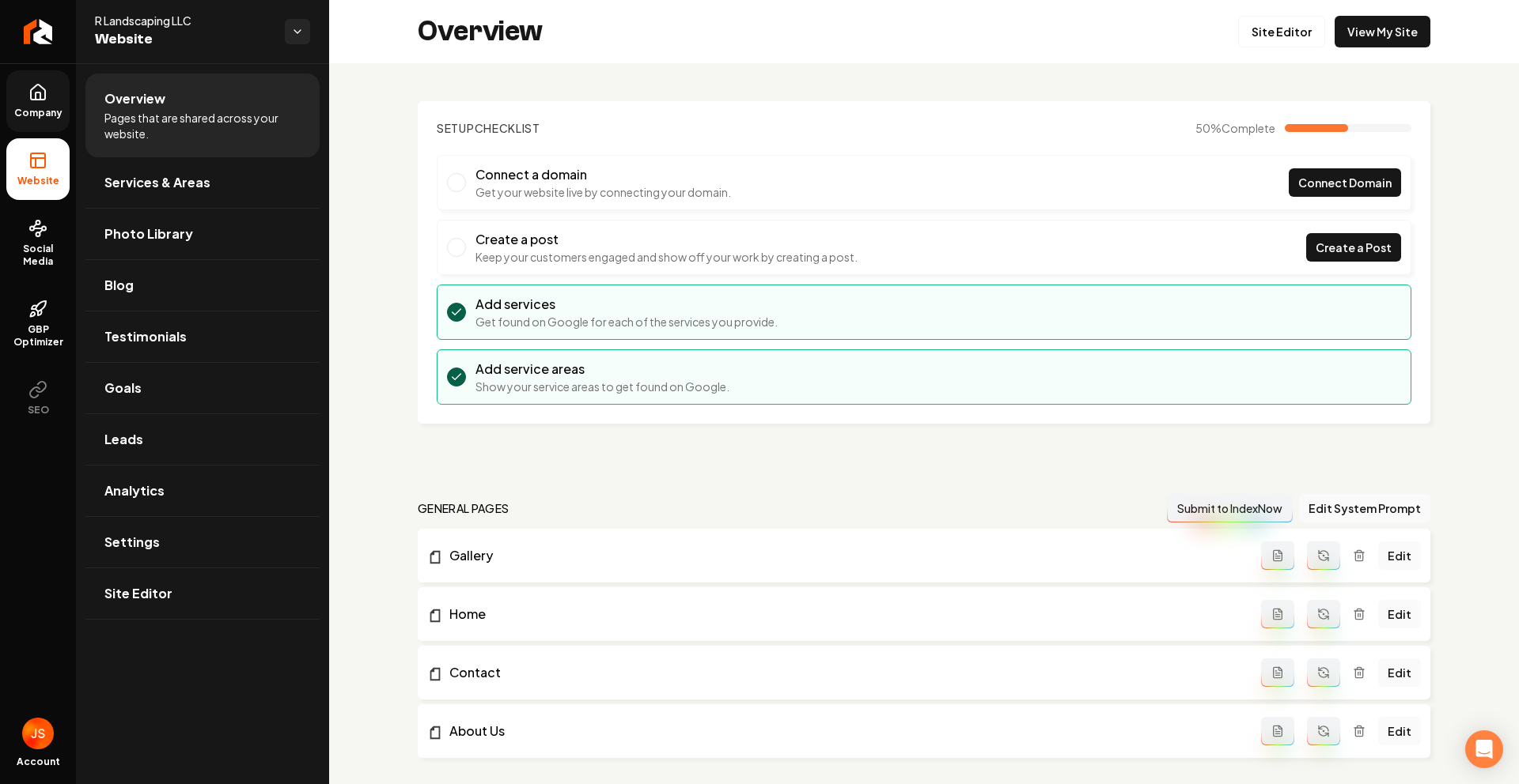
click at [43, 75] on link "Company" at bounding box center [37, 101] width 63 height 62
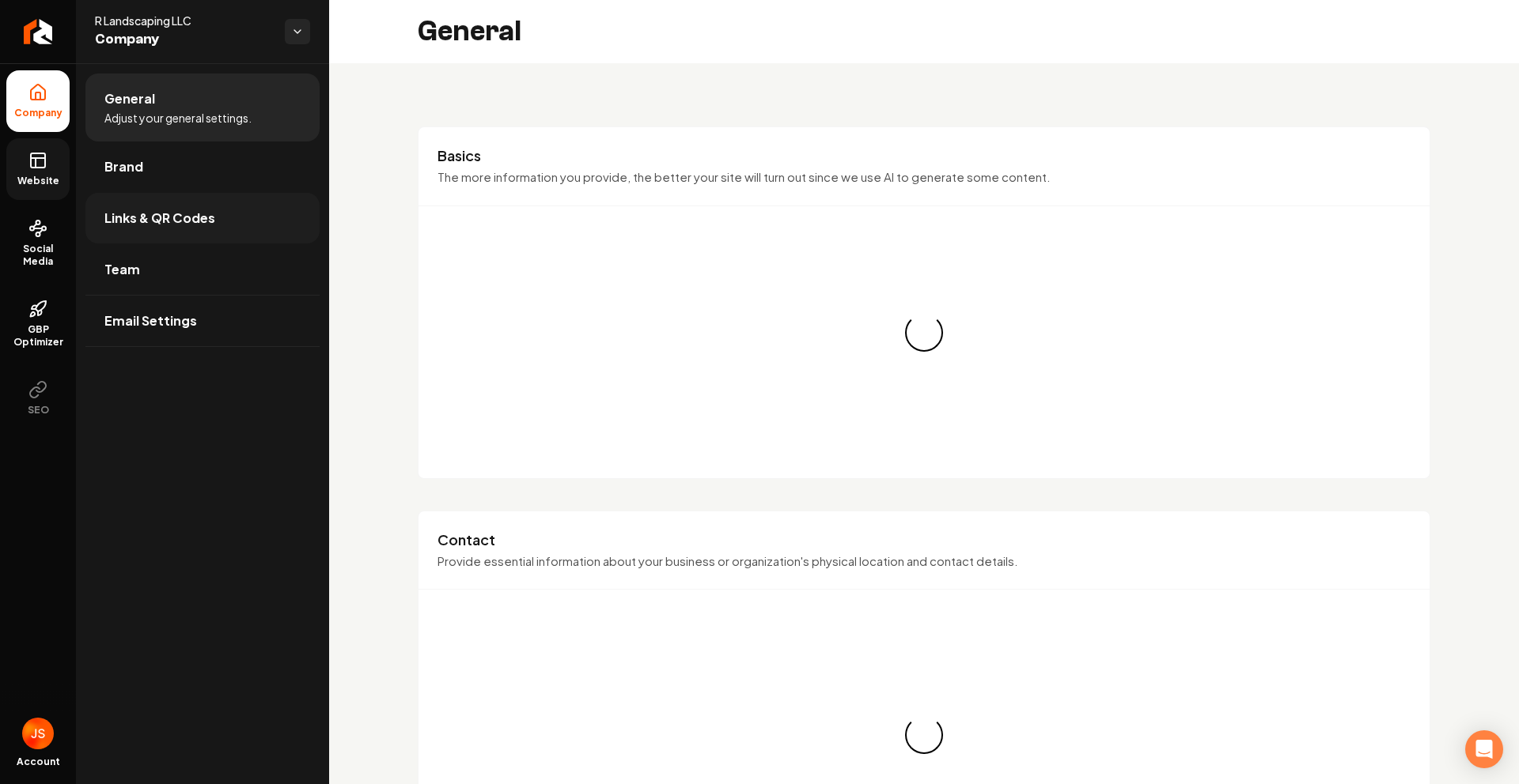
click at [189, 210] on span "Links & QR Codes" at bounding box center [160, 218] width 111 height 19
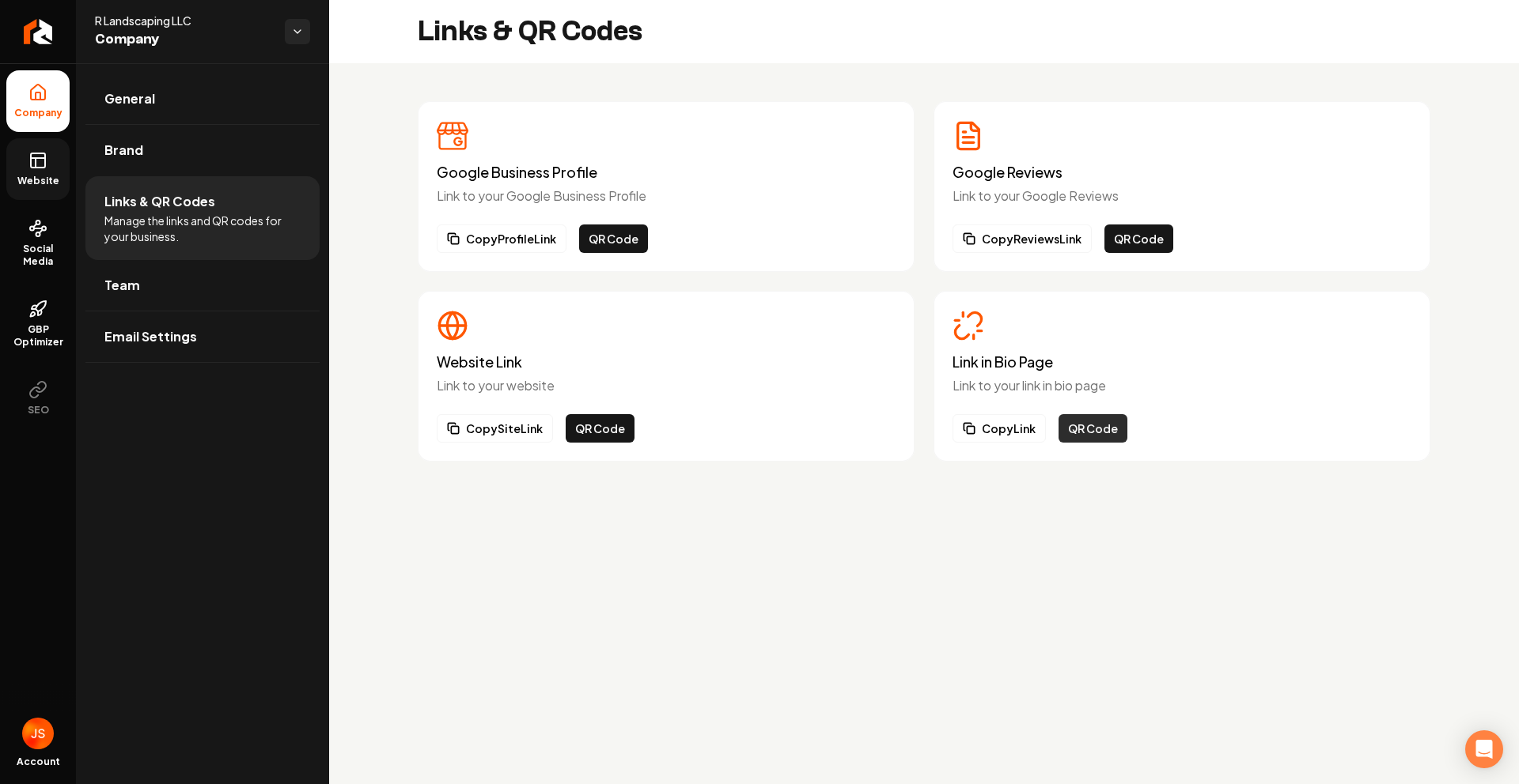
click at [1089, 424] on button "QR Code" at bounding box center [1092, 428] width 69 height 29
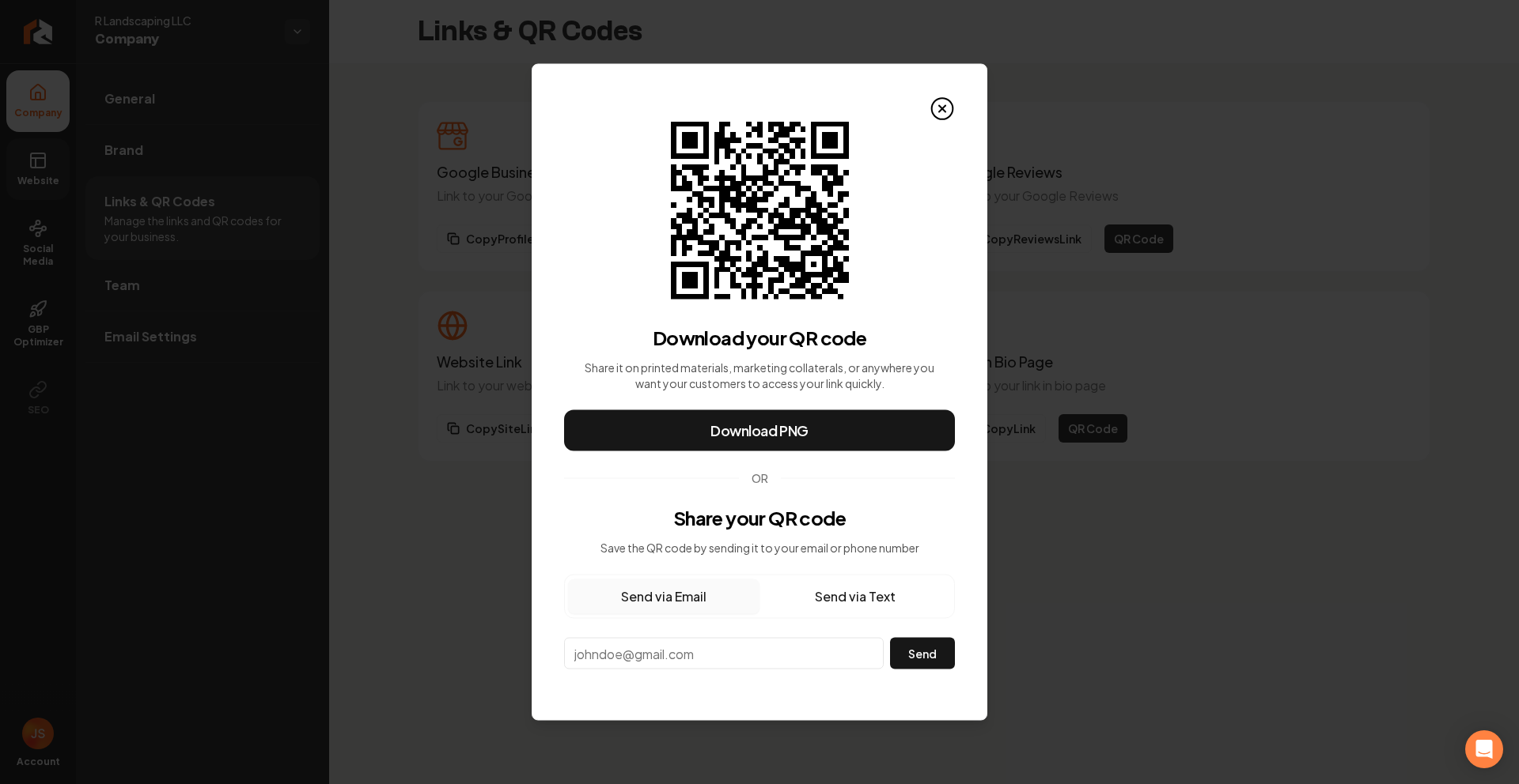
click at [616, 664] on input "email" at bounding box center [724, 653] width 320 height 31
paste input "R Landscaping"
type input "R Landscaping"
paste input "rlandscapellc@gmail.com"
type input "rlandscapellc@gmail.com"
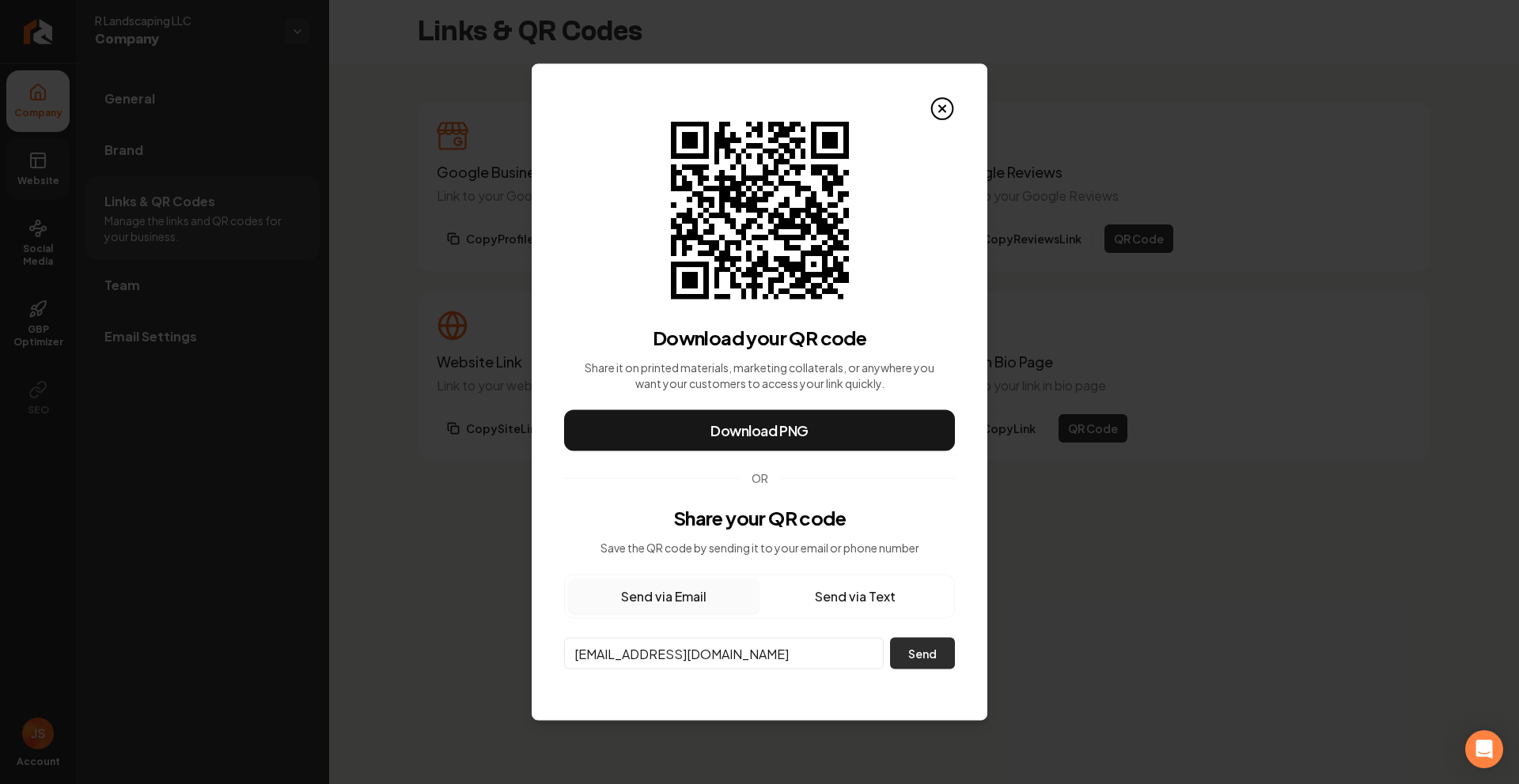
click at [917, 656] on button "Send" at bounding box center [922, 653] width 65 height 31
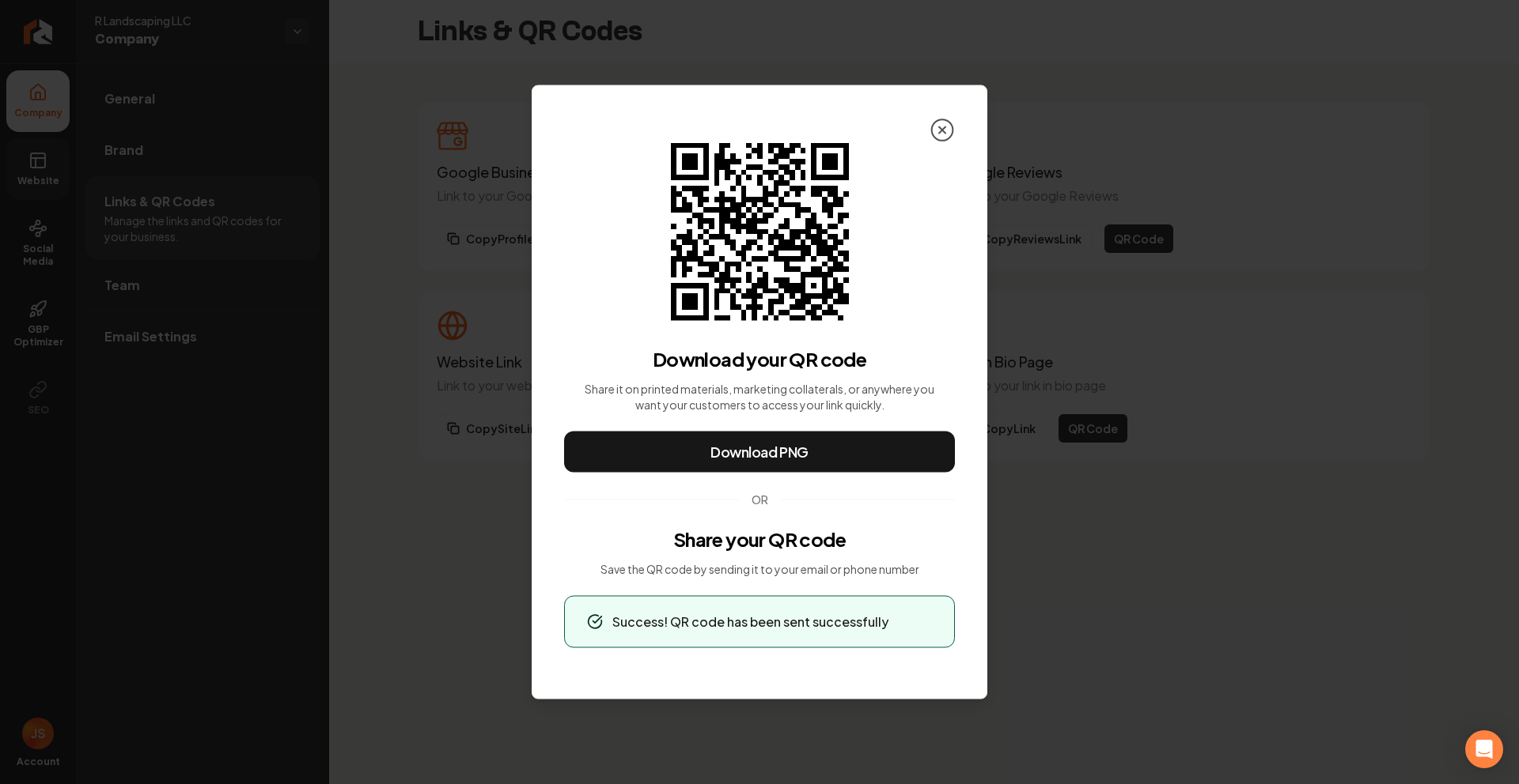
click at [946, 118] on icon at bounding box center [942, 130] width 25 height 25
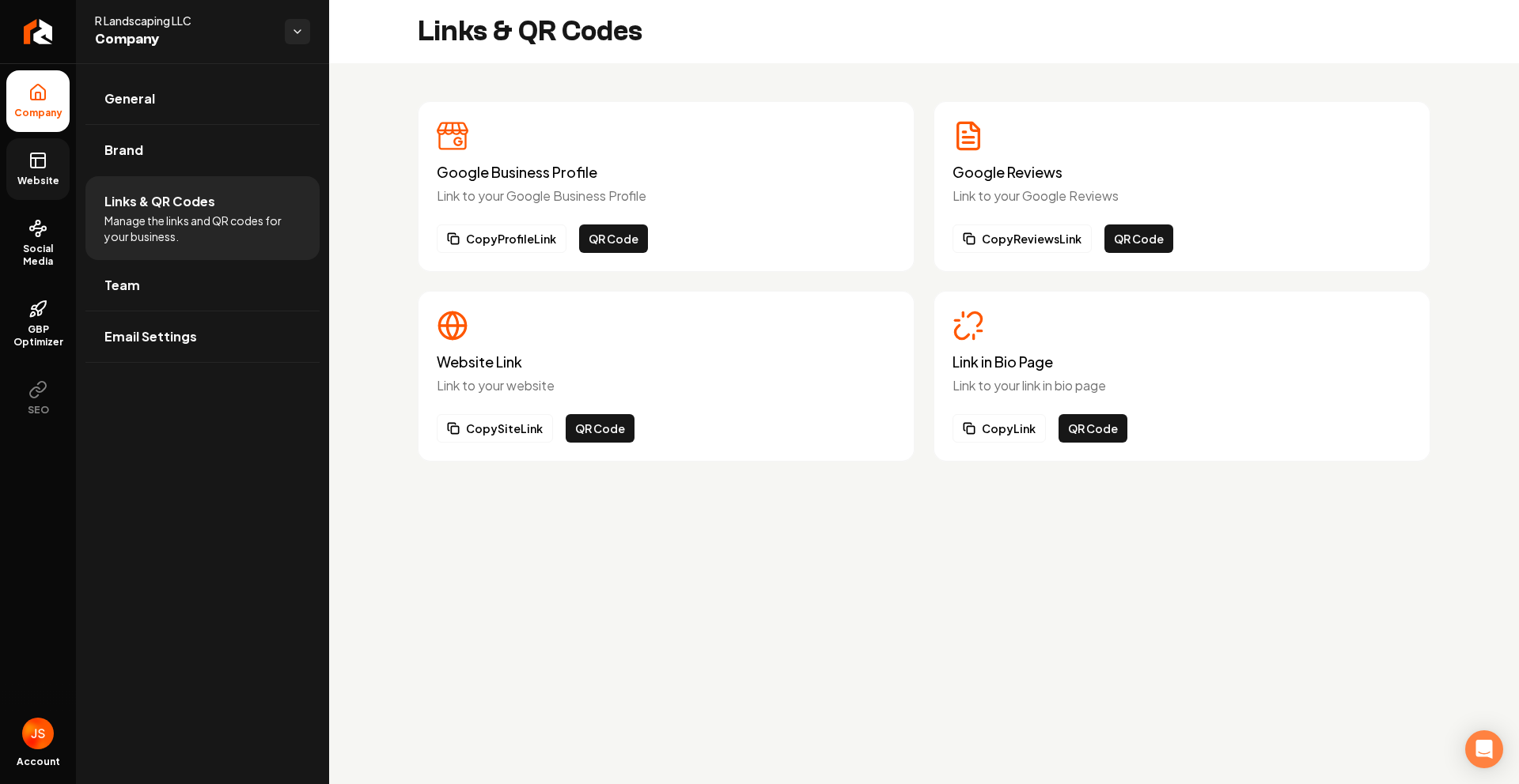
click at [27, 169] on link "Website" at bounding box center [37, 169] width 63 height 62
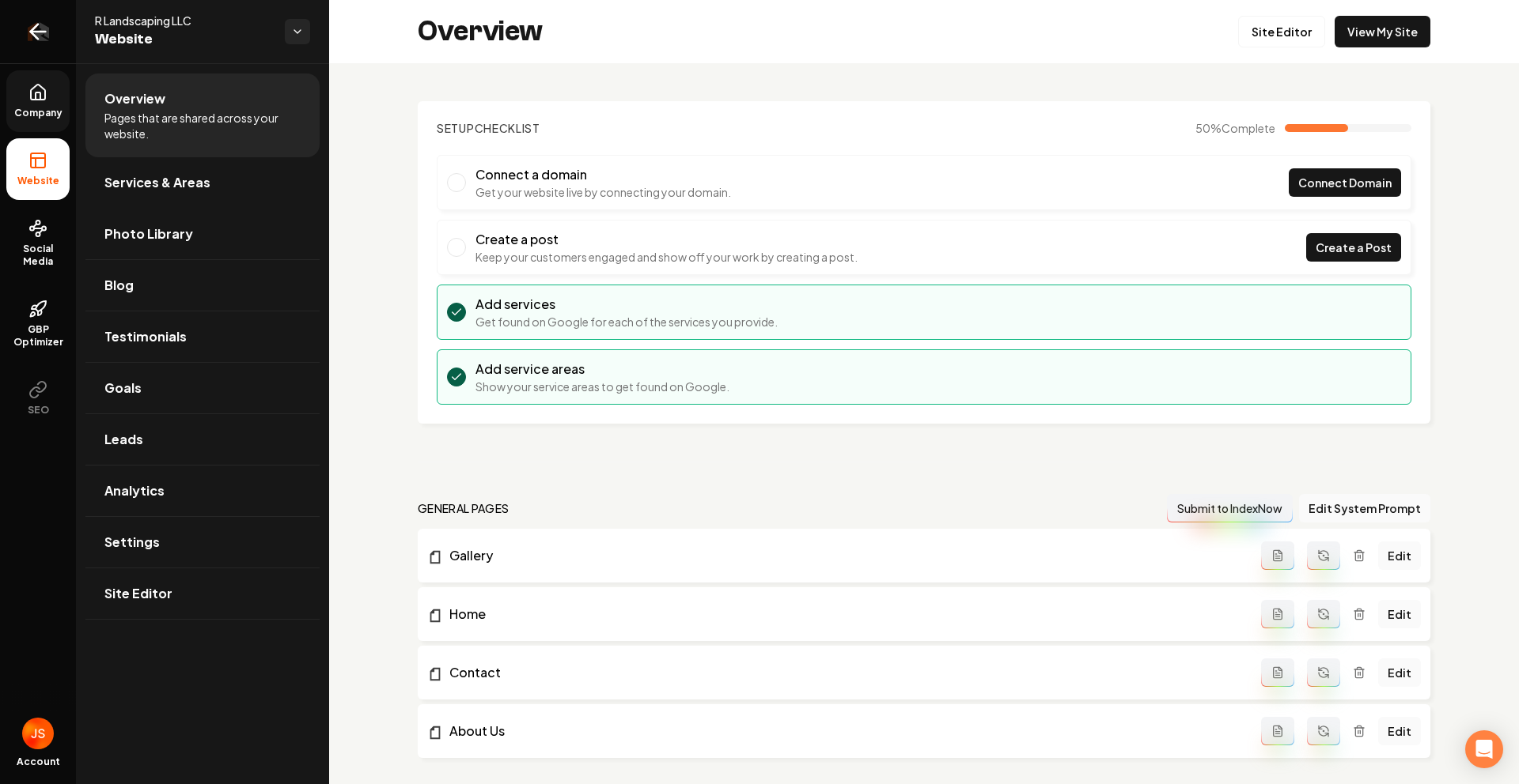
click at [6, 11] on link "Return to dashboard" at bounding box center [37, 31] width 76 height 63
